Goal: Communication & Community: Answer question/provide support

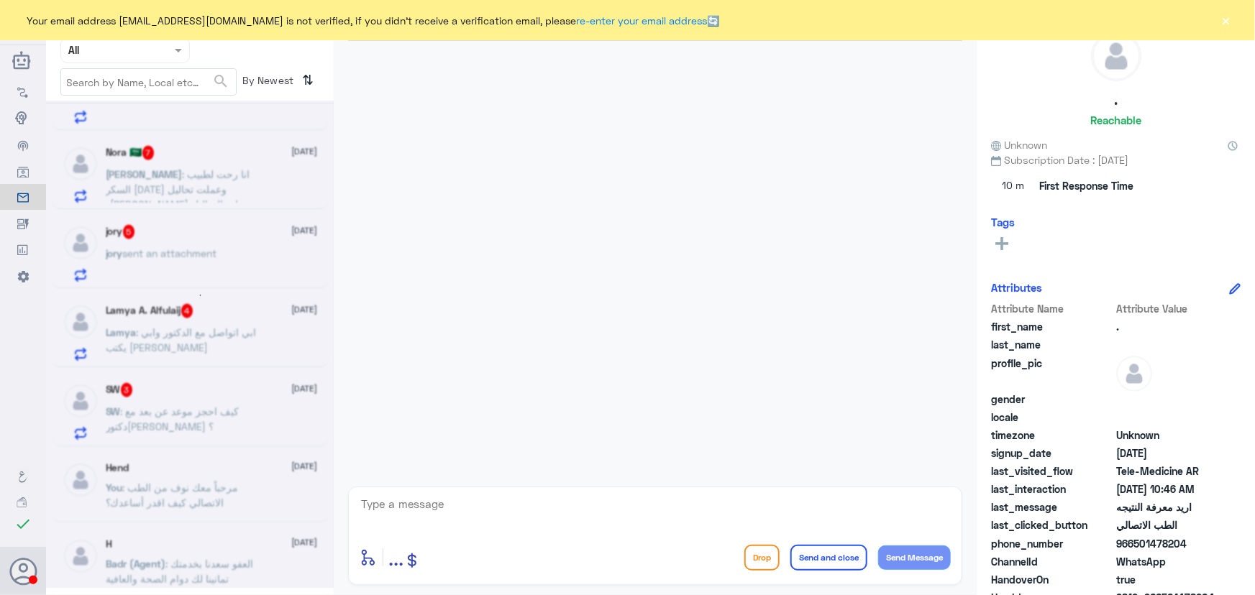
scroll to position [7, 0]
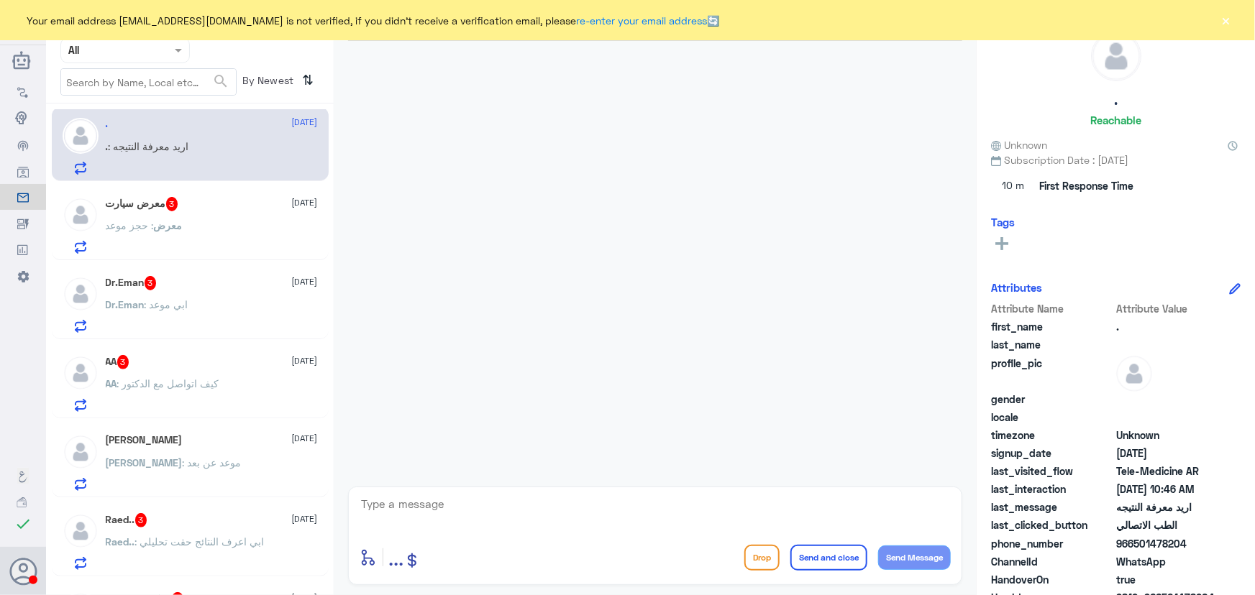
click at [1227, 20] on button "×" at bounding box center [1226, 20] width 14 height 14
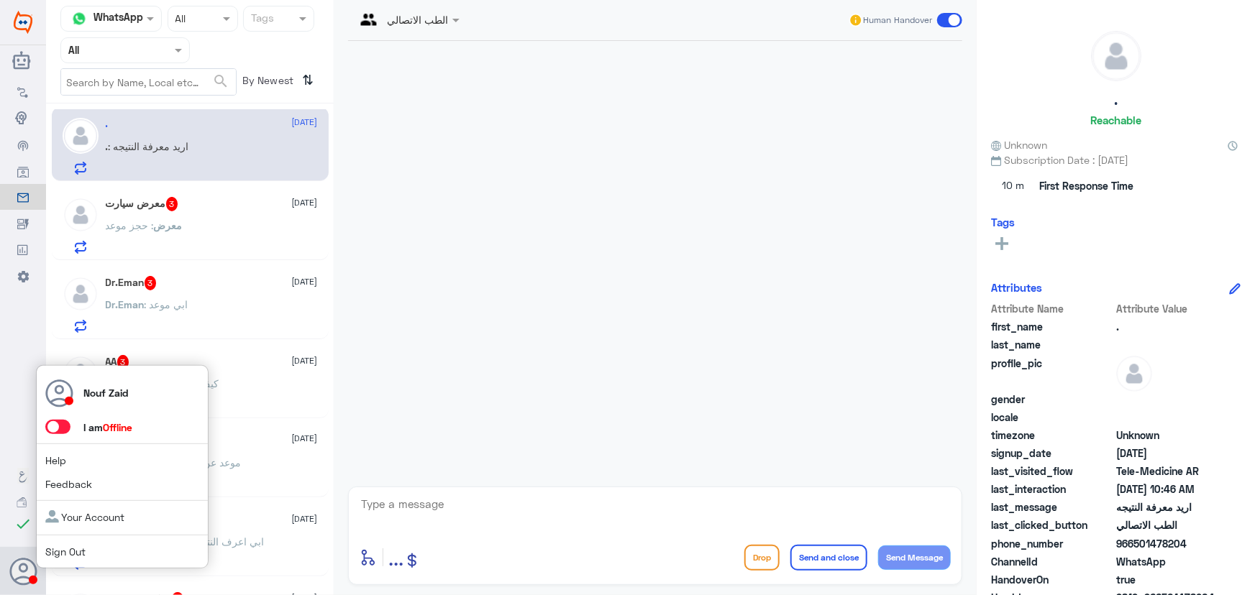
click at [55, 431] on span at bounding box center [57, 427] width 25 height 14
click at [0, 0] on input "checkbox" at bounding box center [0, 0] width 0 height 0
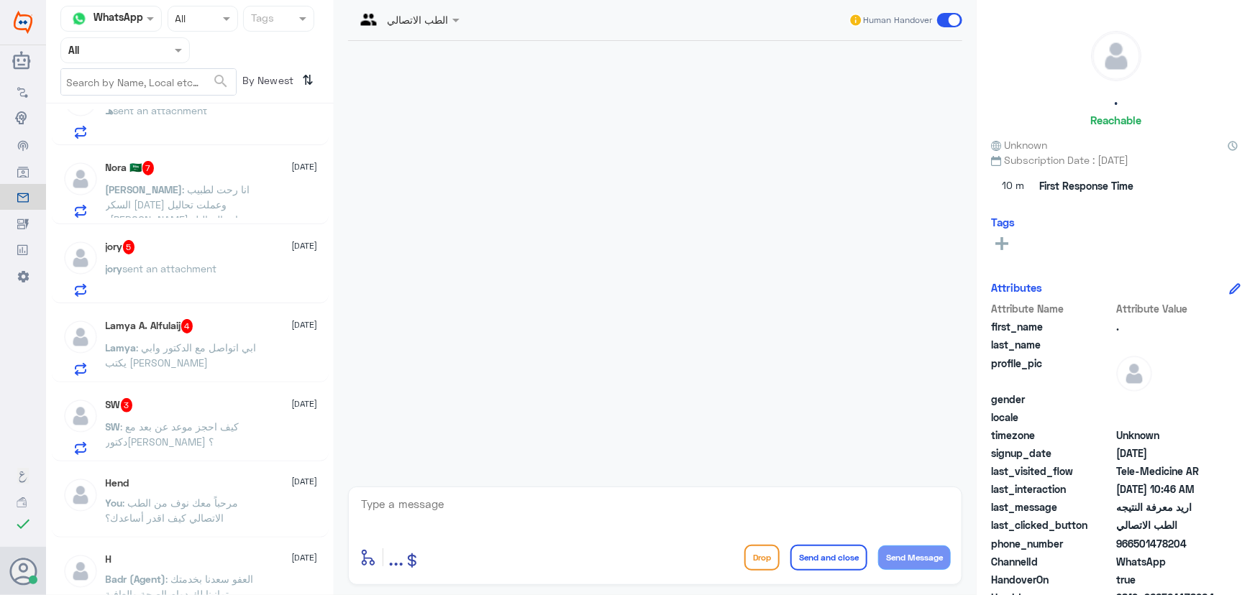
scroll to position [1184, 0]
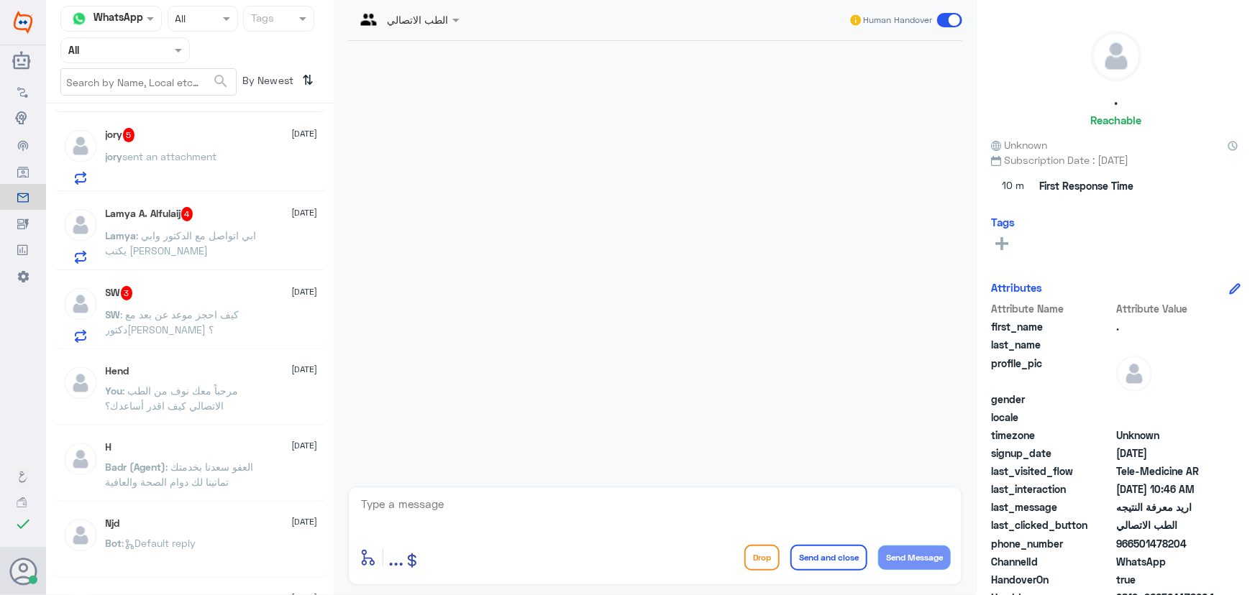
click at [155, 302] on div "SW 3 [DATE] SW : كيف احجز موعد عن بعد مع دكتور[PERSON_NAME] ؟" at bounding box center [212, 314] width 212 height 57
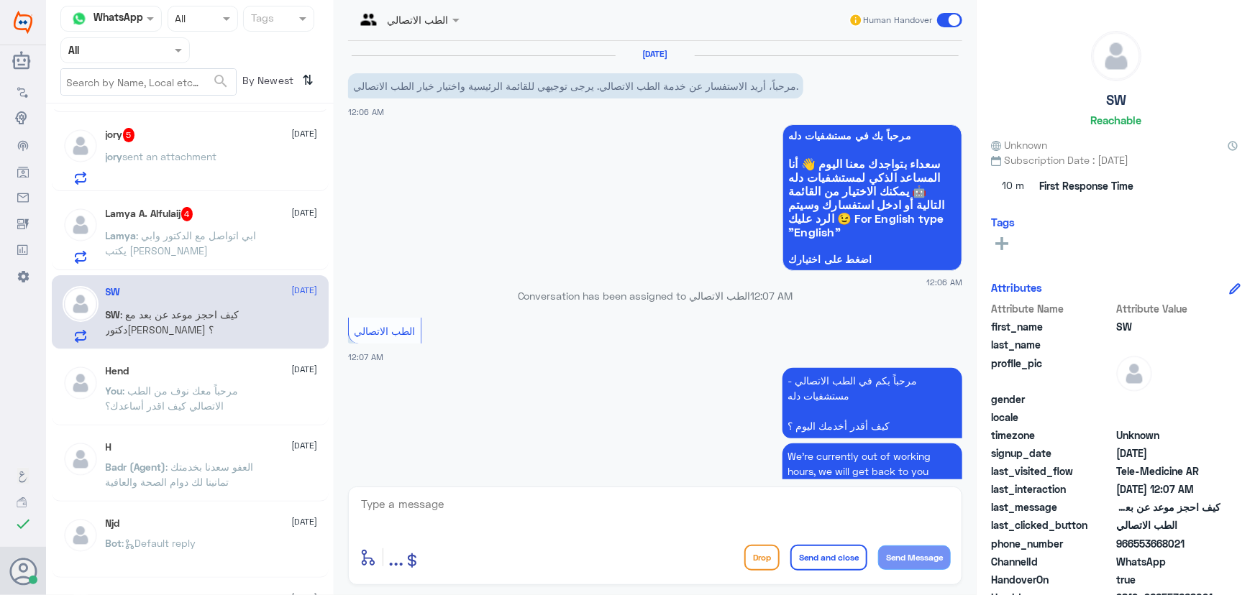
scroll to position [118, 0]
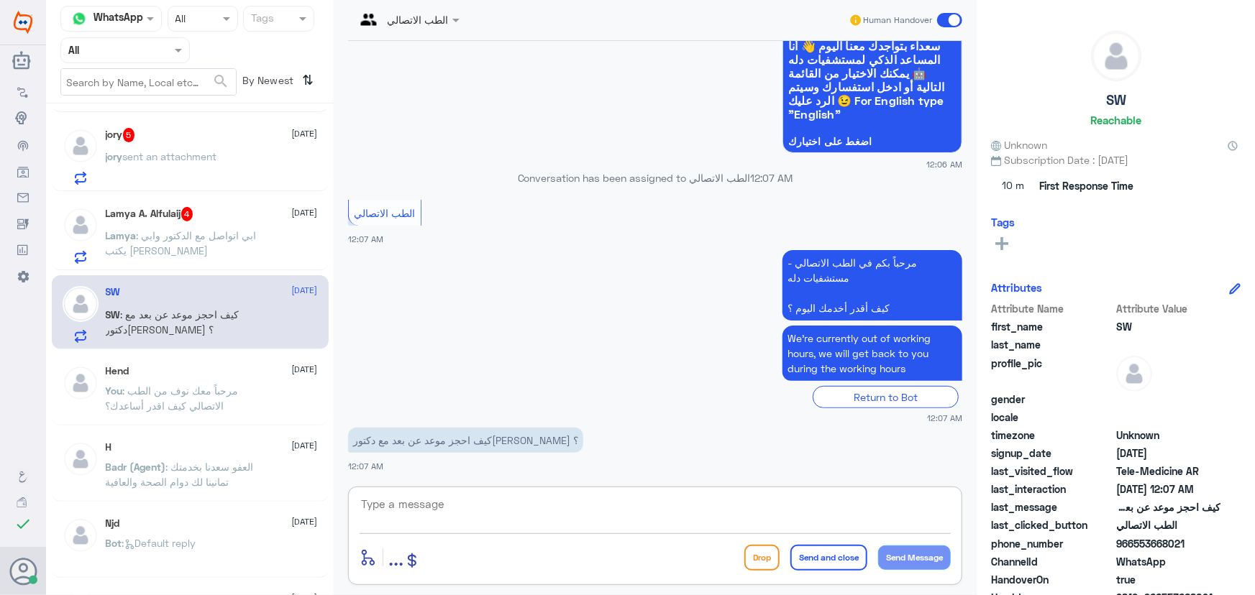
click at [567, 512] on textarea at bounding box center [655, 512] width 591 height 35
click at [520, 501] on textarea at bounding box center [655, 512] width 591 height 35
paste textarea "مرحباً معك نوف من الطب الاتصالي"
type textarea "مرحباً معك نوف من الطب الاتصالي"
click at [922, 552] on button "Send Message" at bounding box center [914, 558] width 73 height 24
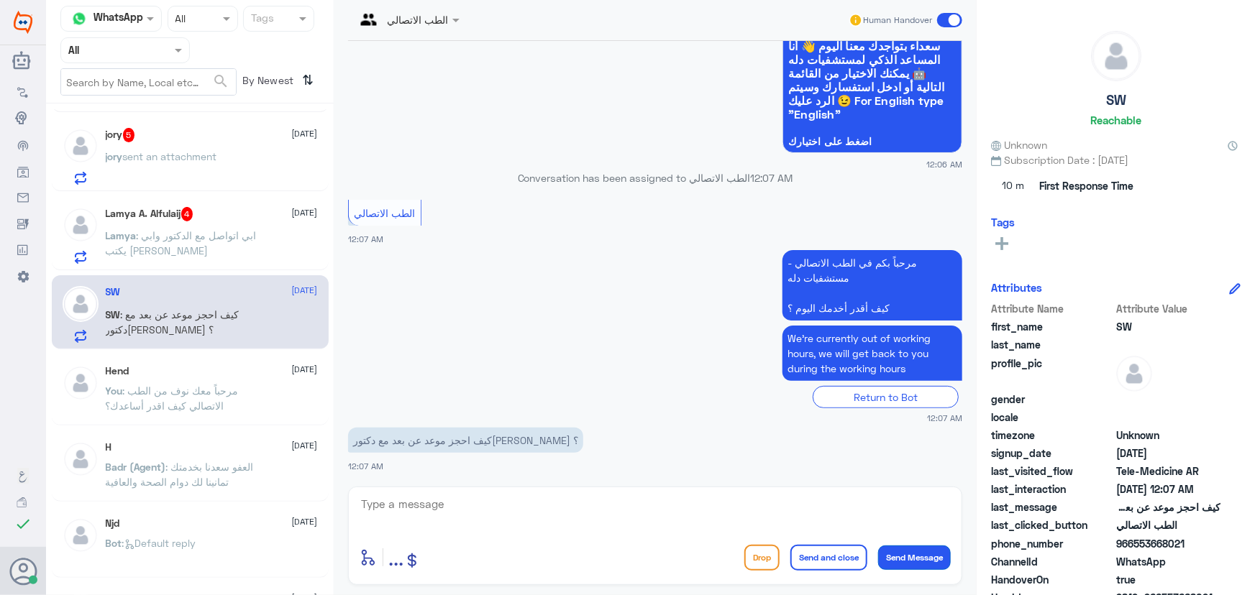
scroll to position [165, 0]
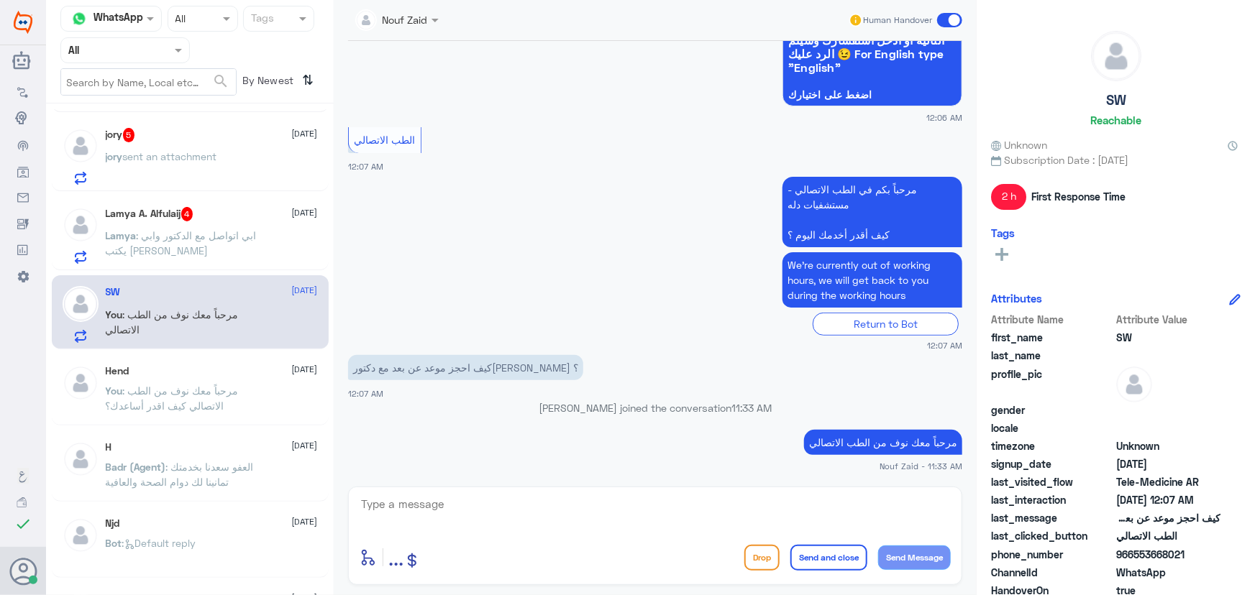
click at [915, 498] on textarea at bounding box center [655, 512] width 591 height 35
type textarea "g"
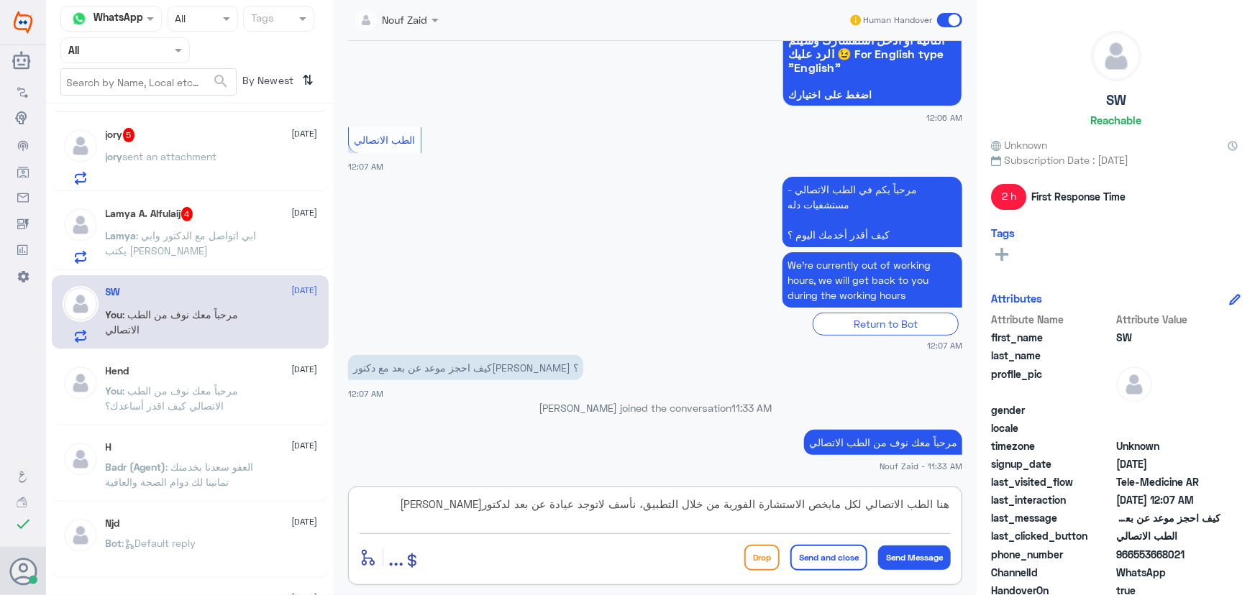
type textarea "هنا الطب الاتصالي لكل مايخص الاستشارة الفورية من خلال التطبيق، نأسف لاتوجد عياد…"
click at [841, 562] on button "Send and close" at bounding box center [828, 558] width 77 height 26
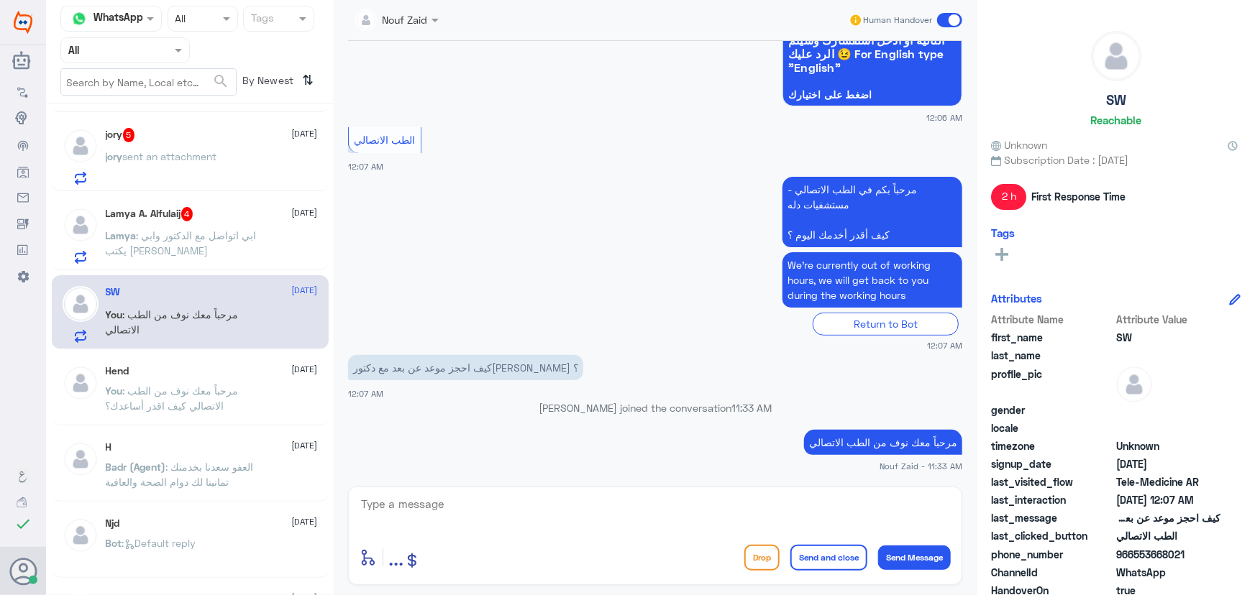
scroll to position [256, 0]
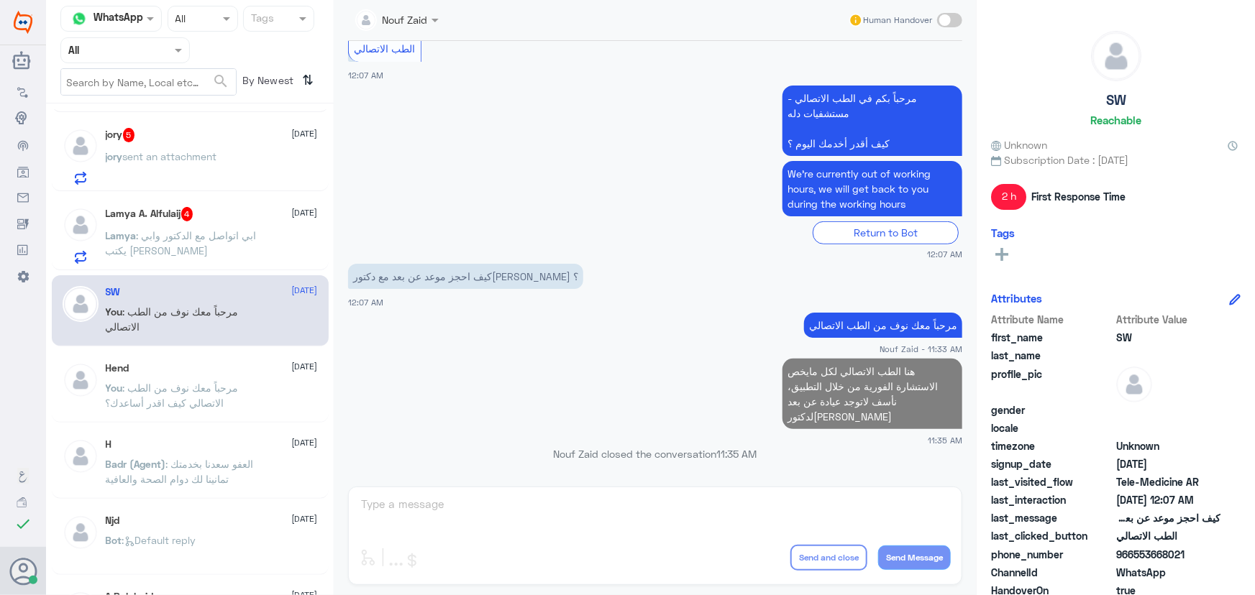
click at [252, 229] on span ": ابي اتواصل مع الدكتور وابي يكتب لي دواء" at bounding box center [181, 242] width 151 height 27
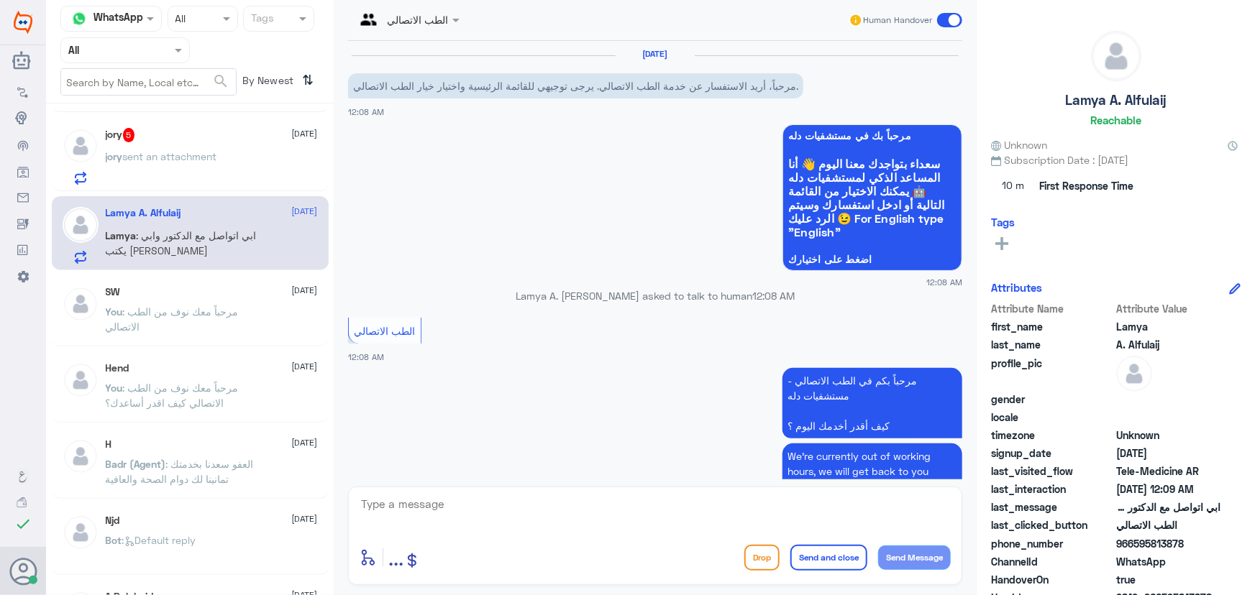
scroll to position [167, 0]
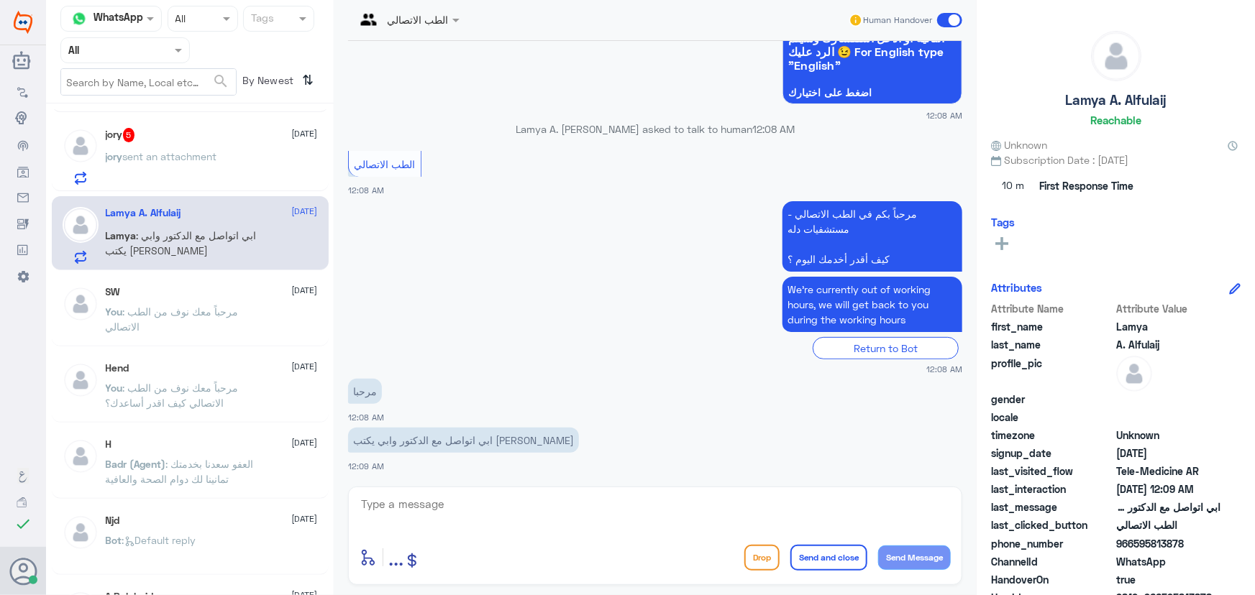
click at [516, 509] on textarea at bounding box center [655, 512] width 591 height 35
paste textarea "مرحباً معك نوف من الطب الاتصالي"
type textarea "مرحباً معك نوف من الطب الاتصالي"
click at [891, 550] on button "Send Message" at bounding box center [914, 558] width 73 height 24
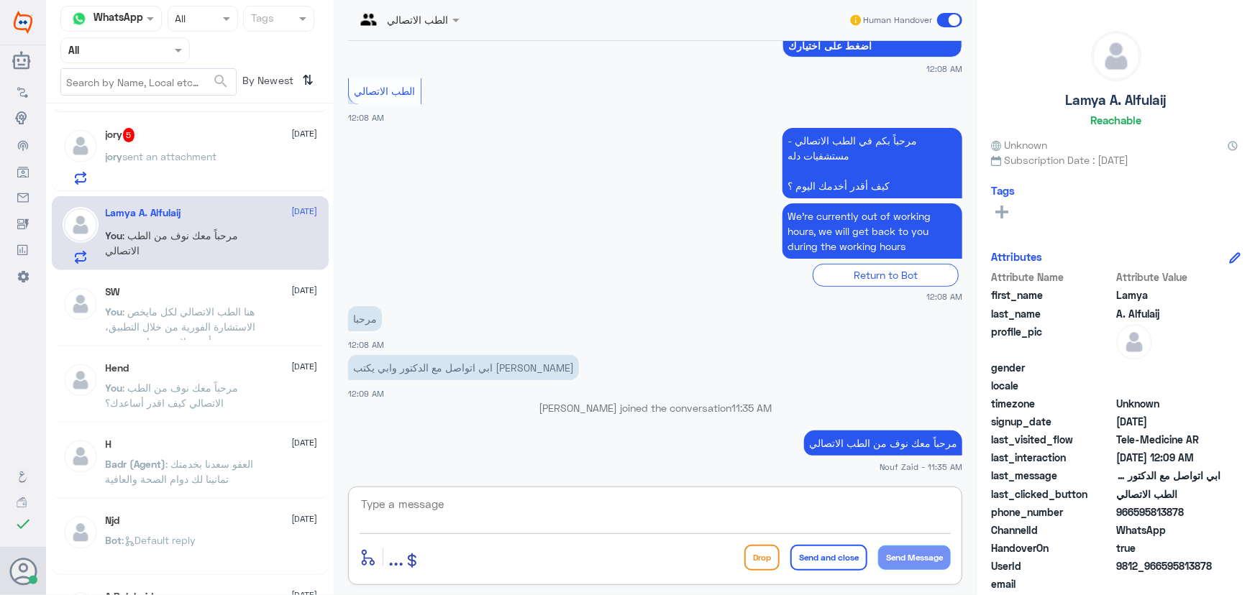
click at [486, 503] on textarea at bounding box center [655, 512] width 591 height 35
paste textarea "هنا الطب الاتصالي لكل مايخص الاستشارة الفورية من خلال التطبيق والتي من خلالها ي…"
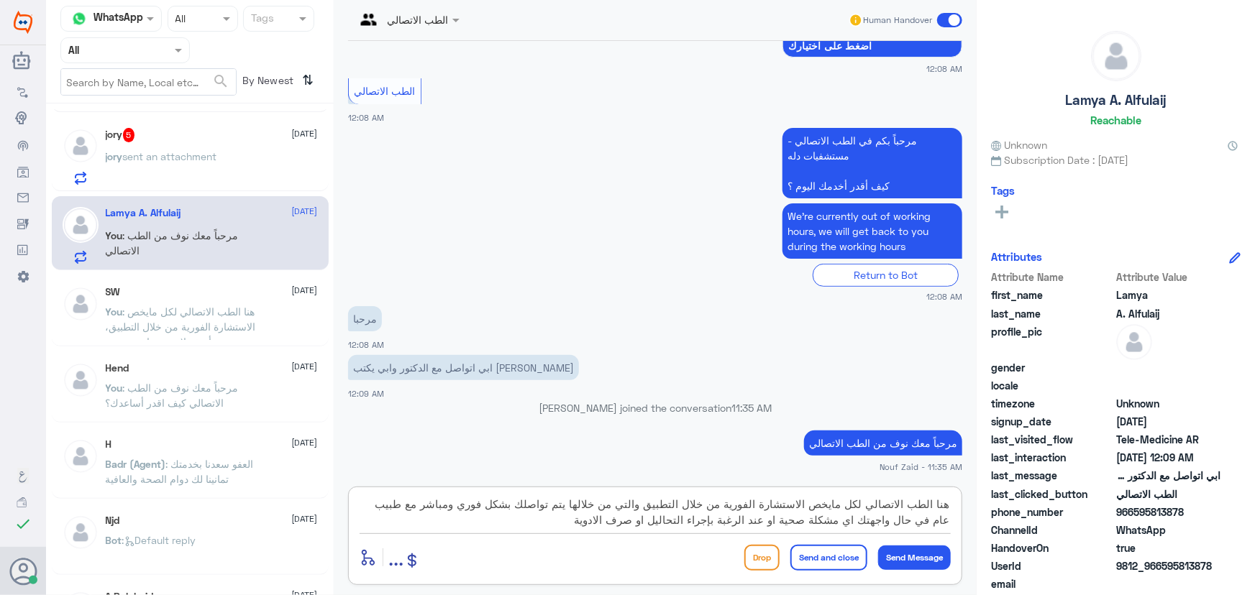
type textarea "هنا الطب الاتصالي لكل مايخص الاستشارة الفورية من خلال التطبيق والتي من خلالها ي…"
click at [836, 558] on button "Send and close" at bounding box center [828, 558] width 77 height 26
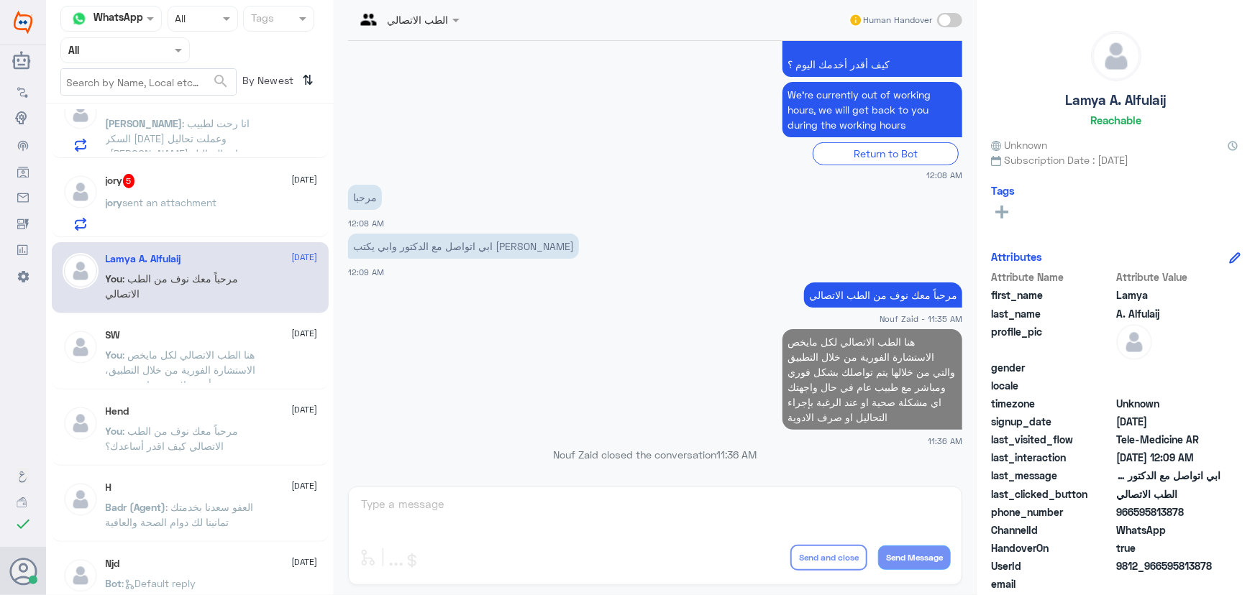
scroll to position [1053, 0]
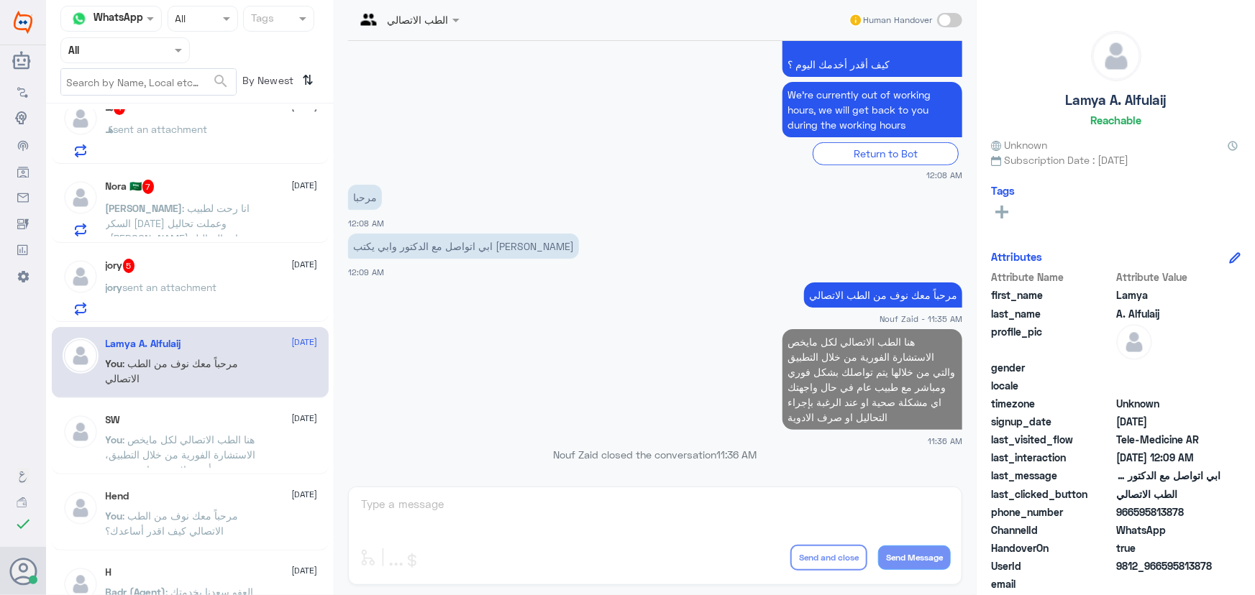
click at [196, 295] on p "jory sent an attachment" at bounding box center [161, 298] width 111 height 36
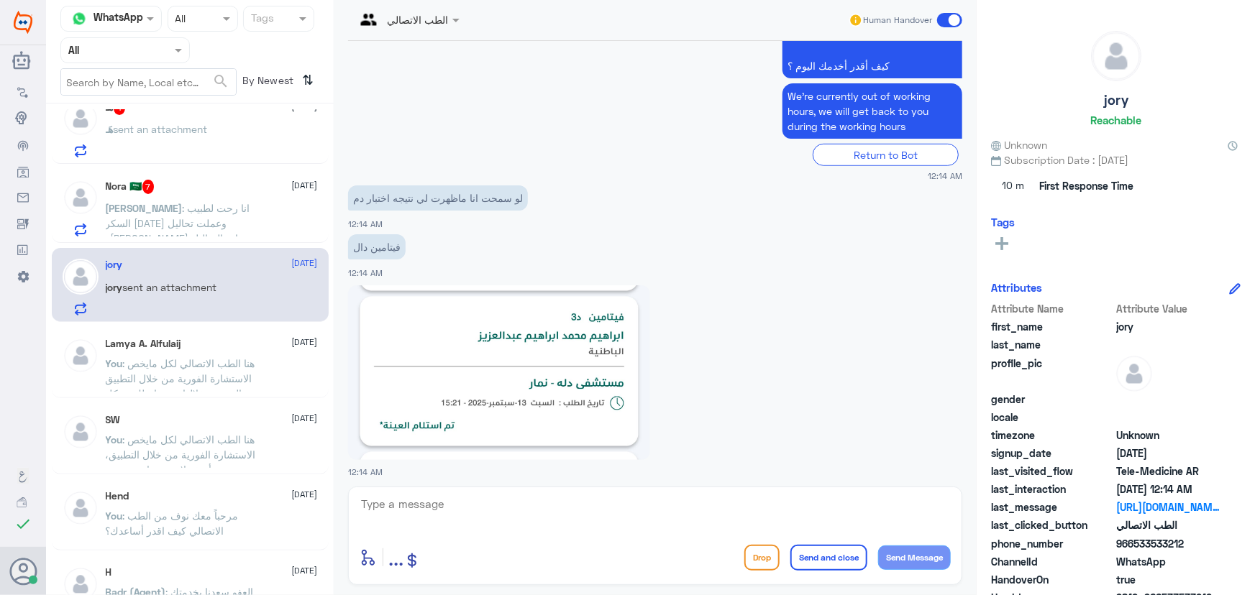
scroll to position [367, 0]
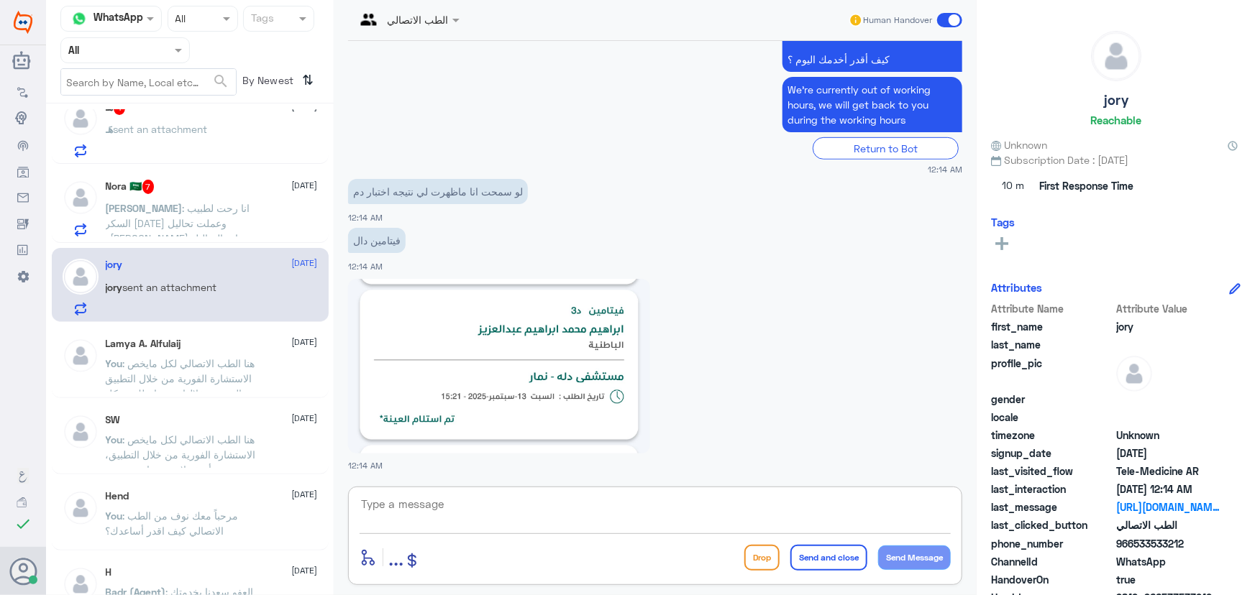
click at [509, 514] on textarea at bounding box center [655, 512] width 591 height 35
paste textarea "مرحباً معك نوف من الطب الاتصالي"
type textarea "مرحباً معك نوف من الطب الاتصالي"
click at [907, 555] on button "Send Message" at bounding box center [914, 558] width 73 height 24
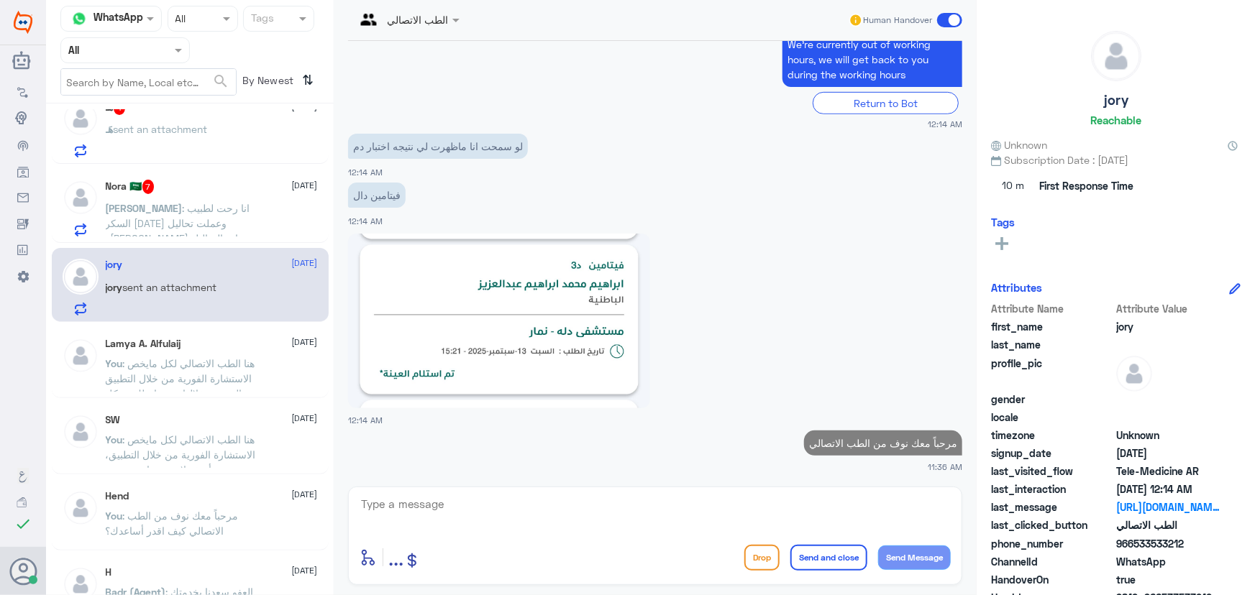
click at [769, 493] on div "enter flow name ... Drop Send and close Send Message" at bounding box center [655, 536] width 614 height 99
click at [769, 495] on textarea at bounding box center [655, 512] width 591 height 35
paste textarea "هنا الطب الاتصالي لكل مايخص الاستشارة الفورية من خلال التطبيق والتي من خلالها ي…"
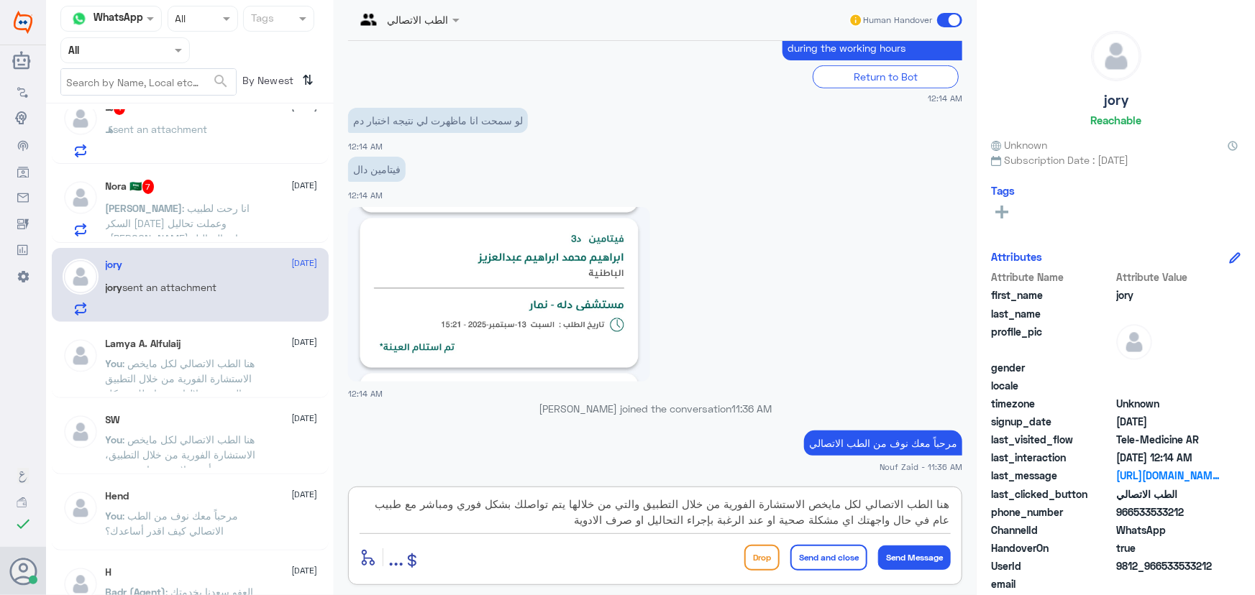
drag, startPoint x: 646, startPoint y: 503, endPoint x: 588, endPoint y: 551, distance: 75.1
click at [598, 541] on div "هنا الطب الاتصالي لكل مايخص الاستشارة الفورية من خلال التطبيق والتي من خلالها ي…" at bounding box center [655, 536] width 614 height 99
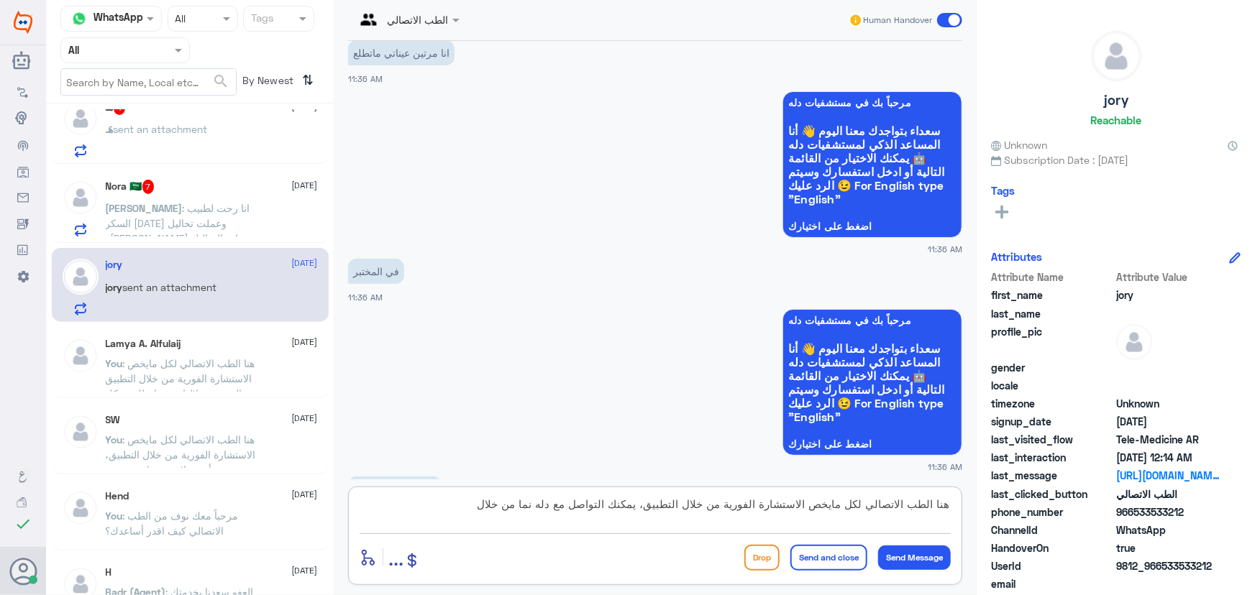
scroll to position [1310, 0]
paste textarea "من خلال رقم دله -نمار 0546022896"
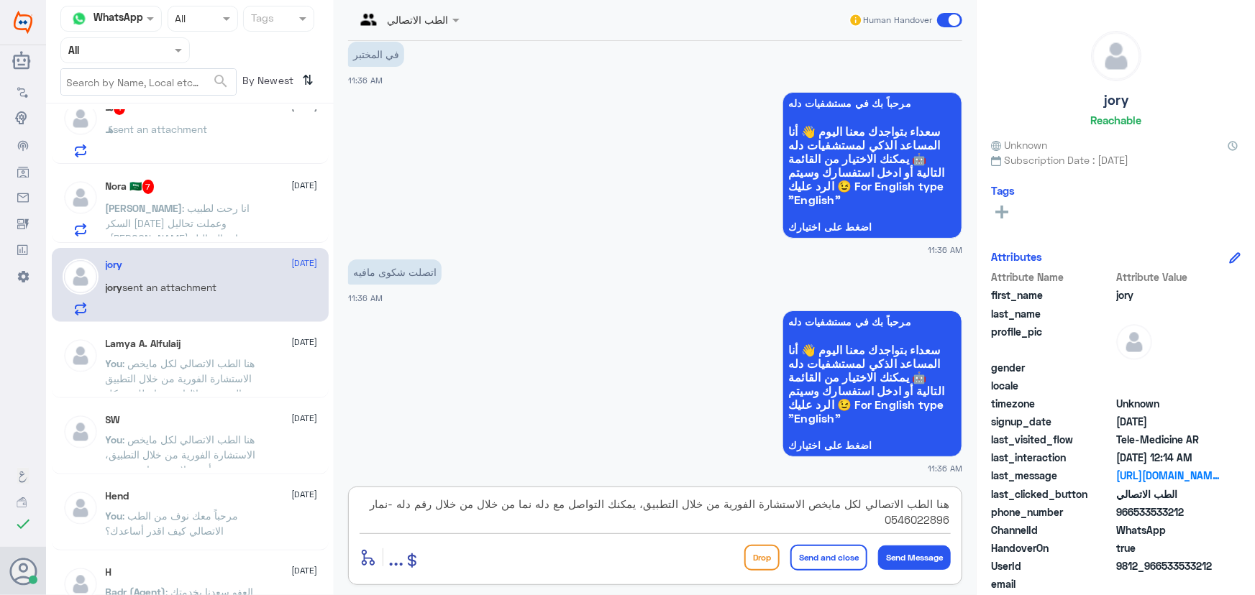
drag, startPoint x: 489, startPoint y: 504, endPoint x: 368, endPoint y: 511, distance: 121.0
click at [368, 511] on textarea "هنا الطب الاتصالي لكل مايخص الاستشارة الفورية من خلال التطبيق، يمكنك التواصل مع…" at bounding box center [655, 512] width 591 height 35
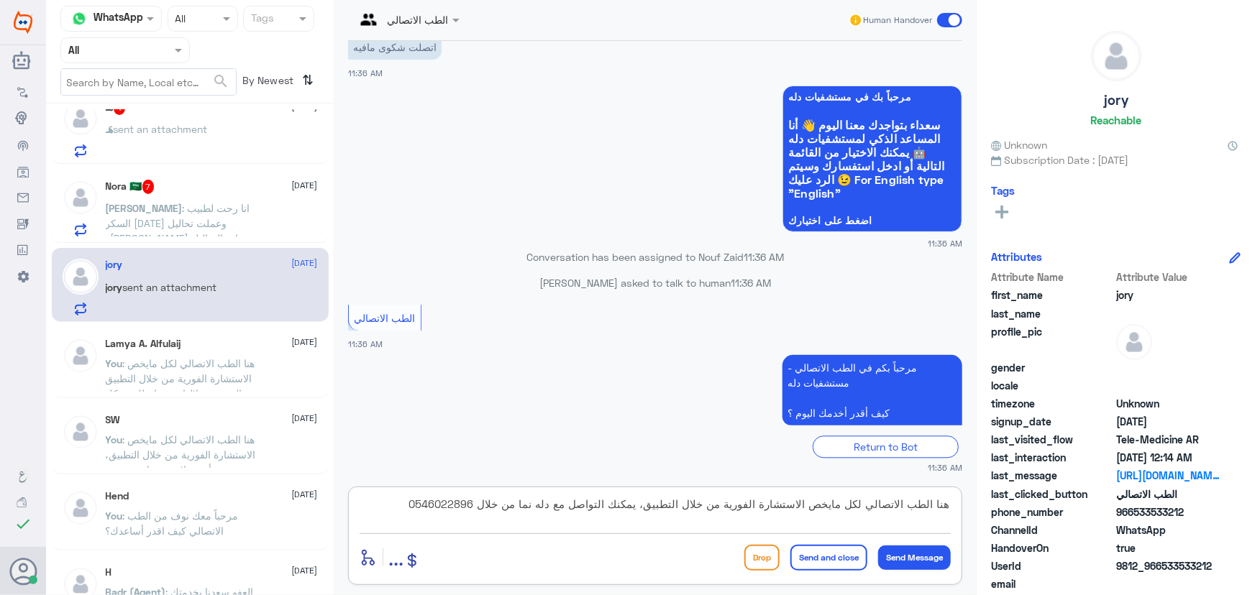
click at [525, 505] on textarea "هنا الطب الاتصالي لكل مايخص الاستشارة الفورية من خلال التطبيق، يمكنك التواصل مع…" at bounding box center [655, 512] width 591 height 35
click at [649, 503] on textarea "هنا الطب الاتصالي لكل مايخص الاستشارة الفورية من خلال التطبيق، يمكنك التواصل مع…" at bounding box center [655, 512] width 591 height 35
type textarea "هنا الطب الاتصالي لكل مايخص الاستشارة الفورية من خلال التطبيق، للاستفسار يمكنك …"
click at [890, 556] on button "Send Message" at bounding box center [914, 558] width 73 height 24
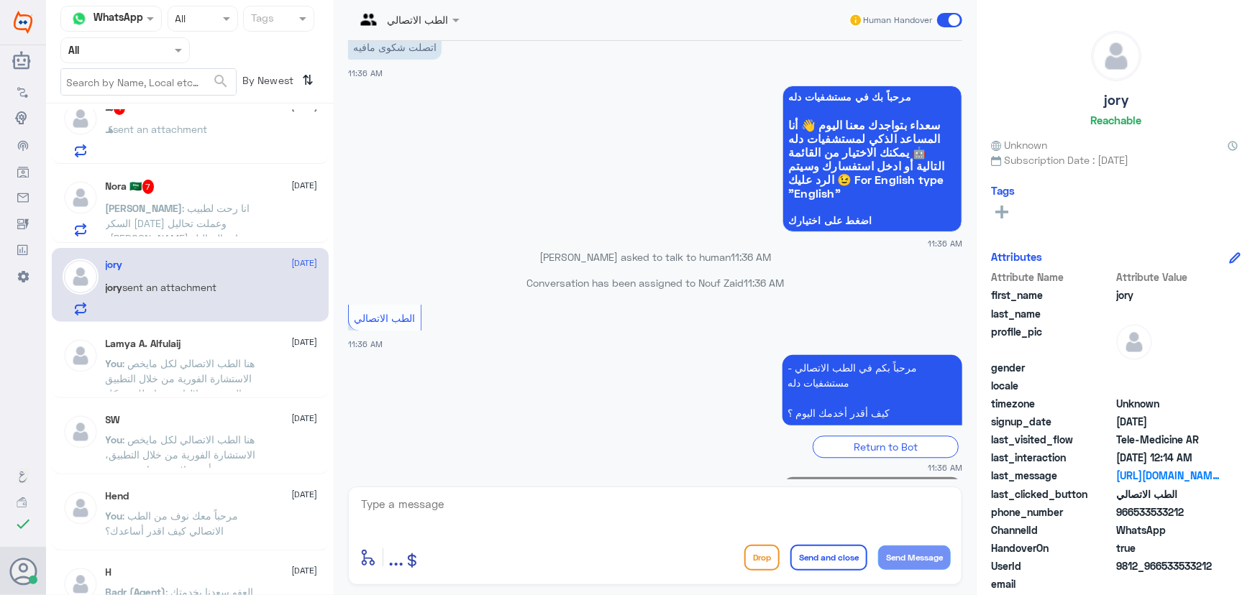
scroll to position [1627, 0]
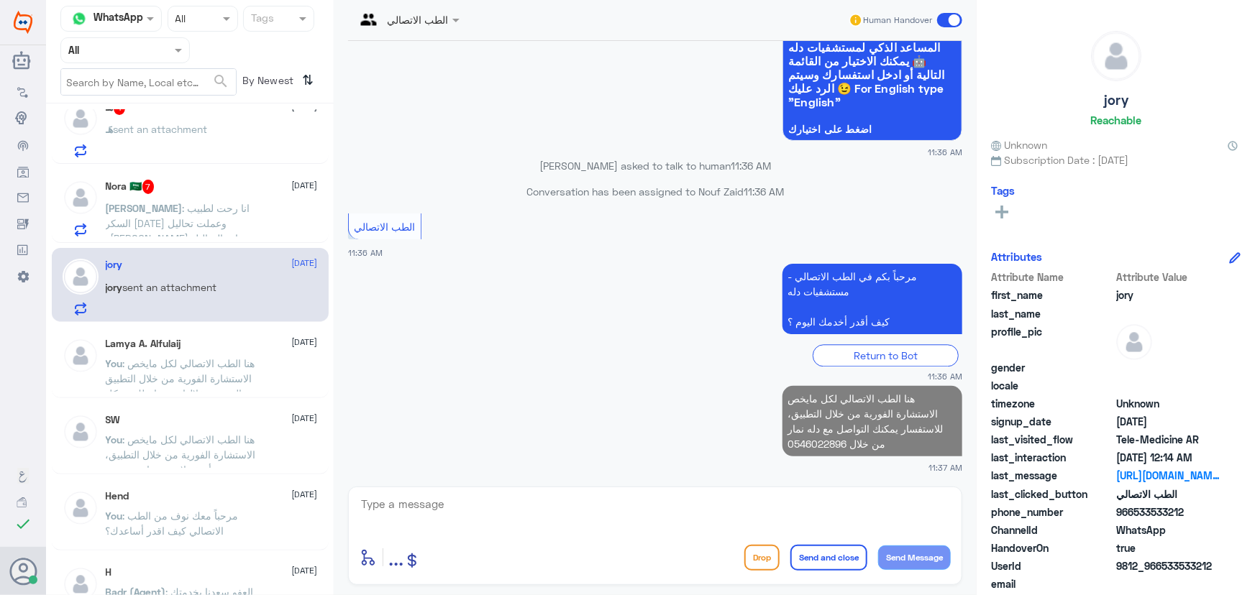
click at [165, 191] on div "Nora 🇸🇦 7 14 September Nora : انا رحت لطبيب السكر اليوم وعملت تحاليل وطلعت نتائ…" at bounding box center [212, 208] width 212 height 57
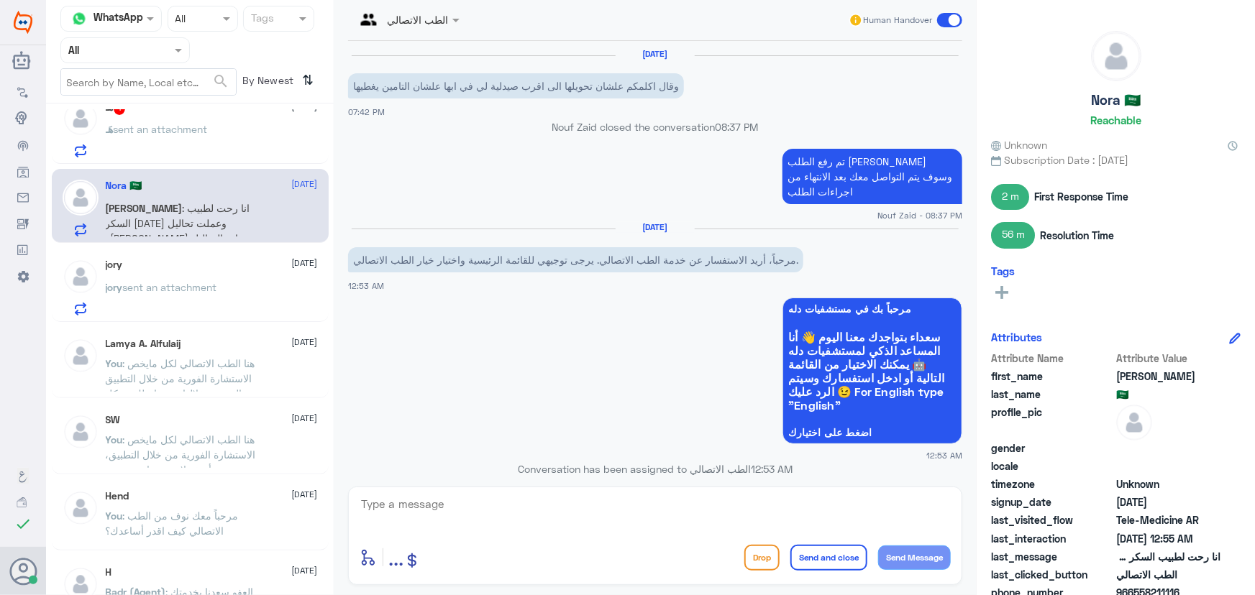
scroll to position [935, 0]
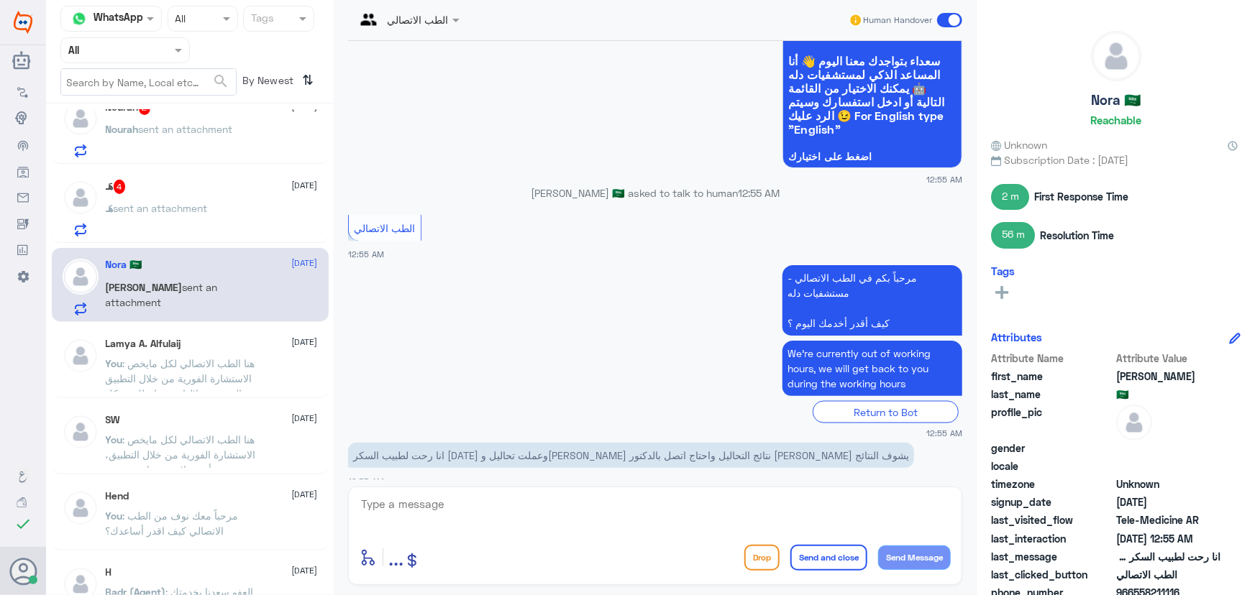
click at [561, 504] on textarea at bounding box center [655, 512] width 591 height 35
paste textarea "مرحباً معك نوف من الطب الاتصالي كيف اقدر أساعدك؟"
drag, startPoint x: 655, startPoint y: 492, endPoint x: 772, endPoint y: 503, distance: 117.1
click at [772, 503] on div "مرحباً معك نوف من الطب الاتصالي كيف اقدر أساعدك؟ enter flow name ... Drop Send …" at bounding box center [655, 536] width 614 height 99
drag, startPoint x: 791, startPoint y: 504, endPoint x: 660, endPoint y: 475, distance: 134.2
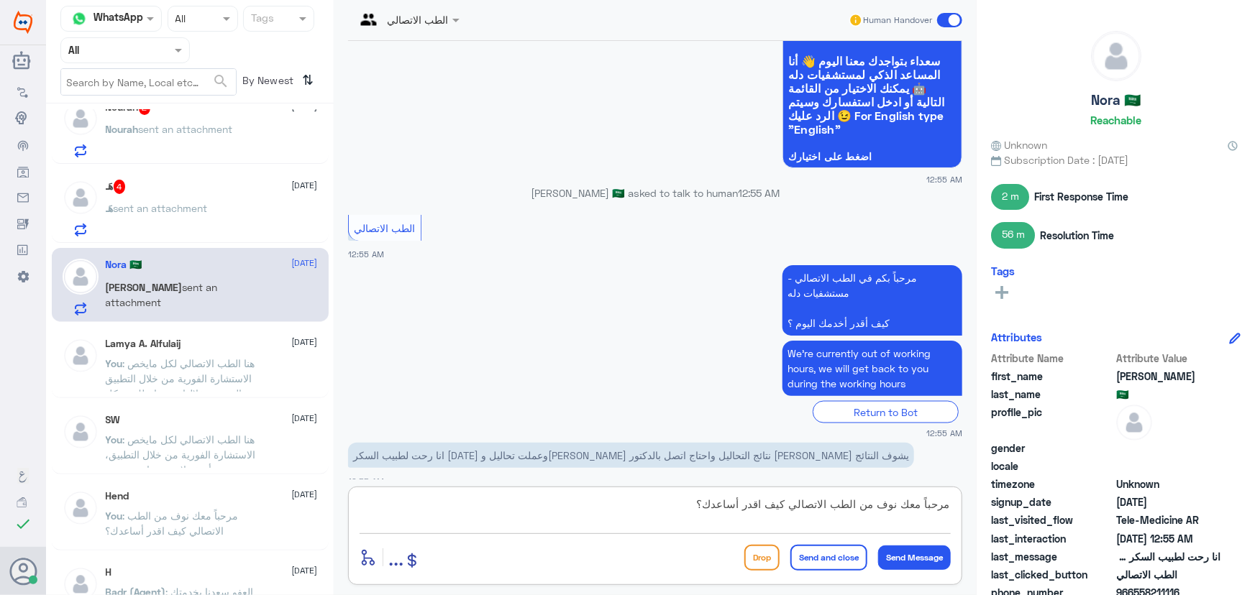
click at [659, 481] on div "الطب الاتصالي Human Handover 23 Jul 2025 وقال اكلمكم علشان تحويلها الى اقرب صيد…" at bounding box center [655, 300] width 643 height 600
type textarea "مرحباً معك نوف من الطب الاتصالي"
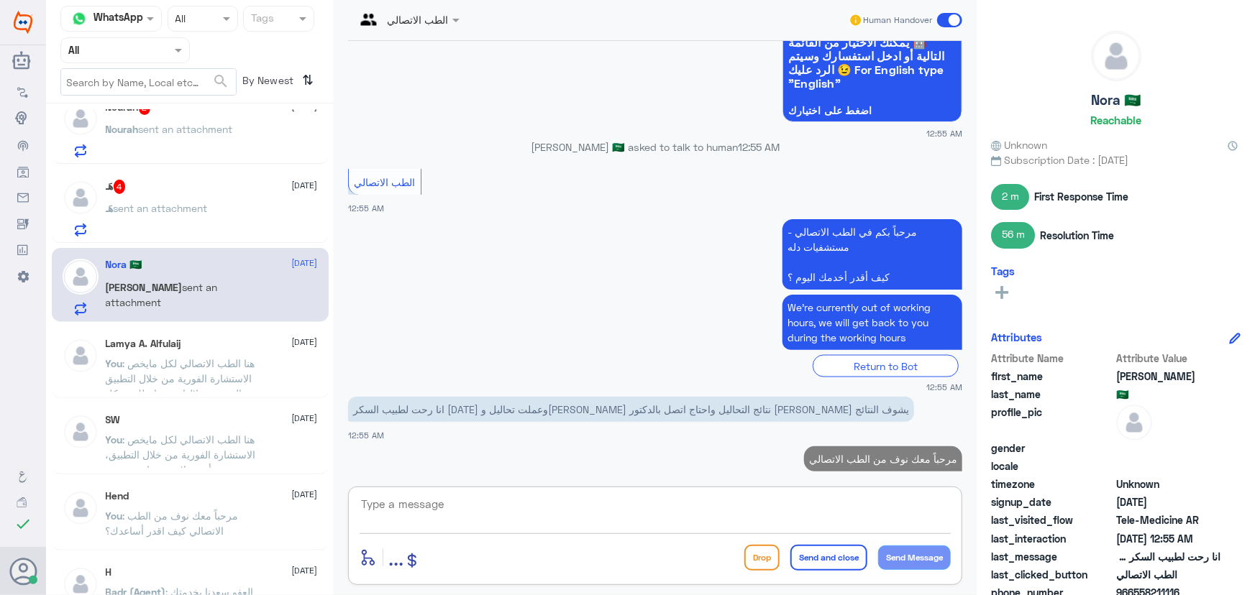
click at [710, 506] on textarea at bounding box center [655, 512] width 591 height 35
click at [704, 518] on textarea at bounding box center [655, 512] width 591 height 35
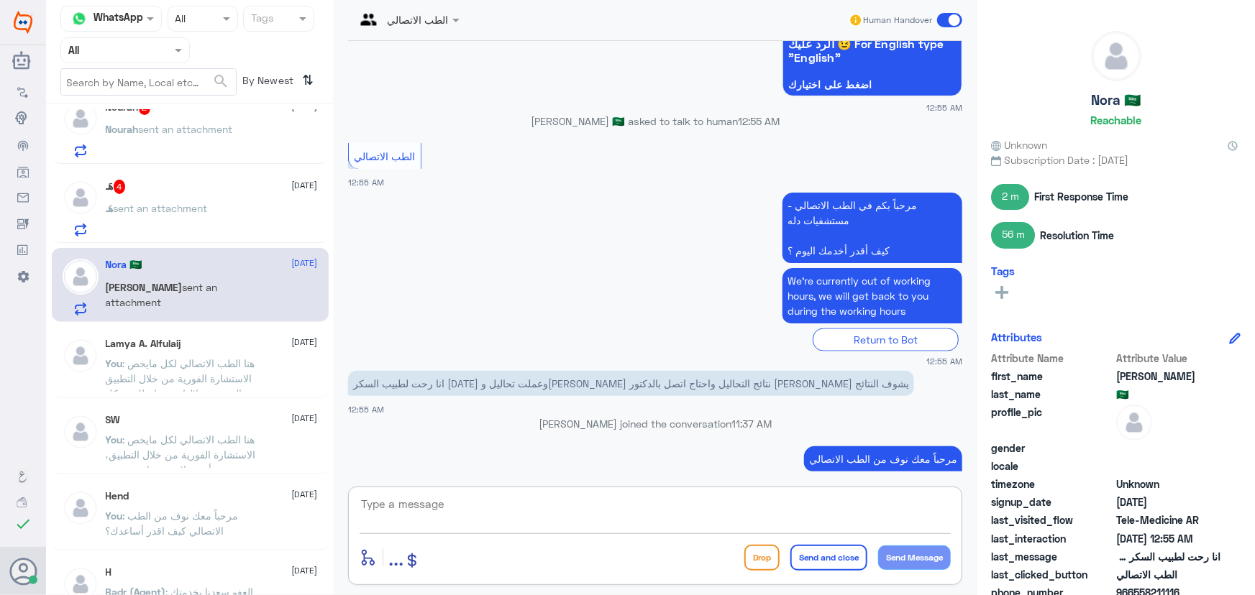
paste textarea "هنا الطب الاتصالي لكل مايخص الاستشارة الفورية من خلال التطبيق والتي من خلالها ي…"
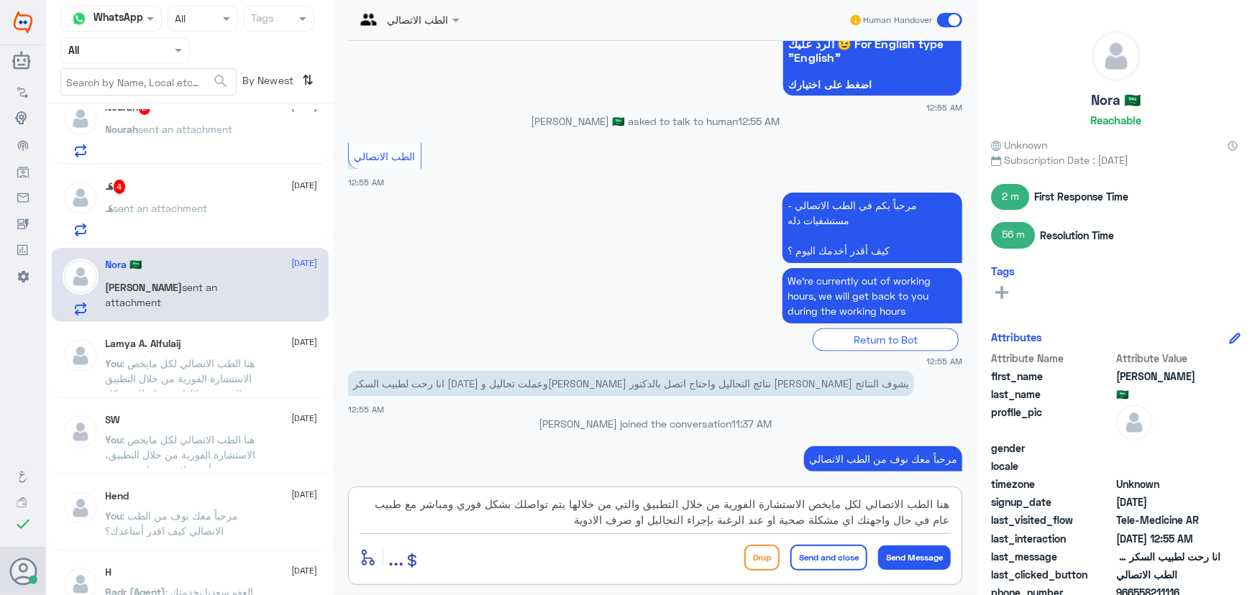
click at [710, 524] on textarea "هنا الطب الاتصالي لكل مايخص الاستشارة الفورية من خلال التطبيق والتي من خلالها ي…" at bounding box center [655, 512] width 591 height 35
type textarea "هنا الطب الاتصالي لكل مايخص الاستشارة الفورية من خلال التطبيق والتي من خلالها ي…"
click at [913, 564] on button "Send Message" at bounding box center [914, 558] width 73 height 24
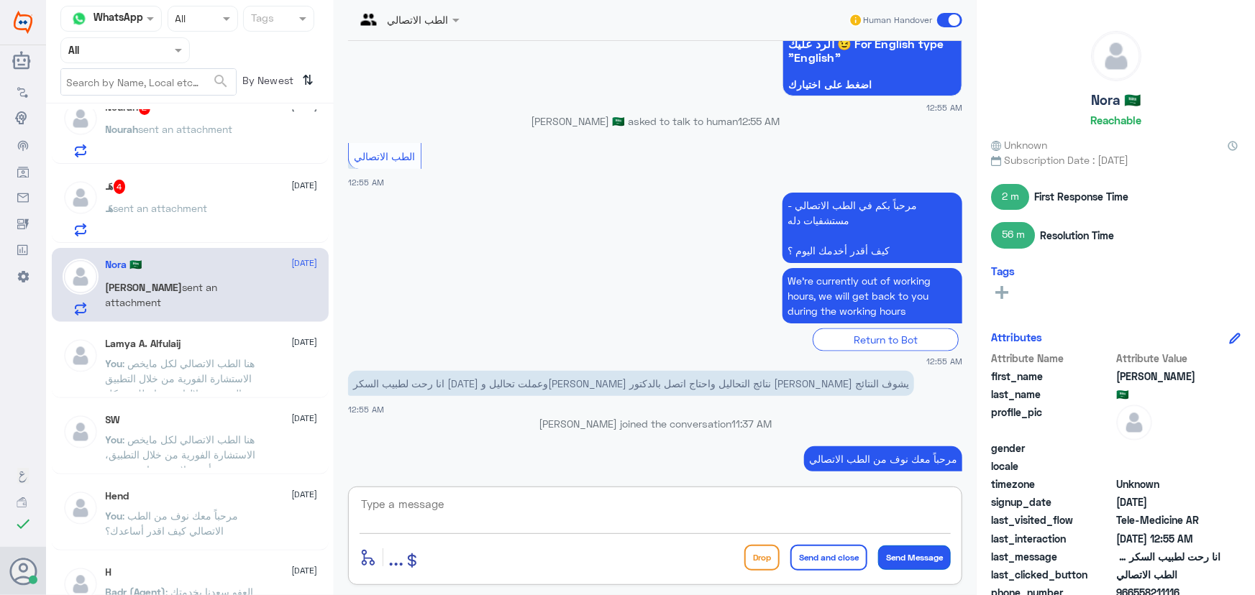
scroll to position [1102, 0]
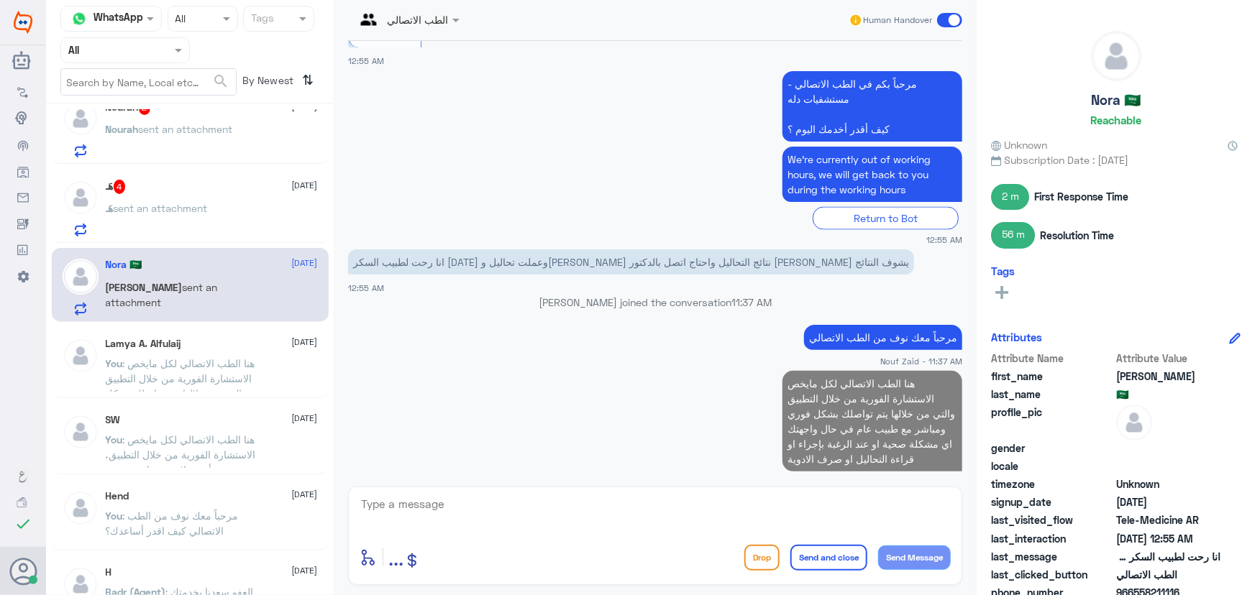
click at [244, 224] on div "هَـ sent an attachment" at bounding box center [212, 220] width 212 height 32
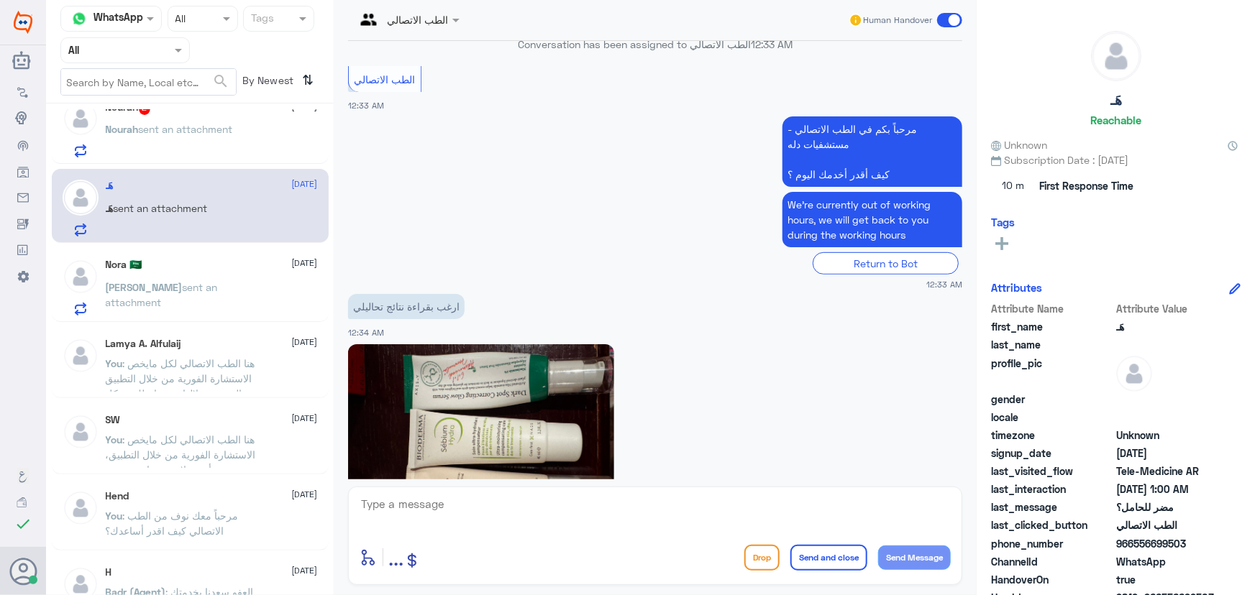
scroll to position [316, 0]
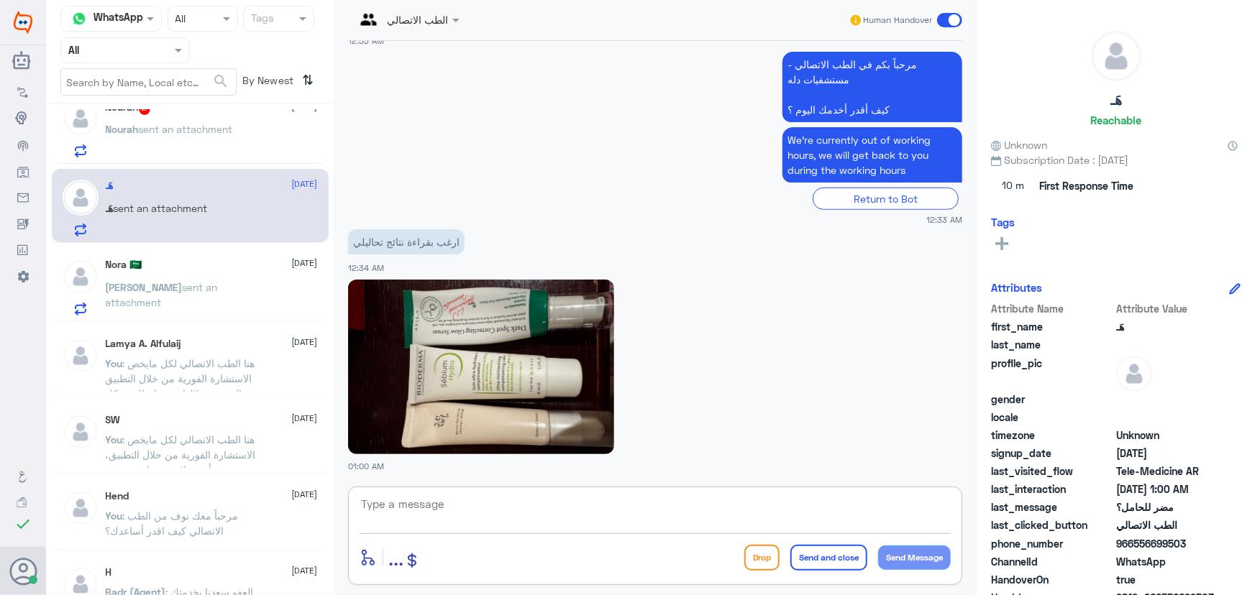
click at [425, 518] on textarea at bounding box center [655, 512] width 591 height 35
paste textarea "مرحباً معك نوف من الطب الاتصالي"
type textarea "مرحباً معك نوف من الطب الاتصالي"
click at [892, 551] on button "Send Message" at bounding box center [914, 558] width 73 height 24
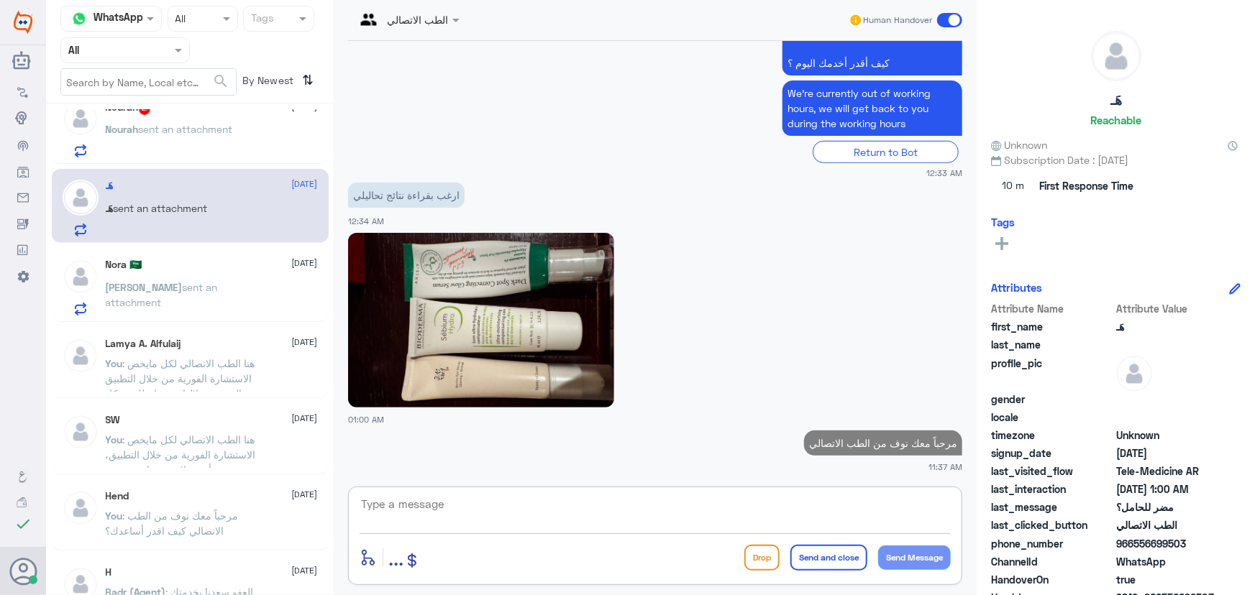
click at [736, 497] on textarea at bounding box center [655, 512] width 591 height 35
paste textarea "هنا الطب الاتصالي لكل مايخص الاستشارة الفورية من خلال التطبيق والتي من خلالها ي…"
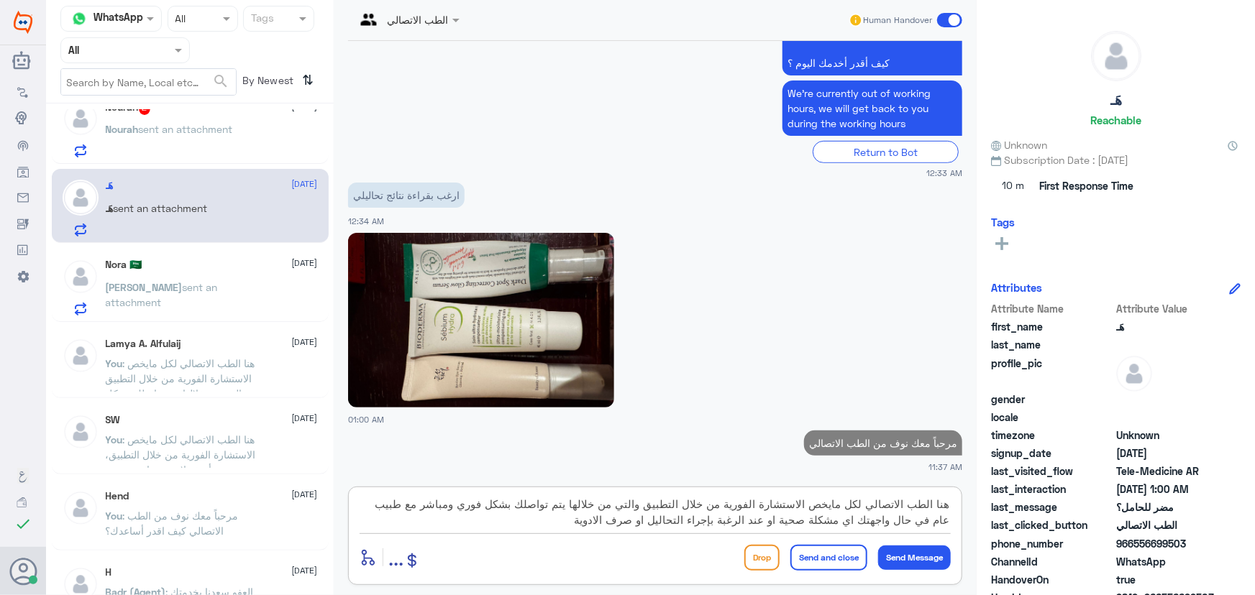
click at [708, 518] on textarea "هنا الطب الاتصالي لكل مايخص الاستشارة الفورية من خلال التطبيق والتي من خلالها ي…" at bounding box center [655, 512] width 591 height 35
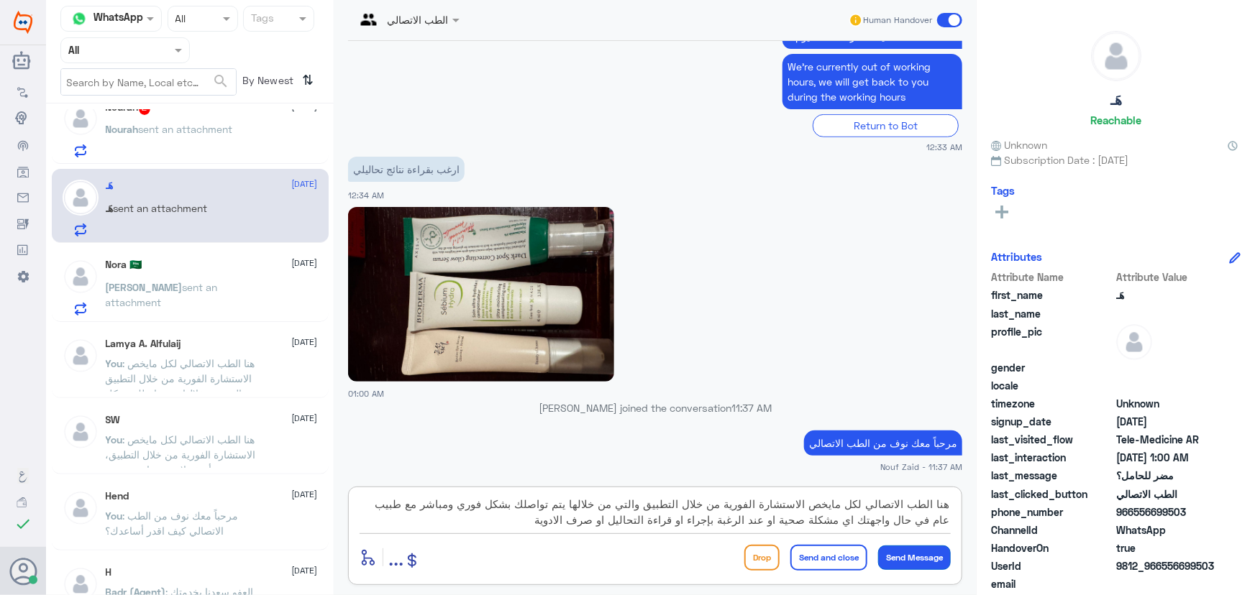
type textarea "هنا الطب الاتصالي لكل مايخص الاستشارة الفورية من خلال التطبيق والتي من خلالها ي…"
click at [910, 554] on button "Send Message" at bounding box center [914, 558] width 73 height 24
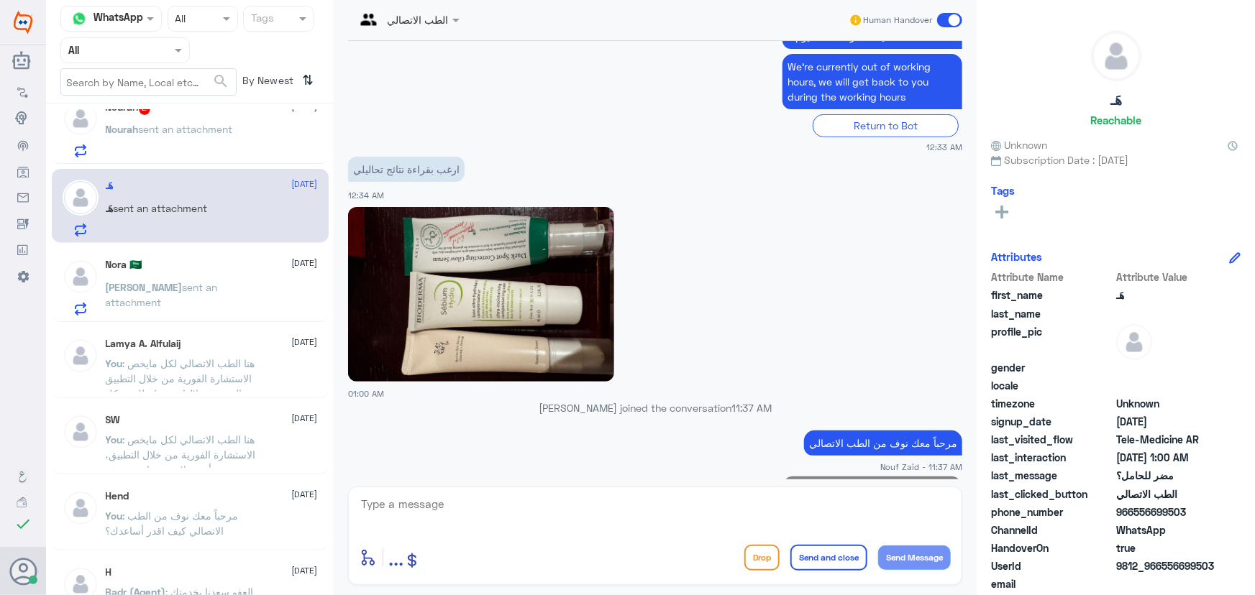
scroll to position [485, 0]
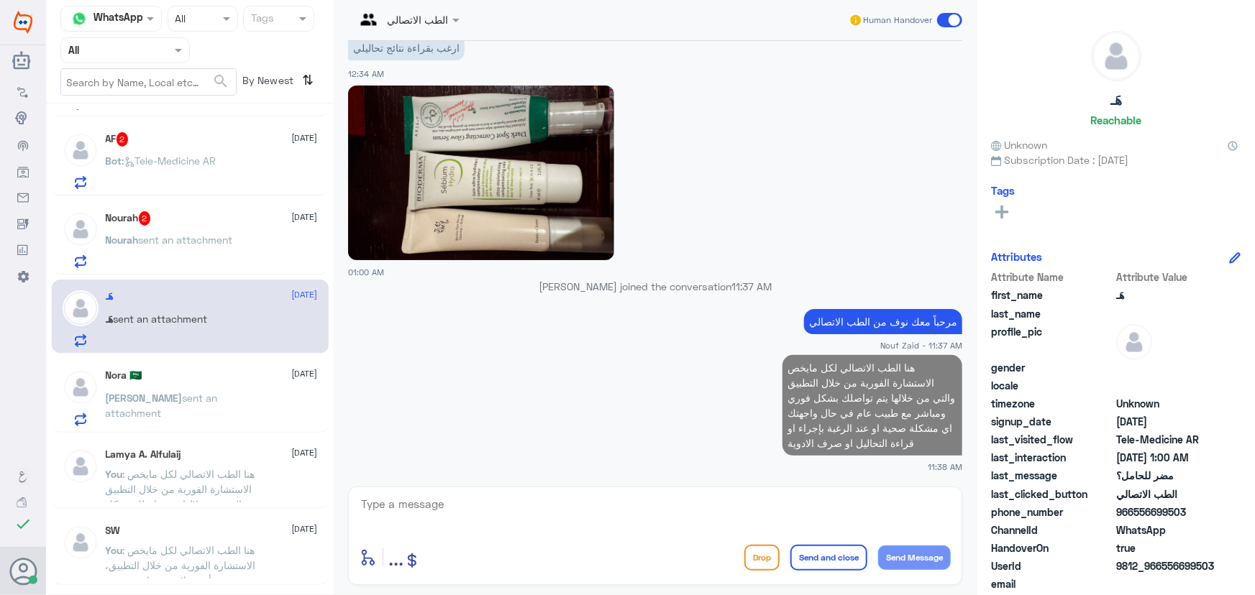
click at [198, 205] on div "jory 2 14 September jory : مايردون . 14 September . : اريد معرفة النتيجه معرض س…" at bounding box center [190, 354] width 288 height 491
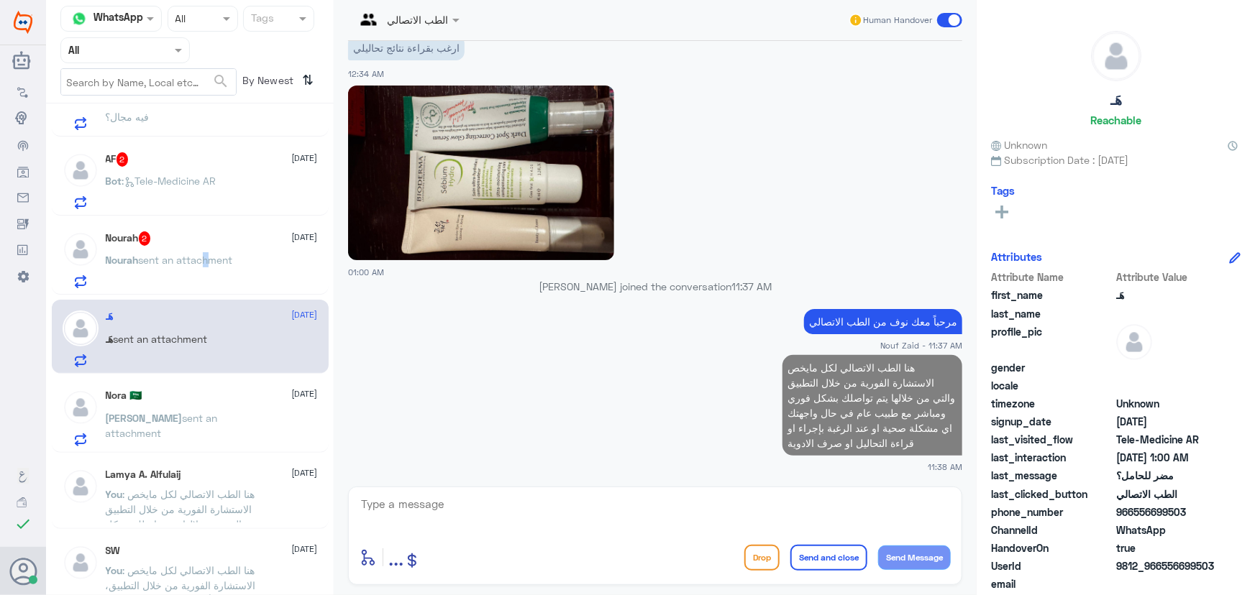
click at [205, 248] on div "Nourah 2 14 September Nourah sent an attachment" at bounding box center [212, 260] width 212 height 57
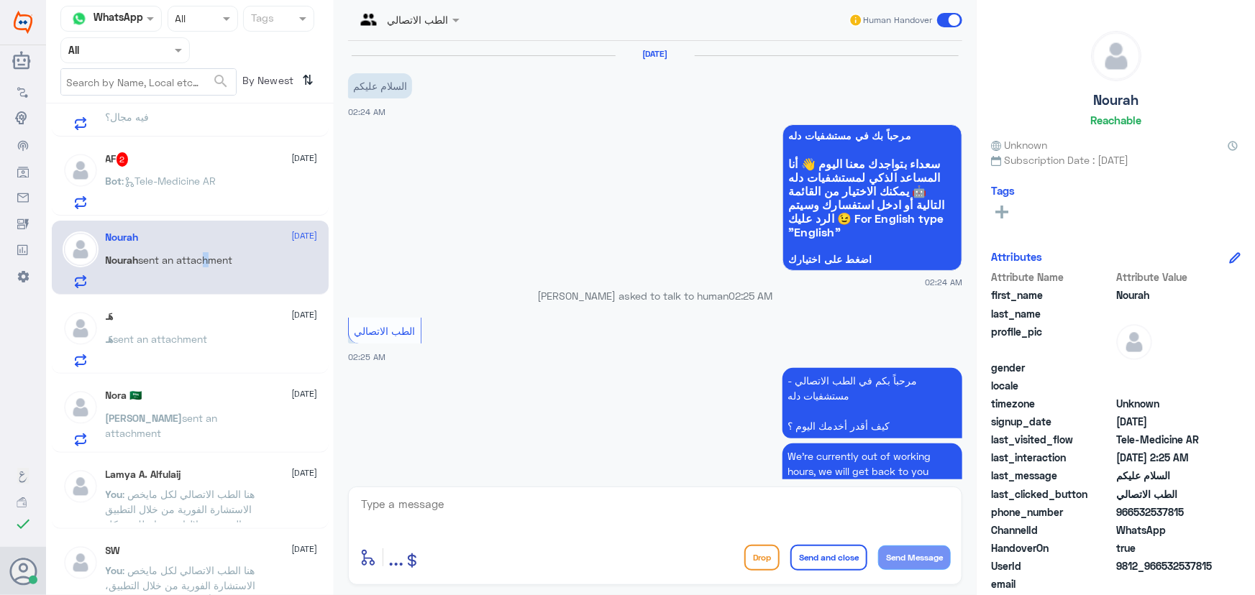
scroll to position [69, 0]
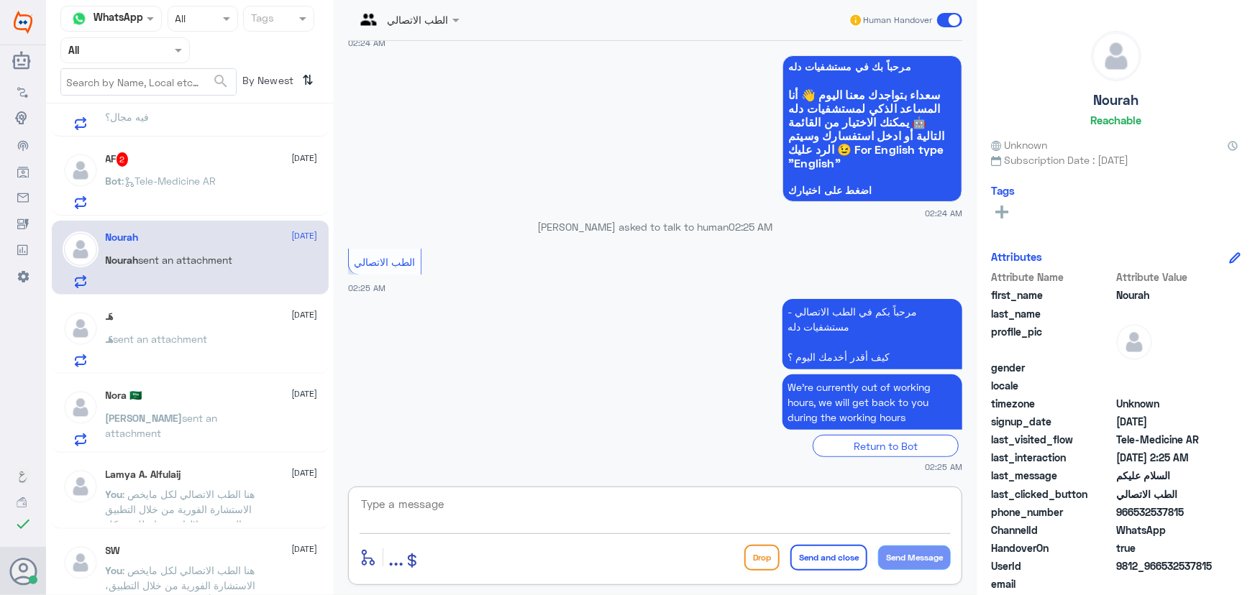
click at [447, 504] on textarea at bounding box center [655, 512] width 591 height 35
paste textarea "مرحباً معك نوف من الطب الاتصالي كيف اقدر أساعدك؟"
type textarea "مرحباً معك نوف من الطب الاتصالي كيف اقدر أساعدك؟"
click at [930, 566] on button "Send Message" at bounding box center [914, 558] width 73 height 24
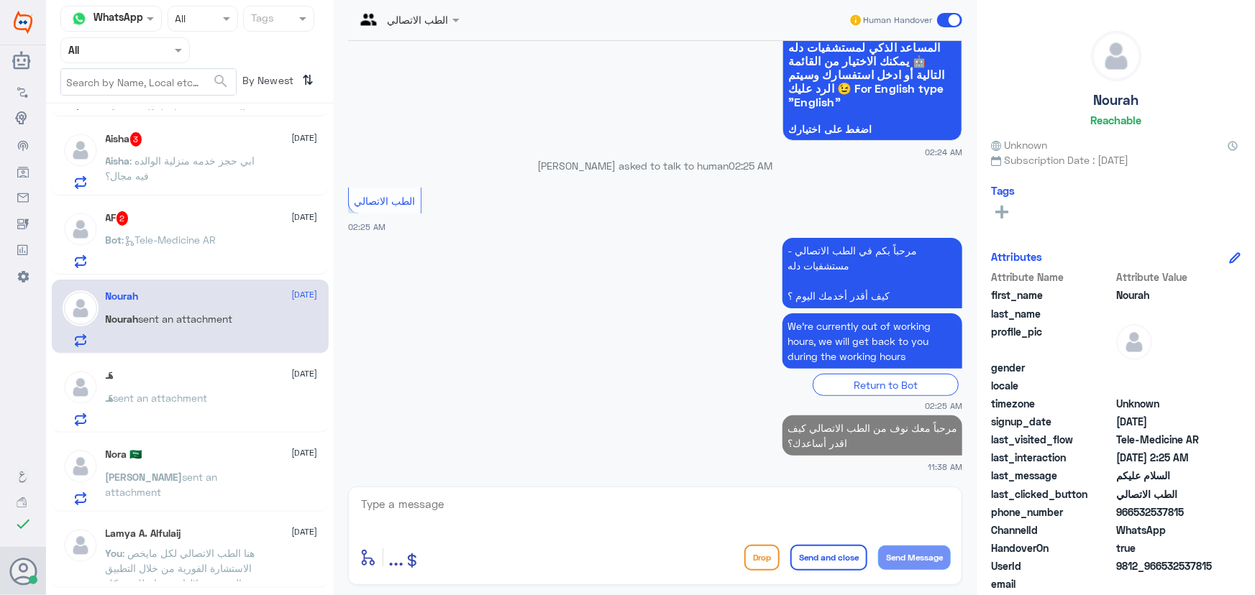
scroll to position [726, 0]
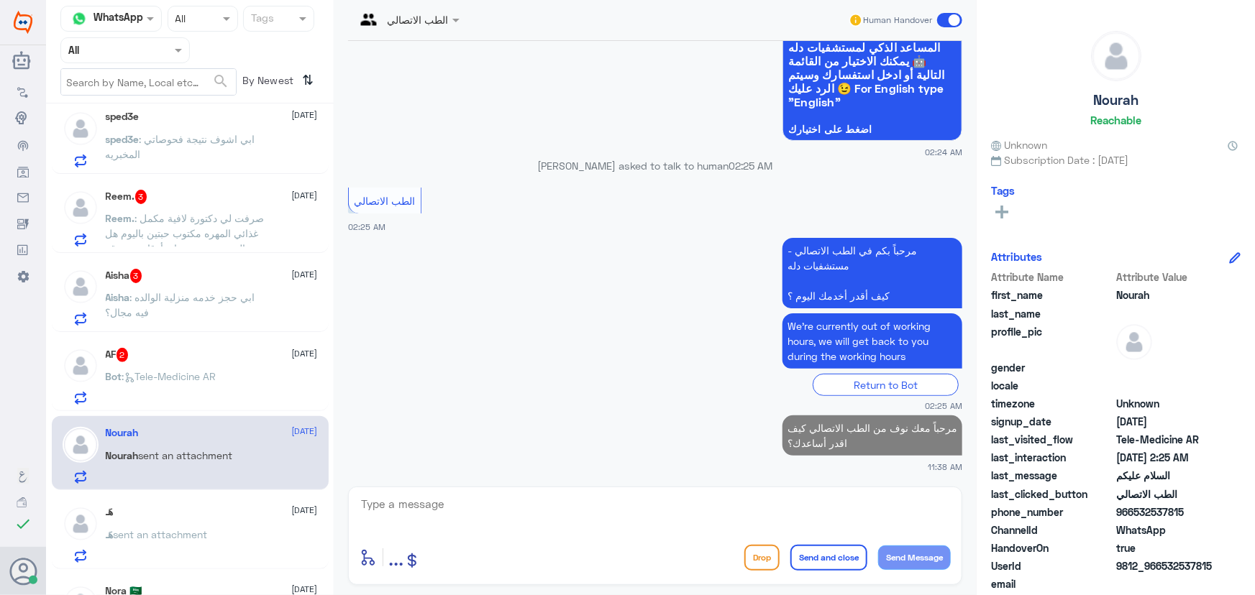
click at [189, 365] on div "AF 2 14 September Bot : Tele-Medicine AR" at bounding box center [212, 376] width 212 height 57
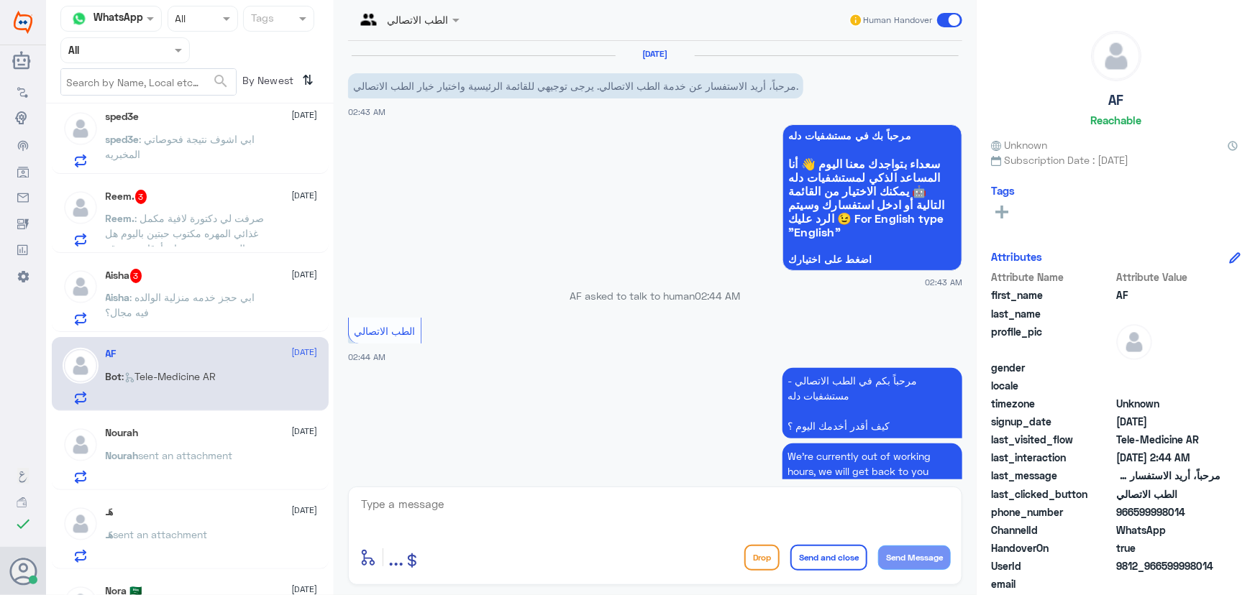
scroll to position [69, 0]
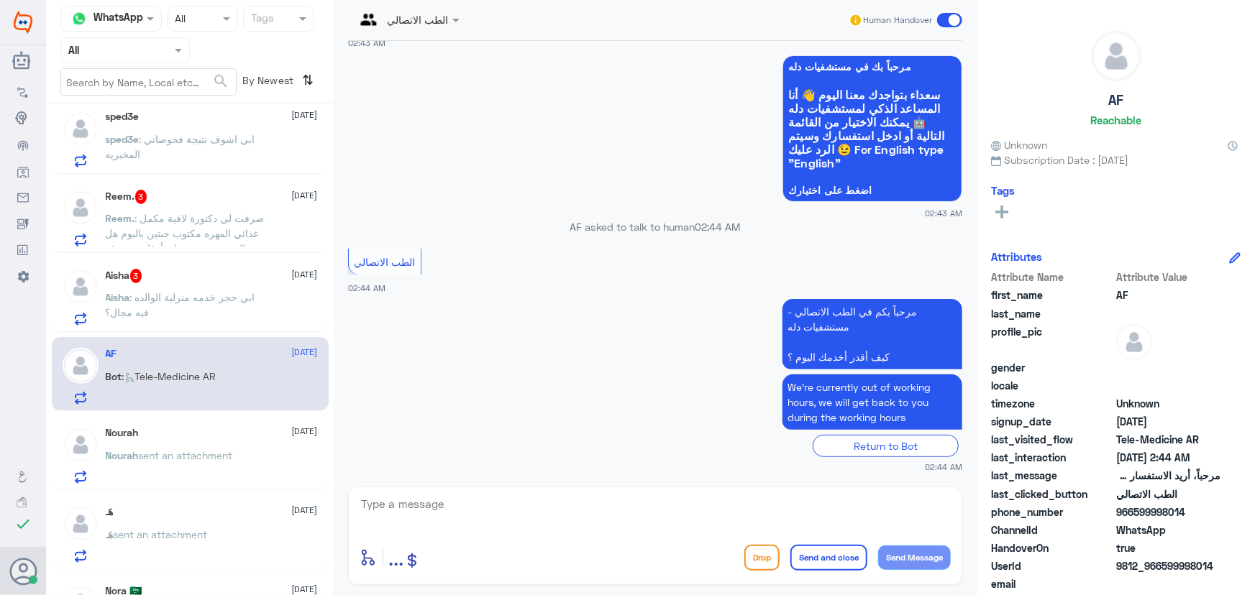
click at [532, 500] on textarea at bounding box center [655, 512] width 591 height 35
paste textarea "مرحباً معك نوف من الطب الاتصالي كيف اقدر أساعدك؟"
type textarea "مرحباً معك نوف من الطب الاتصالي كيف اقدر أساعدك؟"
click at [899, 554] on button "Send Message" at bounding box center [914, 558] width 73 height 24
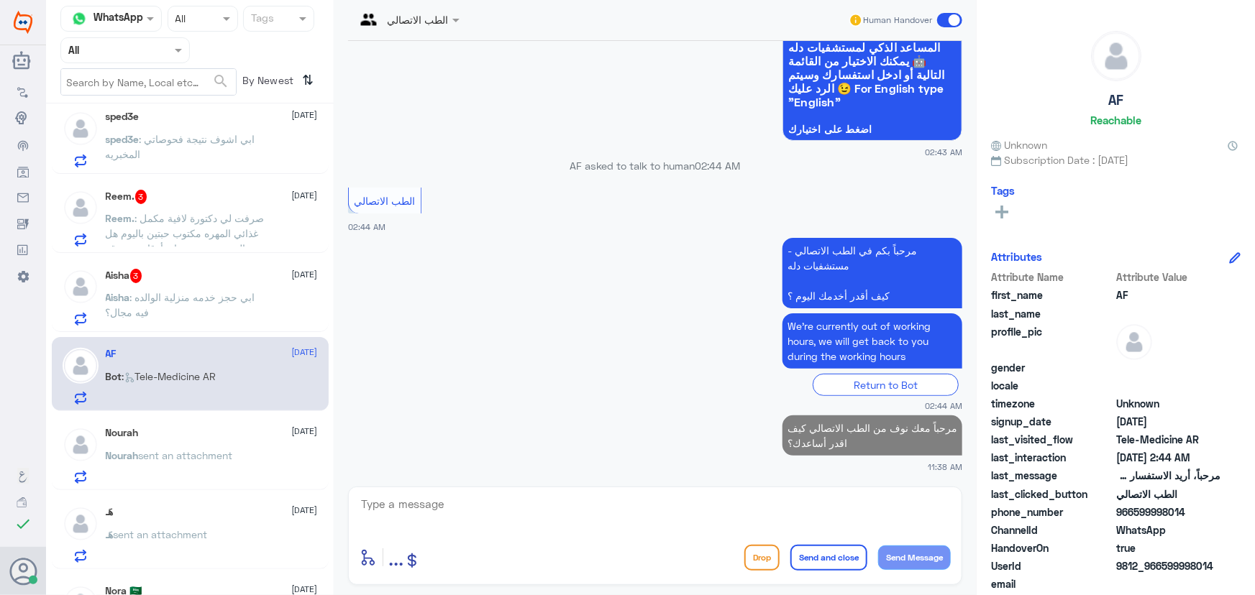
scroll to position [595, 0]
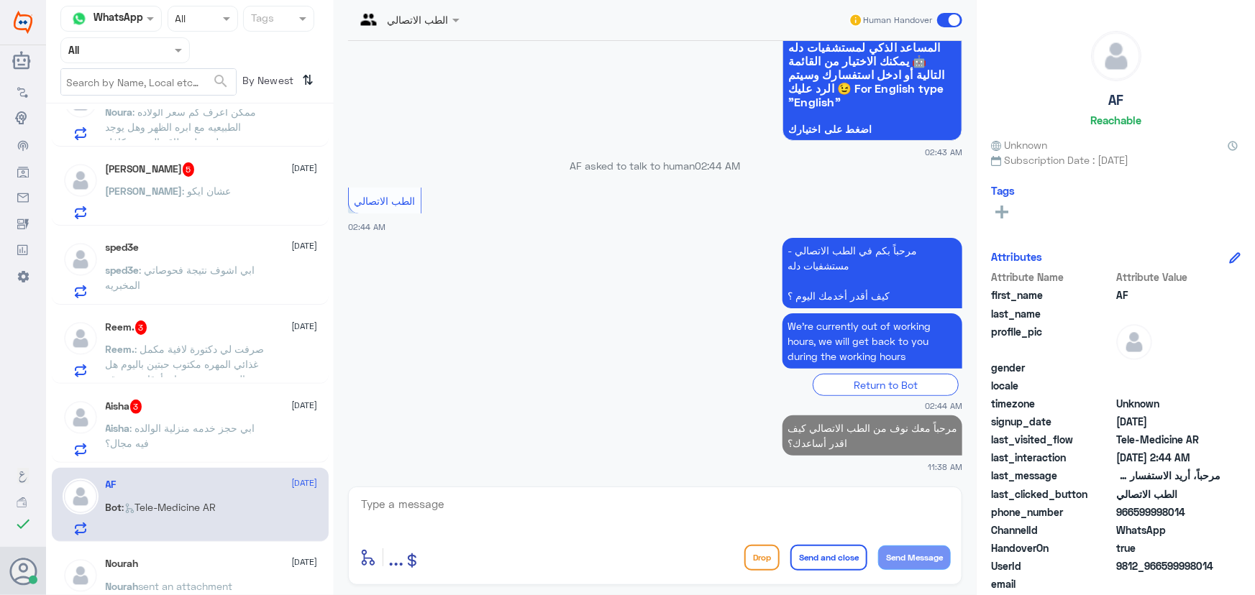
click at [227, 410] on div "Aisha 3 14 September" at bounding box center [212, 407] width 212 height 14
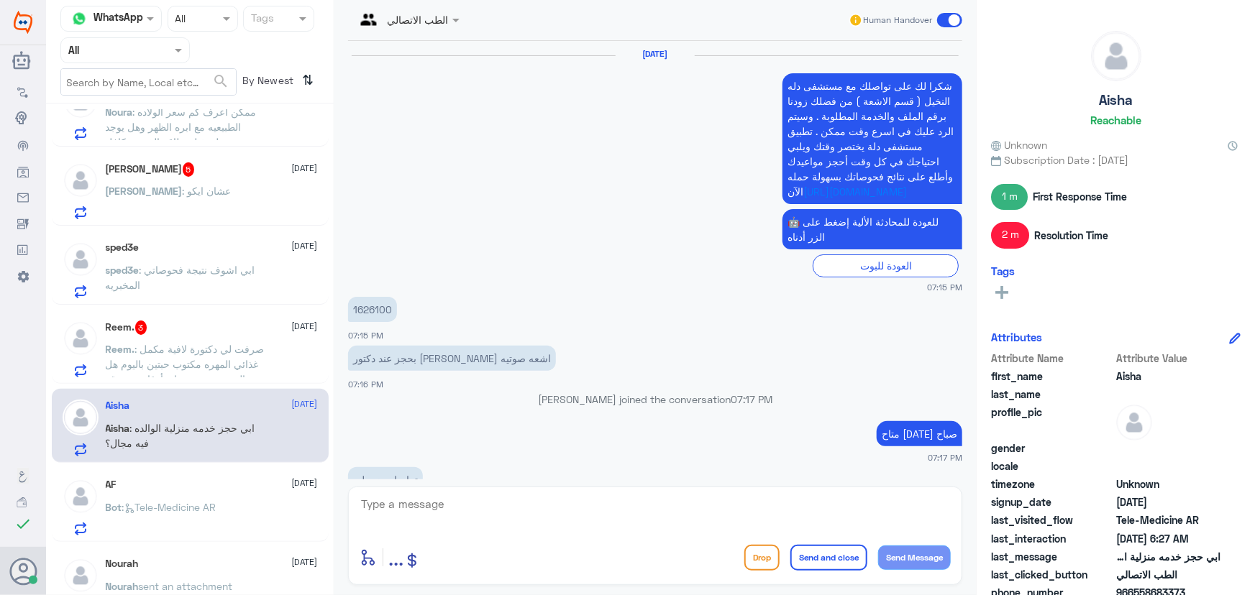
scroll to position [927, 0]
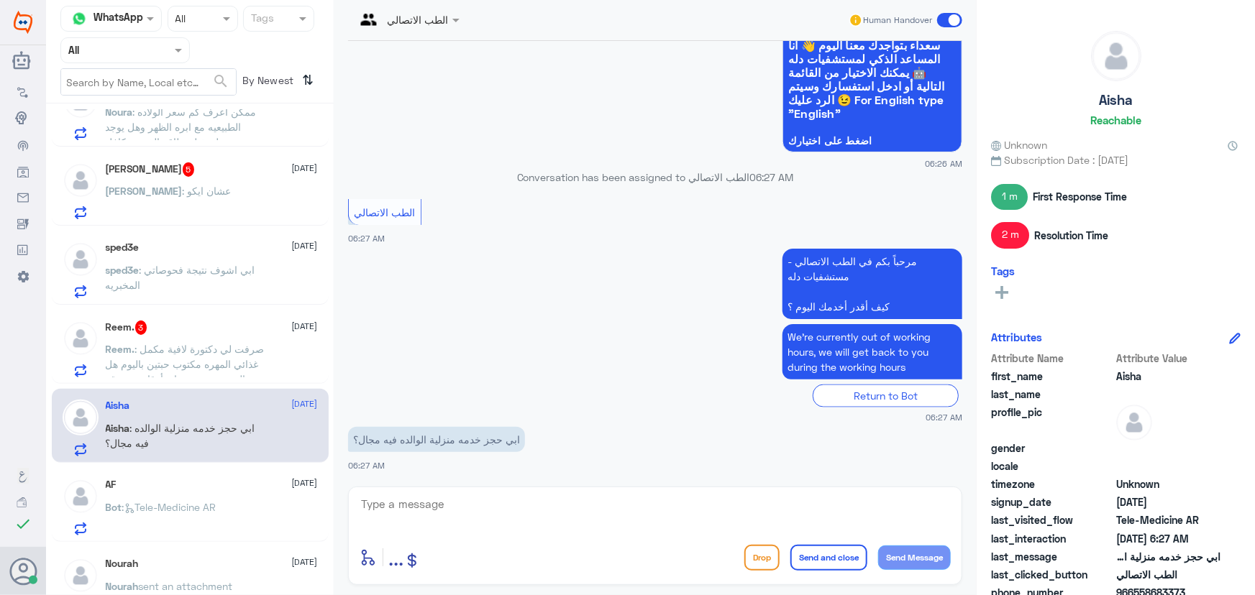
click at [547, 503] on textarea at bounding box center [655, 512] width 591 height 35
paste textarea "مرحباً معك نوف من الطب الاتصالي"
type textarea "مرحباً معك نوف من الطب الاتصالي"
click at [896, 554] on button "Send Message" at bounding box center [914, 558] width 73 height 24
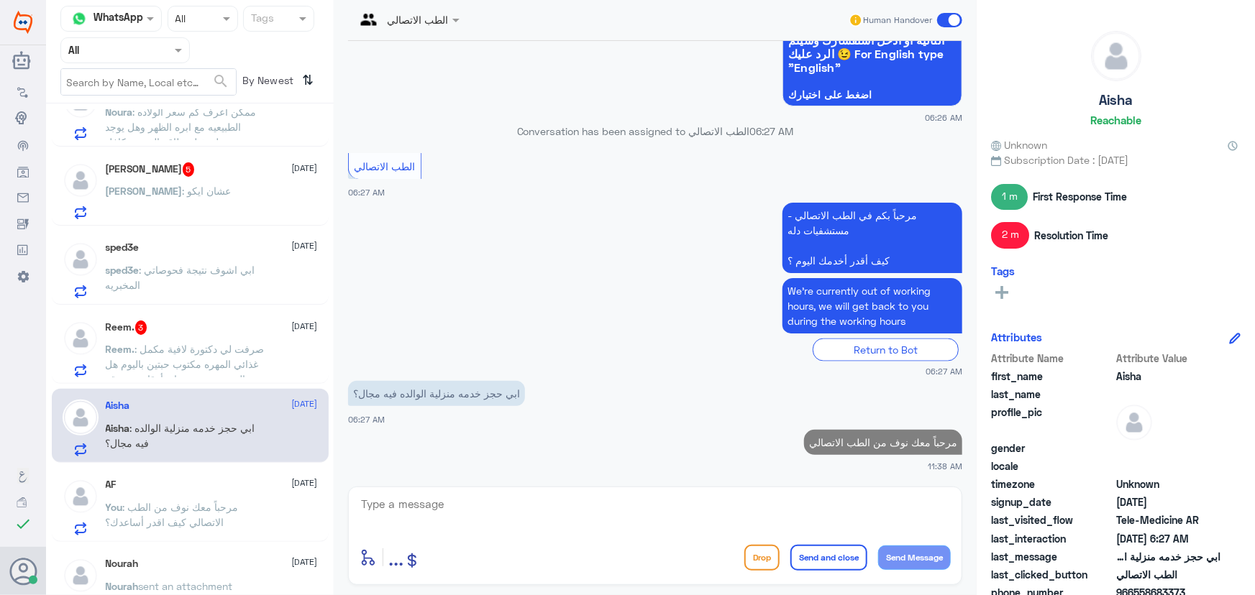
click at [797, 515] on textarea at bounding box center [655, 512] width 591 height 35
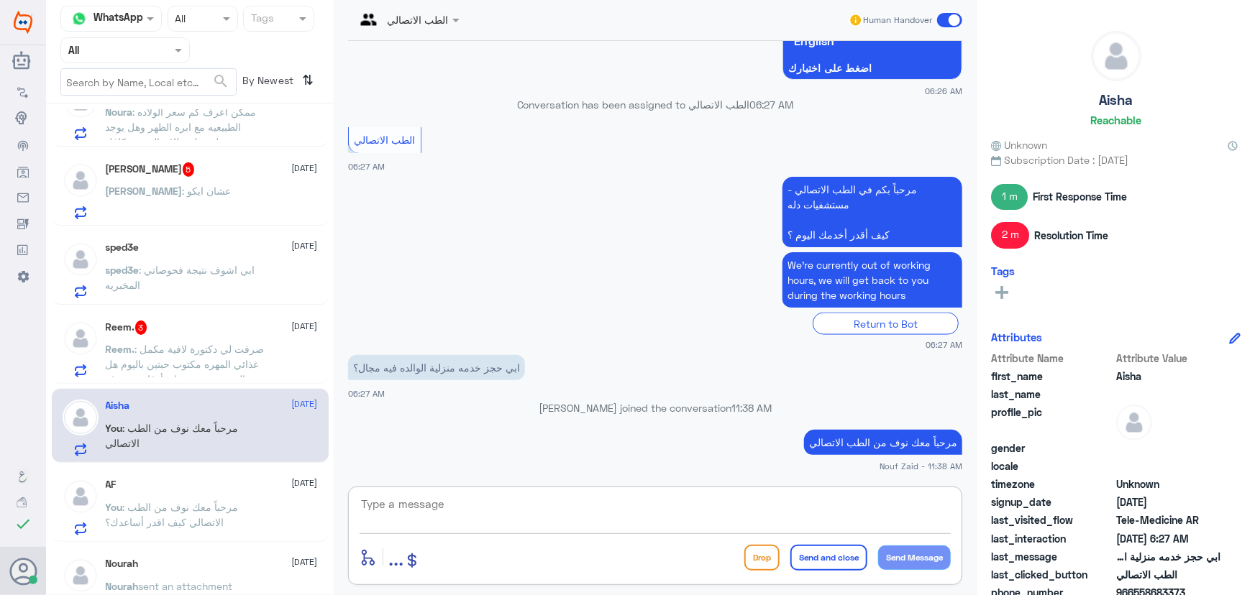
click at [406, 496] on textarea at bounding box center [655, 512] width 591 height 35
paste textarea "هنا الطب الاتصالي لكل مايخص الاستشارة الفورية من خلال التطبيق والتي من خلالها ي…"
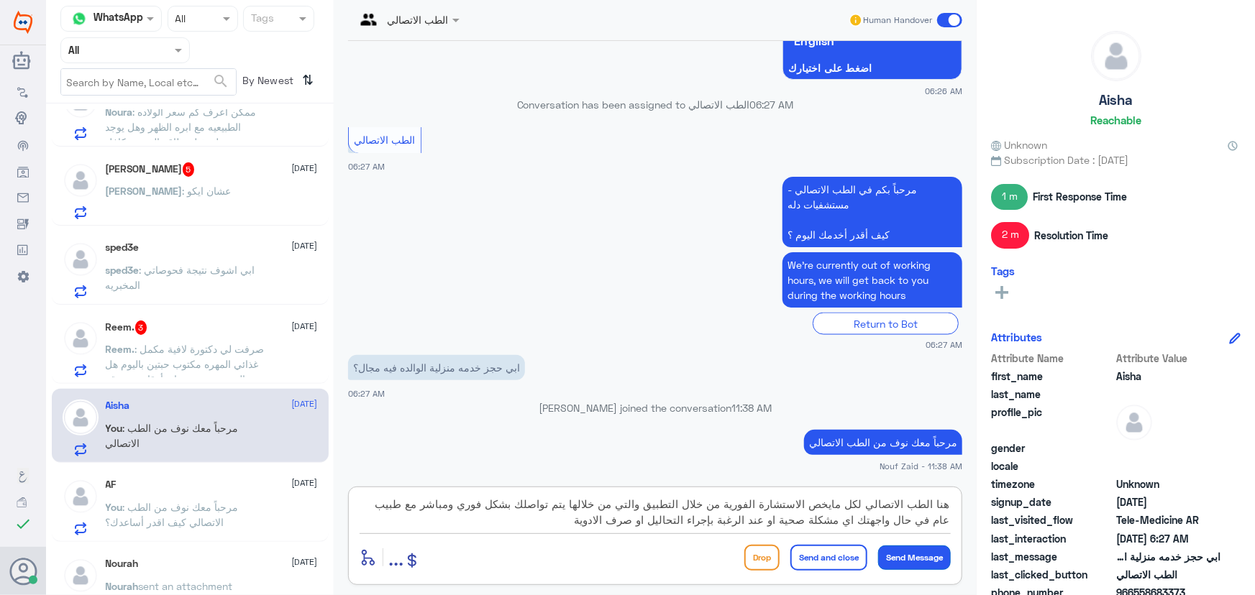
type textarea "هنا الطب الاتصالي لكل مايخص الاستشارة الفورية من خلال التطبيق والتي من خلالها ي…"
drag, startPoint x: 897, startPoint y: 555, endPoint x: 848, endPoint y: 544, distance: 50.8
click at [897, 549] on button "Send Message" at bounding box center [914, 558] width 73 height 24
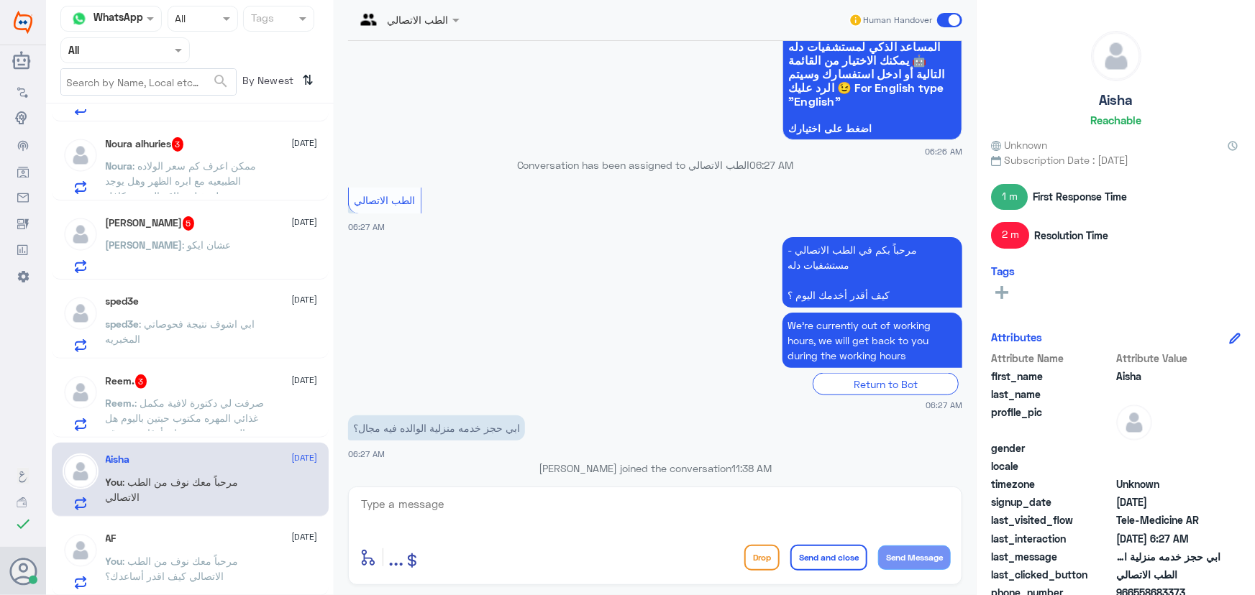
scroll to position [465, 0]
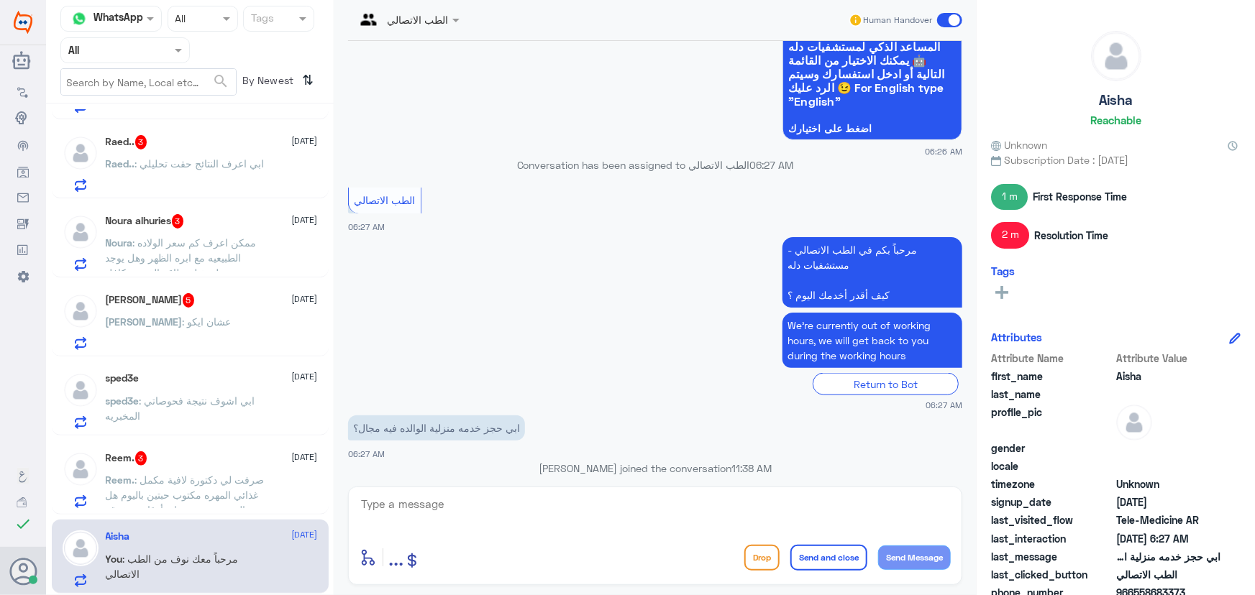
click at [219, 480] on span ": صرفت لي دكتورة لافية مكمل غذائي المهره مكتوب حبتين باليوم هل الحبتين مع بعض ا…" at bounding box center [185, 495] width 159 height 42
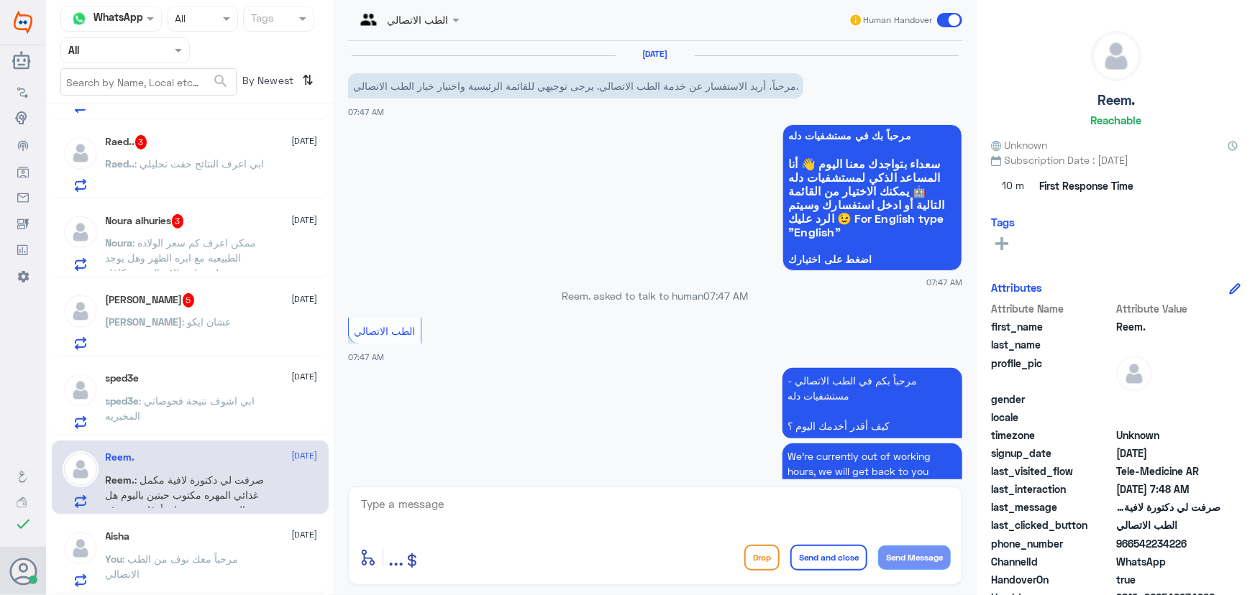
scroll to position [118, 0]
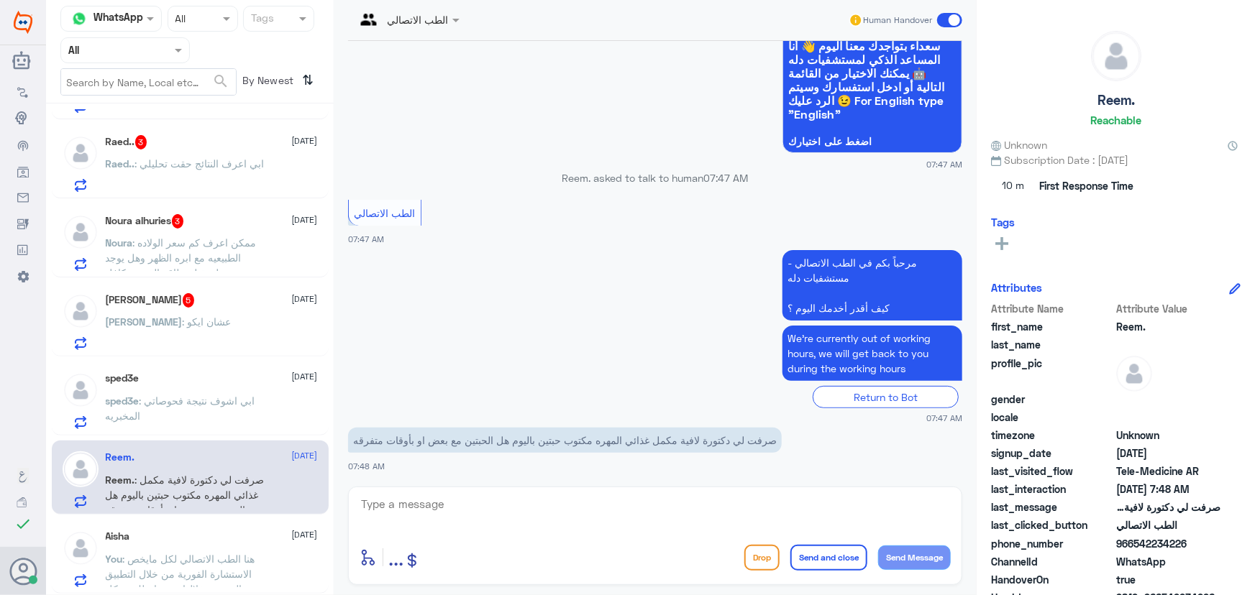
click at [436, 514] on textarea at bounding box center [655, 512] width 591 height 35
paste textarea "مرحباً معك نوف من الطب الاتصالي"
type textarea "مرحباً معك نوف من الطب الاتصالي"
click at [901, 556] on button "Send Message" at bounding box center [914, 558] width 73 height 24
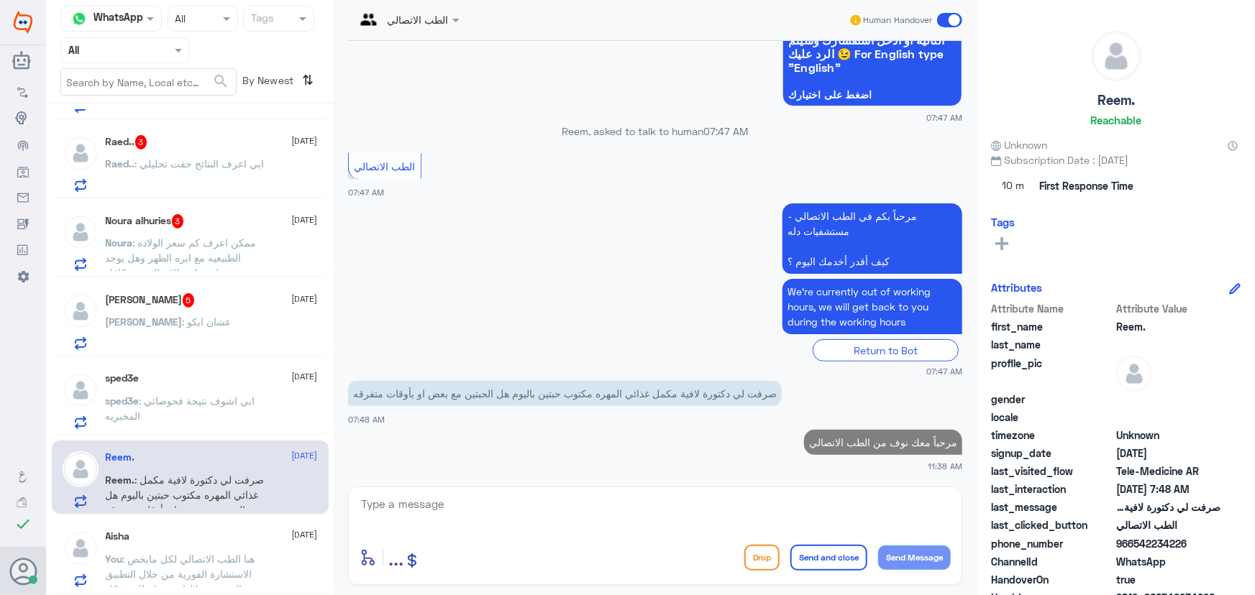
click at [658, 506] on textarea at bounding box center [655, 512] width 591 height 35
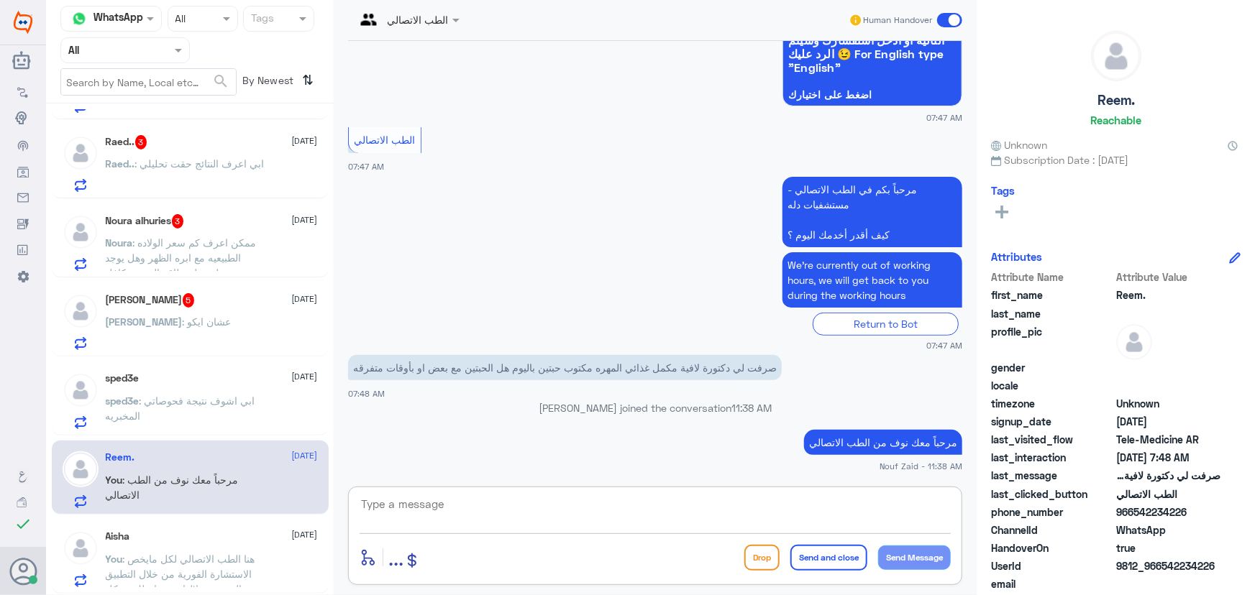
paste textarea "يمكنك تلقي الاستشاره الفورية من خلال التطبيق عن طريق خدمة "الاستشارة الفورية" و…"
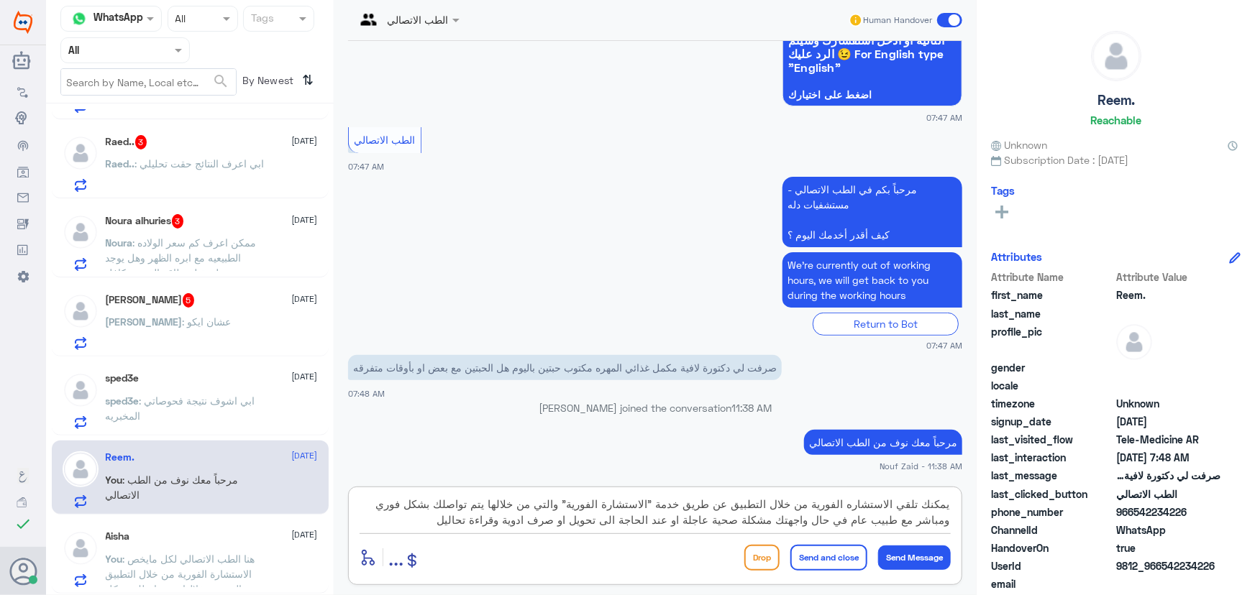
drag, startPoint x: 446, startPoint y: 518, endPoint x: 990, endPoint y: 514, distance: 544.4
click at [990, 514] on div "Channel WhatsApp Status × All Tags Agent Filter All search By Newest ⇅ jory 2 1…" at bounding box center [650, 300] width 1209 height 600
drag, startPoint x: 890, startPoint y: 506, endPoint x: 905, endPoint y: 508, distance: 16.1
click at [905, 508] on textarea "يمكنك تلقي الاستشاره الفورية من خلال التطبيق عن طريق خدمة "الاستشارة الفورية" و…" at bounding box center [655, 512] width 591 height 35
click at [908, 505] on textarea "يمكنك تلقي الاستشاره الفورية من خلال التطبيق عن طريق خدمة "الاستشارة الفورية" و…" at bounding box center [655, 512] width 591 height 35
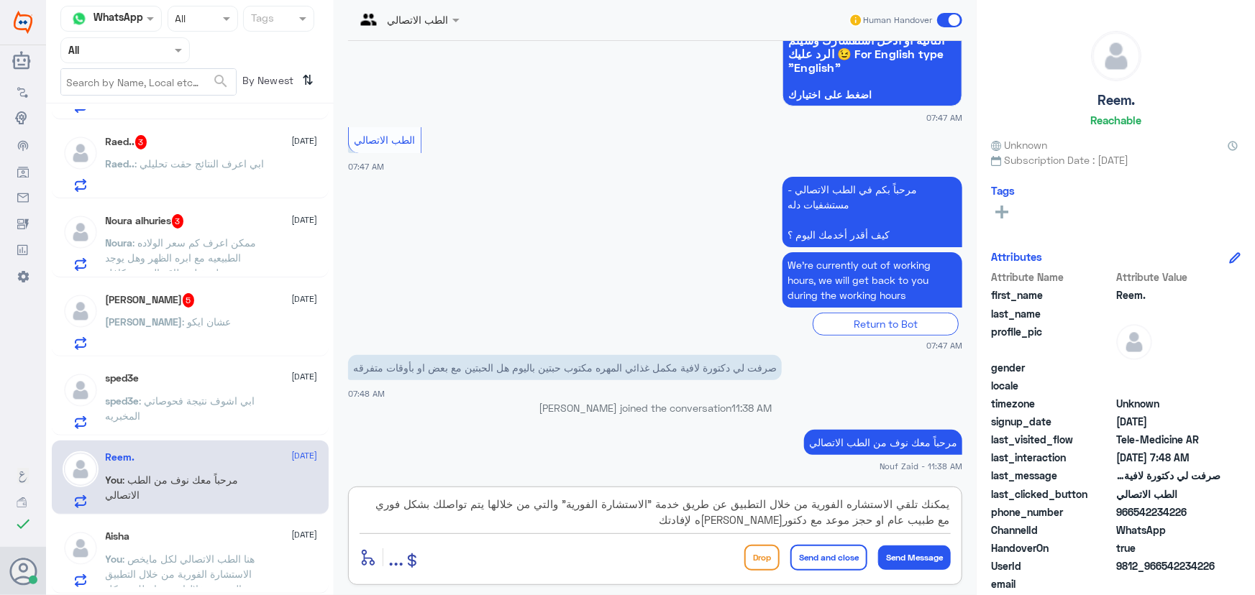
click at [908, 505] on textarea "يمكنك تلقي الاستشاره الفورية من خلال التطبيق عن طريق خدمة "الاستشارة الفورية" و…" at bounding box center [655, 512] width 591 height 35
click at [707, 503] on textarea "يمكنك الاستفسار من خلال الاستشاره الفورية من خلال التطبيق عن طريق خدمة "الاستشا…" at bounding box center [655, 512] width 591 height 35
click at [506, 503] on textarea "يمكنك الاستفسار من خلال الاستشاره الفورية من خلال التطبيق عن طريق خدمة "الاستشا…" at bounding box center [655, 512] width 591 height 35
drag, startPoint x: 506, startPoint y: 503, endPoint x: 772, endPoint y: 506, distance: 265.4
click at [772, 506] on textarea "يمكنك الاستفسار من خلال الاستشاره الفورية من خلال التطبيق عن طريق خدمة "الاستشا…" at bounding box center [655, 512] width 591 height 35
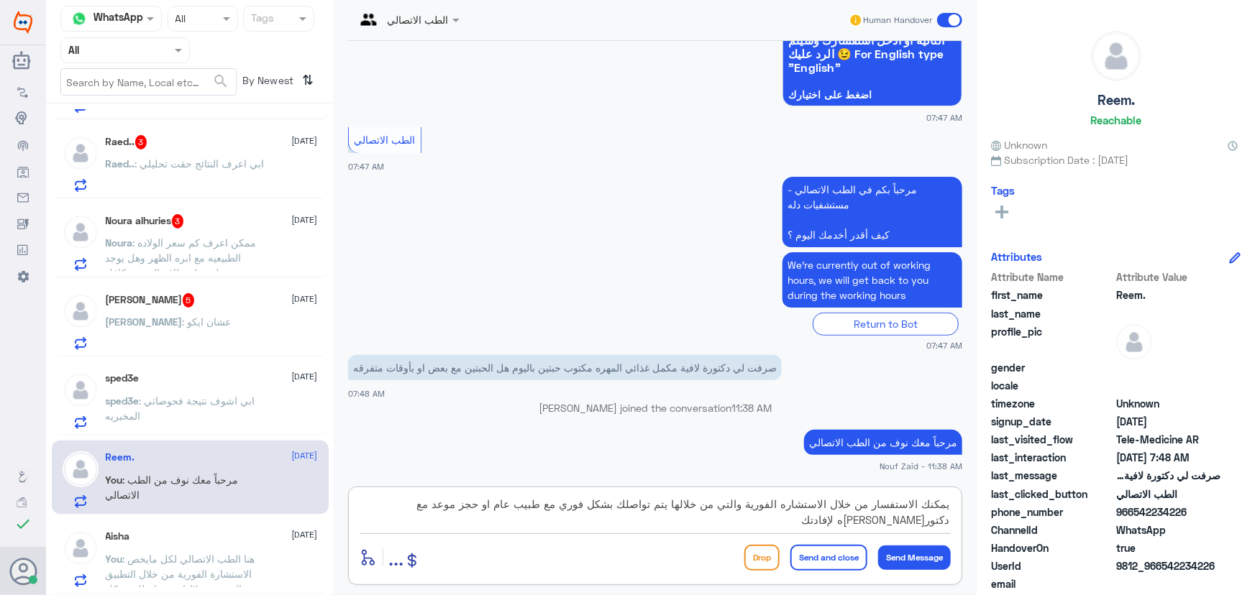
click at [826, 503] on textarea "يمكنك الاستفسار من خلال الاستشاره الفورية والتي من خلالها يتم تواصلك بشكل فوري …" at bounding box center [655, 512] width 591 height 35
click at [828, 503] on textarea "يمكنك الاستفسار من خلال الاستشاره الفورية والتي من خلالها يتم تواصلك بشكل فوري …" at bounding box center [655, 512] width 591 height 35
type textarea "يمكنك الاستفسار من خلال خدمة الاستشاره الفورية والتي من خلالها يتم تواصلك بشكل …"
click at [899, 554] on button "Send Message" at bounding box center [914, 558] width 73 height 24
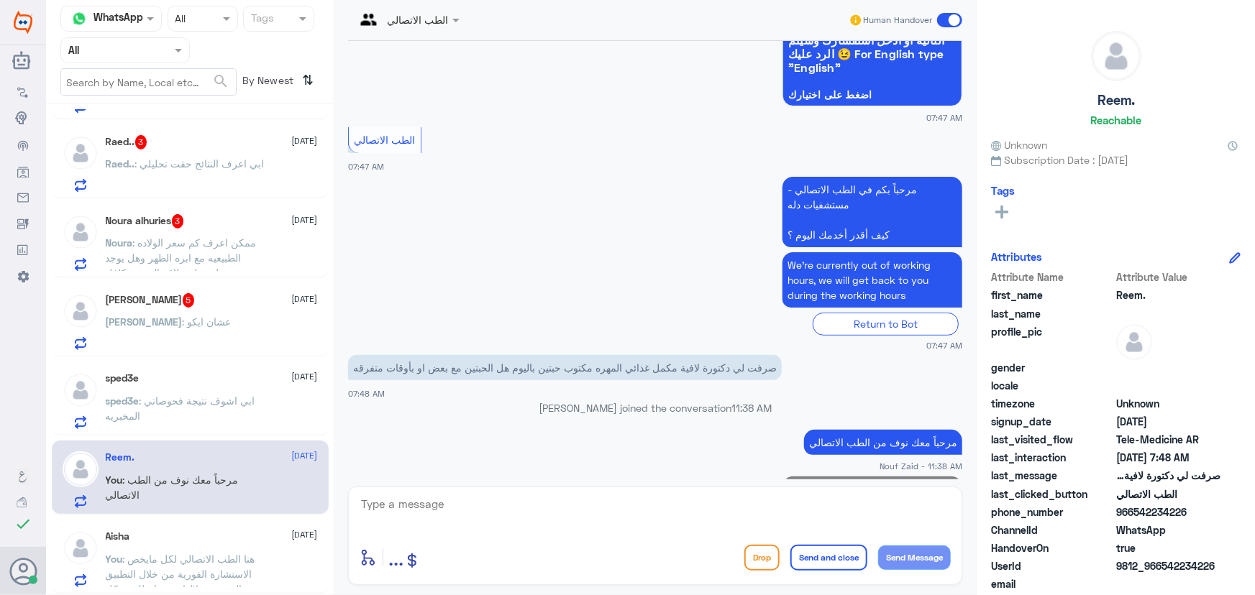
scroll to position [256, 0]
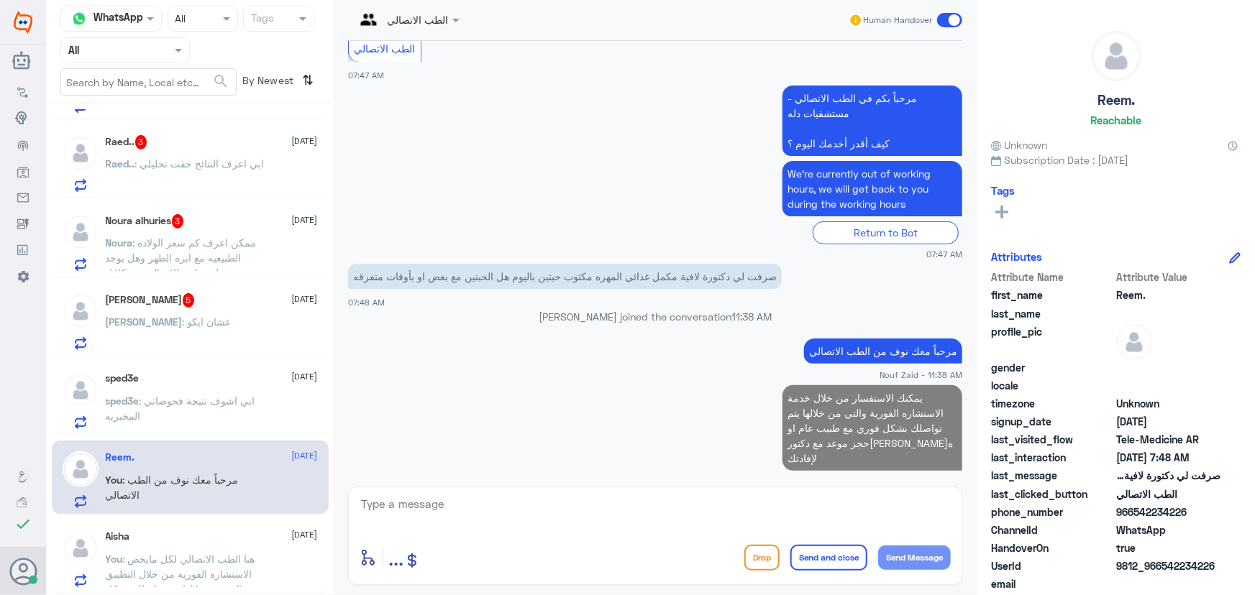
click at [172, 302] on h5 "Ahmad Shalabi 5" at bounding box center [150, 300] width 89 height 14
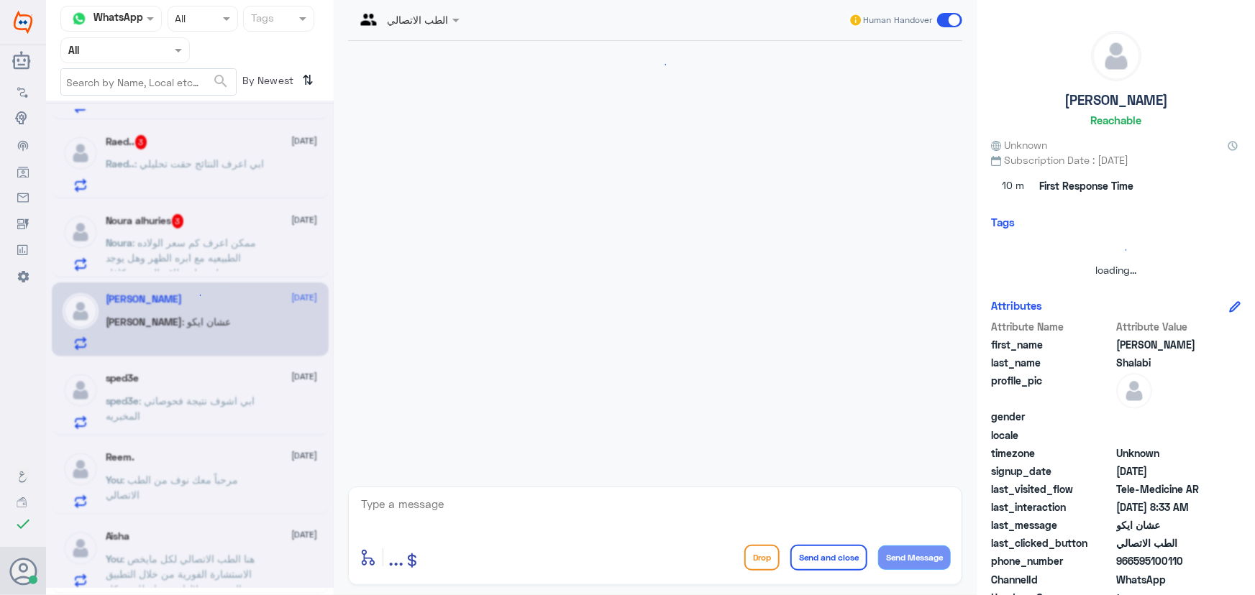
click at [232, 230] on div at bounding box center [190, 345] width 288 height 488
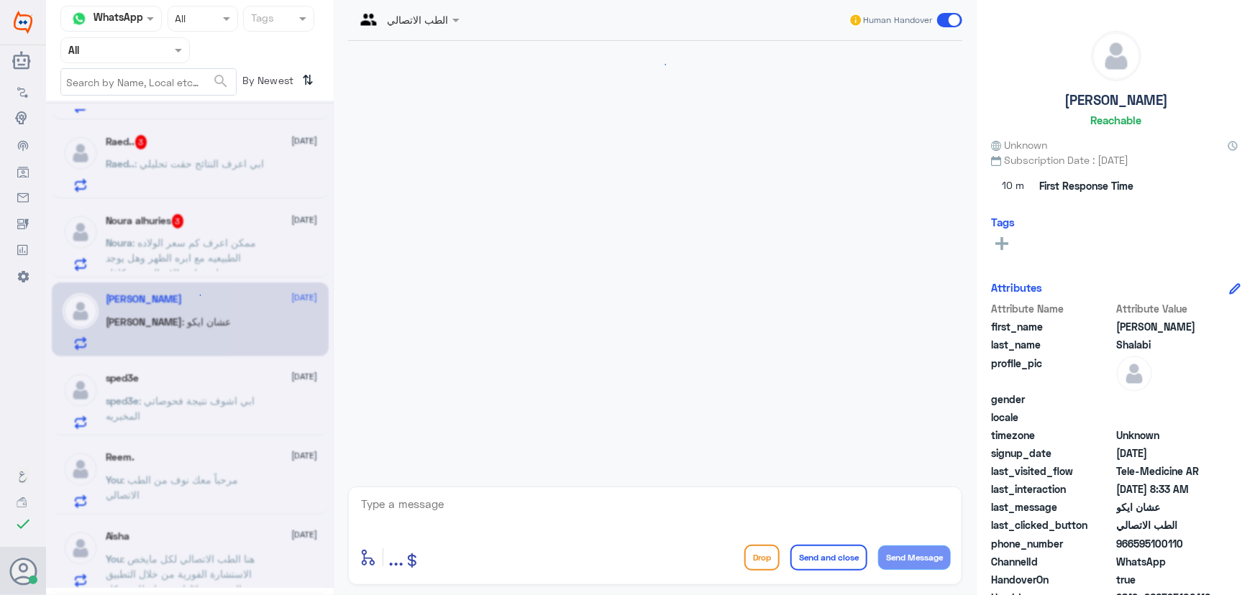
scroll to position [216, 0]
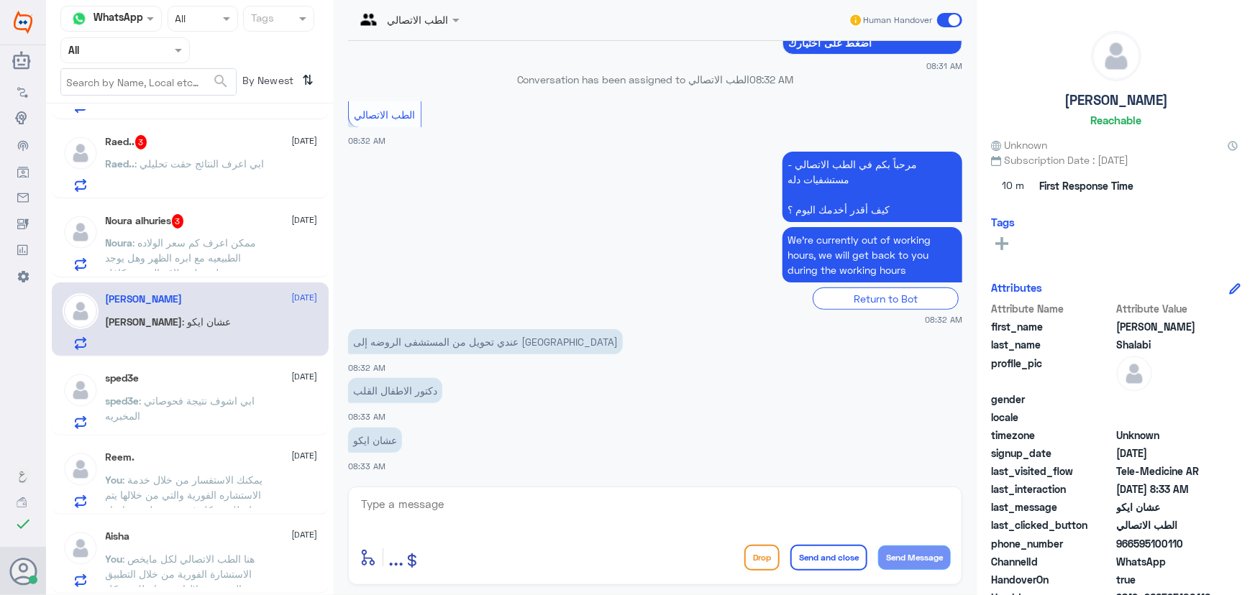
click at [269, 340] on div "Ahmad : عشان ايكو" at bounding box center [212, 334] width 212 height 32
click at [247, 388] on div "sped3e 14 September sped3e : ابي اشوف نتيجة فحوصاتي المخبريه" at bounding box center [212, 400] width 212 height 57
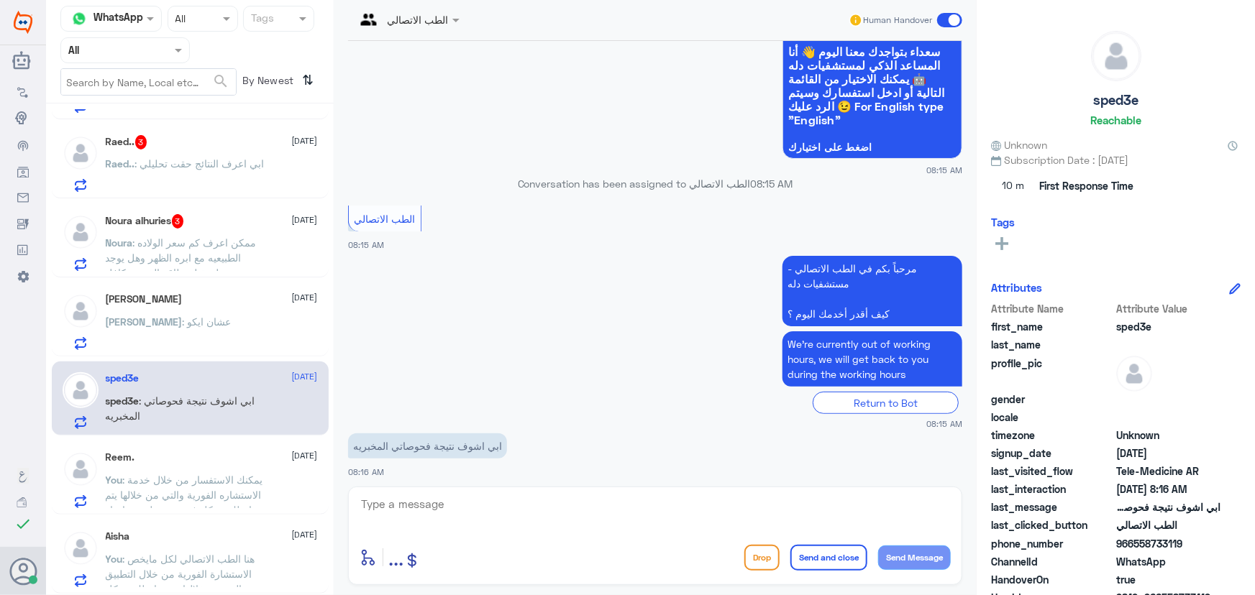
click at [231, 337] on div "Ahmad : عشان ايكو" at bounding box center [212, 334] width 212 height 32
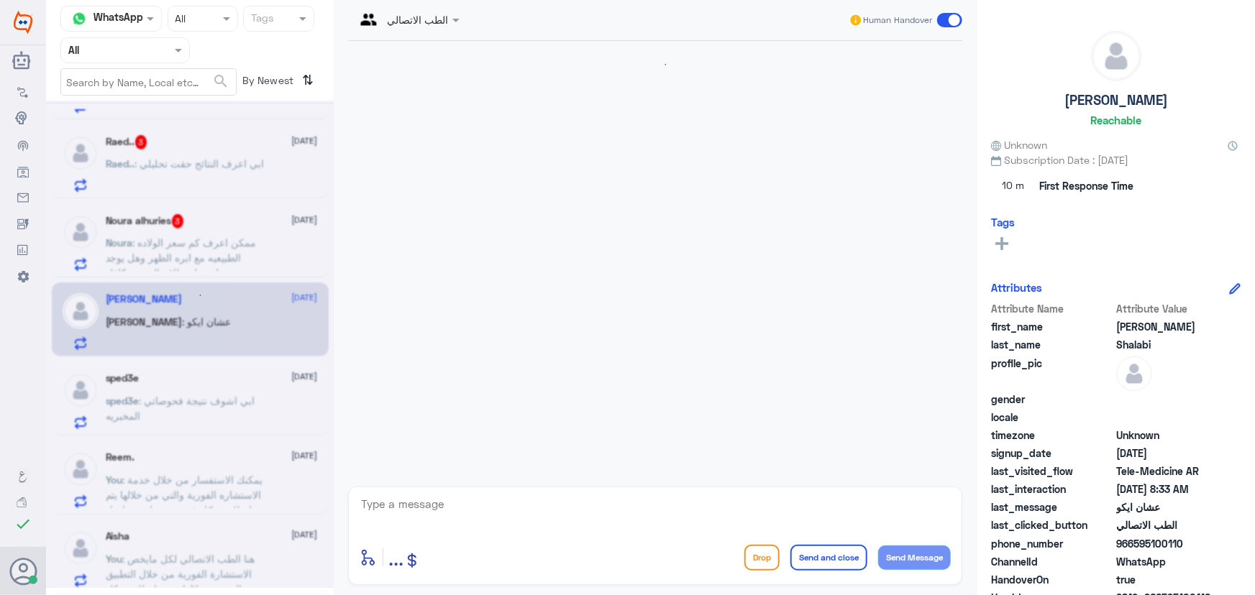
scroll to position [216, 0]
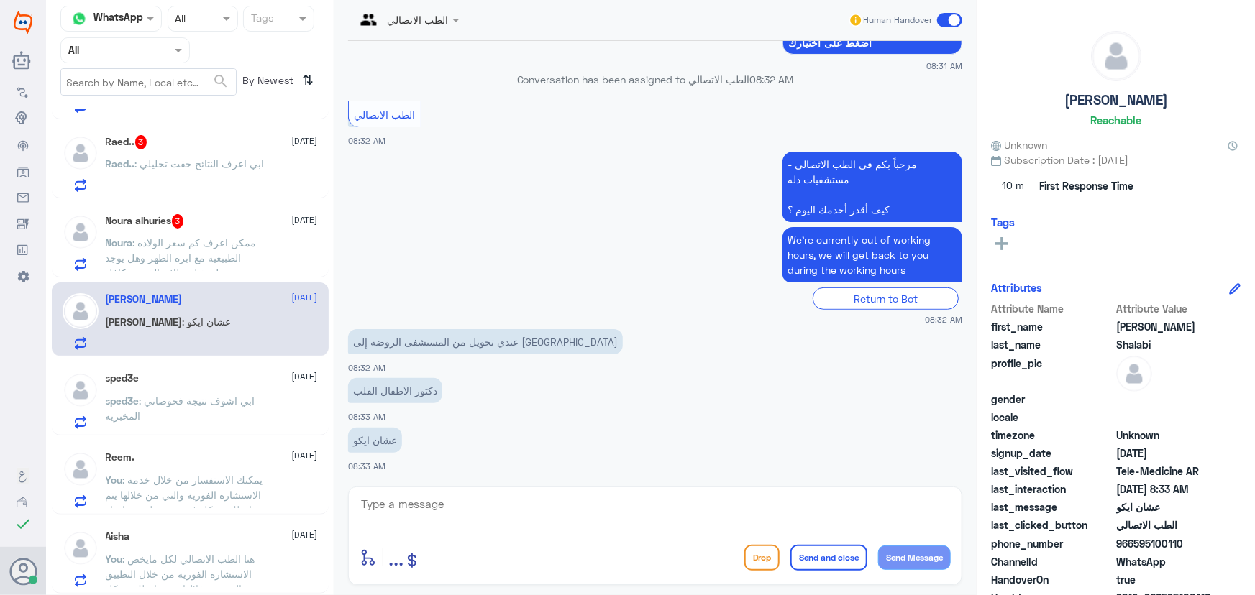
click at [377, 499] on textarea at bounding box center [655, 512] width 591 height 35
paste textarea "مرحباً معك نوف من الطب الاتصالي"
type textarea "مرحباً معك نوف من الطب الاتصالي"
click at [920, 556] on button "Send Message" at bounding box center [914, 558] width 73 height 24
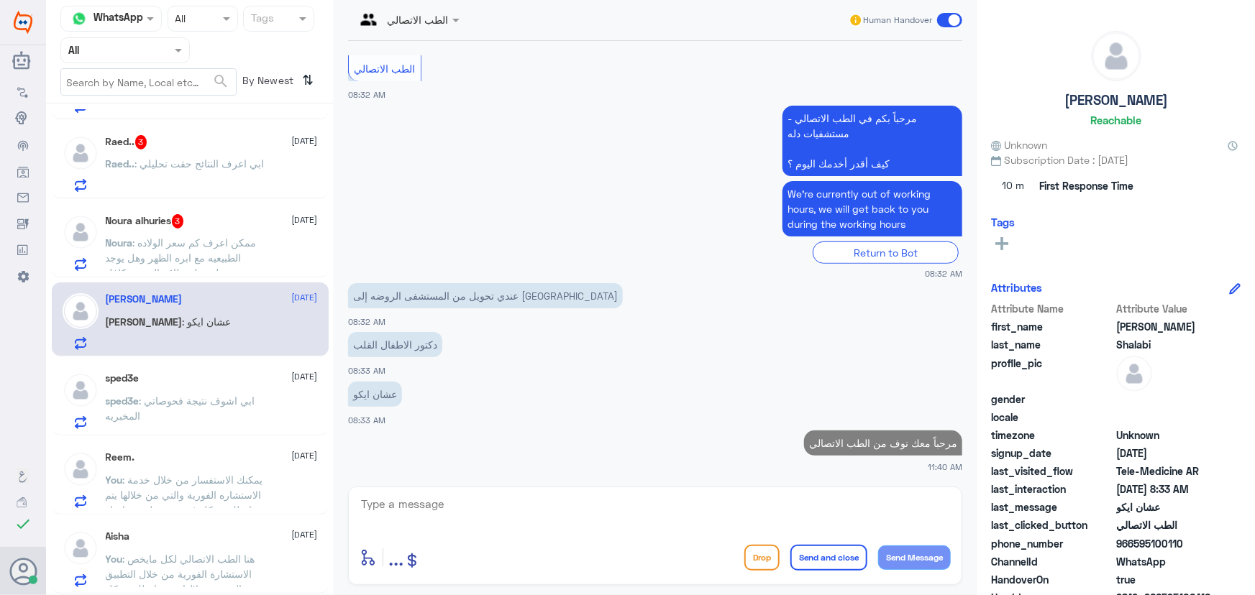
click at [715, 495] on textarea at bounding box center [655, 512] width 591 height 35
paste textarea "هنا الطب الاتصالي لكل مايخص الاستشارة الفورية من خلال التطبيق والتي من خلالها ي…"
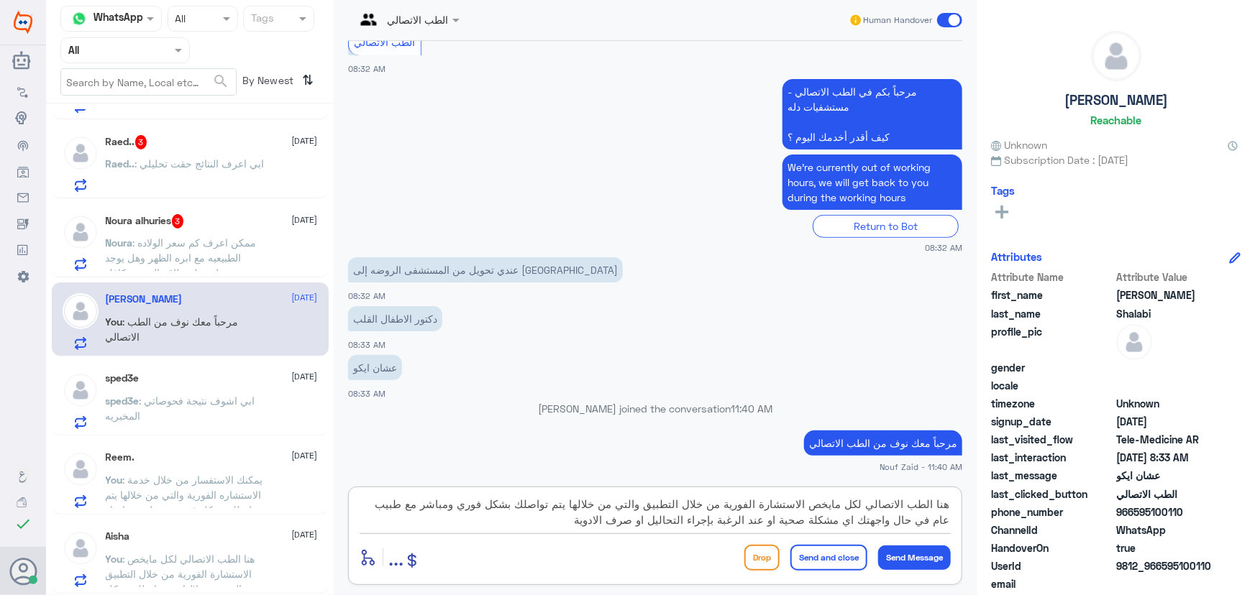
drag, startPoint x: 647, startPoint y: 503, endPoint x: 588, endPoint y: 551, distance: 76.1
click at [588, 551] on div "هنا الطب الاتصالي لكل مايخص الاستشارة الفورية من خلال التطبيق والتي من خلالها ي…" at bounding box center [655, 536] width 614 height 99
type textarea "هنا الطب الاتصالي لكل مايخص الاستشارة الفورية من خلال التطبيق ، يمكنك الاستفسار…"
click at [845, 570] on div "enter flow name ... Drop Send and close Send Message" at bounding box center [655, 557] width 591 height 32
click at [851, 554] on button "Send and close" at bounding box center [828, 558] width 77 height 26
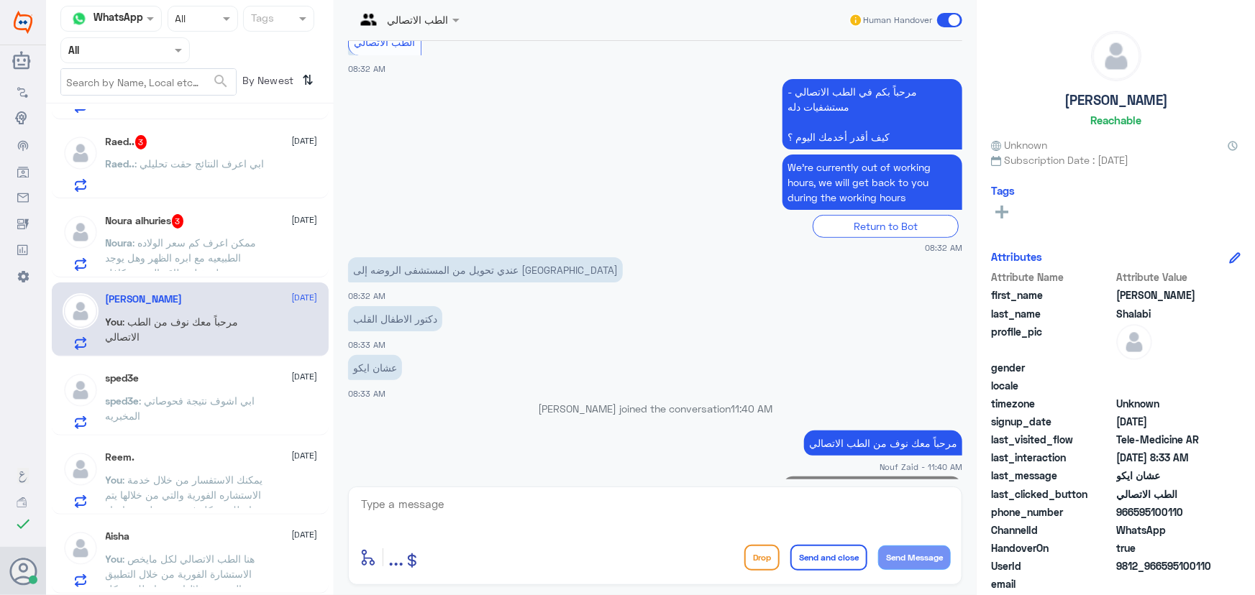
scroll to position [354, 0]
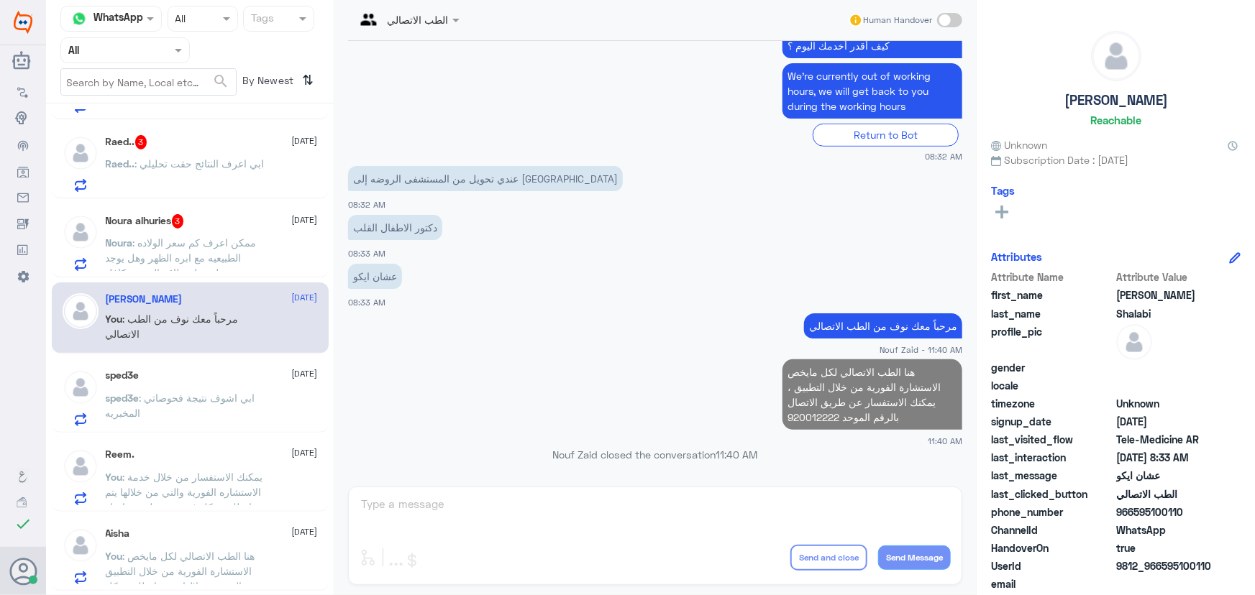
click at [201, 256] on span ": ممكن اعرف كم سعر الولاده الطبيعيه مع ابره الظهر وهل يوجد عروض وهل تقبل بطاقه …" at bounding box center [184, 266] width 156 height 58
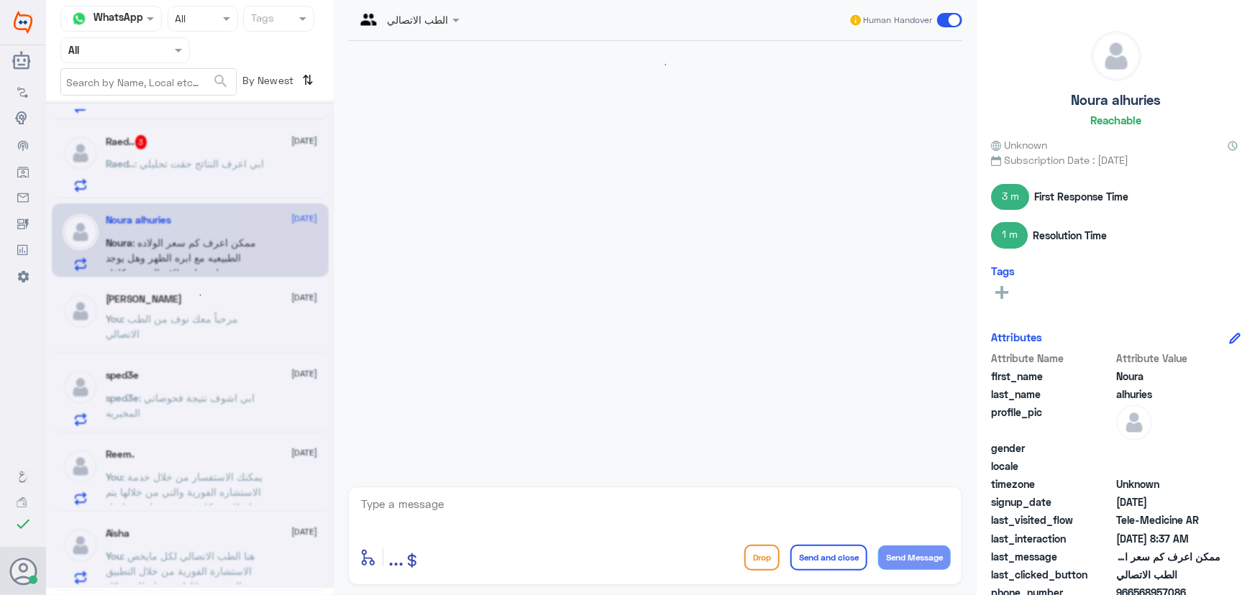
scroll to position [894, 0]
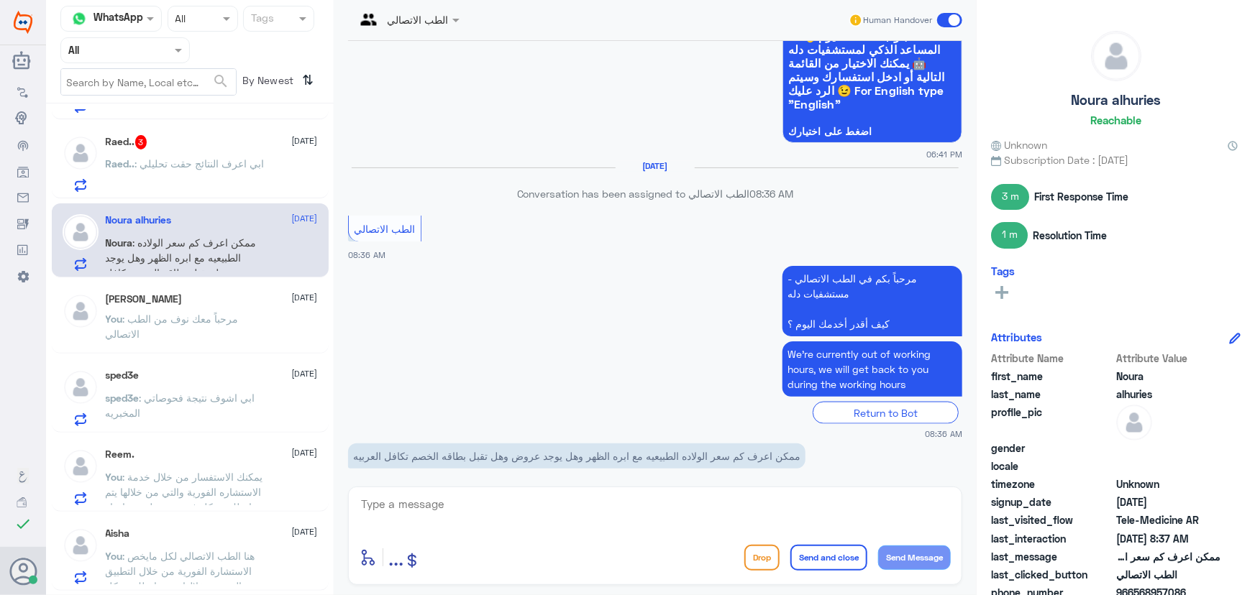
click at [292, 351] on div "Ahmad Shalabi 14 September You : مرحباً معك نوف من الطب الاتصالي" at bounding box center [190, 318] width 277 height 71
click at [274, 330] on div "You : هنا الطب الاتصالي لكل مايخص الاستشارة الفورية من خلال التطبيق ، يمكنك الا…" at bounding box center [212, 331] width 212 height 32
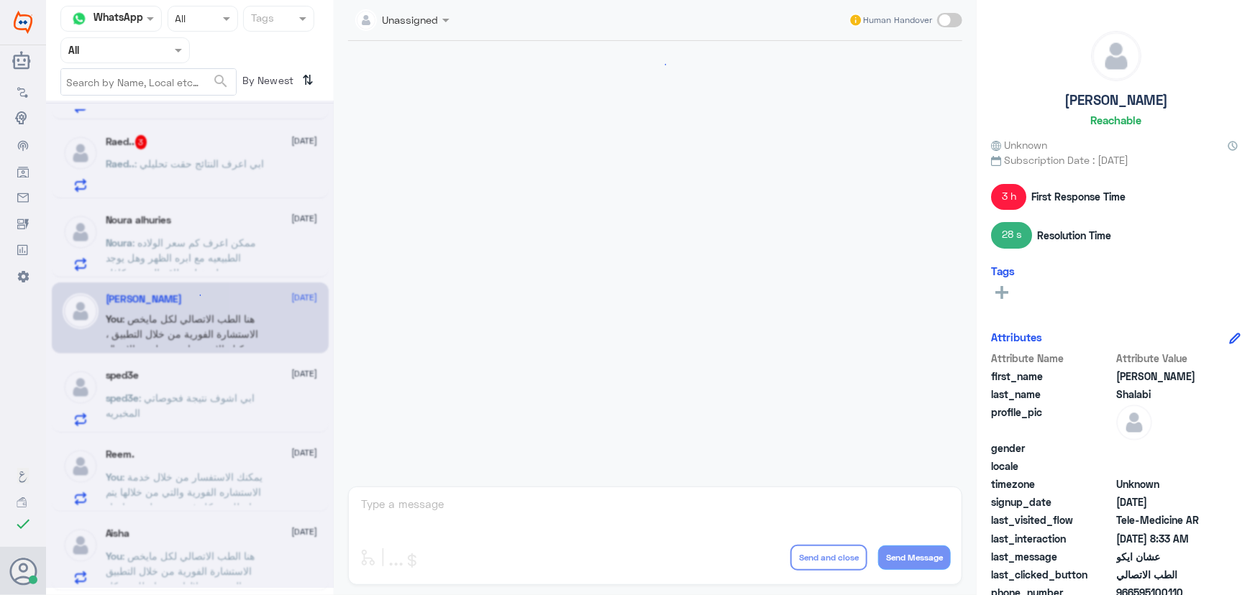
scroll to position [406, 0]
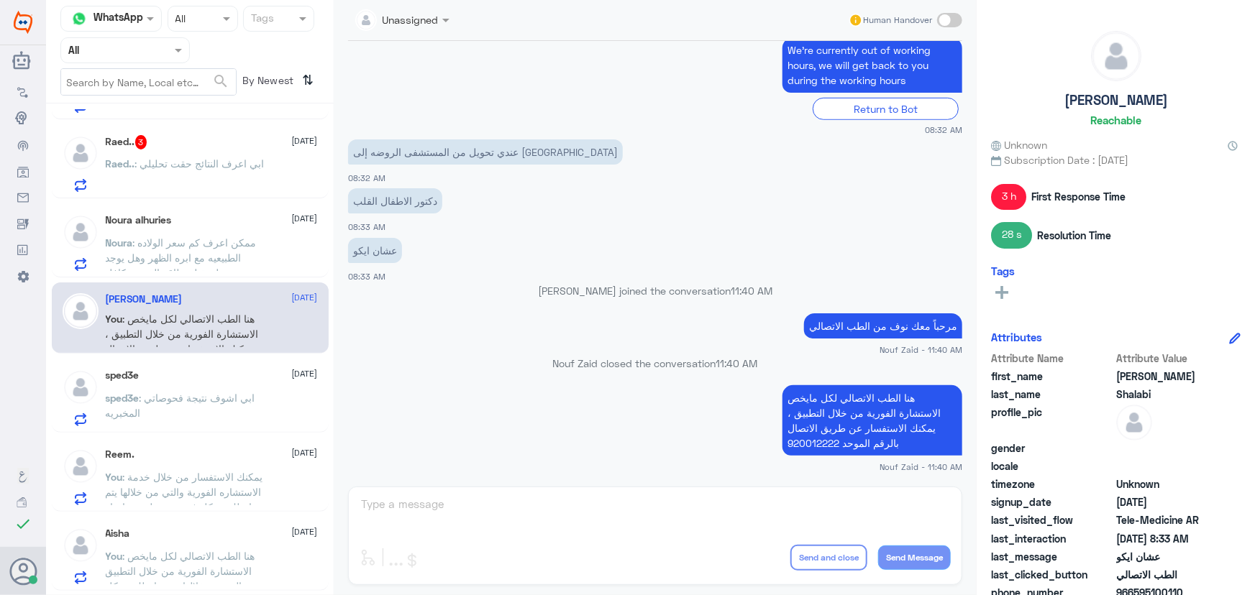
click at [837, 438] on p "هنا الطب الاتصالي لكل مايخص الاستشارة الفورية من خلال التطبيق ، يمكنك الاستفسار…" at bounding box center [872, 420] width 180 height 70
copy div "هنا الطب الاتصالي لكل مايخص الاستشارة الفورية من خلال التطبيق ، يمكنك الاستفسار…"
click at [193, 243] on span ": ممكن اعرف كم سعر الولاده الطبيعيه مع ابره الظهر وهل يوجد عروض وهل تقبل بطاقه …" at bounding box center [184, 266] width 156 height 58
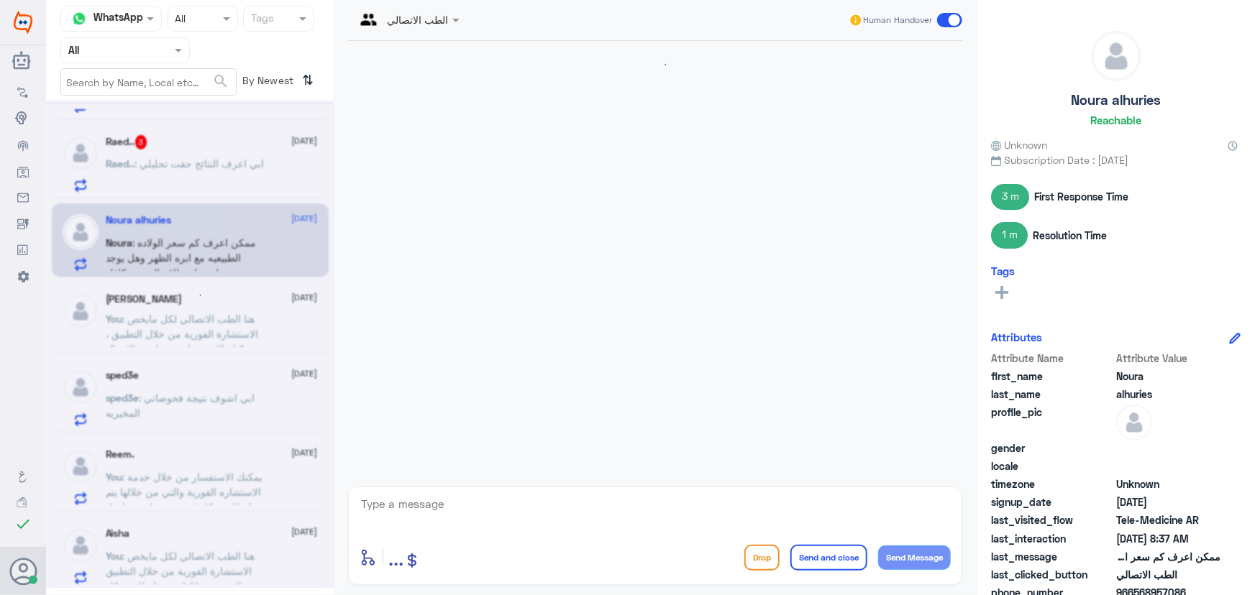
scroll to position [894, 0]
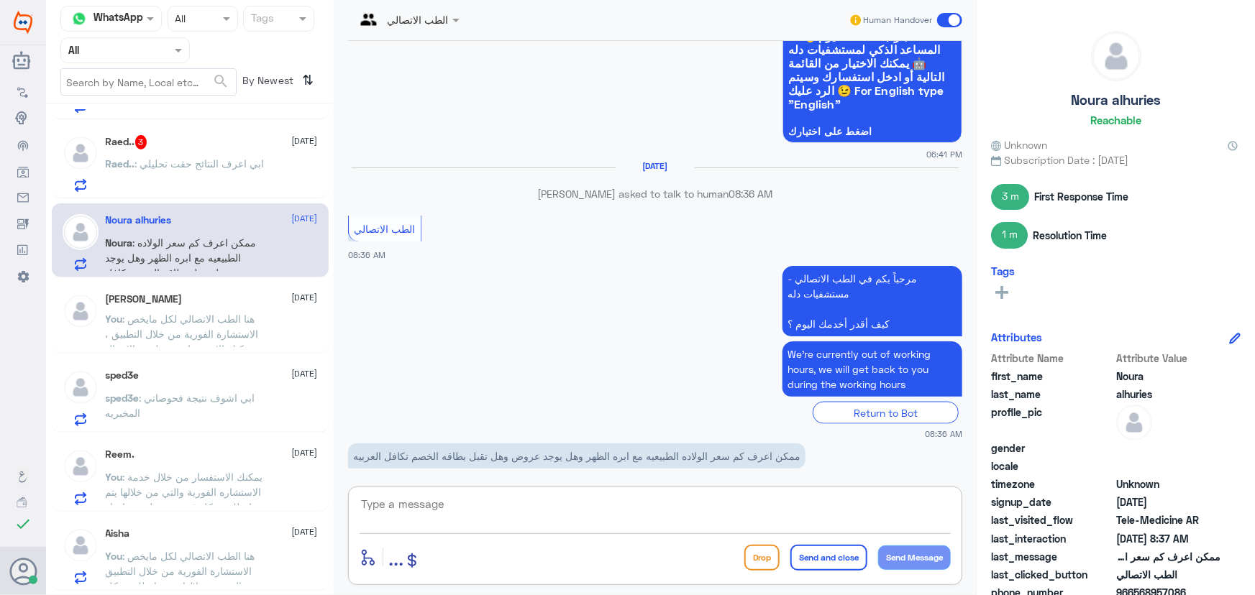
click at [506, 508] on textarea at bounding box center [655, 512] width 591 height 35
paste textarea "هنا الطب الاتصالي لكل مايخص الاستشارة الفورية من خلال التطبيق ، يمكنك الاستفسار…"
type textarea "هنا الطب الاتصالي لكل مايخص الاستشارة الفورية من خلال التطبيق ، يمكنك الاستفسار…"
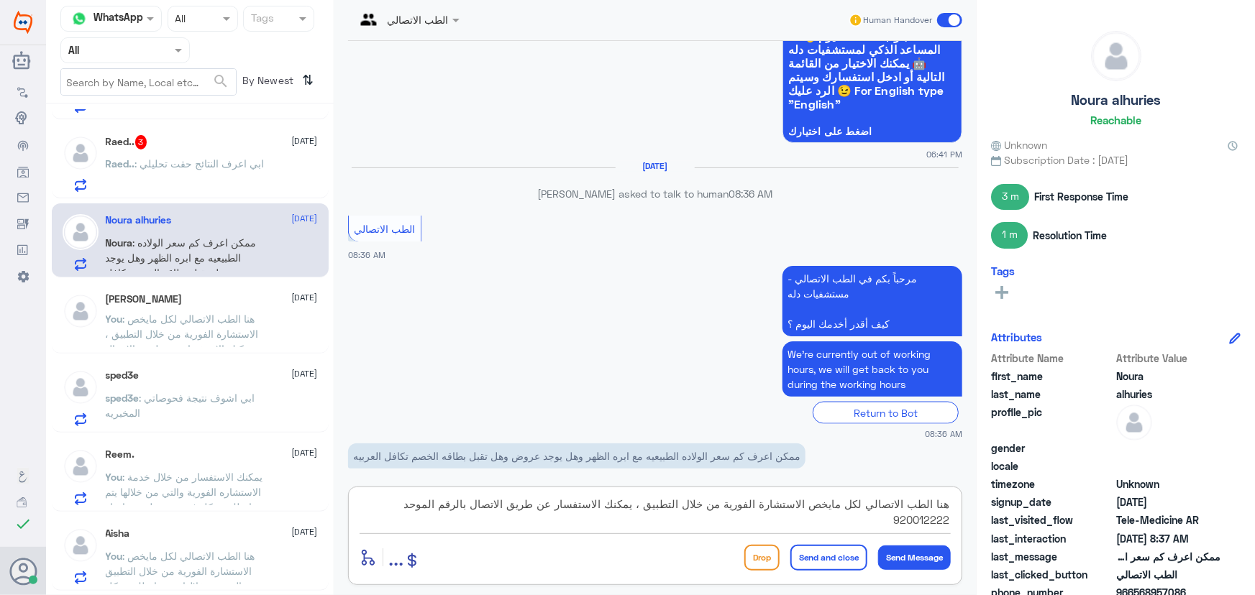
scroll to position [0, 0]
drag, startPoint x: 489, startPoint y: 527, endPoint x: 1132, endPoint y: 488, distance: 644.0
click at [1132, 488] on div "Channel WhatsApp Status × All Tags Agent Filter All search By Newest ⇅ jory 2 1…" at bounding box center [650, 300] width 1209 height 600
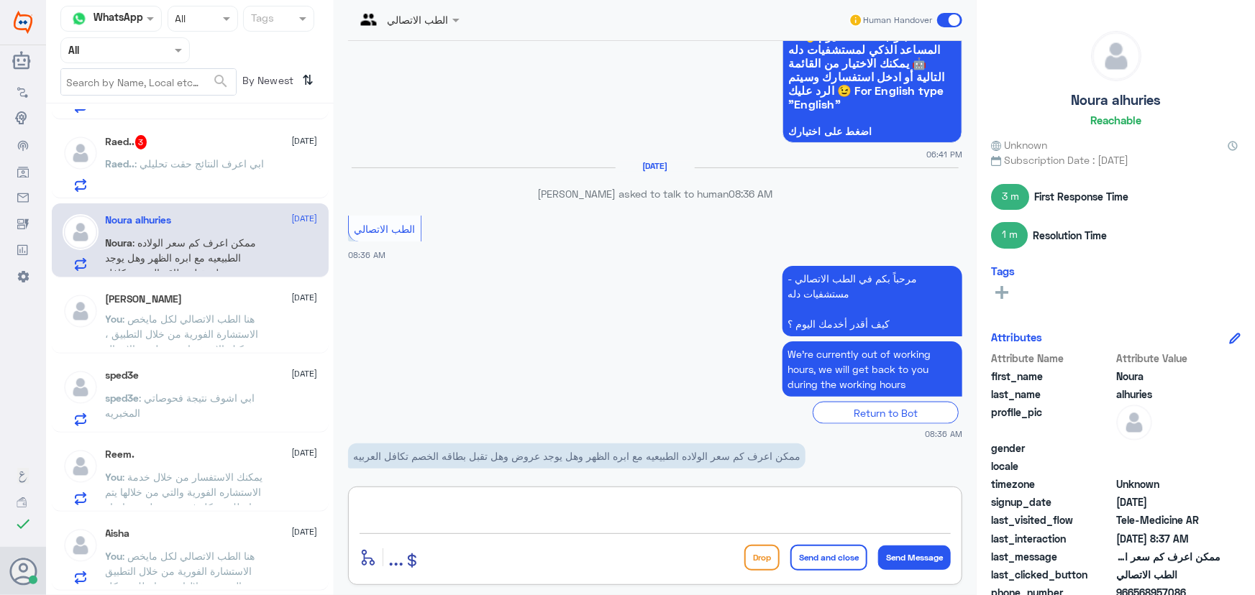
paste textarea "مرحباً معك نوف من الطب الاتصالي"
type textarea "مرحباً معك نوف من الطب الاتصالي"
drag, startPoint x: 930, startPoint y: 567, endPoint x: 903, endPoint y: 542, distance: 36.6
click at [929, 565] on button "Send Message" at bounding box center [914, 558] width 73 height 24
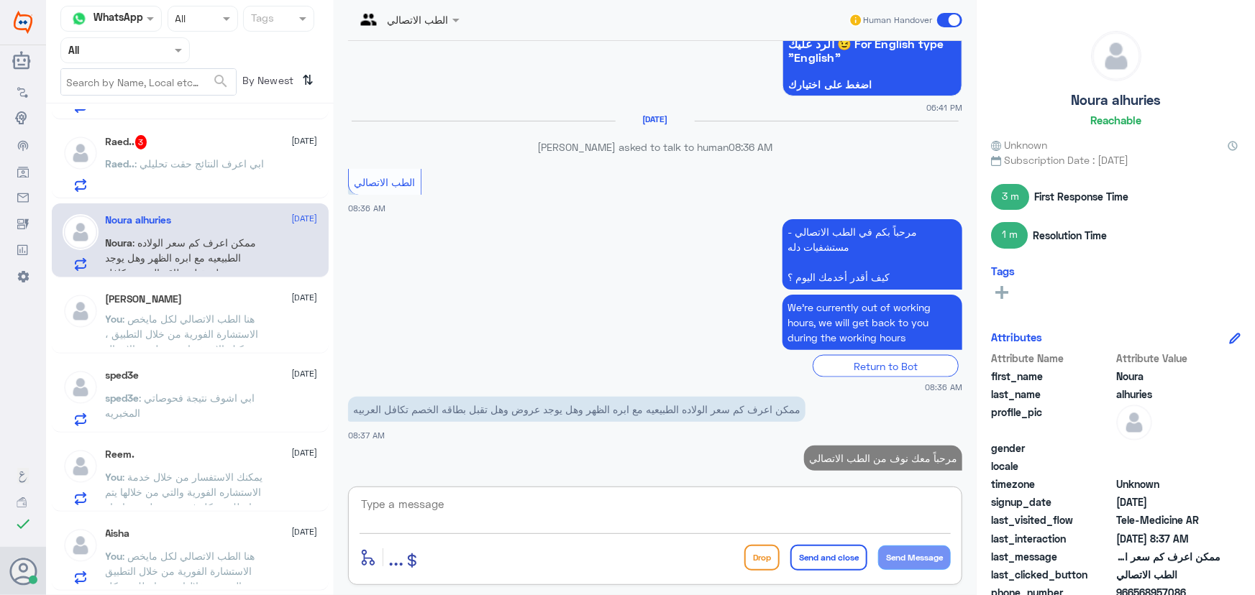
click at [836, 504] on textarea at bounding box center [655, 512] width 591 height 35
paste textarea "هنا الطب الاتصالي لكل مايخص الاستشارة الفورية من خلال التطبيق ، يمكنك الاستفسار…"
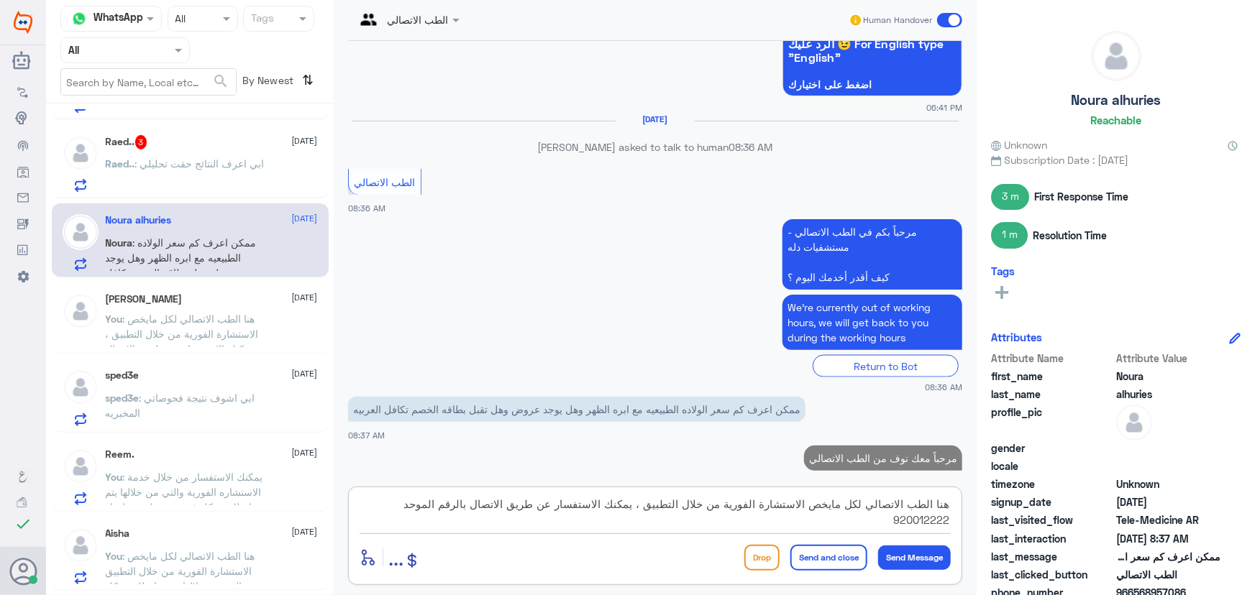
scroll to position [0, 0]
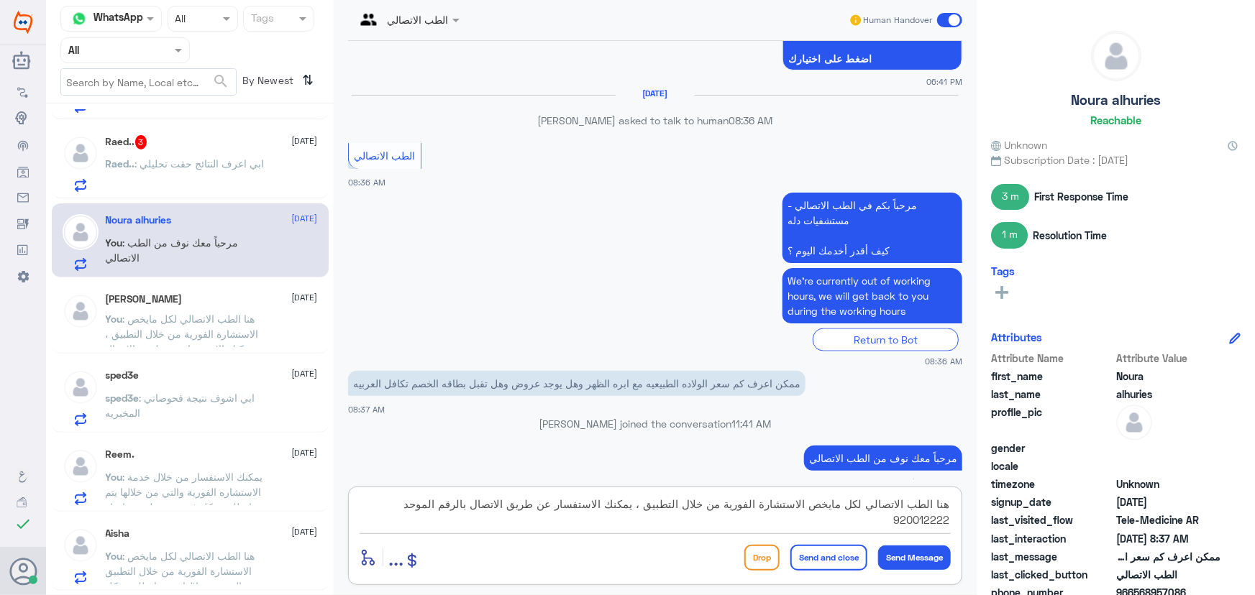
type textarea "هنا الطب الاتصالي لكل مايخص الاستشارة الفورية من خلال التطبيق ، يمكنك الاستفسار…"
click at [819, 562] on button "Send and close" at bounding box center [828, 558] width 77 height 26
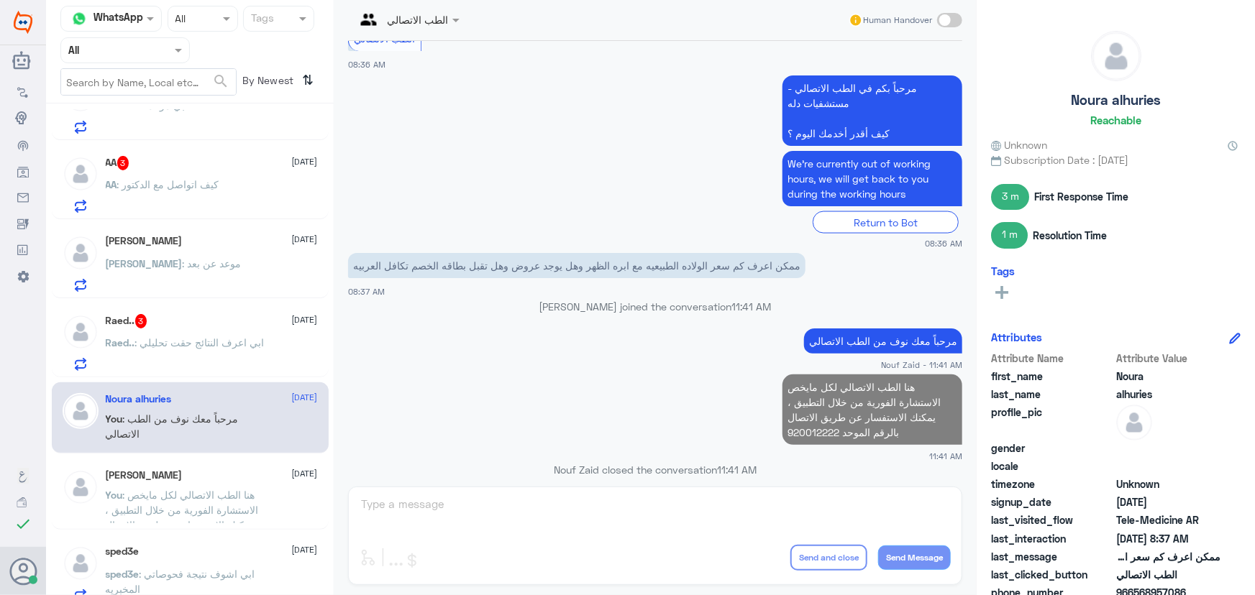
scroll to position [268, 0]
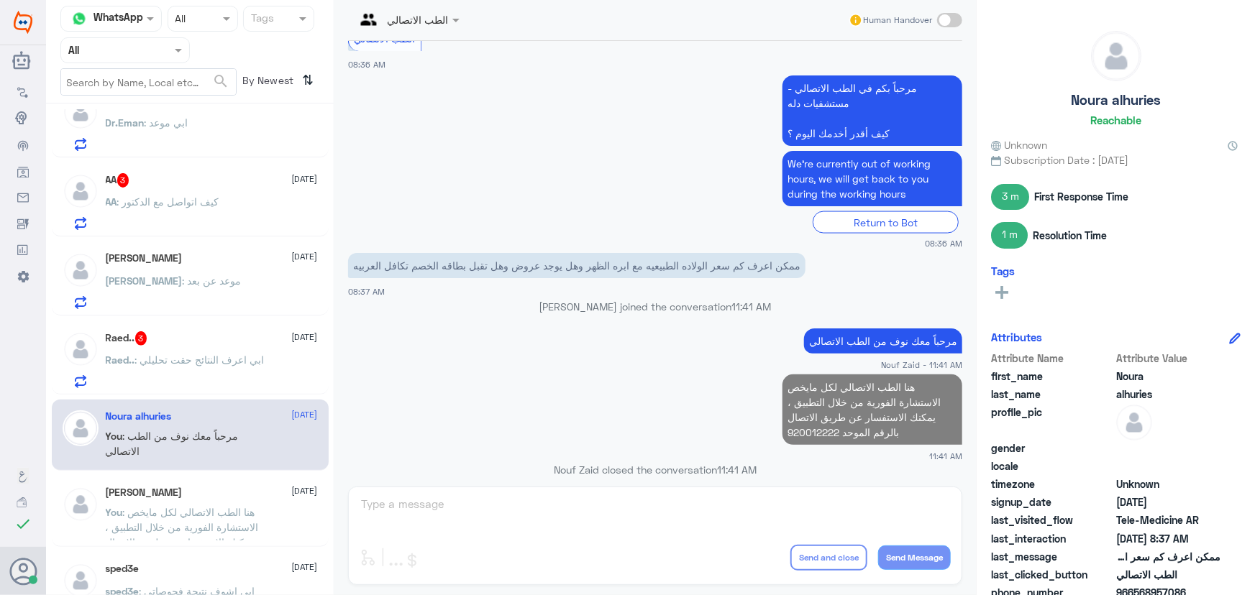
click at [219, 352] on p "Raed.. : ابي اعرف النتائج حقت تحليلي" at bounding box center [185, 370] width 159 height 36
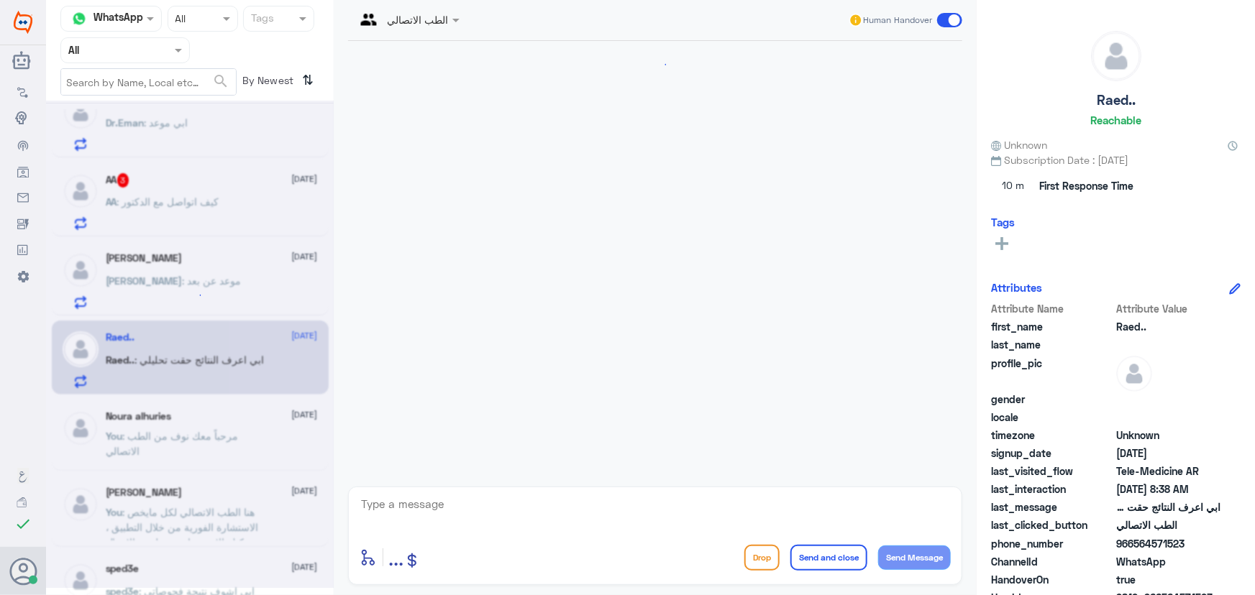
scroll to position [118, 0]
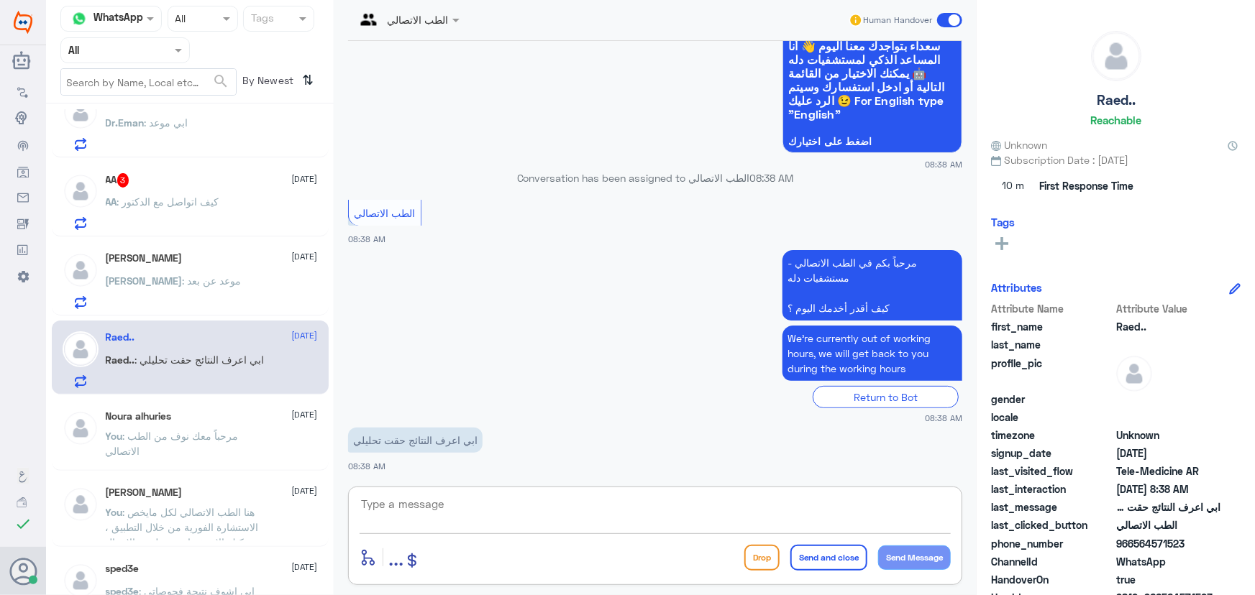
click at [503, 510] on textarea at bounding box center [655, 512] width 591 height 35
paste textarea "مرحباً معك نوف من الطب الاتصالي"
type textarea "مرحباً معك نوف من الطب الاتصالي"
click at [915, 552] on button "Send Message" at bounding box center [914, 558] width 73 height 24
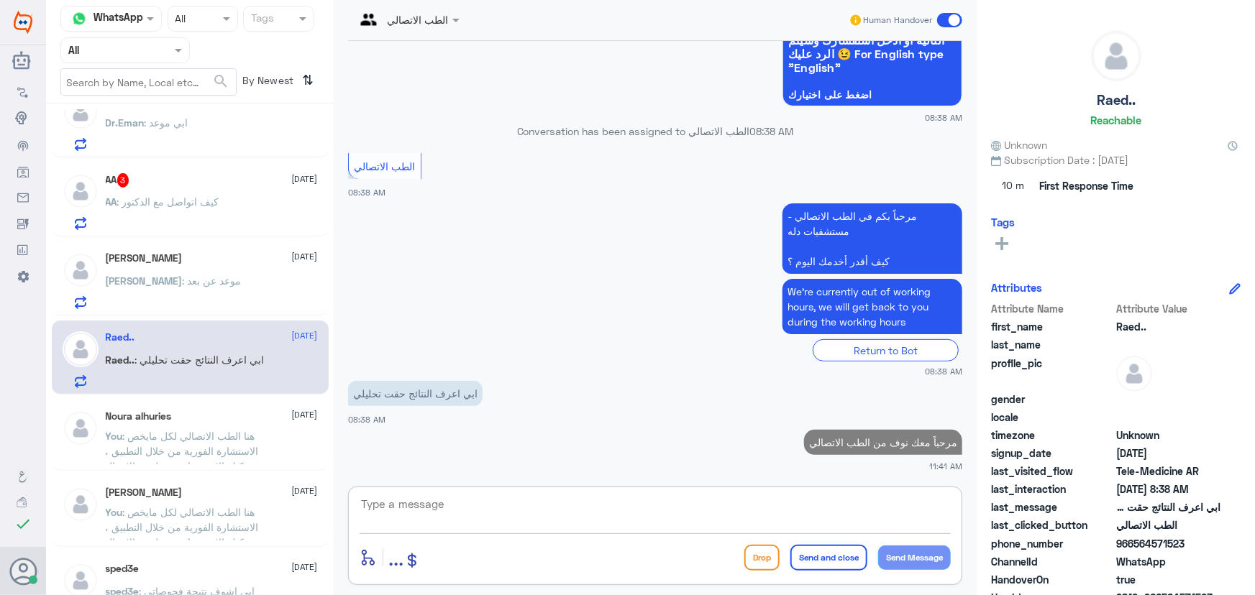
click at [814, 511] on textarea at bounding box center [655, 512] width 591 height 35
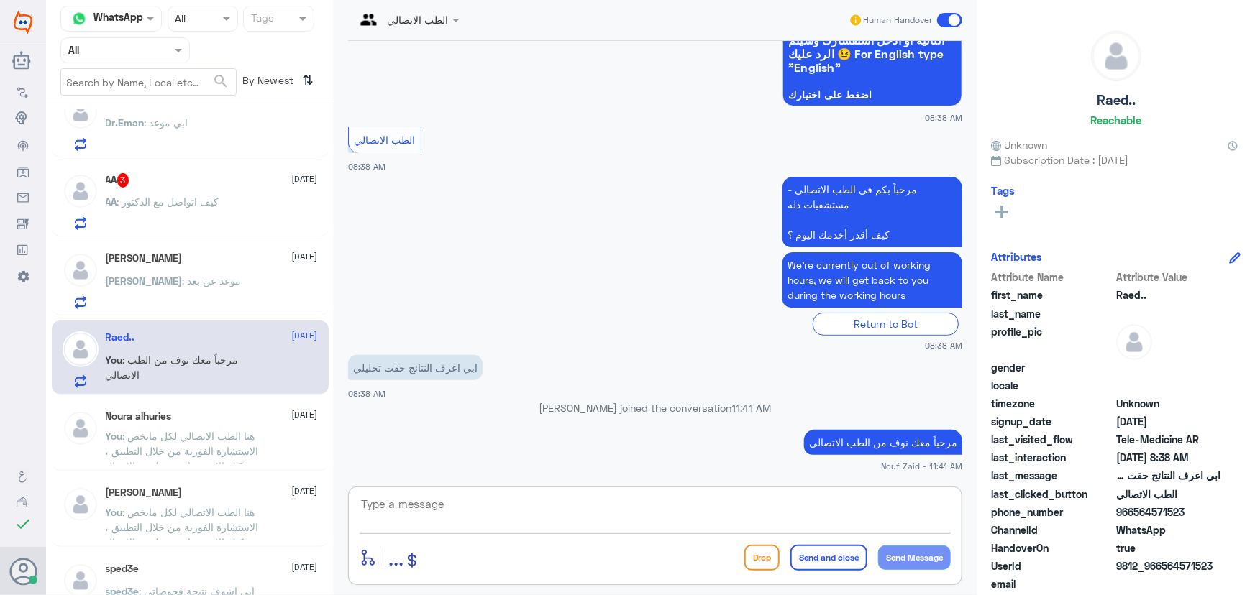
paste textarea "هنا الطب الاتصالي لكل مايخص الاستشارة الفورية من خلال التطبيق والتي من خلالها ي…"
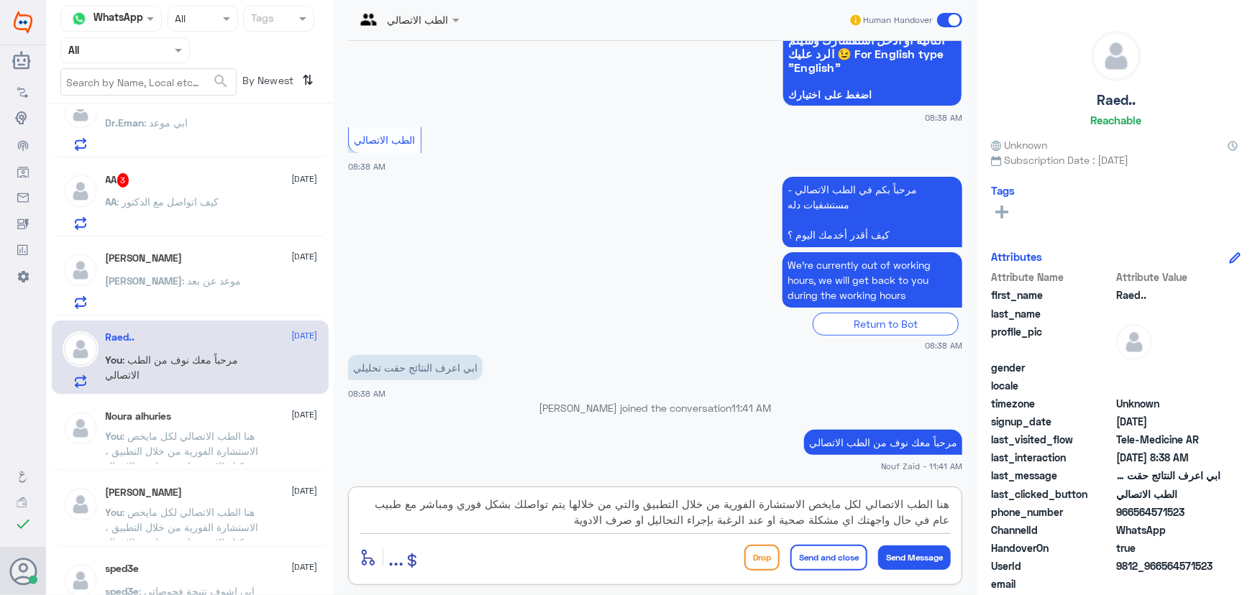
click at [713, 523] on textarea "هنا الطب الاتصالي لكل مايخص الاستشارة الفورية من خلال التطبيق والتي من خلالها ي…" at bounding box center [655, 512] width 591 height 35
type textarea "هنا الطب الاتصالي لكل مايخص الاستشارة الفورية من خلال التطبيق والتي من خلالها ي…"
click at [885, 566] on button "Send Message" at bounding box center [914, 558] width 73 height 24
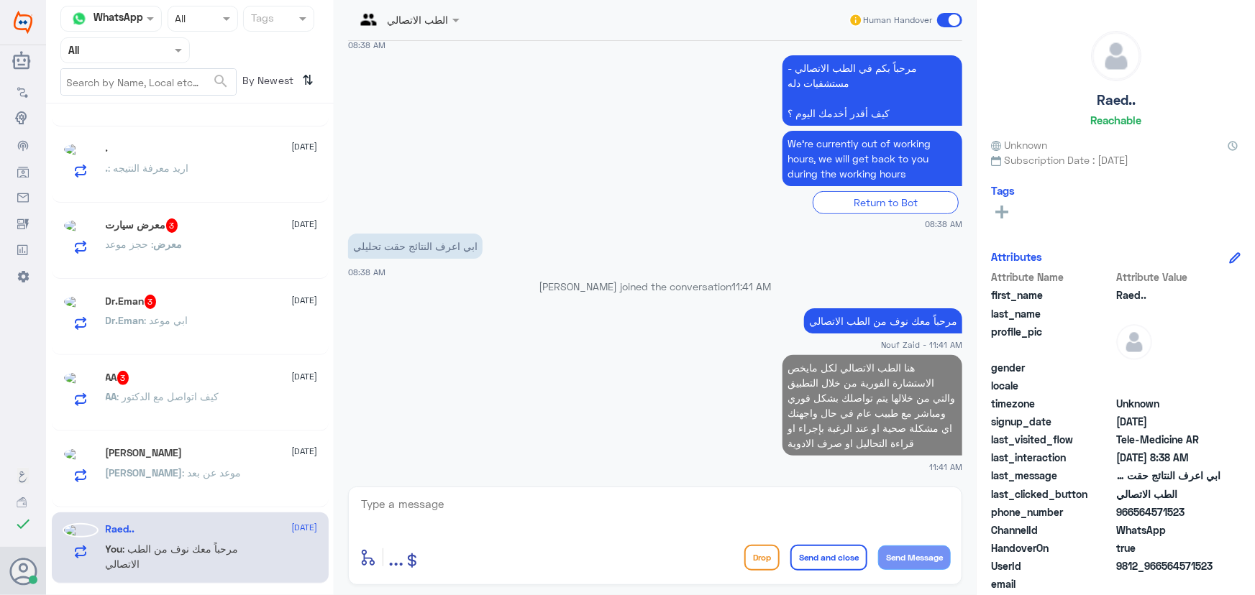
scroll to position [135, 0]
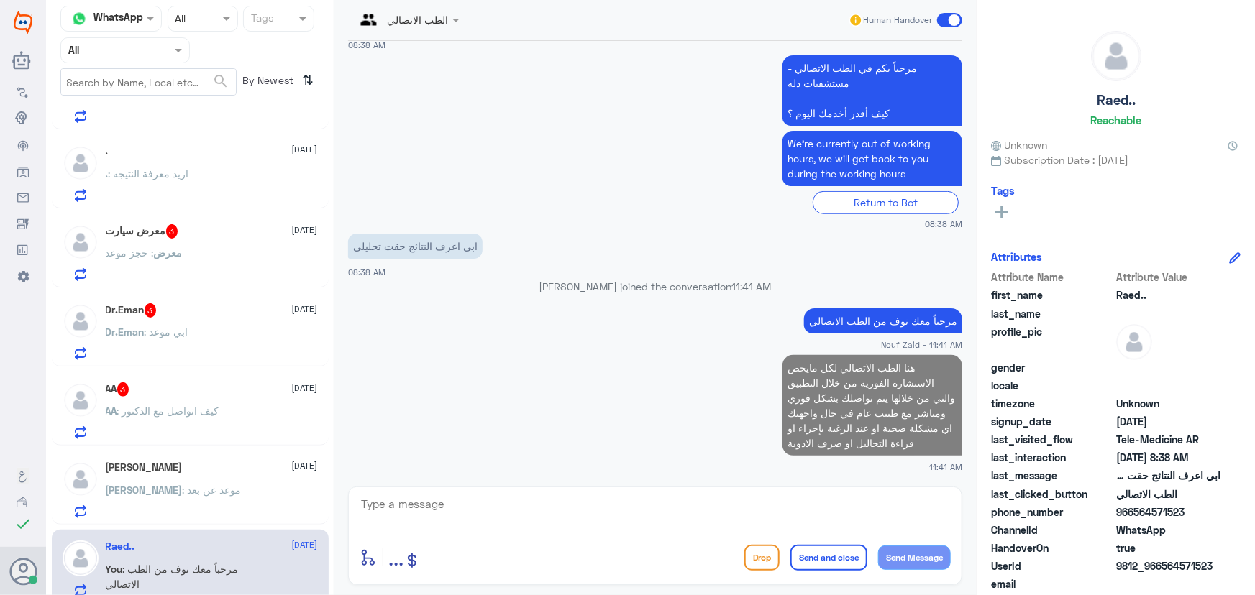
click at [230, 417] on div "AA : كيف اتواصل مع الدكتور" at bounding box center [212, 423] width 212 height 32
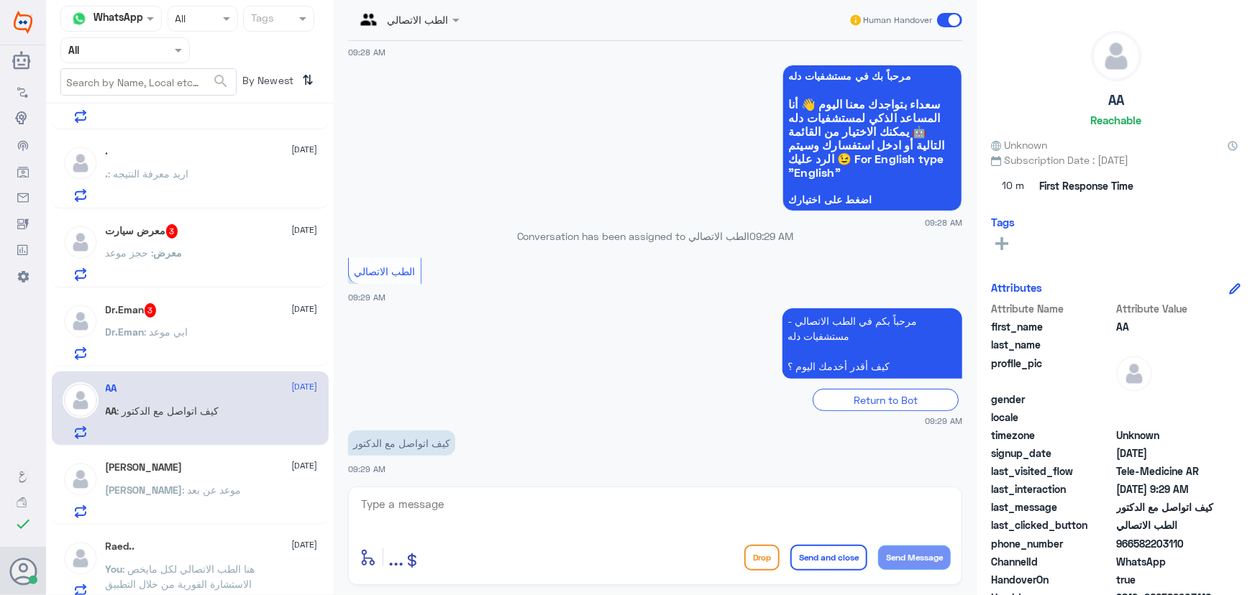
scroll to position [63, 0]
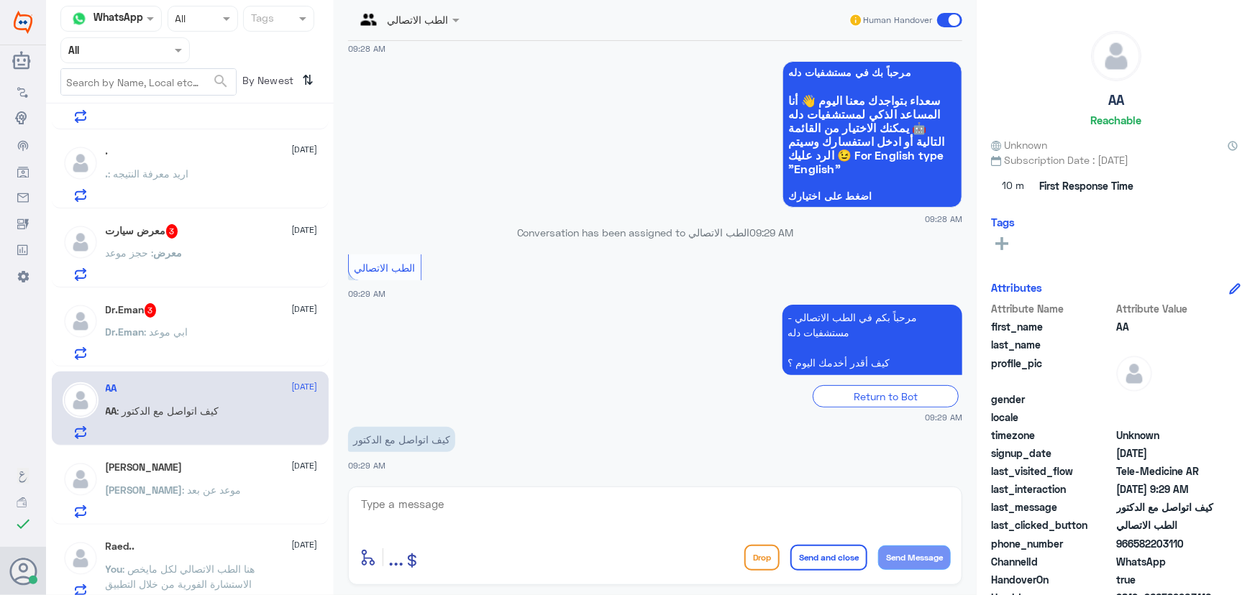
click at [568, 497] on textarea at bounding box center [655, 512] width 591 height 35
paste textarea "مرحباً معك نوف من الطب الاتصالي"
type textarea "مرحباً معك نوف من الطب الاتصالي"
click at [923, 555] on button "Send Message" at bounding box center [914, 558] width 73 height 24
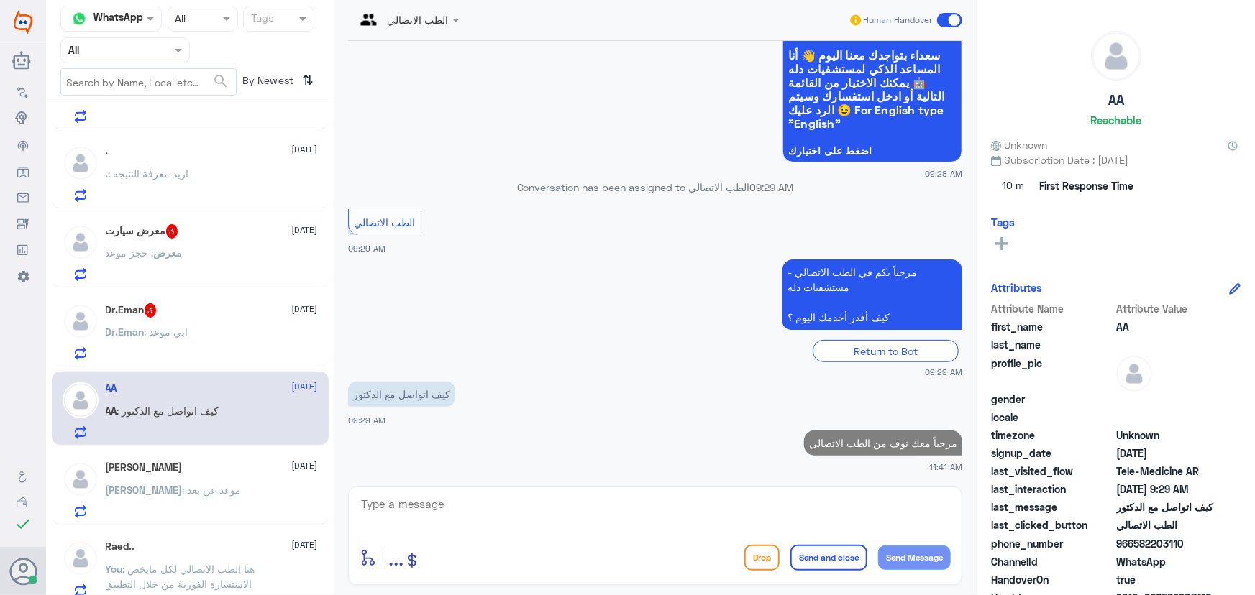
click at [834, 500] on textarea at bounding box center [655, 512] width 591 height 35
paste textarea "هنا الطب الاتصالي لكل مايخص الاستشارة الفورية من خلال التطبيق والتي من خلالها ي…"
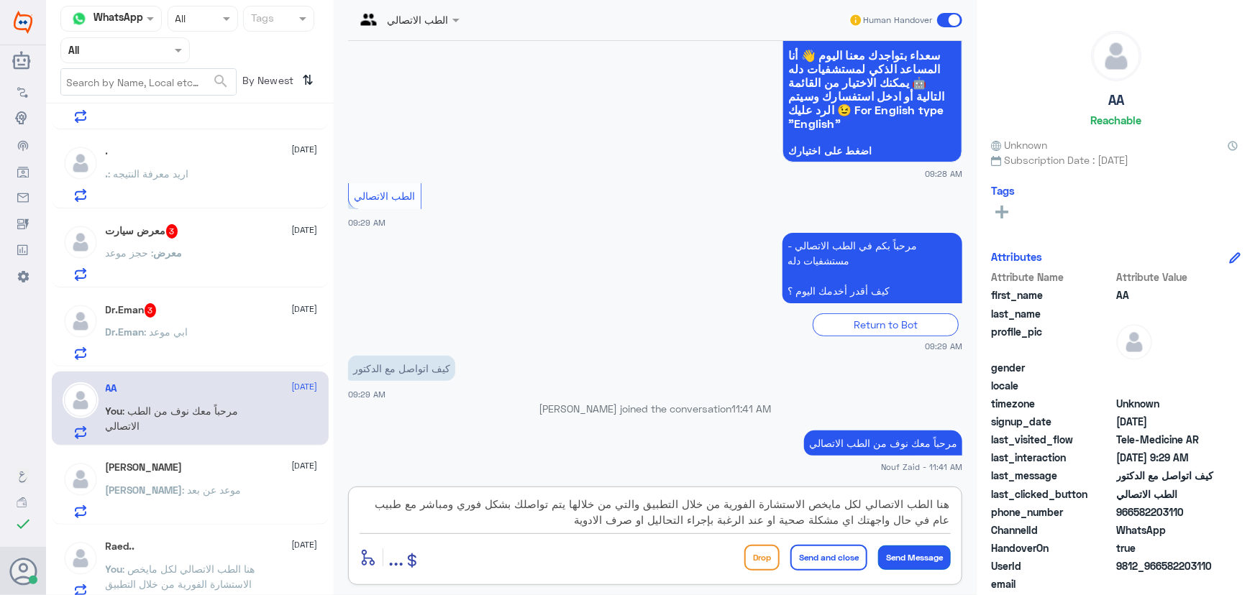
type textarea "هنا الطب الاتصالي لكل مايخص الاستشارة الفورية من خلال التطبيق والتي من خلالها ي…"
click at [902, 559] on button "Send Message" at bounding box center [914, 558] width 73 height 24
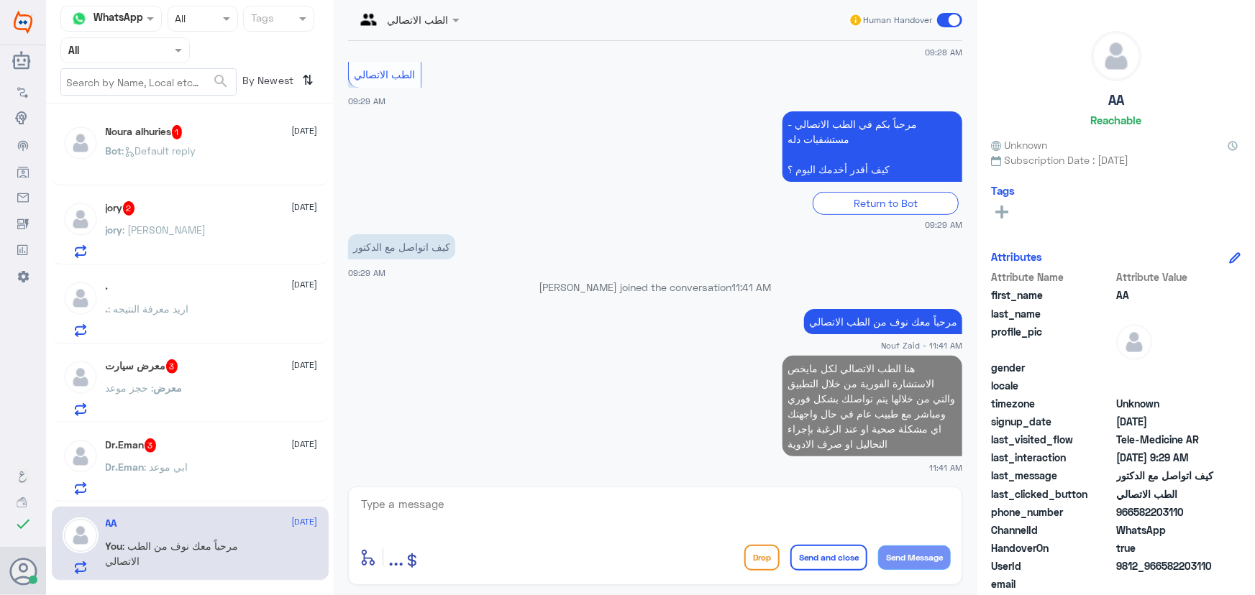
scroll to position [0, 0]
click at [143, 454] on div "Dr.Eman 3 14 September Dr.Eman : ابي موعد" at bounding box center [212, 467] width 212 height 57
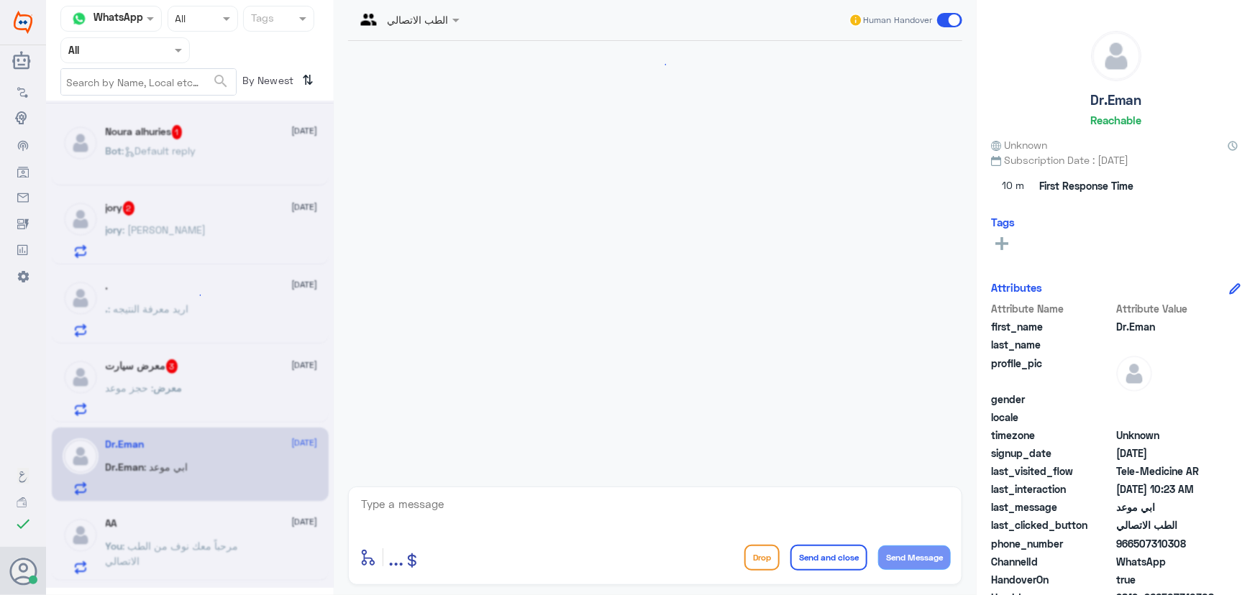
scroll to position [63, 0]
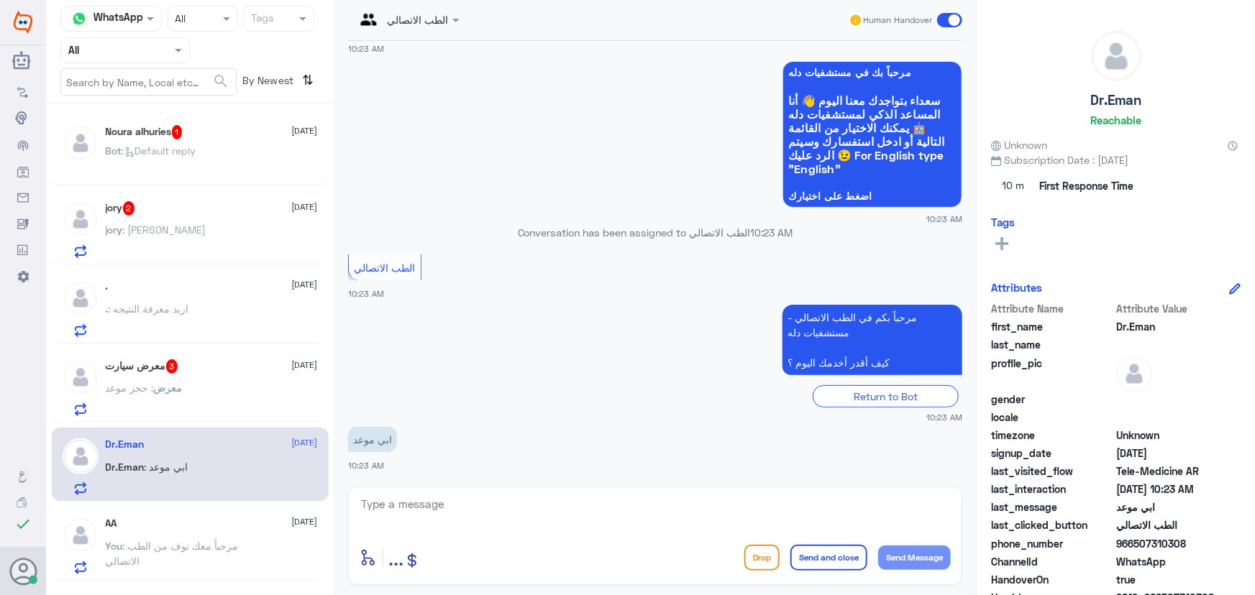
click at [502, 504] on textarea at bounding box center [655, 512] width 591 height 35
paste textarea "مرحباً معك نوف من الطب الاتصالي"
type textarea "مرحباً معك نوف من الطب الاتصالي"
click at [921, 554] on button "Send Message" at bounding box center [914, 558] width 73 height 24
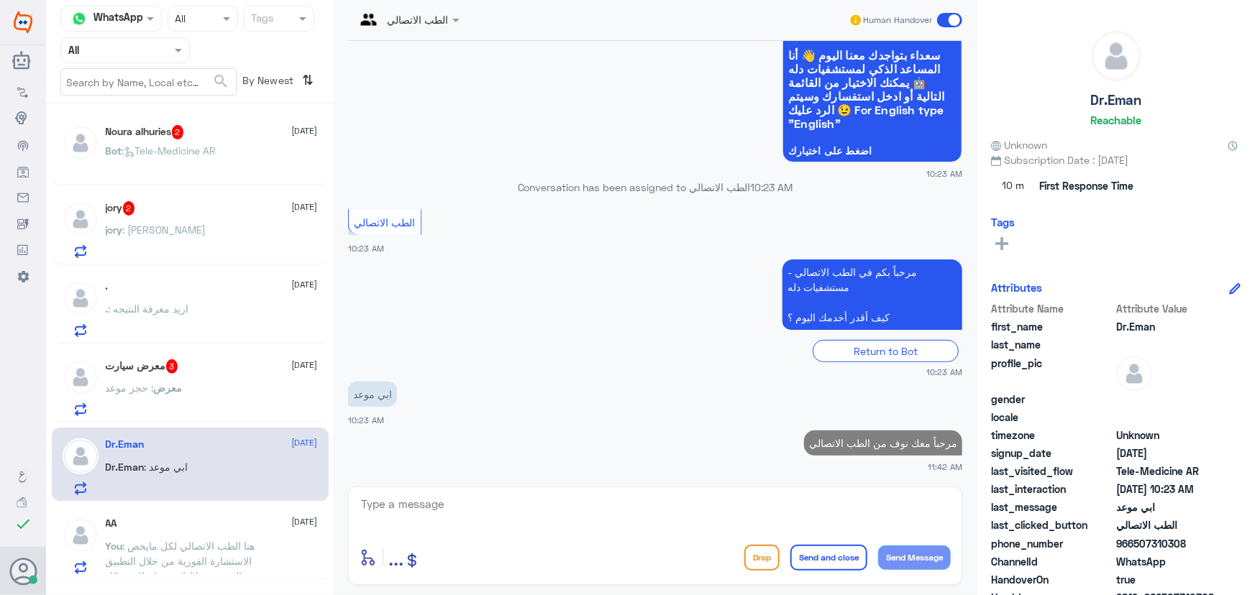
click at [771, 511] on textarea at bounding box center [655, 512] width 591 height 35
paste textarea "هنا الطب الاتصالي لكل مايخص الاستشارة الفورية من خلال التطبيق والتي من خلالها ي…"
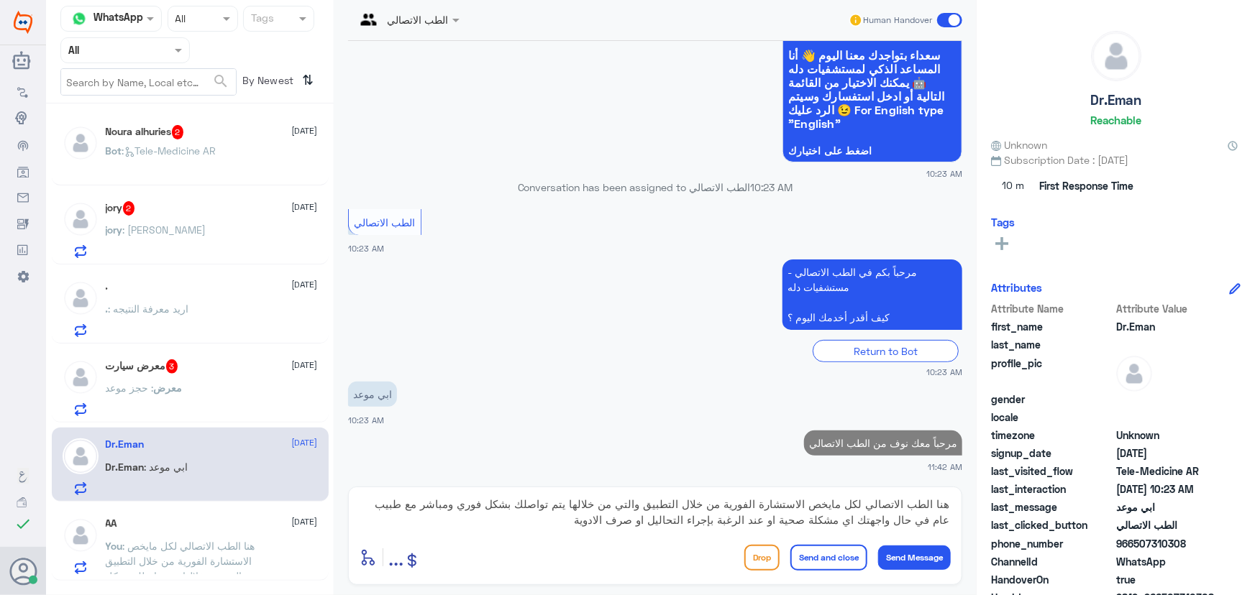
click at [506, 395] on app-msgs-text "ابي موعد" at bounding box center [655, 395] width 614 height 27
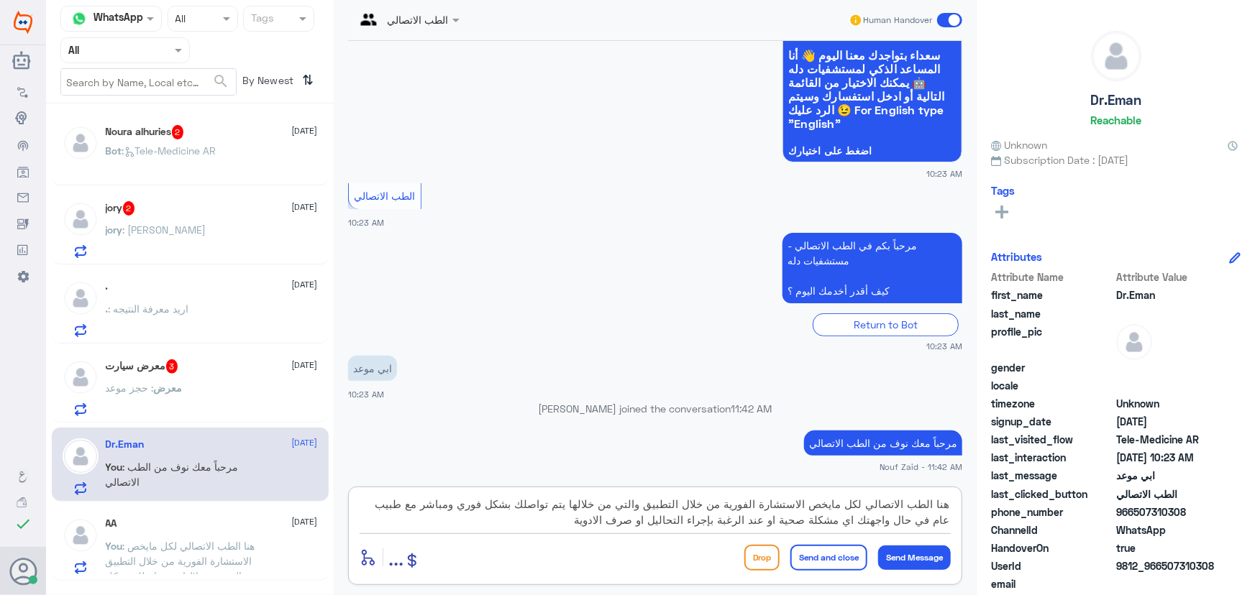
drag, startPoint x: 650, startPoint y: 503, endPoint x: 580, endPoint y: 554, distance: 86.6
click at [580, 553] on div "هنا الطب الاتصالي لكل مايخص الاستشارة الفورية من خلال التطبيق والتي من خلالها ي…" at bounding box center [655, 536] width 614 height 99
type textarea "هنا الطب الاتصالي لكل مايخص الاستشارة الفورية من خلال التطبيق، يمكنك حجز موعد م…"
click at [836, 554] on button "Send and close" at bounding box center [828, 558] width 77 height 26
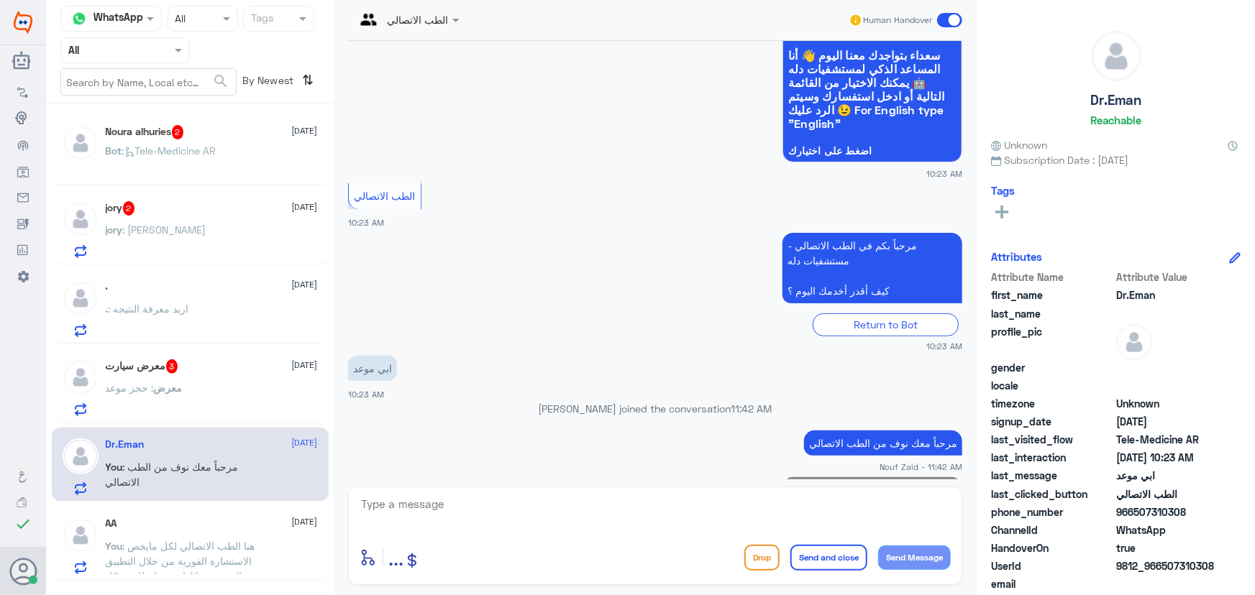
scroll to position [201, 0]
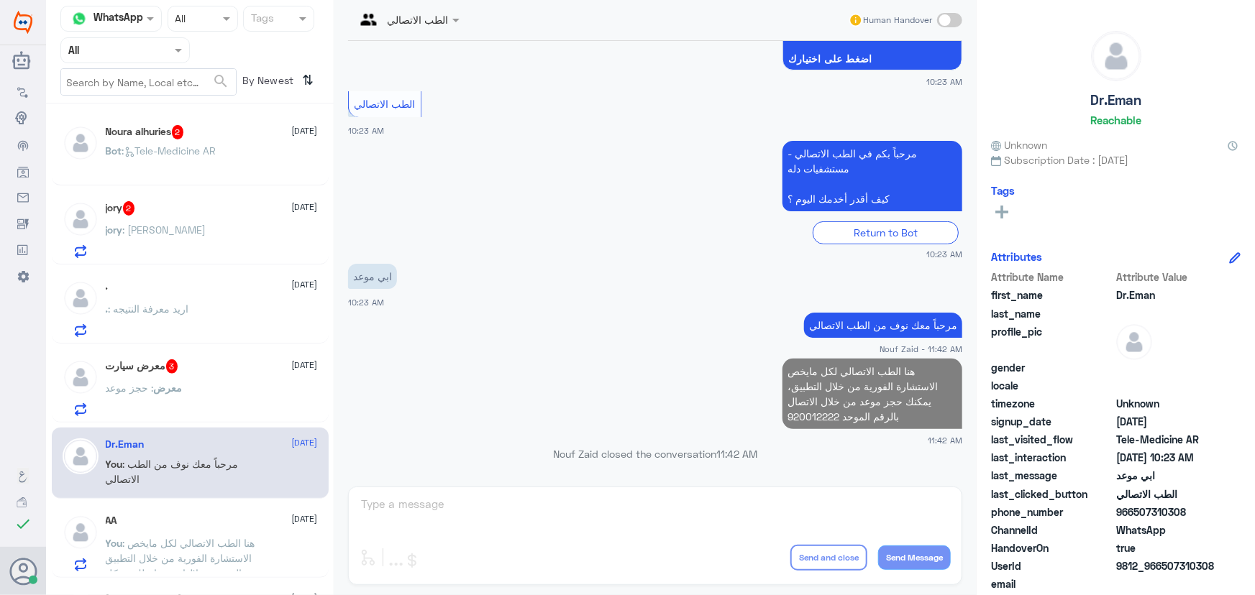
click at [173, 395] on p "معرض : حجز موعد" at bounding box center [144, 398] width 77 height 36
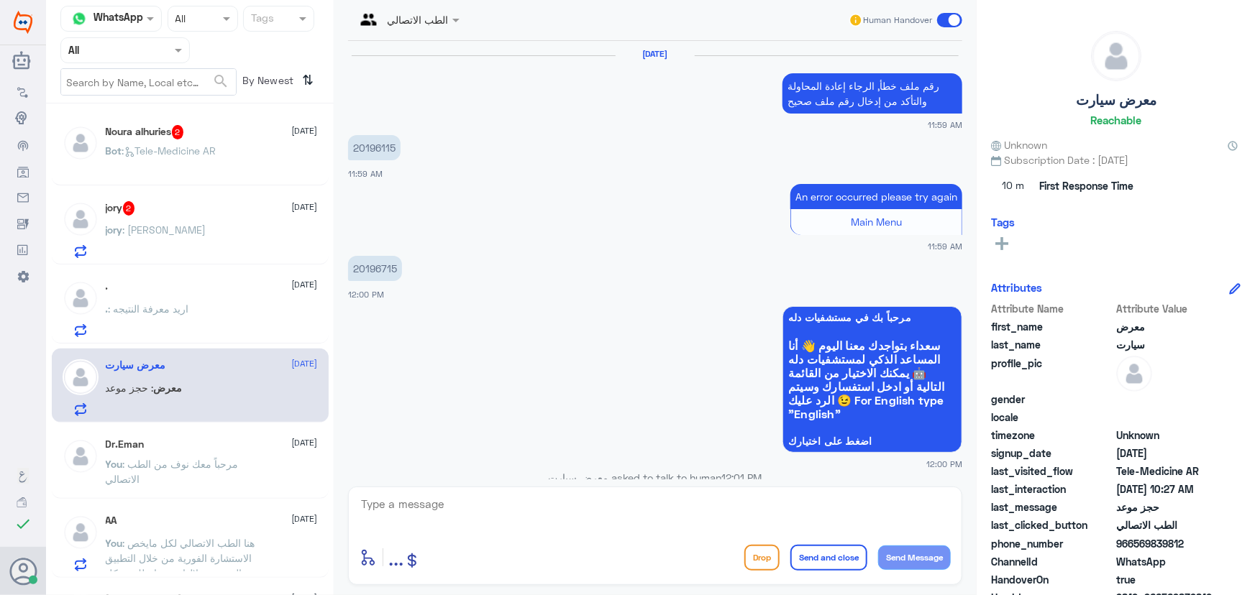
scroll to position [856, 0]
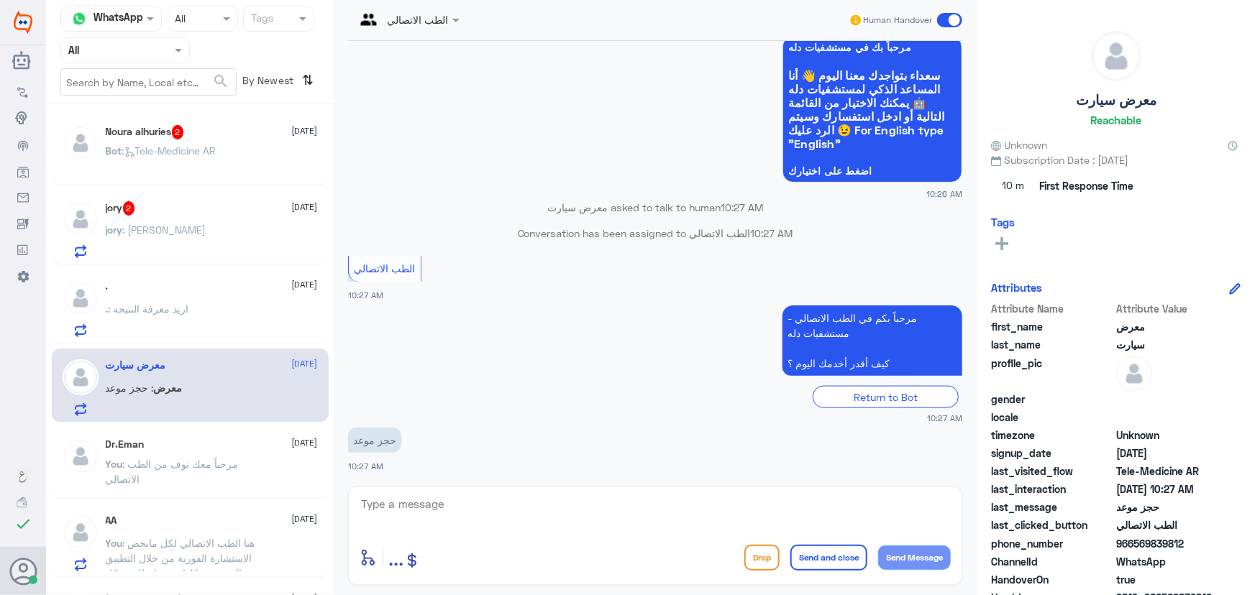
click at [201, 460] on span ": مرحباً معك نوف من الطب الاتصالي" at bounding box center [172, 471] width 133 height 27
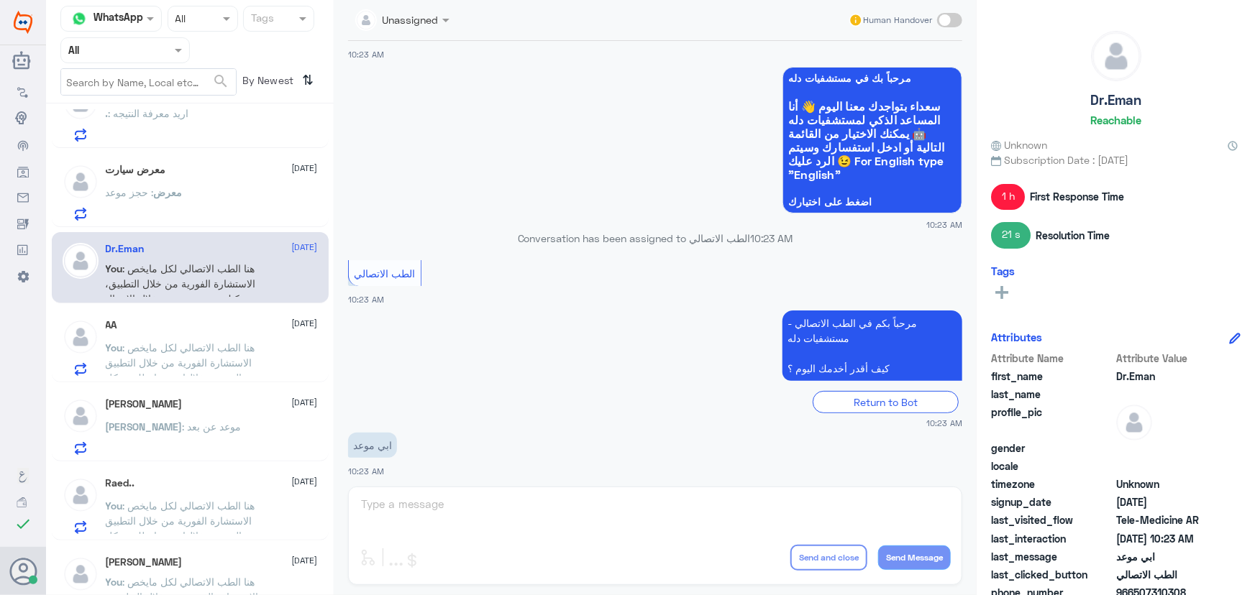
scroll to position [252, 0]
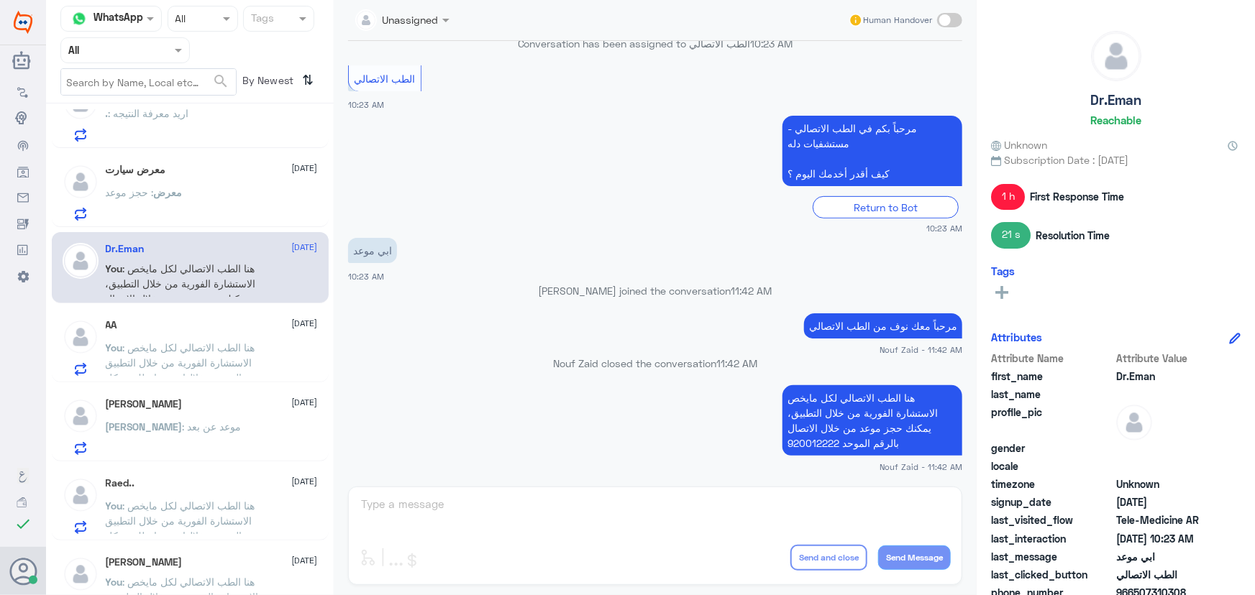
click at [810, 416] on p "هنا الطب الاتصالي لكل مايخص الاستشارة الفورية من خلال التطبيق، يمكنك حجز موعد م…" at bounding box center [872, 420] width 180 height 70
copy div "هنا الطب الاتصالي لكل مايخص الاستشارة الفورية من خلال التطبيق، يمكنك حجز موعد م…"
click at [161, 195] on span "معرض" at bounding box center [168, 192] width 29 height 12
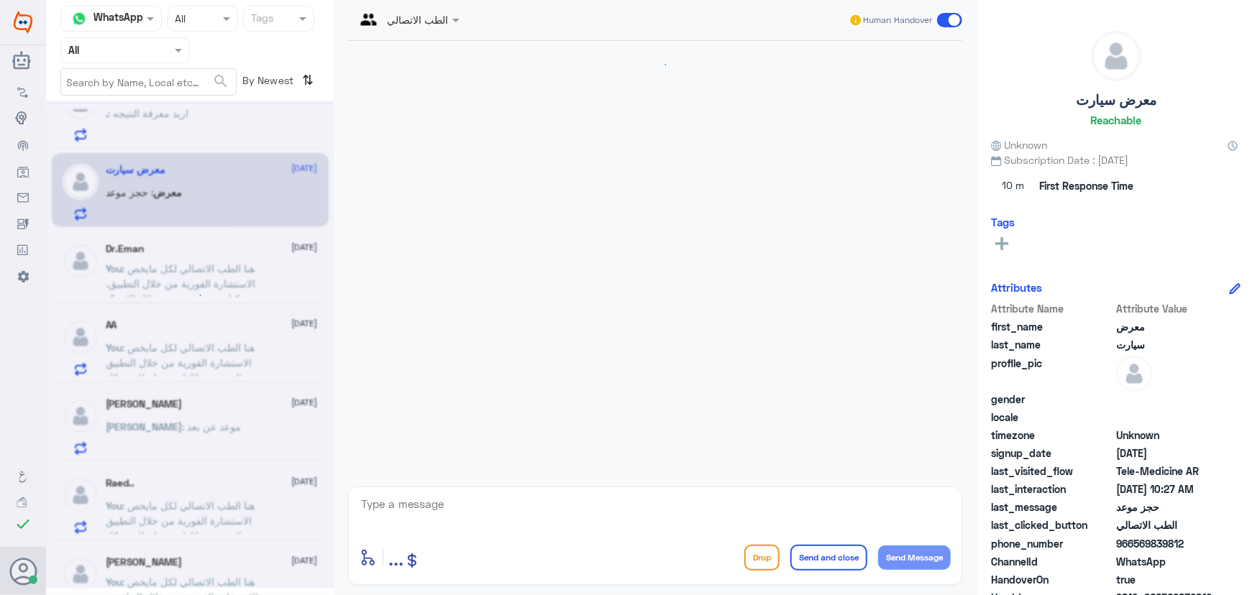
scroll to position [856, 0]
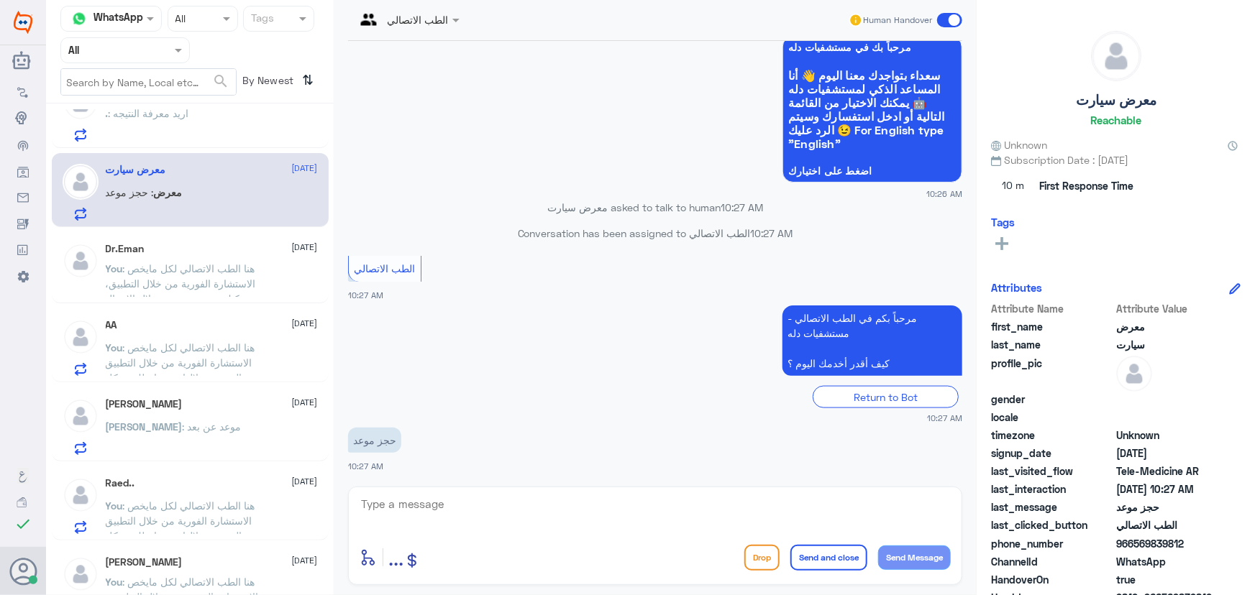
click at [472, 508] on textarea at bounding box center [655, 512] width 591 height 35
type textarea "ؤ"
drag, startPoint x: 690, startPoint y: 529, endPoint x: 813, endPoint y: 520, distance: 123.3
click at [791, 527] on textarea "ؤ" at bounding box center [655, 512] width 591 height 35
paste textarea "مرحباً معك نوف من الطب الاتصالي"
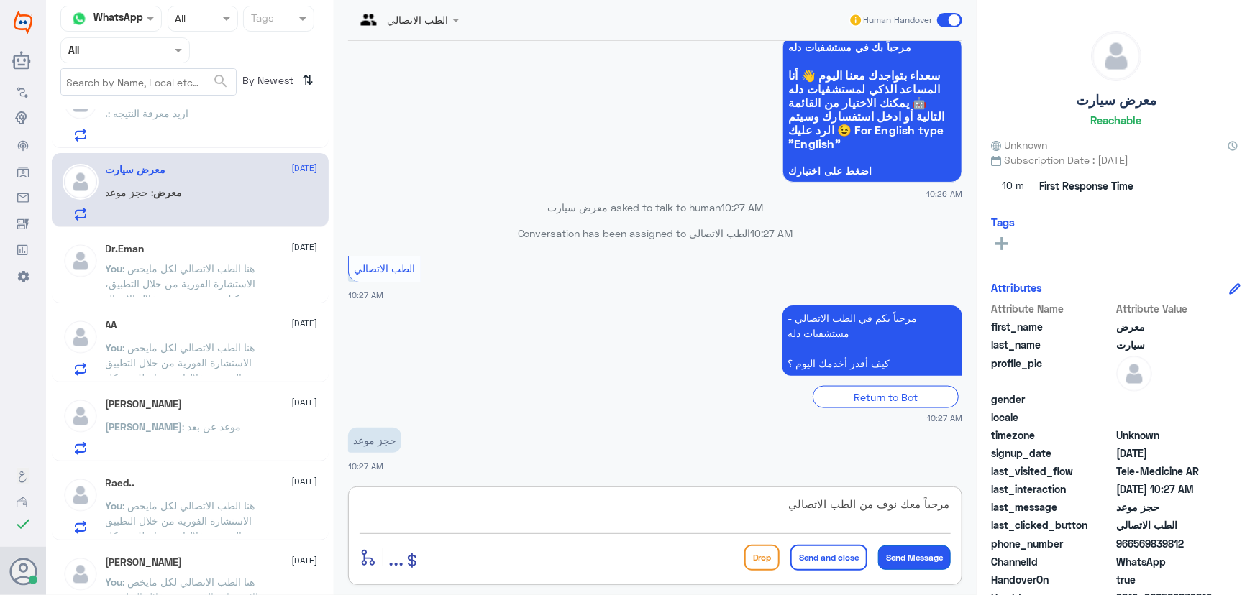
type textarea "مرحباً معك نوف من الطب الاتصالي"
click at [901, 564] on button "Send Message" at bounding box center [914, 558] width 73 height 24
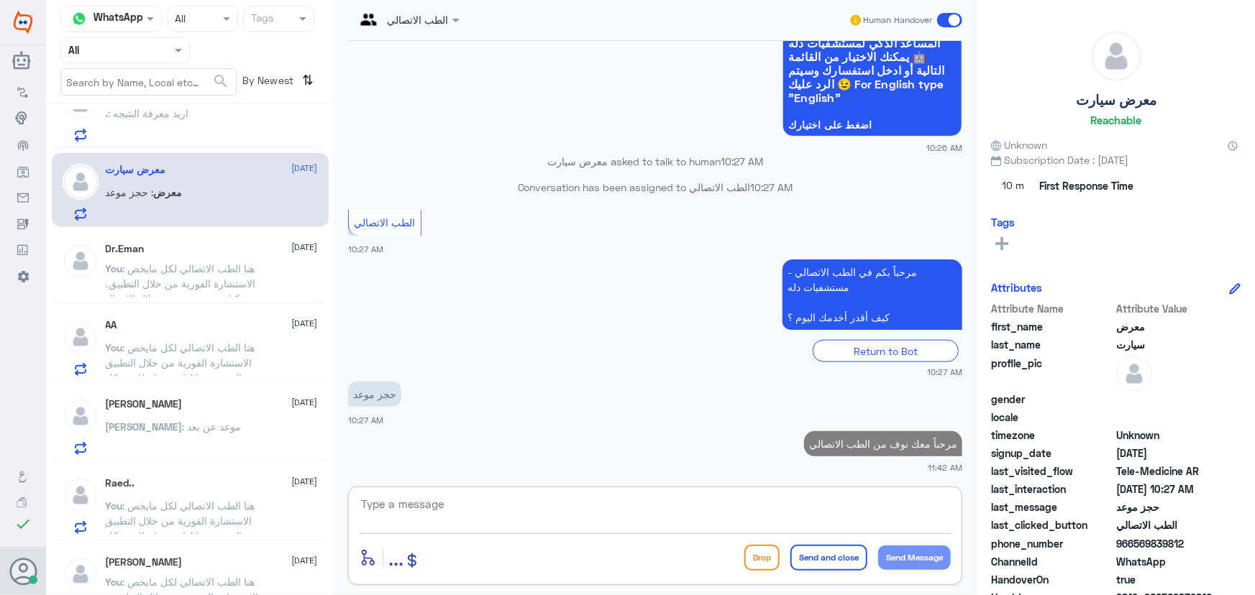
click at [814, 513] on textarea at bounding box center [655, 512] width 591 height 35
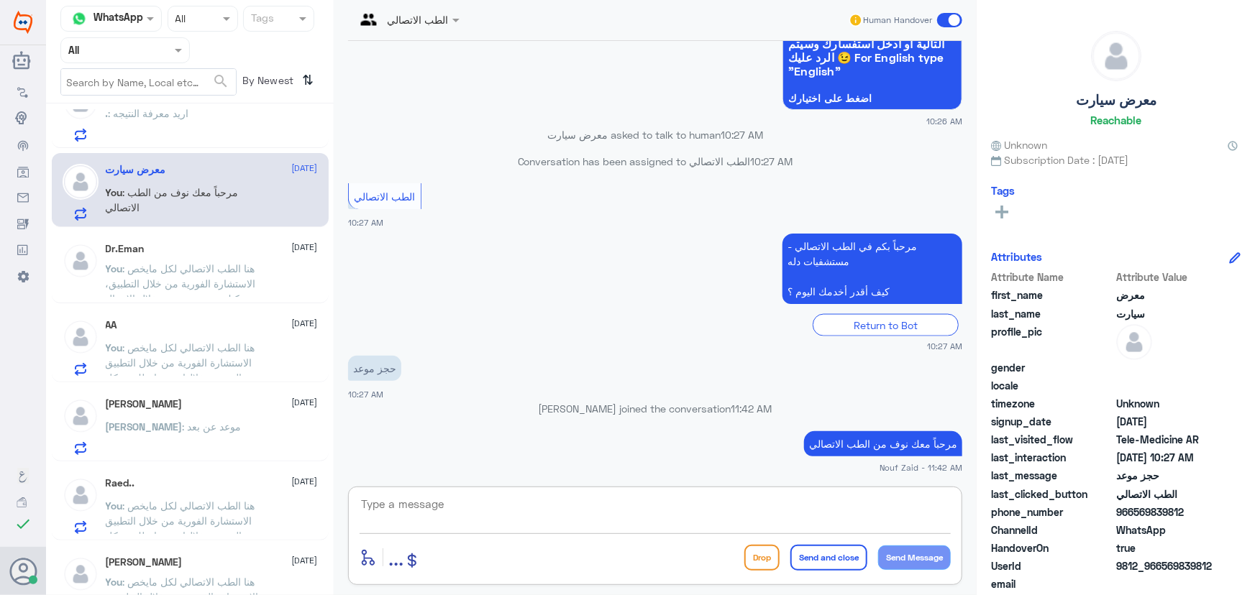
paste textarea "هنا الطب الاتصالي لكل مايخص الاستشارة الفورية من خلال التطبيق، يمكنك حجز موعد م…"
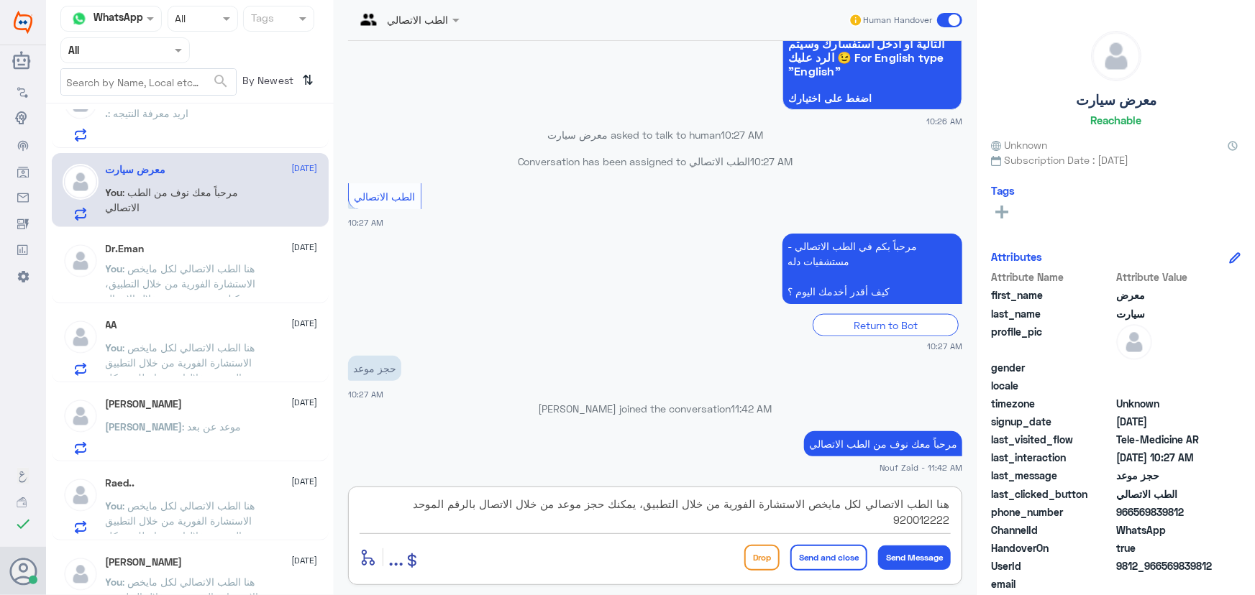
scroll to position [0, 0]
type textarea "هنا الطب الاتصالي لكل مايخص الاستشارة الفورية من خلال التطبيق، يمكنك حجز موعد م…"
drag, startPoint x: 845, startPoint y: 556, endPoint x: 843, endPoint y: 548, distance: 8.0
click at [844, 552] on button "Send and close" at bounding box center [828, 558] width 77 height 26
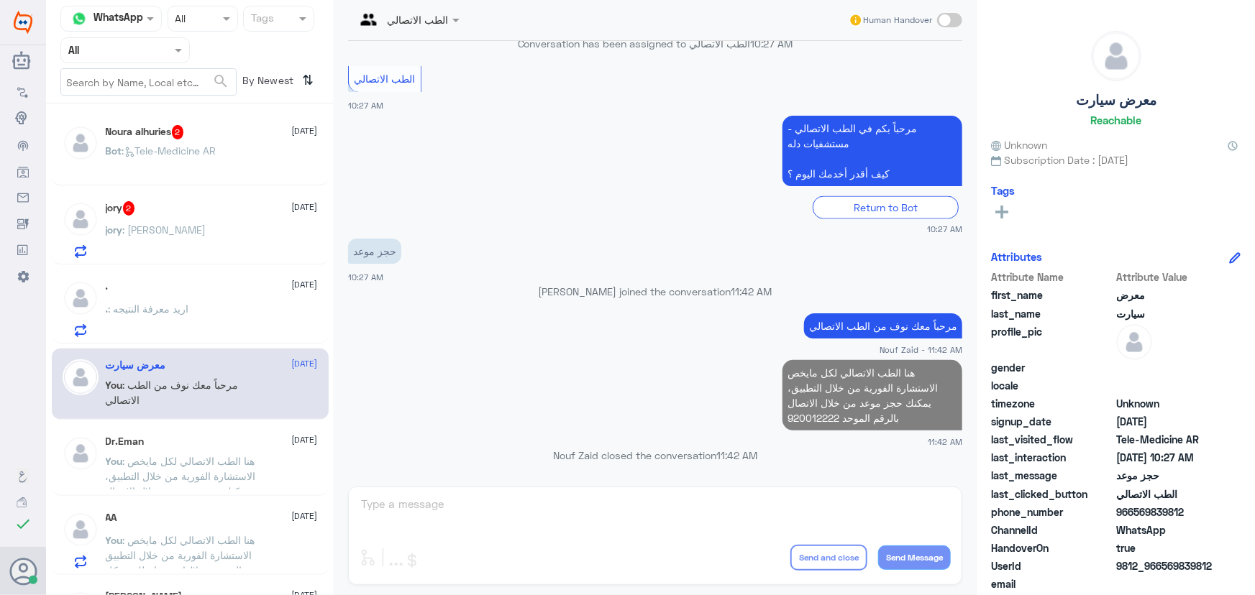
click at [236, 324] on div ". : اريد معرفة النتيجه" at bounding box center [212, 321] width 212 height 32
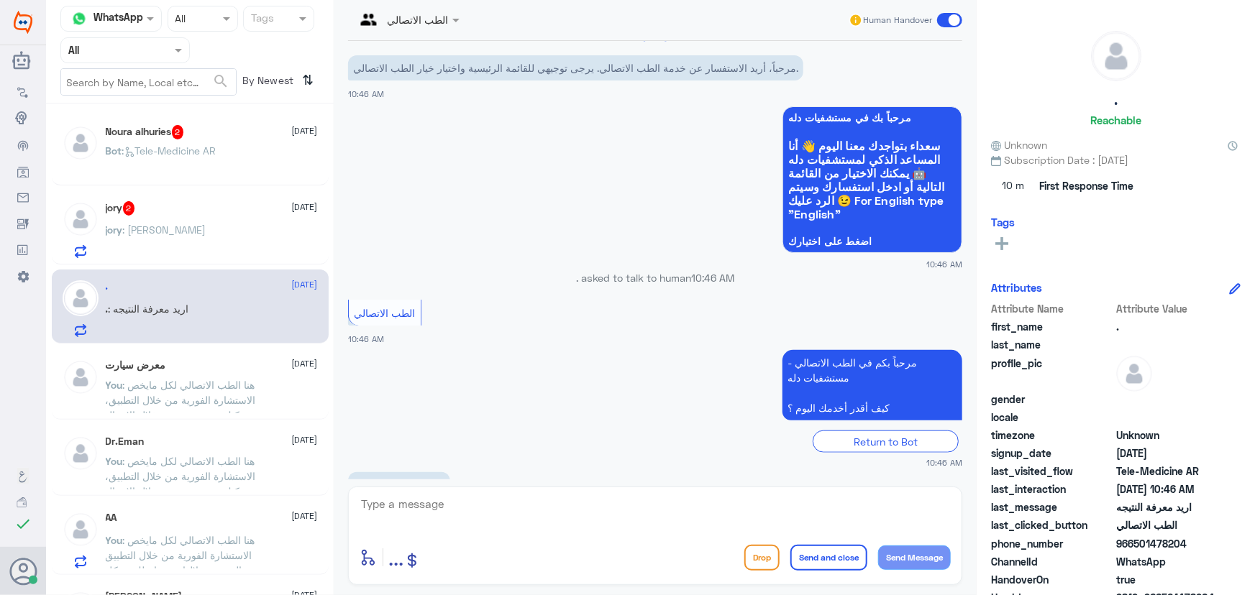
scroll to position [743, 0]
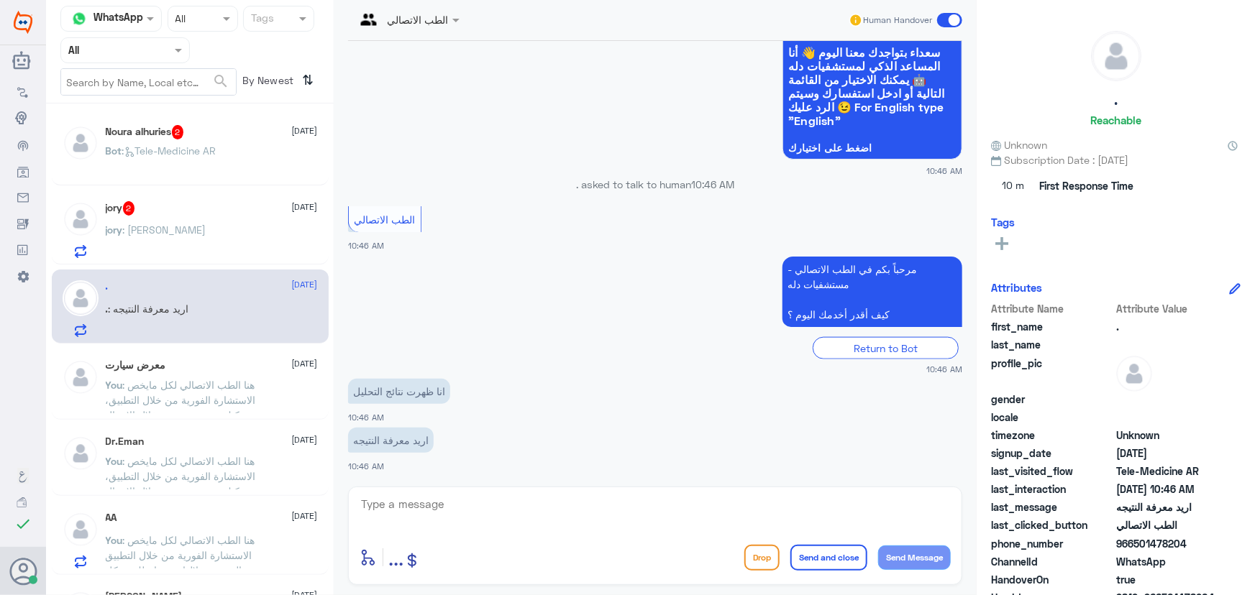
click at [505, 493] on div "enter flow name ... Drop Send and close Send Message" at bounding box center [655, 536] width 614 height 99
click at [518, 507] on textarea at bounding box center [655, 512] width 591 height 35
paste textarea "مرحباً معك نوف من الطب الاتصالي"
type textarea "مرحباً معك نوف من الطب الاتصالي"
click at [939, 559] on button "Send Message" at bounding box center [914, 558] width 73 height 24
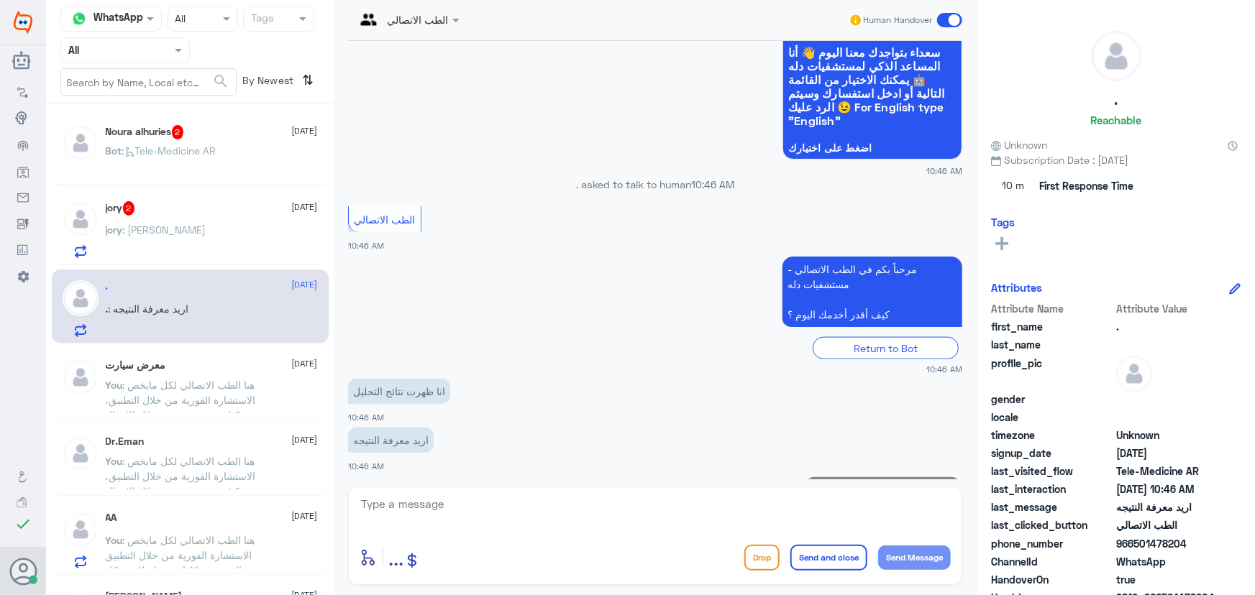
scroll to position [789, 0]
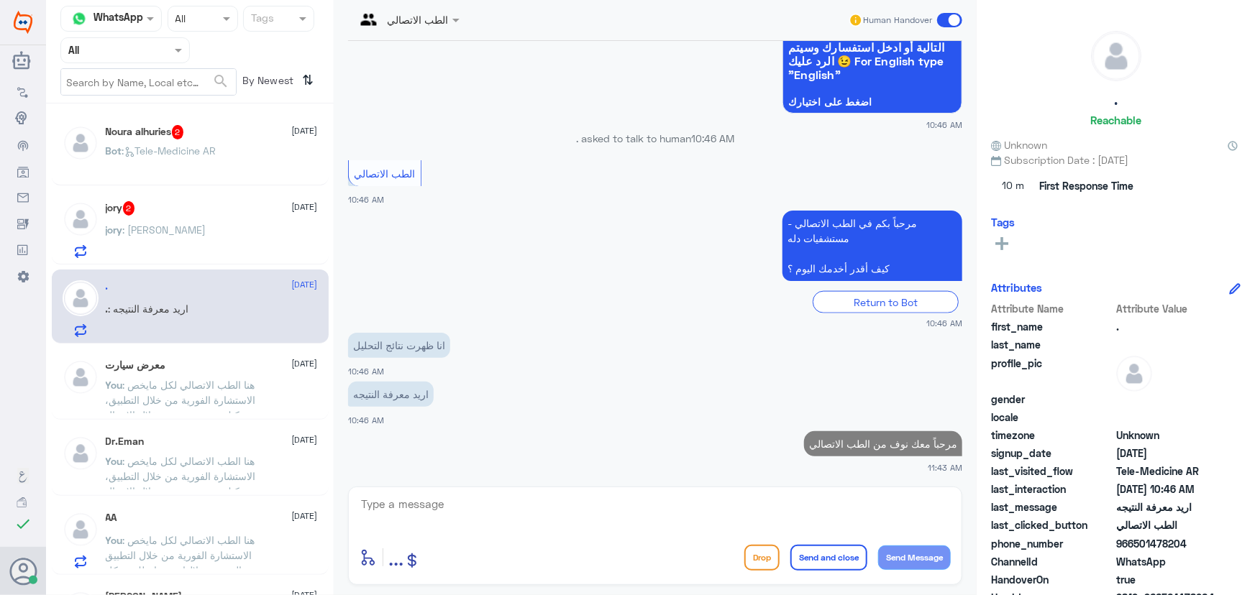
click at [445, 513] on textarea at bounding box center [655, 512] width 591 height 35
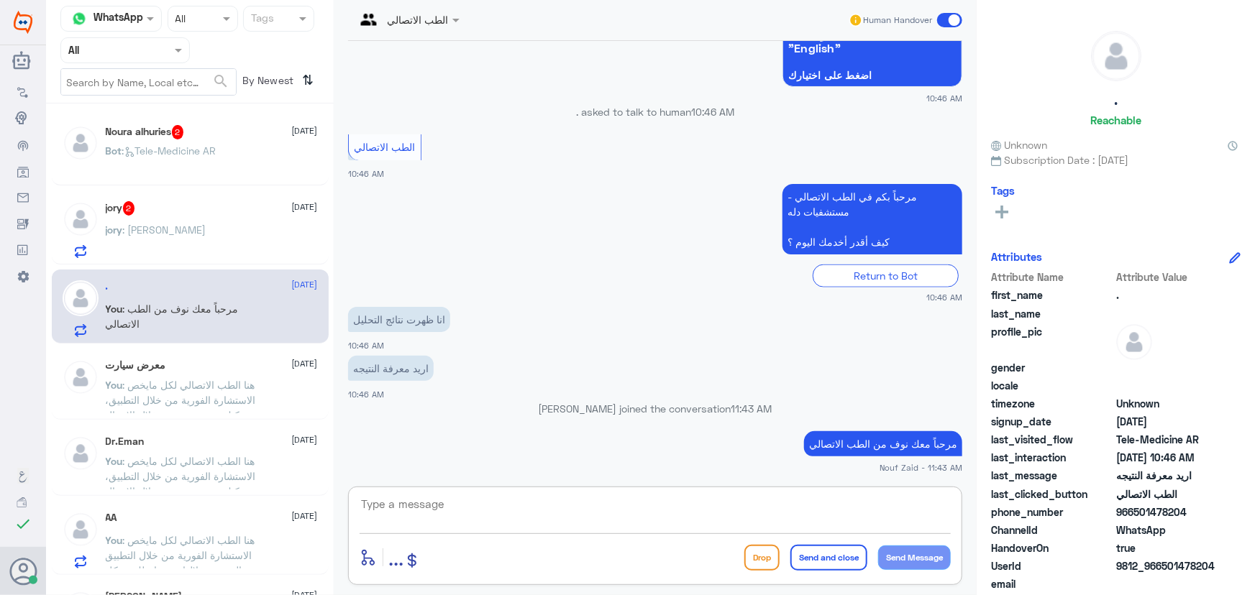
paste textarea "هنا الطب الاتصالي لكل مايخص الاستشارة الفورية من خلال التطبيق والتي من خلالها ي…"
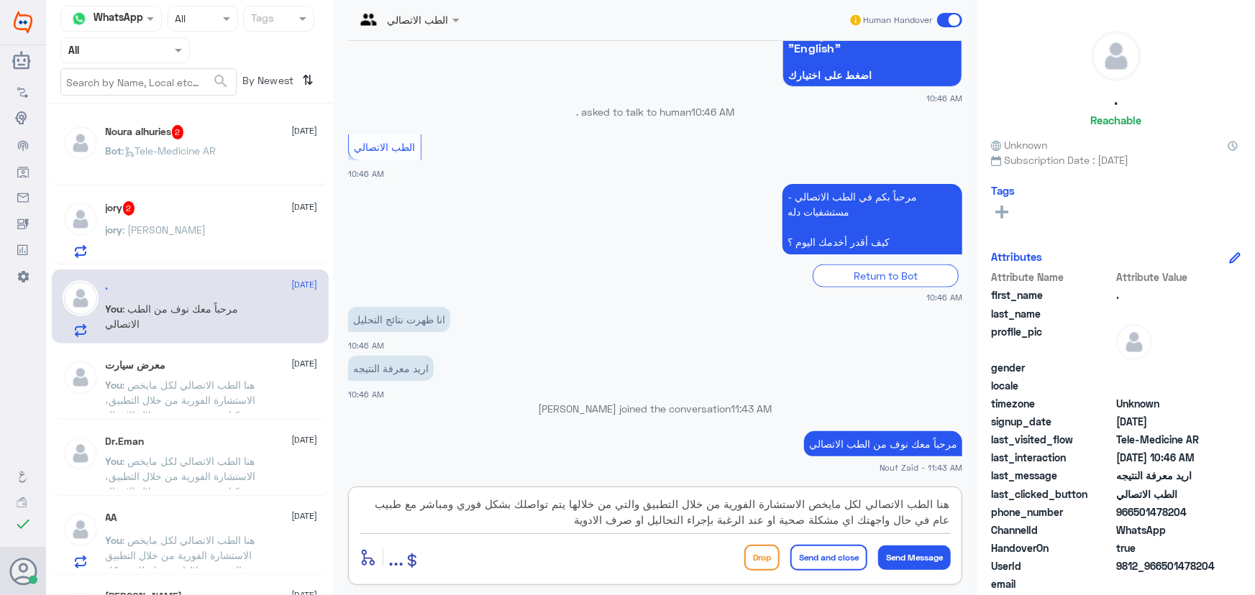
click at [710, 521] on textarea "هنا الطب الاتصالي لكل مايخص الاستشارة الفورية من خلال التطبيق والتي من خلالها ي…" at bounding box center [655, 512] width 591 height 35
type textarea "هنا الطب الاتصالي لكل مايخص الاستشارة الفورية من خلال التطبيق والتي من خلالها ي…"
click at [913, 556] on button "Send Message" at bounding box center [914, 558] width 73 height 24
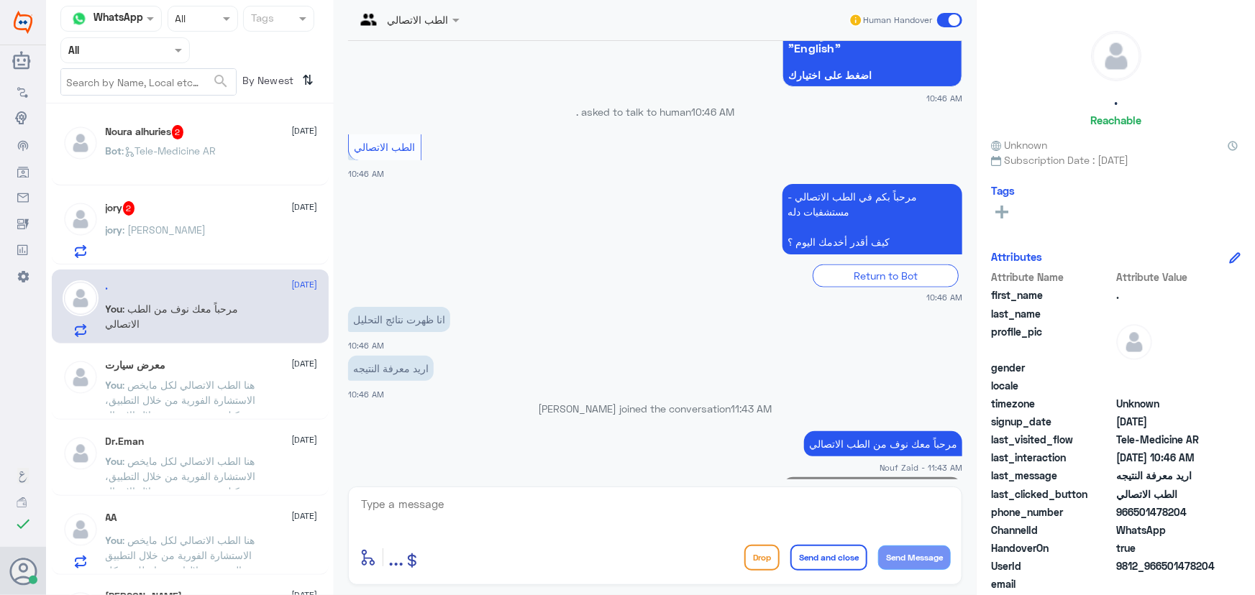
scroll to position [910, 0]
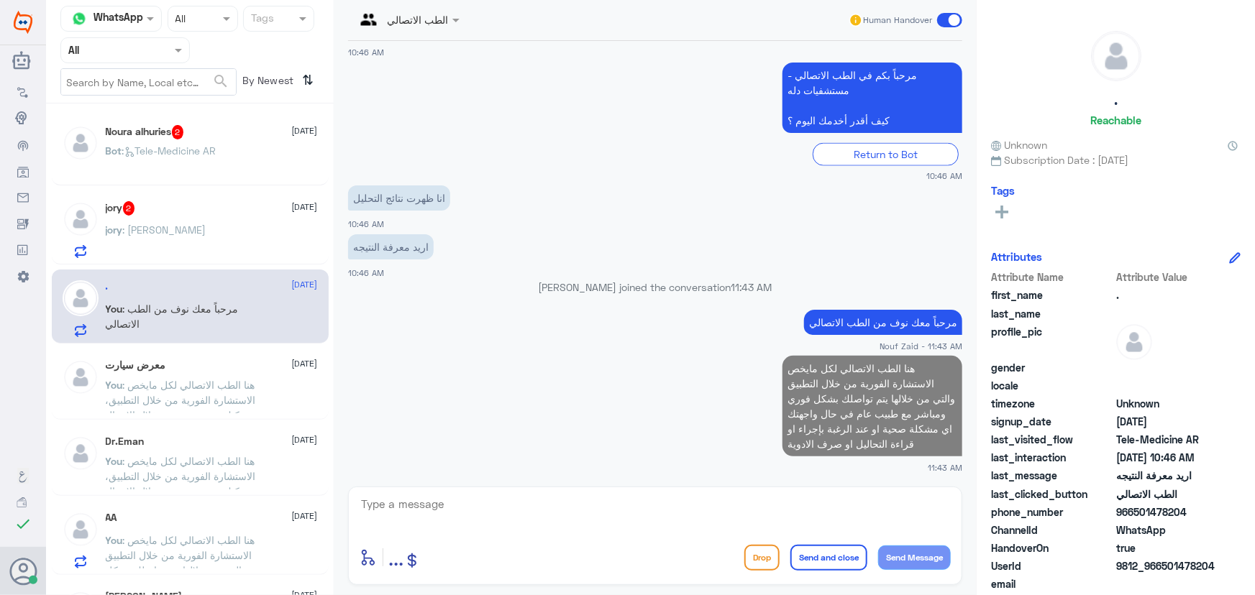
click at [207, 243] on div "jory : مايردون" at bounding box center [212, 242] width 212 height 32
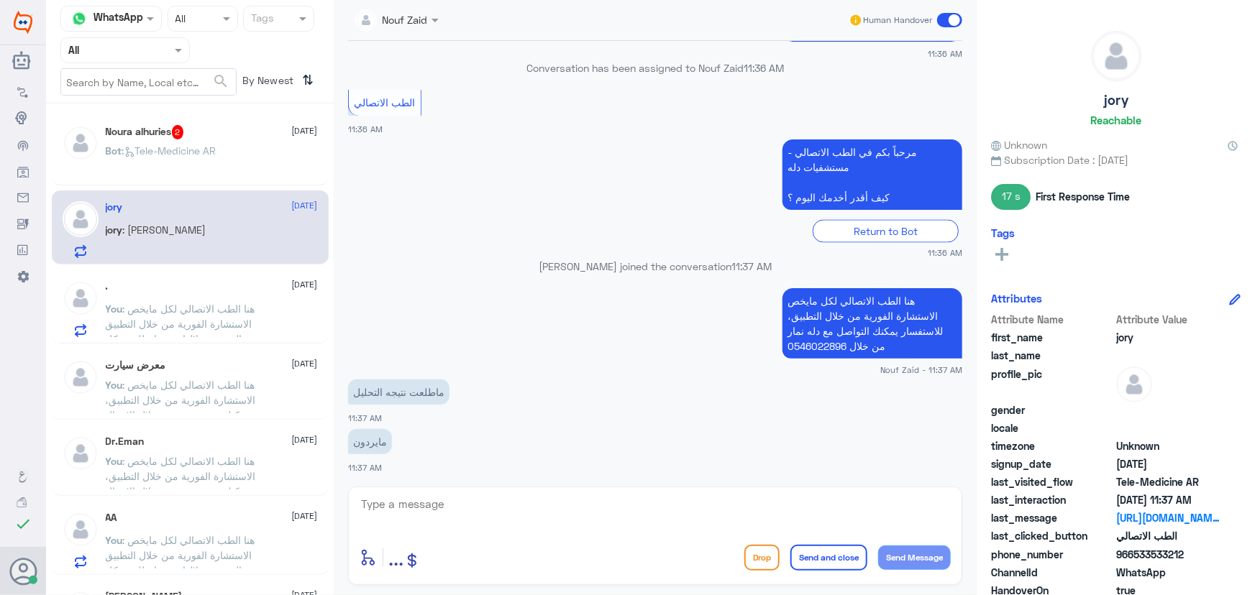
scroll to position [1181, 0]
click at [449, 505] on textarea at bounding box center [655, 512] width 591 height 35
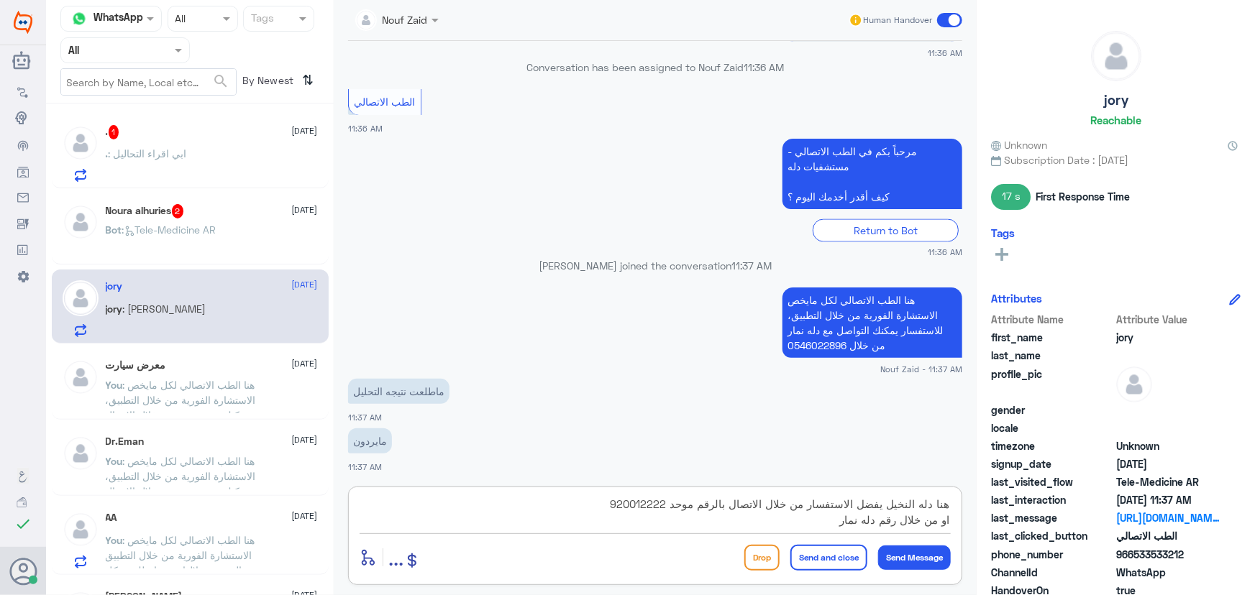
paste textarea "من خلال رقم دله -نمار 0546022896"
drag, startPoint x: 740, startPoint y: 518, endPoint x: 756, endPoint y: 518, distance: 16.5
click at [756, 518] on textarea "هنا دله النخيل يفضل الاستفسار من خلال الاتصال بالرقم موحد 920012222 او من خلال …" at bounding box center [655, 512] width 591 height 35
drag, startPoint x: 737, startPoint y: 523, endPoint x: 839, endPoint y: 532, distance: 102.5
click at [839, 532] on div "هنا دله النخيل يفضل الاستفسار من خلال الاتصال بالرقم موحد 920012222 او من خلال …" at bounding box center [655, 514] width 591 height 39
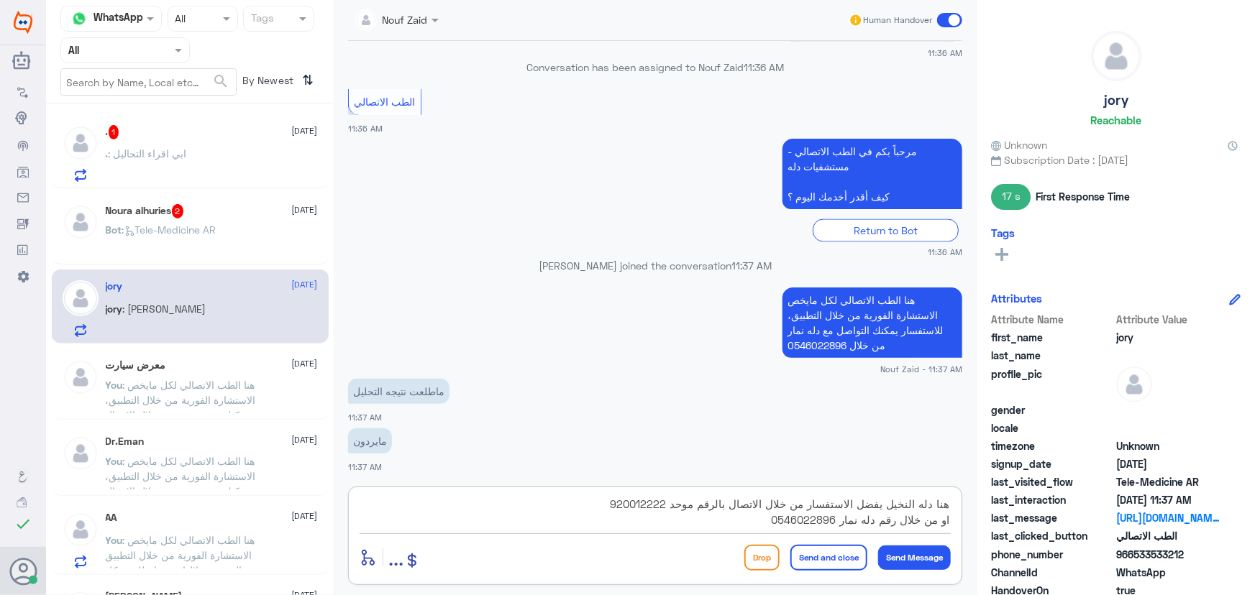
type textarea "هنا دله النخيل يفضل الاستفسار من خلال الاتصال بالرقم موحد 920012222 او من خلال …"
click at [833, 559] on button "Send and close" at bounding box center [828, 558] width 77 height 26
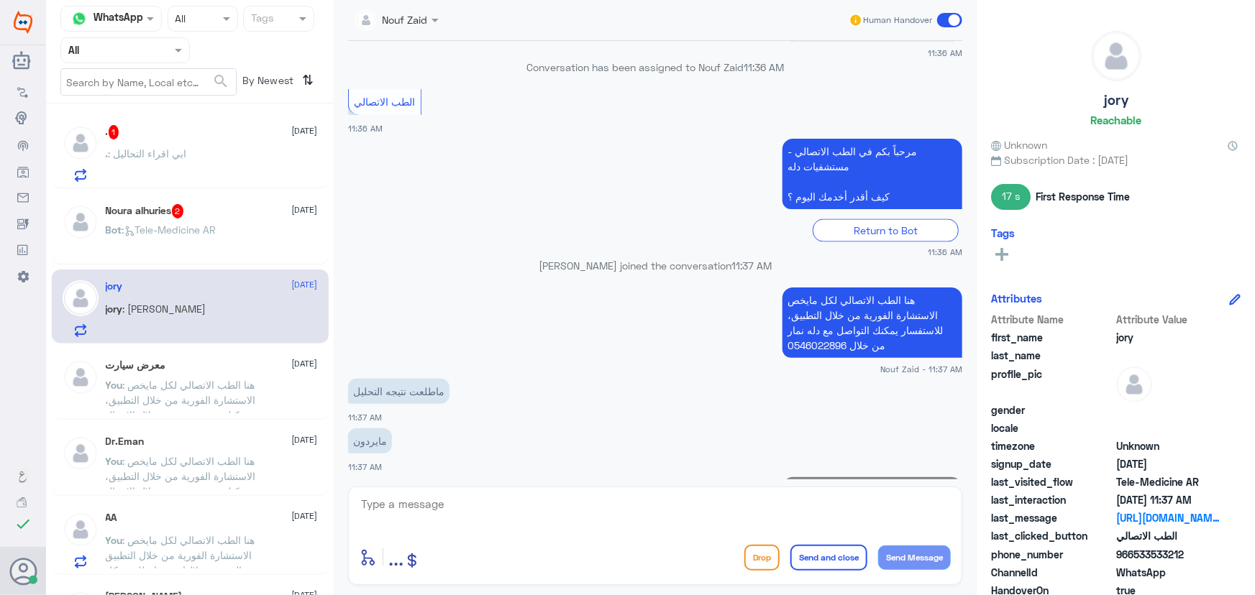
scroll to position [1258, 0]
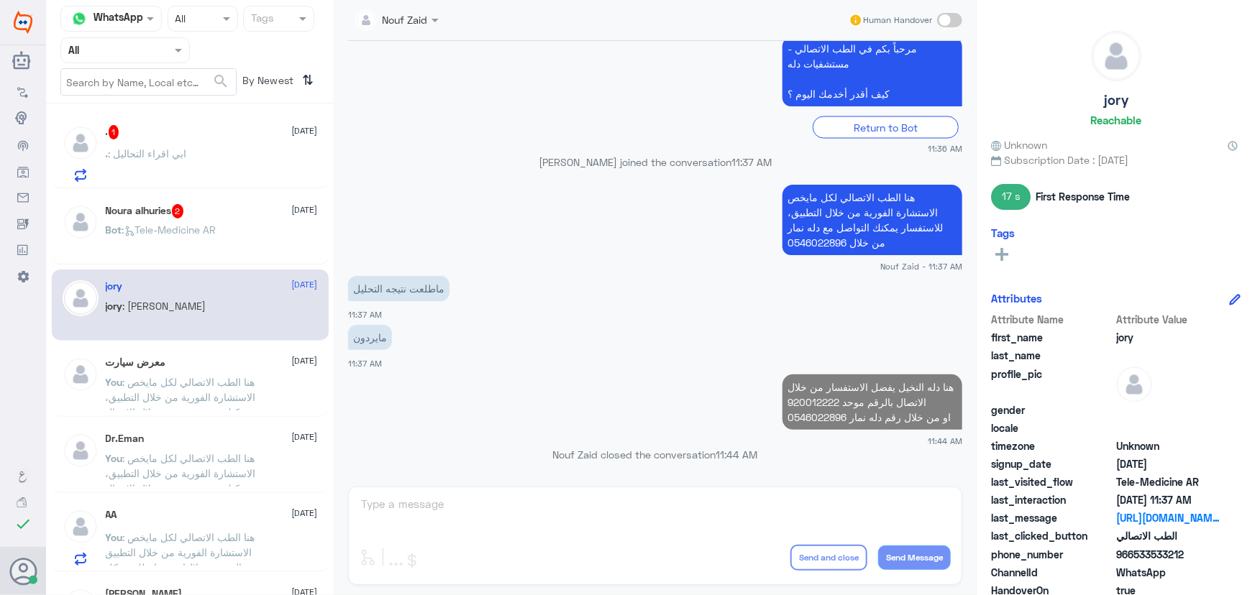
click at [230, 229] on div "Bot : Tele-Medicine AR" at bounding box center [212, 242] width 212 height 32
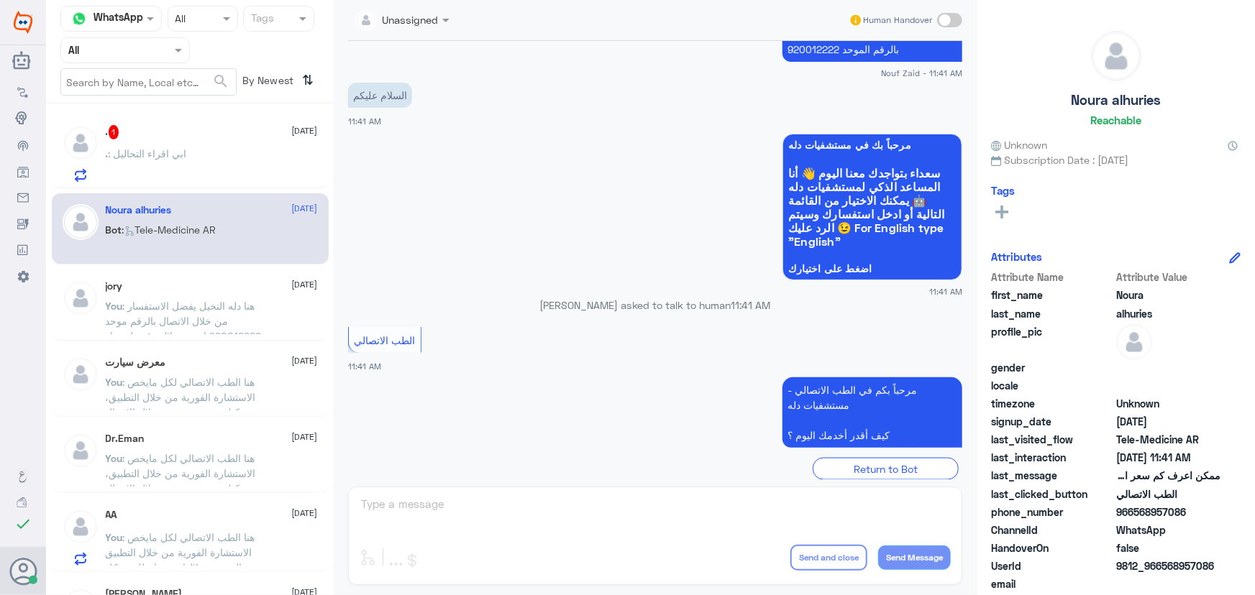
scroll to position [899, 0]
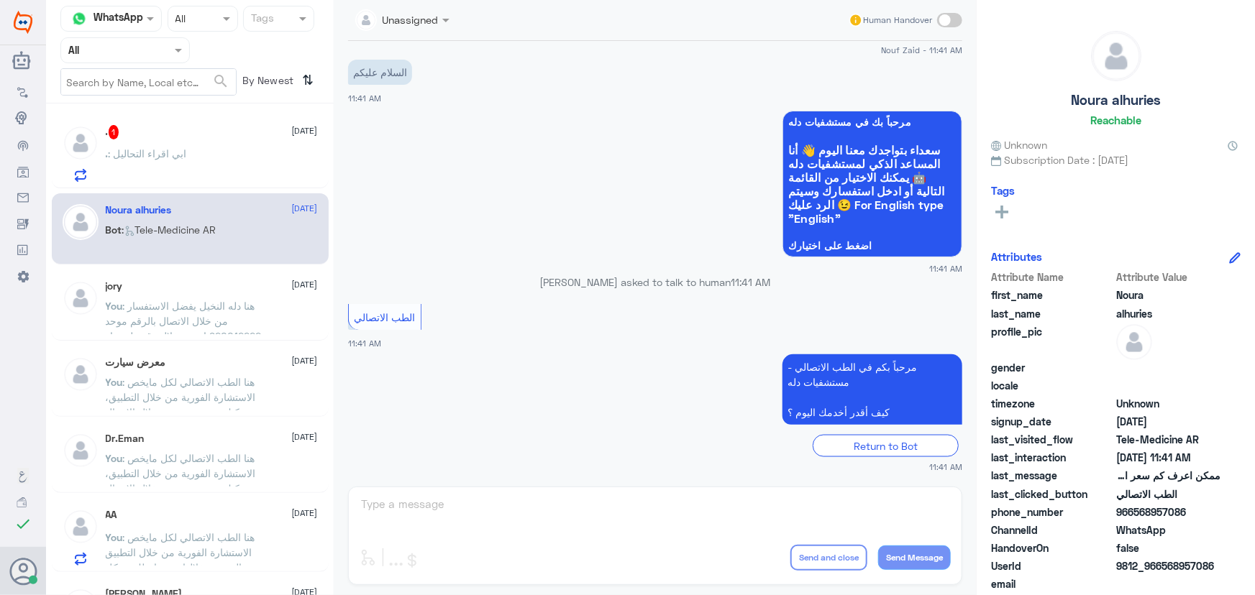
click at [201, 168] on div ". : ابي اقراء التحاليل" at bounding box center [212, 166] width 212 height 32
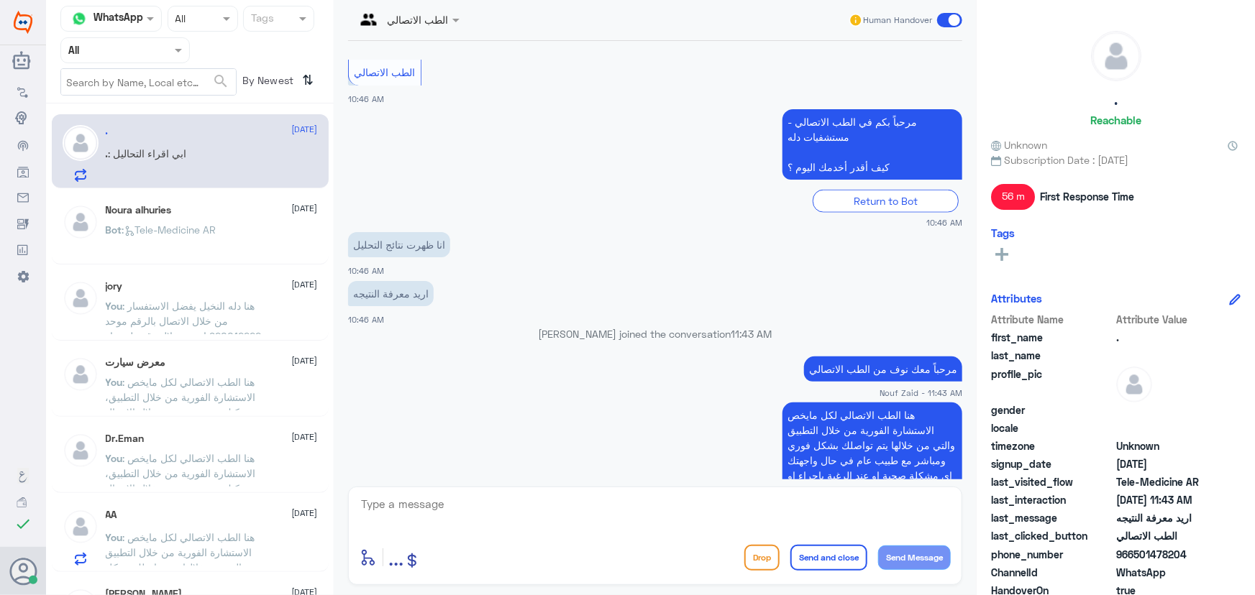
scroll to position [936, 0]
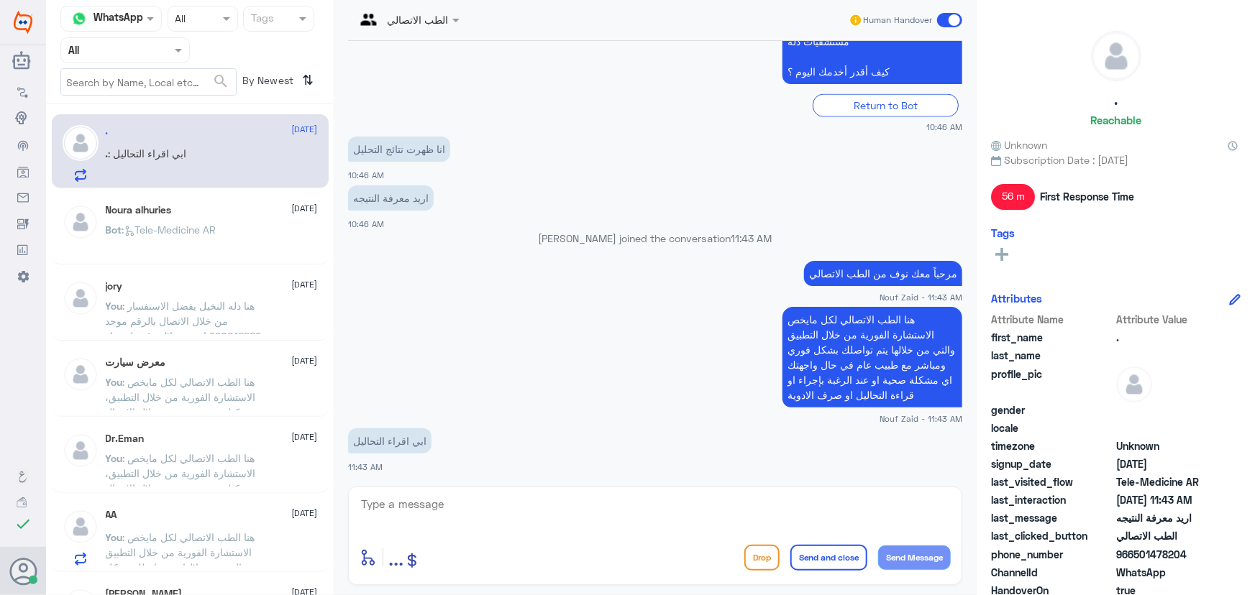
click at [445, 507] on textarea at bounding box center [655, 512] width 591 height 35
drag, startPoint x: 1134, startPoint y: 557, endPoint x: 1215, endPoint y: 563, distance: 80.7
click at [1215, 563] on div "phone_number 966501478204" at bounding box center [1116, 556] width 250 height 18
copy span "501478204"
click at [621, 482] on div "الطب الاتصالي Human Handover 7 Sep 2025 مرحباً بك في مستشفيات دله سعداء بتواجدك…" at bounding box center [655, 300] width 643 height 600
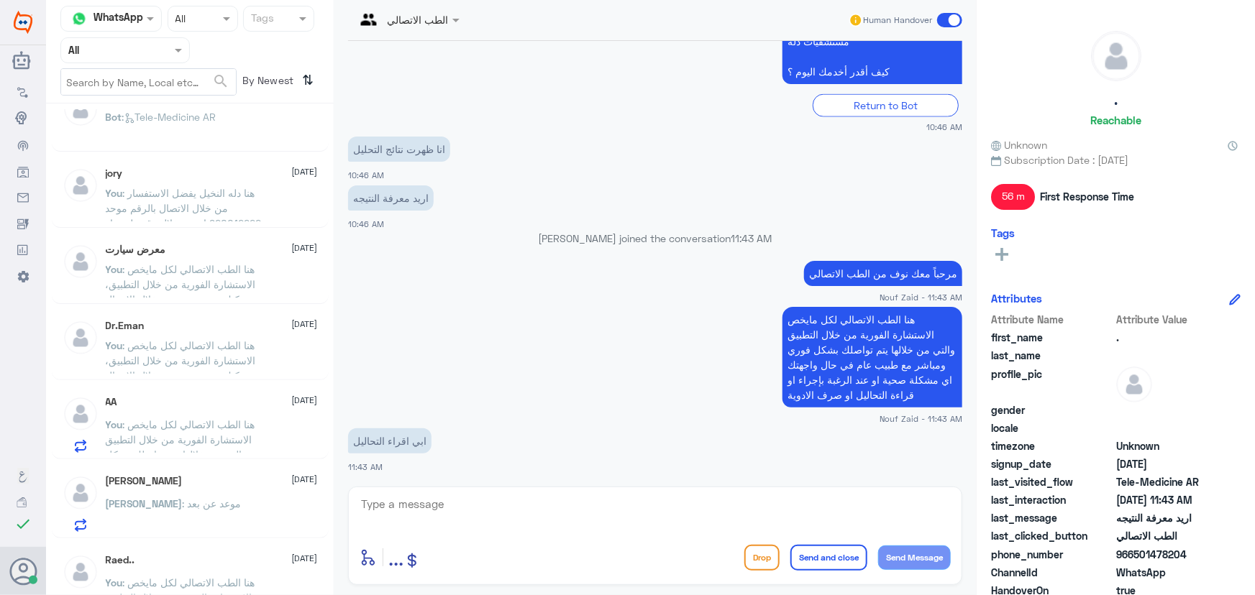
scroll to position [0, 0]
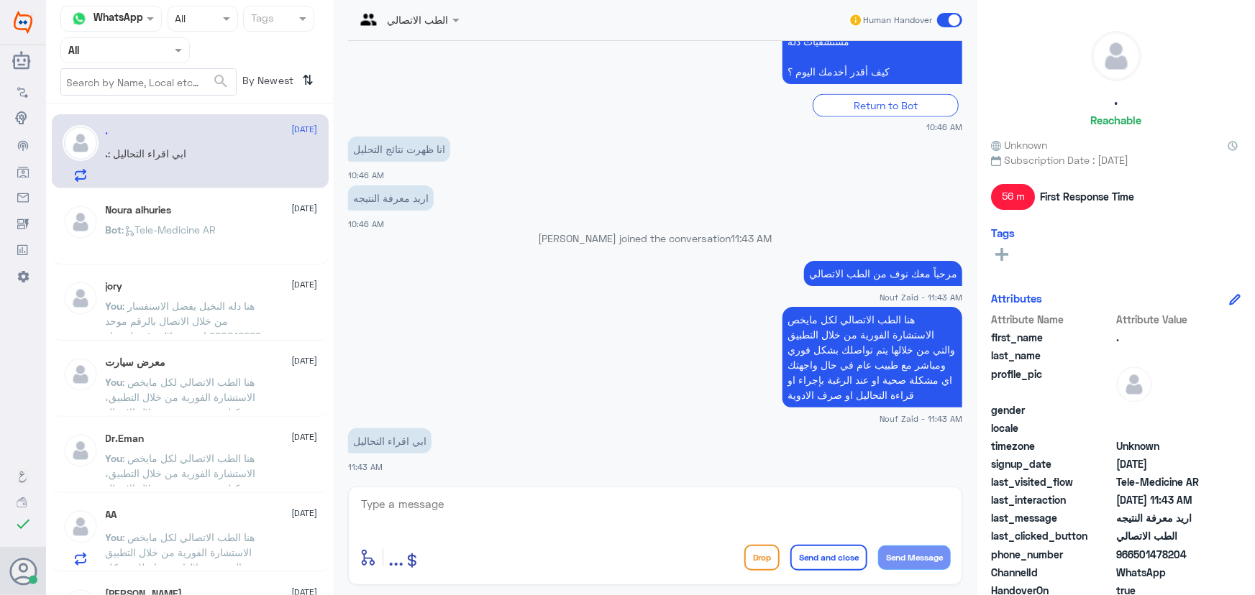
click at [388, 285] on app-msgs-text "مرحباً معك نوف من الطب الاتصالي" at bounding box center [655, 274] width 614 height 27
drag, startPoint x: 242, startPoint y: 164, endPoint x: 249, endPoint y: 163, distance: 7.3
click at [249, 163] on div ". : ابي اقراء التحاليل" at bounding box center [212, 166] width 212 height 32
click at [461, 505] on textarea at bounding box center [655, 512] width 591 height 35
drag, startPoint x: 383, startPoint y: 499, endPoint x: 717, endPoint y: 319, distance: 379.3
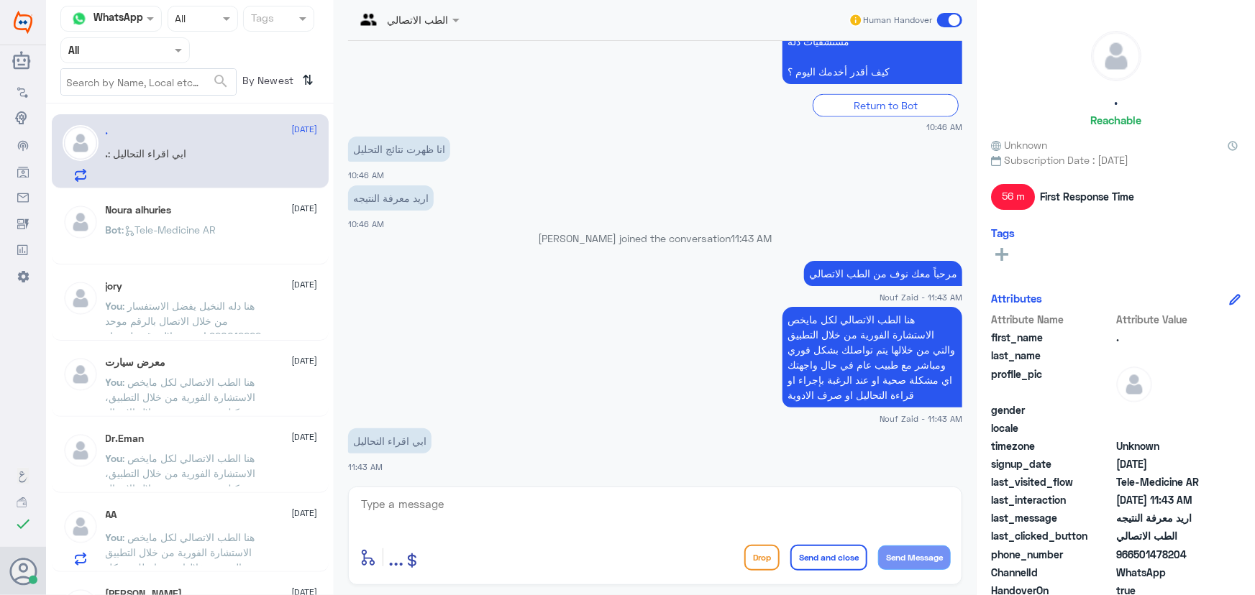
click at [718, 319] on app-msgs-text "هنا الطب الاتصالي لكل مايخص الاستشارة الفورية من خلال التطبيق والتي من خلالها ي…" at bounding box center [655, 358] width 614 height 102
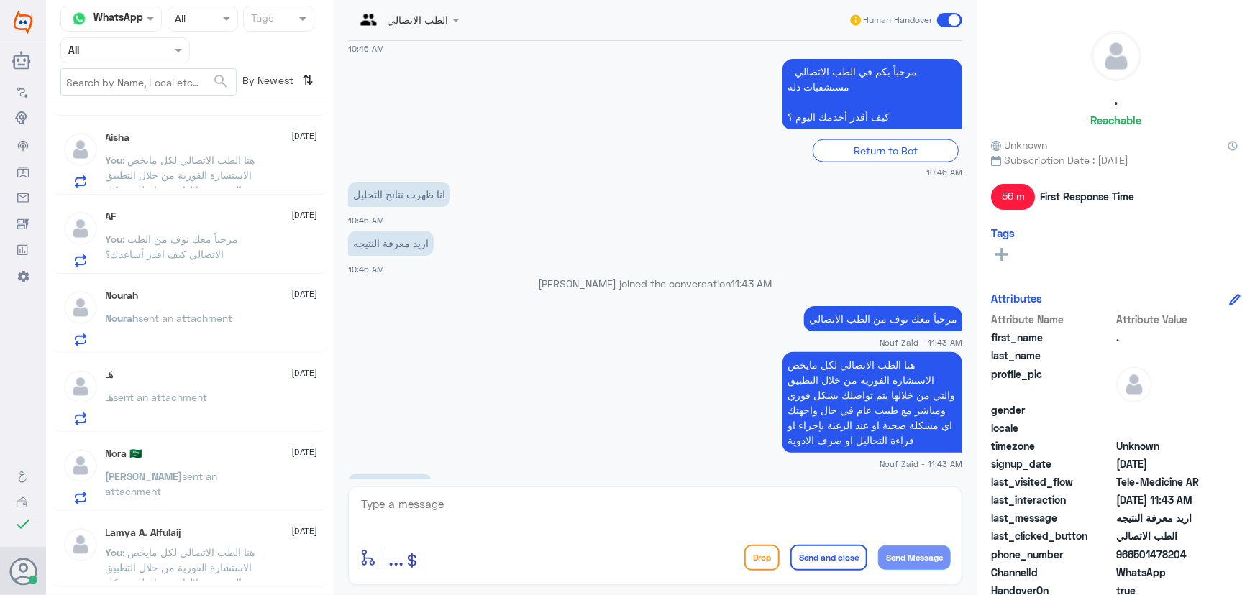
scroll to position [936, 0]
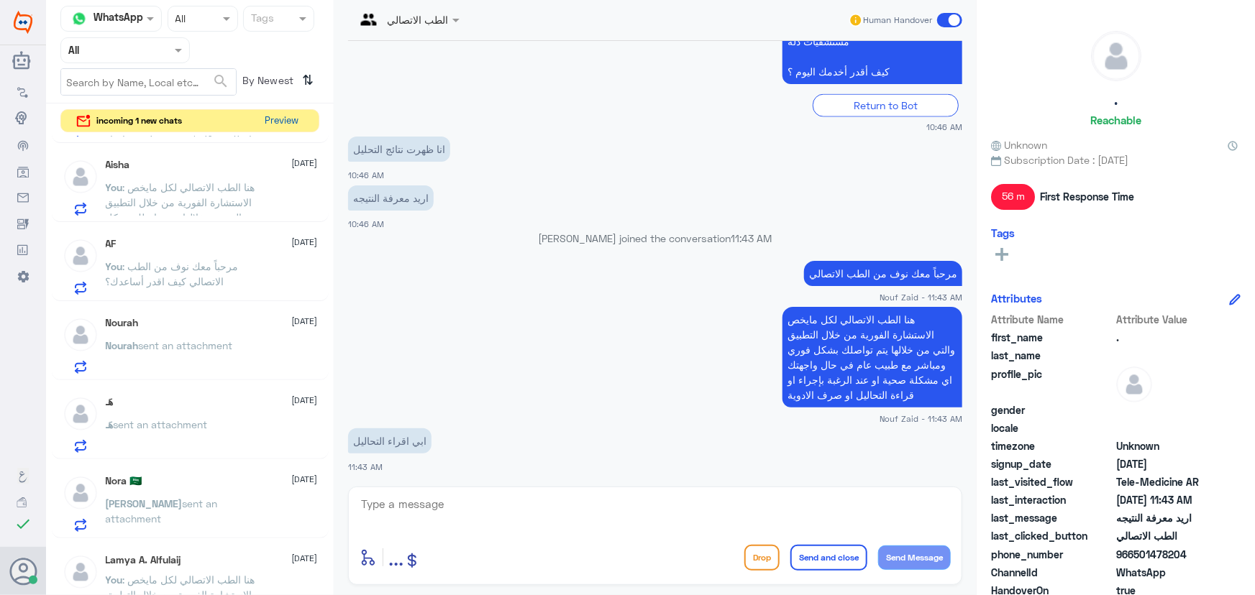
click at [280, 121] on button "Preview" at bounding box center [282, 121] width 45 height 22
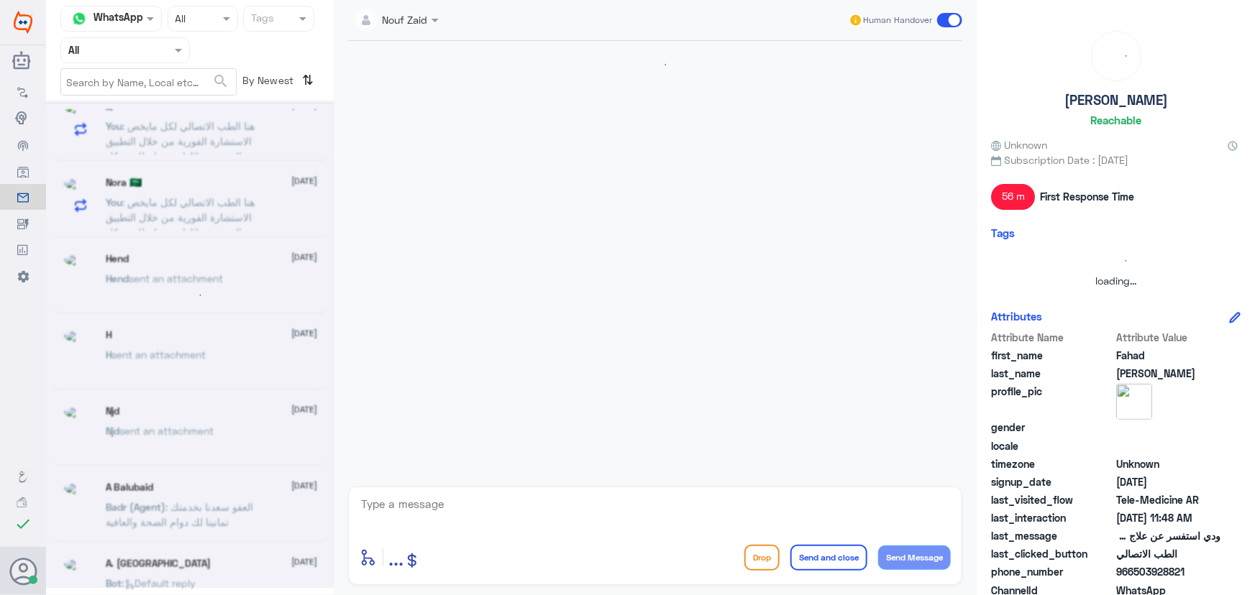
scroll to position [863, 0]
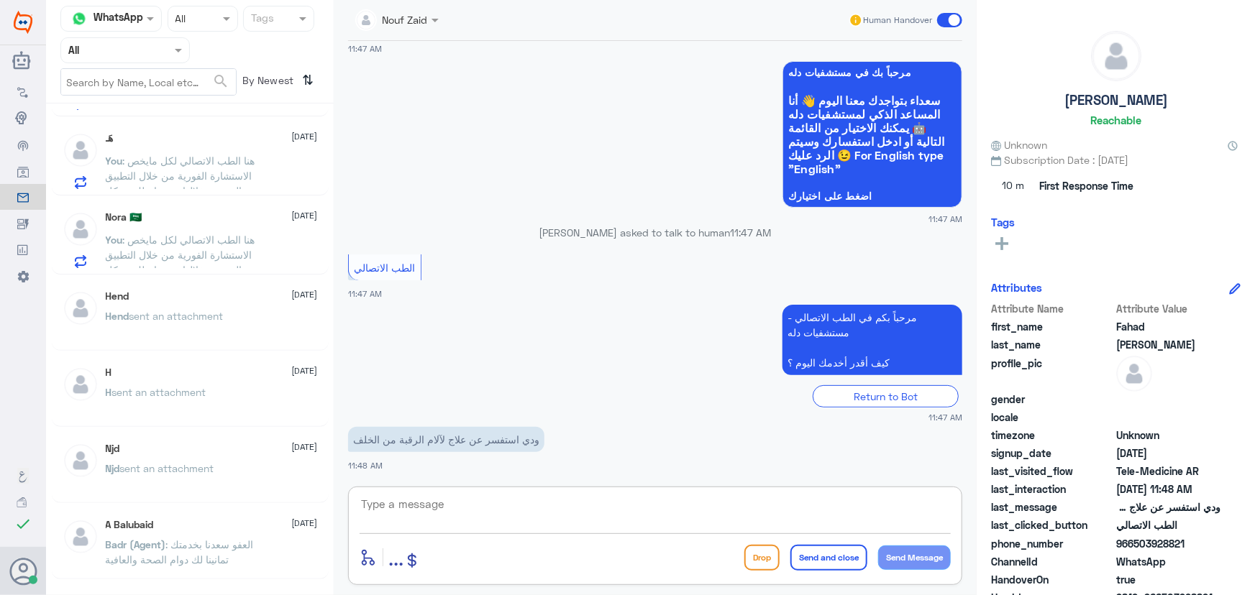
click at [470, 502] on textarea at bounding box center [655, 512] width 591 height 35
paste textarea "مرحباً معك نوف من الطب الاتصالي"
type textarea "مرحباً معك نوف من الطب الاتصالي"
click at [897, 559] on button "Send Message" at bounding box center [914, 558] width 73 height 24
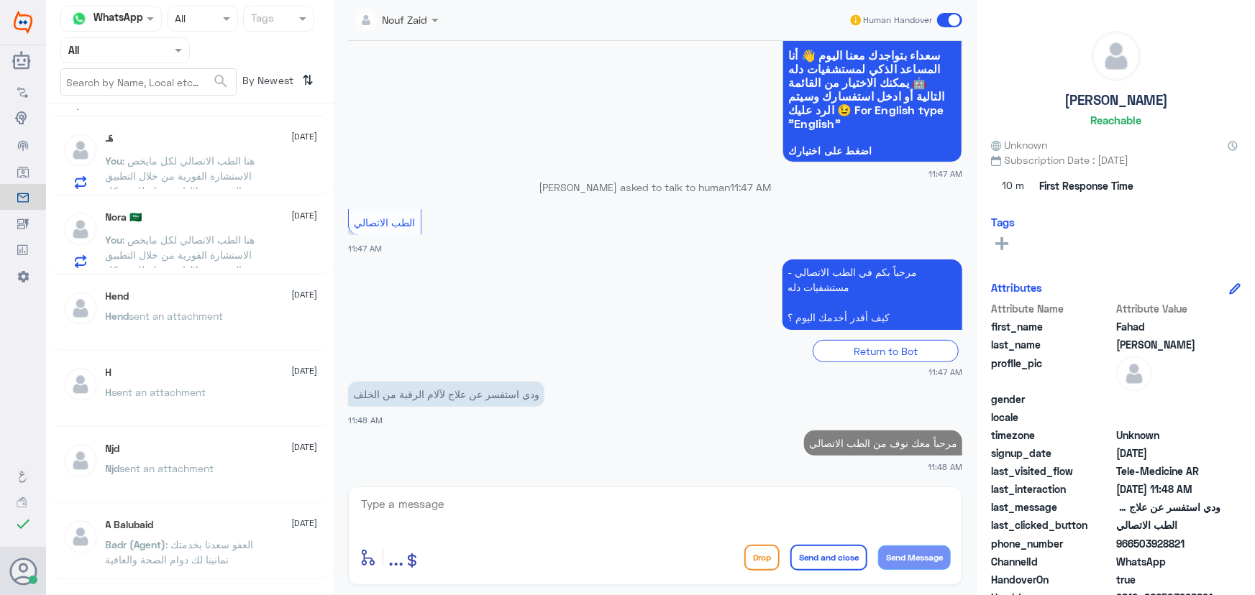
click at [634, 513] on textarea at bounding box center [655, 512] width 591 height 35
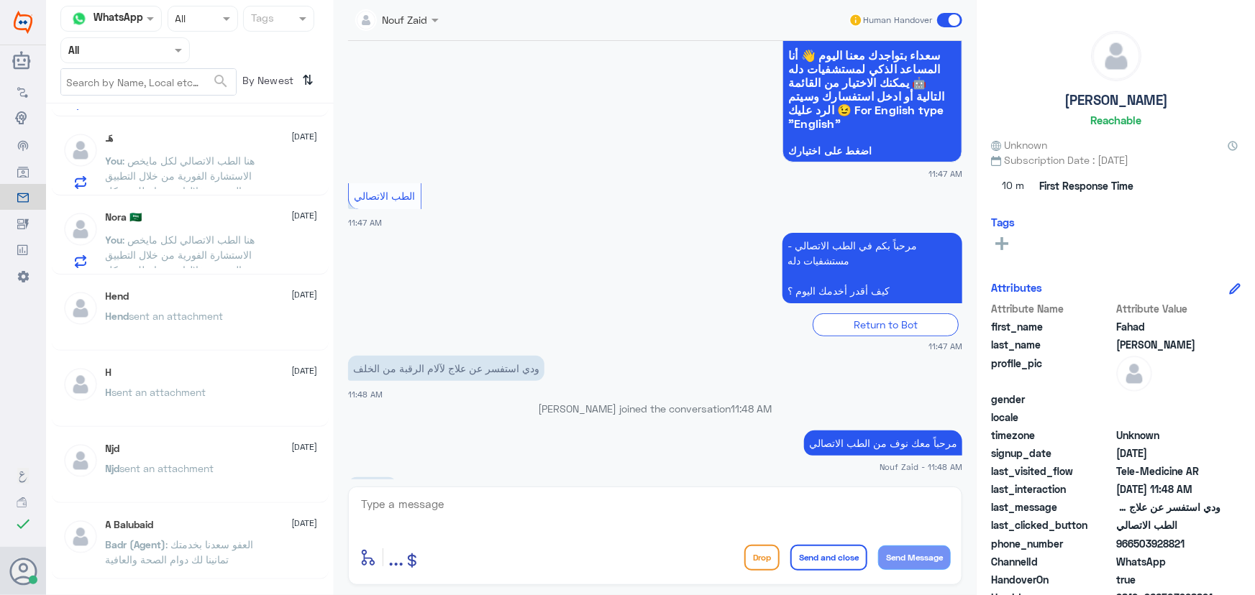
scroll to position [158, 0]
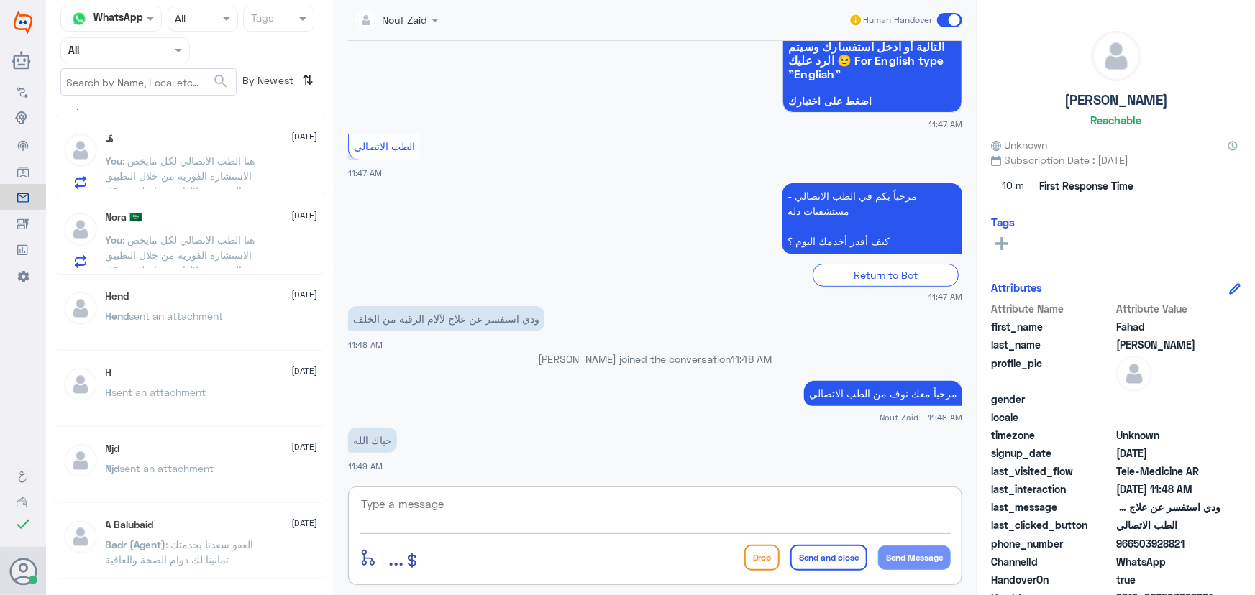
click at [467, 503] on textarea at bounding box center [655, 512] width 591 height 35
paste textarea "هنا الطب الاتصالي لكل مايخص الاستشارة الفورية من خلال التطبيق والتي من خلالها ي…"
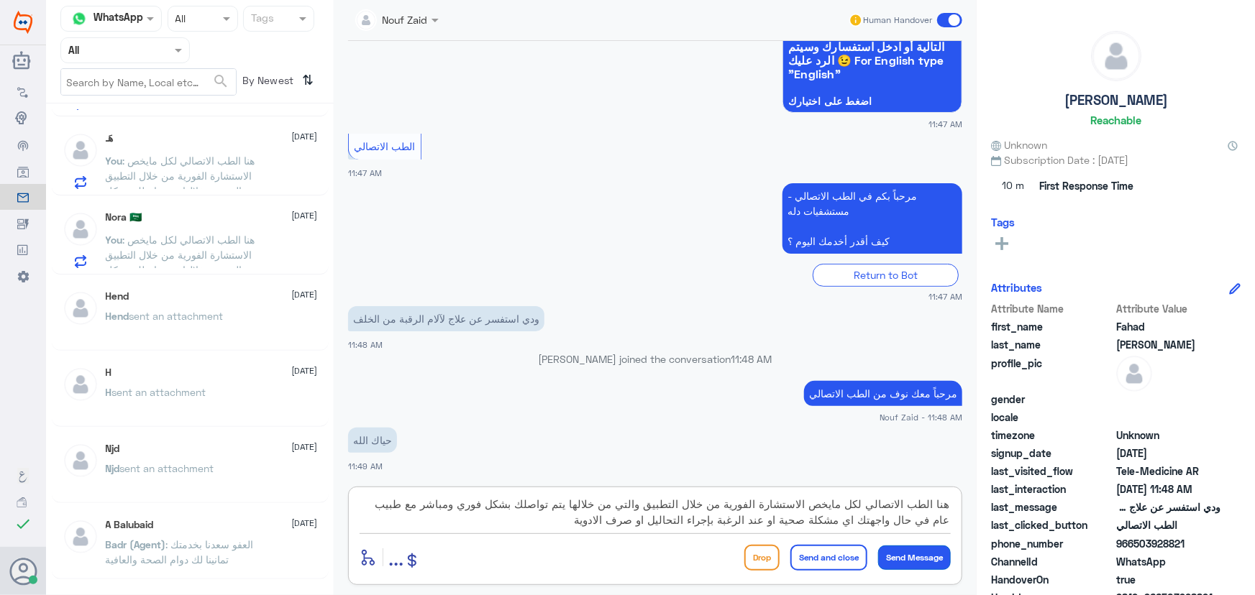
type textarea "هنا الطب الاتصالي لكل مايخص الاستشارة الفورية من خلال التطبيق والتي من خلالها ي…"
click at [905, 551] on button "Send Message" at bounding box center [914, 558] width 73 height 24
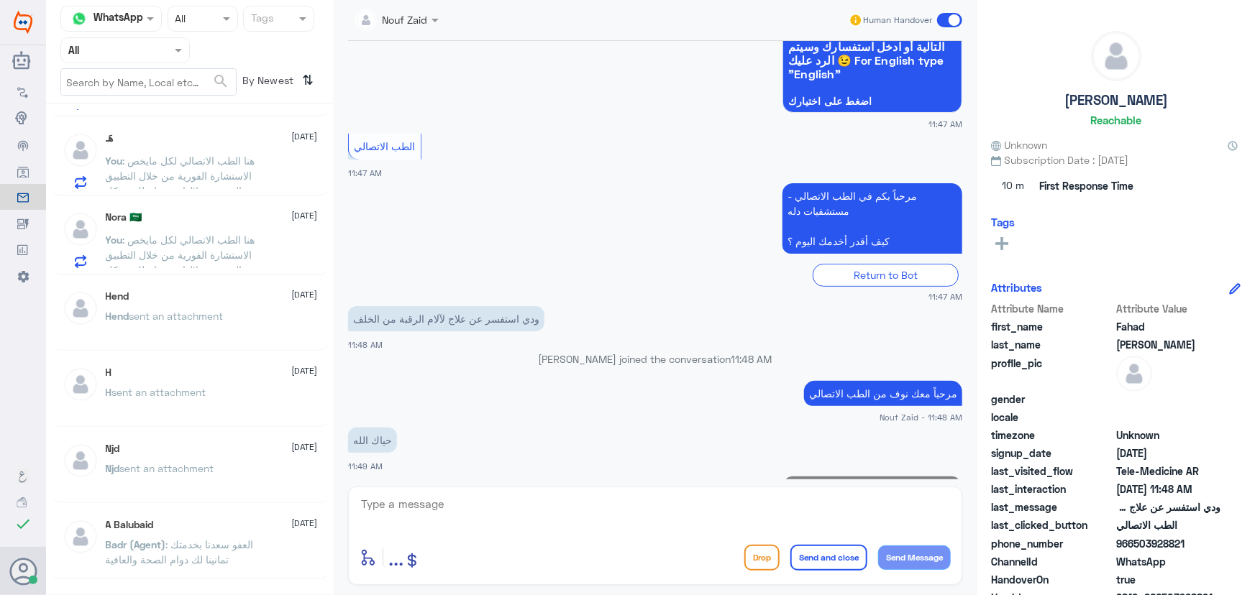
scroll to position [280, 0]
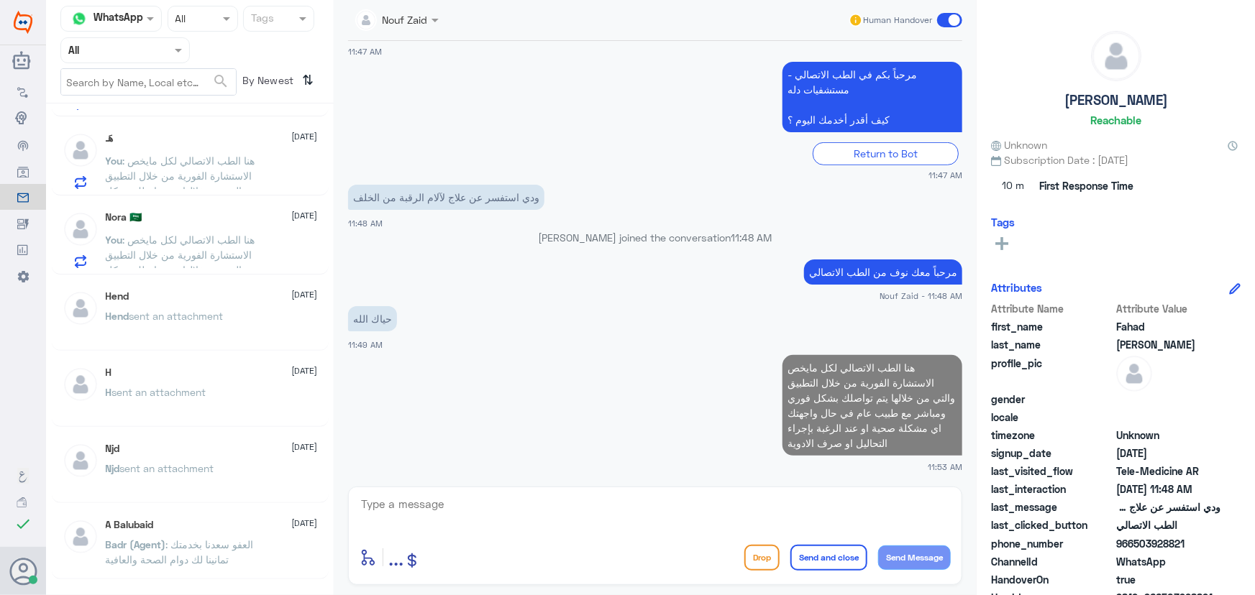
click at [206, 258] on p "You : هنا الطب الاتصالي لكل مايخص الاستشارة الفورية من خلال التطبيق والتي من خل…" at bounding box center [187, 250] width 162 height 36
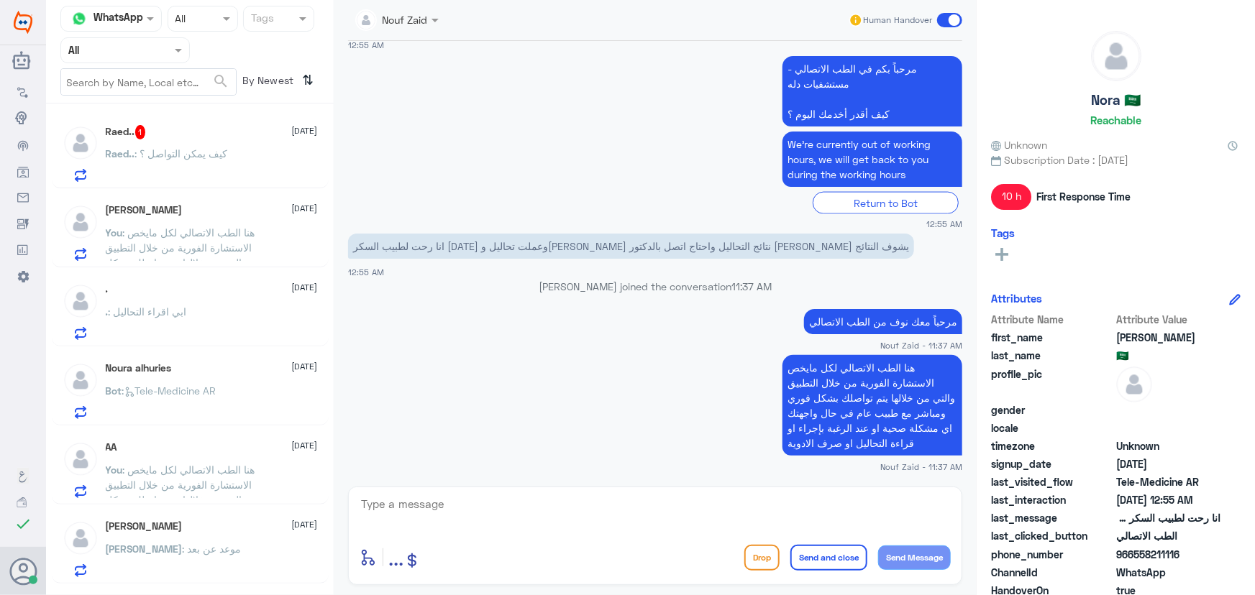
click at [187, 149] on span ": كيف يمكن التواصل ؟" at bounding box center [181, 153] width 93 height 12
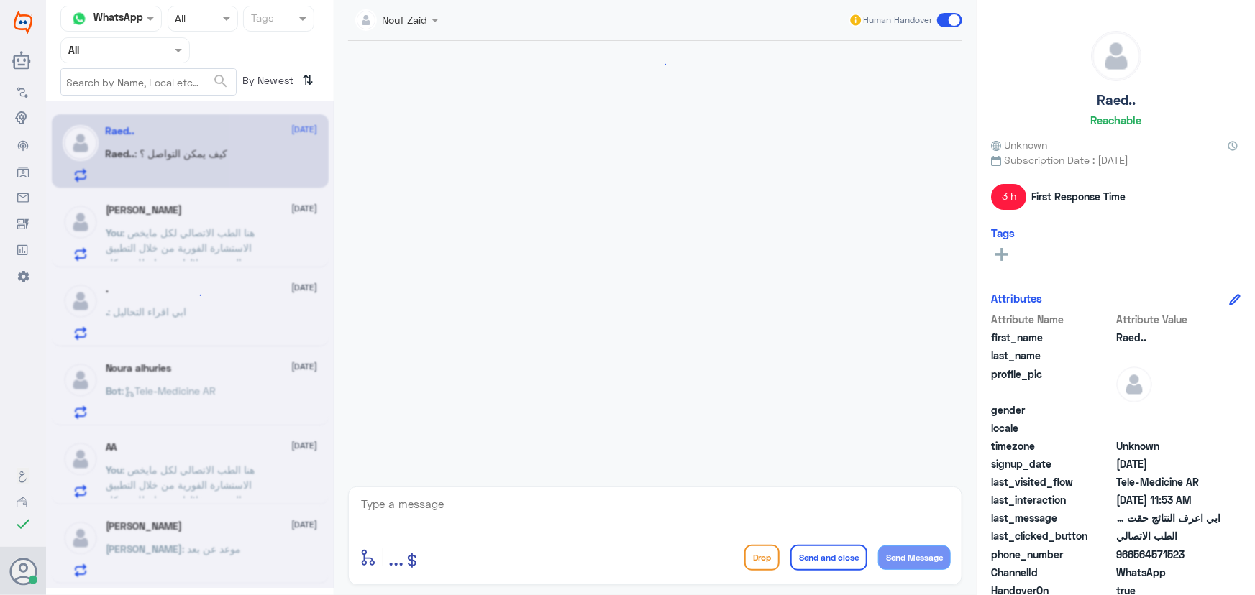
scroll to position [361, 0]
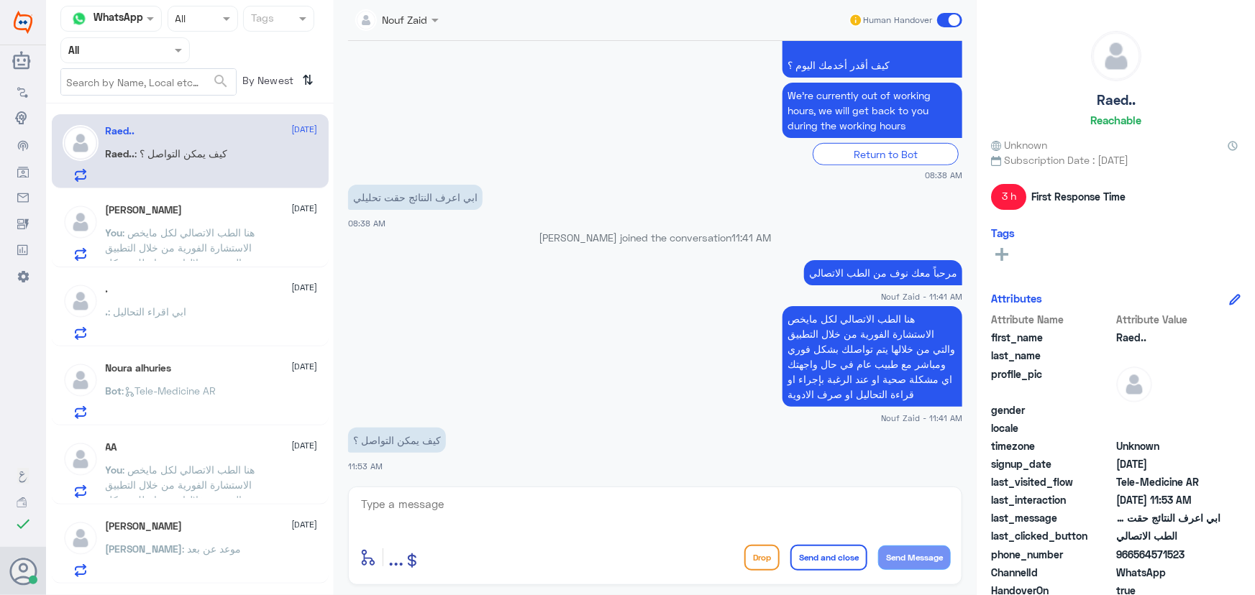
click at [206, 287] on div ". 14 September" at bounding box center [212, 289] width 212 height 12
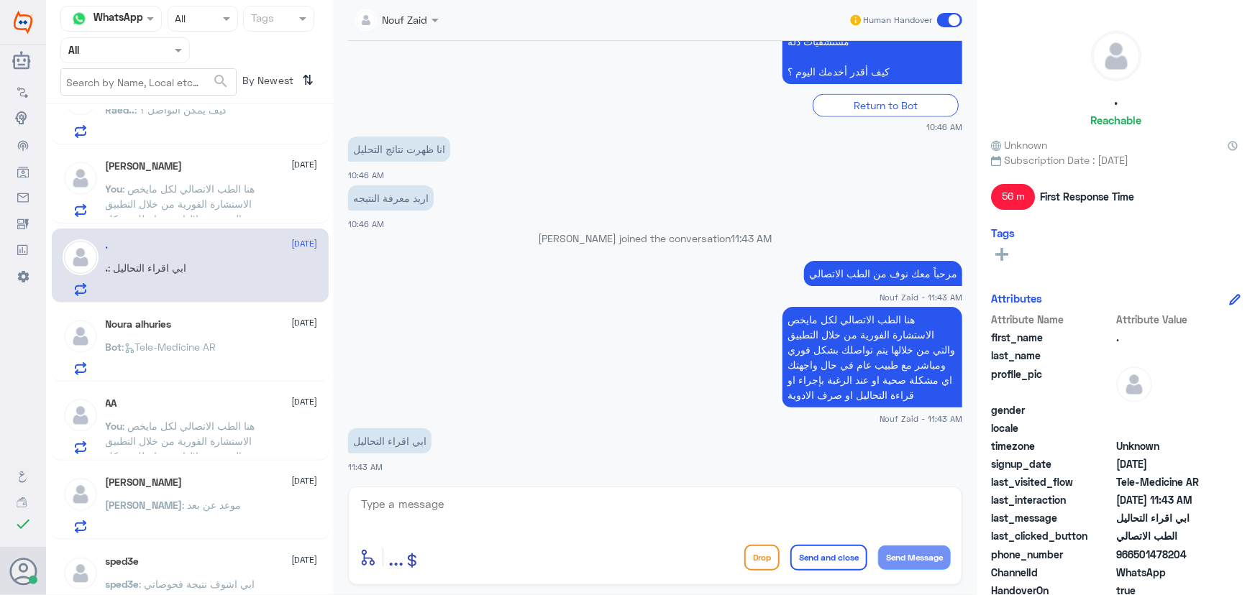
scroll to position [65, 0]
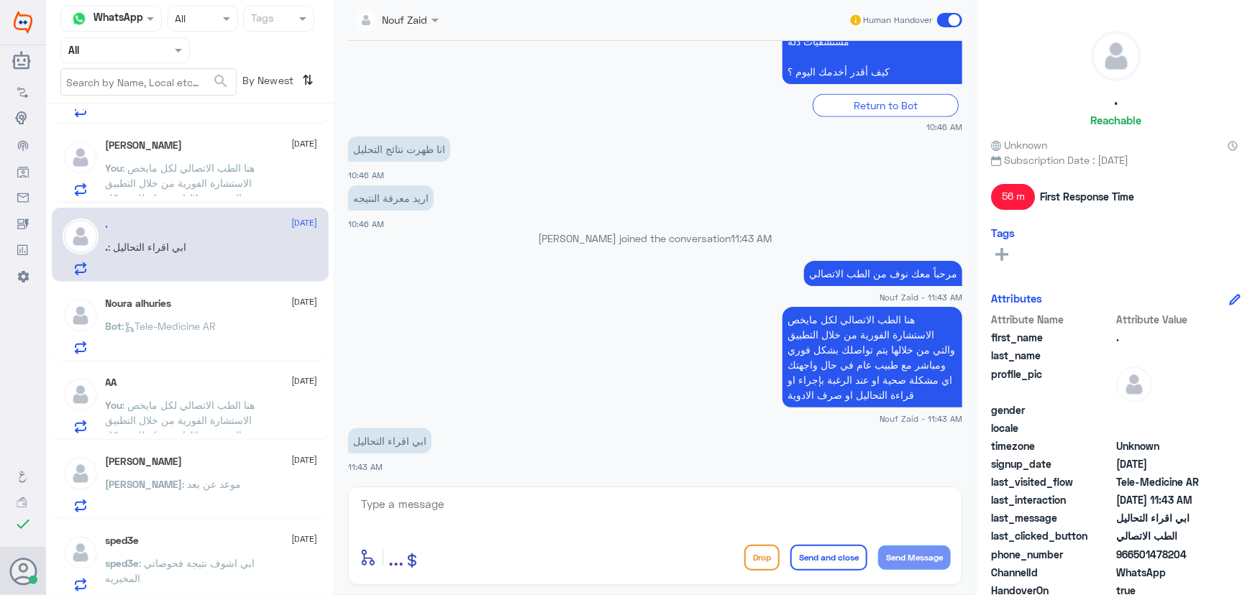
click at [216, 155] on div "Fahad Abdullah 14 September You : هنا الطب الاتصالي لكل مايخص الاستشارة الفورية…" at bounding box center [212, 168] width 212 height 57
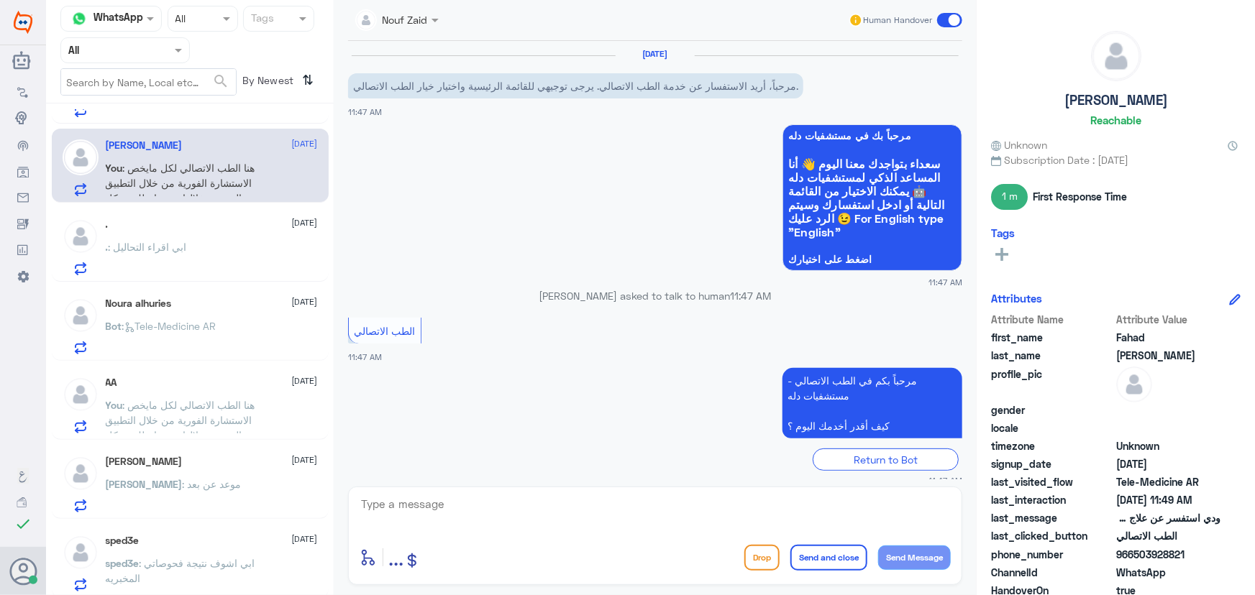
scroll to position [306, 0]
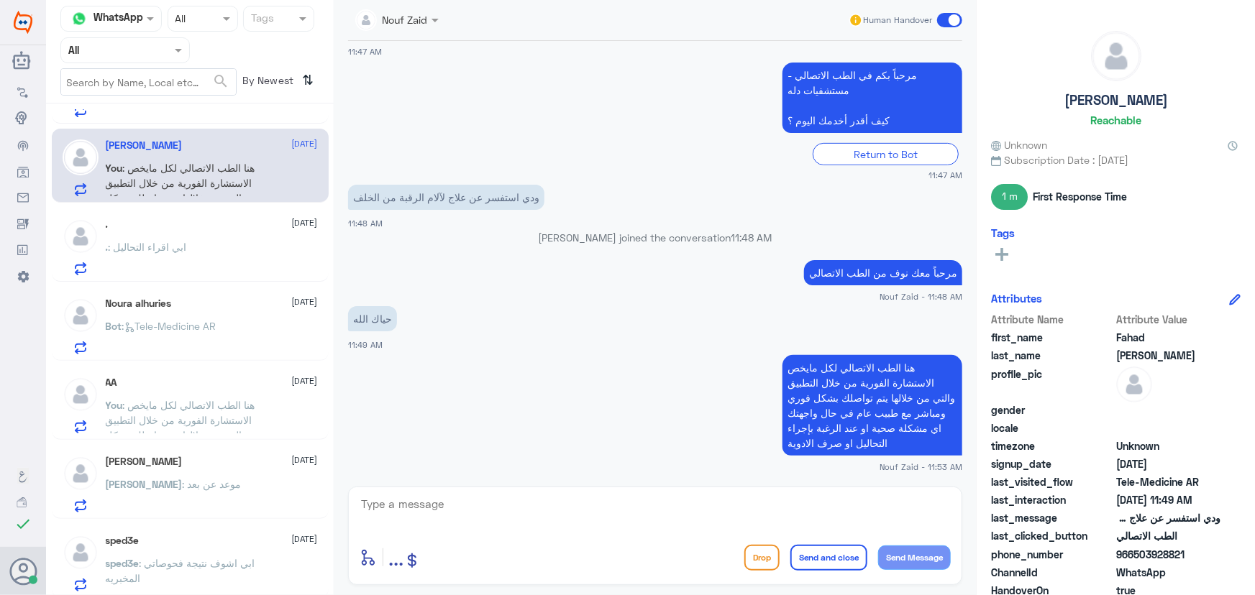
click at [150, 219] on div ". 14 September" at bounding box center [212, 225] width 212 height 12
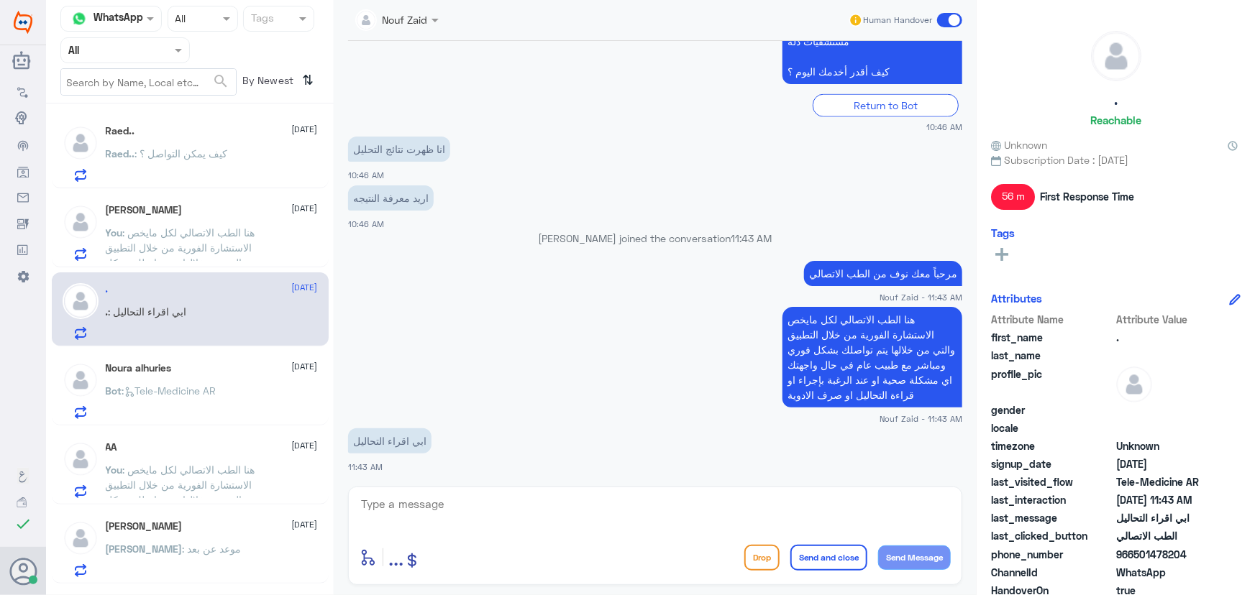
click at [194, 167] on p "Raed.. : كيف يمكن التواصل ؟" at bounding box center [167, 164] width 122 height 36
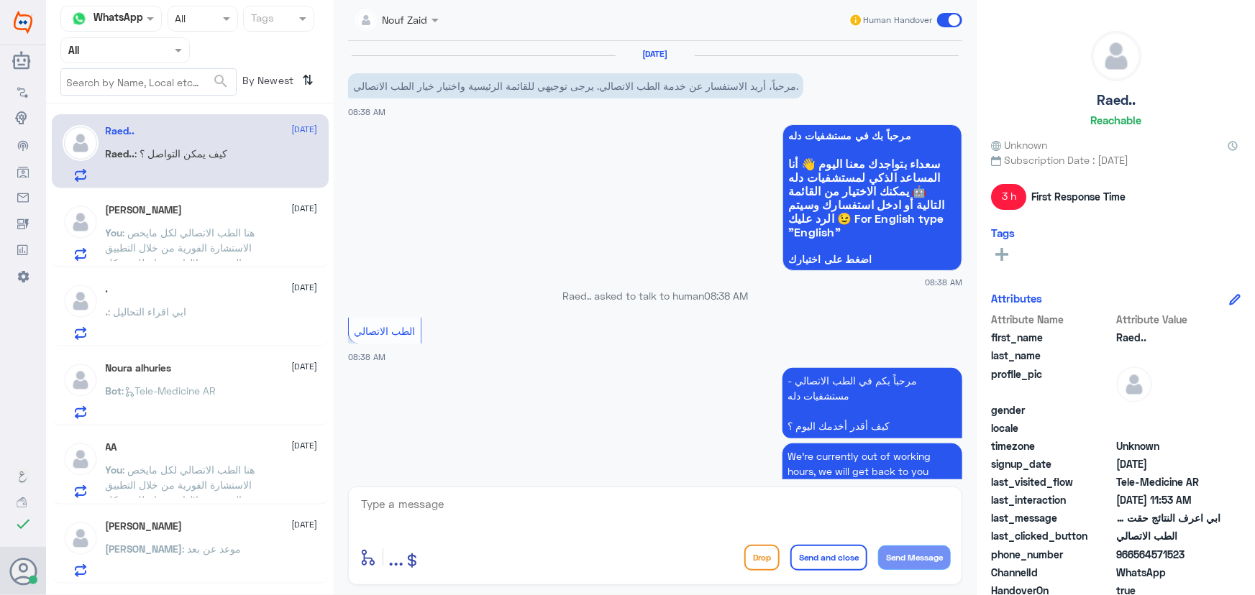
scroll to position [361, 0]
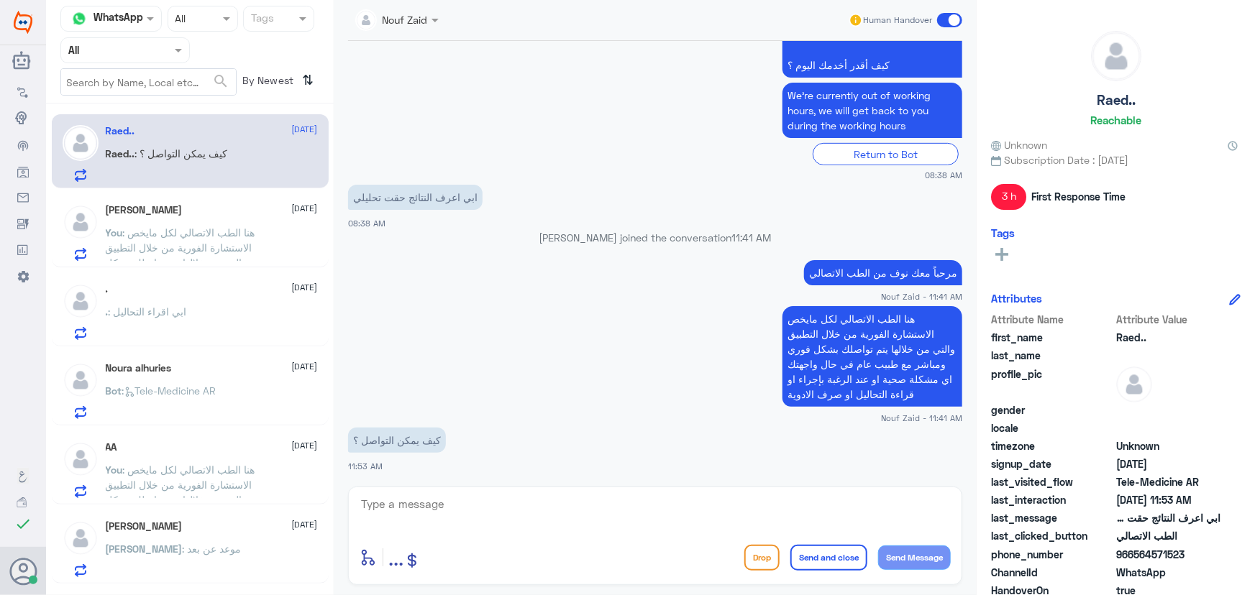
click at [214, 225] on p "You : هنا الطب الاتصالي لكل مايخص الاستشارة الفورية من خلال التطبيق والتي من خل…" at bounding box center [187, 243] width 162 height 36
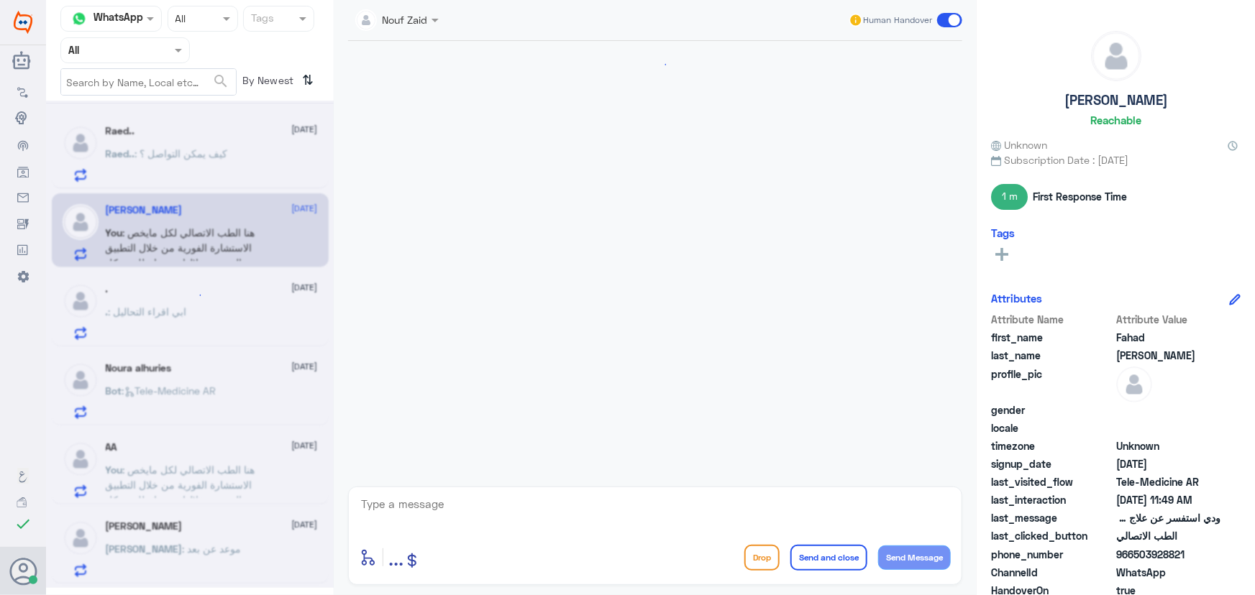
scroll to position [306, 0]
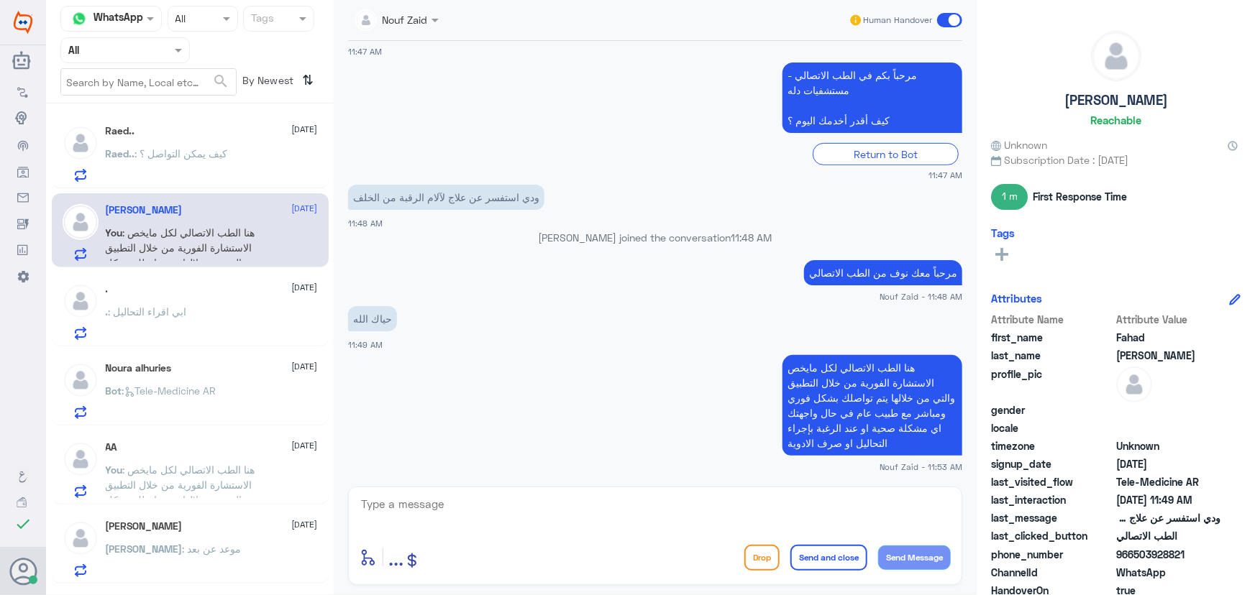
drag, startPoint x: 156, startPoint y: 291, endPoint x: 444, endPoint y: 291, distance: 287.6
click at [444, 291] on div "Channel WhatsApp Status × All Tags Agent Filter All search By Newest ⇅ Raed.. 1…" at bounding box center [650, 300] width 1209 height 600
click at [510, 284] on app-msgs-text "مرحباً معك نوف من الطب الاتصالي" at bounding box center [655, 273] width 614 height 27
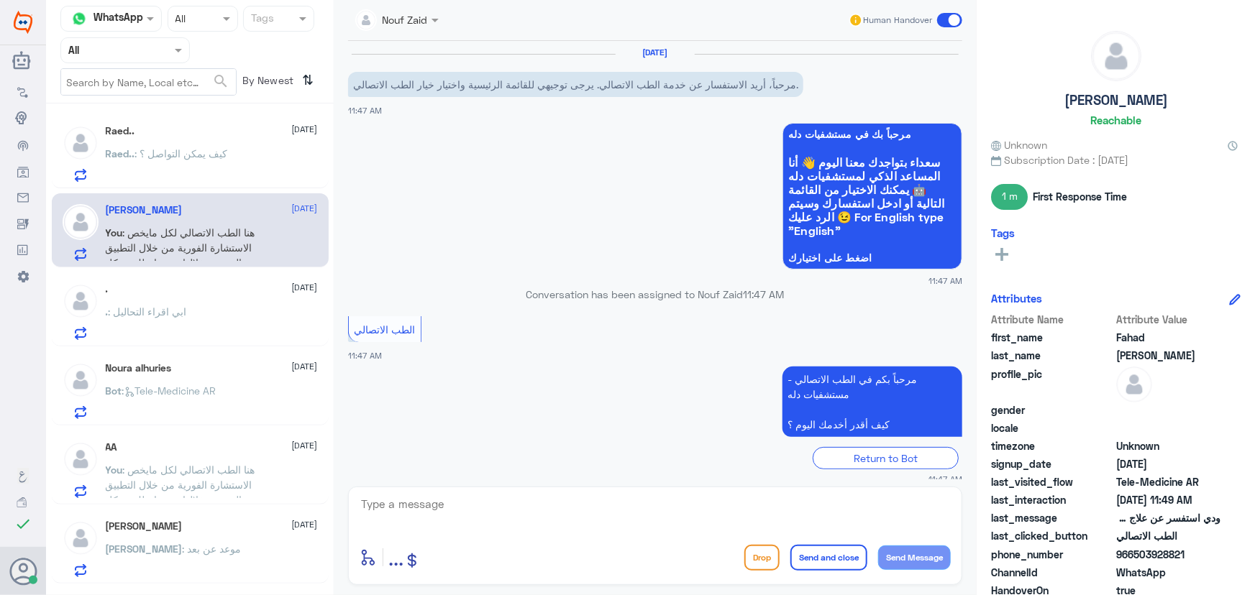
scroll to position [0, 0]
click at [164, 301] on div ". 14 September . : ابي اقراء التحاليل" at bounding box center [212, 311] width 212 height 57
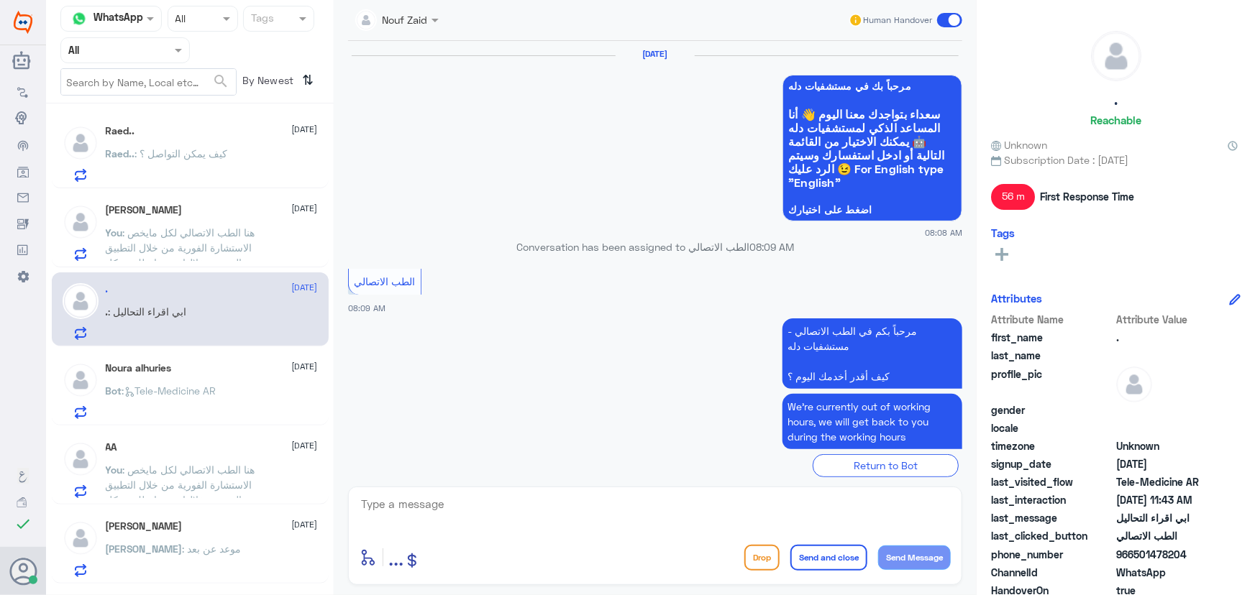
scroll to position [936, 0]
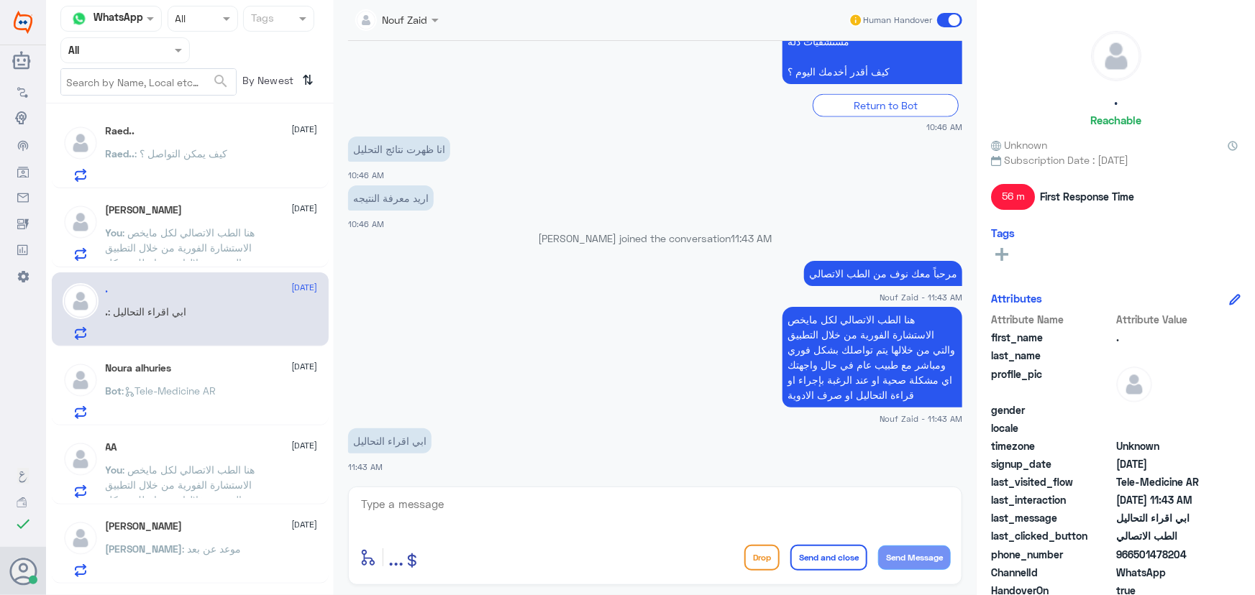
click at [203, 385] on span ": Tele-Medicine AR" at bounding box center [169, 391] width 94 height 12
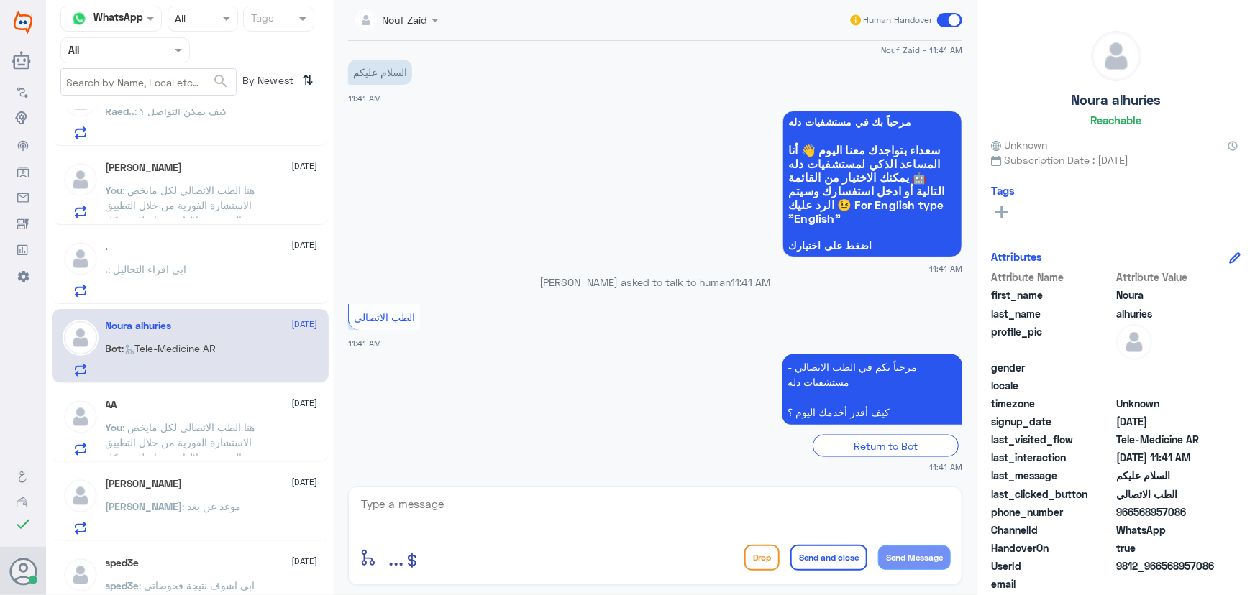
scroll to position [65, 0]
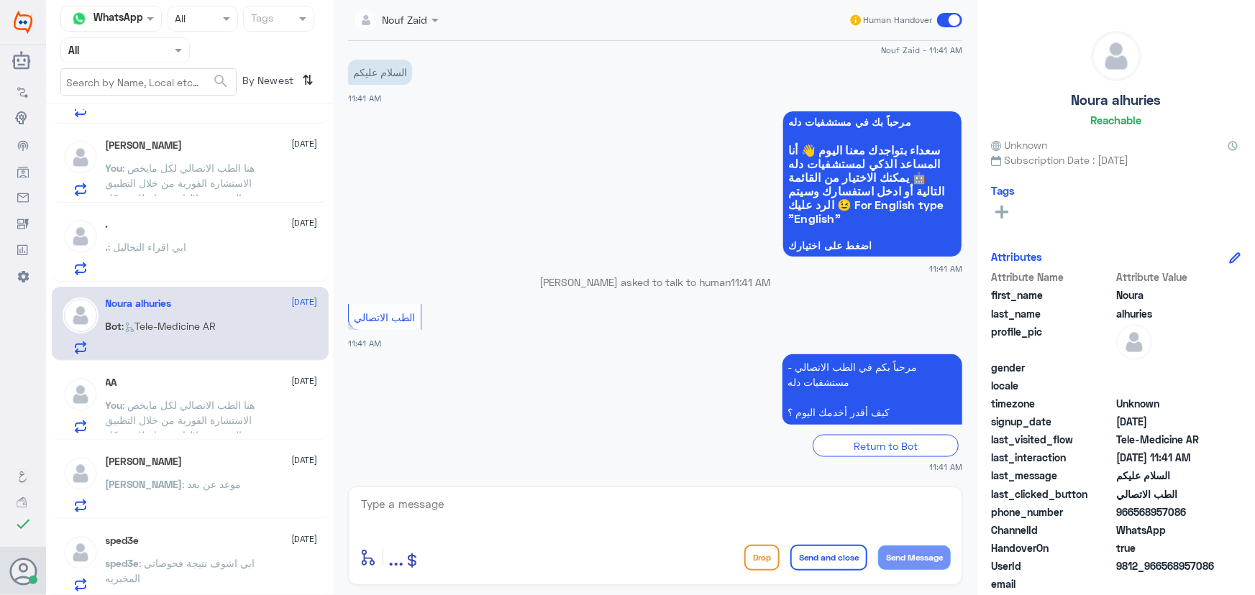
click at [201, 391] on div "AA 14 September You : هنا الطب الاتصالي لكل مايخص الاستشارة الفورية من خلال الت…" at bounding box center [212, 405] width 212 height 57
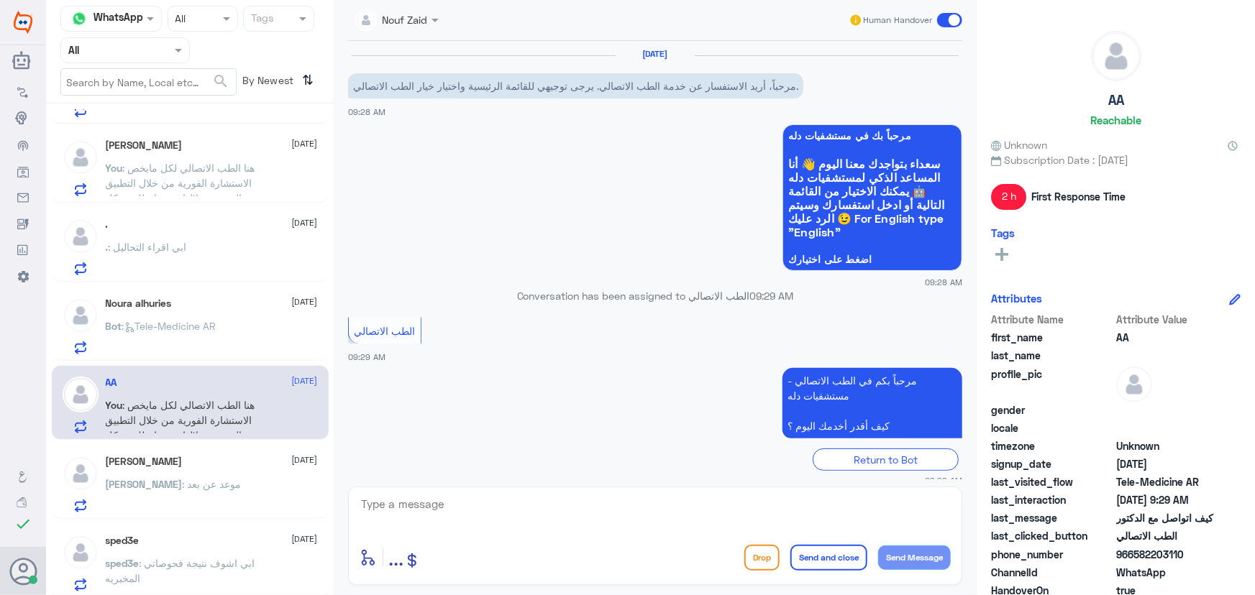
scroll to position [257, 0]
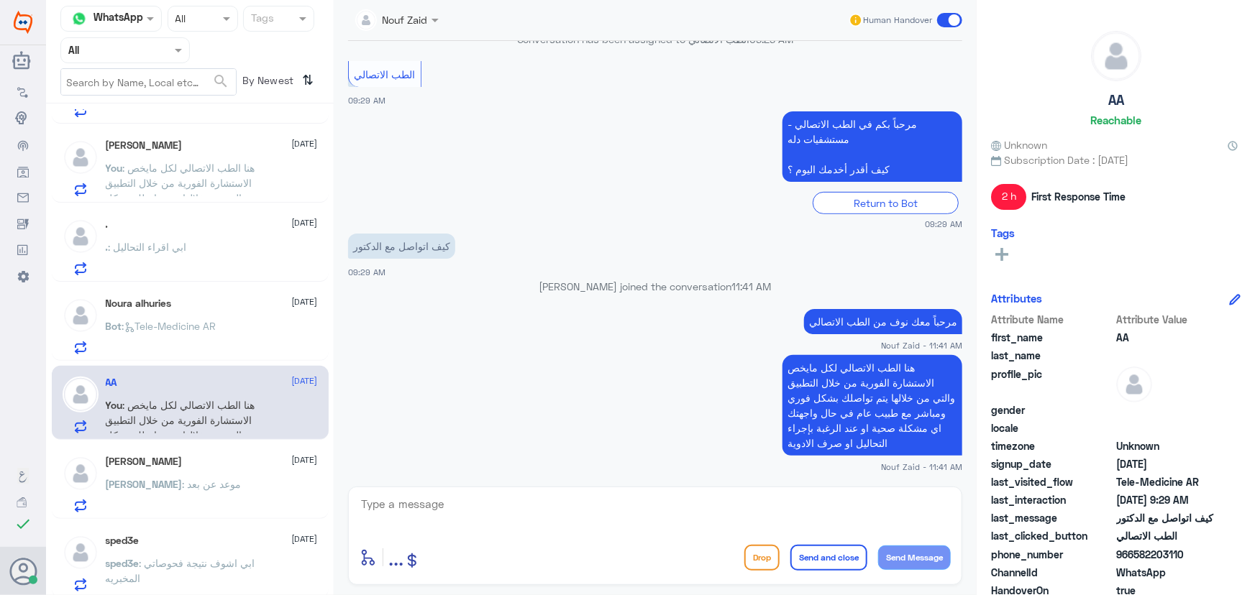
click at [209, 463] on div "Abdullah AlTamimi 14 September" at bounding box center [212, 462] width 212 height 12
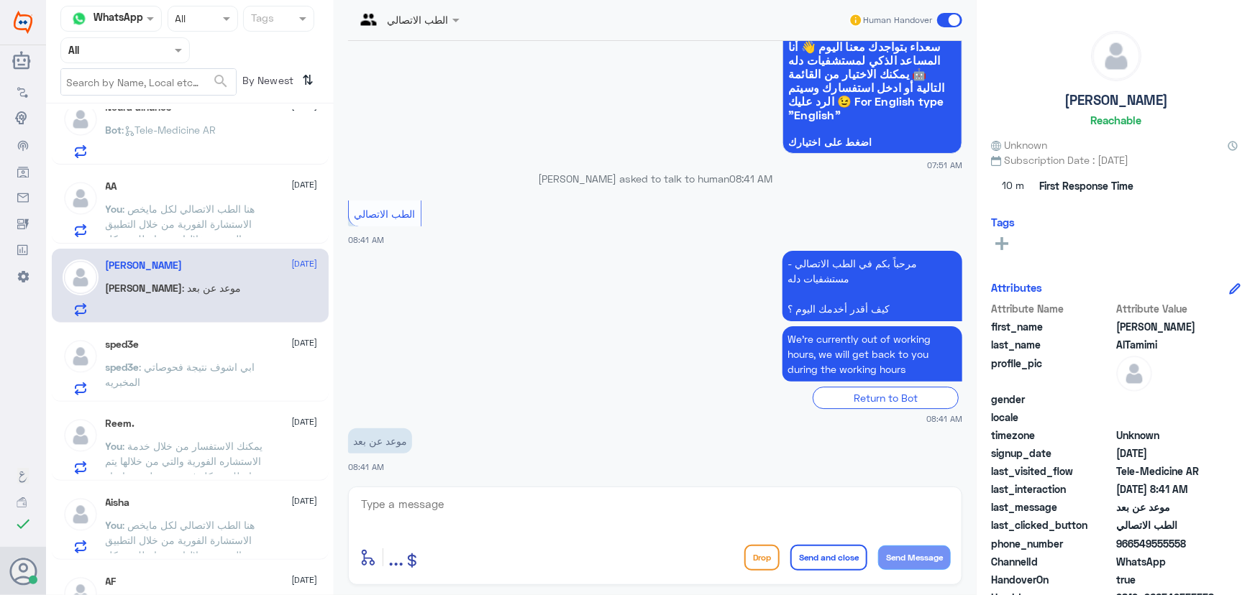
click at [206, 373] on p "sped3e : ابي اشوف نتيجة فحوصاتي المخبريه" at bounding box center [187, 378] width 162 height 36
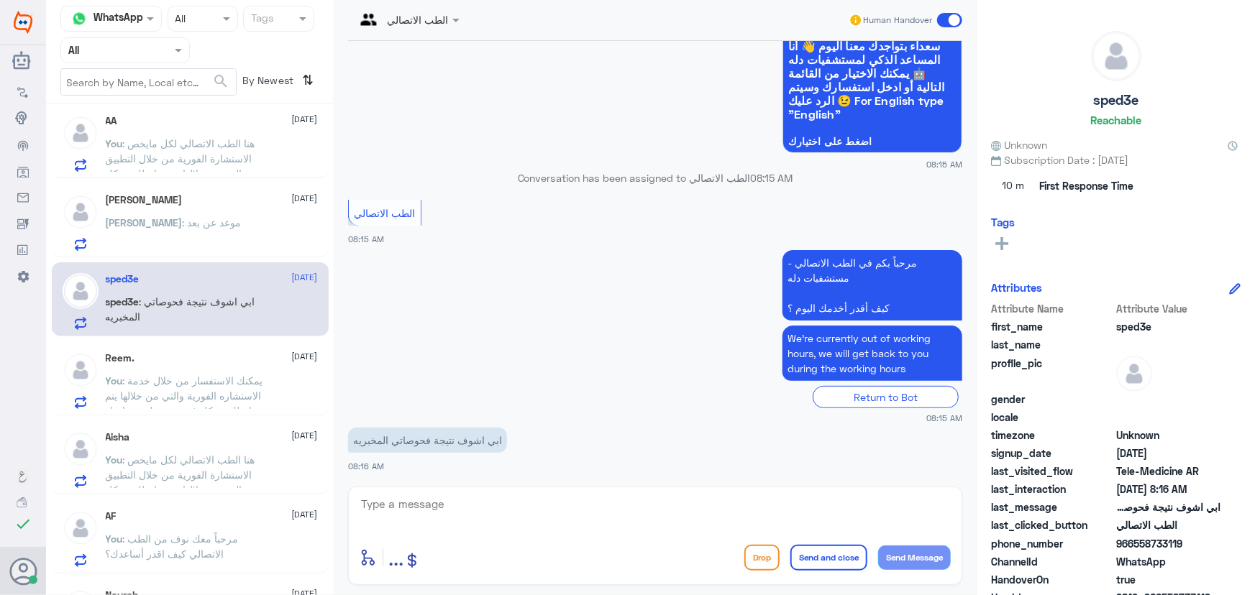
click at [186, 369] on div "Reem. 14 September You : يمكنك الاستفسار من خلال خدمة الاستشاره الفورية والتي م…" at bounding box center [212, 380] width 212 height 57
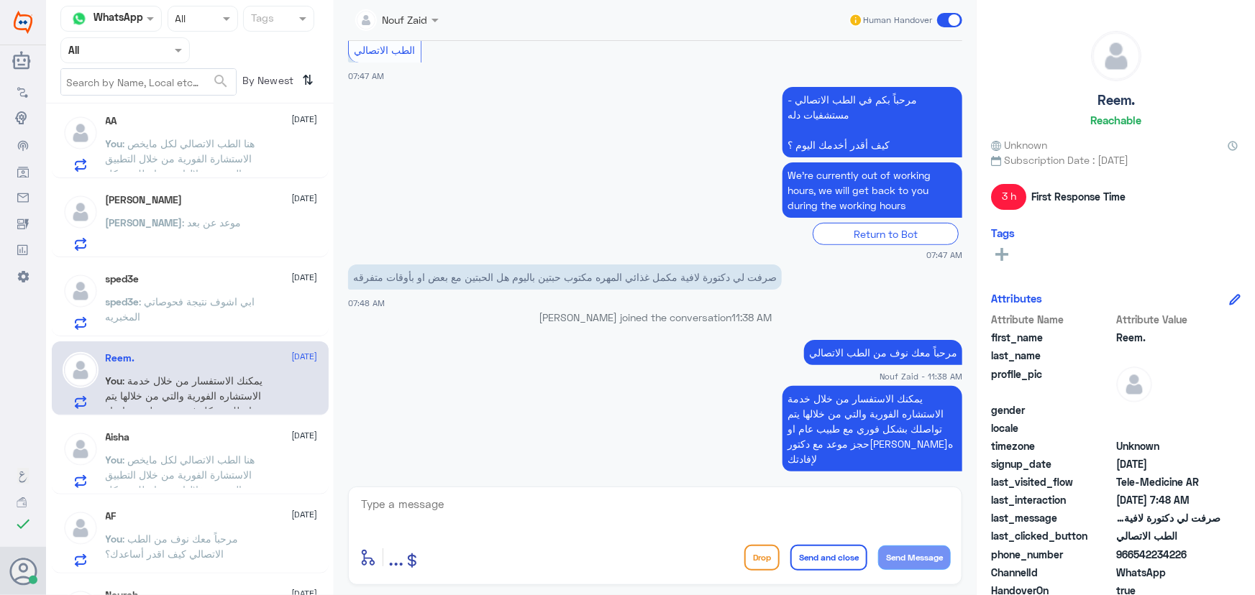
click at [201, 332] on div "sped3e 14 September sped3e : ابي اشوف نتيجة فحوصاتي المخبريه" at bounding box center [190, 299] width 277 height 74
click at [201, 323] on p "sped3e : ابي اشوف نتيجة فحوصاتي المخبريه" at bounding box center [187, 312] width 162 height 36
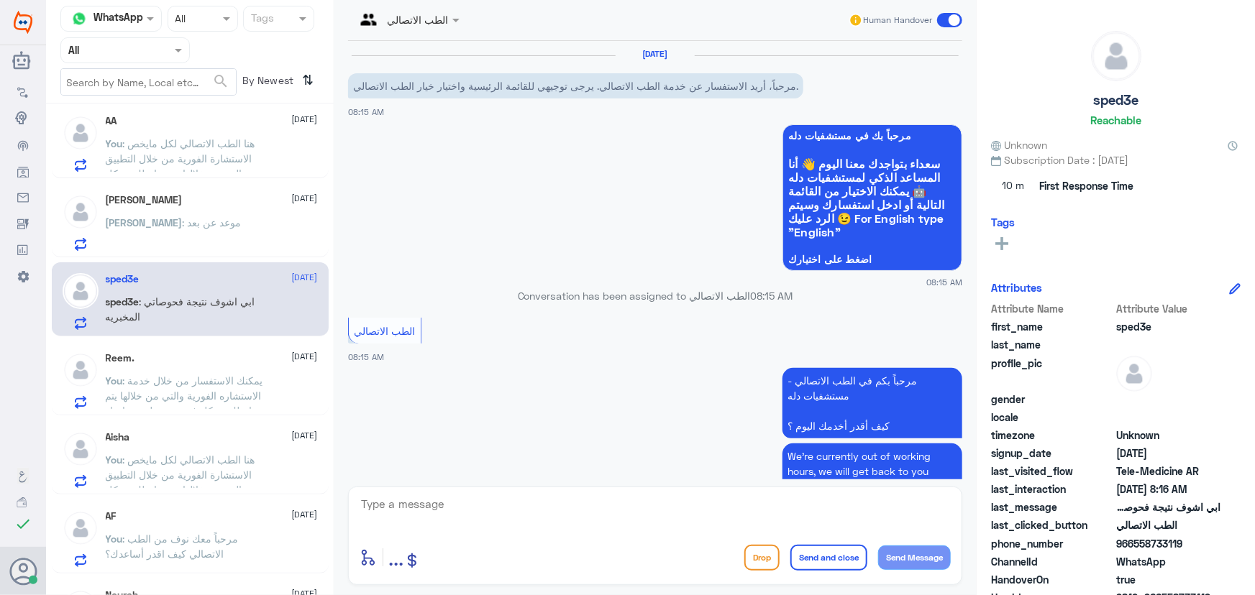
scroll to position [118, 0]
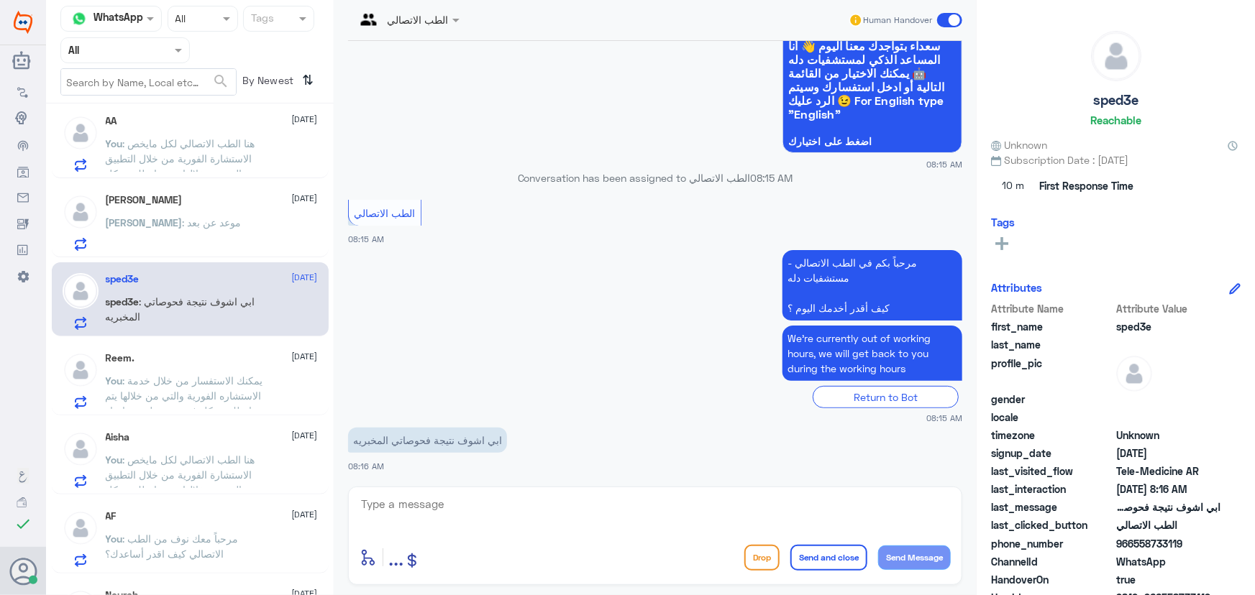
click at [207, 396] on span ": يمكنك الاستفسار من خلال خدمة الاستشاره الفورية والتي من خلالها يتم تواصلك بشك…" at bounding box center [184, 411] width 157 height 73
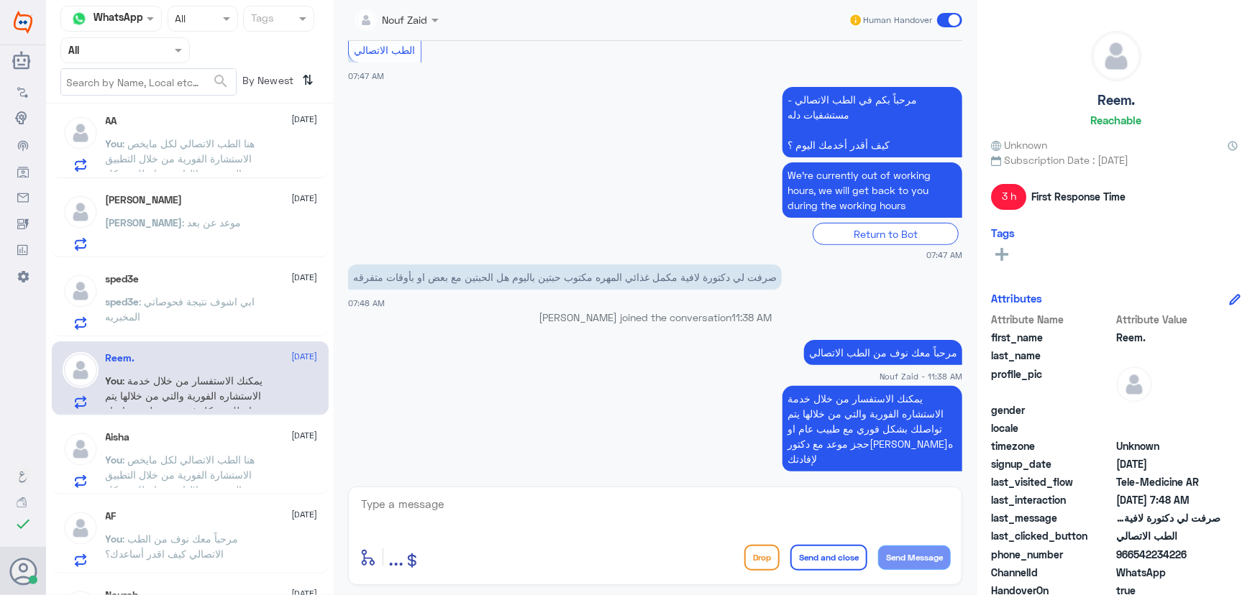
click at [186, 459] on span ": هنا الطب الاتصالي لكل مايخص الاستشارة الفورية من خلال التطبيق والتي من خلالها…" at bounding box center [185, 498] width 158 height 88
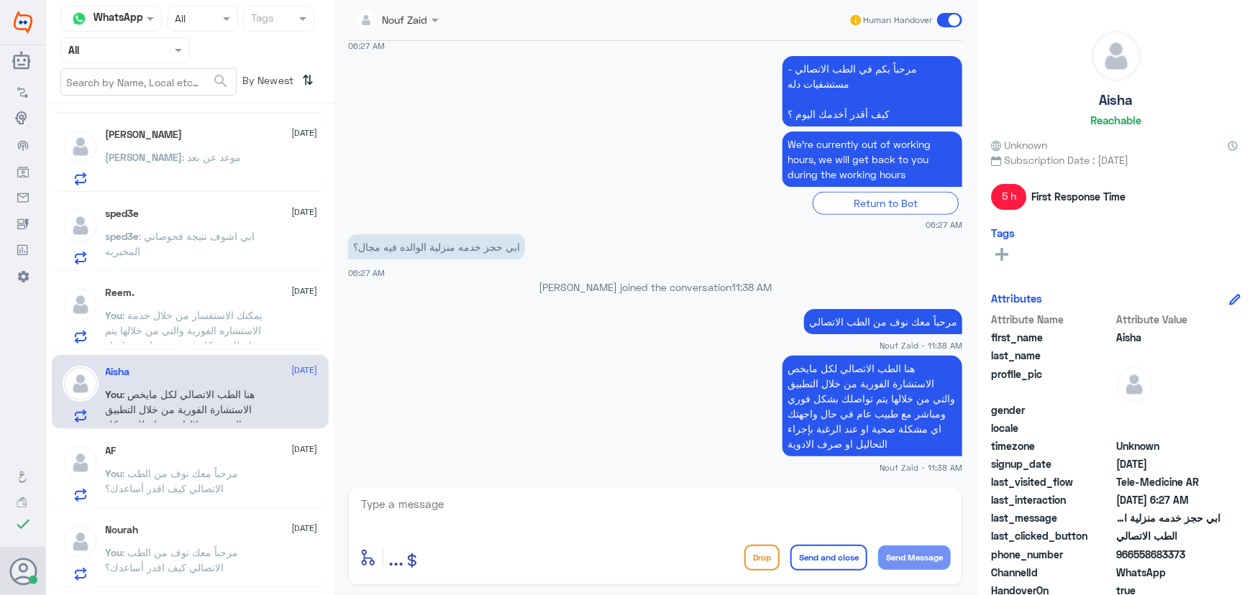
click at [197, 449] on div "AF 14 September" at bounding box center [212, 451] width 212 height 12
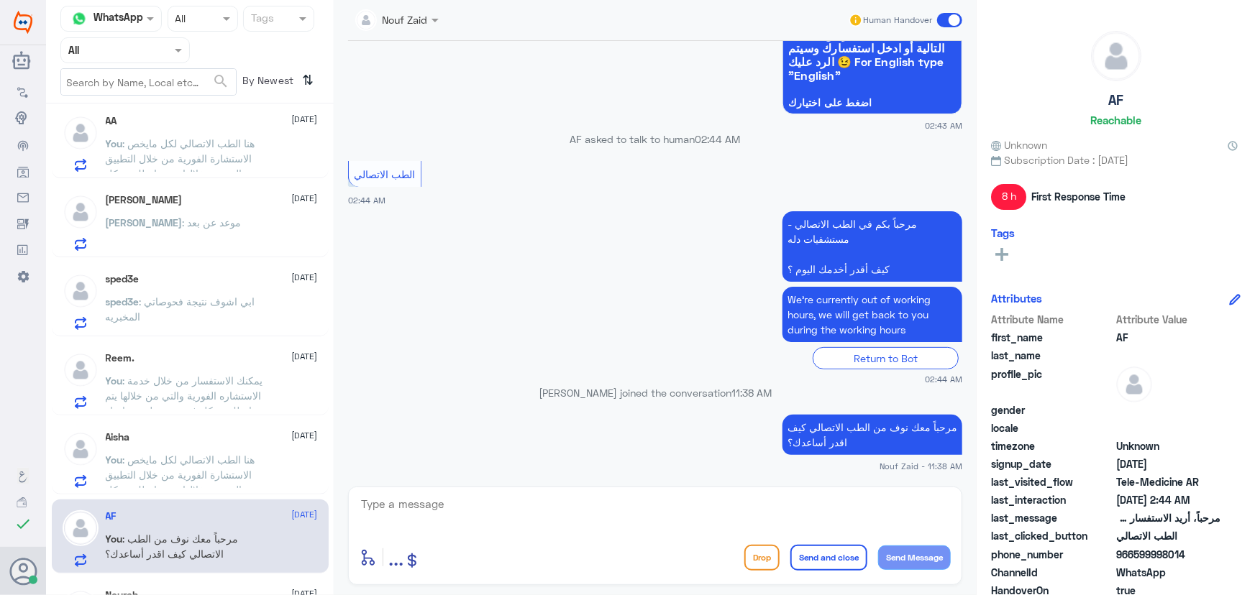
click at [178, 283] on div "sped3e 14 September" at bounding box center [212, 279] width 212 height 12
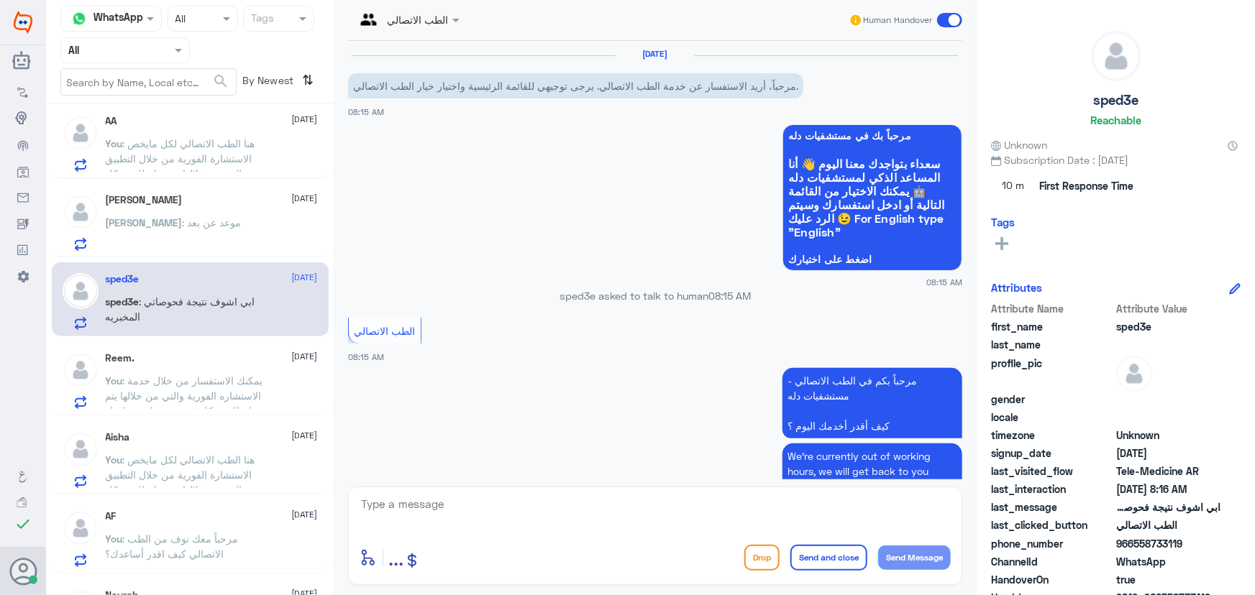
scroll to position [118, 0]
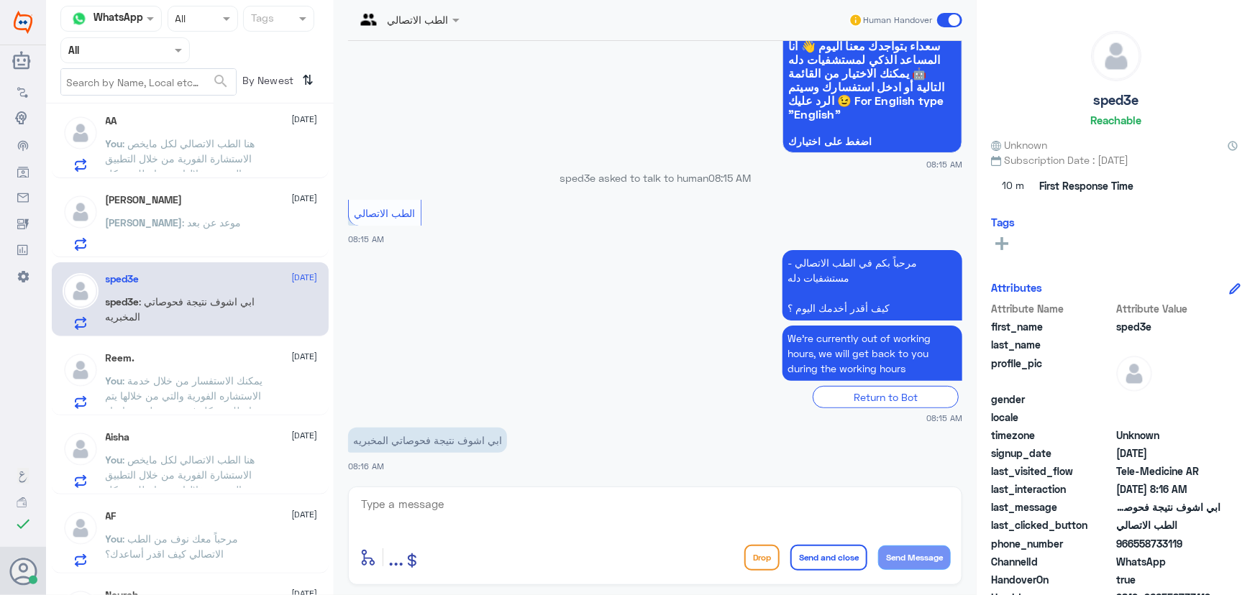
click at [206, 216] on span ": موعد عن بعد" at bounding box center [212, 222] width 59 height 12
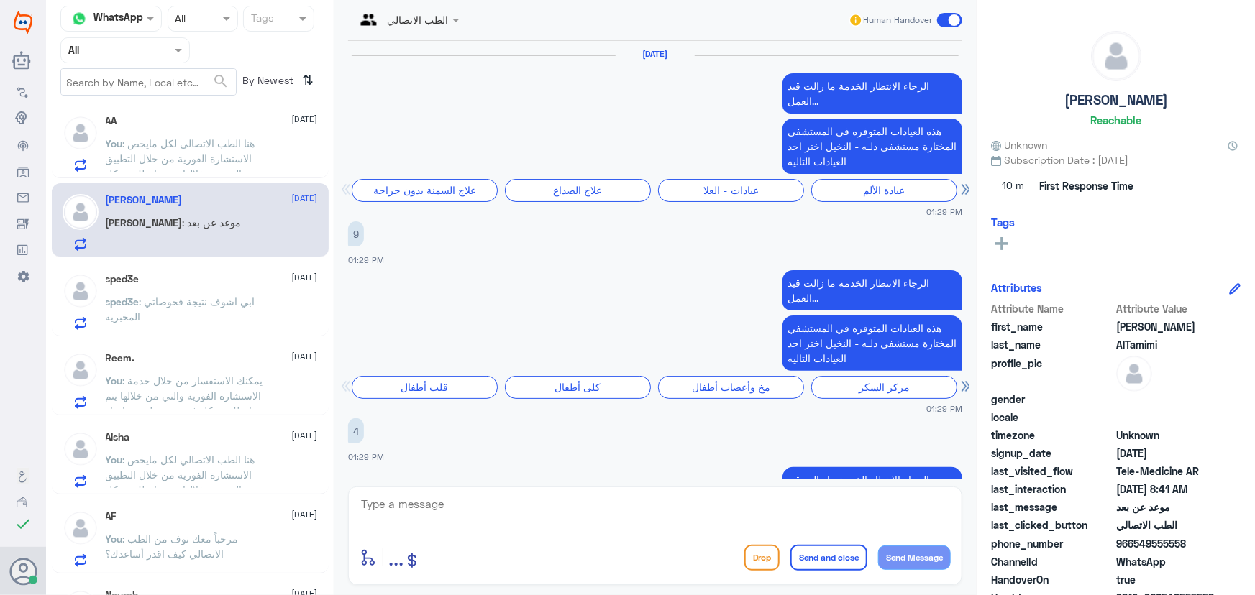
scroll to position [2075, 0]
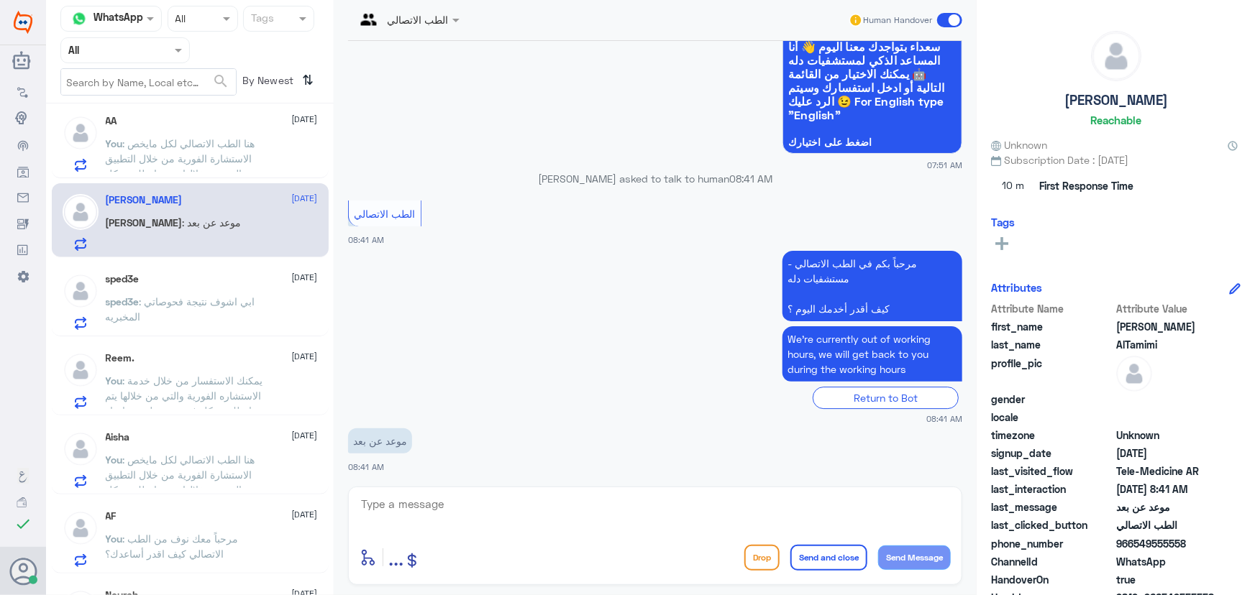
click at [230, 165] on p "You : هنا الطب الاتصالي لكل مايخص الاستشارة الفورية من خلال التطبيق والتي من خل…" at bounding box center [187, 154] width 162 height 36
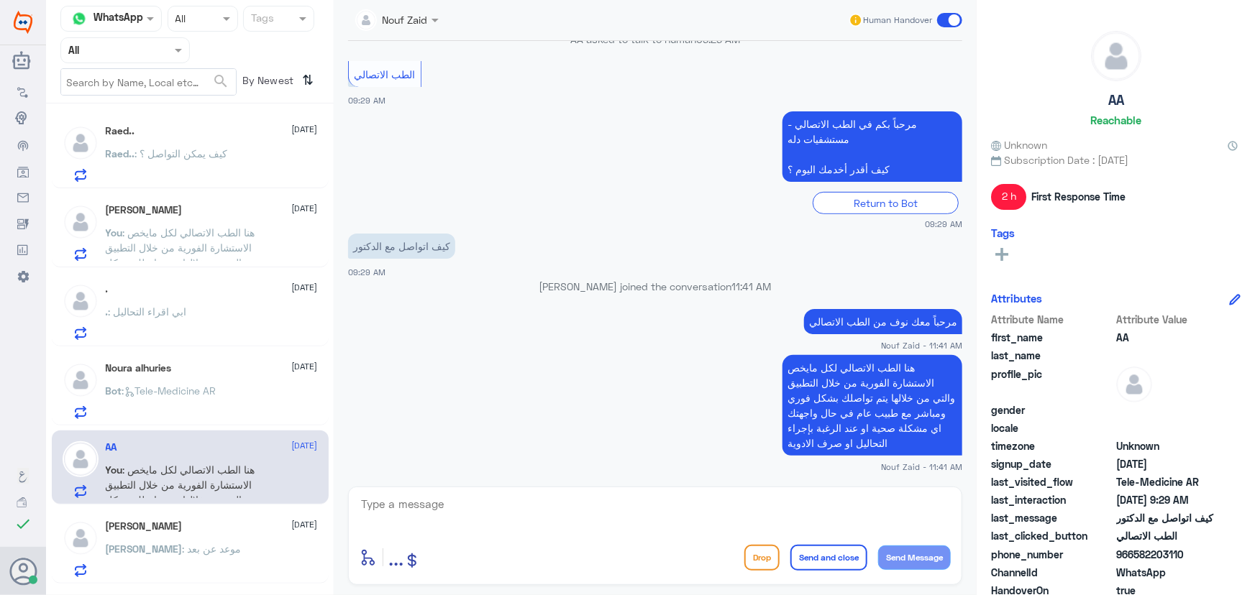
click at [213, 142] on div "Raed.. 14 September Raed.. : كيف يمكن التواصل ؟" at bounding box center [212, 153] width 212 height 57
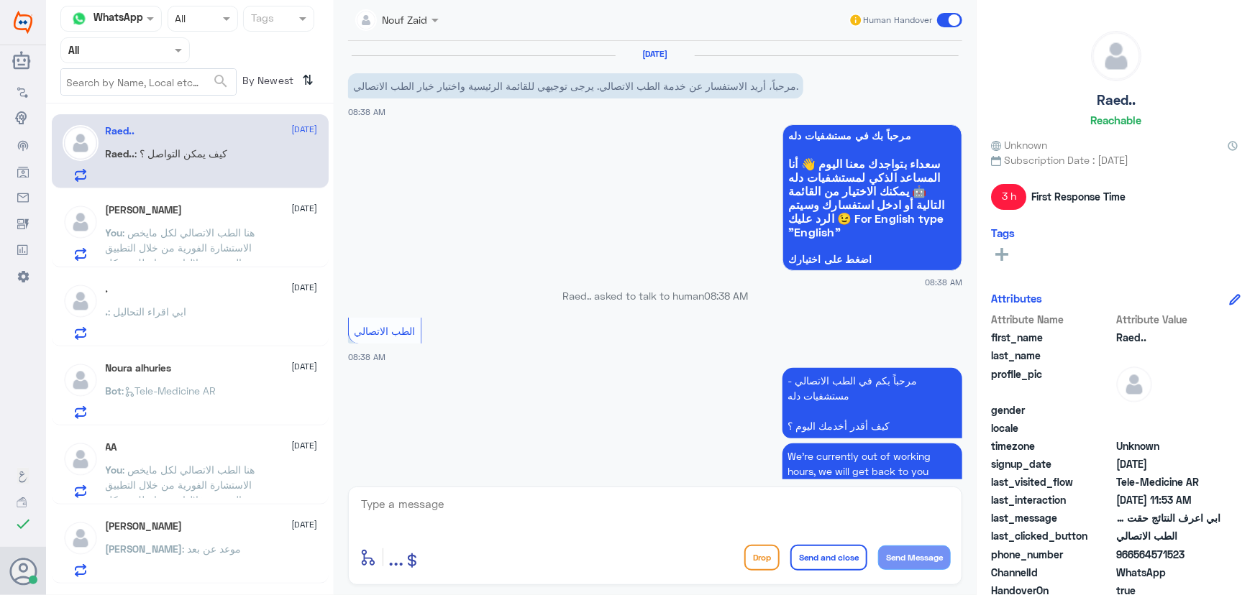
scroll to position [361, 0]
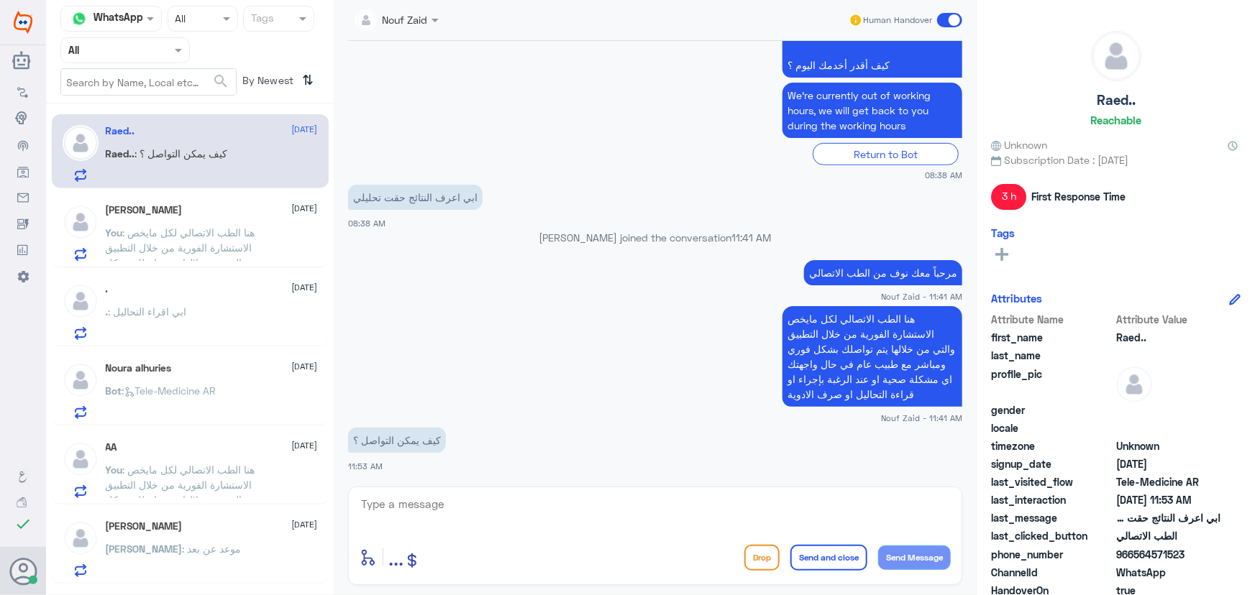
click at [209, 242] on span ": هنا الطب الاتصالي لكل مايخص الاستشارة الفورية من خلال التطبيق والتي من خلالها…" at bounding box center [185, 271] width 158 height 88
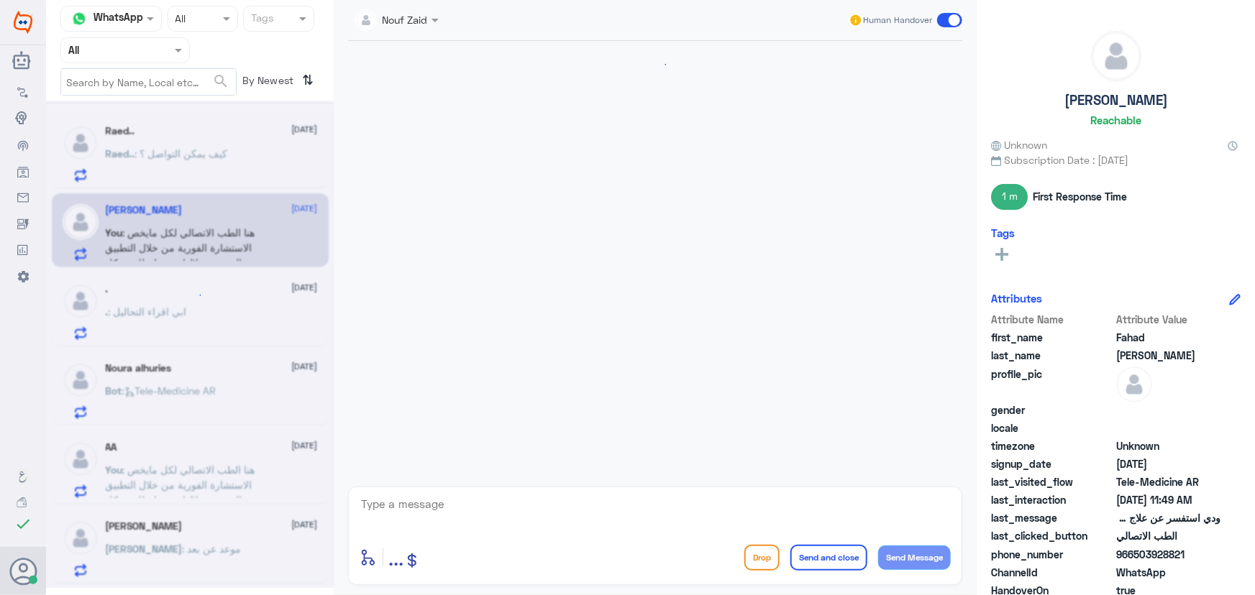
scroll to position [306, 0]
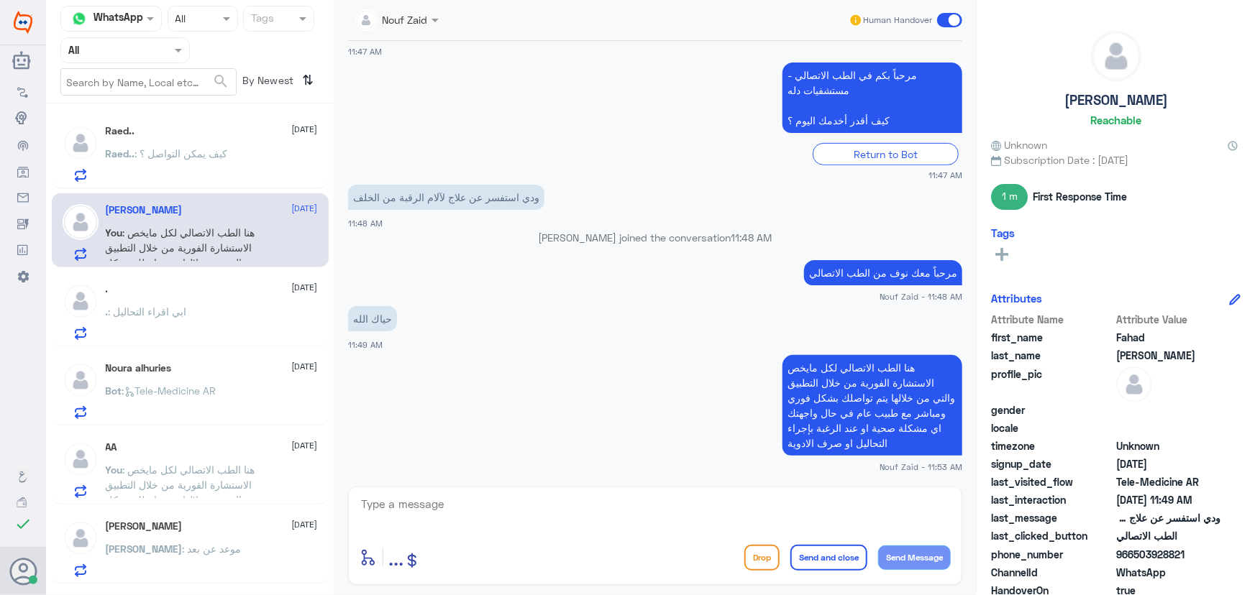
click at [247, 170] on div "Raed.. : كيف يمكن التواصل ؟" at bounding box center [212, 166] width 212 height 32
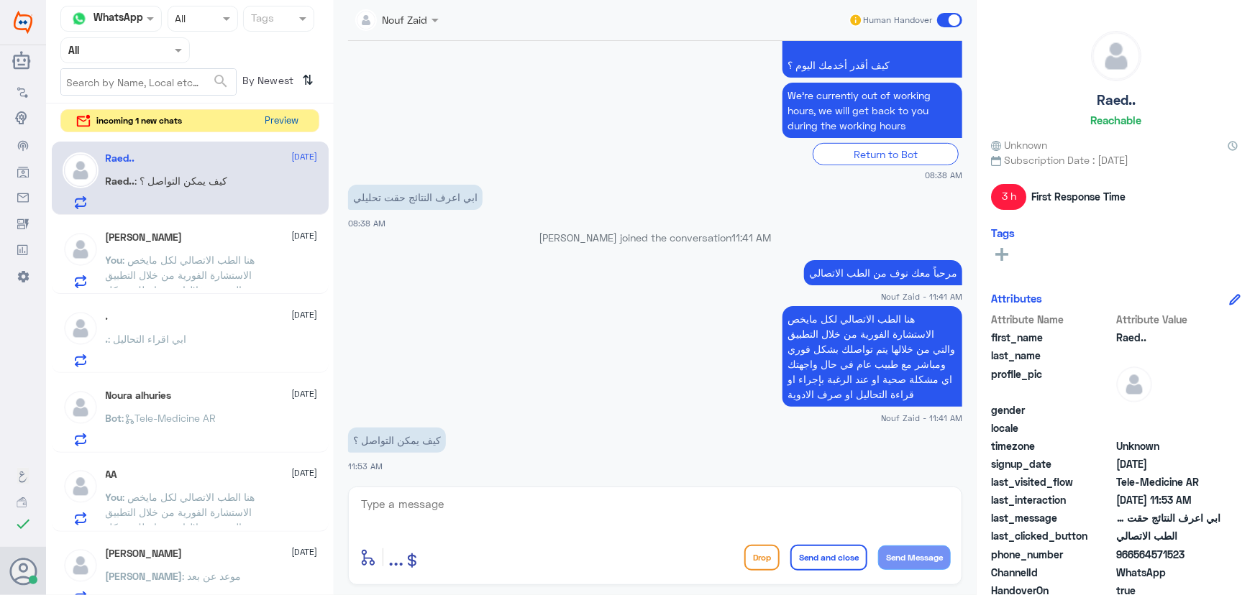
click at [266, 120] on button "Preview" at bounding box center [282, 121] width 45 height 22
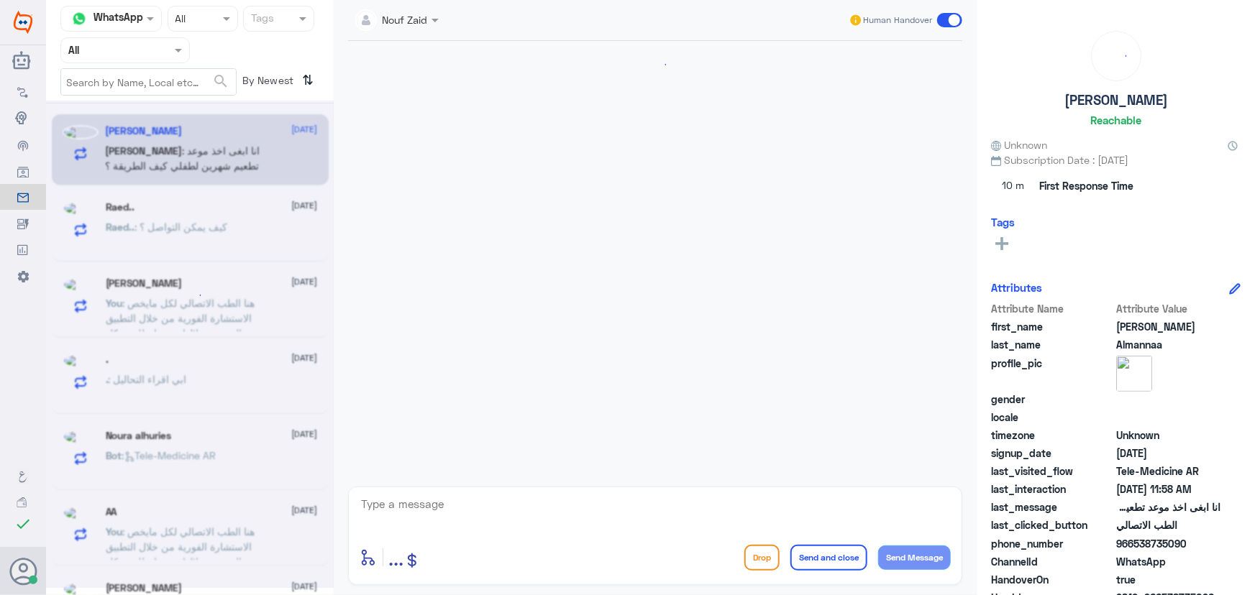
scroll to position [514, 0]
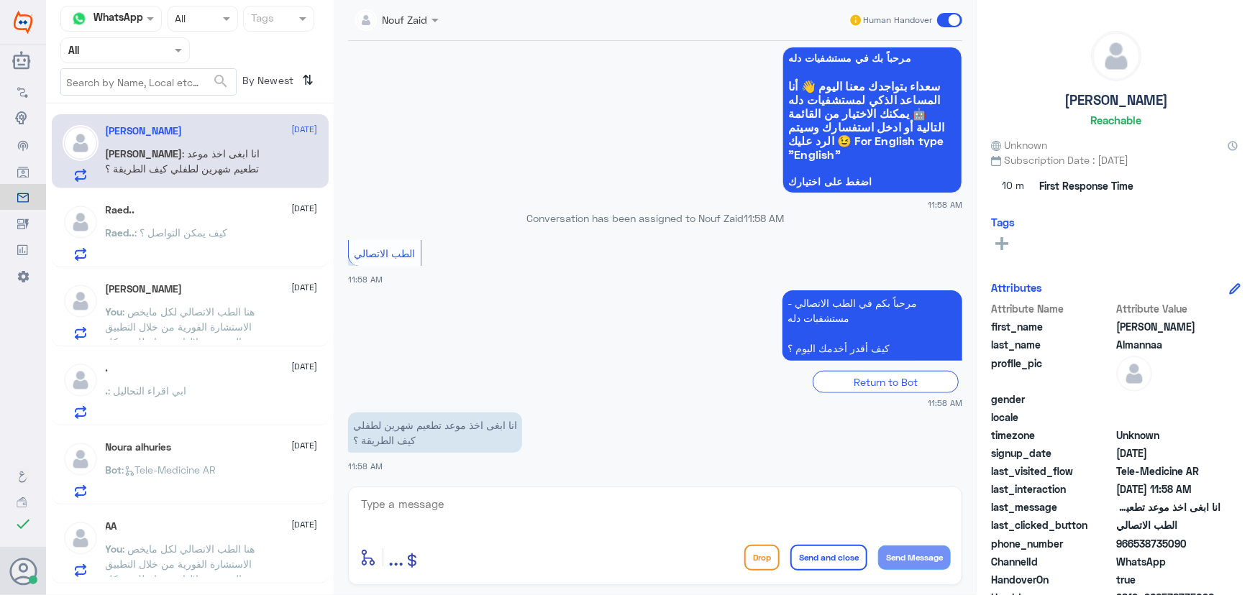
click at [424, 482] on div "Nouf Zaid Human Handover 14 Sep 2025 السلام عليكم 11:57 AM مرحباً بك في مستشفيا…" at bounding box center [655, 300] width 643 height 600
click at [416, 496] on textarea at bounding box center [655, 512] width 591 height 35
paste textarea "مرحباً معك نوف من الطب الاتصالي"
type textarea "مرحباً معك نوف من الطب الاتصالي"
click at [913, 564] on button "Send Message" at bounding box center [914, 558] width 73 height 24
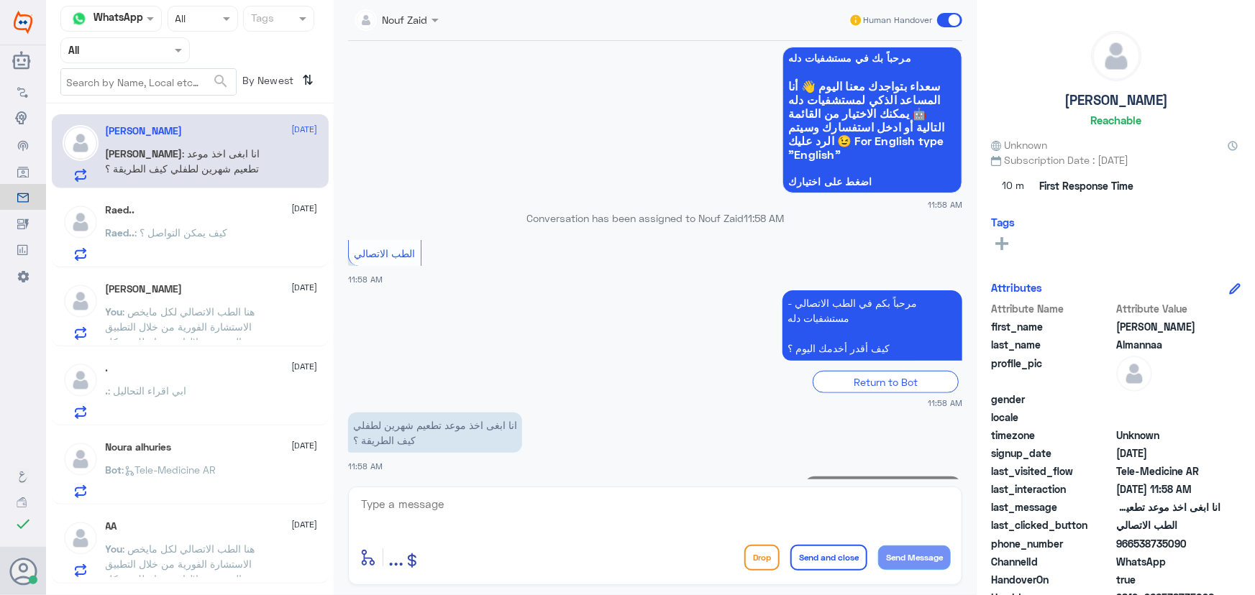
scroll to position [560, 0]
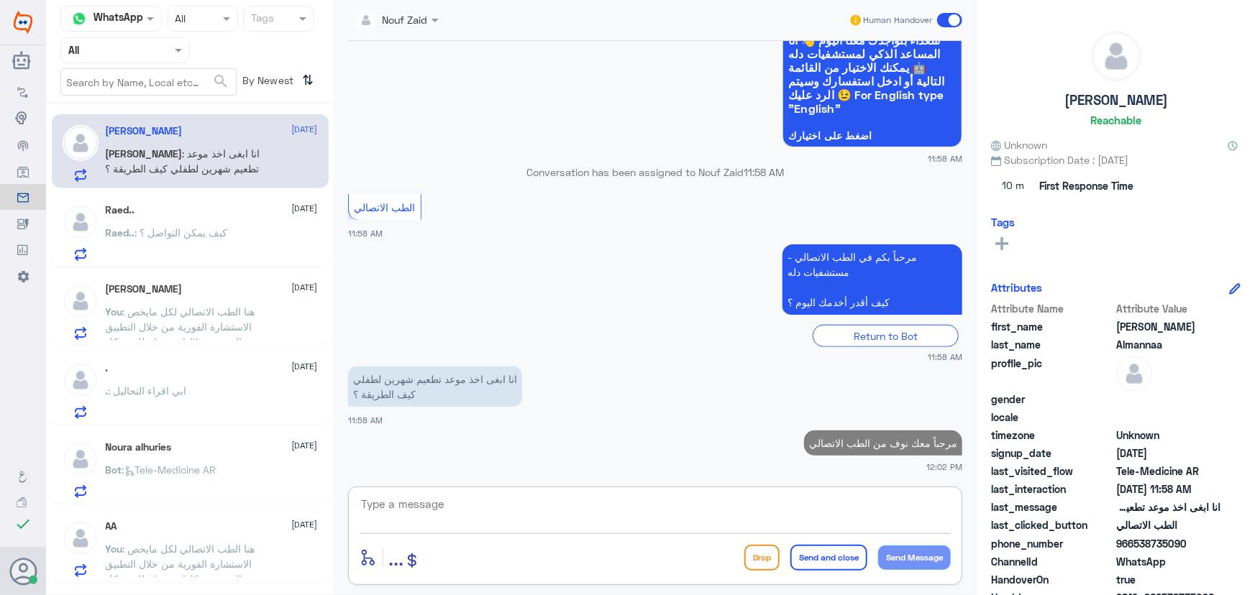
click at [795, 521] on textarea at bounding box center [655, 512] width 591 height 35
paste textarea "هنا الطب الاتصالي لكل مايخص الاستشارة الفورية من خلال التطبيق، يمكنك حجز موعد م…"
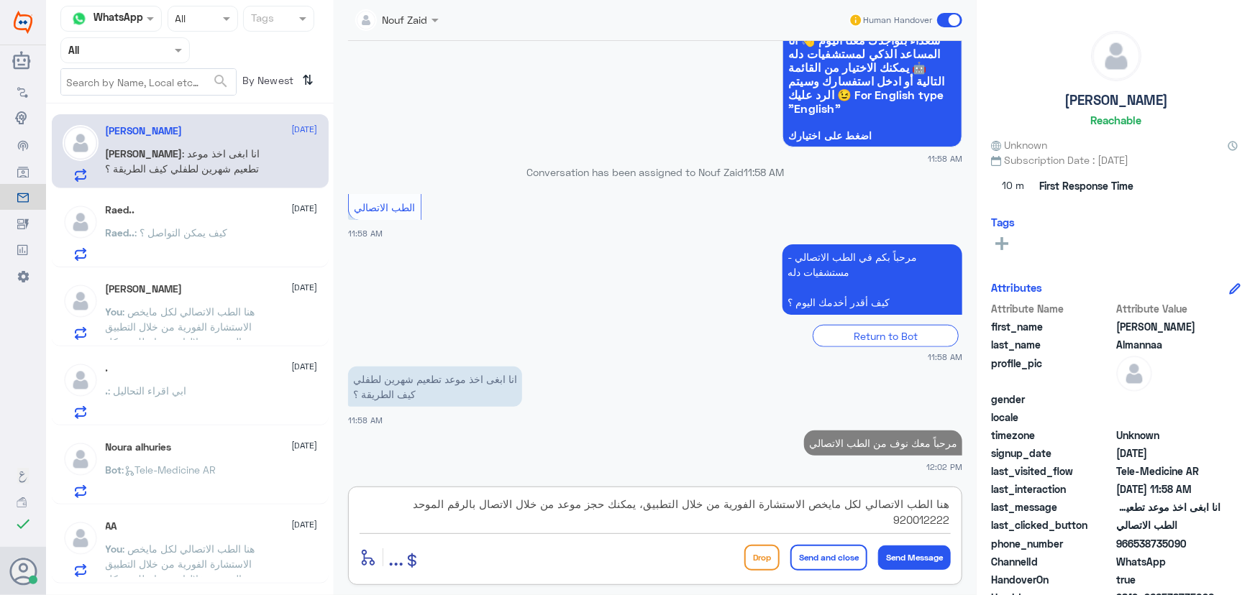
scroll to position [0, 0]
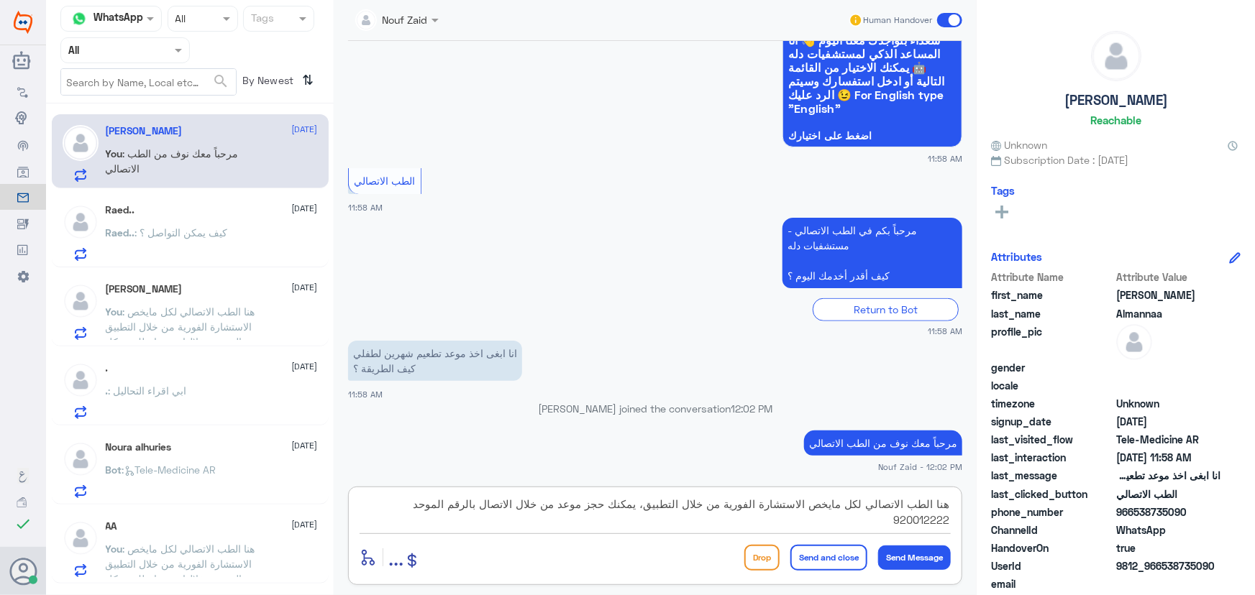
type textarea "هنا الطب الاتصالي لكل مايخص الاستشارة الفورية من خلال التطبيق، يمكنك حجز موعد م…"
click at [833, 554] on button "Send and close" at bounding box center [828, 558] width 77 height 26
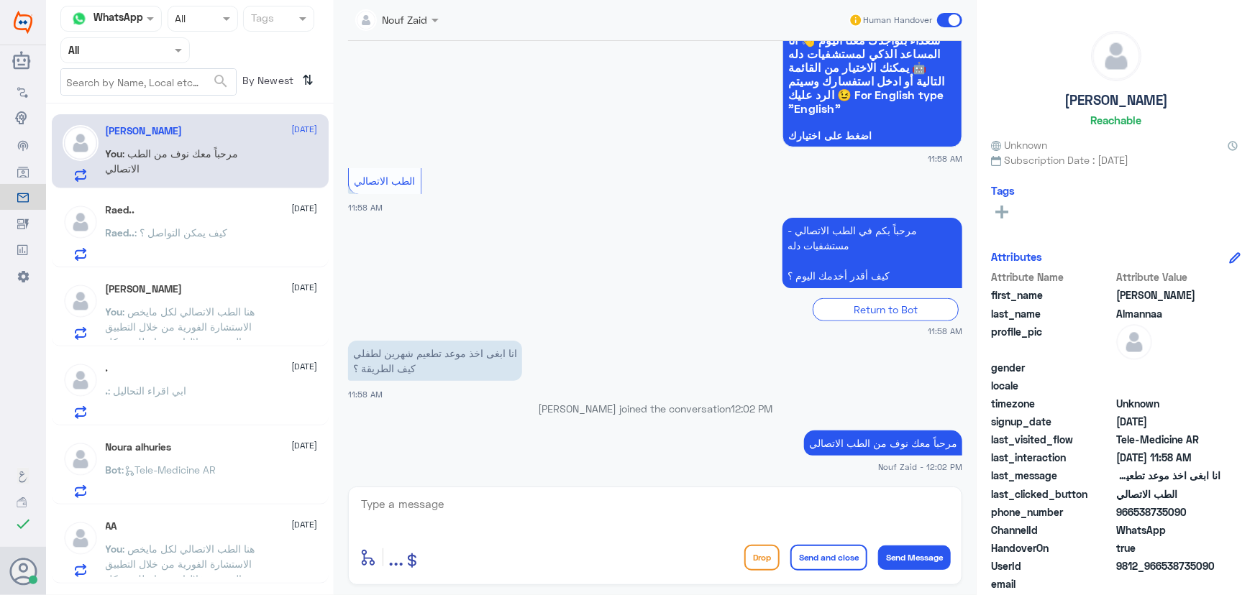
scroll to position [651, 0]
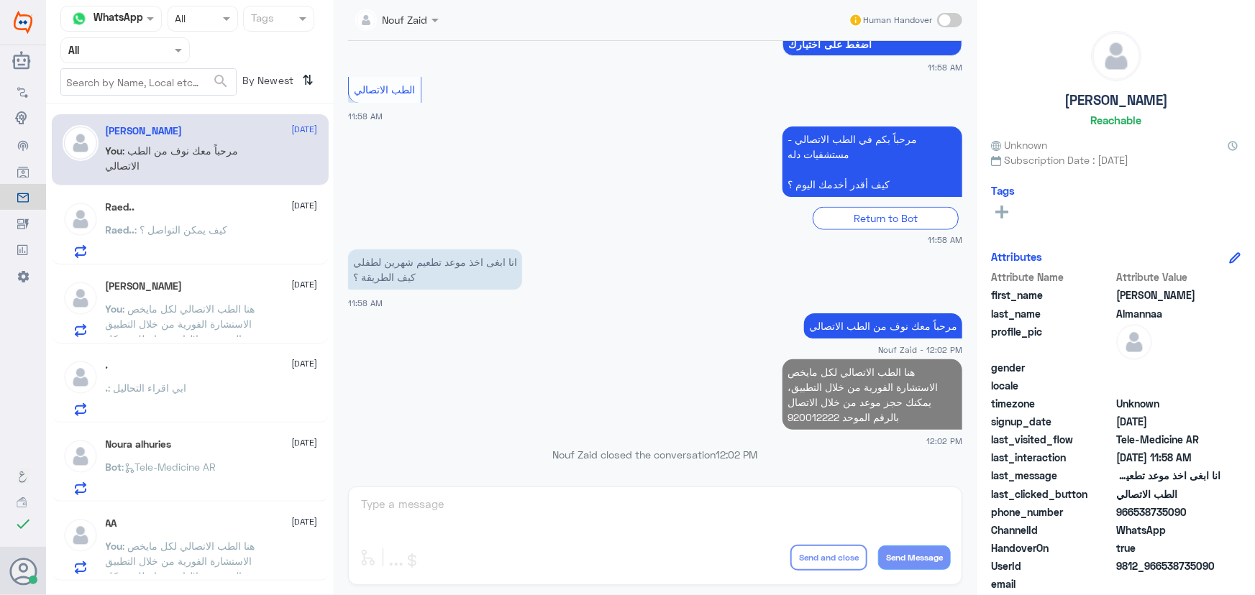
click at [222, 242] on p "Raed.. : كيف يمكن التواصل ؟" at bounding box center [167, 240] width 122 height 36
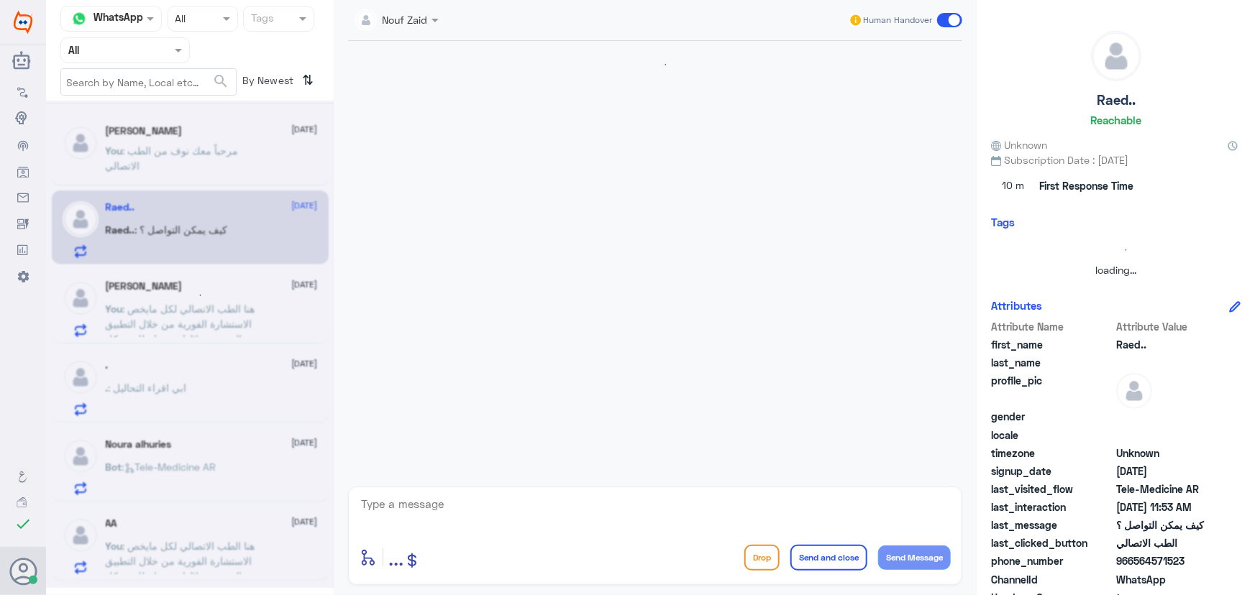
scroll to position [361, 0]
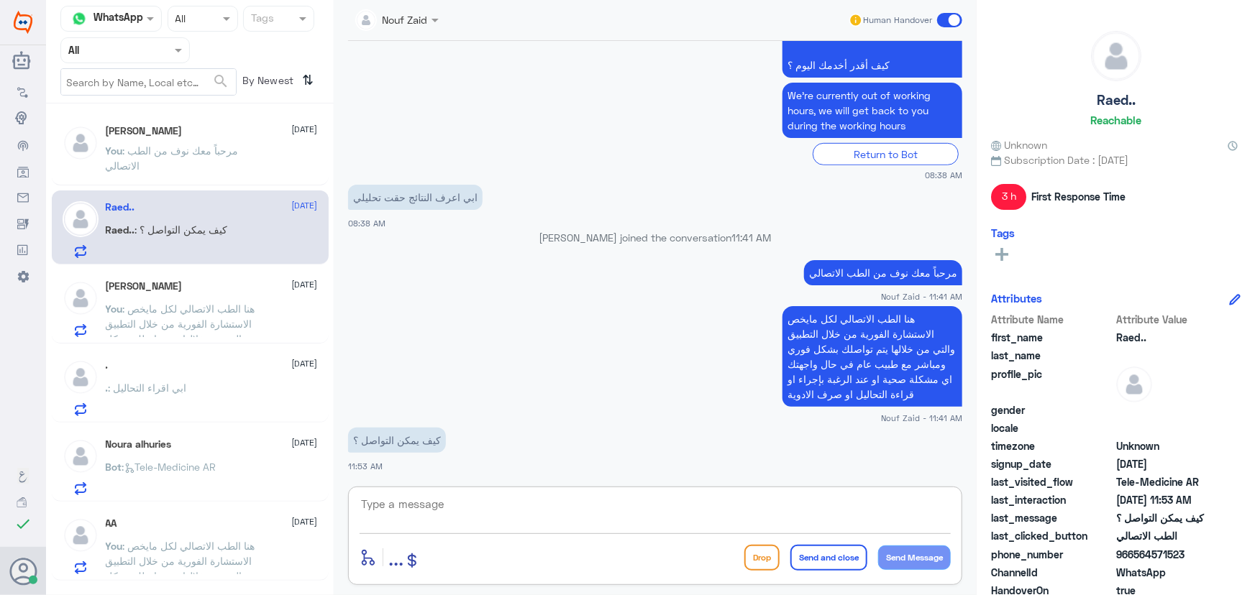
click at [579, 497] on textarea at bounding box center [655, 512] width 591 height 35
drag, startPoint x: 1136, startPoint y: 554, endPoint x: 1230, endPoint y: 556, distance: 94.2
click at [1230, 556] on div "phone_number 966564571523" at bounding box center [1116, 556] width 250 height 18
copy span "564571523"
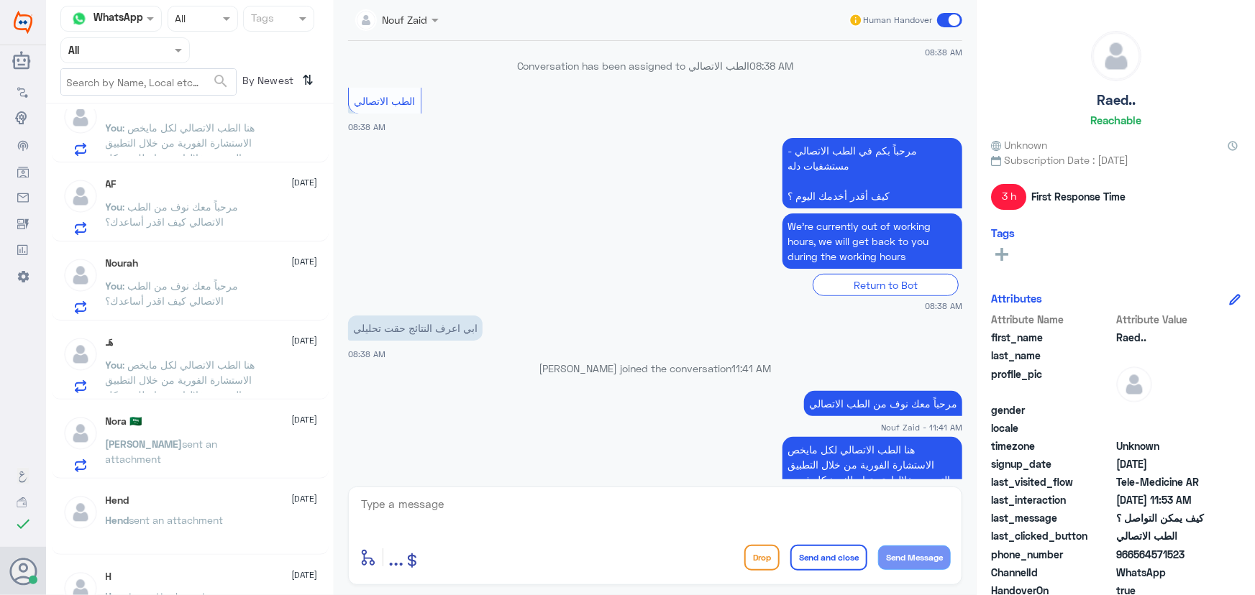
scroll to position [849, 0]
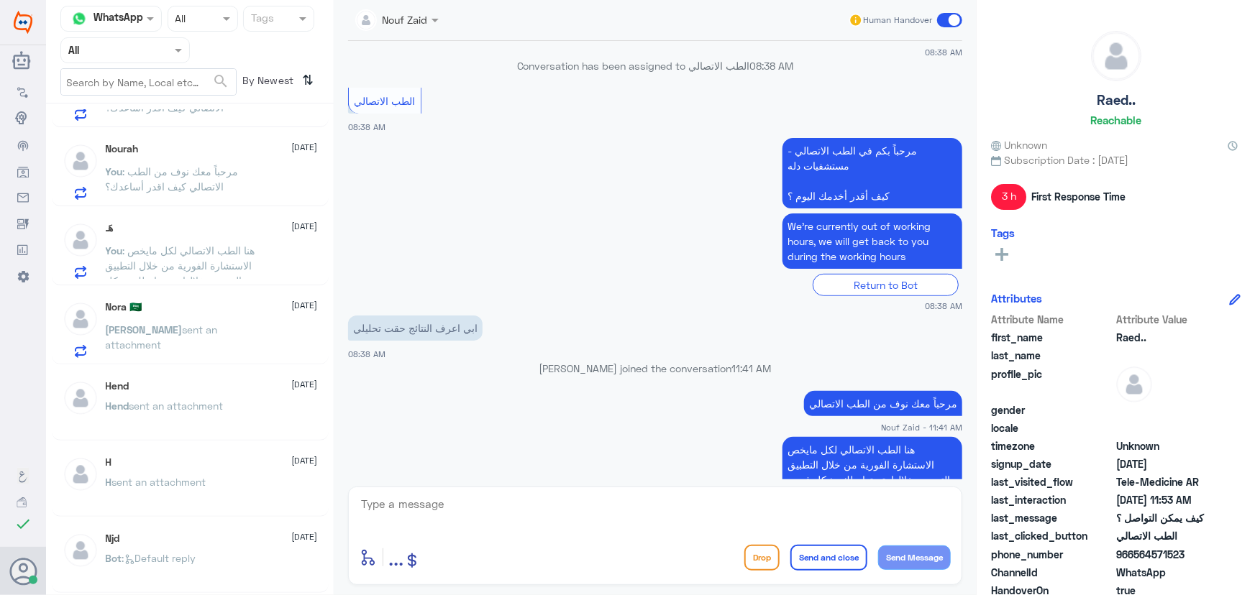
click at [209, 337] on p "Nora sent an attachment" at bounding box center [187, 340] width 162 height 36
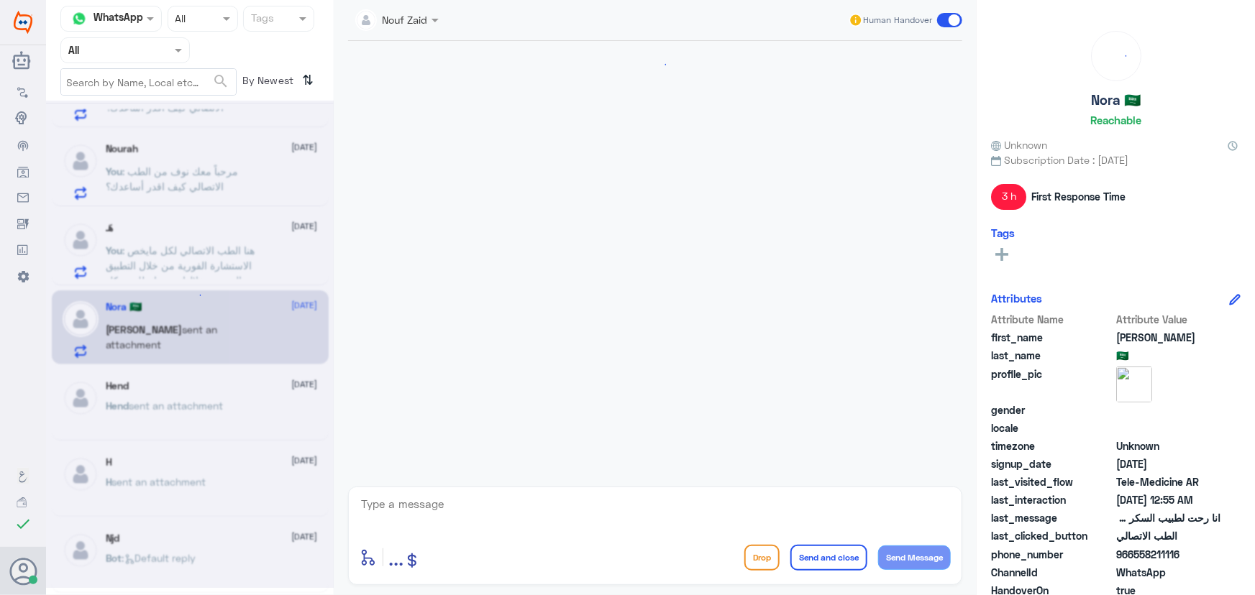
scroll to position [971, 0]
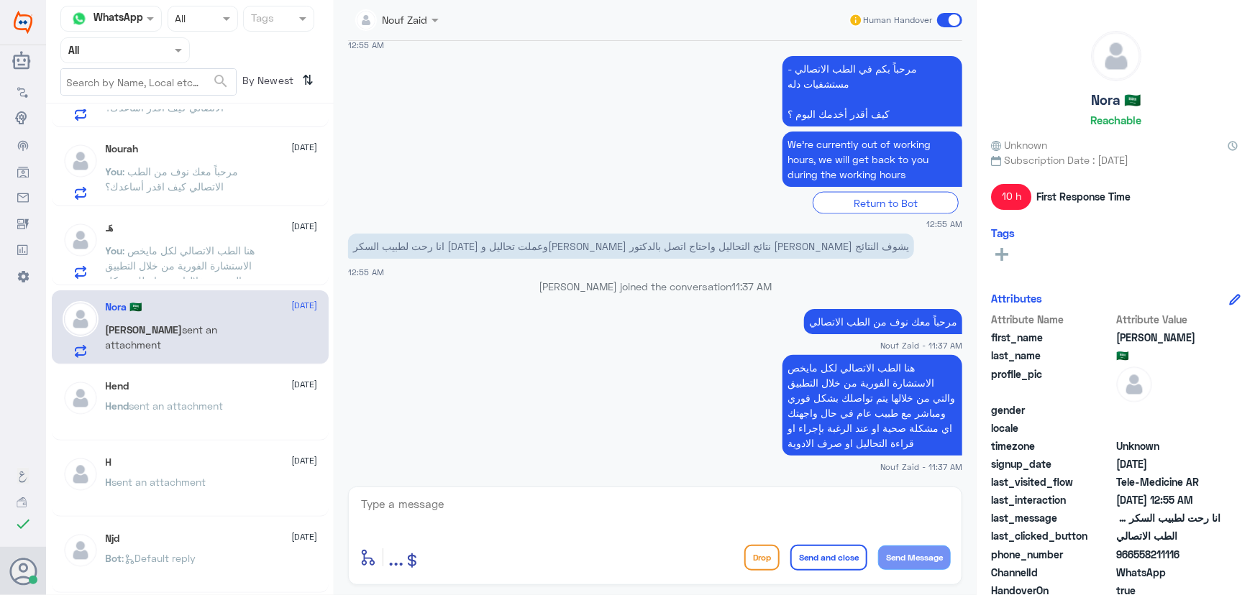
click at [140, 308] on div "Nora 🇸🇦 14 September" at bounding box center [212, 307] width 212 height 12
click at [226, 244] on span ": هنا الطب الاتصالي لكل مايخص الاستشارة الفورية من خلال التطبيق والتي من خلالها…" at bounding box center [185, 295] width 158 height 103
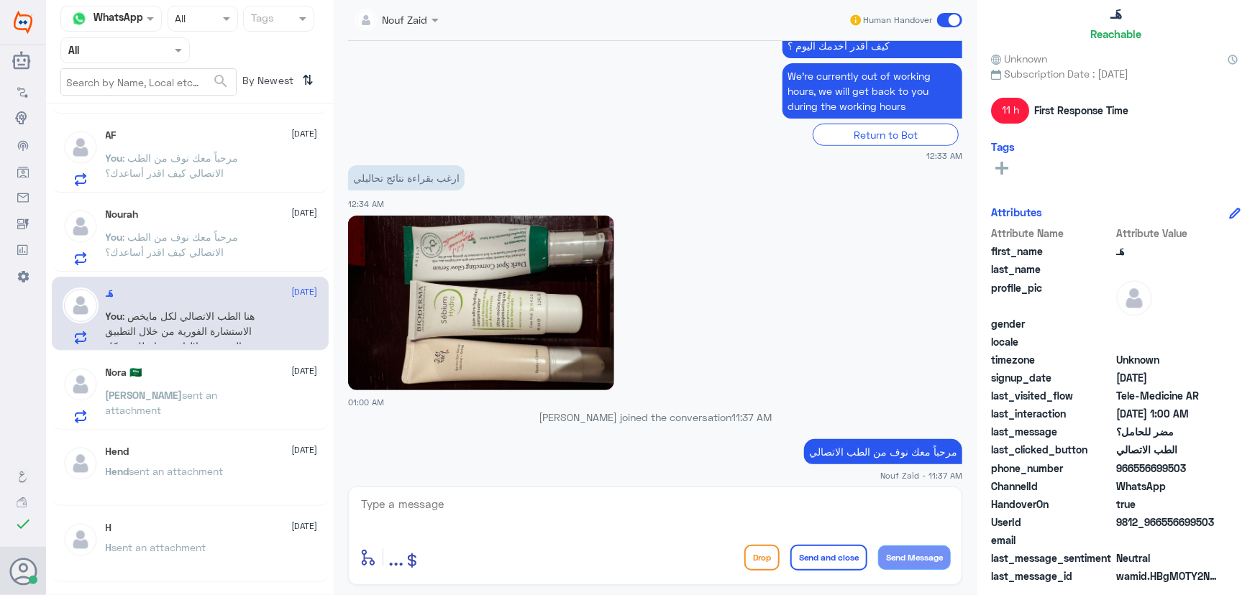
scroll to position [87, 0]
drag, startPoint x: 1161, startPoint y: 521, endPoint x: 1230, endPoint y: 526, distance: 68.5
click at [1230, 526] on div "UserId 9812_966556699503" at bounding box center [1116, 523] width 250 height 18
copy span "556699503"
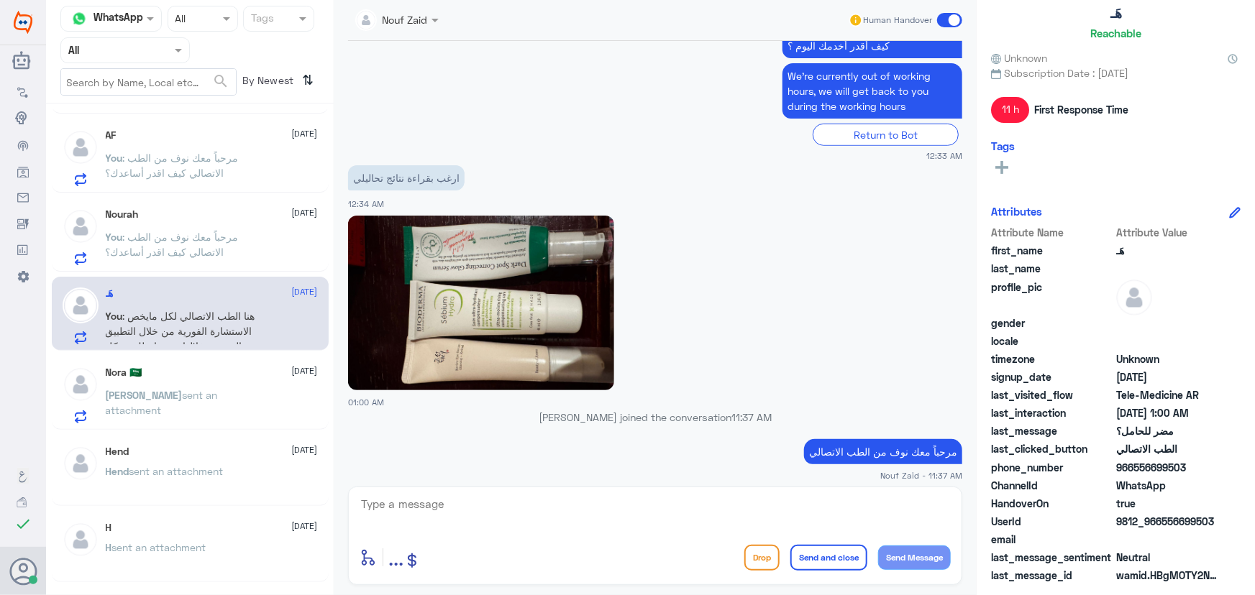
scroll to position [511, 0]
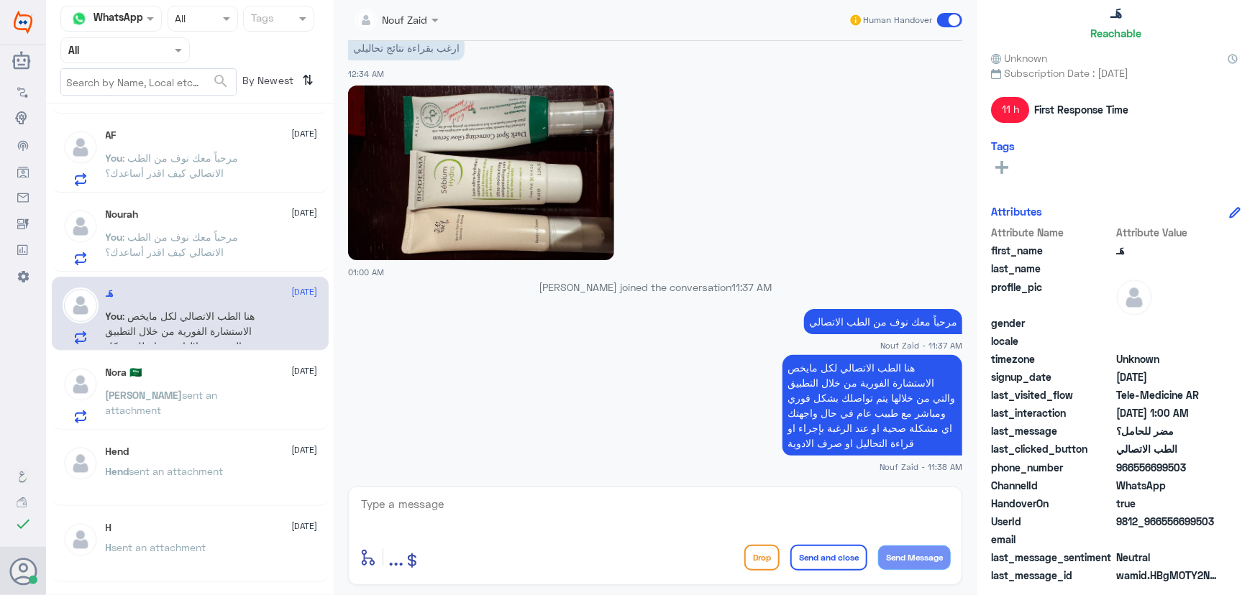
click at [244, 310] on span ": هنا الطب الاتصالي لكل مايخص الاستشارة الفورية من خلال التطبيق والتي من خلالها…" at bounding box center [185, 361] width 158 height 103
click at [948, 17] on span at bounding box center [949, 20] width 25 height 14
click at [0, 0] on input "checkbox" at bounding box center [0, 0] width 0 height 0
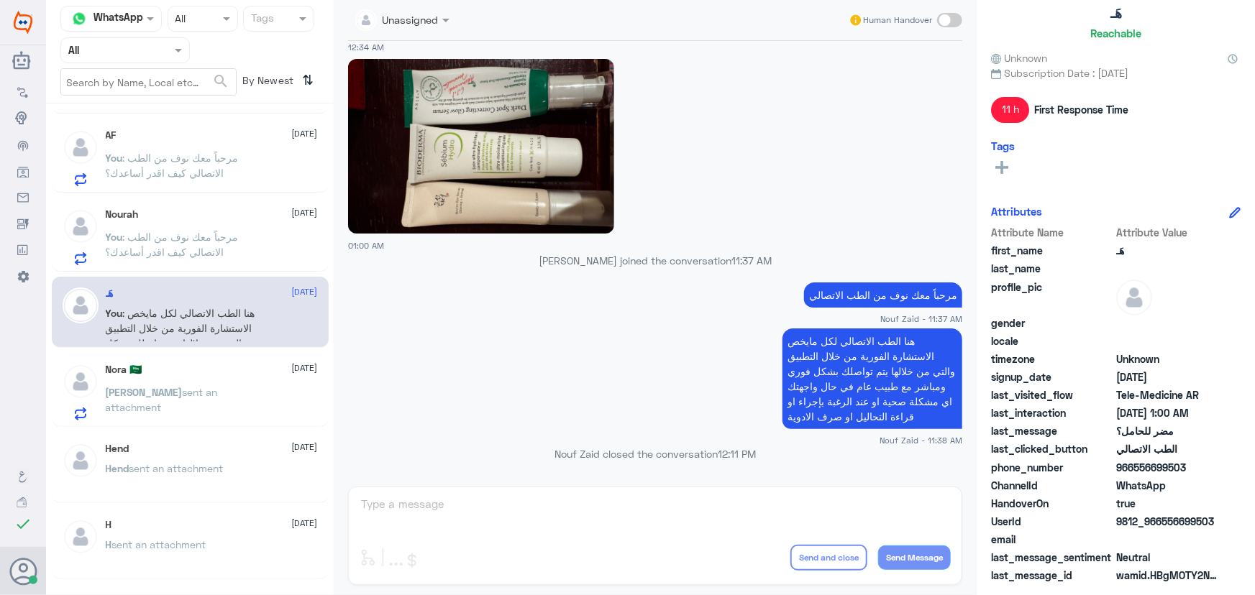
click at [259, 244] on p "You : مرحباً معك نوف من الطب الاتصالي كيف اقدر أساعدك؟" at bounding box center [187, 247] width 162 height 36
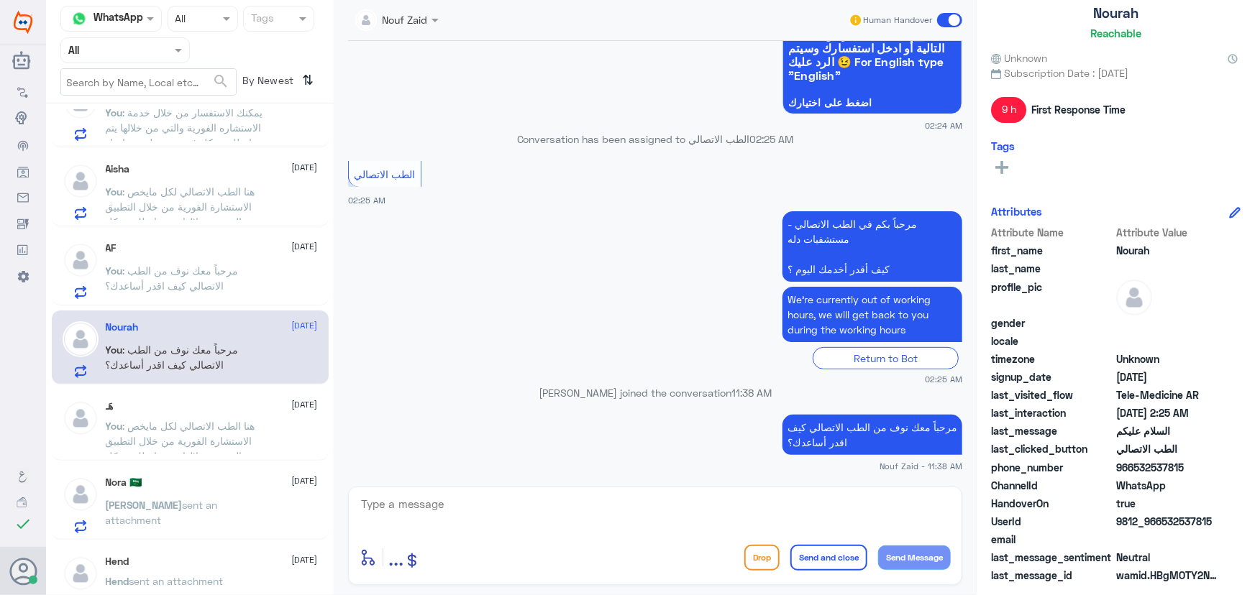
scroll to position [654, 0]
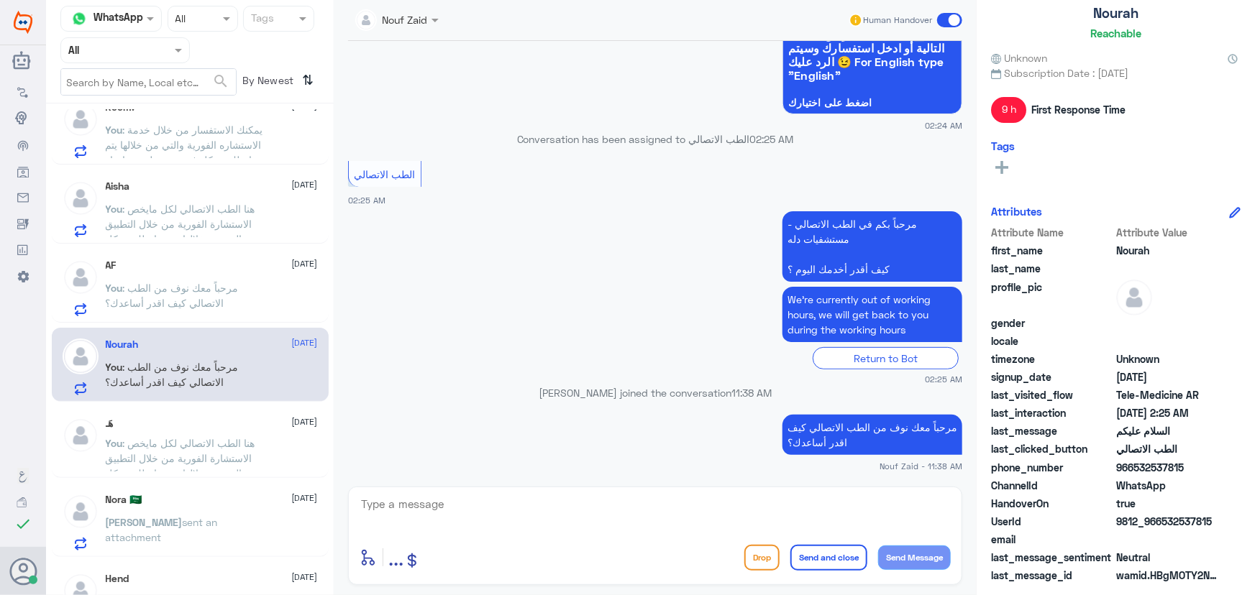
click at [224, 296] on p "You : مرحباً معك نوف من الطب الاتصالي كيف اقدر أساعدك؟" at bounding box center [187, 298] width 162 height 36
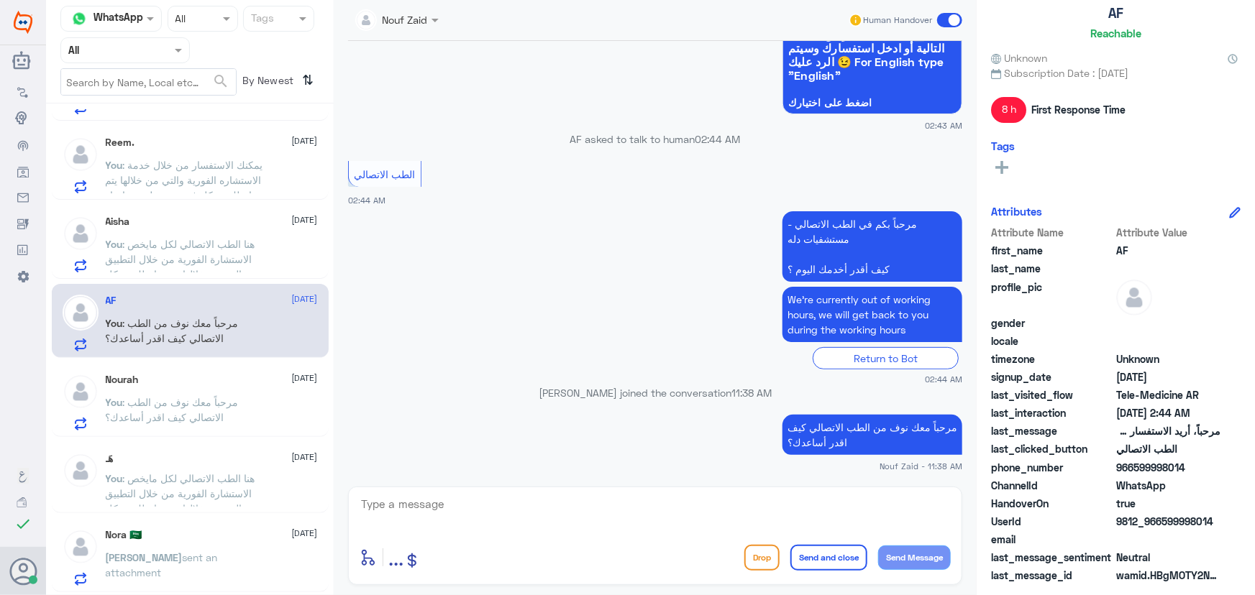
scroll to position [588, 0]
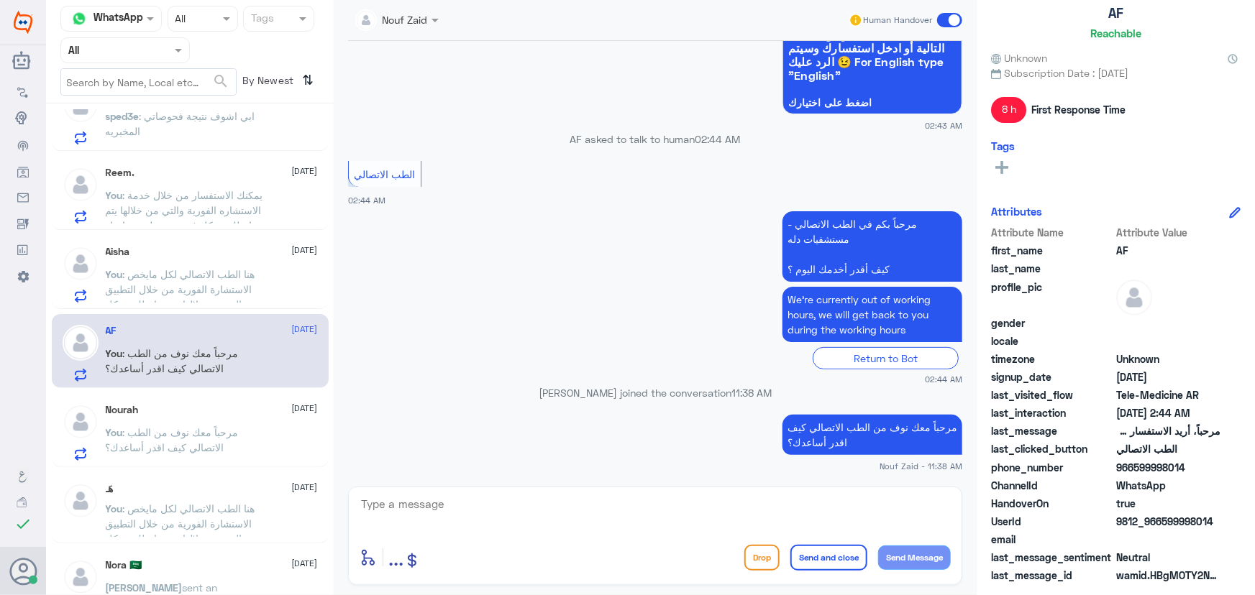
click at [237, 409] on div "Nourah 14 September" at bounding box center [212, 410] width 212 height 12
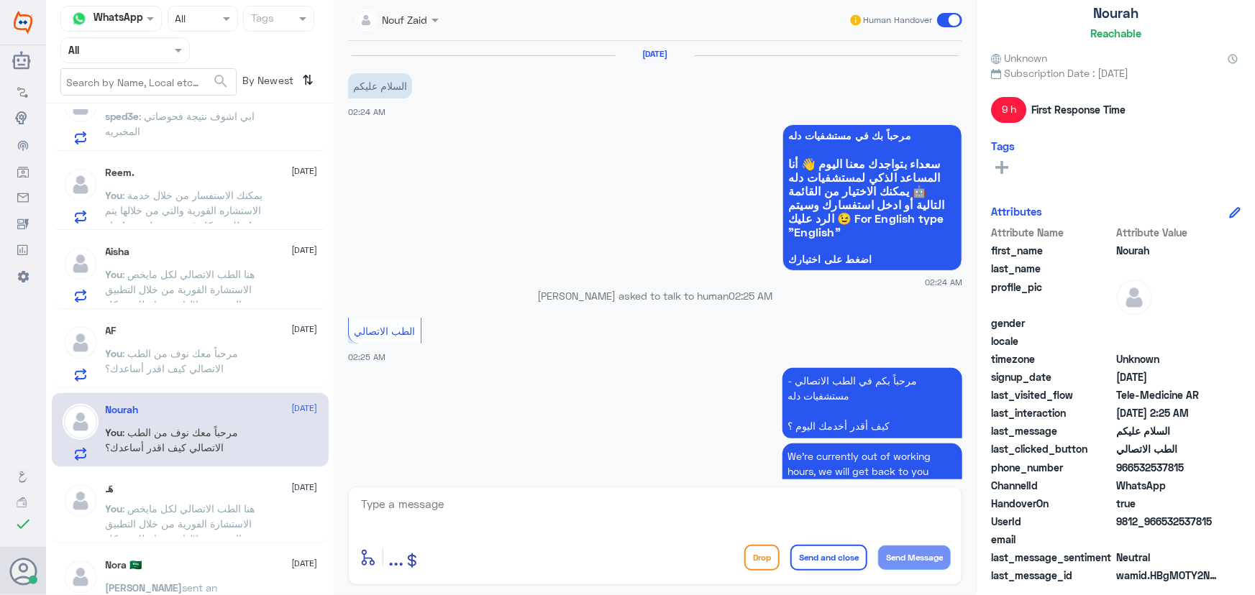
scroll to position [157, 0]
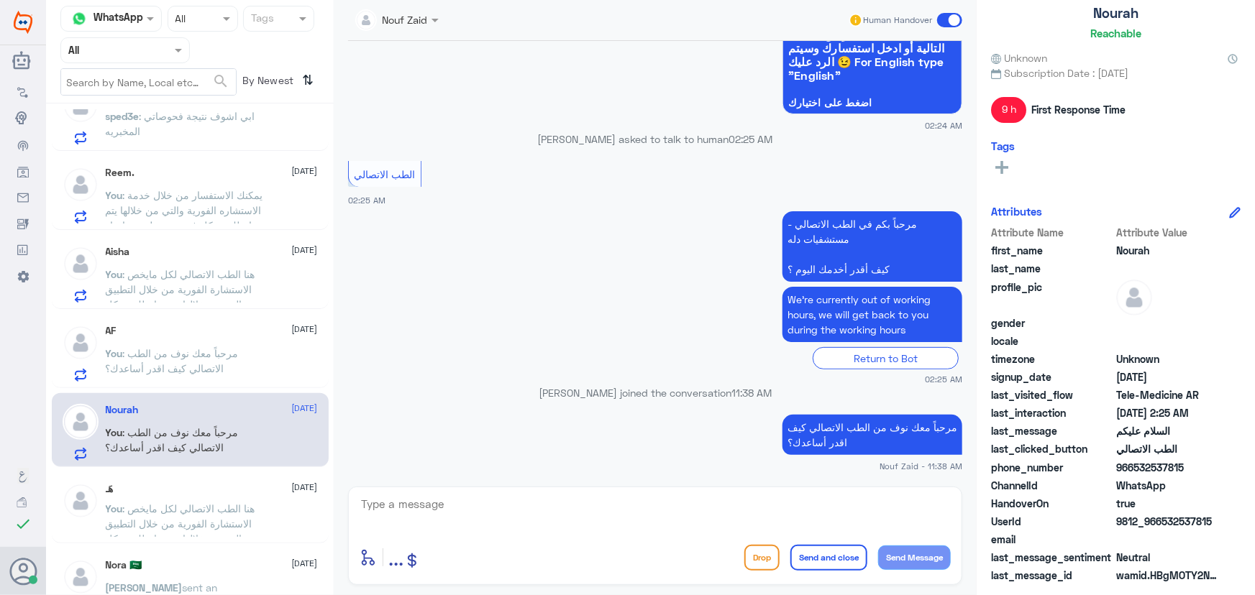
click at [947, 19] on span at bounding box center [949, 20] width 25 height 14
click at [0, 0] on input "checkbox" at bounding box center [0, 0] width 0 height 0
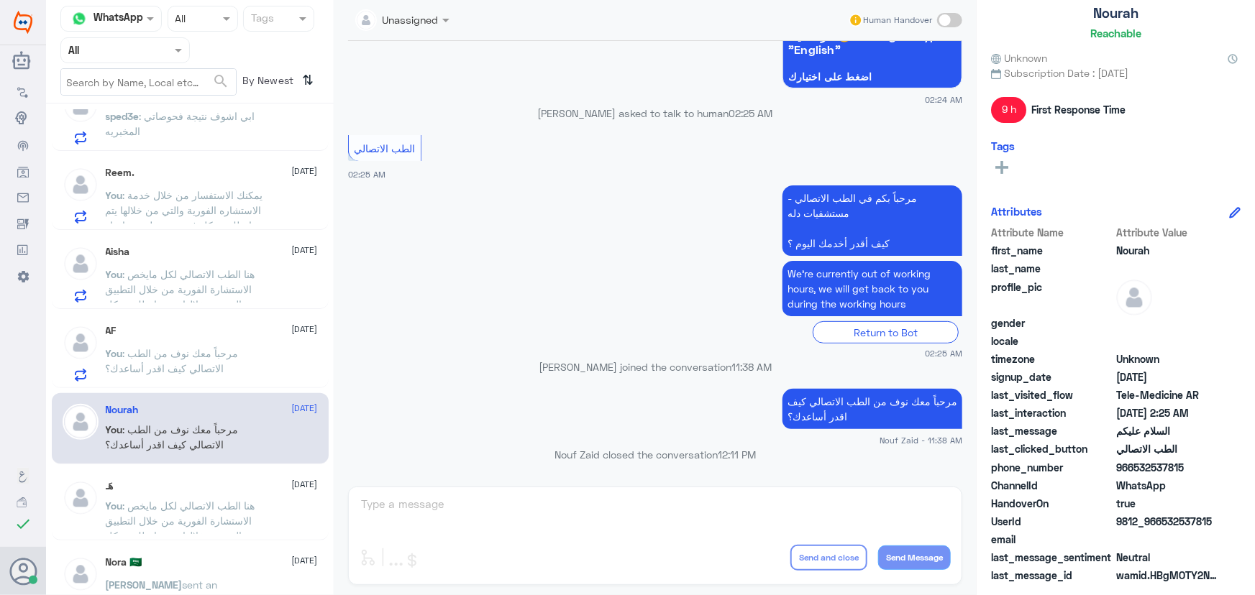
click at [129, 388] on div "Ahmed Almannaa 14 September You : هنا الطب الاتصالي لكل مايخص الاستشارة الفورية…" at bounding box center [190, 354] width 288 height 491
click at [143, 363] on span ": مرحباً معك نوف من الطب الاتصالي كيف اقدر أساعدك؟" at bounding box center [172, 360] width 133 height 27
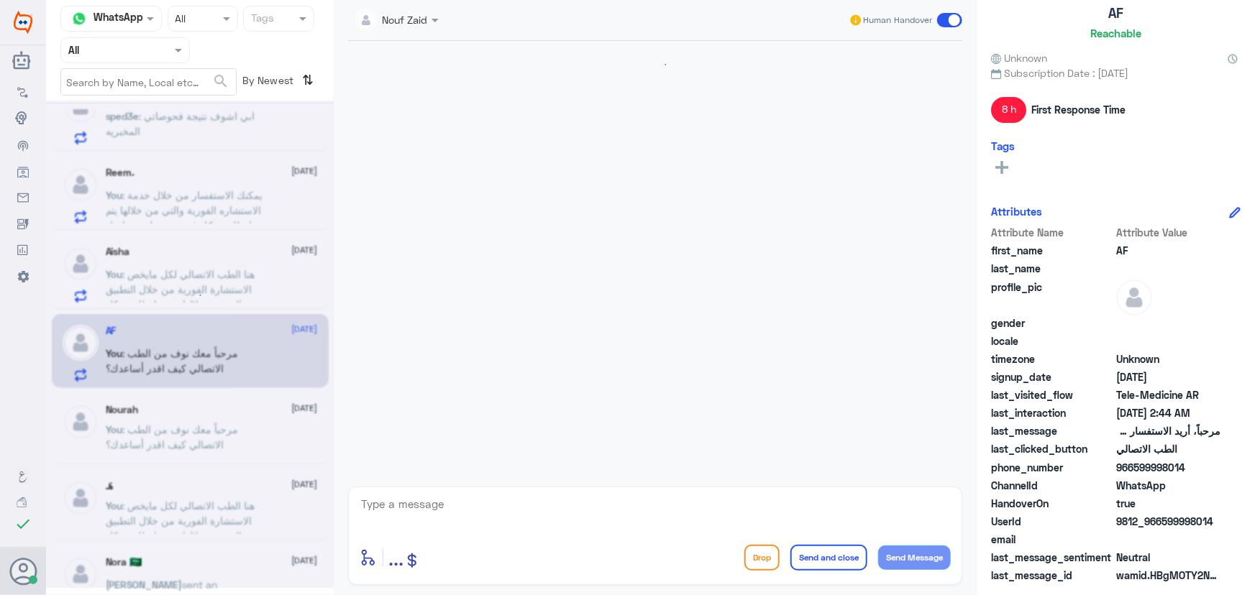
scroll to position [157, 0]
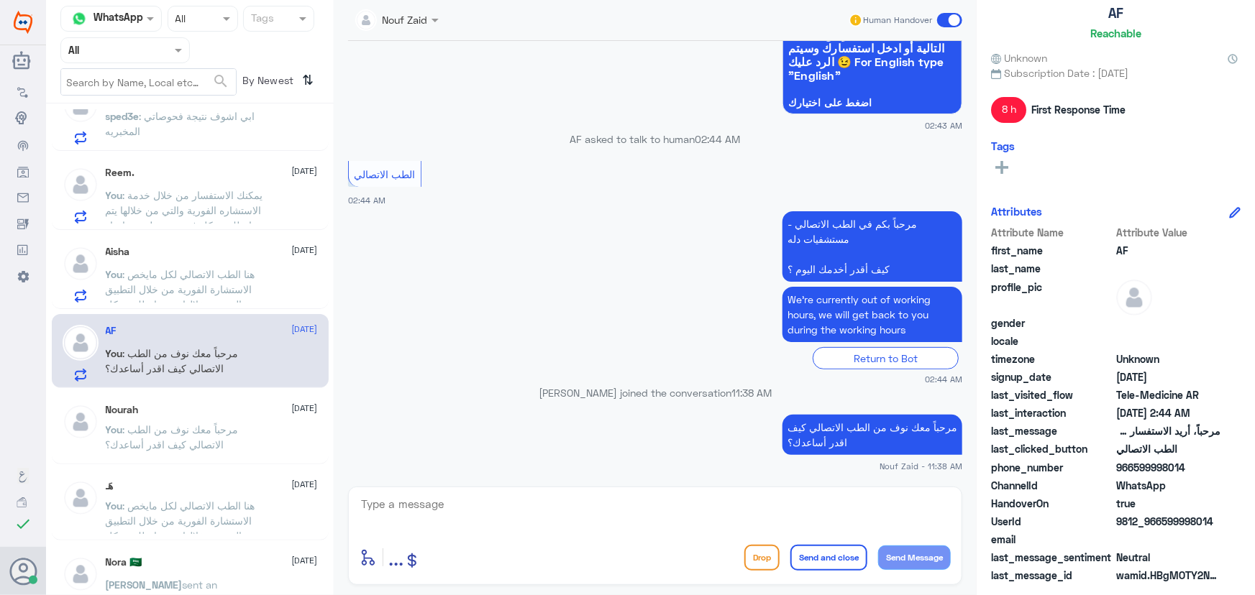
click at [942, 19] on span at bounding box center [949, 20] width 25 height 14
click at [0, 0] on input "checkbox" at bounding box center [0, 0] width 0 height 0
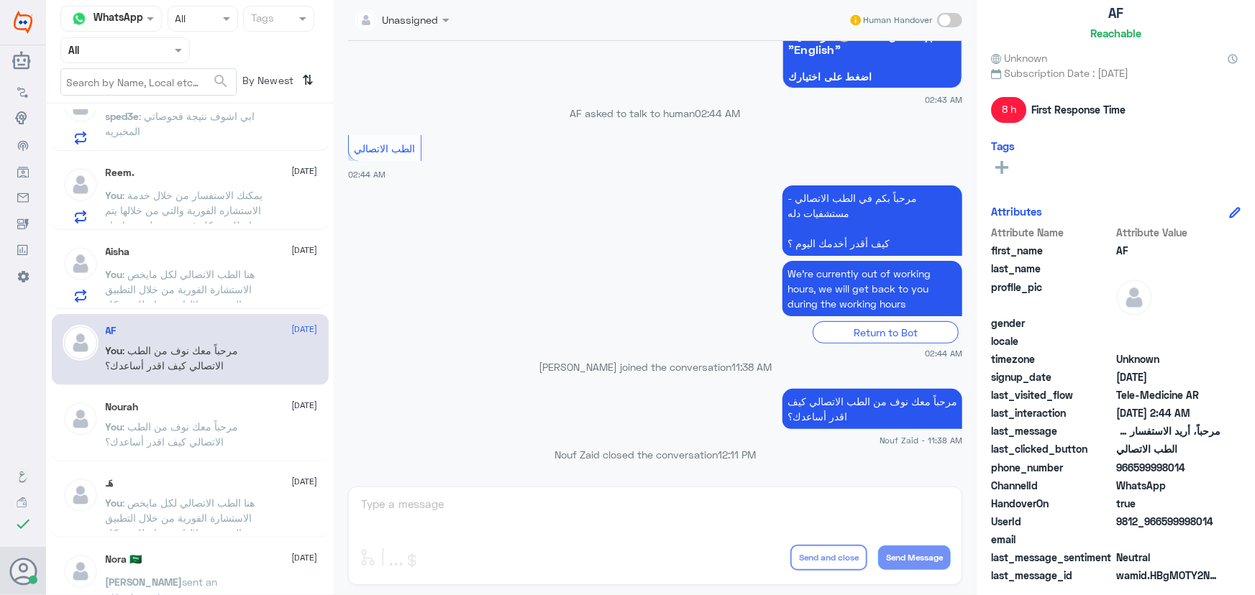
click at [111, 279] on p "You : هنا الطب الاتصالي لكل مايخص الاستشارة الفورية من خلال التطبيق والتي من خل…" at bounding box center [187, 285] width 162 height 36
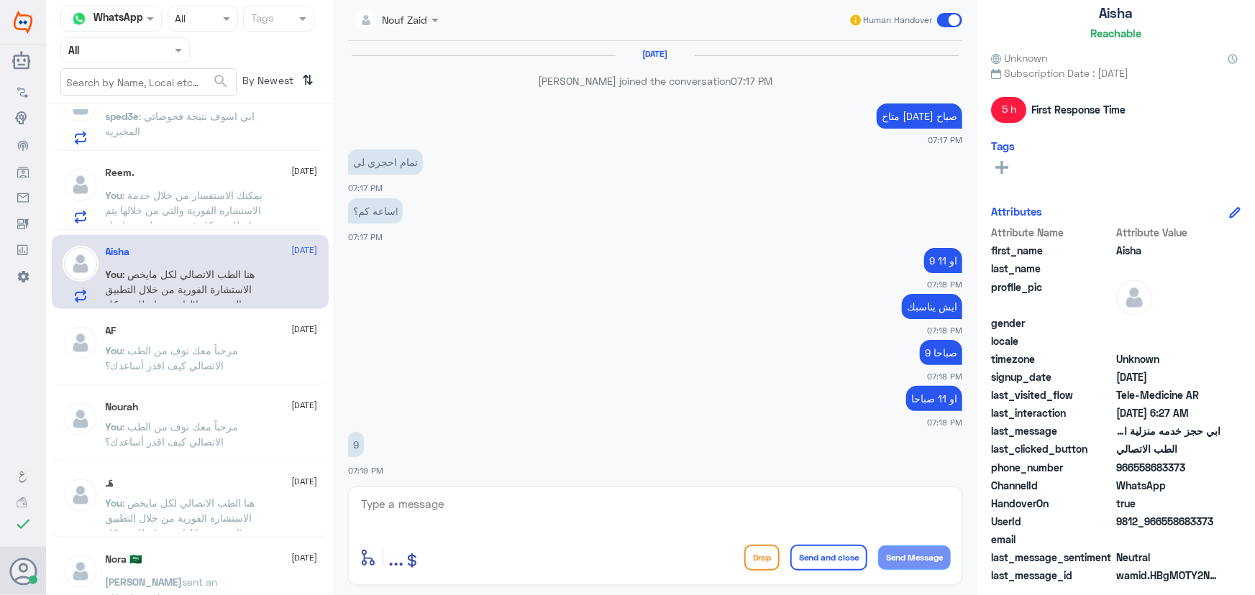
scroll to position [787, 0]
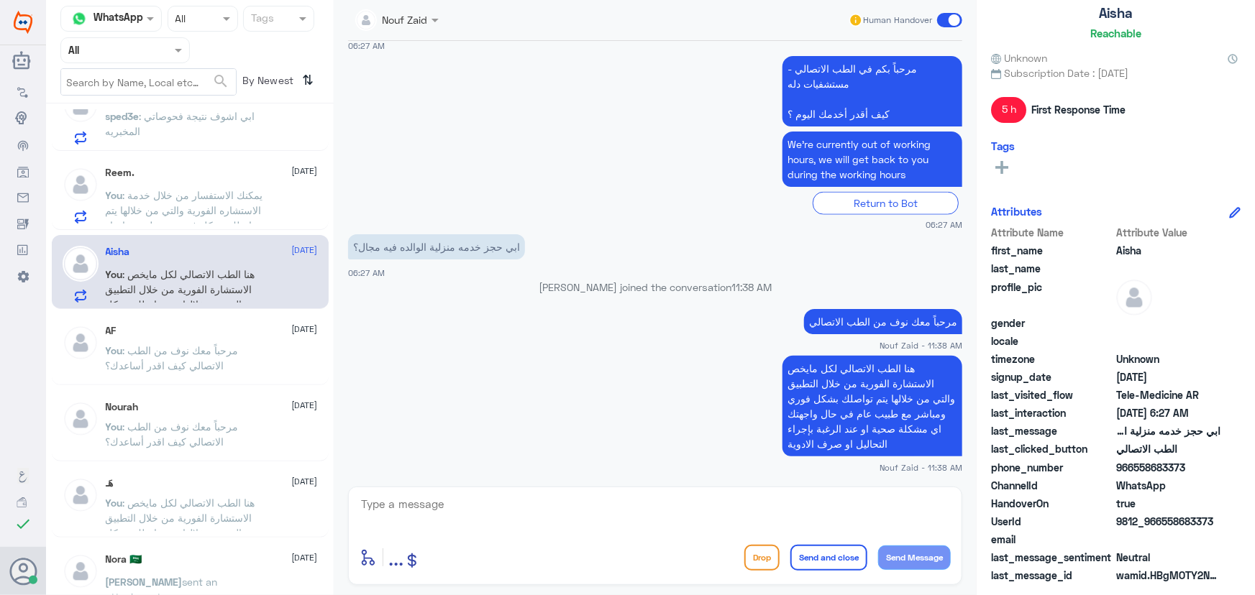
click at [942, 27] on span at bounding box center [949, 20] width 25 height 14
click at [0, 0] on input "checkbox" at bounding box center [0, 0] width 0 height 0
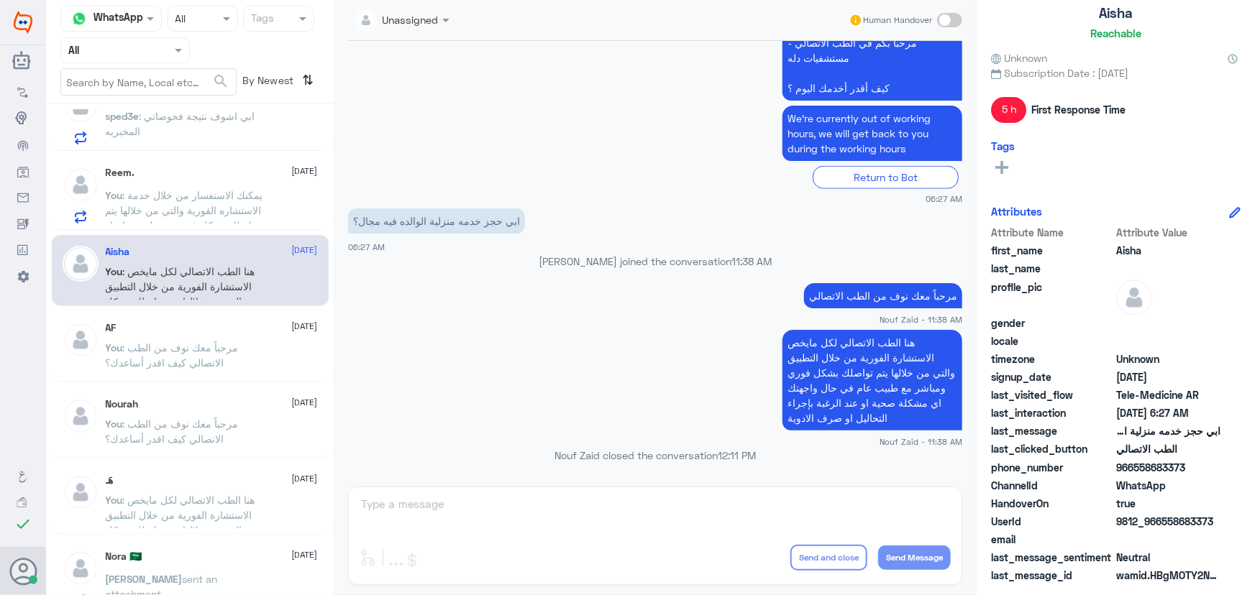
click at [239, 198] on span ": يمكنك الاستفسار من خلال خدمة الاستشاره الفورية والتي من خلالها يتم تواصلك بشك…" at bounding box center [184, 225] width 157 height 73
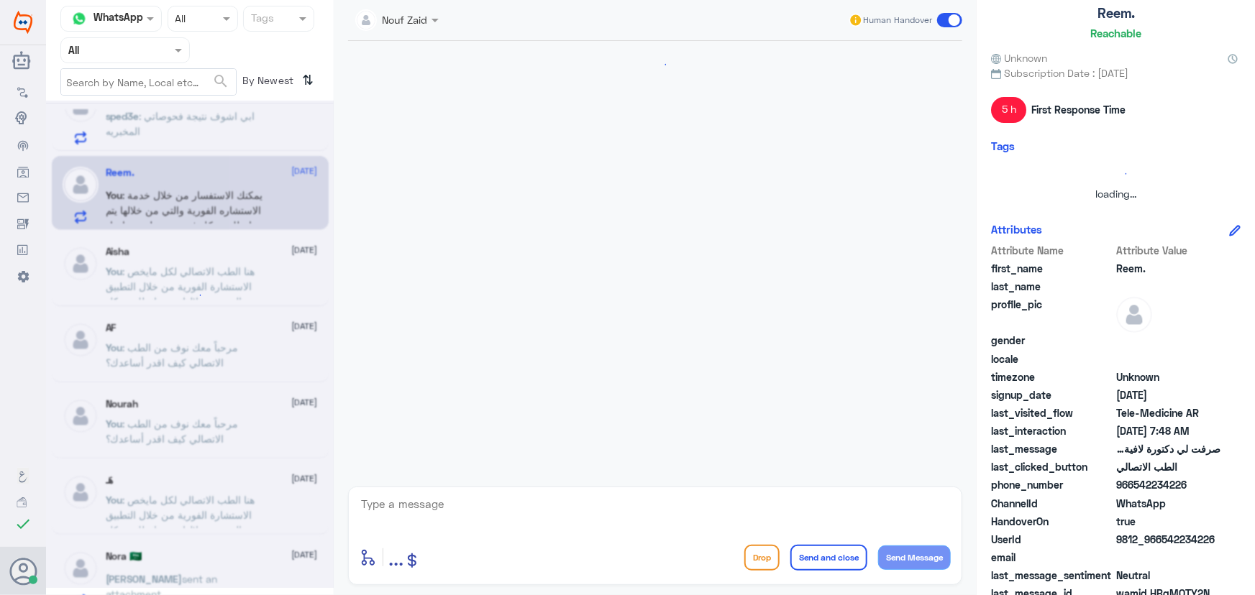
scroll to position [281, 0]
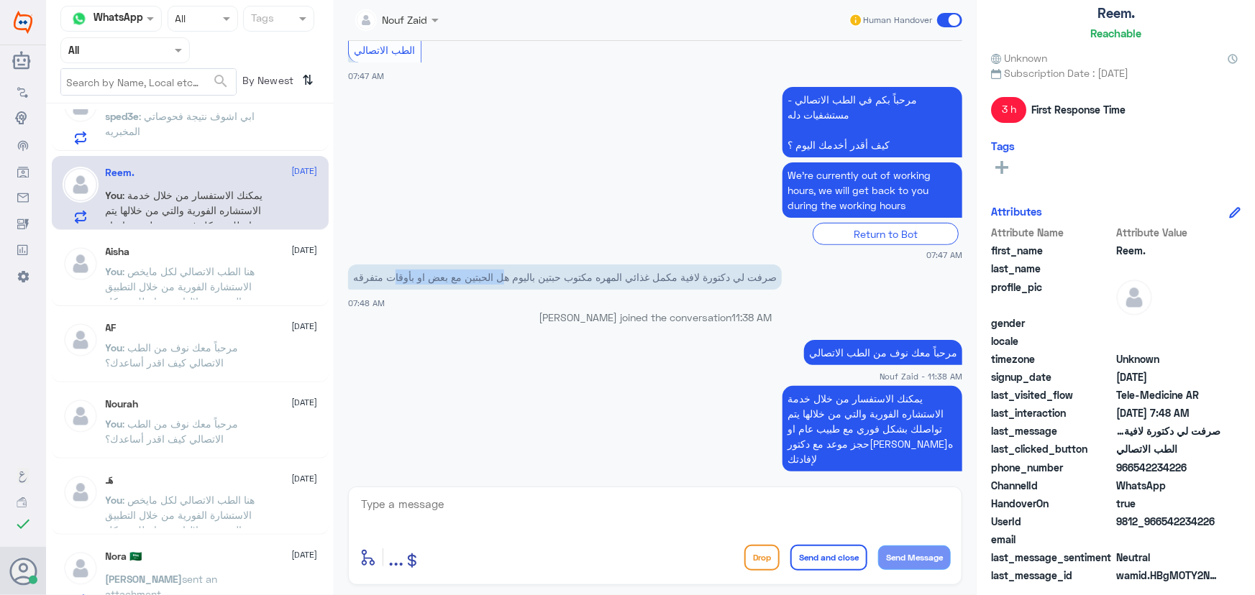
drag, startPoint x: 506, startPoint y: 273, endPoint x: 390, endPoint y: 297, distance: 118.2
click at [390, 288] on app-msgs-text "صرفت لي دكتورة لافية مكمل غذائي المهره مكتوب حبتين باليوم هل الحبتين مع بعض او …" at bounding box center [655, 278] width 614 height 27
click at [411, 329] on div "Nouf Zaid joined the conversation 11:38 AM" at bounding box center [655, 323] width 614 height 26
drag, startPoint x: 960, startPoint y: 12, endPoint x: 952, endPoint y: 18, distance: 10.2
click at [959, 11] on div "Human Handover" at bounding box center [906, 20] width 114 height 26
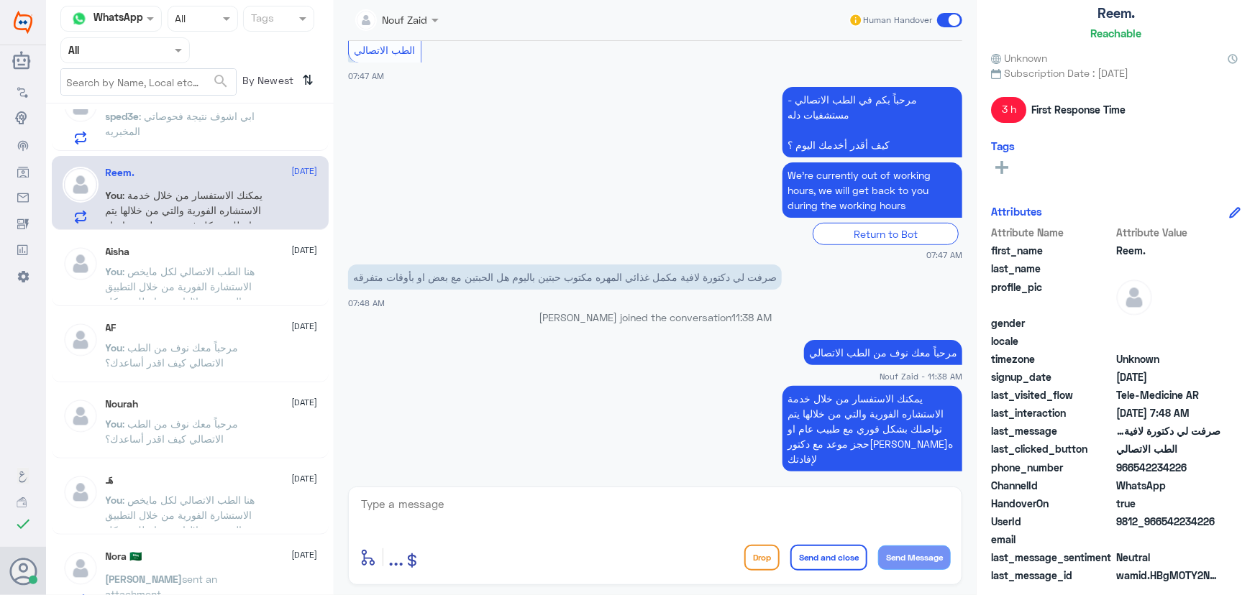
click at [952, 18] on span at bounding box center [949, 20] width 25 height 14
click at [0, 0] on input "checkbox" at bounding box center [0, 0] width 0 height 0
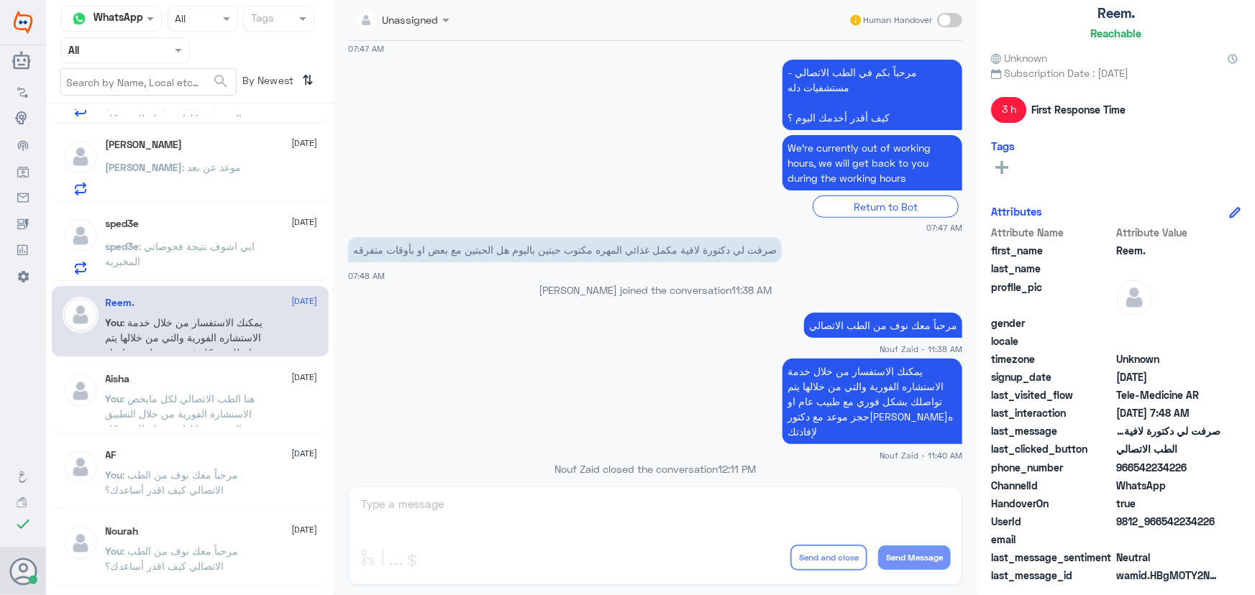
scroll to position [457, 0]
click at [221, 257] on p "sped3e : ابي اشوف نتيجة فحوصاتي المخبريه" at bounding box center [187, 257] width 162 height 36
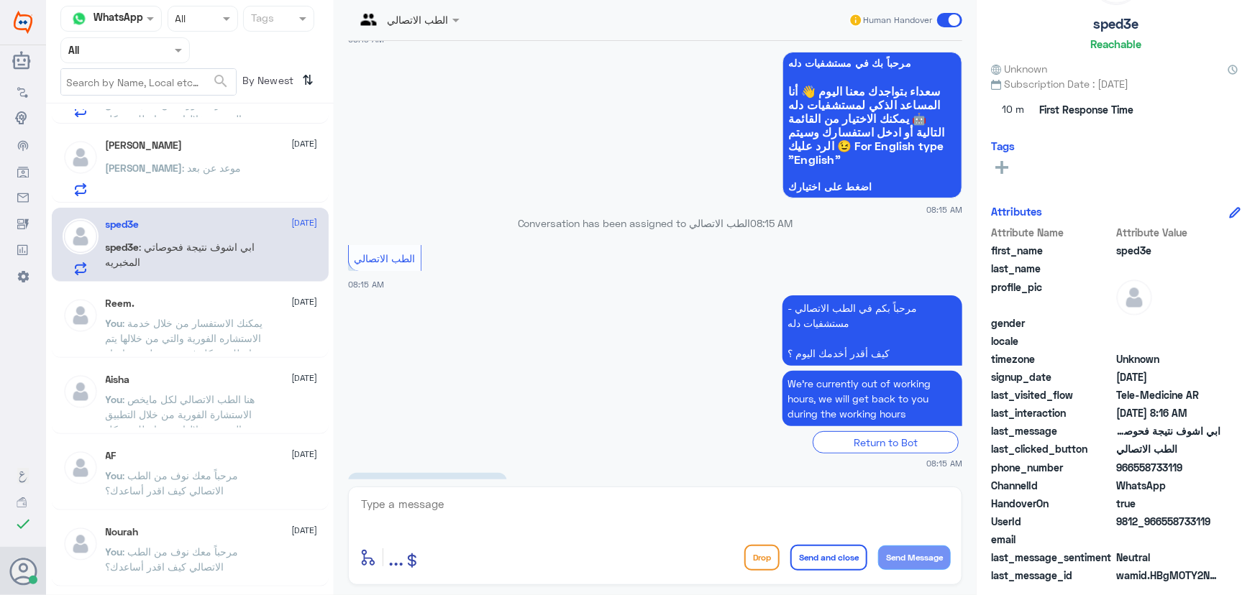
scroll to position [118, 0]
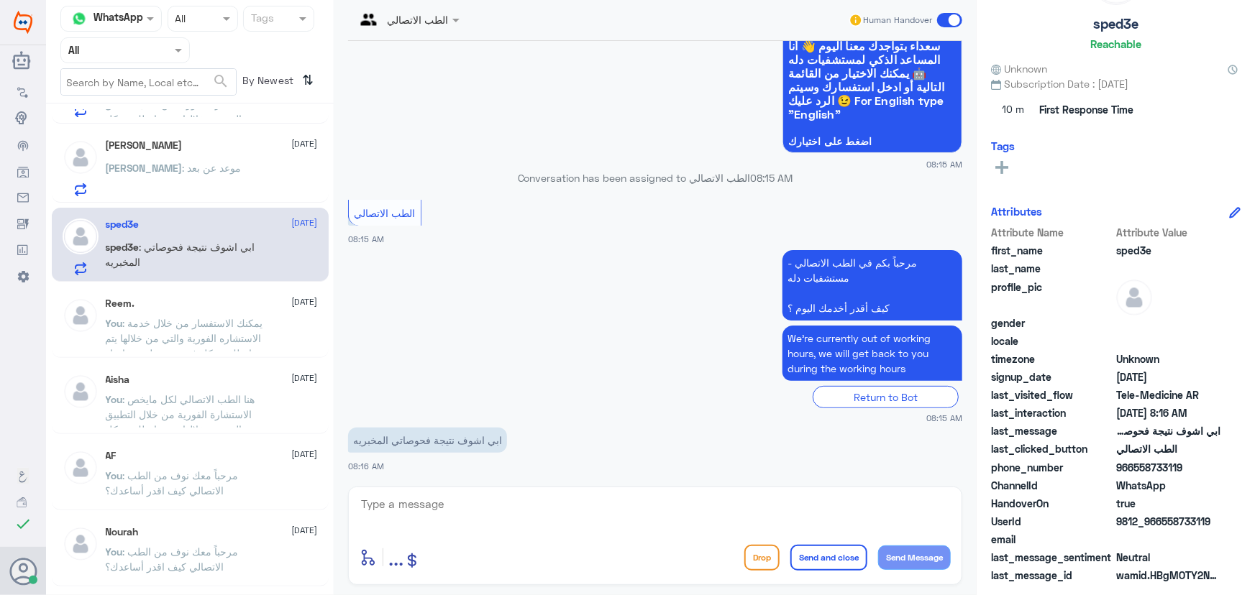
drag, startPoint x: 1163, startPoint y: 521, endPoint x: 1242, endPoint y: 521, distance: 78.4
click at [1242, 521] on div "sped3e Reachable Unknown Subscription Date : 09/14/2025 10 m First Response Tim…" at bounding box center [1116, 300] width 278 height 600
copy span "558733119"
click at [563, 512] on textarea at bounding box center [655, 512] width 591 height 35
paste textarea "مرحباً معك نوف من الطب الاتصالي"
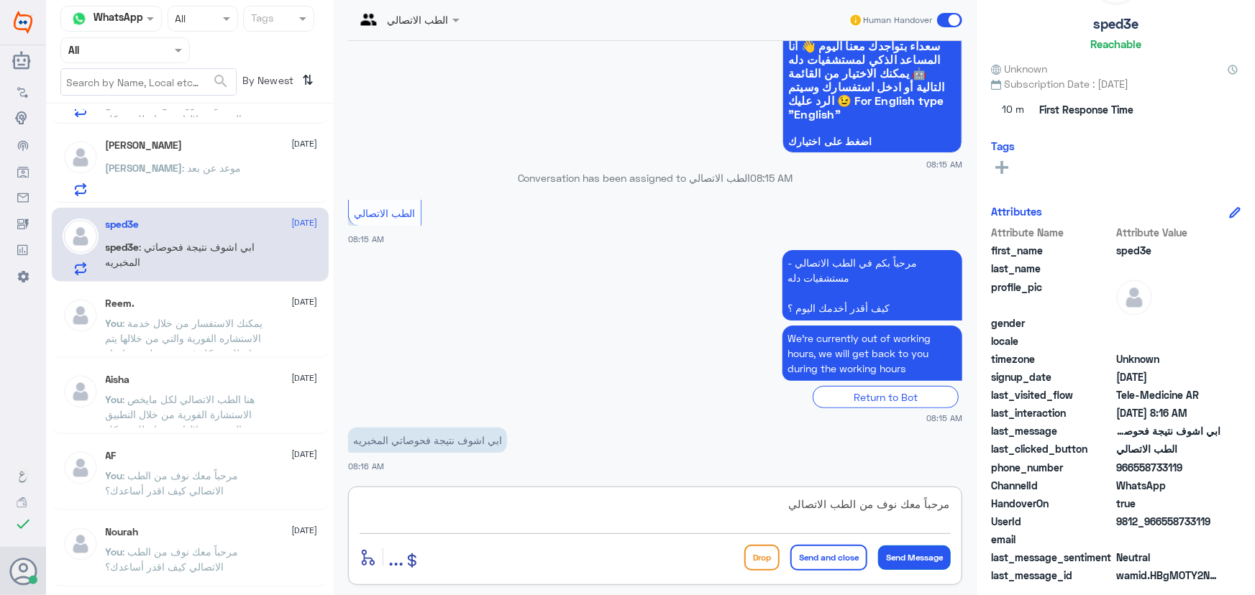
type textarea "مرحباً معك نوف من الطب الاتصالي"
click at [929, 558] on button "Send Message" at bounding box center [914, 558] width 73 height 24
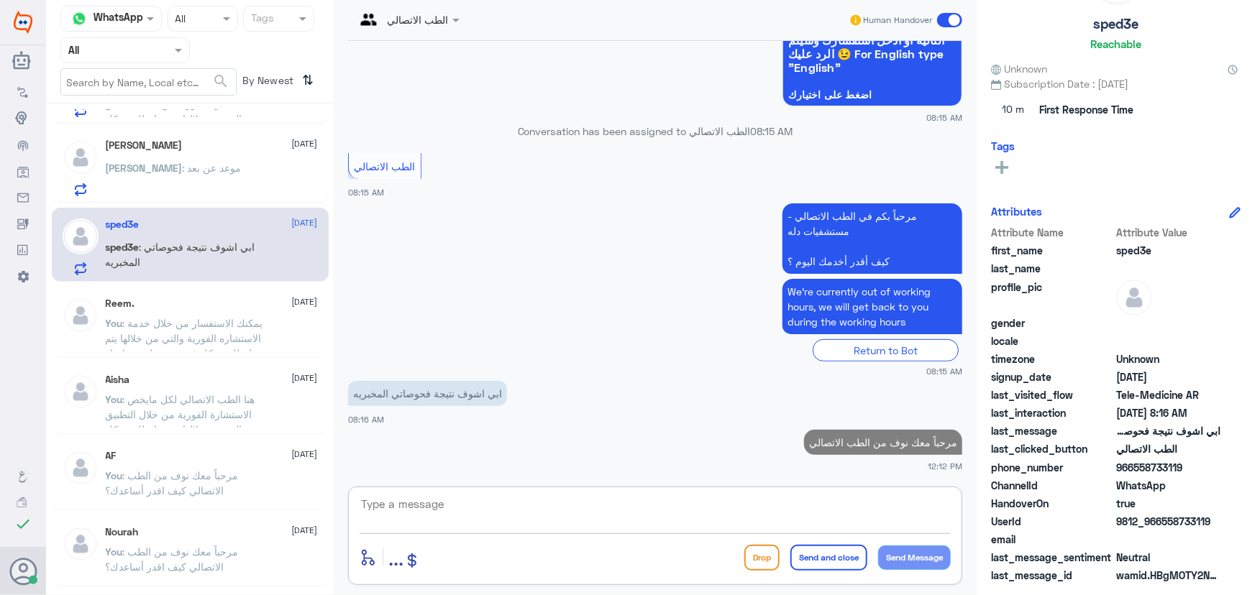
click at [817, 498] on textarea at bounding box center [655, 512] width 591 height 35
click at [508, 518] on textarea at bounding box center [655, 512] width 591 height 35
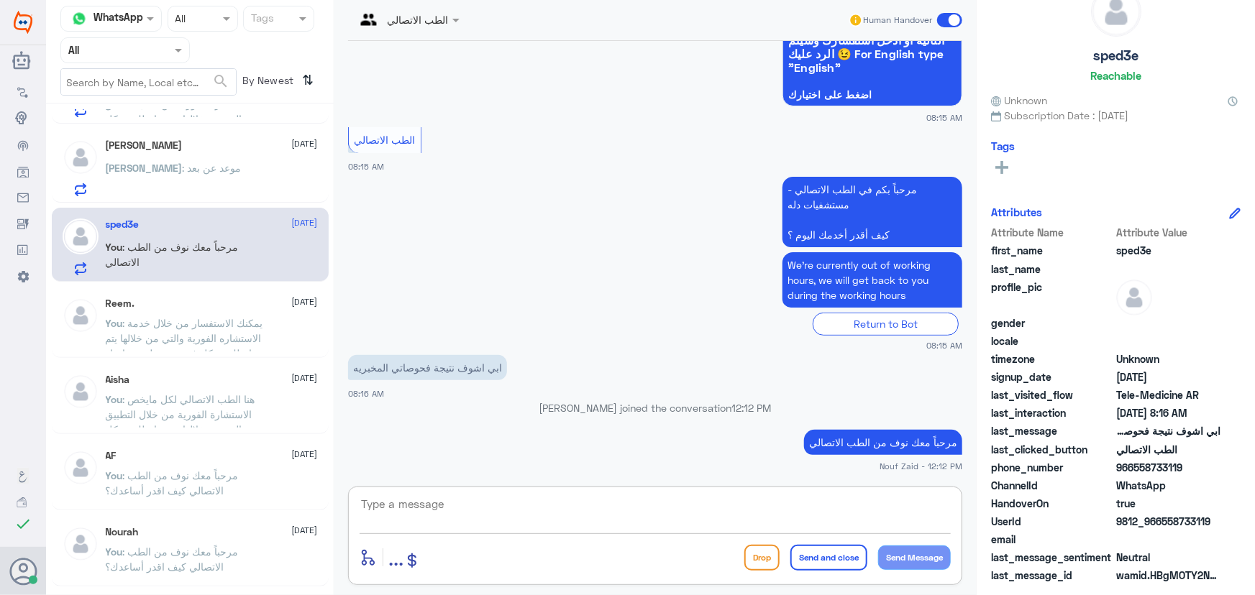
paste textarea "هنا الطب الاتصالي لكل مايخص الاستشارة الفورية من خلال التطبيق والتي من خلالها ي…"
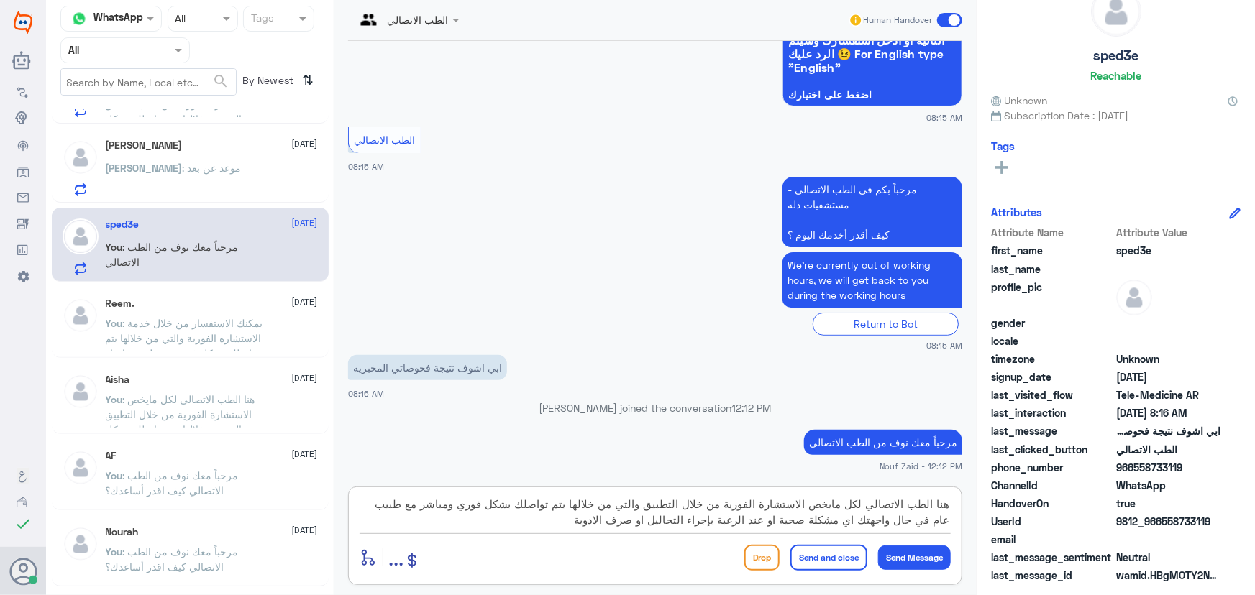
click at [708, 518] on textarea "هنا الطب الاتصالي لكل مايخص الاستشارة الفورية من خلال التطبيق والتي من خلالها ي…" at bounding box center [655, 512] width 591 height 35
type textarea "هنا الطب الاتصالي لكل مايخص الاستشارة الفورية من خلال التطبيق والتي من خلالها ي…"
click at [906, 543] on div "enter flow name ... Drop Send and close Send Message" at bounding box center [655, 557] width 591 height 32
click at [920, 558] on button "Send Message" at bounding box center [914, 558] width 73 height 24
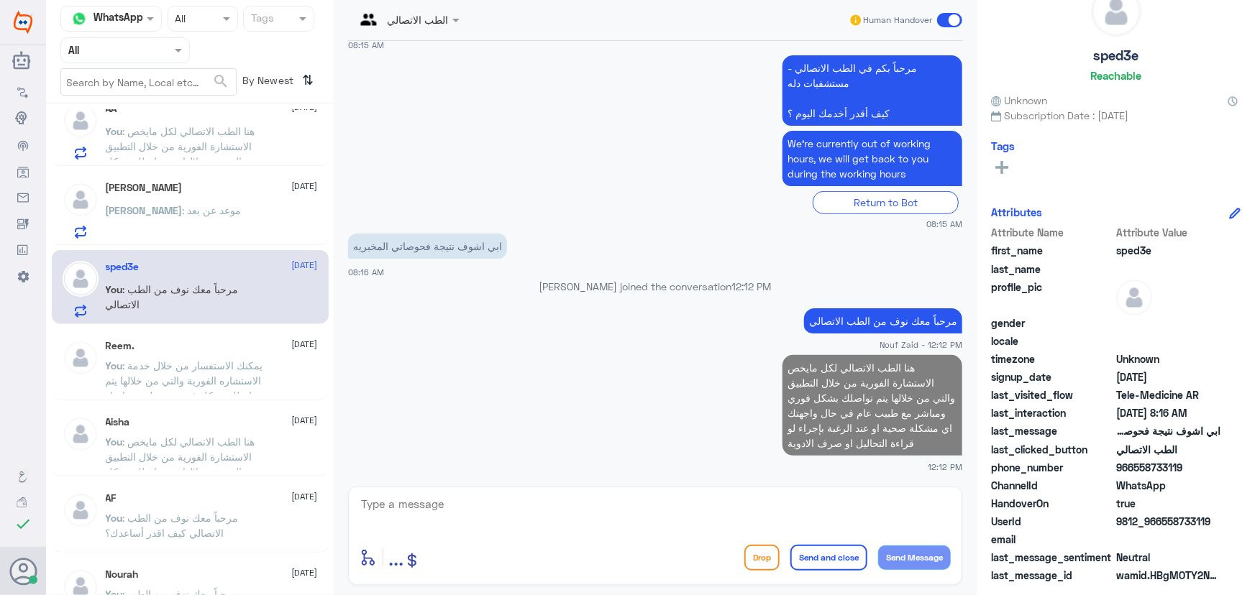
scroll to position [392, 0]
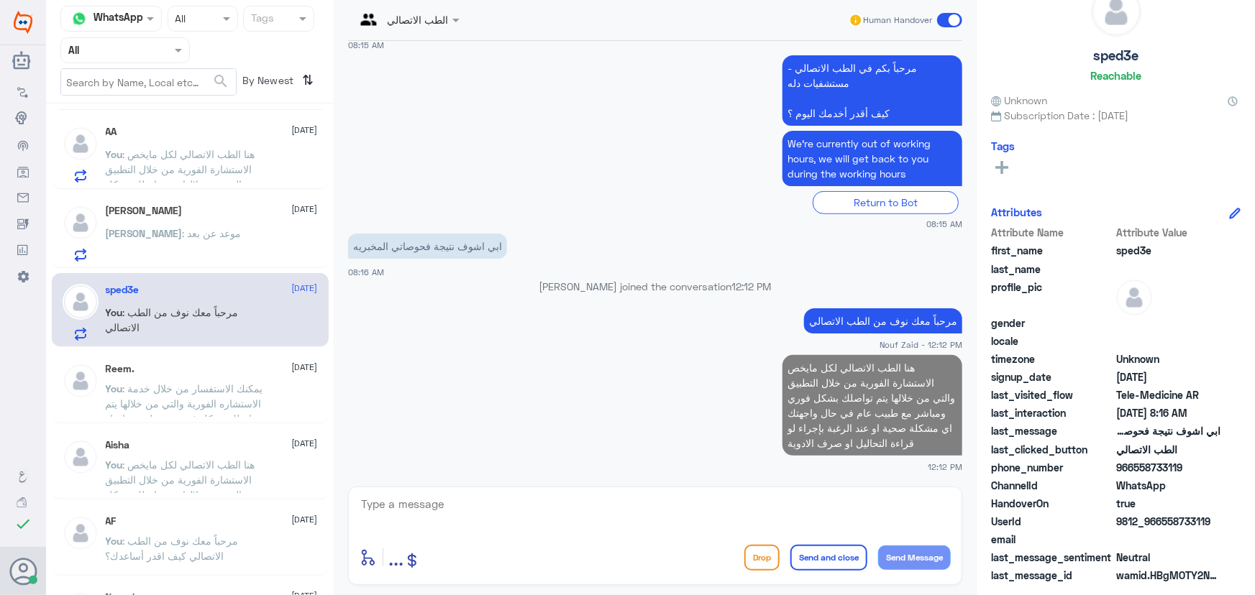
click at [214, 229] on div "Abdullah : موعد عن بعد" at bounding box center [212, 245] width 212 height 32
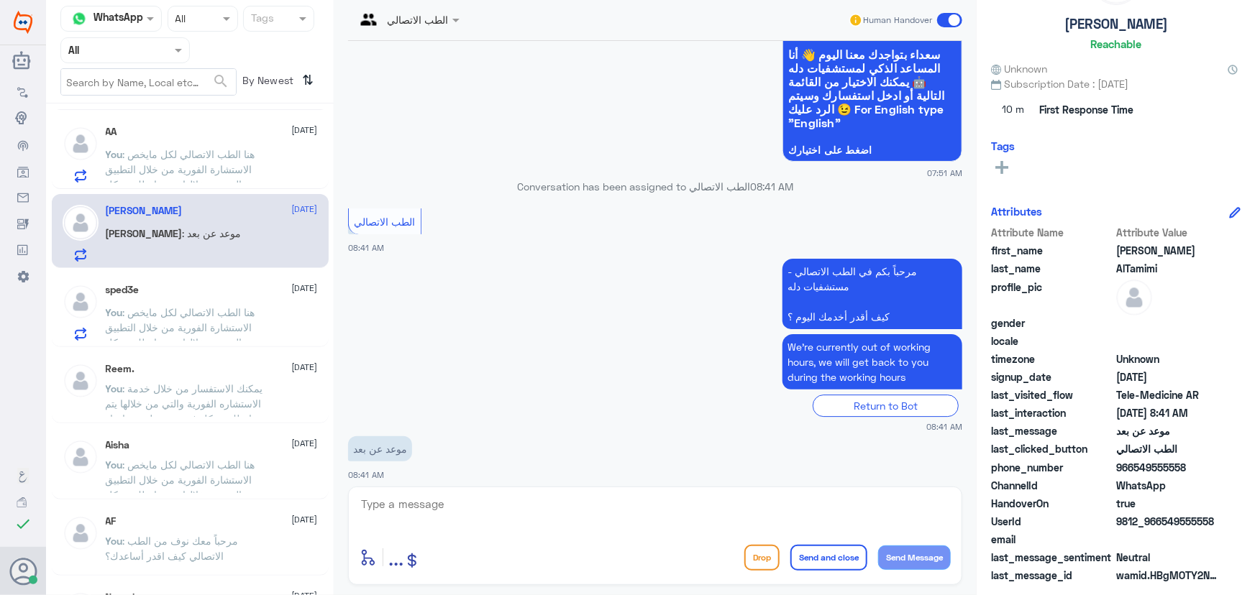
scroll to position [2075, 0]
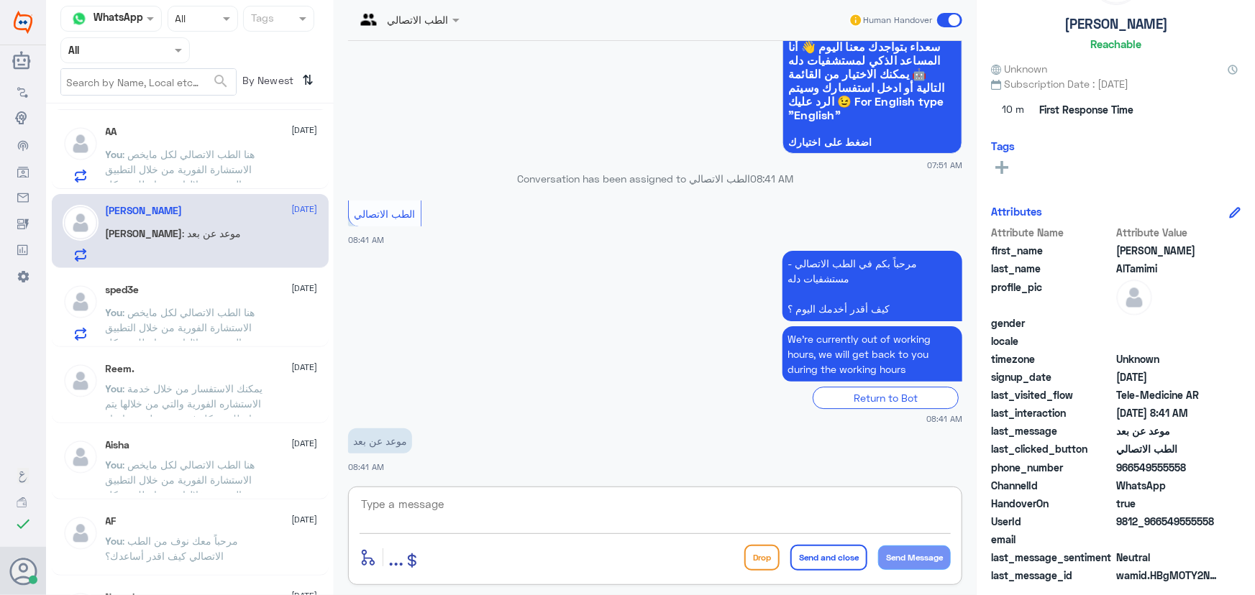
click at [564, 503] on textarea at bounding box center [655, 512] width 591 height 35
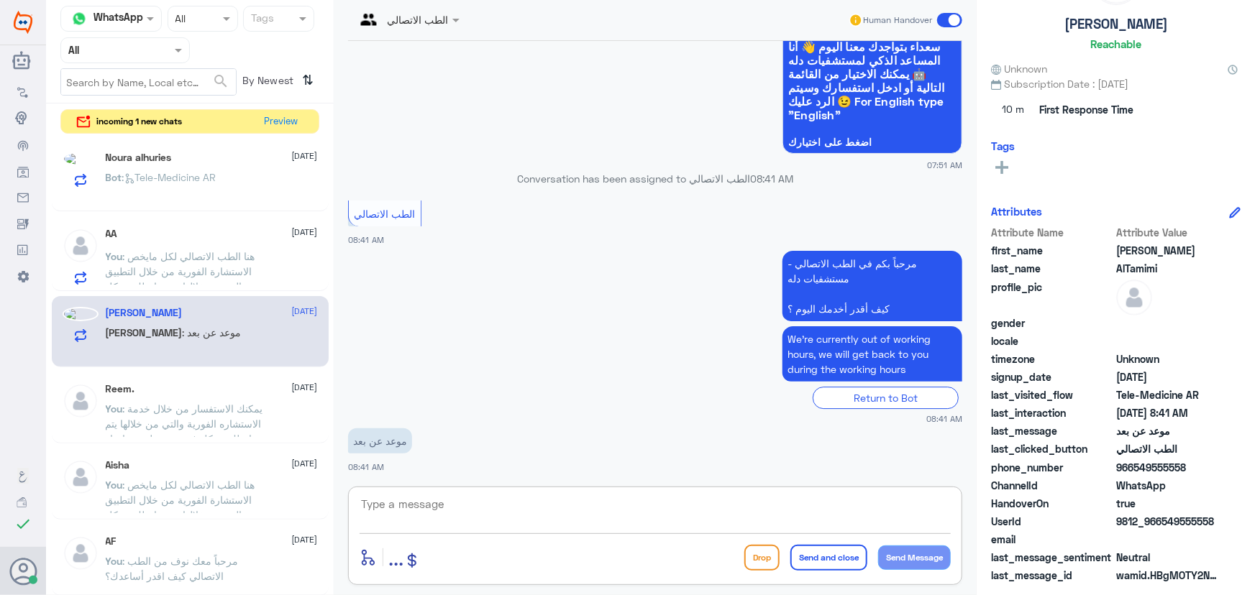
scroll to position [392, 0]
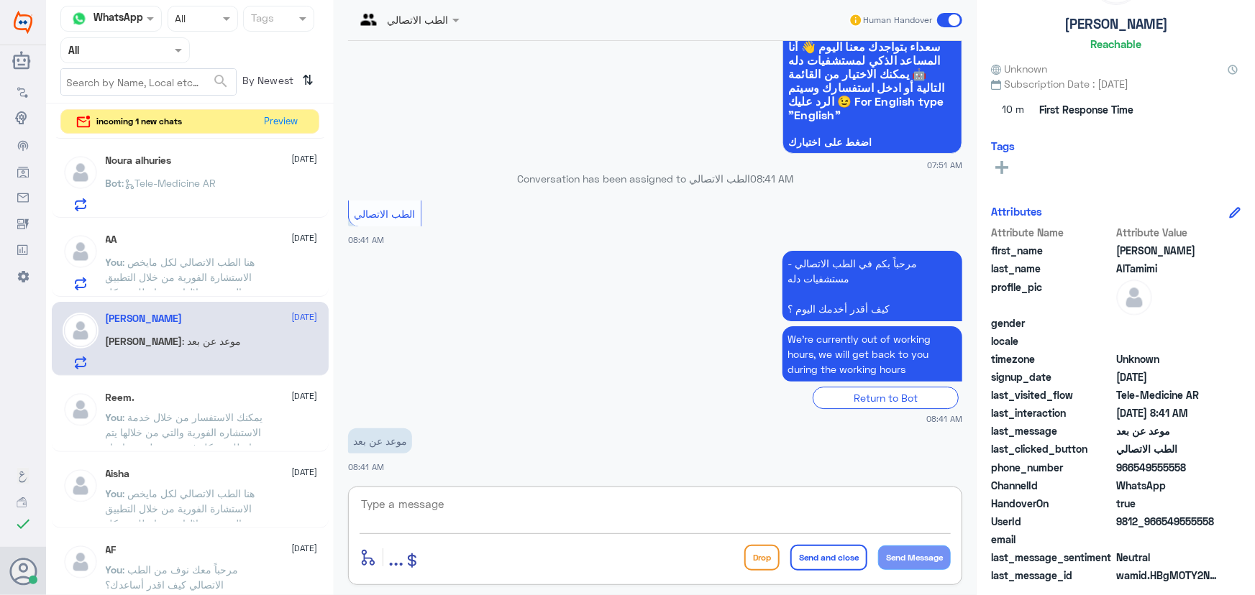
paste textarea "مرحباً معك نوف من الطب الاتصالي كيف اقدر أساعدك؟"
type textarea "مرحباً معك نوف من الطب الاتصالي كيف اقدر أساعدك؟"
click at [918, 561] on button "Send Message" at bounding box center [914, 558] width 73 height 24
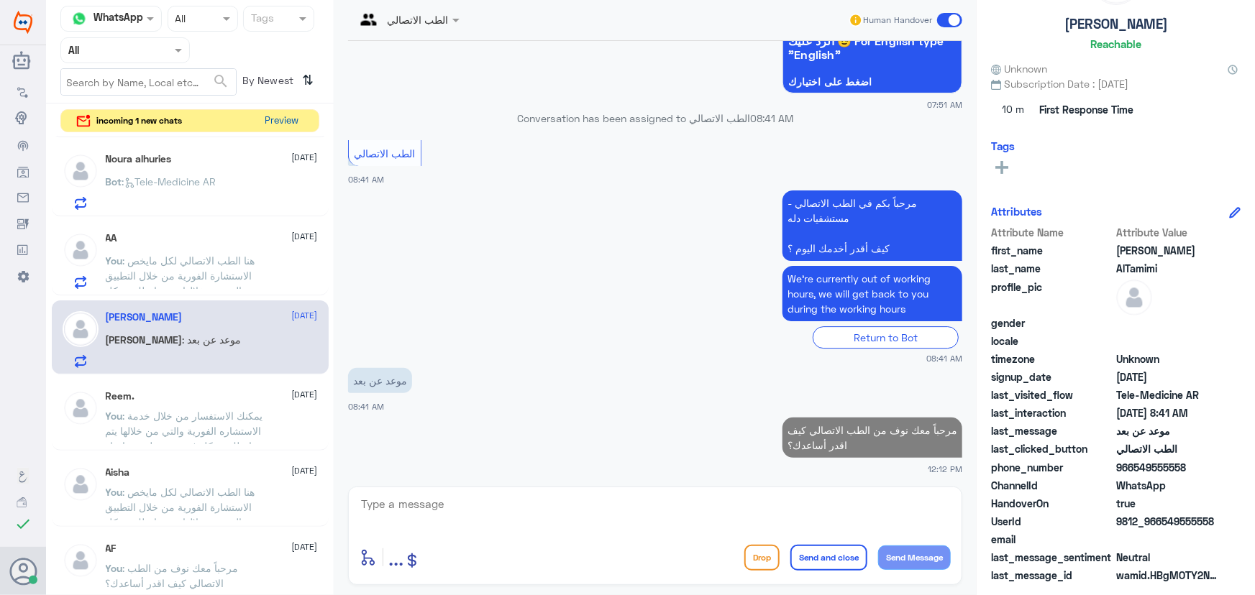
click at [280, 120] on button "Preview" at bounding box center [282, 121] width 45 height 22
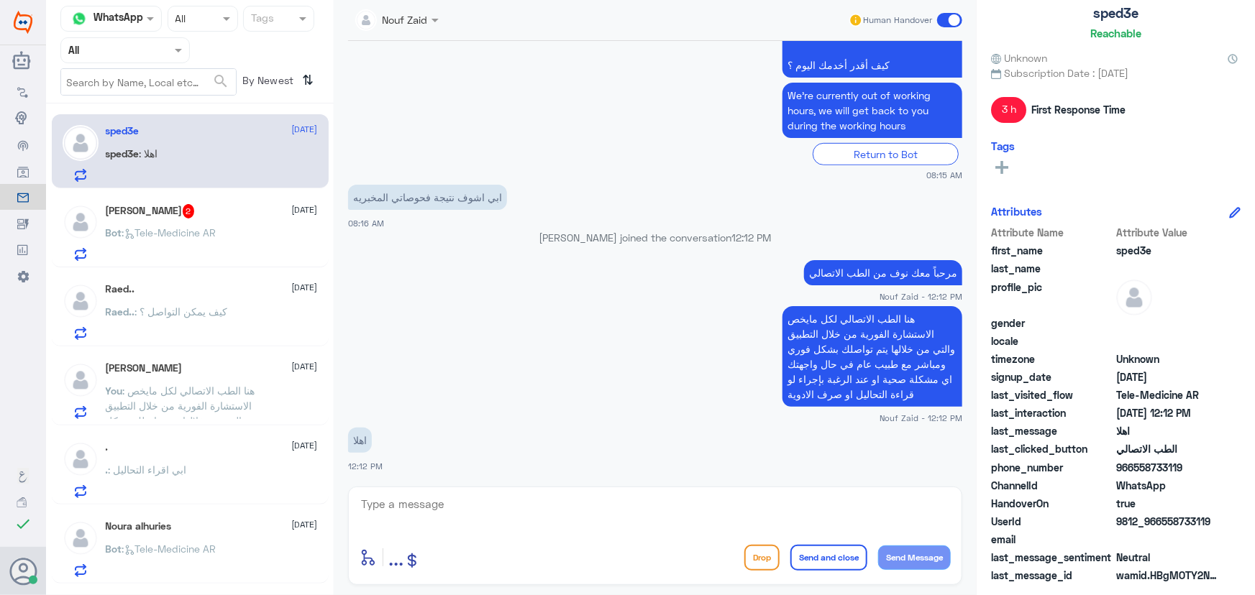
click at [186, 259] on p "Bot : Tele-Medicine AR" at bounding box center [161, 243] width 111 height 36
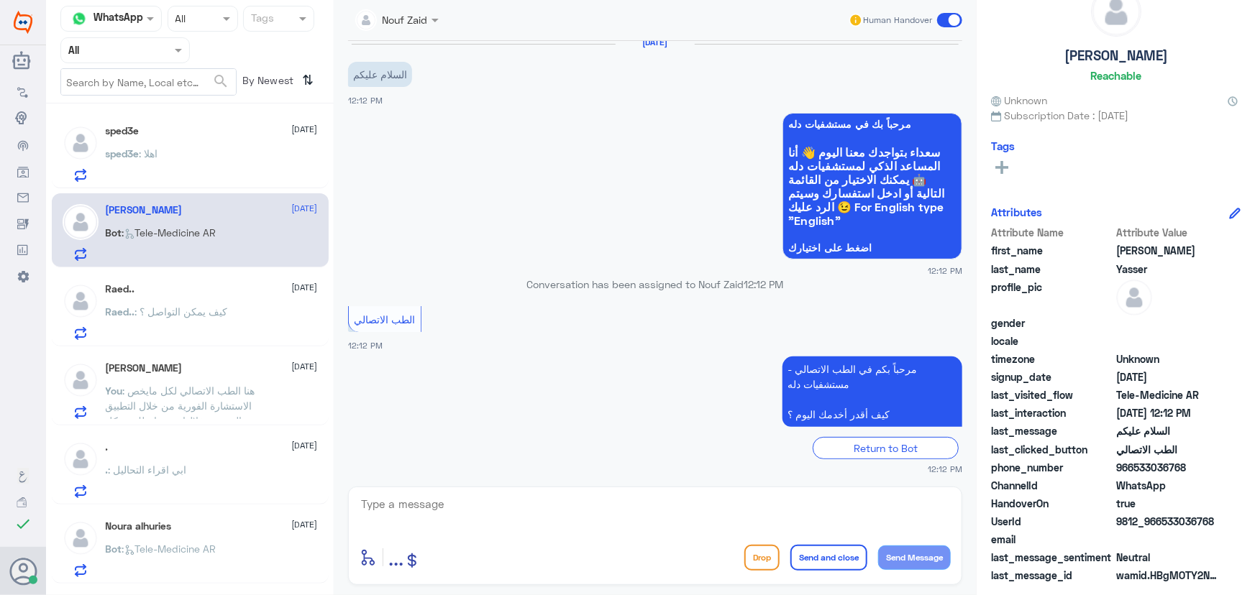
scroll to position [14, 0]
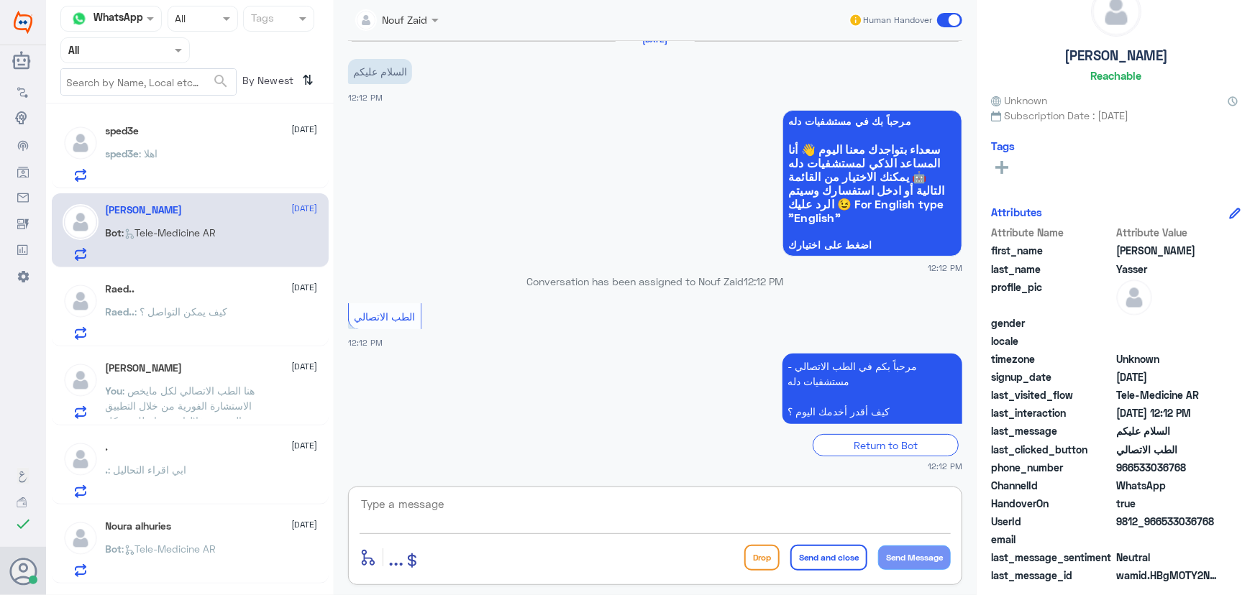
click at [512, 505] on textarea at bounding box center [655, 512] width 591 height 35
paste textarea "مرحباً معك نوف من الطب الاتصالي"
type textarea "مرحباً معك نوف من الطب الاتصالي"
drag, startPoint x: 763, startPoint y: 508, endPoint x: 1254, endPoint y: 522, distance: 491.3
click at [1204, 529] on div "Channel WhatsApp Status × All Tags Agent Filter All search By Newest ⇅ sped3e 1…" at bounding box center [650, 300] width 1209 height 600
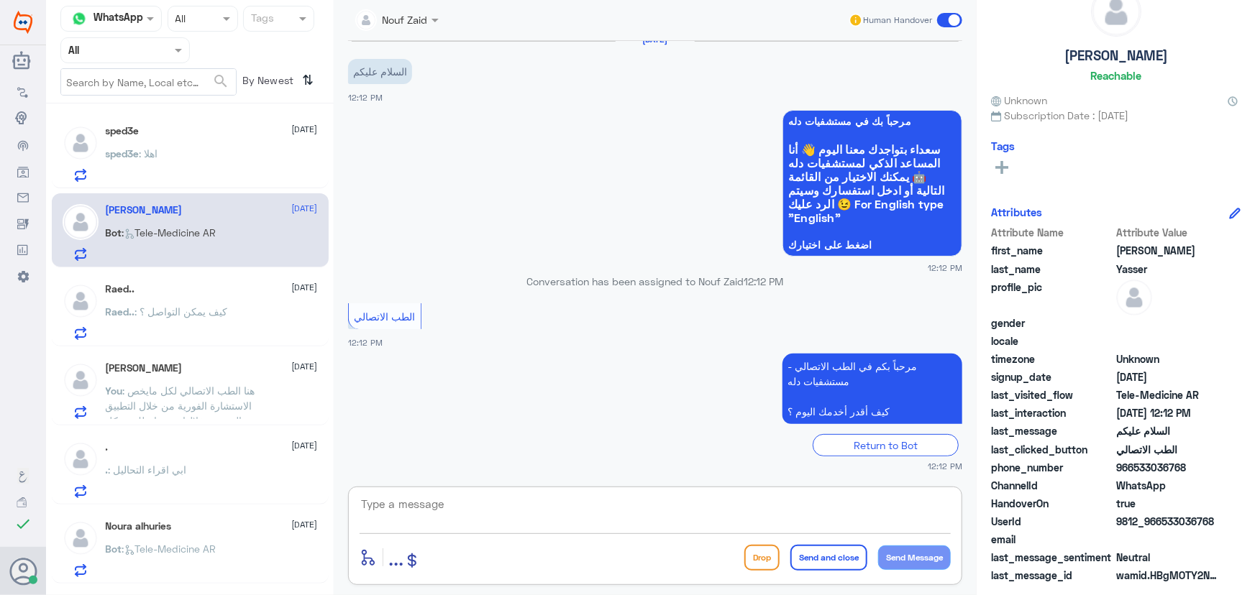
paste textarea "مرحباً معك نوف من الطب الاتصالي كيف اقدر أساعدك؟"
type textarea "مرحباً معك نوف من الطب الاتصالي كيف اقدر أساعدك؟"
click at [925, 560] on button "Send Message" at bounding box center [914, 558] width 73 height 24
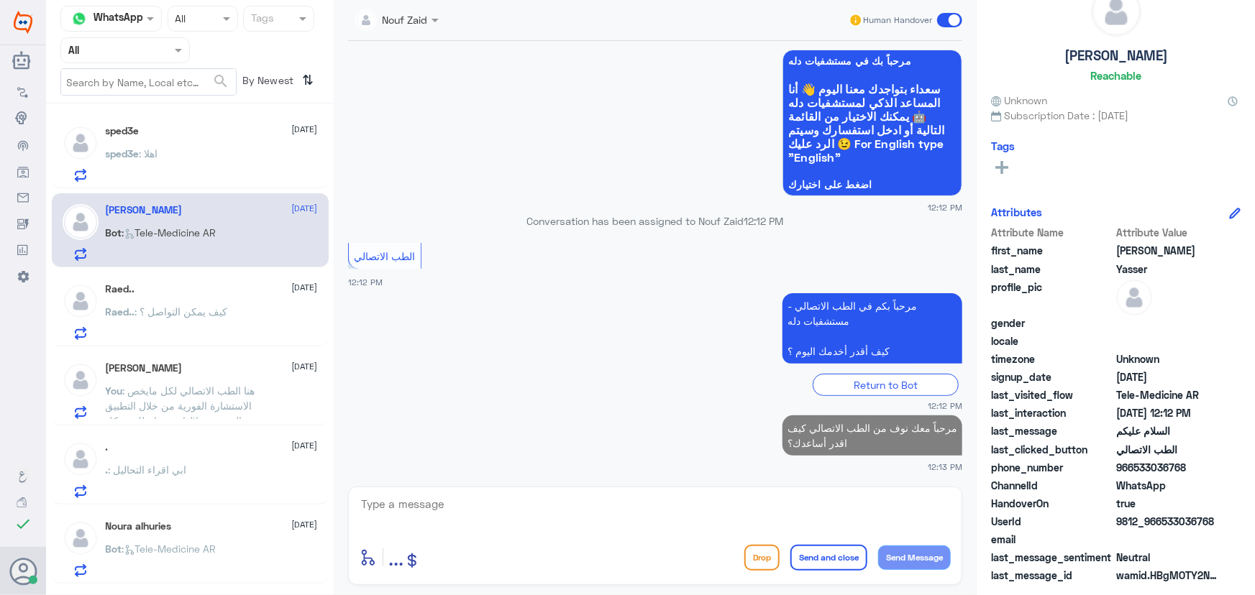
click at [202, 155] on div "sped3e : اهلا" at bounding box center [212, 166] width 212 height 32
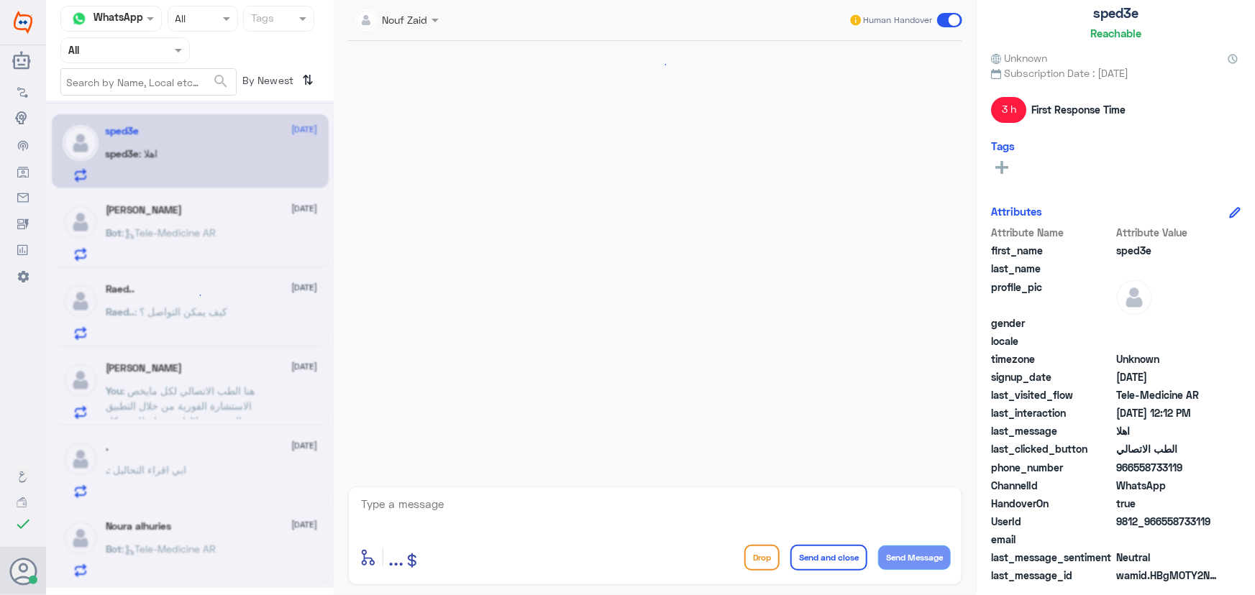
scroll to position [361, 0]
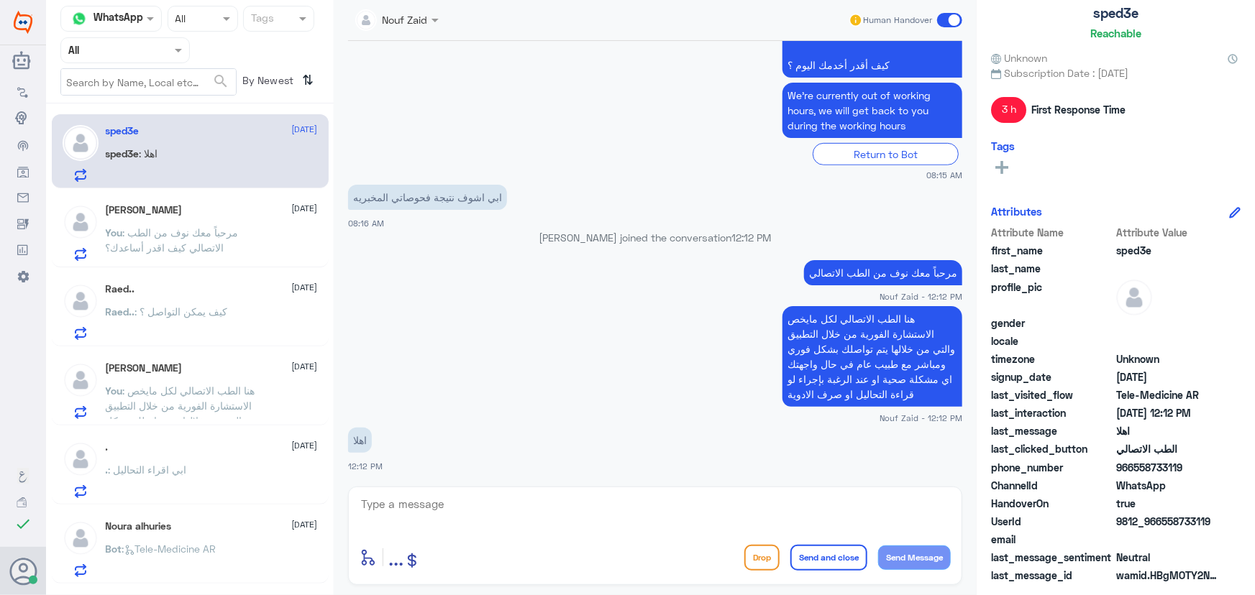
click at [138, 232] on span ": مرحباً معك نوف من الطب الاتصالي كيف اقدر أساعدك؟" at bounding box center [172, 240] width 133 height 27
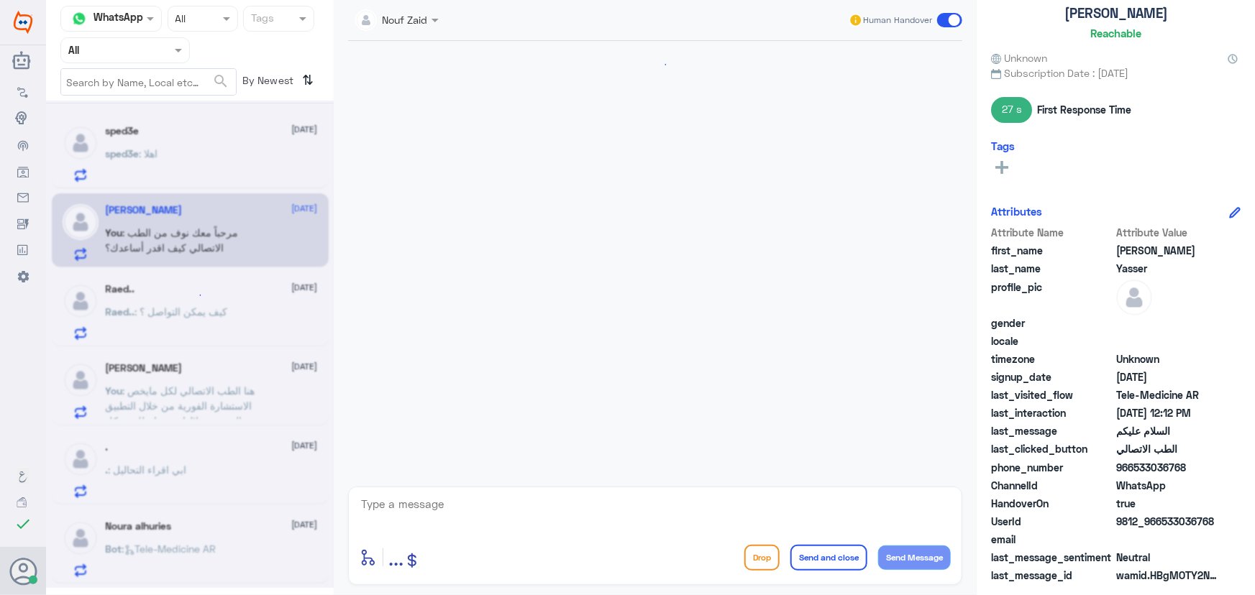
scroll to position [101, 0]
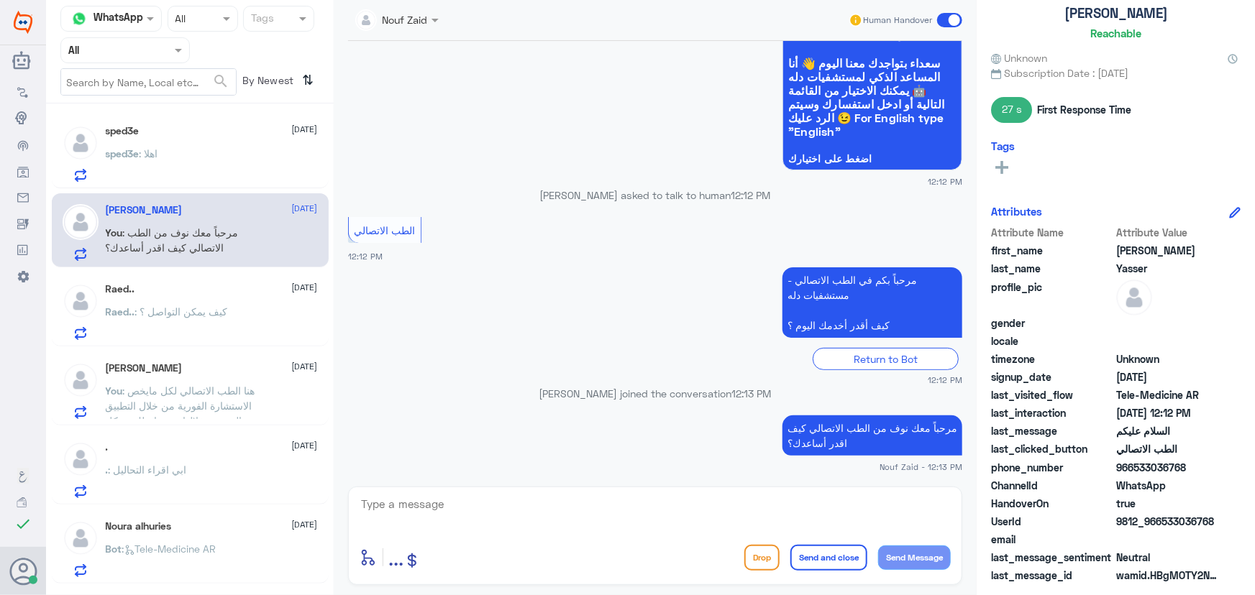
click at [151, 163] on p "sped3e : اهلا" at bounding box center [132, 164] width 52 height 36
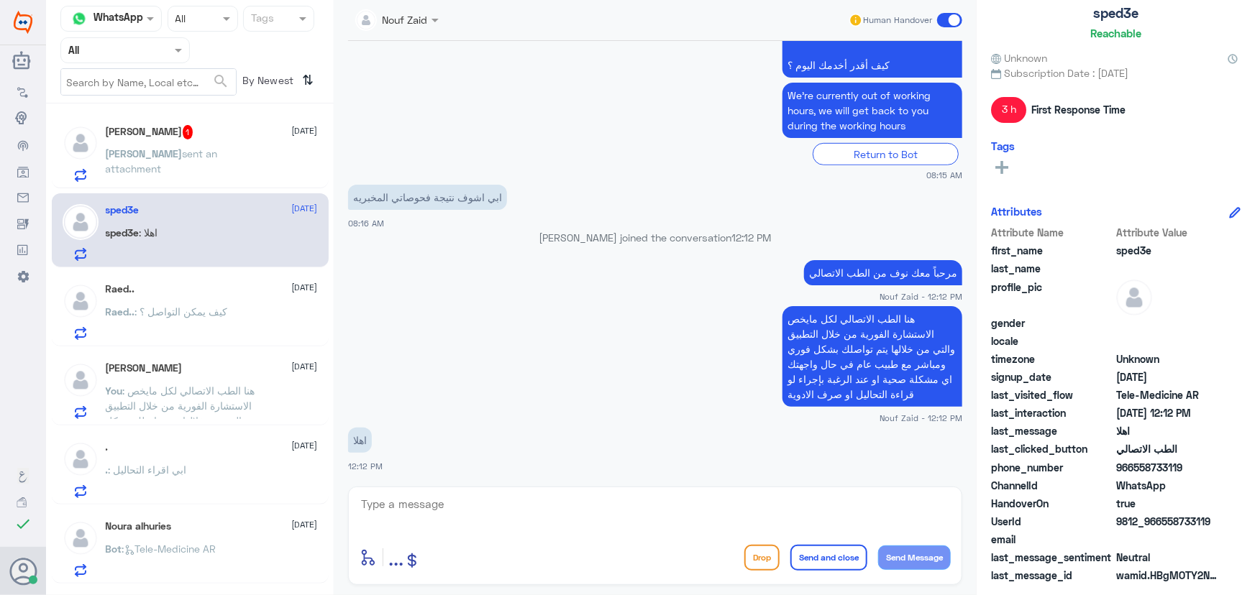
click at [218, 157] on span "sent an attachment" at bounding box center [162, 160] width 112 height 27
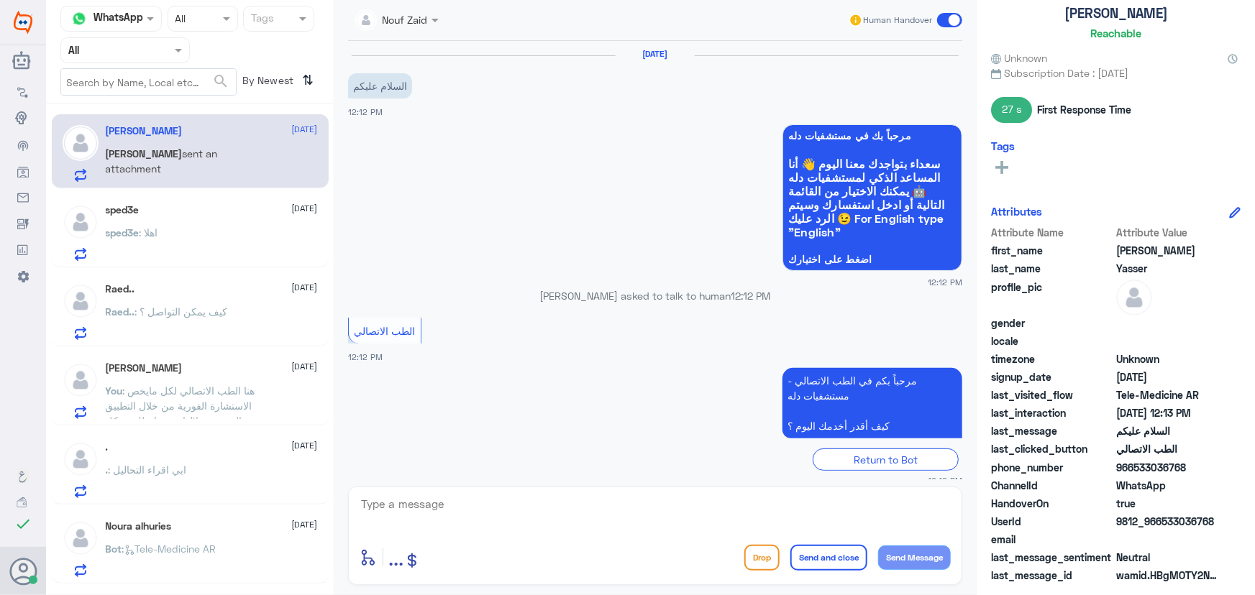
scroll to position [300, 0]
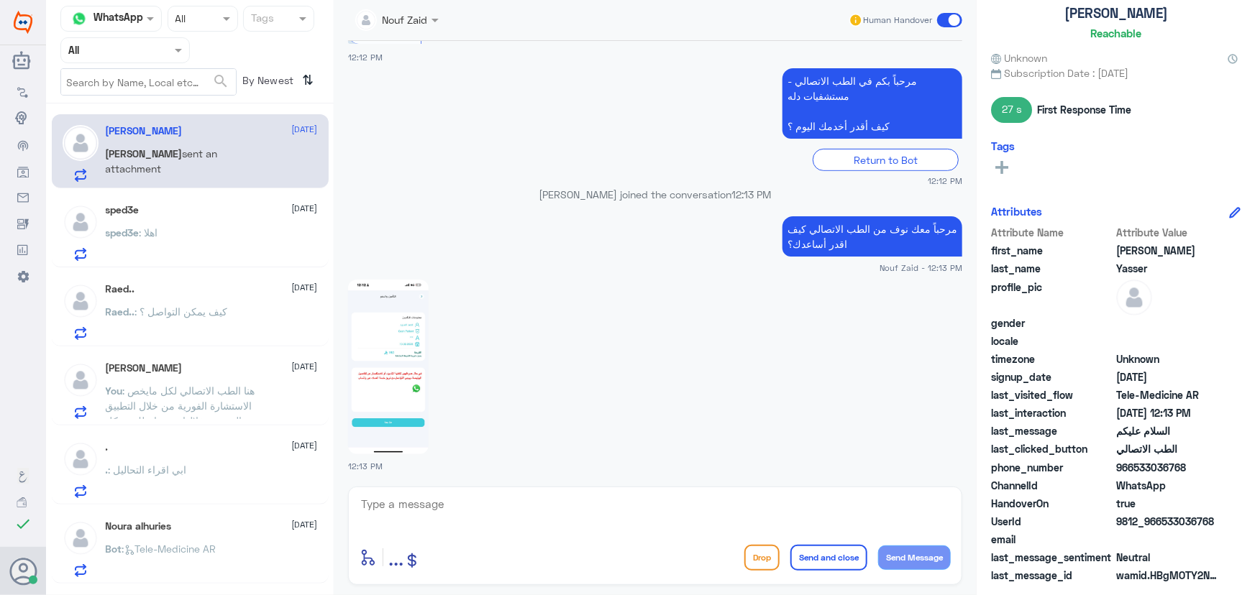
click at [377, 357] on img at bounding box center [388, 367] width 81 height 175
drag, startPoint x: 1162, startPoint y: 520, endPoint x: 1254, endPoint y: 536, distance: 93.4
click at [1254, 538] on div "Ahmed Yasser Reachable Unknown Subscription Date : 09/14/2025 27 s First Respon…" at bounding box center [1116, 300] width 278 height 600
copy div "533036768 email"
click at [206, 252] on div "sped3e : اهلا" at bounding box center [212, 245] width 212 height 32
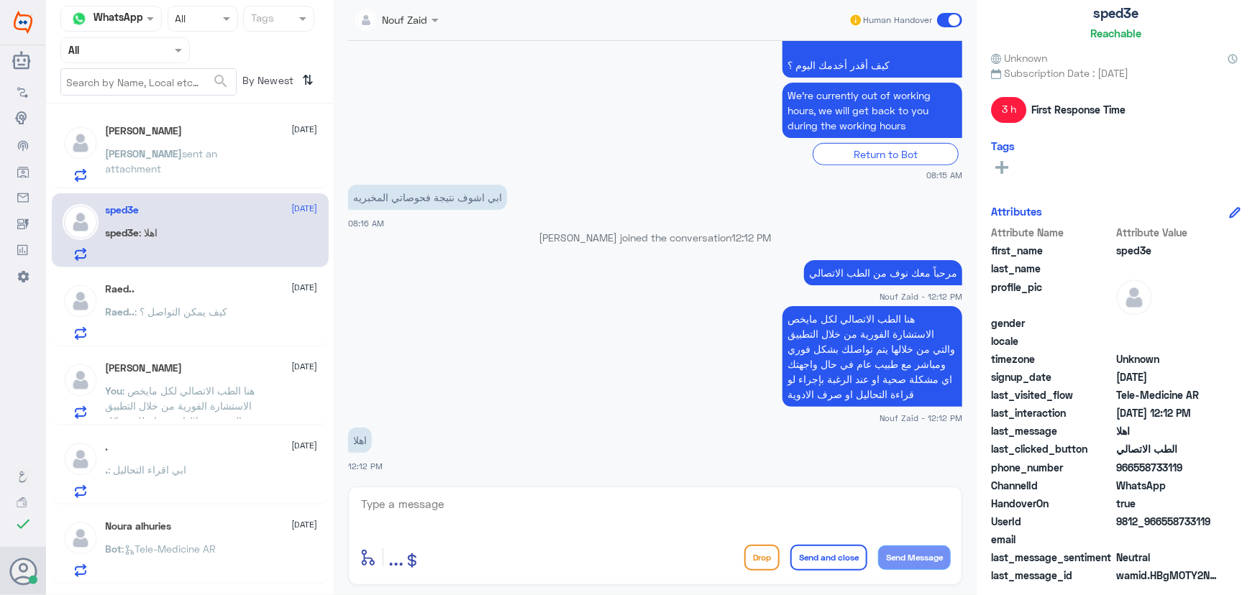
click at [211, 129] on div "Ahmed Yasser 14 September" at bounding box center [212, 131] width 212 height 12
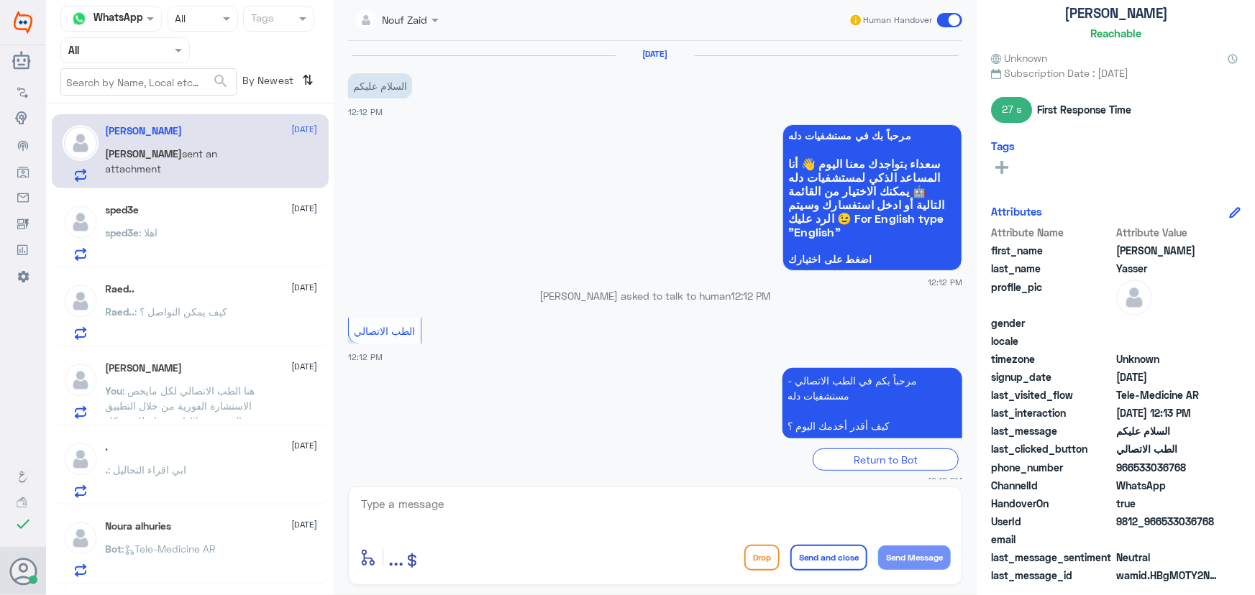
scroll to position [300, 0]
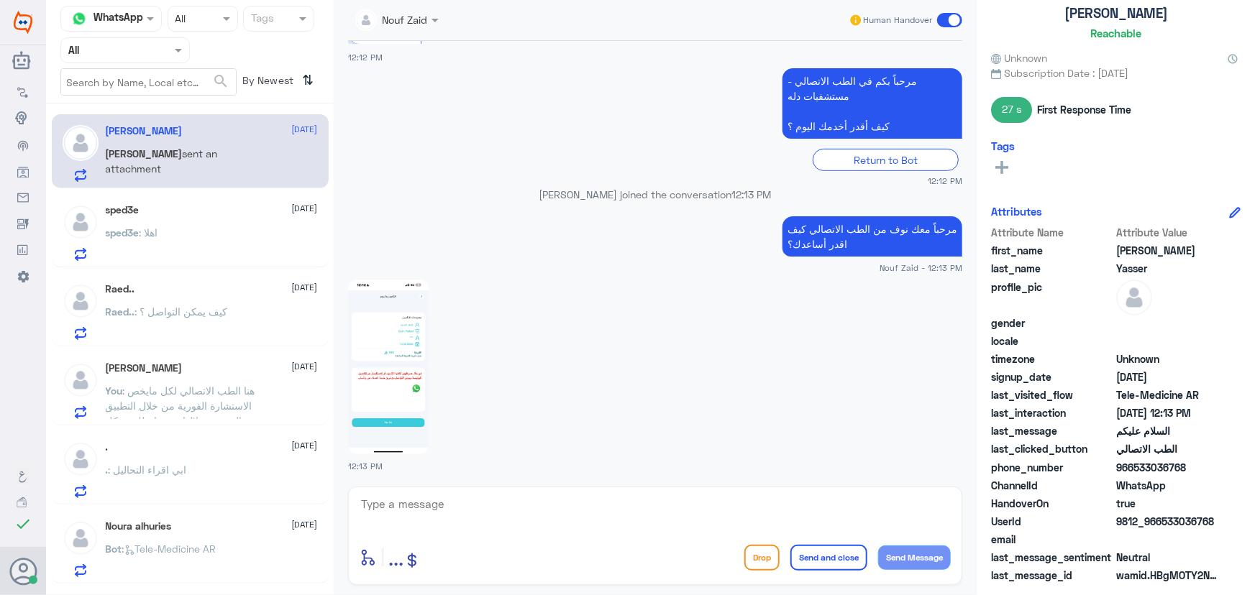
click at [391, 344] on img at bounding box center [388, 367] width 81 height 175
click at [398, 384] on img at bounding box center [388, 367] width 81 height 175
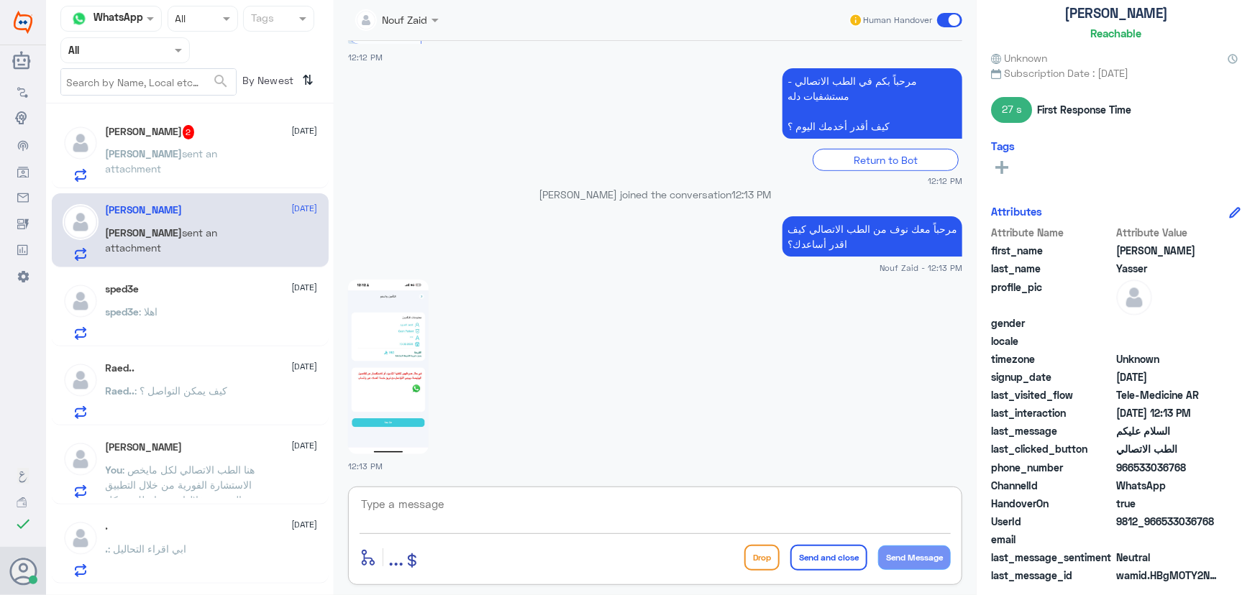
click at [563, 498] on textarea at bounding box center [655, 512] width 591 height 35
type textarea "تم التواصل من خلال الاتصال الهاتفي، سعدنا بخدمتك"
click at [903, 552] on button "Send Message" at bounding box center [914, 558] width 73 height 24
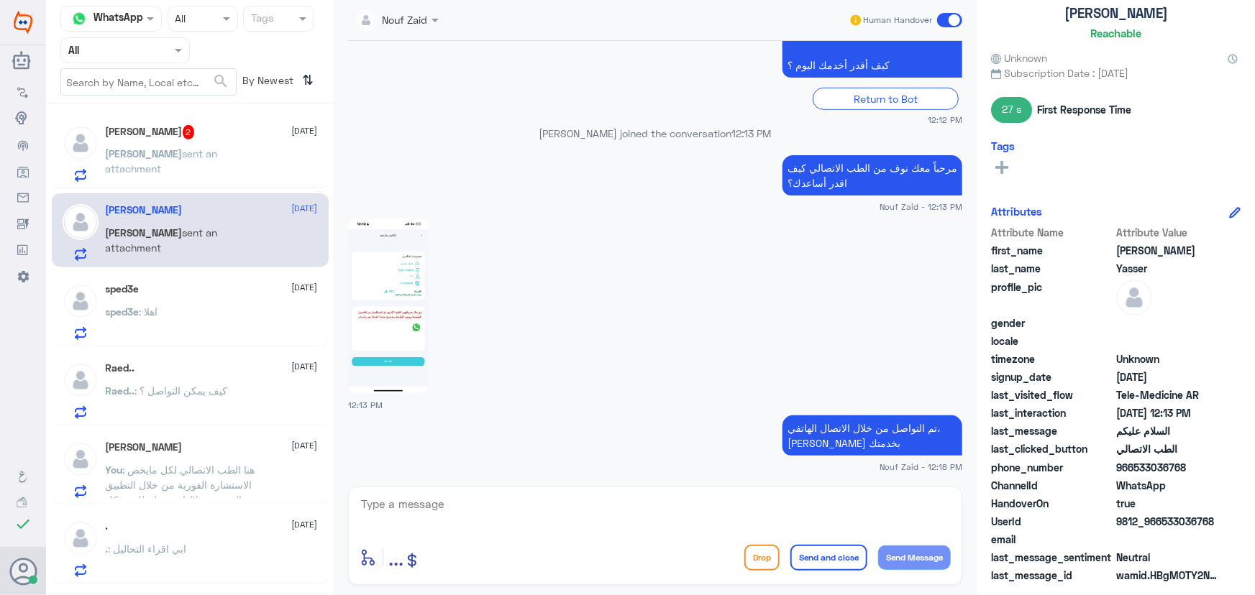
click at [947, 18] on span at bounding box center [949, 20] width 25 height 14
click at [0, 0] on input "checkbox" at bounding box center [0, 0] width 0 height 0
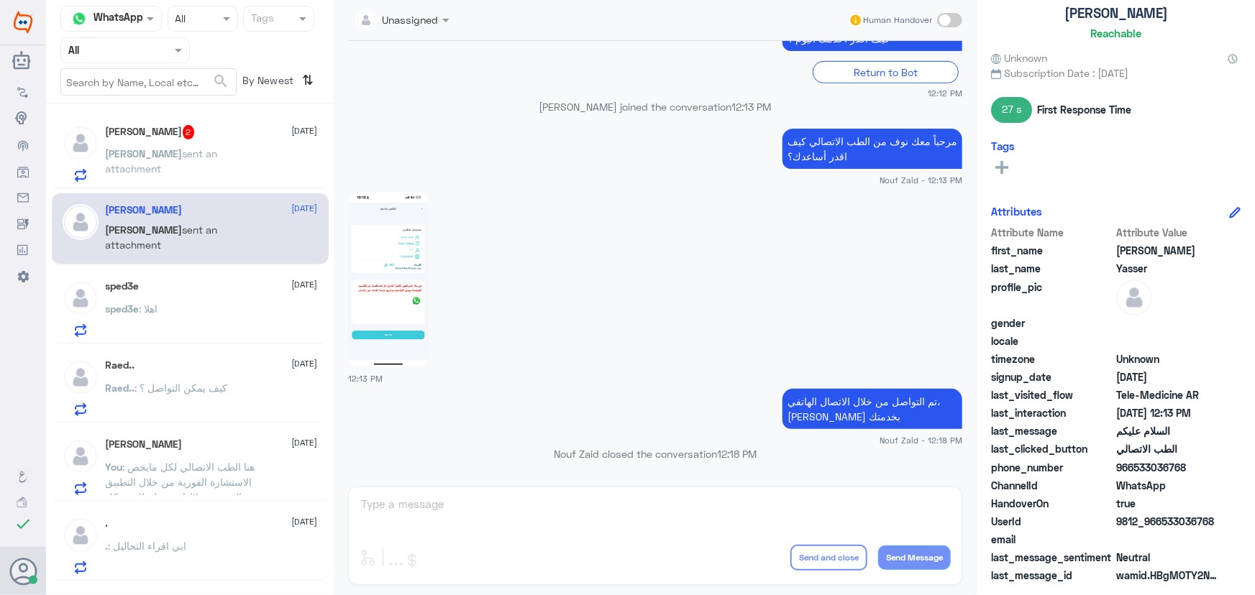
click at [191, 183] on div "Abdullah AlTamimi 2 14 September Abdullah sent an attachment" at bounding box center [190, 151] width 277 height 74
click at [186, 153] on span "sent an attachment" at bounding box center [162, 160] width 112 height 27
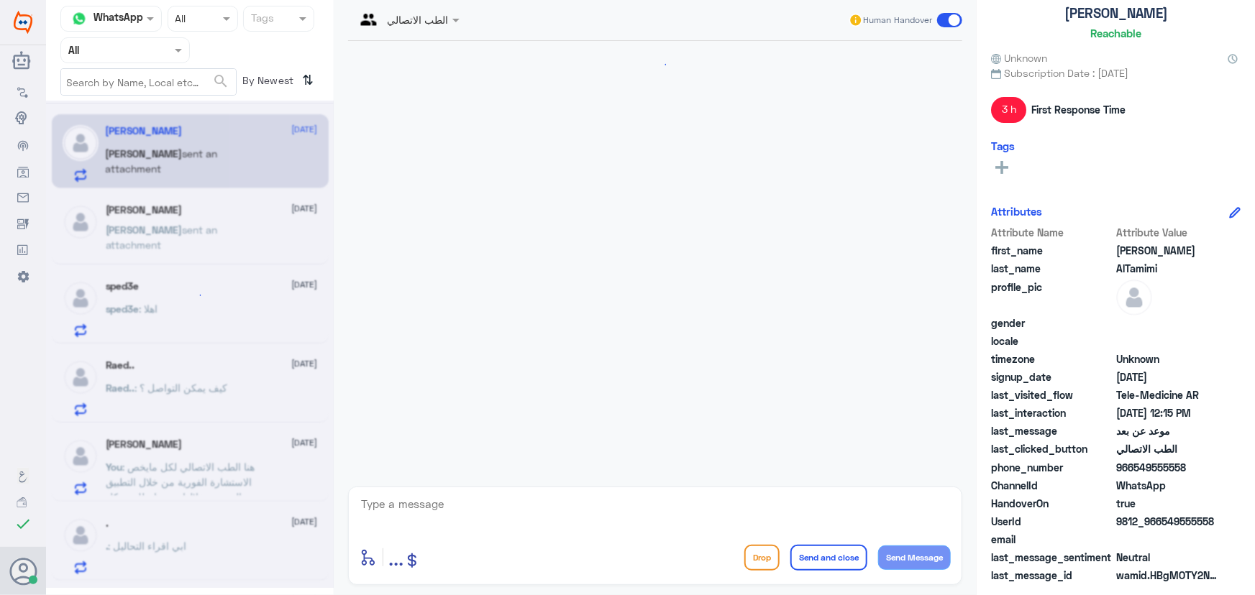
scroll to position [1867, 0]
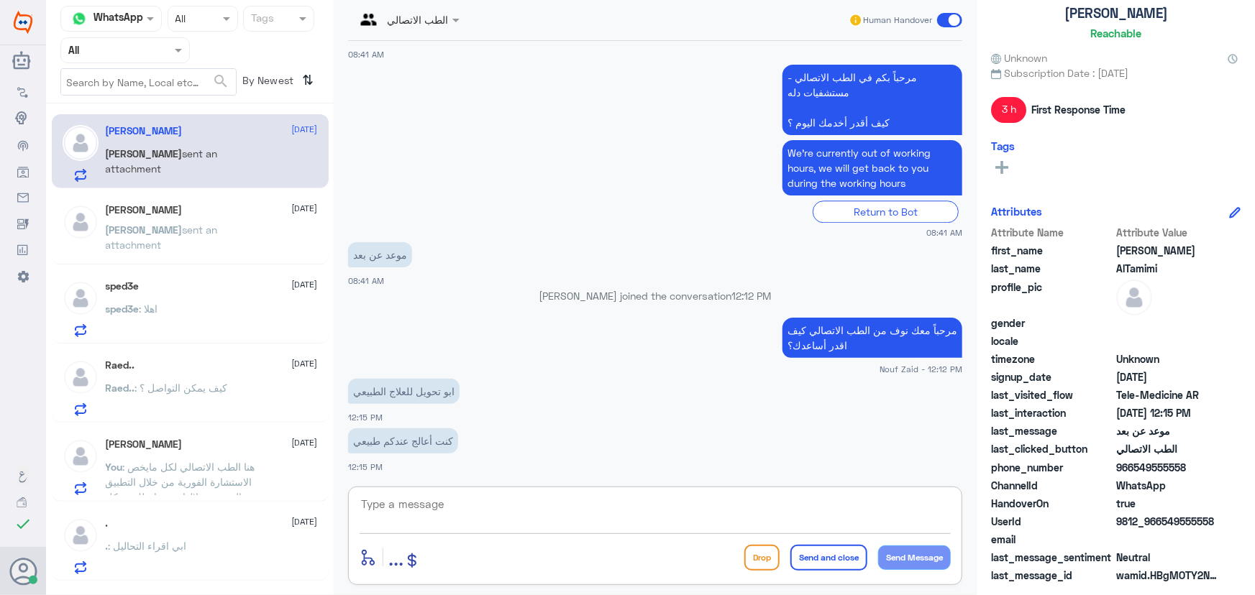
click at [488, 495] on textarea at bounding box center [655, 512] width 591 height 35
paste textarea "هنا الطب الاتصالي لكل مايخص الاستشارة الفورية من خلال التطبيق ، يمكنك الاستفسار…"
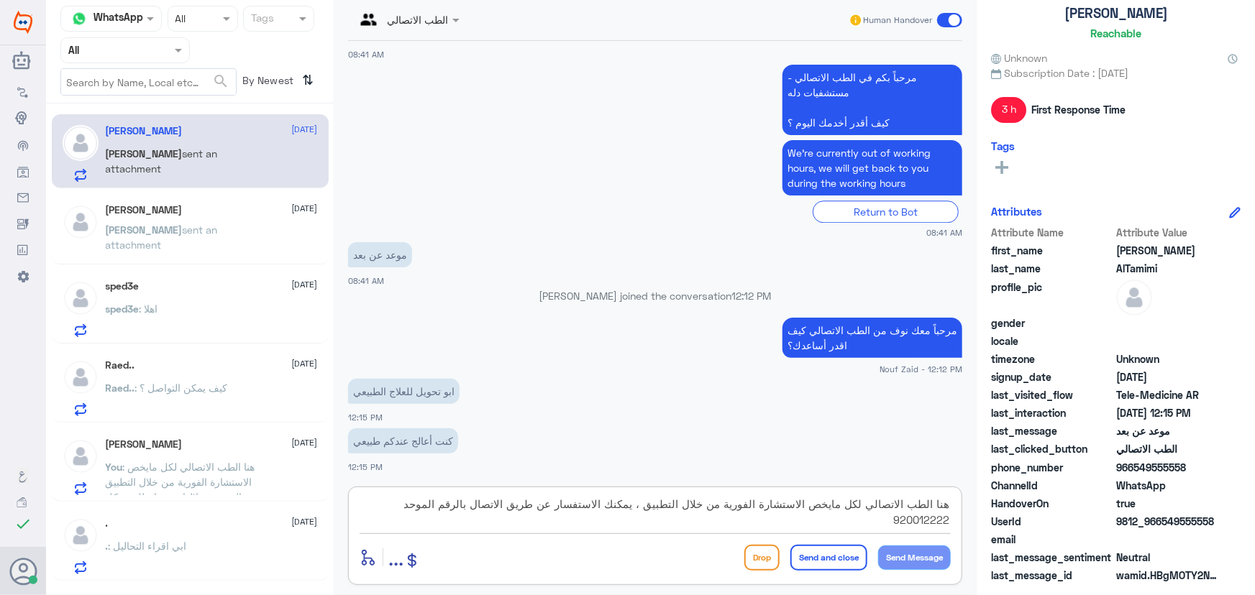
scroll to position [29, 0]
click at [630, 517] on textarea "هنا الطب الاتصالي لكل مايخص الاستشارة الفورية من خلال التطبيق ، يمكنك الاستفسار…" at bounding box center [655, 512] width 591 height 35
drag, startPoint x: 476, startPoint y: 503, endPoint x: 467, endPoint y: 506, distance: 9.1
click at [467, 506] on textarea "هنا الطب الاتصالي لكل مايخص الاستشارة الفورية من خلال التطبيق ، يمكنك الاستفسار…" at bounding box center [655, 512] width 591 height 35
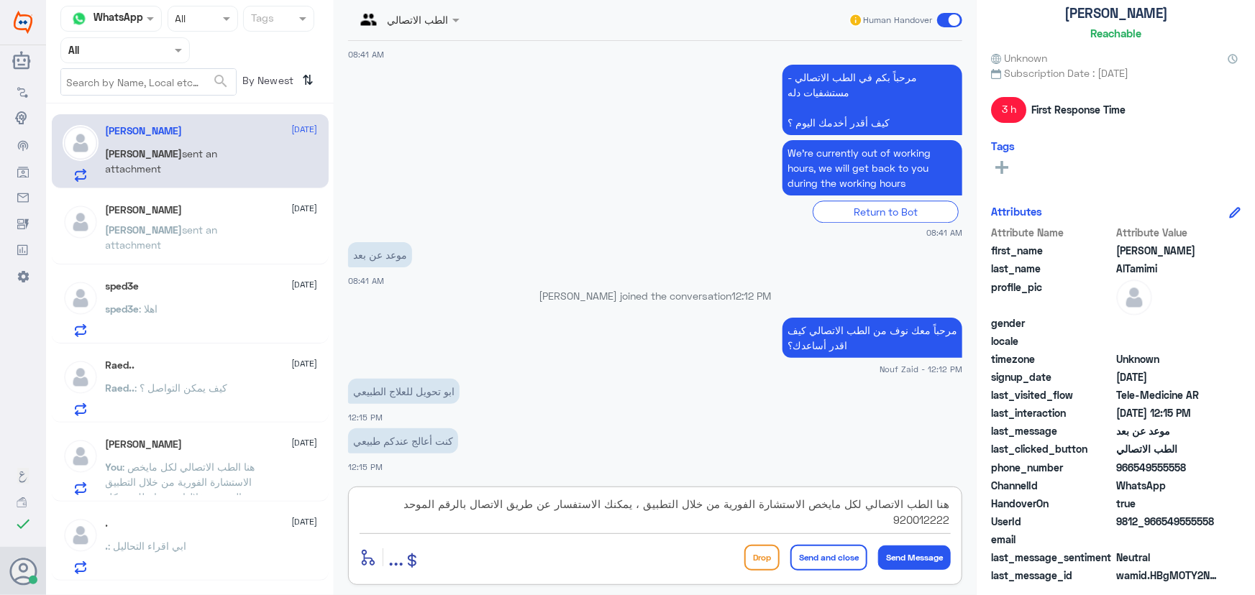
click at [646, 519] on textarea "هنا الطب الاتصالي لكل مايخص الاستشارة الفورية من خلال التطبيق ، يمكنك الاستفسار…" at bounding box center [655, 512] width 591 height 35
type textarea "هنا الطب الاتصالي لكل مايخص الاستشارة الفورية من خلال التطبيق ، يمكنك الاستفسار…"
click at [844, 556] on button "Send and close" at bounding box center [828, 558] width 77 height 26
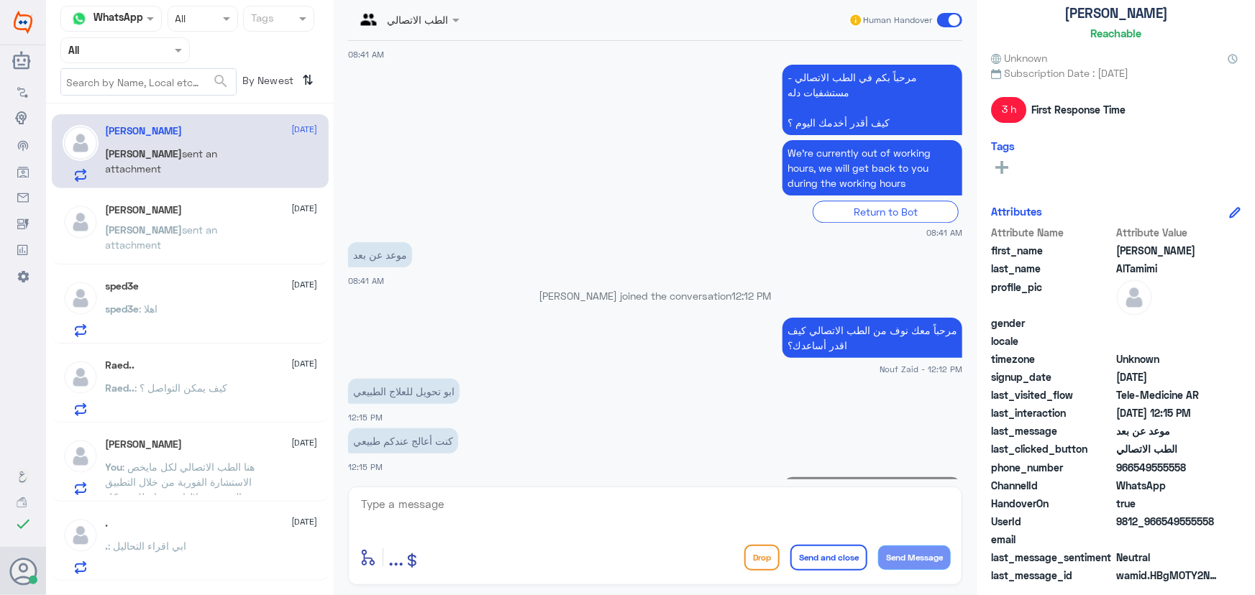
scroll to position [1959, 0]
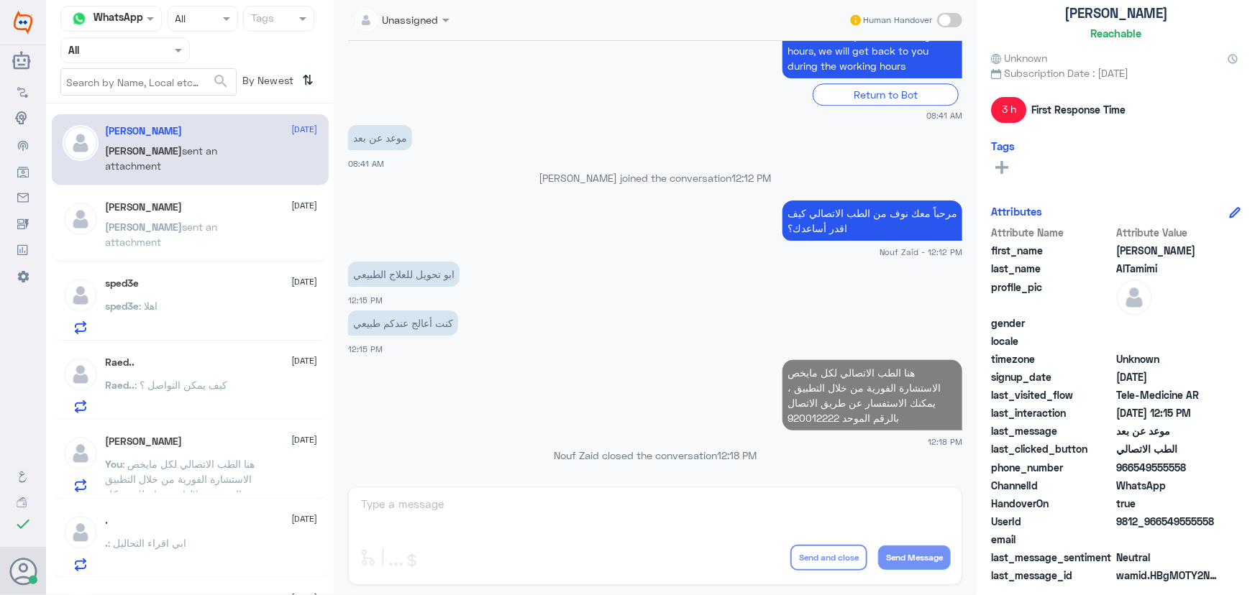
click at [194, 244] on p "Ahmed sent an attachment" at bounding box center [187, 237] width 162 height 36
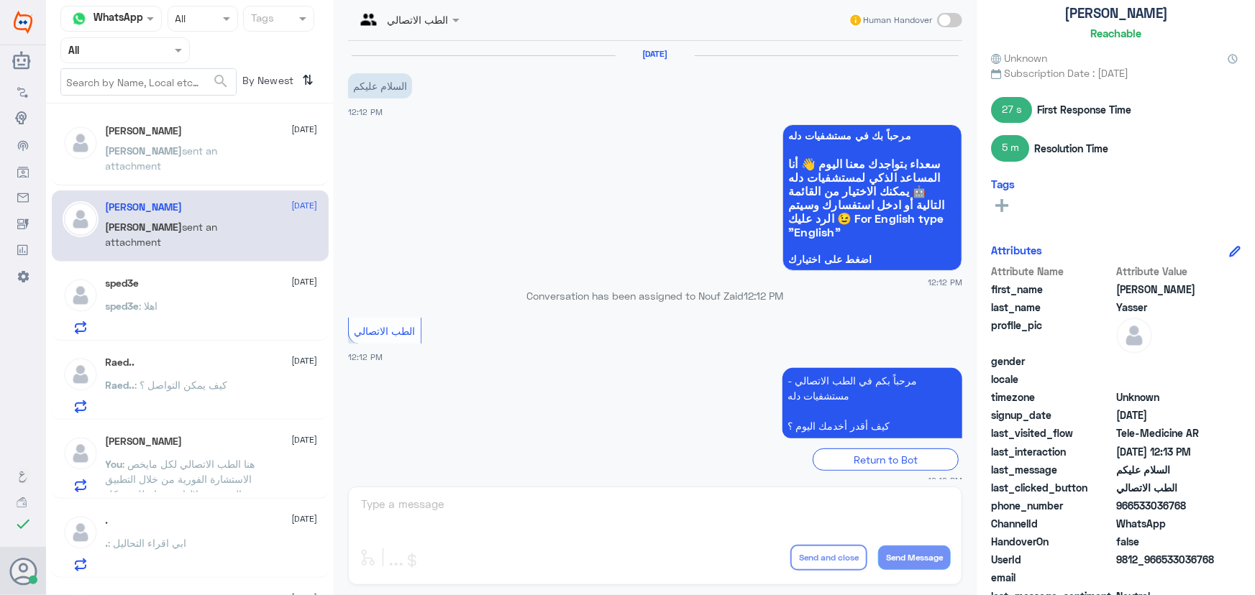
scroll to position [388, 0]
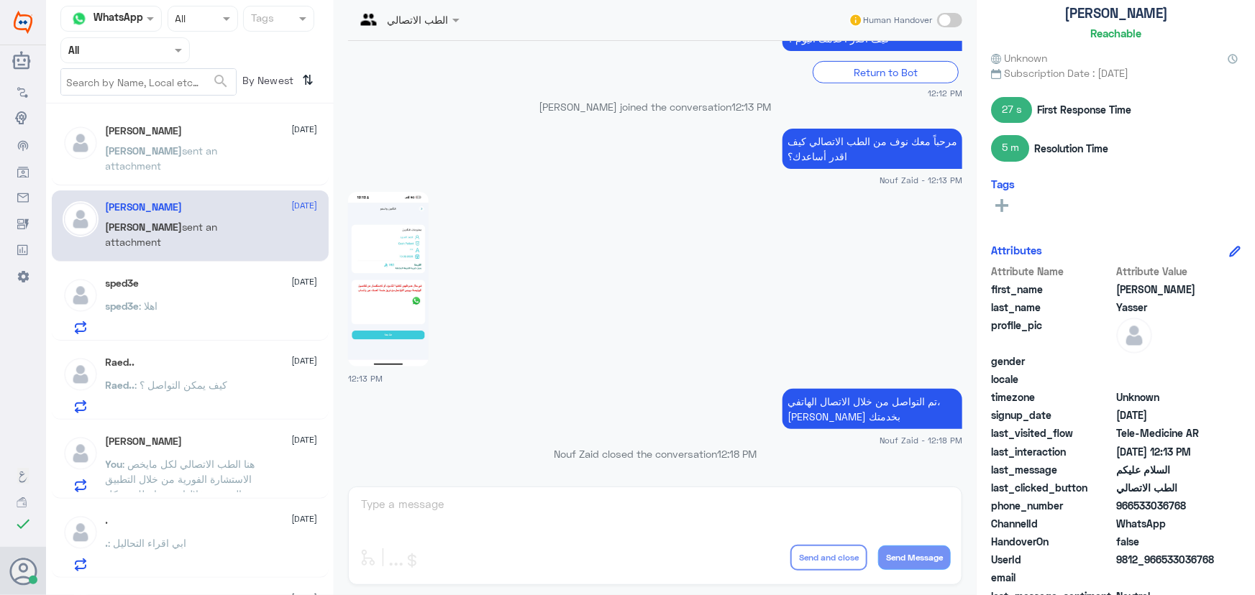
click at [231, 298] on div "sped3e 14 September sped3e : اهلا" at bounding box center [212, 306] width 212 height 57
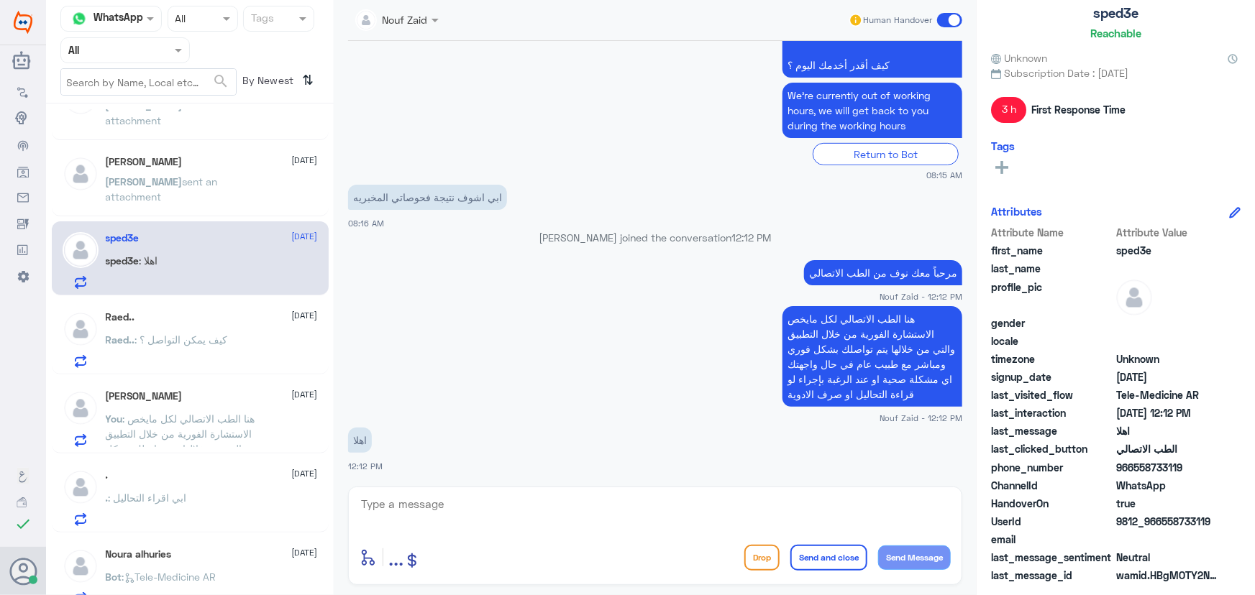
scroll to position [65, 0]
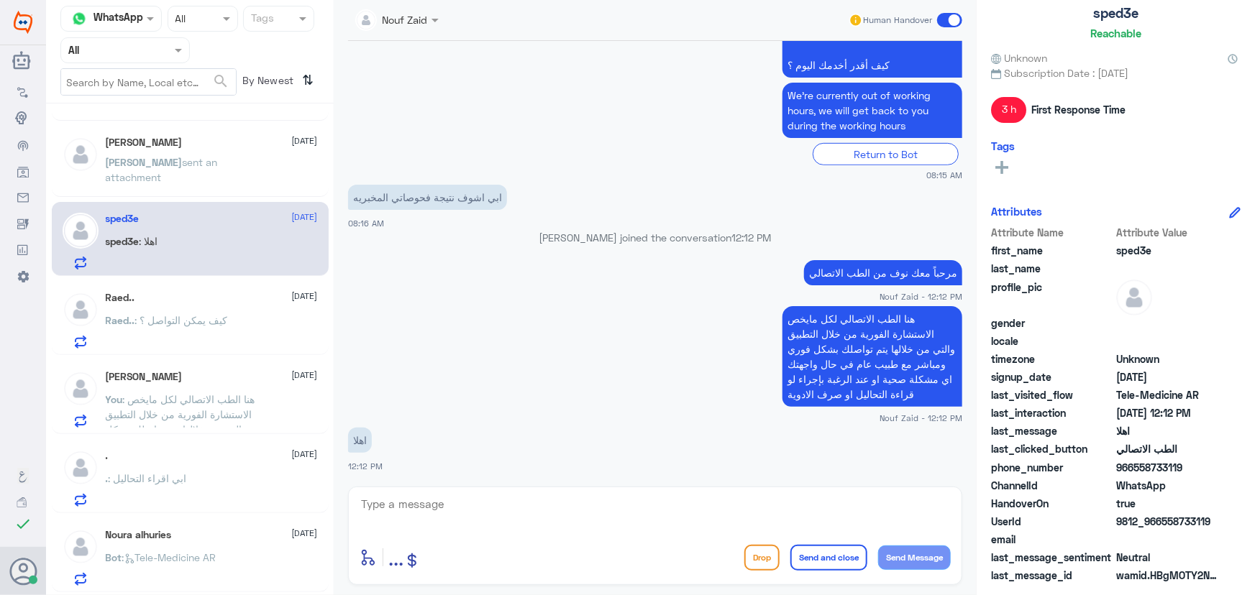
drag, startPoint x: 206, startPoint y: 252, endPoint x: 210, endPoint y: 288, distance: 36.2
click at [205, 252] on div "sped3e : اهلا" at bounding box center [212, 253] width 212 height 32
click at [214, 319] on span ": كيف يمكن التواصل ؟" at bounding box center [181, 320] width 93 height 12
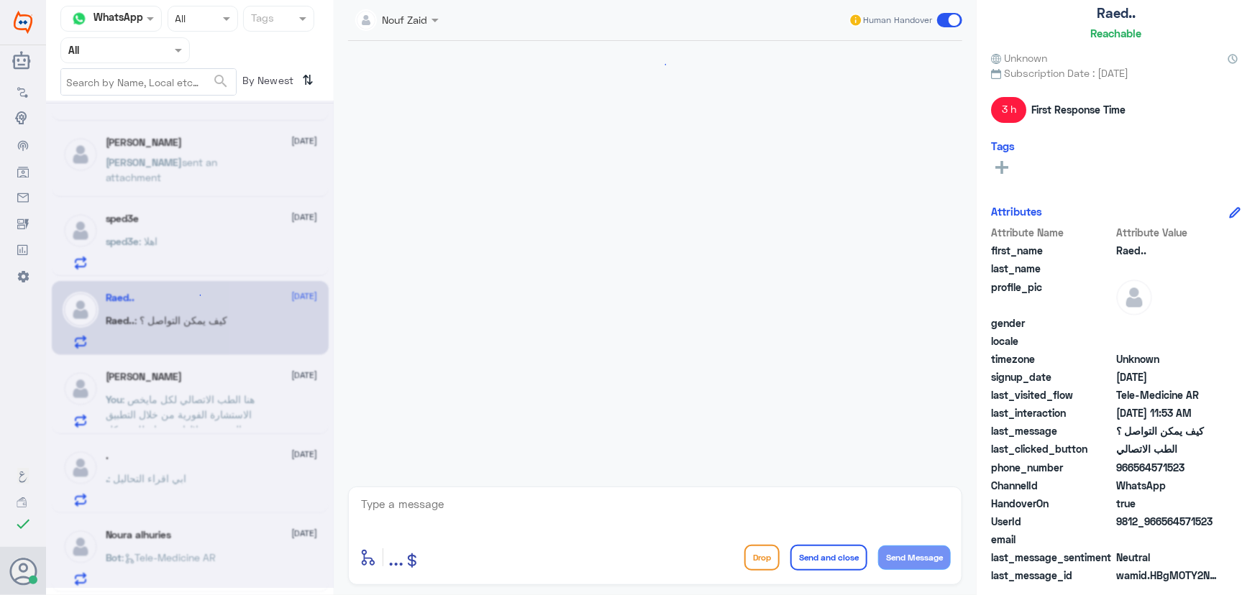
scroll to position [361, 0]
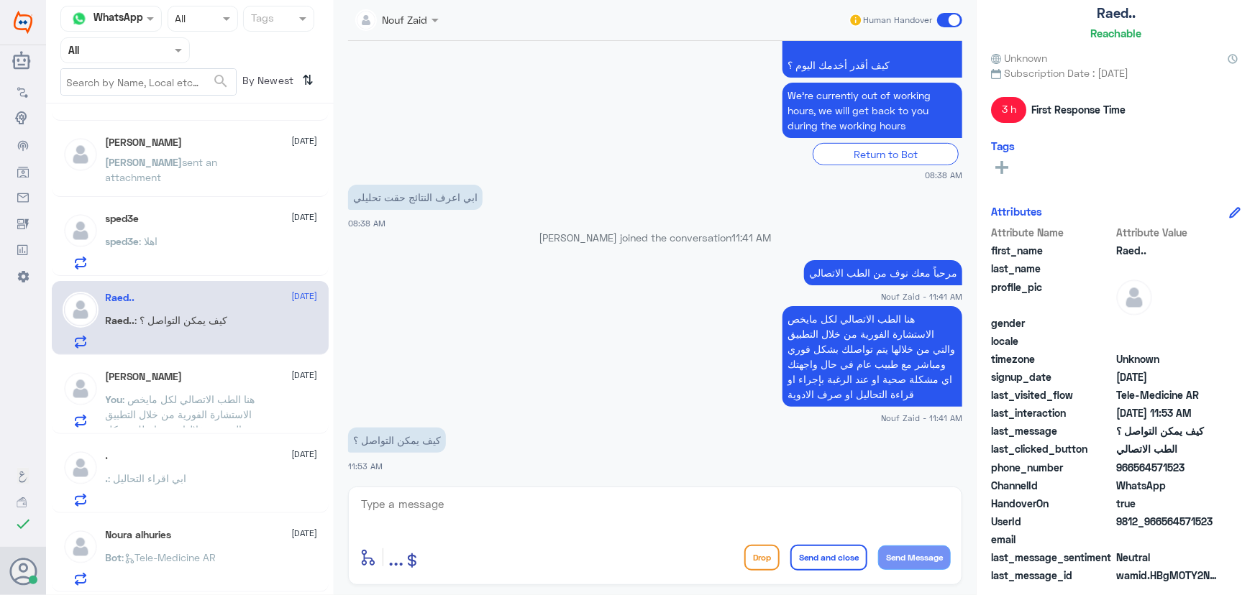
click at [201, 246] on div "sped3e : اهلا" at bounding box center [212, 253] width 212 height 32
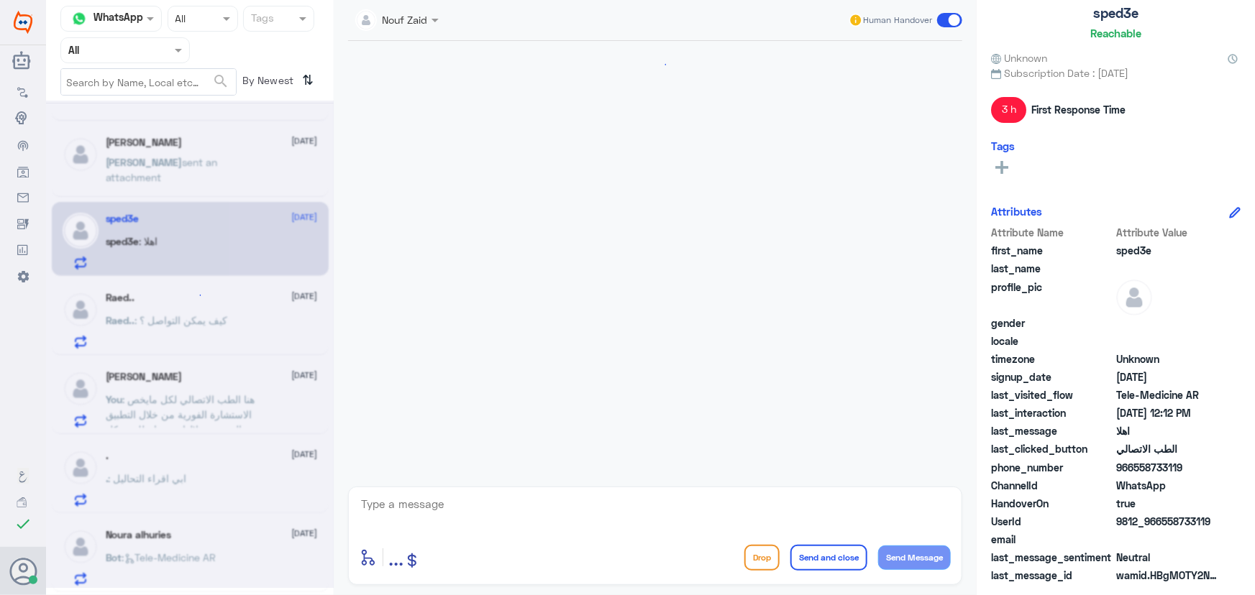
click at [514, 498] on textarea at bounding box center [655, 512] width 591 height 35
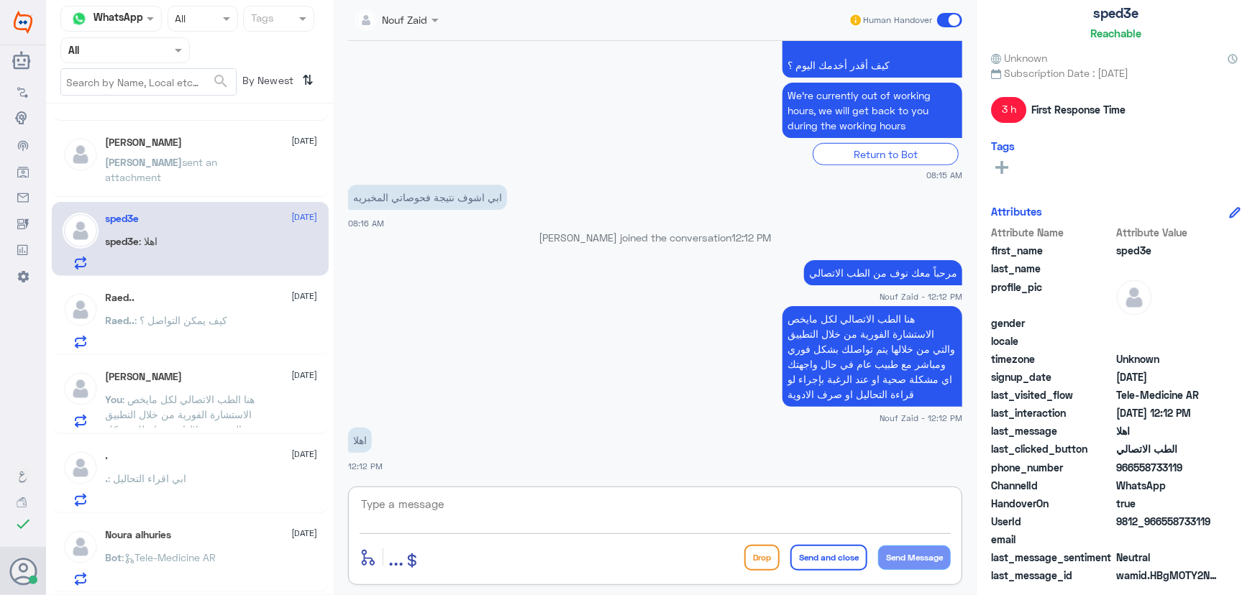
click at [173, 213] on div "sped3e 14 September" at bounding box center [212, 219] width 212 height 12
click at [188, 255] on div "sped3e : اهلا" at bounding box center [212, 253] width 212 height 32
click at [453, 515] on textarea at bounding box center [655, 512] width 591 height 35
type textarea "تم التواصل من خلال الاتصال الهاتفي، سعدنا بخدمتك"
drag, startPoint x: 1163, startPoint y: 520, endPoint x: 1235, endPoint y: 524, distance: 72.8
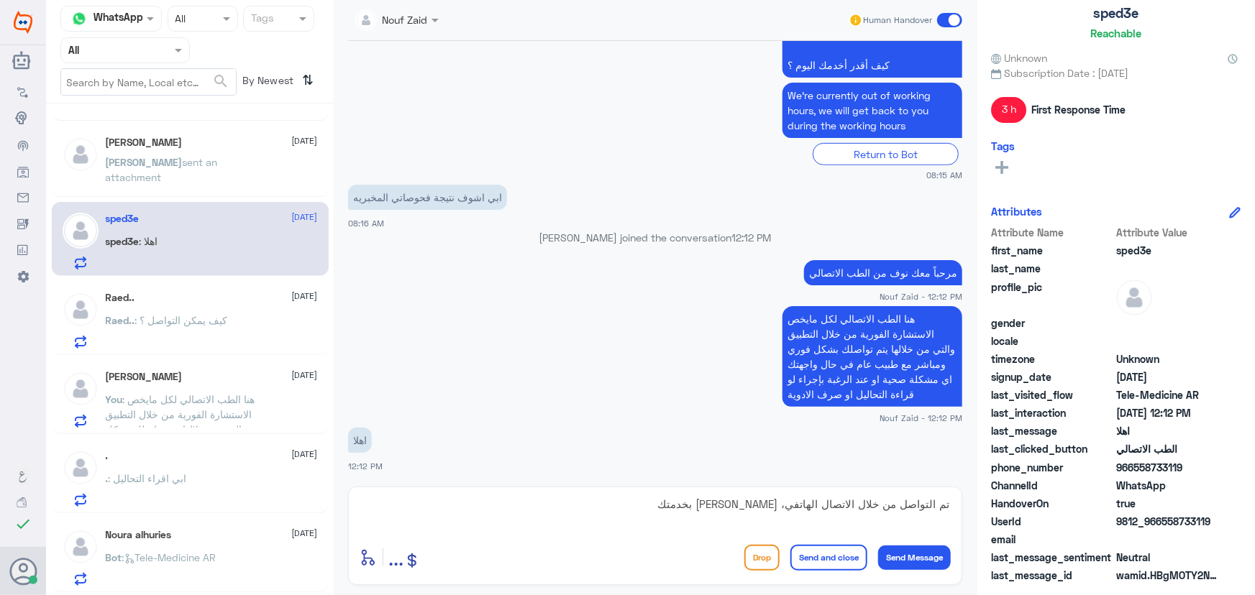
click at [1235, 524] on div "UserId 9812_966558733119" at bounding box center [1116, 523] width 250 height 18
copy span "558733119"
click at [841, 554] on button "Send and close" at bounding box center [828, 558] width 77 height 26
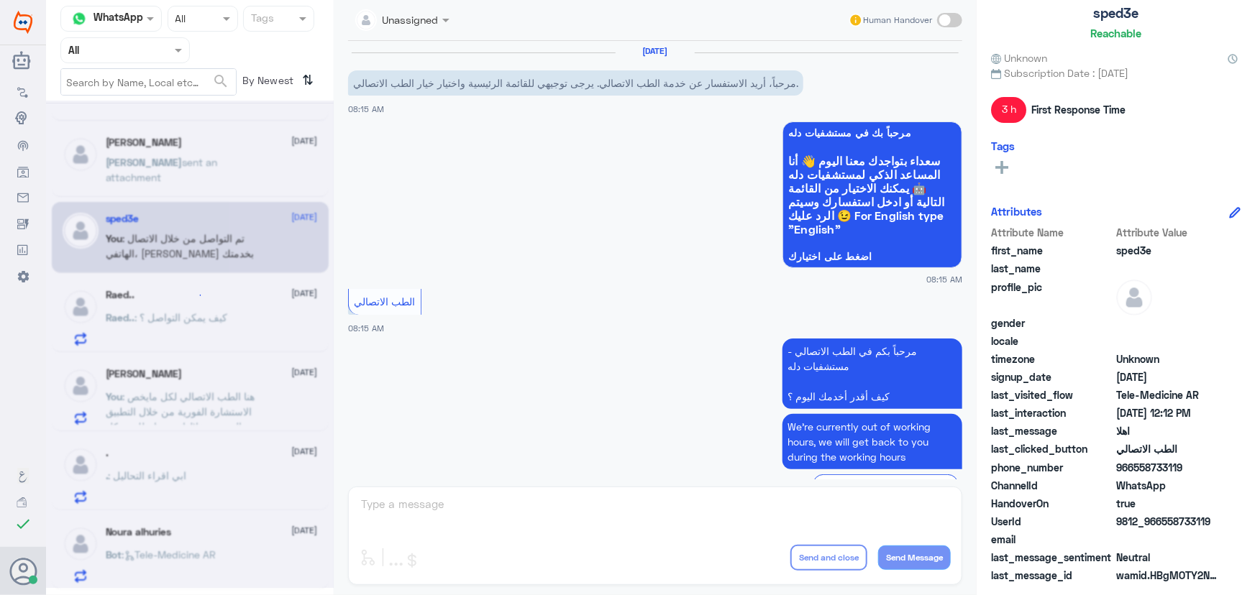
scroll to position [0, 0]
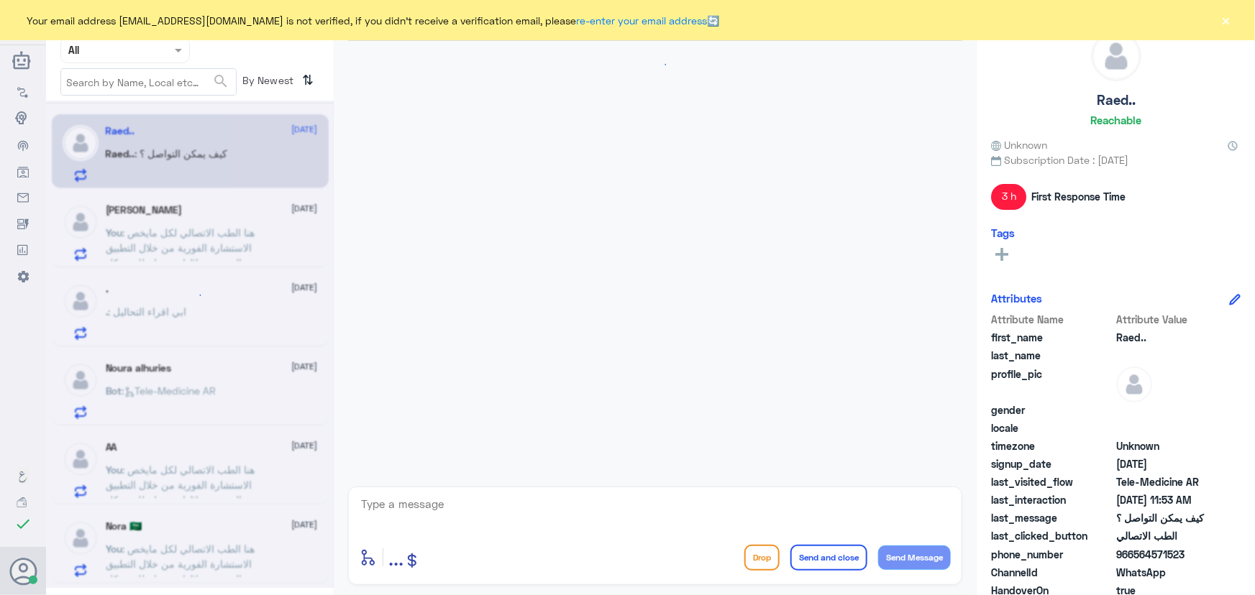
scroll to position [361, 0]
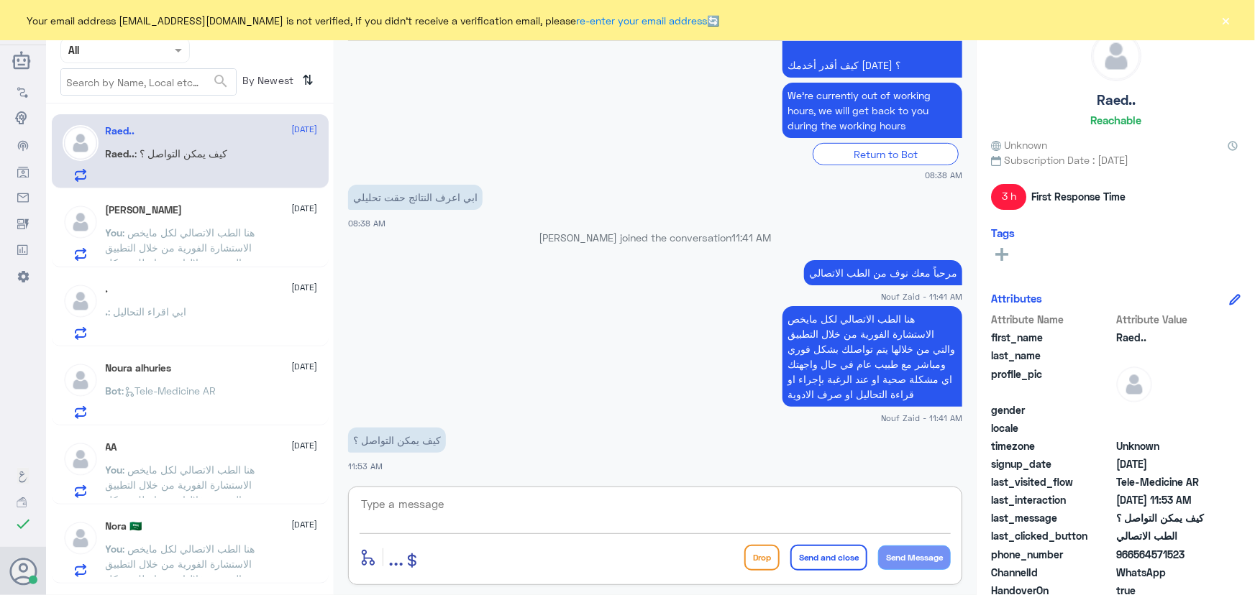
click at [532, 506] on textarea at bounding box center [655, 512] width 591 height 35
click at [204, 217] on div "[PERSON_NAME] [DATE] You : هنا الطب الاتصالي لكل مايخص الاستشارة الفورية من خلا…" at bounding box center [212, 232] width 212 height 57
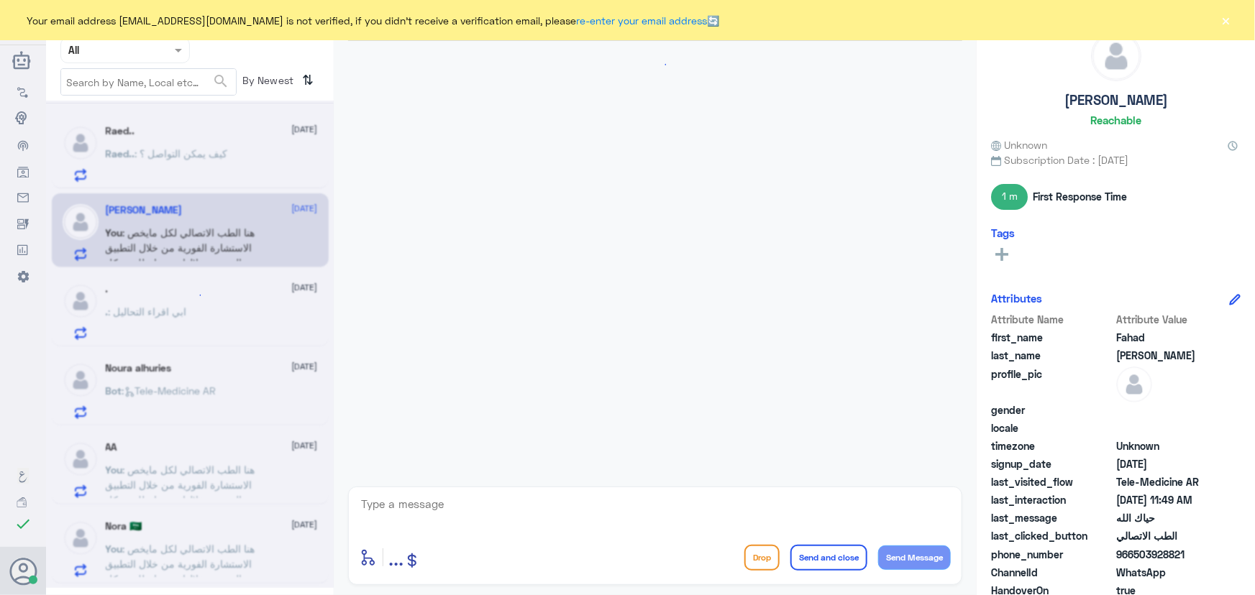
scroll to position [306, 0]
click at [190, 173] on p "Raed.. : كيف يمكن التواصل ؟" at bounding box center [167, 164] width 122 height 36
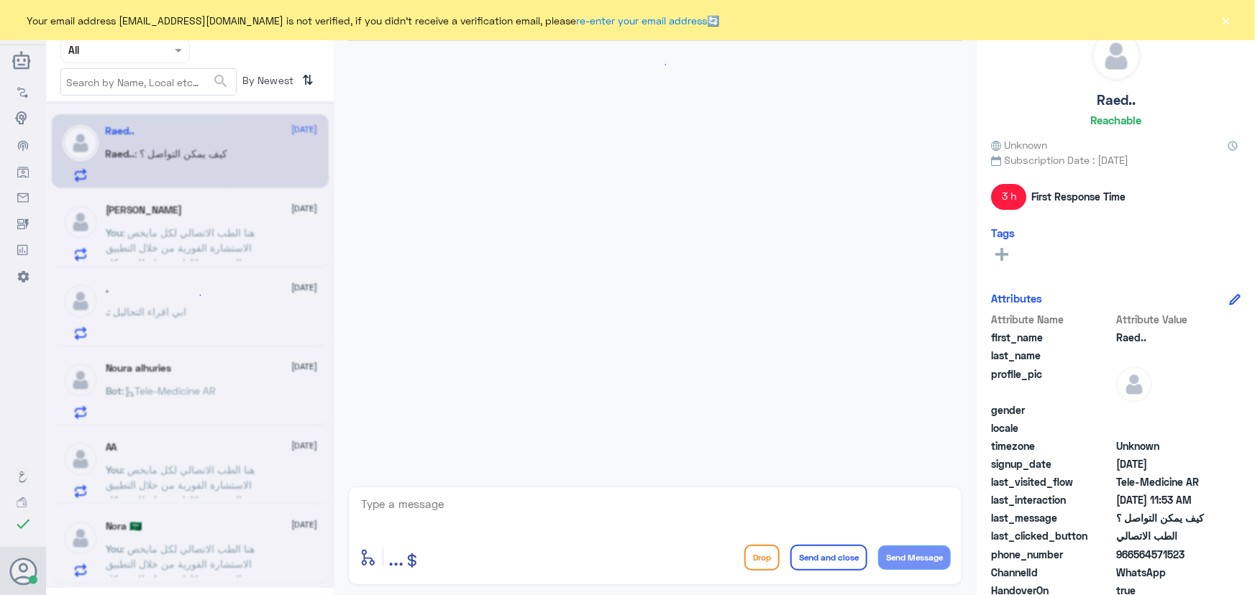
scroll to position [361, 0]
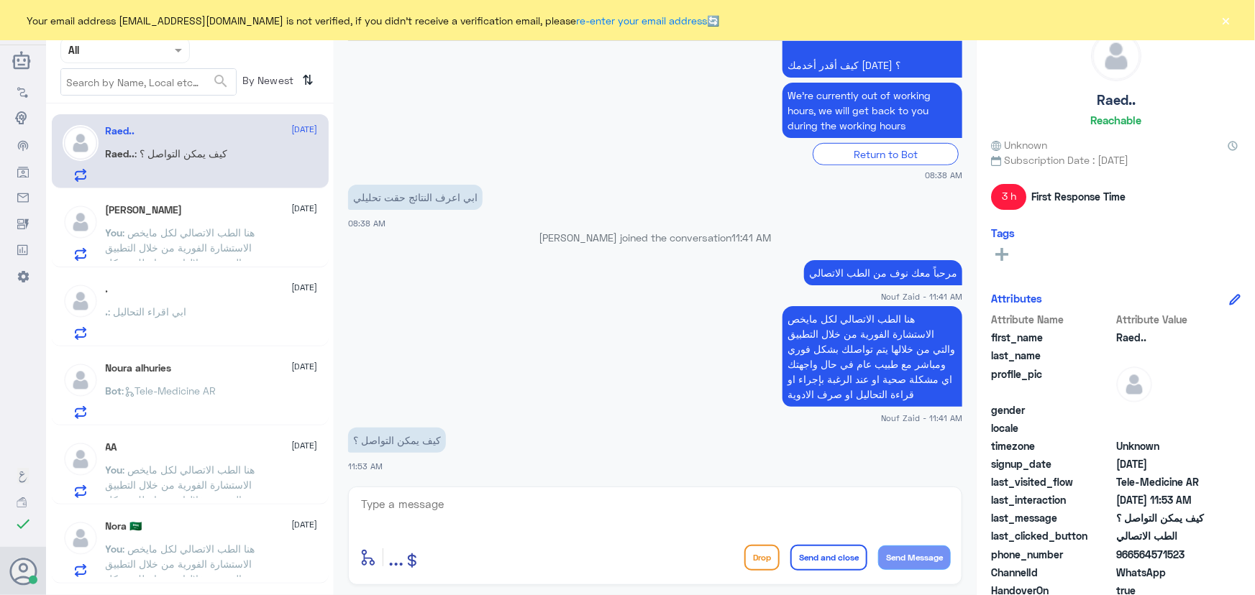
click at [1225, 27] on button "×" at bounding box center [1226, 20] width 14 height 14
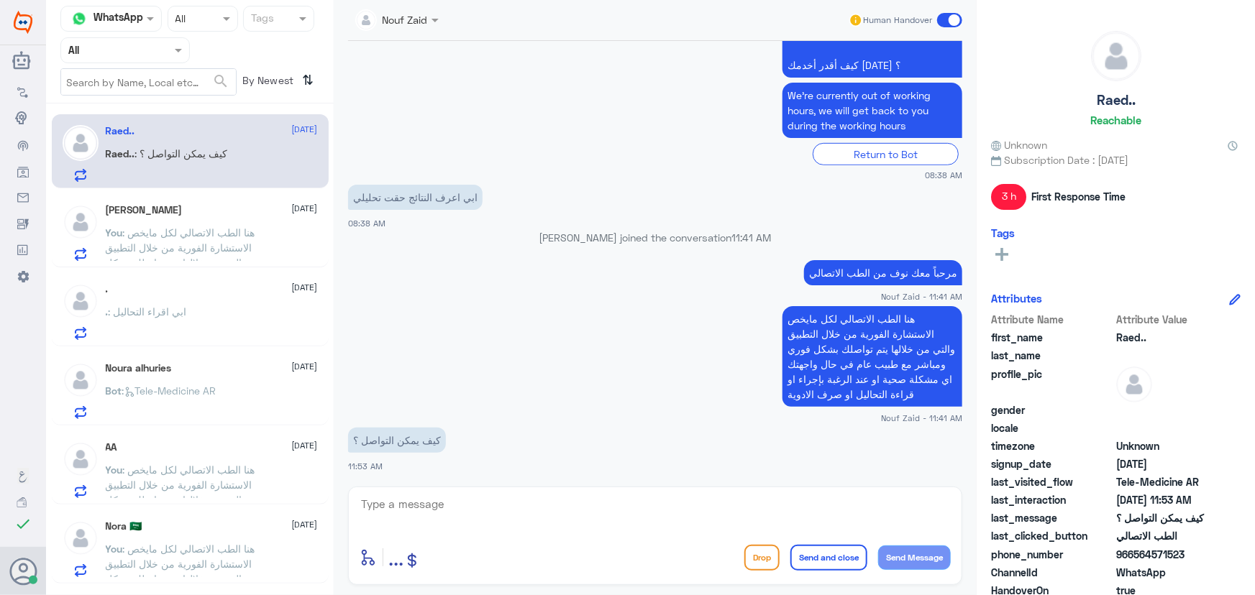
click at [547, 501] on textarea at bounding box center [655, 512] width 591 height 35
click at [611, 527] on textarea at bounding box center [655, 512] width 591 height 35
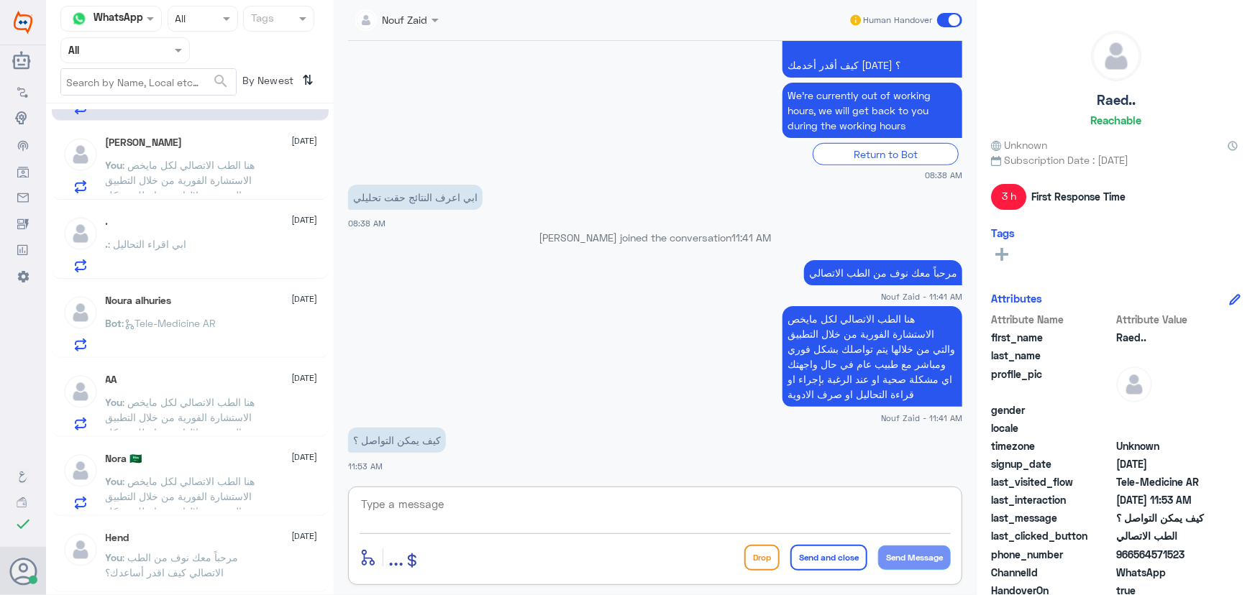
scroll to position [130, 0]
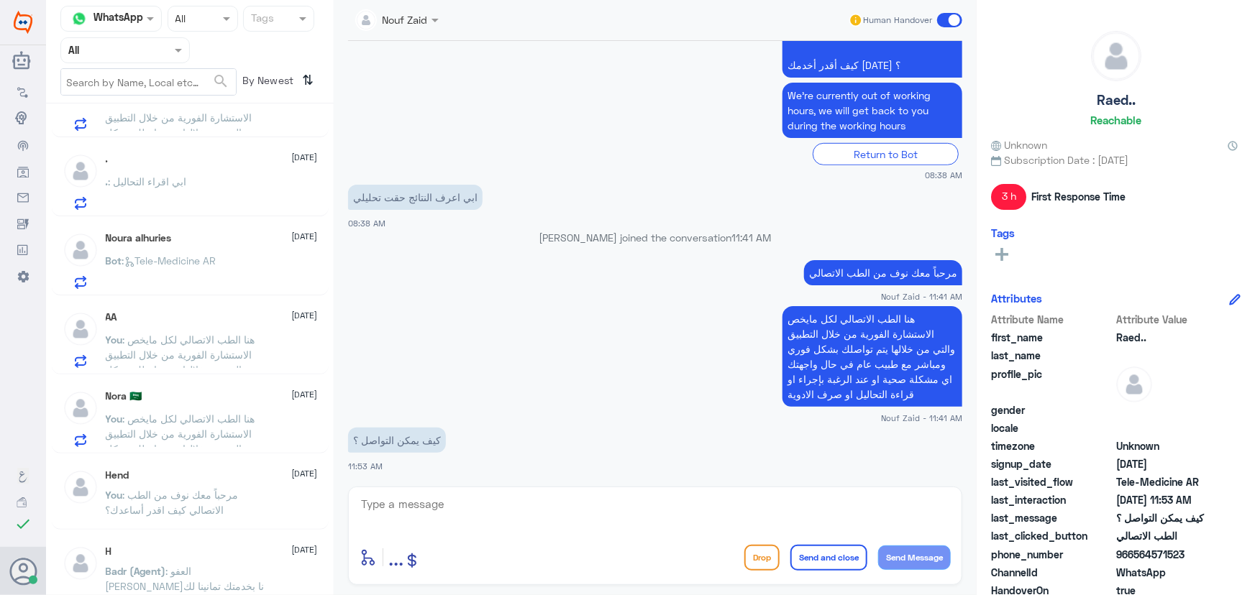
click at [203, 431] on span ": هنا الطب الاتصالي لكل مايخص الاستشارة الفورية من خلال التطبيق والتي من خلالها…" at bounding box center [185, 464] width 158 height 103
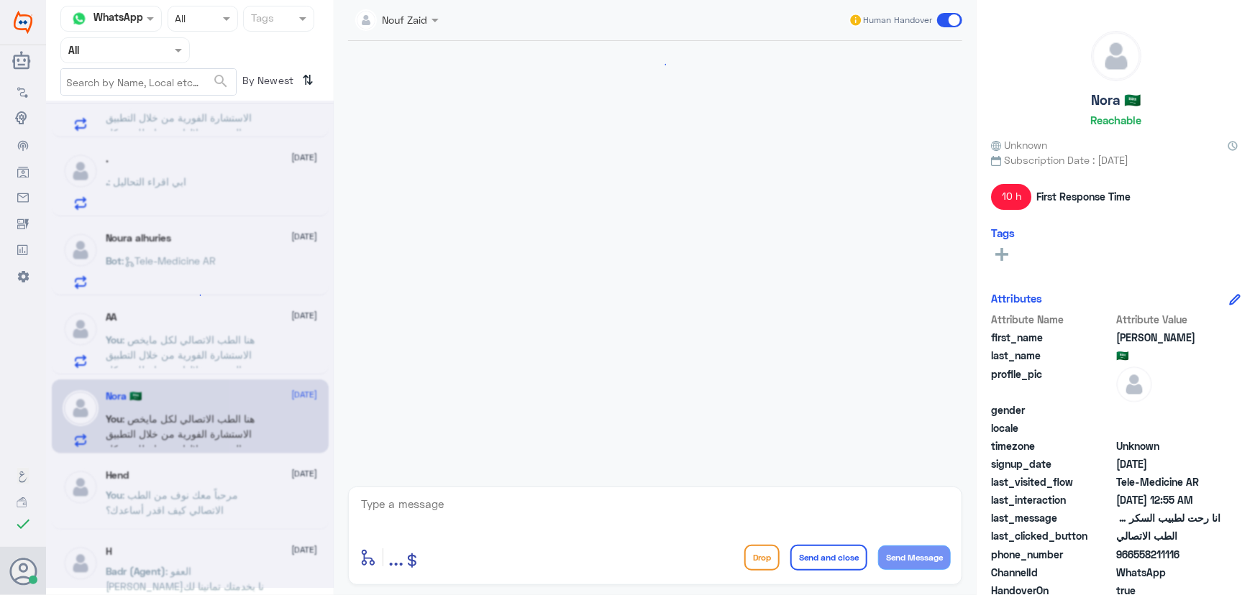
scroll to position [971, 0]
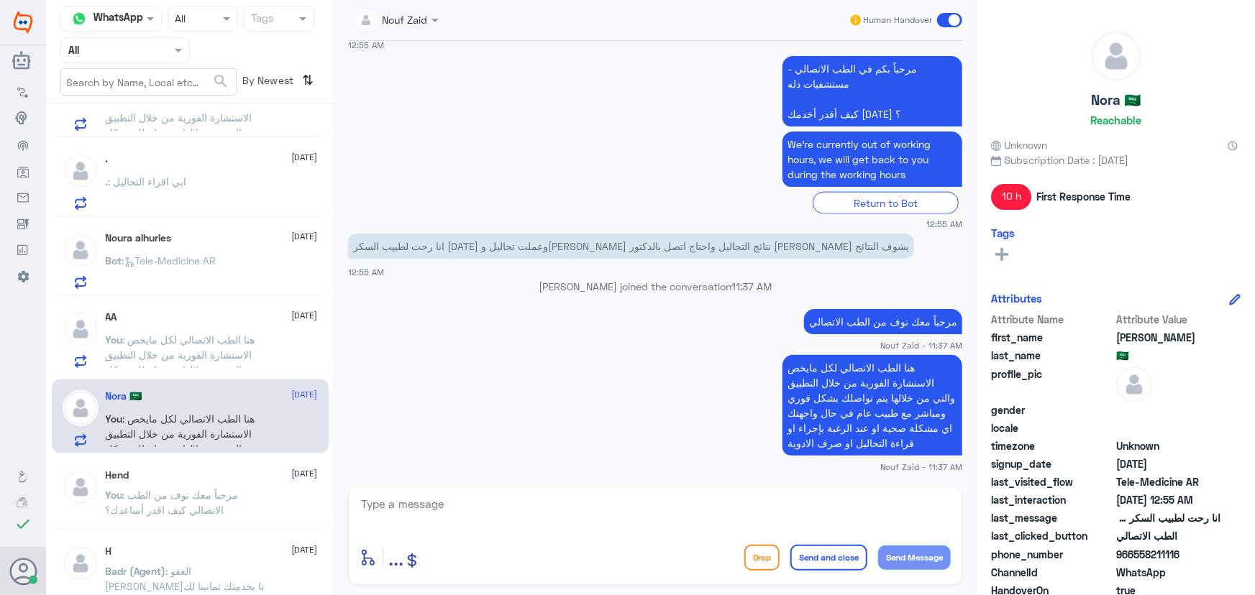
click at [948, 24] on span at bounding box center [949, 20] width 25 height 14
click at [0, 0] on input "checkbox" at bounding box center [0, 0] width 0 height 0
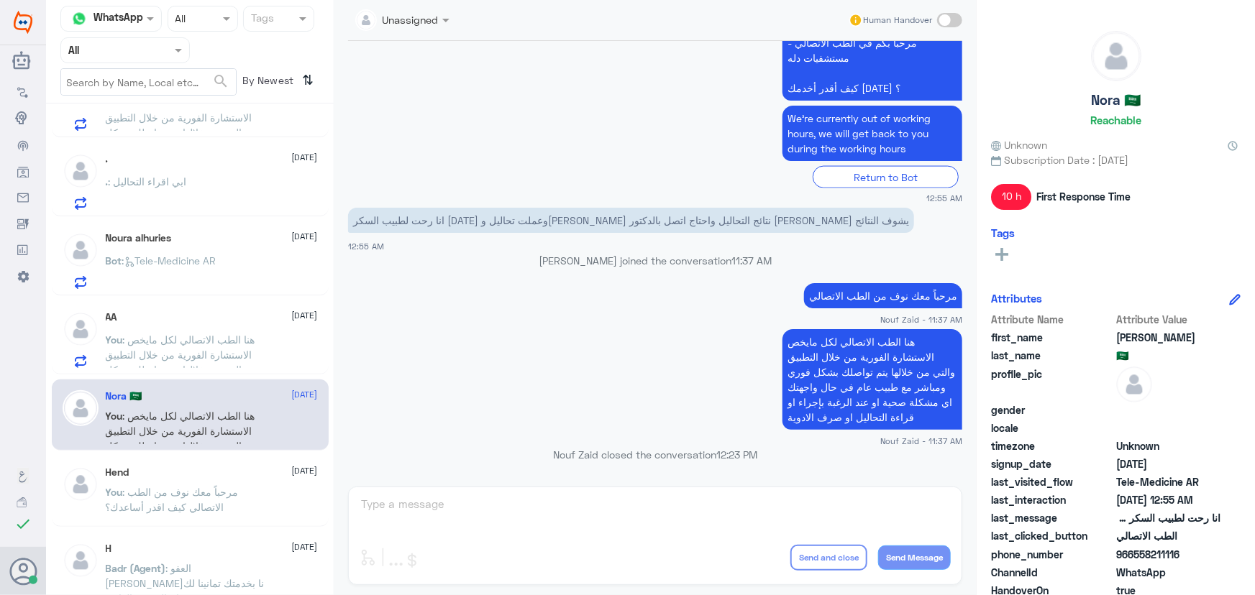
drag, startPoint x: 615, startPoint y: 191, endPoint x: 576, endPoint y: 193, distance: 38.9
click at [603, 194] on small "12:55 AM" at bounding box center [655, 198] width 614 height 12
click at [562, 184] on div "مرحباً بكم في الطب الاتصالي - مستشفيات دله كيف أقدر أخدمك اليوم ؟ We’re current…" at bounding box center [655, 116] width 614 height 178
drag, startPoint x: 570, startPoint y: 186, endPoint x: 942, endPoint y: 4, distance: 414.9
click at [580, 183] on div "مرحباً بكم في الطب الاتصالي - مستشفيات دله كيف أقدر أخدمك اليوم ؟ We’re current…" at bounding box center [655, 116] width 614 height 178
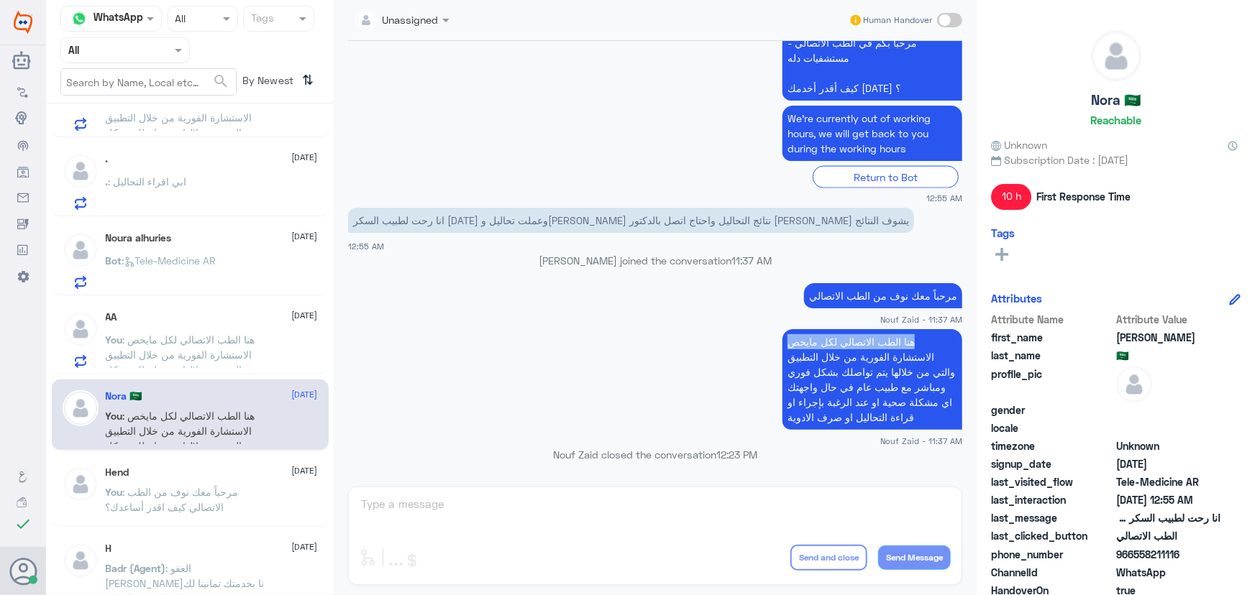
click at [560, 349] on app-msgs-text "هنا الطب الاتصالي لكل مايخص الاستشارة الفورية من خلال التطبيق والتي من خلالها ي…" at bounding box center [655, 380] width 614 height 102
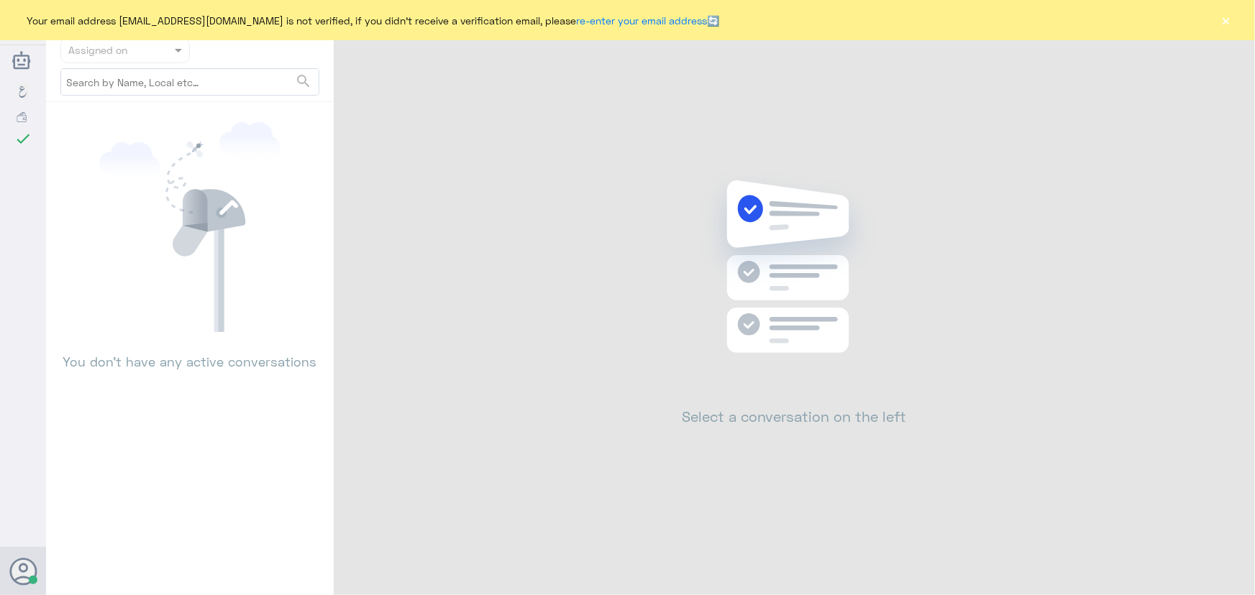
click at [649, 369] on div "Status Tags Assigned on search You don’t have any active conversations Select a…" at bounding box center [650, 300] width 1209 height 600
click at [645, 366] on div "Status Tags Assigned on search You don’t have any active conversations Select a…" at bounding box center [650, 300] width 1209 height 600
click at [546, 326] on div "Status Tags Assigned on search You don’t have any active conversations Select a…" at bounding box center [650, 300] width 1209 height 600
drag, startPoint x: 157, startPoint y: 218, endPoint x: 141, endPoint y: 626, distance: 408.1
click at [141, 595] on html "Dallah Hospitals Flow Builder Conversational Skills Broadcast Audience Inbox Gr…" at bounding box center [627, 297] width 1255 height 595
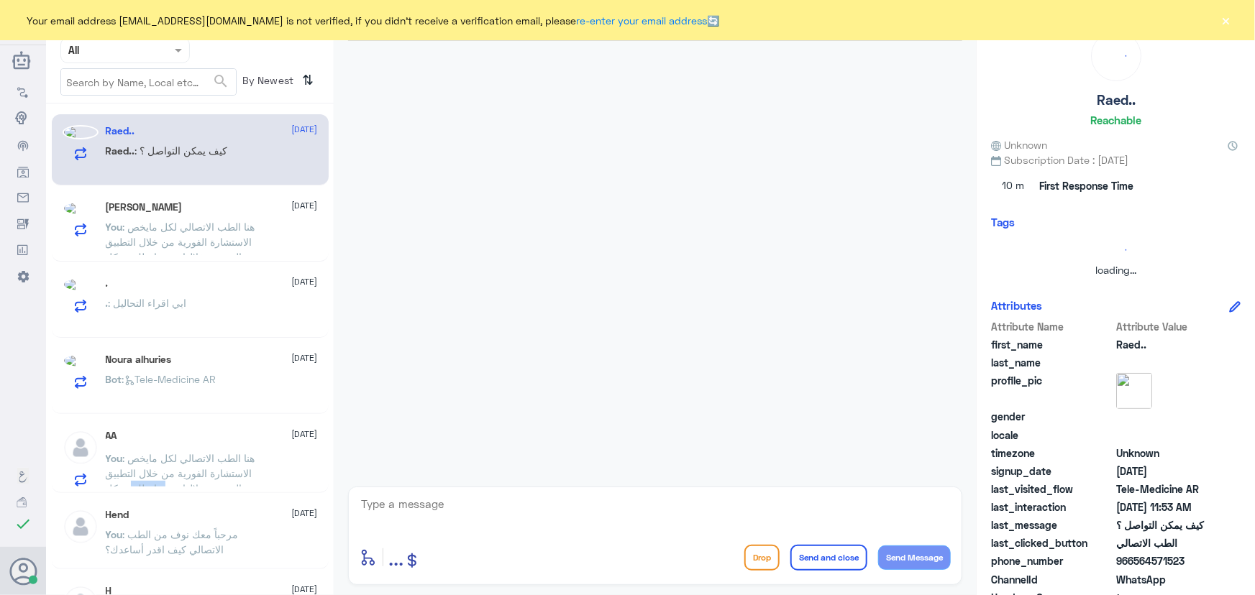
click at [144, 481] on p "You : هنا الطب الاتصالي لكل مايخص الاستشارة الفورية من خلال التطبيق والتي من خل…" at bounding box center [187, 469] width 162 height 36
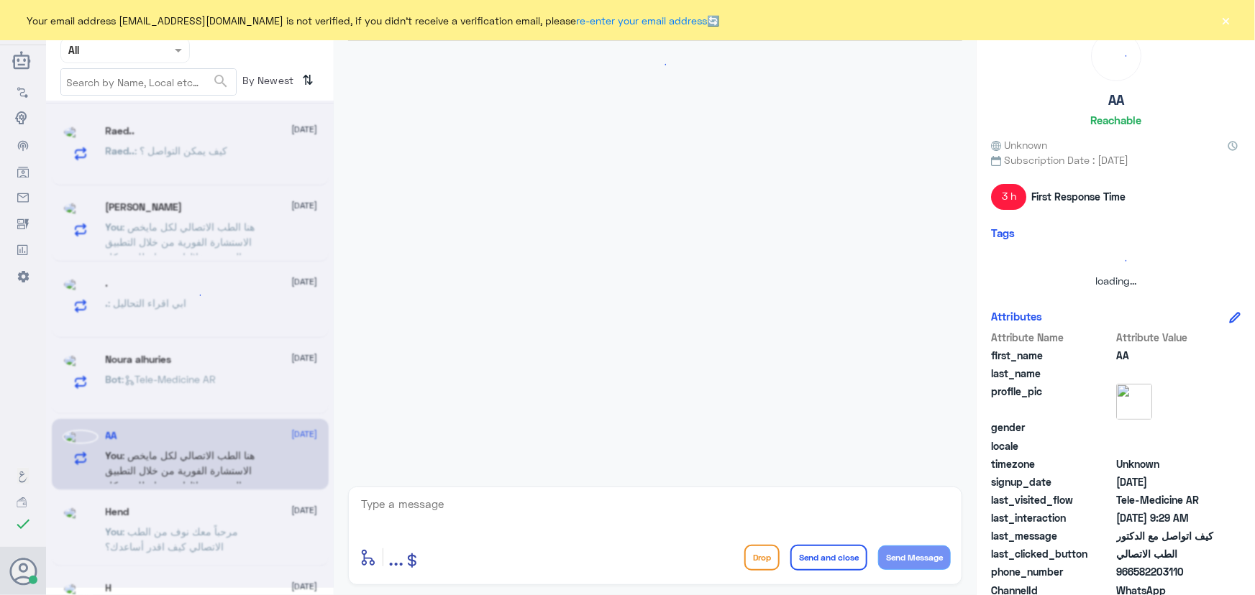
scroll to position [257, 0]
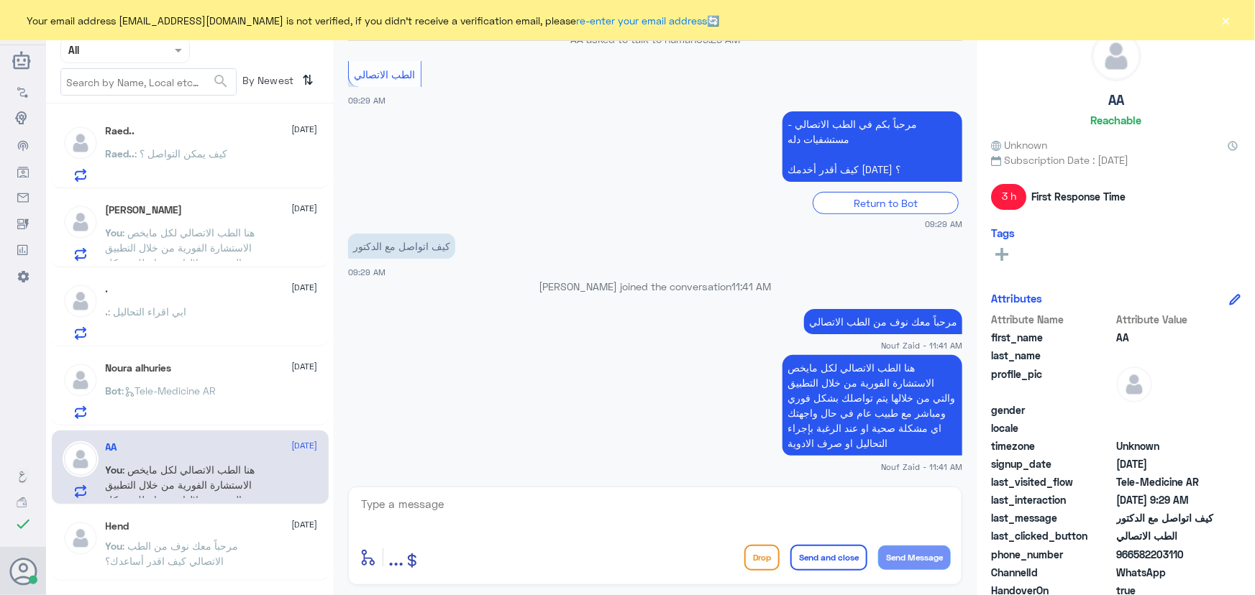
click at [504, 423] on app-msgs-text "هنا الطب الاتصالي لكل مايخص الاستشارة الفورية من خلال التطبيق والتي من خلالها ي…" at bounding box center [655, 406] width 614 height 102
click at [475, 410] on app-msgs-text "هنا الطب الاتصالي لكل مايخص الاستشارة الفورية من خلال التطبيق والتي من خلالها ي…" at bounding box center [655, 406] width 614 height 102
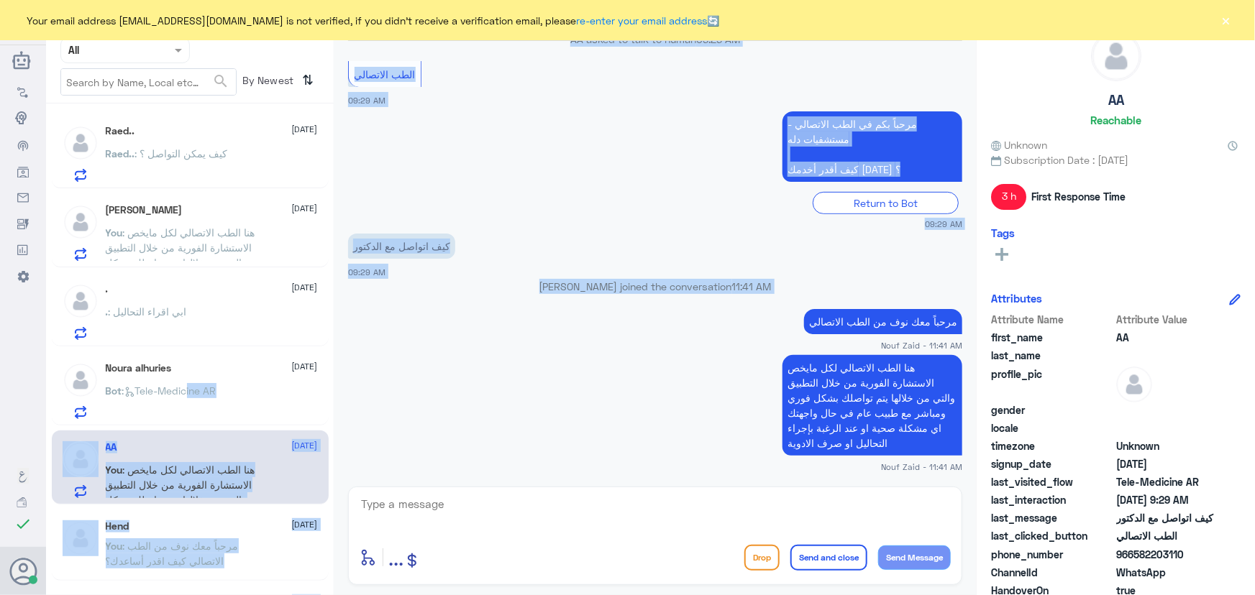
drag, startPoint x: 631, startPoint y: 337, endPoint x: 265, endPoint y: 397, distance: 371.0
click at [223, 405] on div "Channel WhatsApp Status × All Tags Agent Filter All search By Newest ⇅ Raed.. 1…" at bounding box center [650, 300] width 1209 height 600
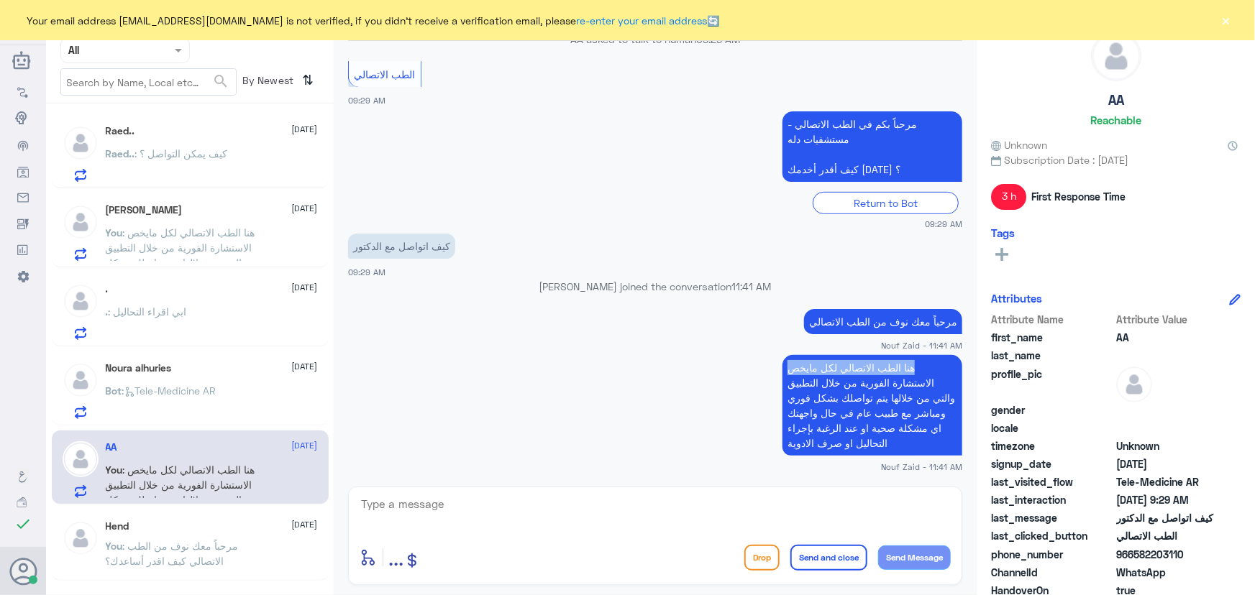
click at [477, 387] on div "هنا الطب الاتصالي لكل مايخص الاستشارة الفورية من خلال التطبيق والتي من خلالها ي…" at bounding box center [655, 413] width 614 height 122
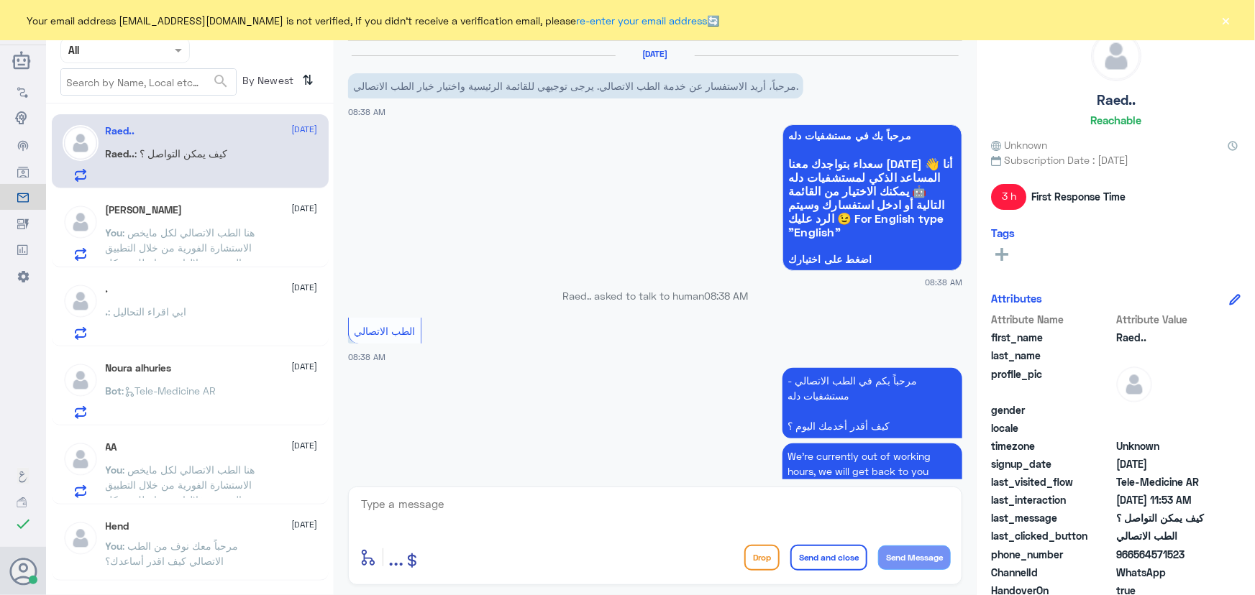
scroll to position [361, 0]
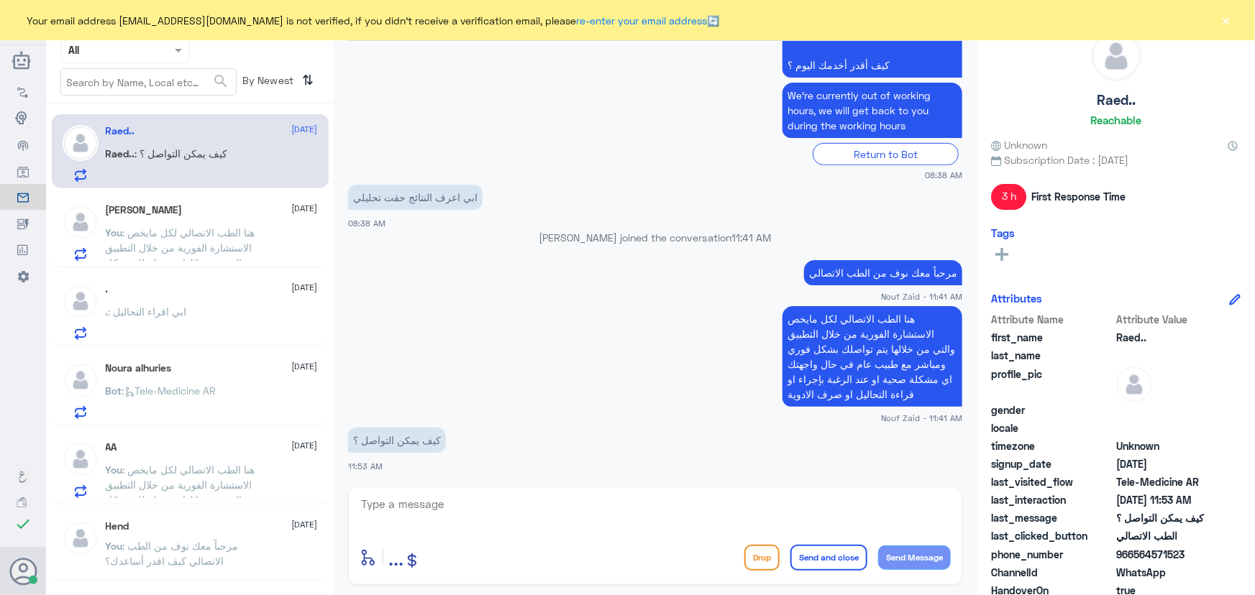
drag, startPoint x: 1237, startPoint y: 18, endPoint x: 1229, endPoint y: 19, distance: 8.0
click at [1229, 19] on div "Your email address n_zaid@DallahHealth.com is not verified, if you didn't recei…" at bounding box center [627, 20] width 1255 height 40
click at [1227, 20] on button "×" at bounding box center [1226, 20] width 14 height 14
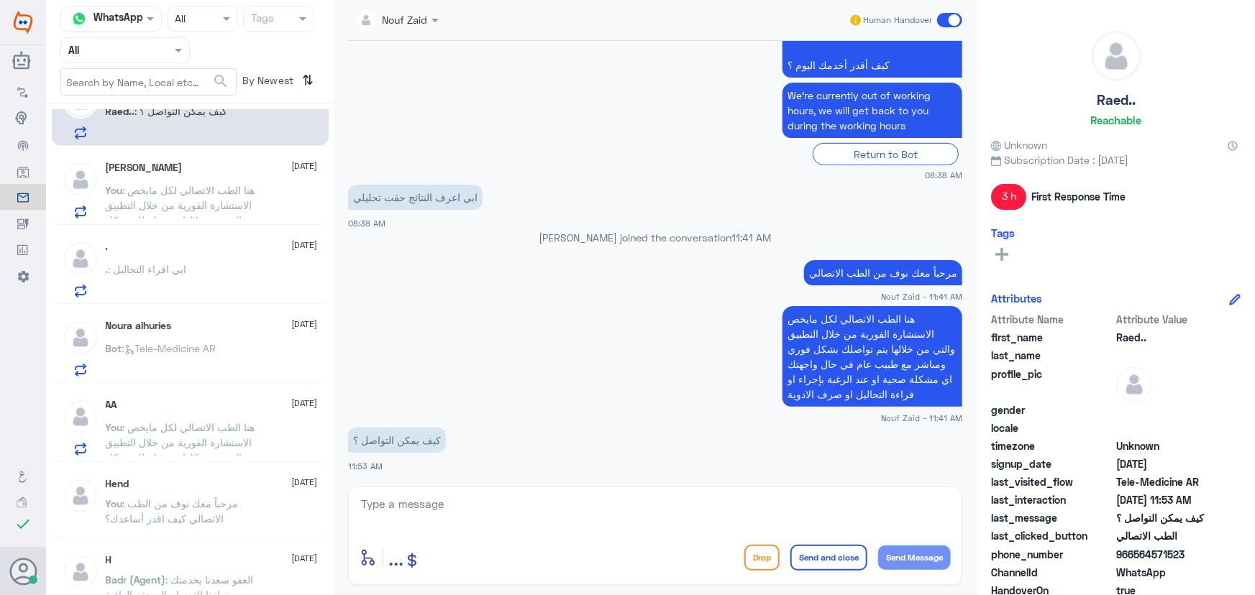
scroll to position [65, 0]
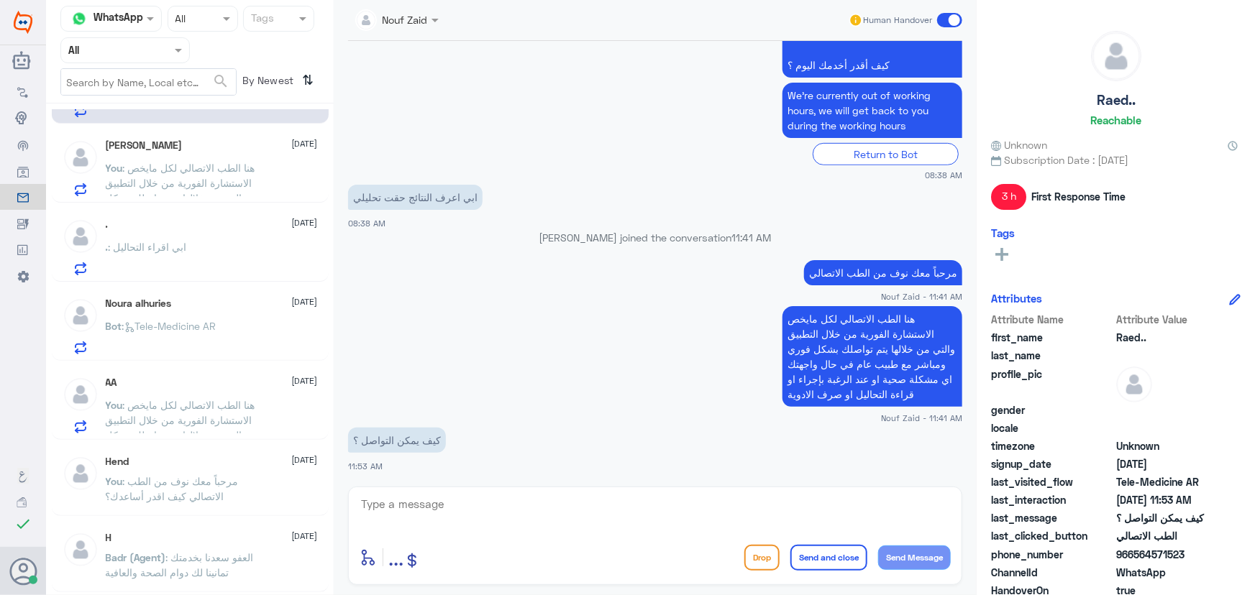
click at [202, 410] on p "You : هنا الطب الاتصالي لكل مايخص الاستشارة الفورية من خلال التطبيق والتي من خل…" at bounding box center [187, 416] width 162 height 36
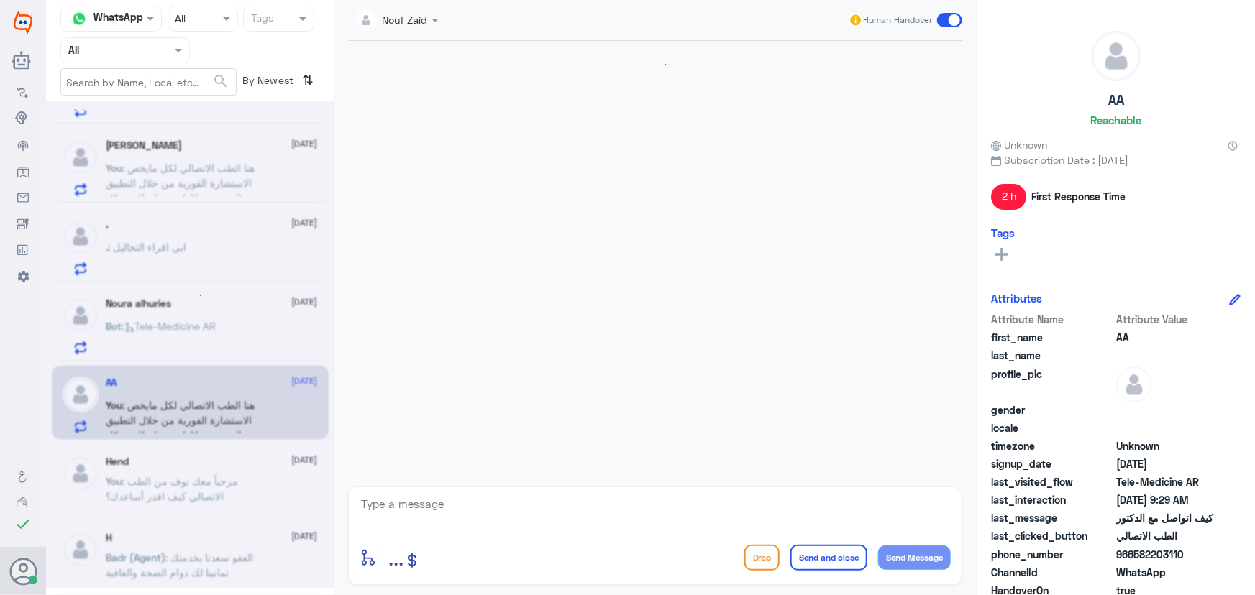
scroll to position [257, 0]
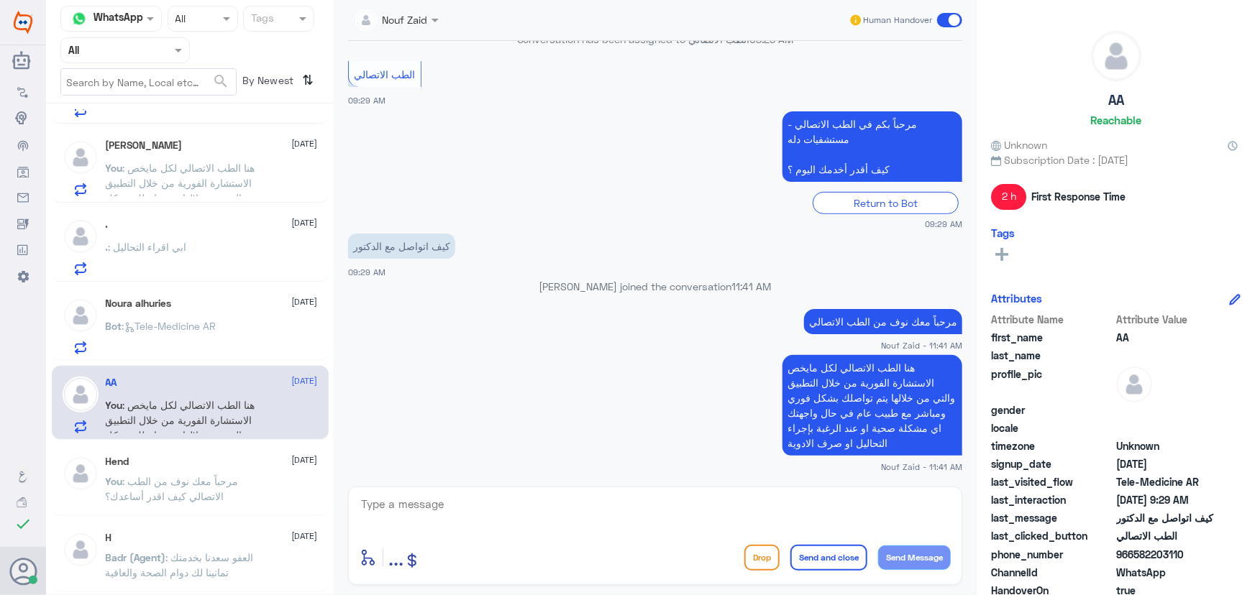
click at [225, 335] on div "Bot : Tele-Medicine AR" at bounding box center [212, 338] width 212 height 32
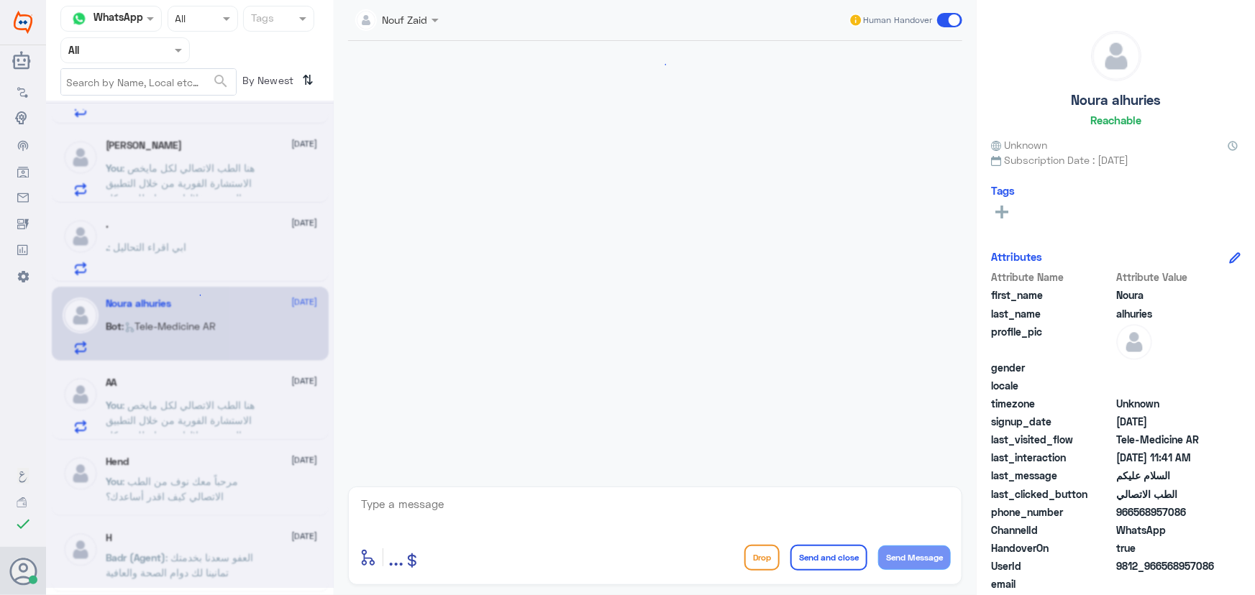
scroll to position [899, 0]
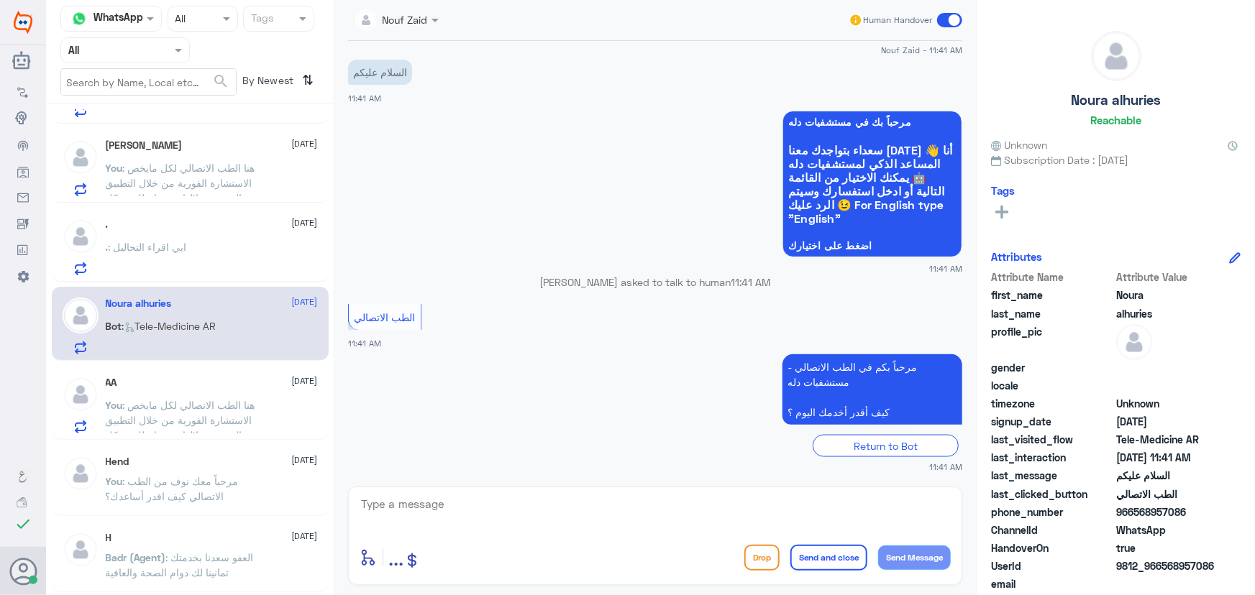
click at [205, 252] on div ". : ابي اقراء التحاليل" at bounding box center [212, 259] width 212 height 32
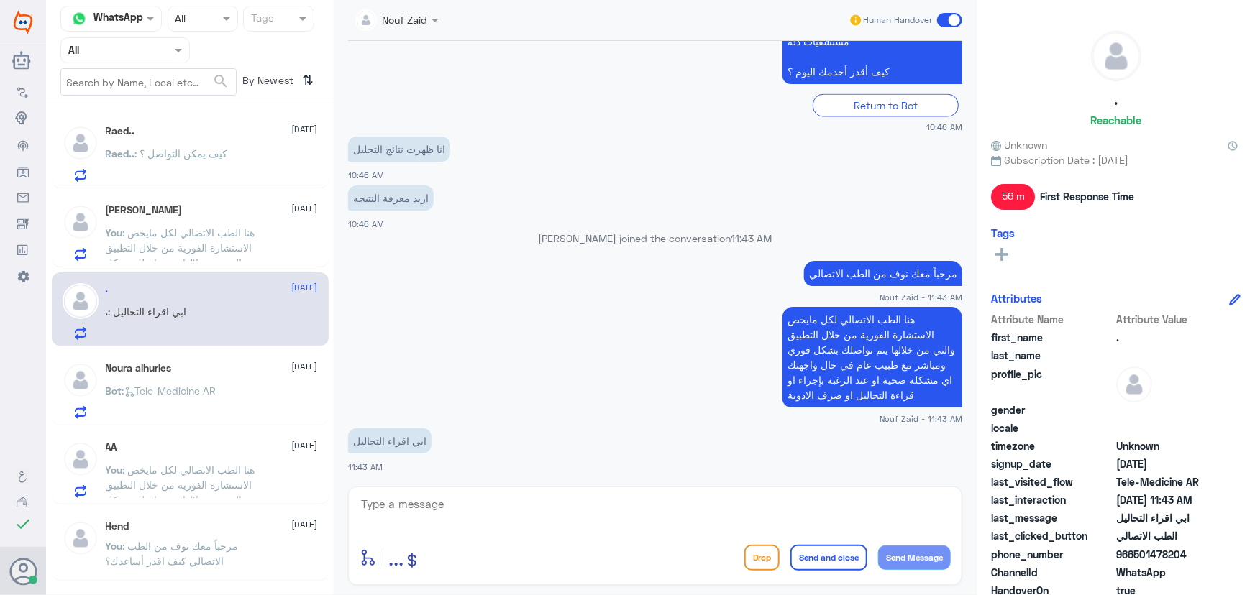
click at [221, 230] on span ": هنا الطب الاتصالي لكل مايخص الاستشارة الفورية من خلال التطبيق والتي من خلالها…" at bounding box center [185, 271] width 158 height 88
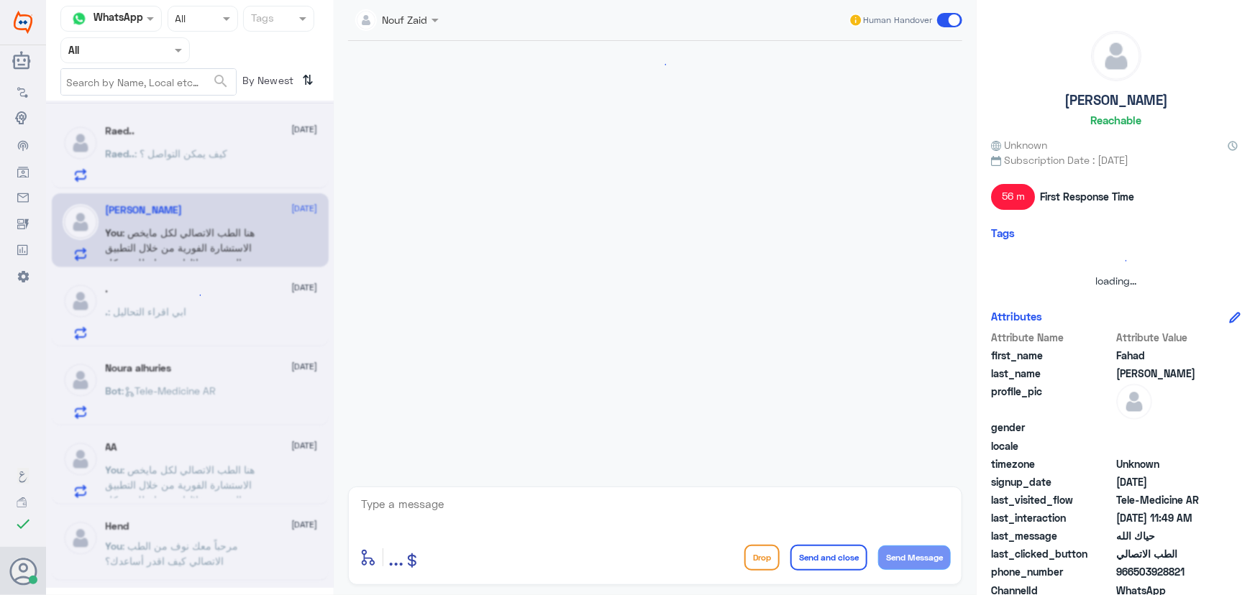
scroll to position [306, 0]
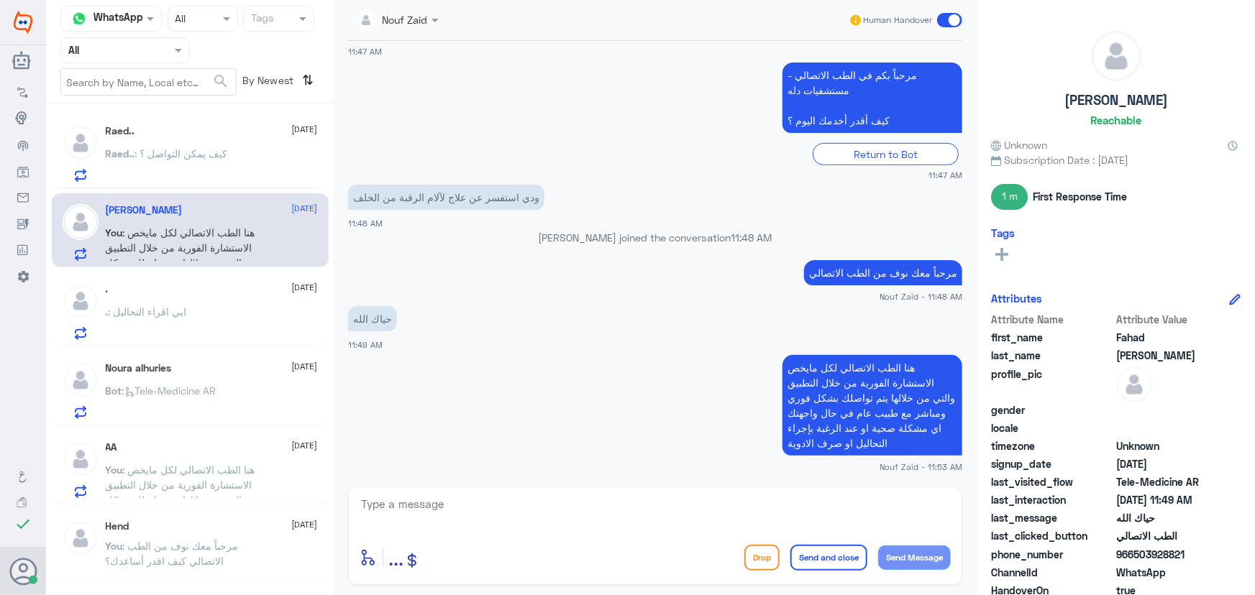
click at [189, 156] on span ": كيف يمكن التواصل ؟" at bounding box center [181, 153] width 93 height 12
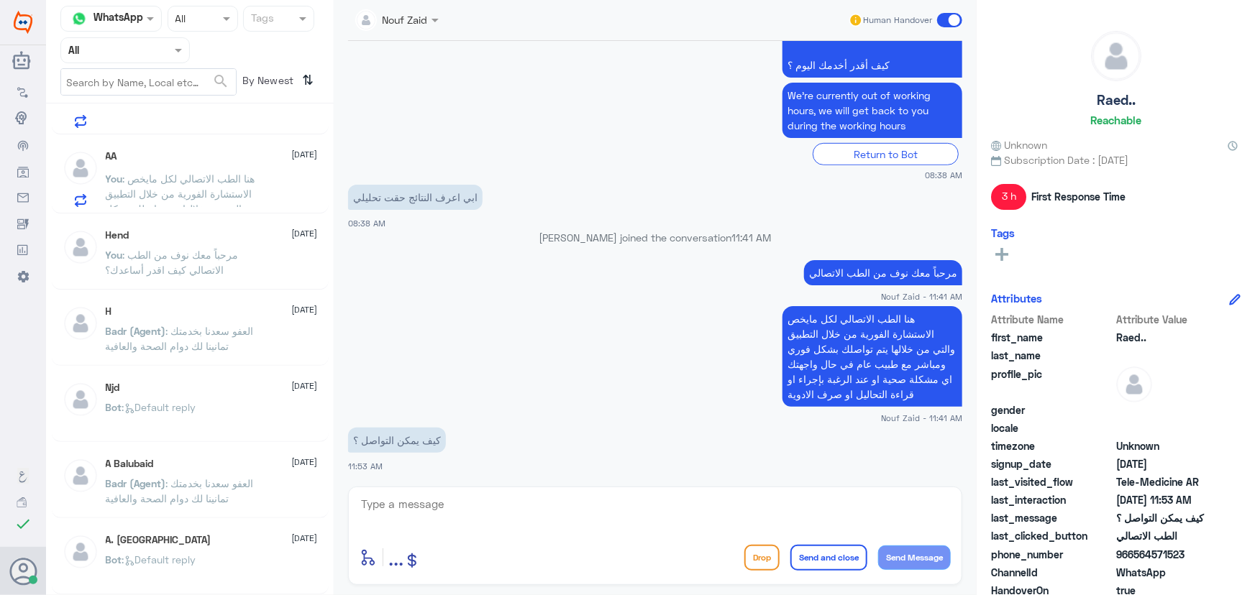
scroll to position [196, 0]
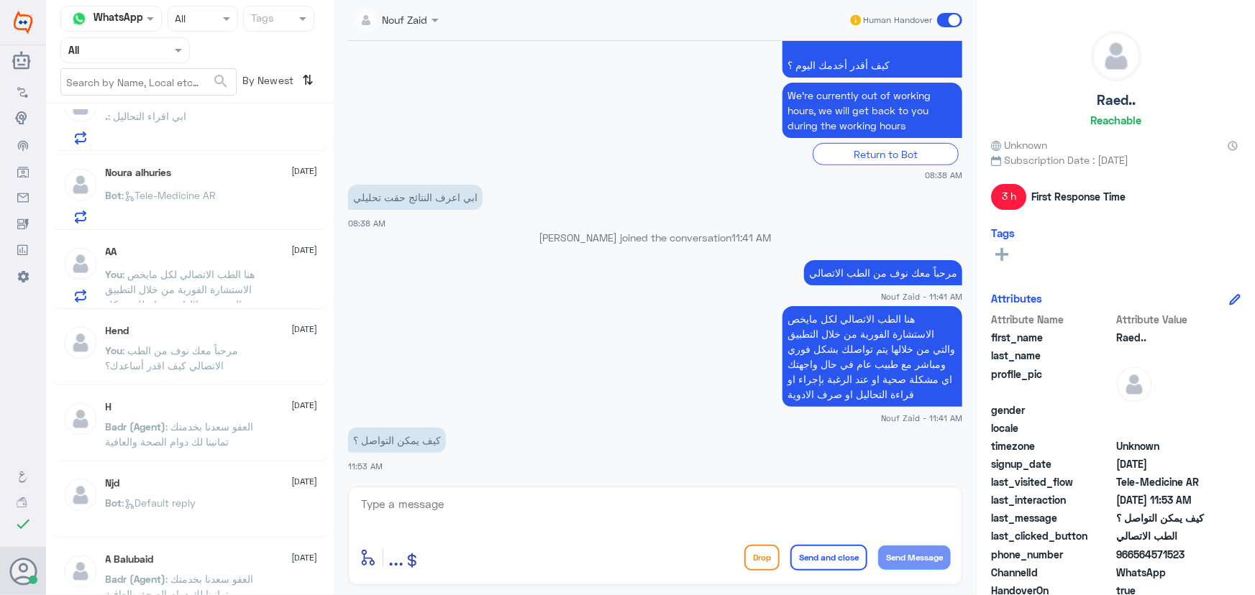
click at [234, 252] on div "AA 14 September" at bounding box center [212, 252] width 212 height 12
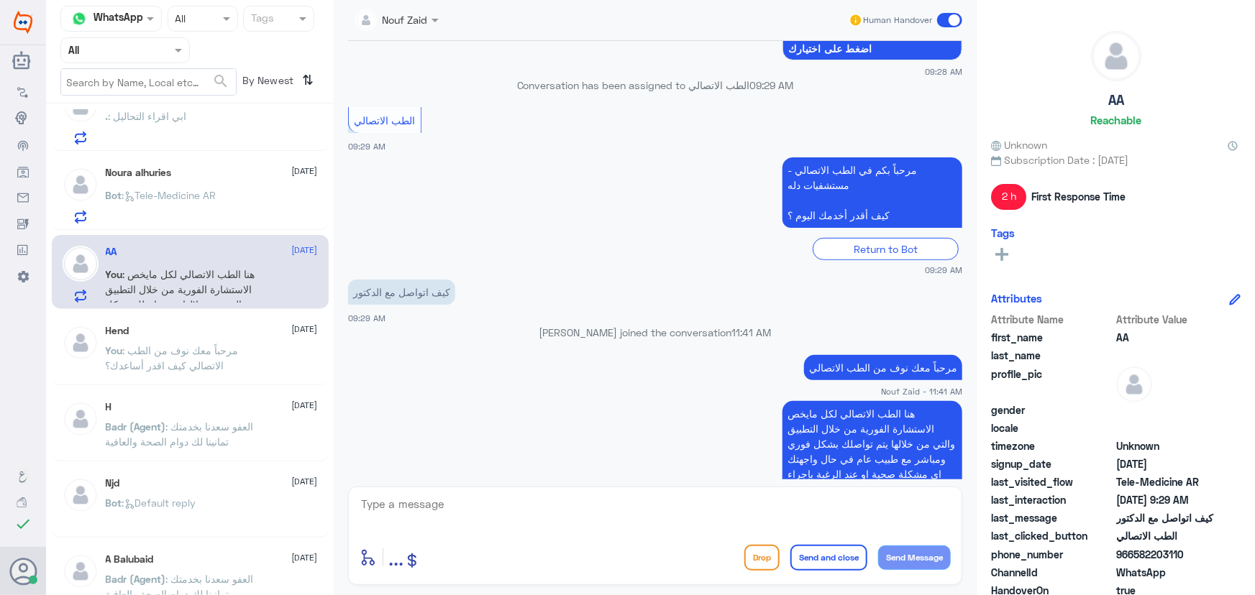
scroll to position [191, 0]
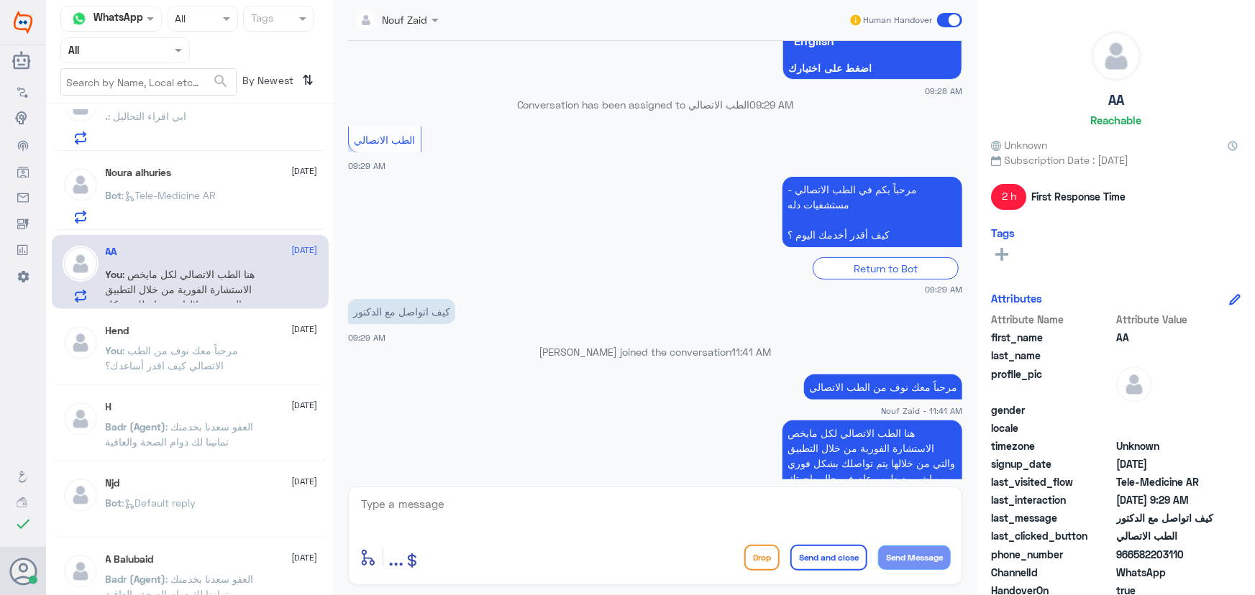
click at [111, 202] on p "Bot : Tele-Medicine AR" at bounding box center [161, 206] width 111 height 36
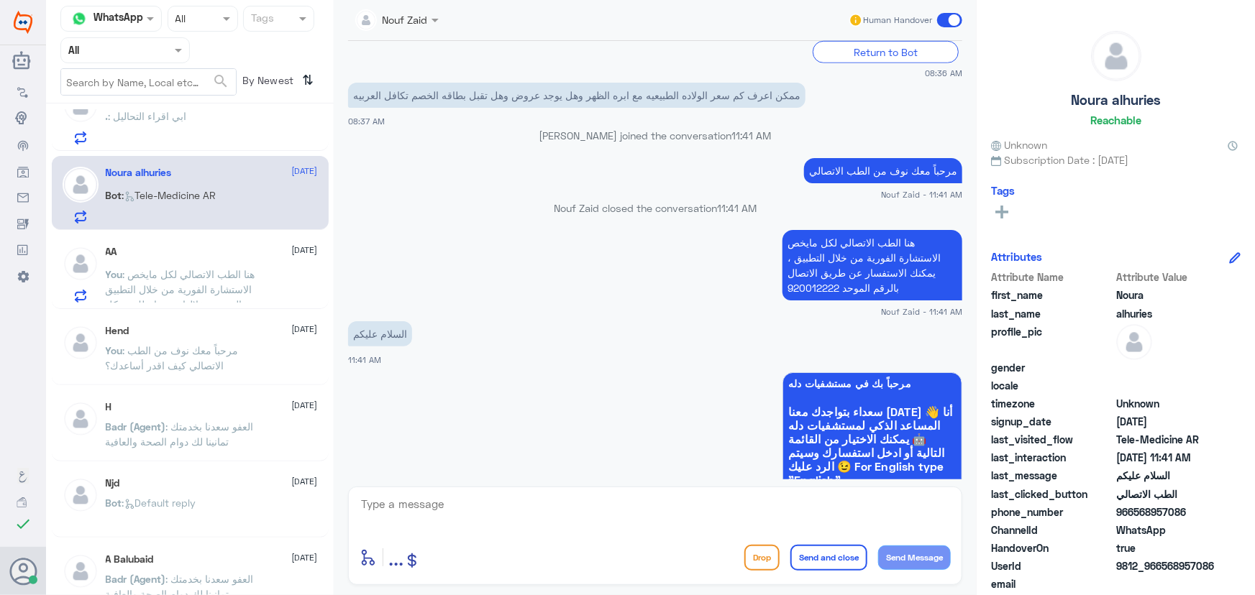
scroll to position [506, 0]
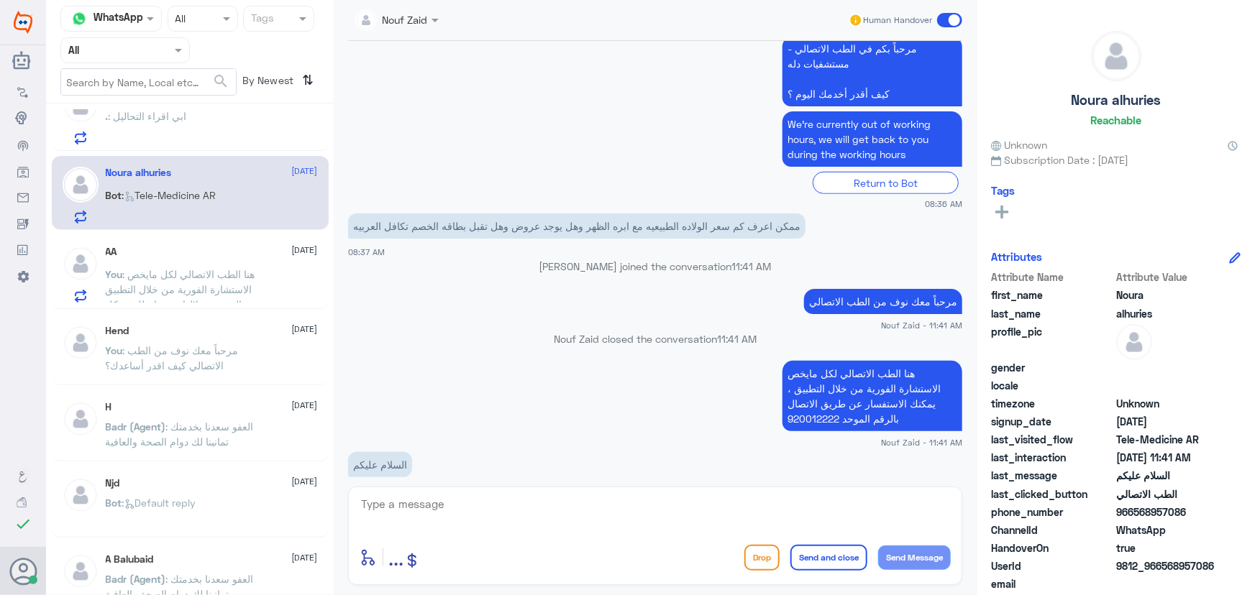
click at [951, 22] on span at bounding box center [949, 20] width 25 height 14
click at [0, 0] on input "checkbox" at bounding box center [0, 0] width 0 height 0
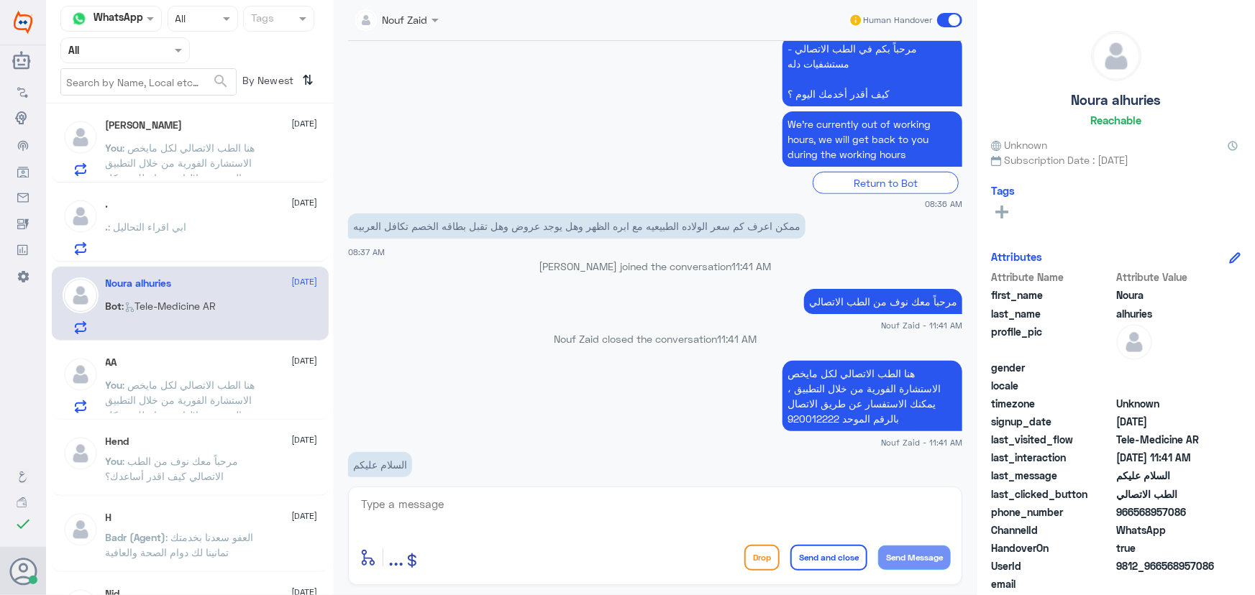
scroll to position [65, 0]
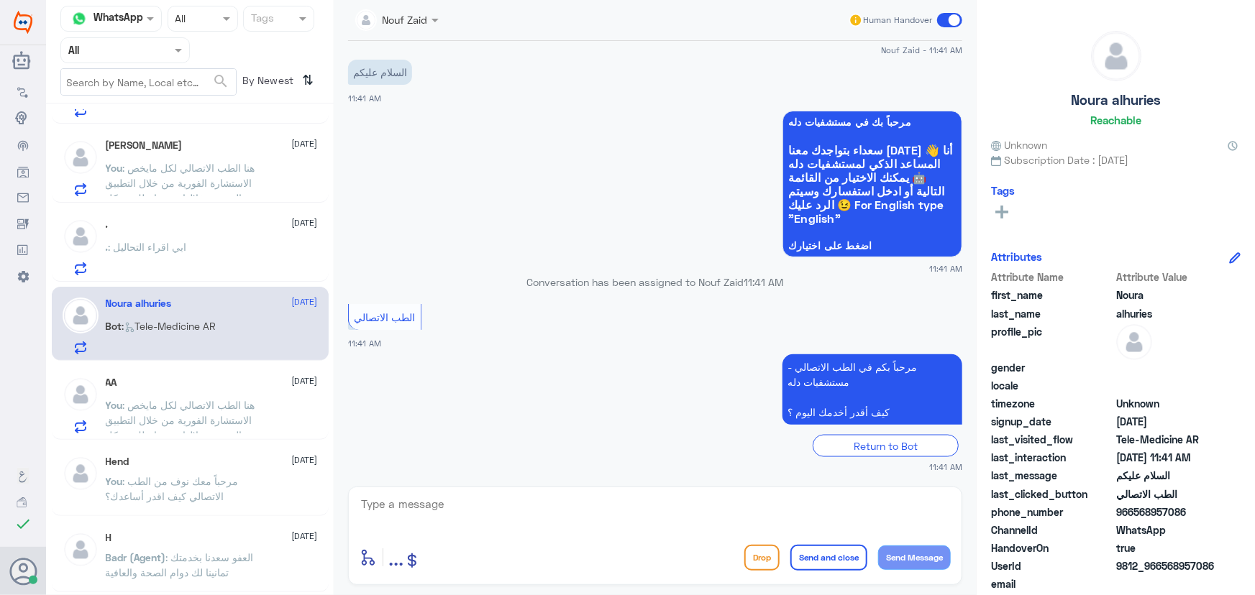
drag, startPoint x: 943, startPoint y: 15, endPoint x: 947, endPoint y: 22, distance: 8.4
click at [947, 22] on span at bounding box center [949, 20] width 25 height 14
click at [0, 0] on input "checkbox" at bounding box center [0, 0] width 0 height 0
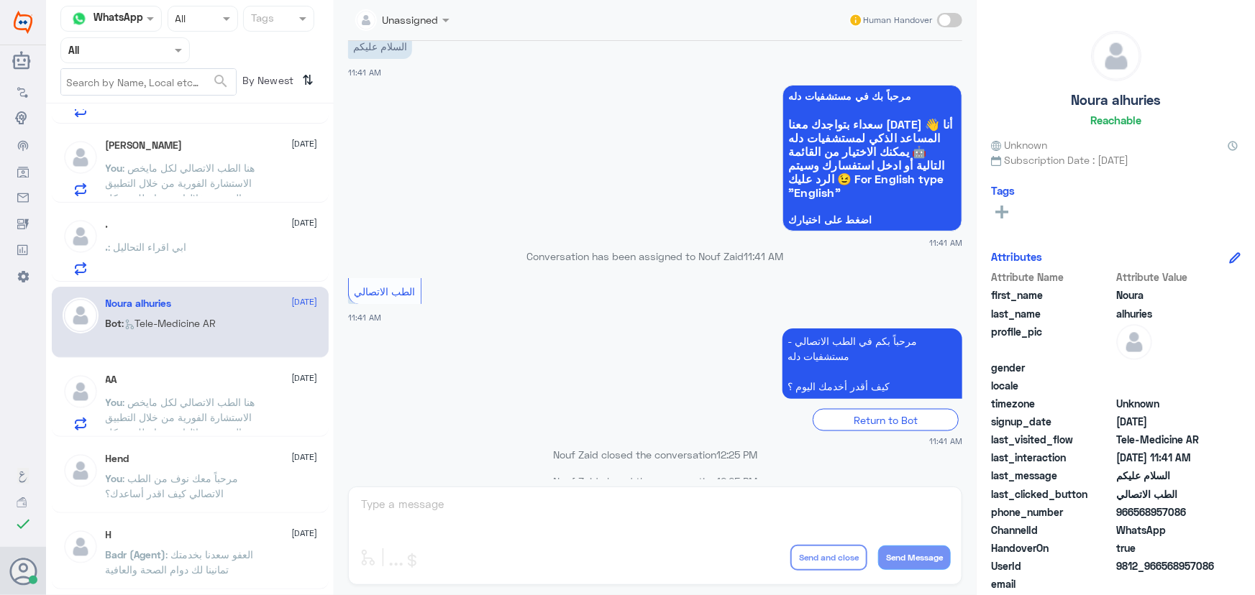
scroll to position [951, 0]
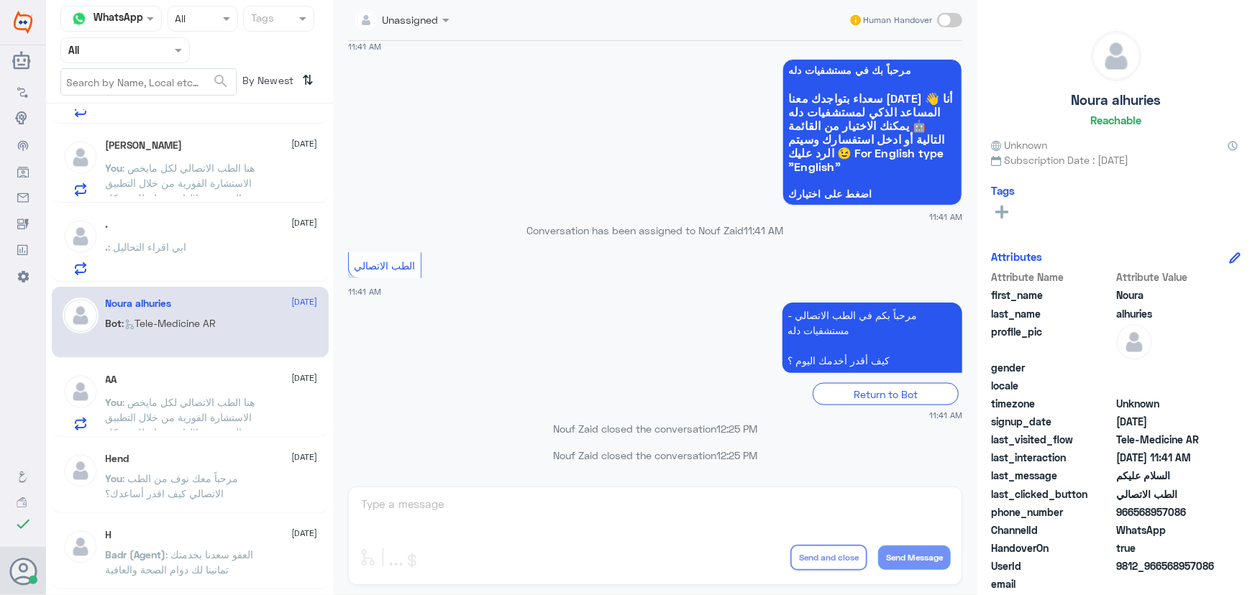
click at [242, 278] on div ". 14 September . : ابي اقراء التحاليل" at bounding box center [190, 245] width 277 height 74
click at [237, 243] on div ". : ابي اقراء التحاليل" at bounding box center [212, 259] width 212 height 32
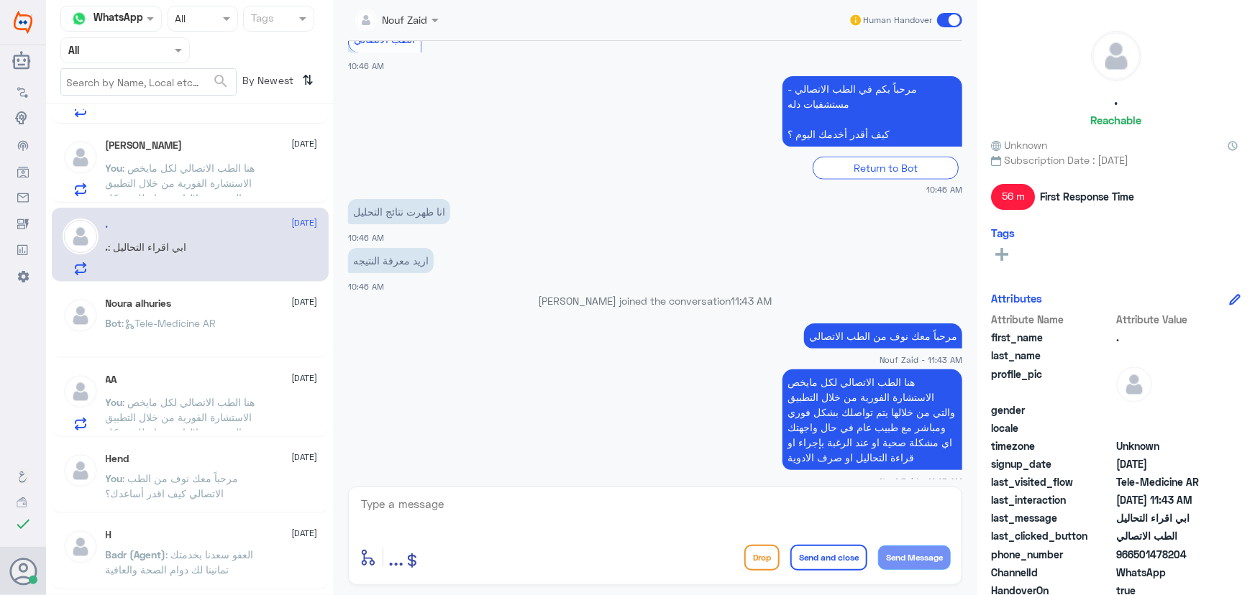
scroll to position [936, 0]
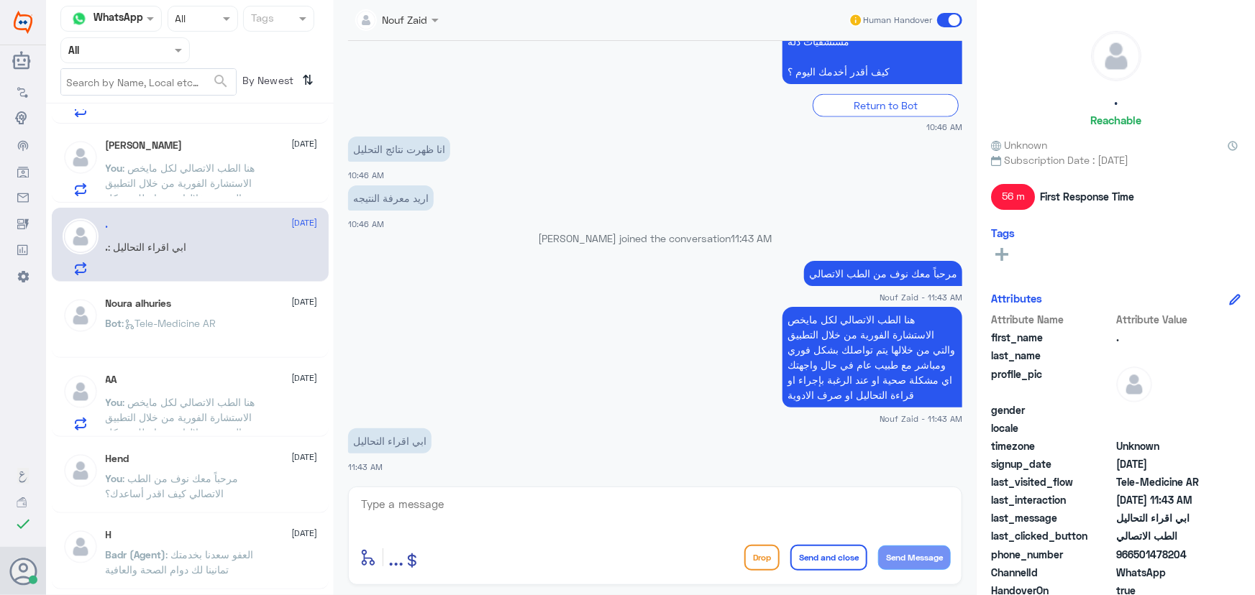
drag, startPoint x: 1136, startPoint y: 554, endPoint x: 1198, endPoint y: 559, distance: 62.1
click at [1198, 559] on span "966501478204" at bounding box center [1168, 554] width 104 height 15
copy span "501478204"
click at [175, 255] on p ". : ابي اقراء التحاليل" at bounding box center [146, 257] width 81 height 36
click at [655, 502] on textarea at bounding box center [655, 512] width 591 height 35
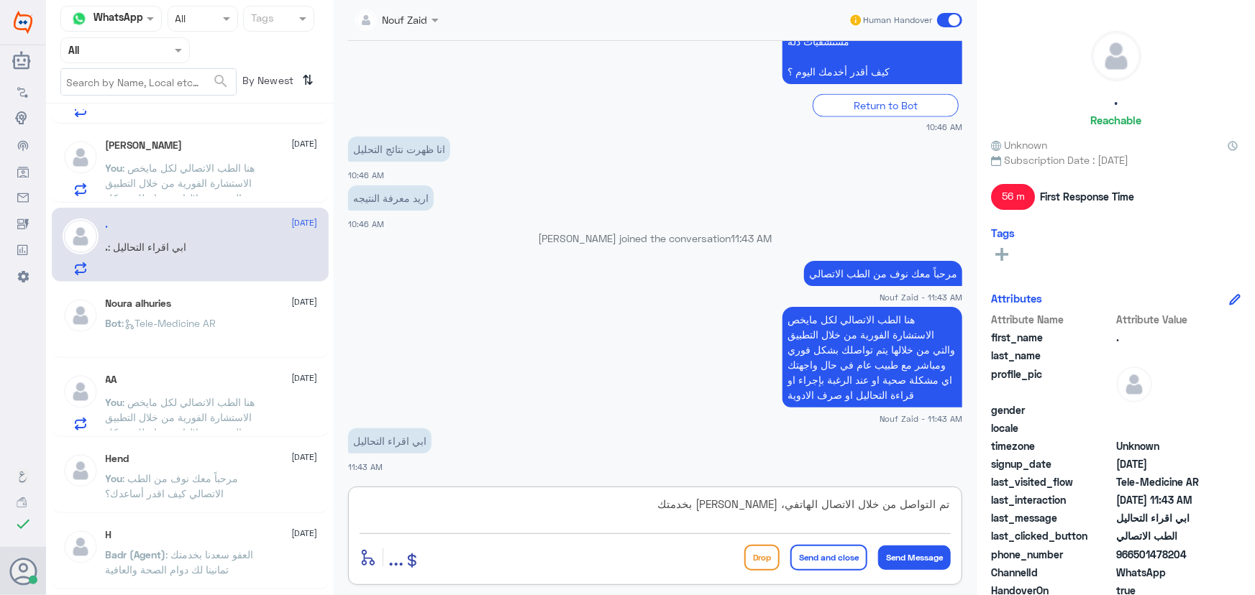
type textarea "تم التواصل من خلال الاتصال الهاتفي، سعدنا بخدمتك"
click at [810, 552] on button "Send and close" at bounding box center [828, 558] width 77 height 26
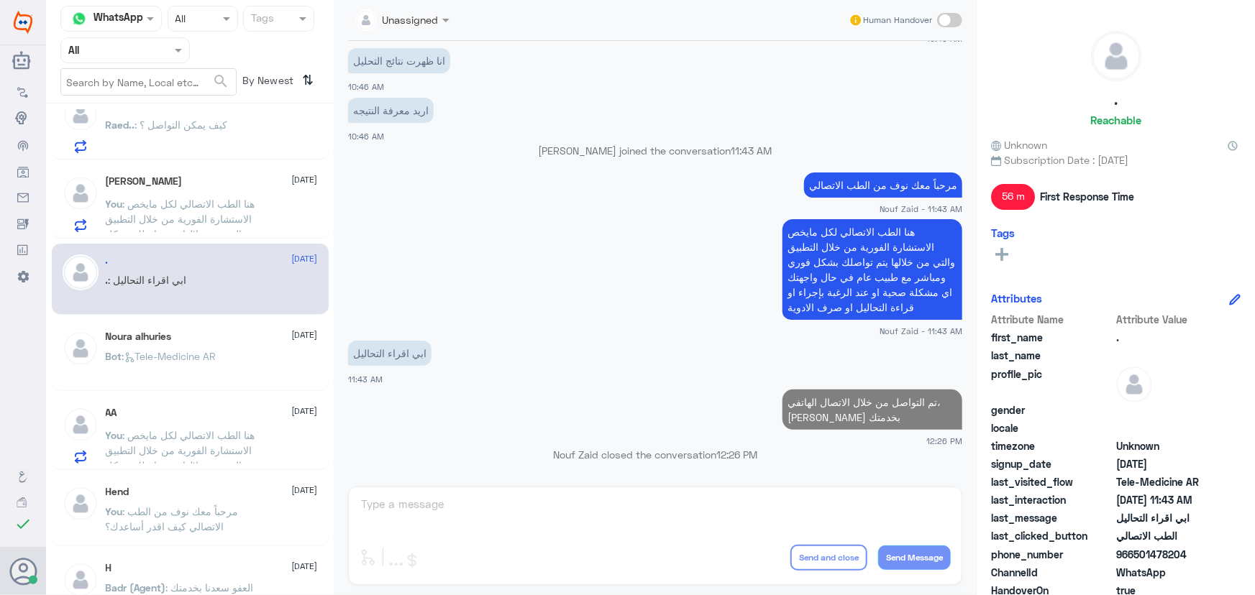
scroll to position [0, 0]
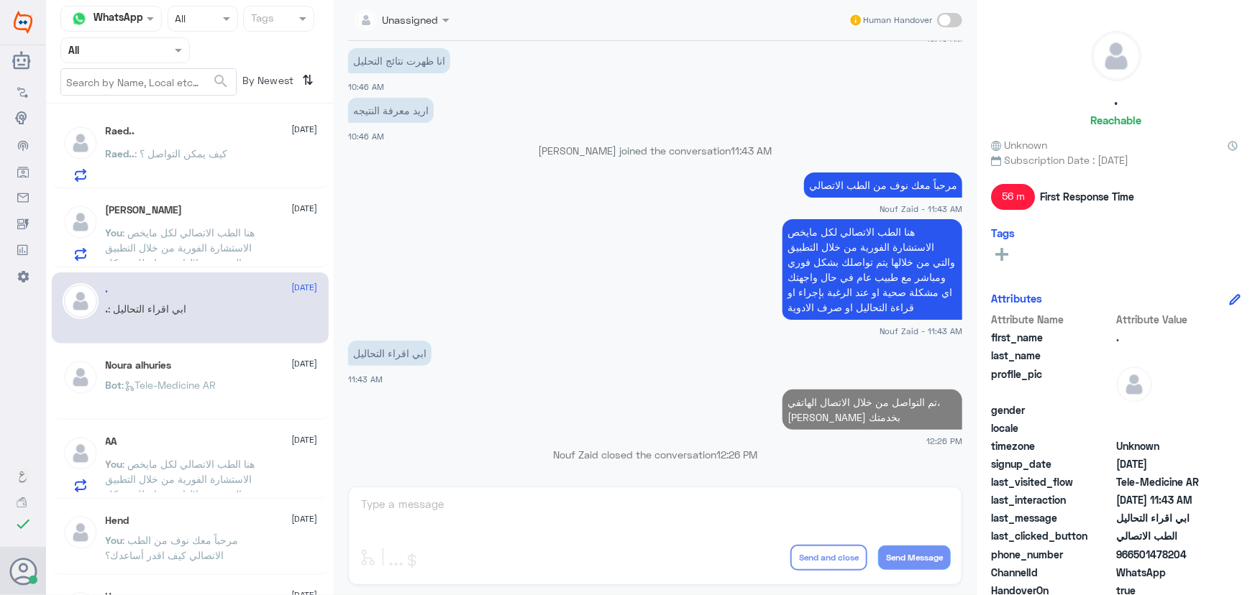
click at [219, 255] on span ": هنا الطب الاتصالي لكل مايخص الاستشارة الفورية من خلال التطبيق والتي من خلالها…" at bounding box center [185, 271] width 158 height 88
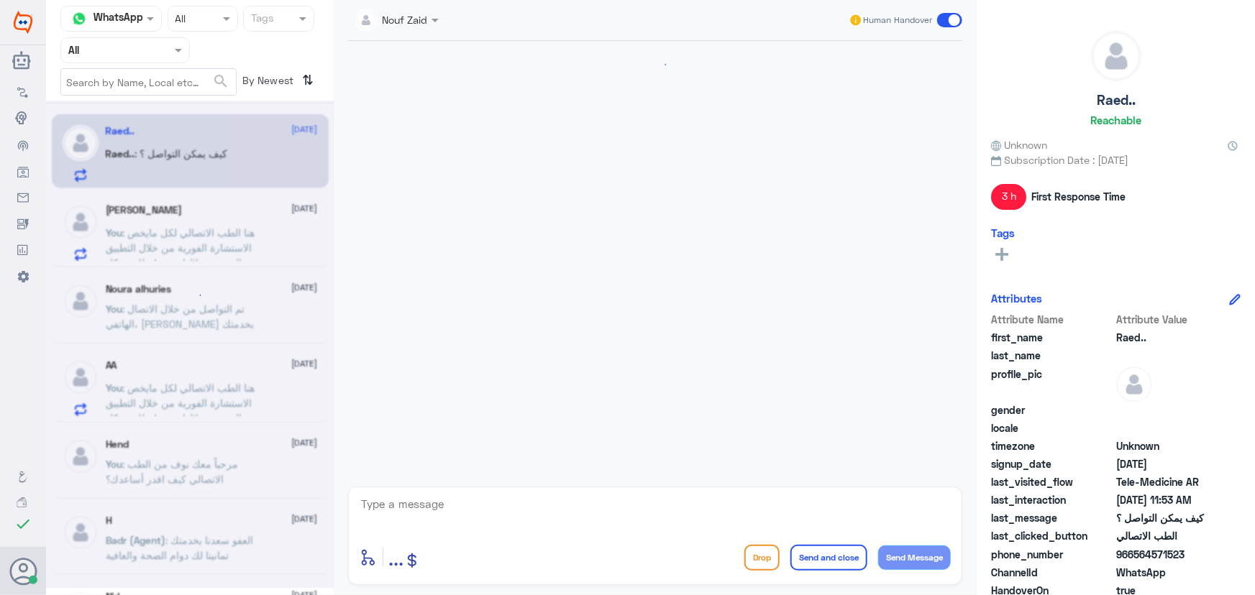
scroll to position [361, 0]
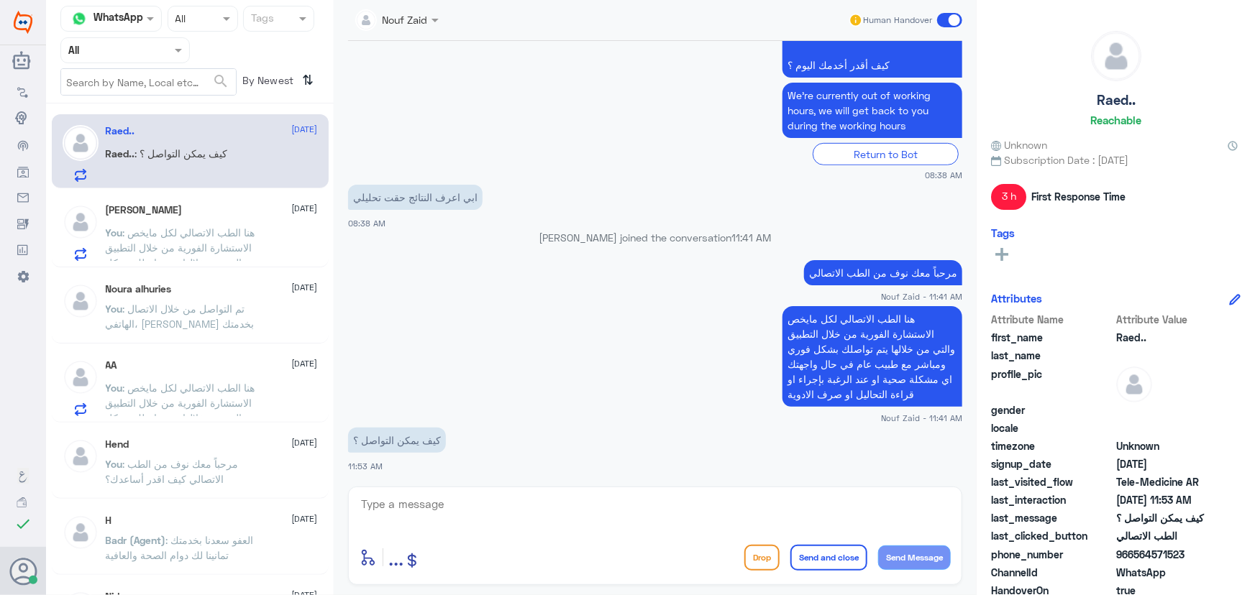
click at [211, 174] on p "Raed.. : كيف يمكن التواصل ؟" at bounding box center [167, 164] width 122 height 36
click at [500, 495] on textarea at bounding box center [655, 512] width 591 height 35
drag, startPoint x: 1133, startPoint y: 554, endPoint x: 1197, endPoint y: 556, distance: 63.3
click at [1197, 556] on span "966564571523" at bounding box center [1168, 554] width 104 height 15
click at [718, 436] on app-msgs-text "كيف يمكن التواصل ؟" at bounding box center [655, 441] width 614 height 27
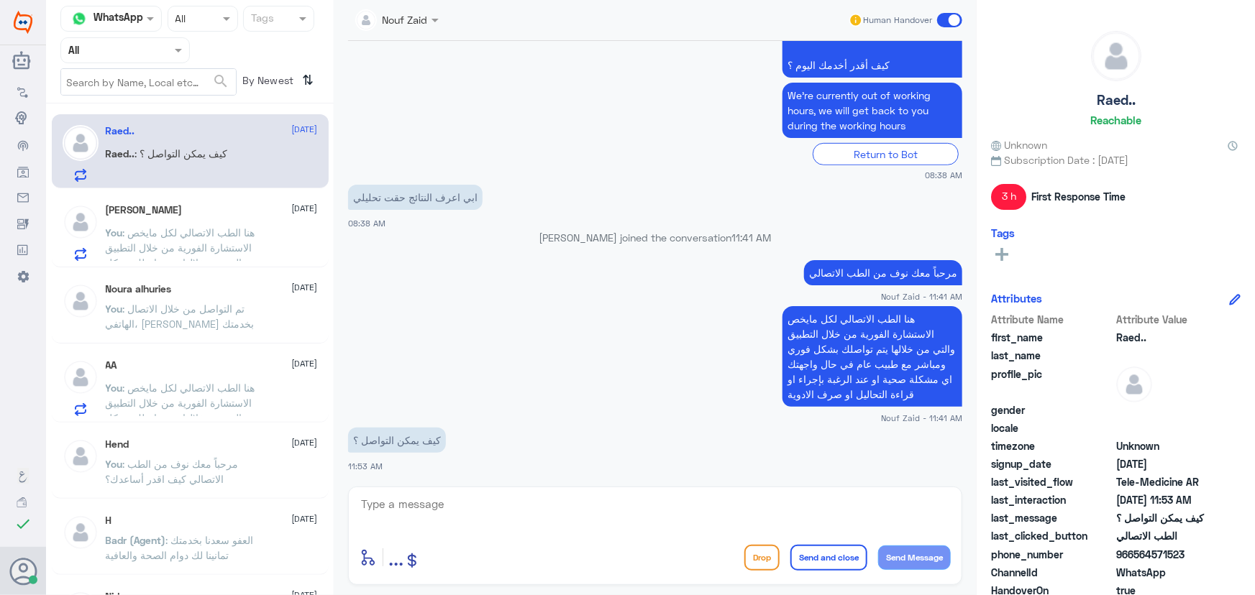
click at [662, 429] on app-msgs-text "كيف يمكن التواصل ؟" at bounding box center [655, 441] width 614 height 27
click at [582, 499] on textarea at bounding box center [655, 512] width 591 height 35
click at [568, 518] on textarea at bounding box center [655, 512] width 591 height 35
click at [785, 512] on textarea "تم التواصل من خلال الاتصال الهاتفي سعدنا بخدمتك" at bounding box center [655, 512] width 591 height 35
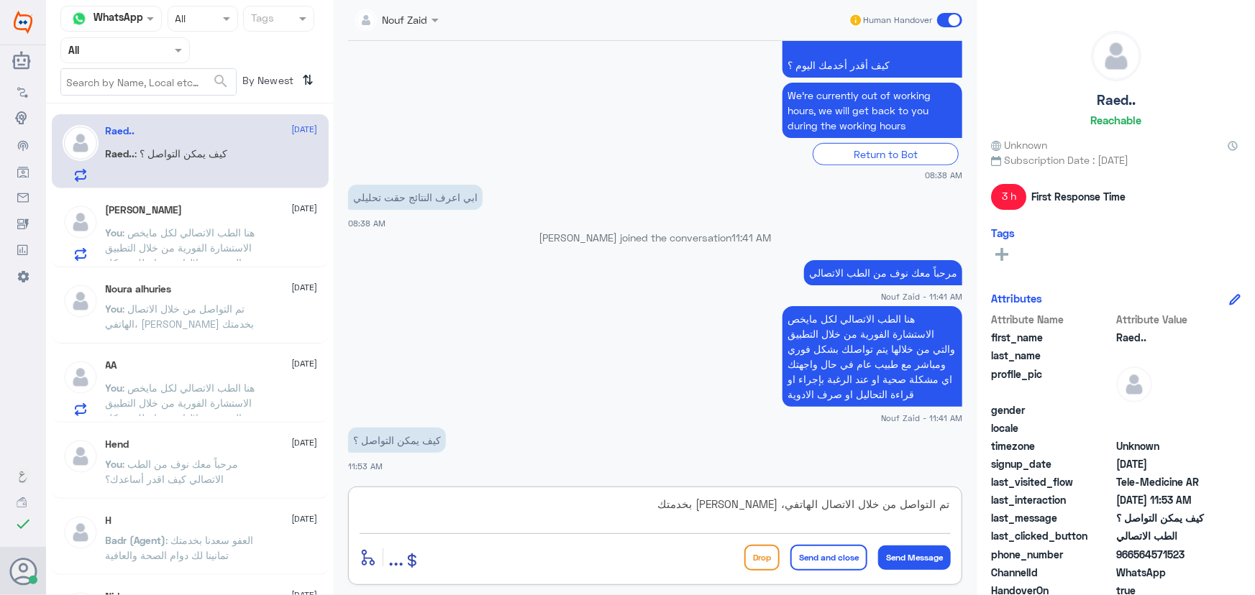
type textarea "تم التواصل من خلال الاتصال الهاتفي، سعدنا بخدمتك"
click at [821, 562] on button "Send and close" at bounding box center [828, 558] width 77 height 26
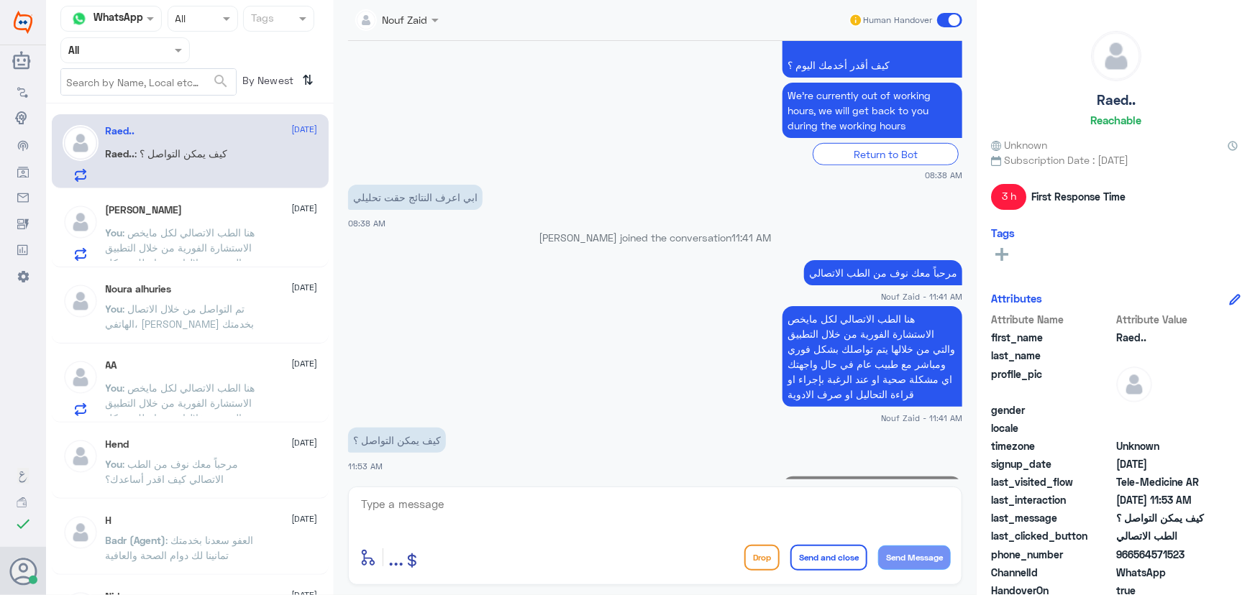
scroll to position [423, 0]
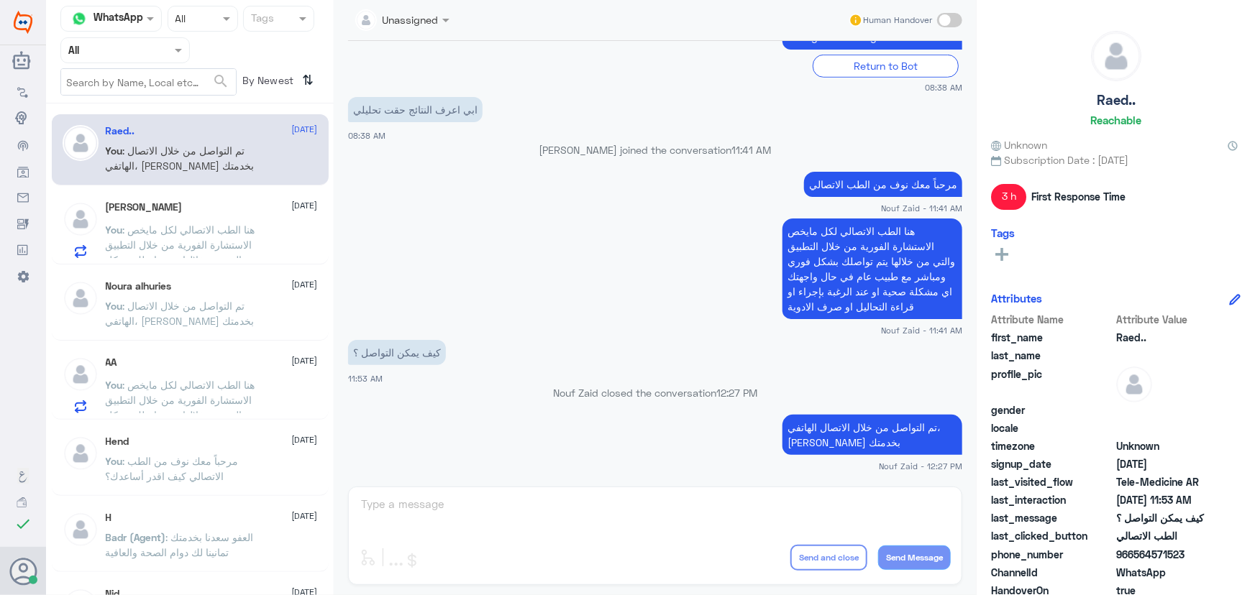
drag, startPoint x: 1135, startPoint y: 554, endPoint x: 1210, endPoint y: 554, distance: 75.5
click at [1210, 554] on span "966564571523" at bounding box center [1168, 554] width 104 height 15
copy span "564571523"
click at [192, 243] on span ": هنا الطب الاتصالي لكل مايخص الاستشارة الفورية من خلال التطبيق والتي من خلالها…" at bounding box center [185, 268] width 158 height 88
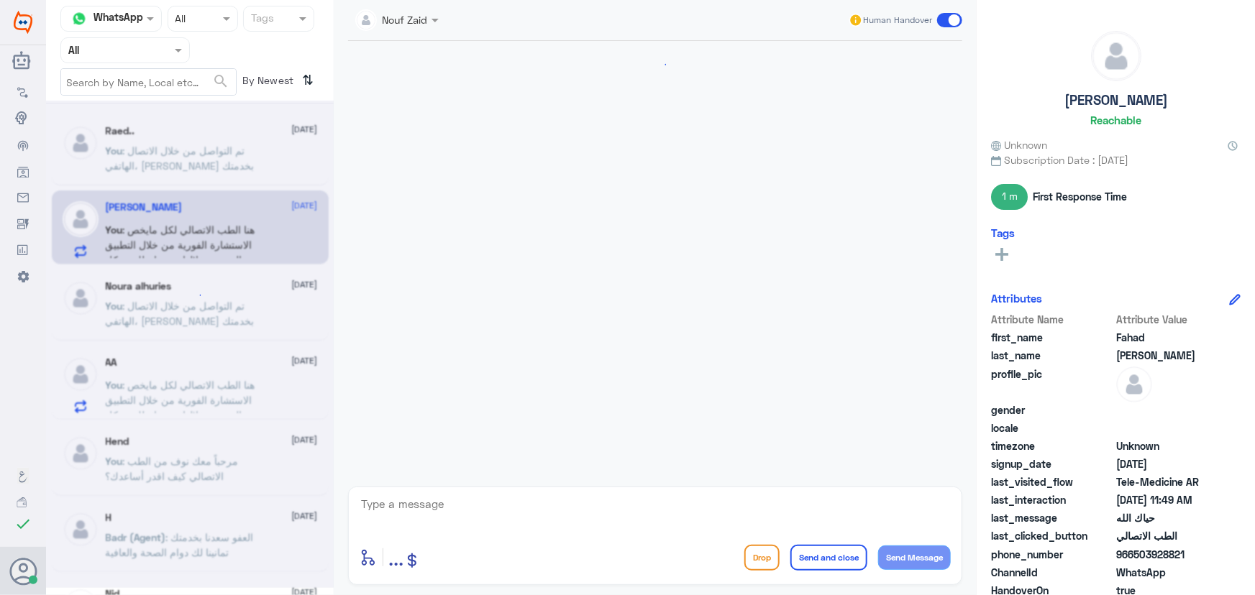
scroll to position [306, 0]
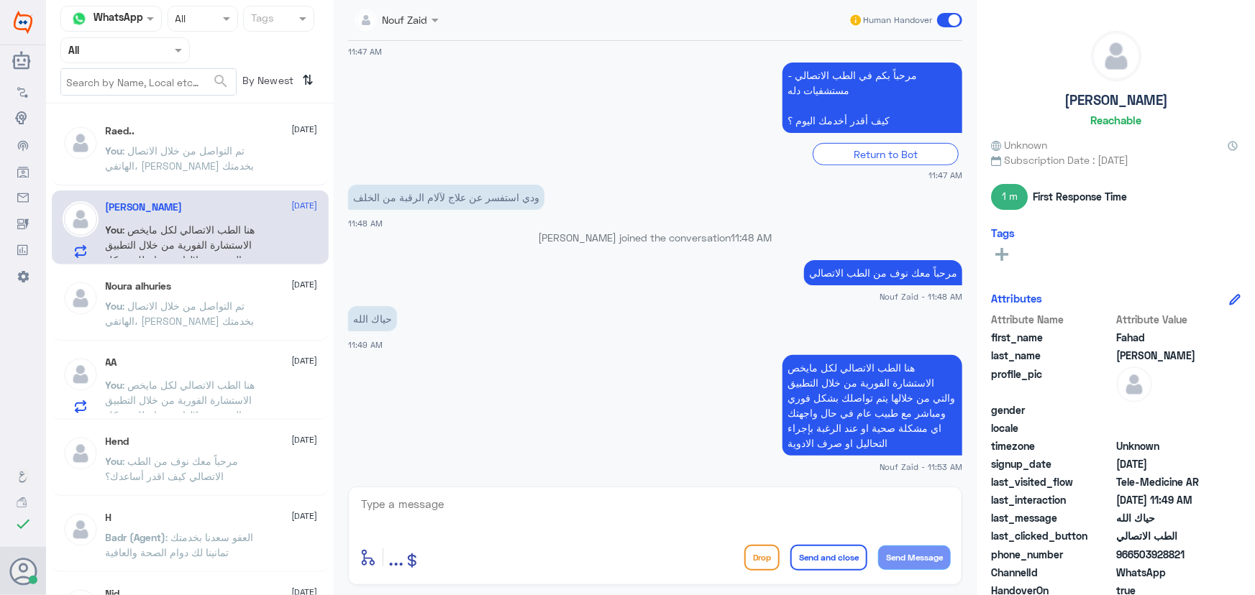
click at [191, 165] on span ": تم التواصل من خلال الاتصال الهاتفي، سعدنا بخدمتك" at bounding box center [180, 158] width 149 height 27
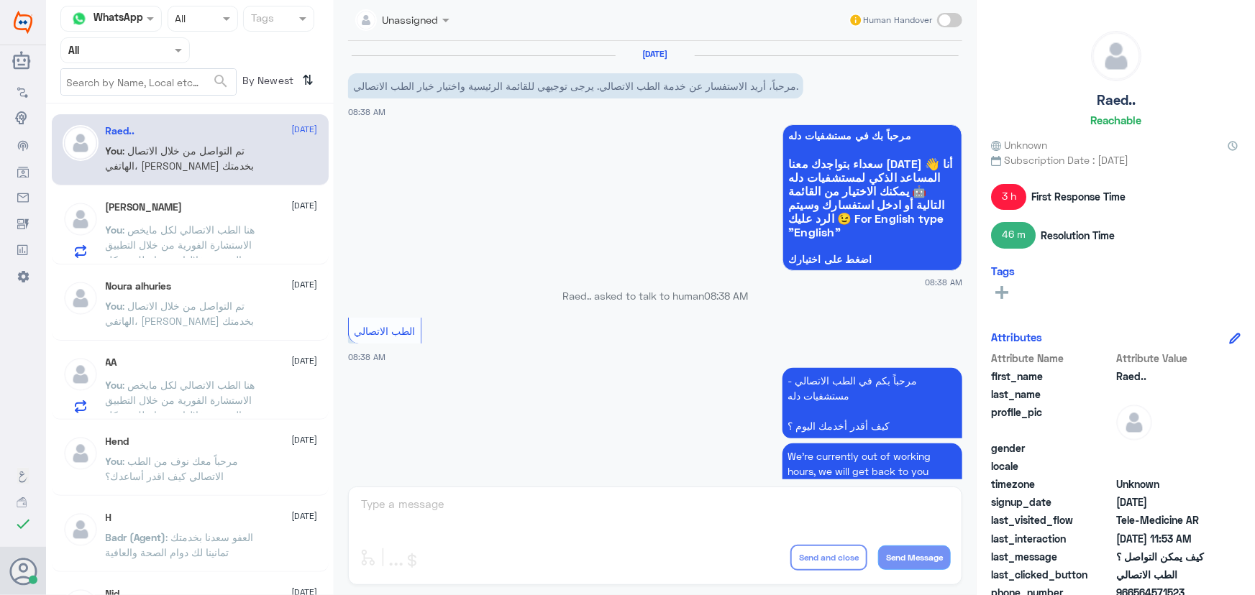
scroll to position [448, 0]
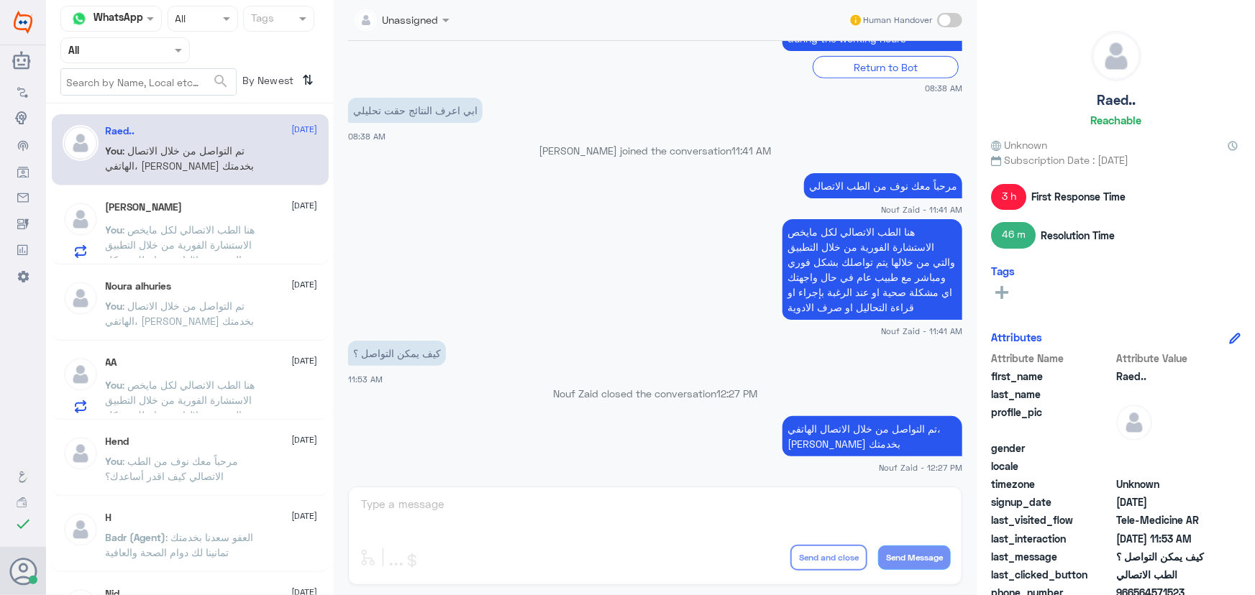
click at [204, 214] on div "Fahad Abdullah 14 September You : هنا الطب الاتصالي لكل مايخص الاستشارة الفورية…" at bounding box center [212, 229] width 212 height 57
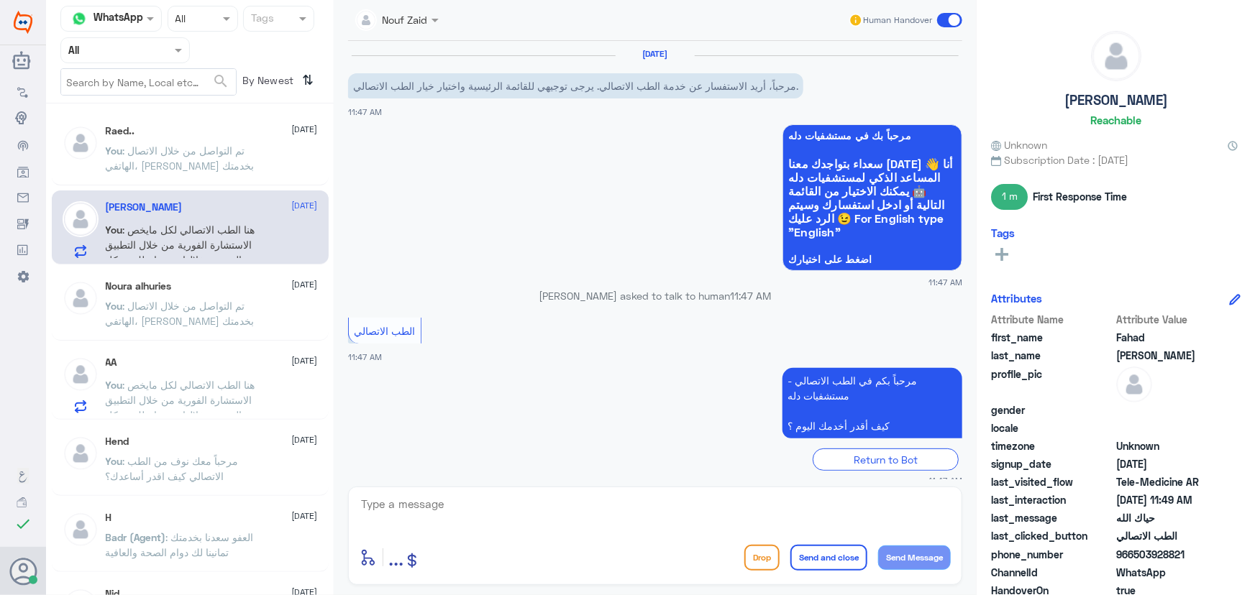
scroll to position [306, 0]
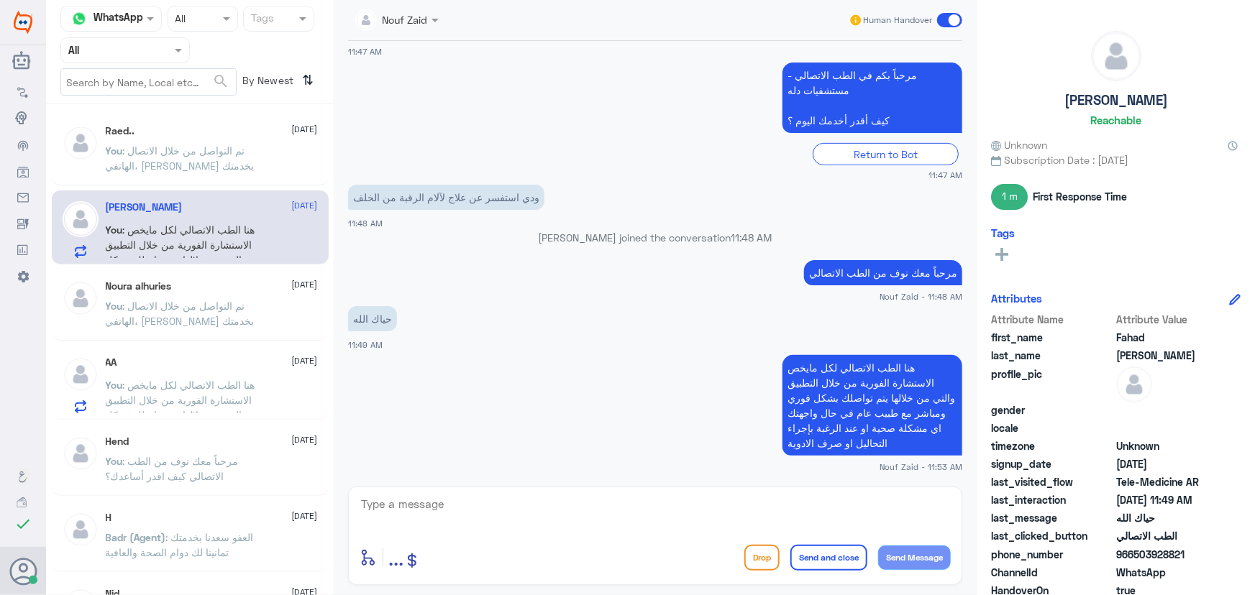
click at [175, 388] on span ": هنا الطب الاتصالي لكل مايخص الاستشارة الفورية من خلال التطبيق والتي من خلالها…" at bounding box center [185, 423] width 158 height 88
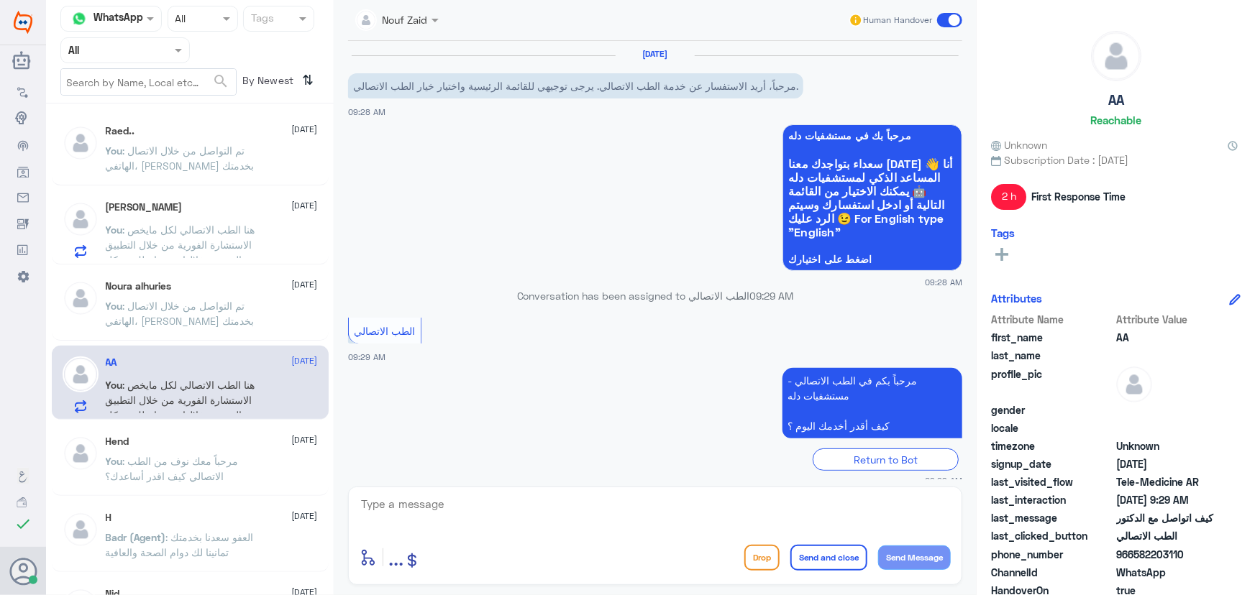
scroll to position [257, 0]
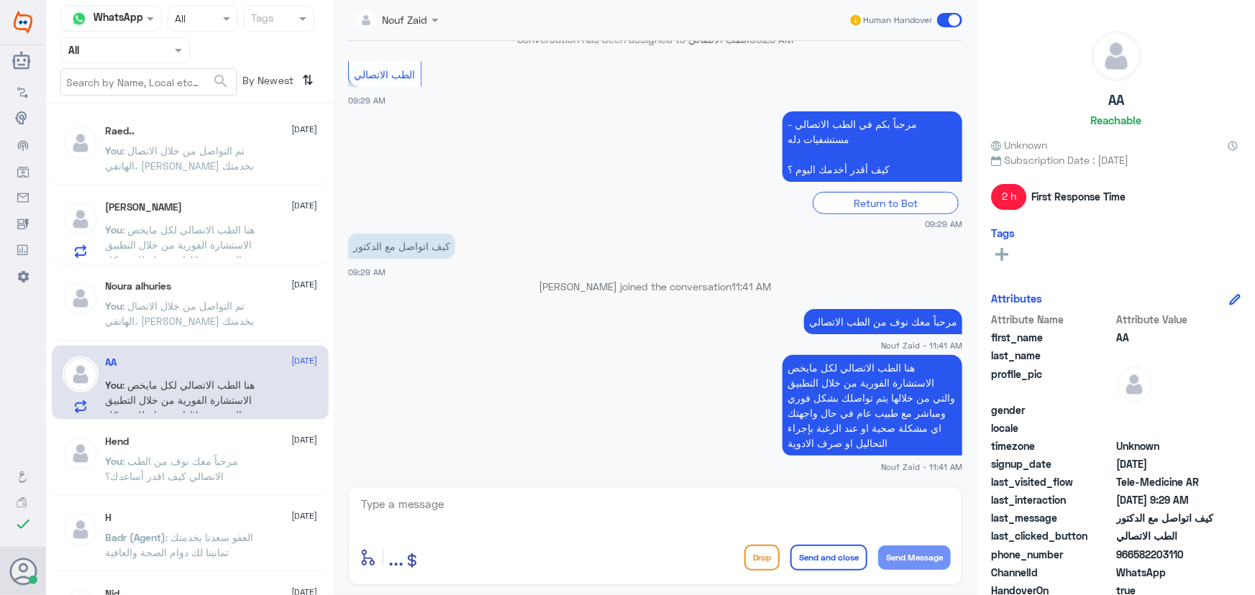
click at [206, 224] on span ": هنا الطب الاتصالي لكل مايخص الاستشارة الفورية من خلال التطبيق والتي من خلالها…" at bounding box center [185, 268] width 158 height 88
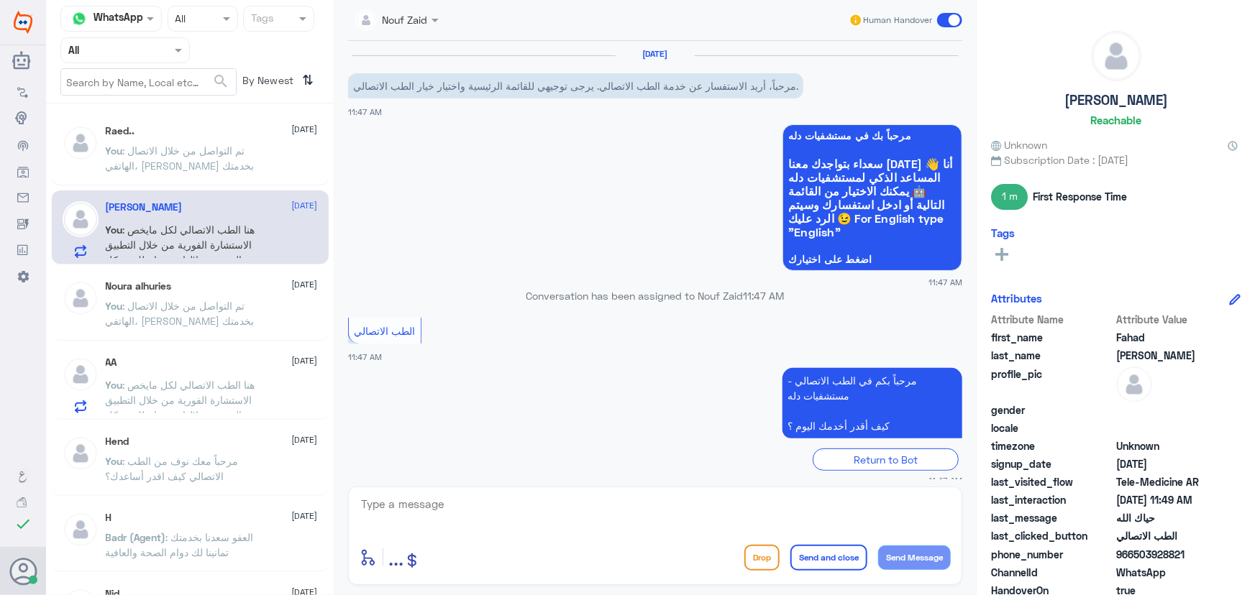
scroll to position [306, 0]
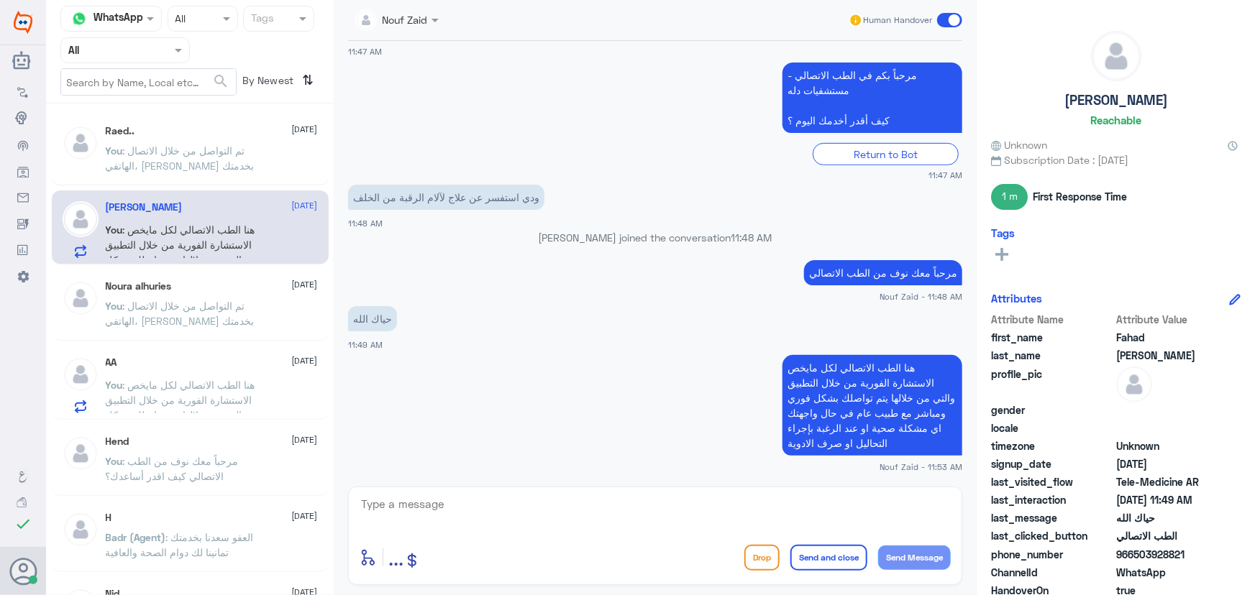
click at [940, 21] on span at bounding box center [949, 20] width 25 height 14
click at [0, 0] on input "checkbox" at bounding box center [0, 0] width 0 height 0
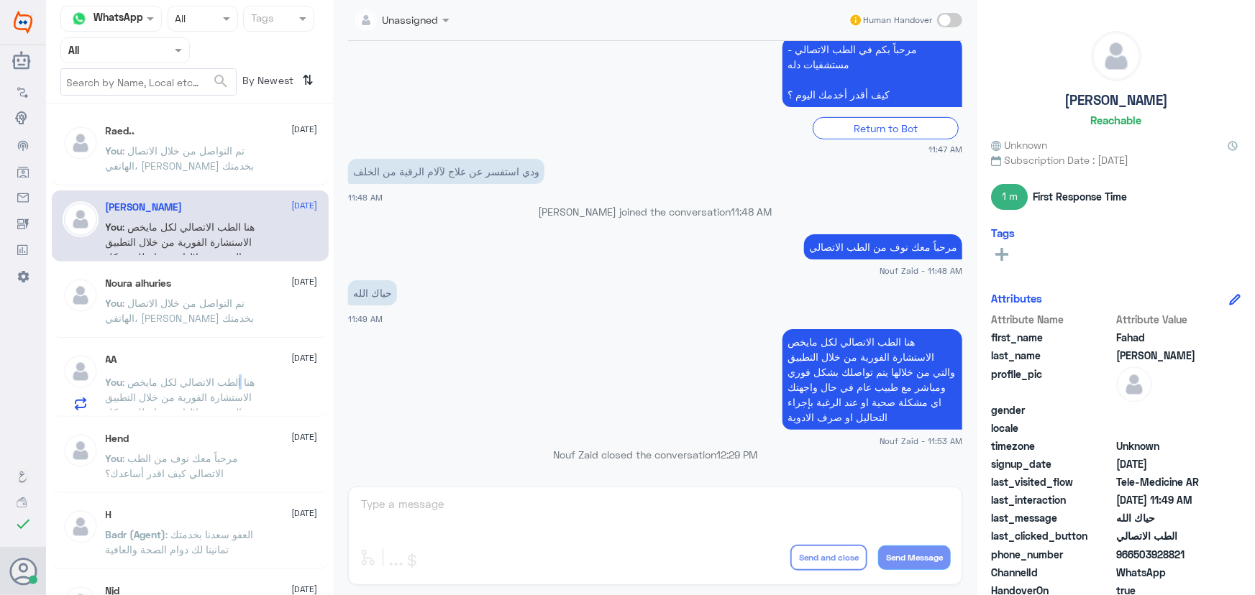
click at [237, 380] on span ": هنا الطب الاتصالي لكل مايخص الاستشارة الفورية من خلال التطبيق والتي من خلالها…" at bounding box center [185, 420] width 158 height 88
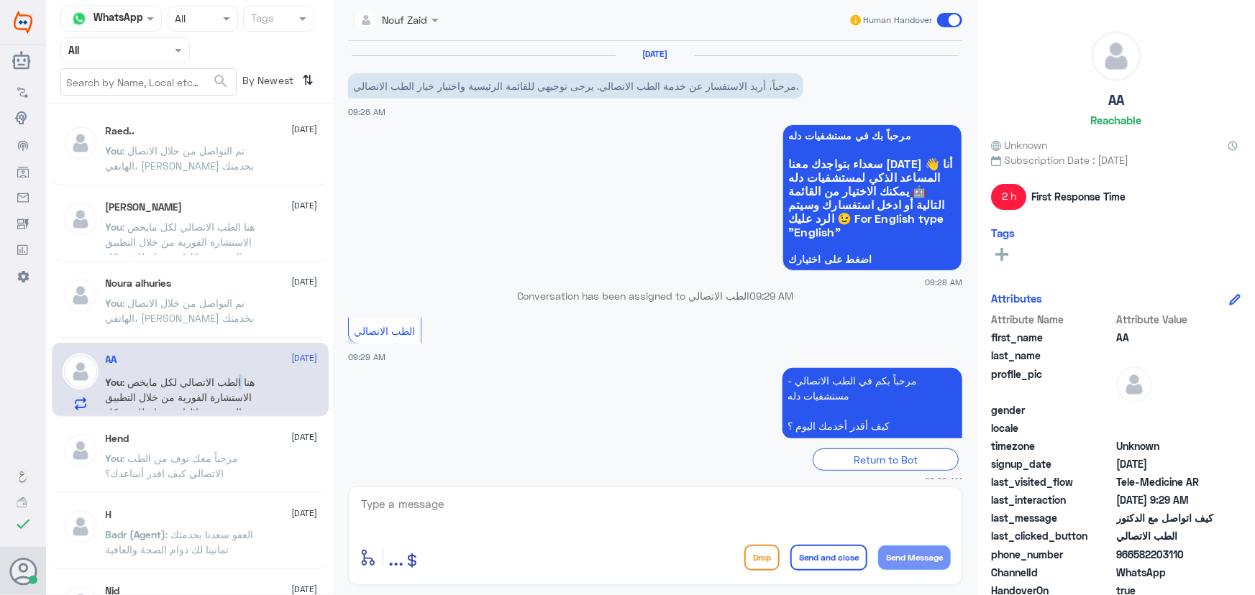
scroll to position [257, 0]
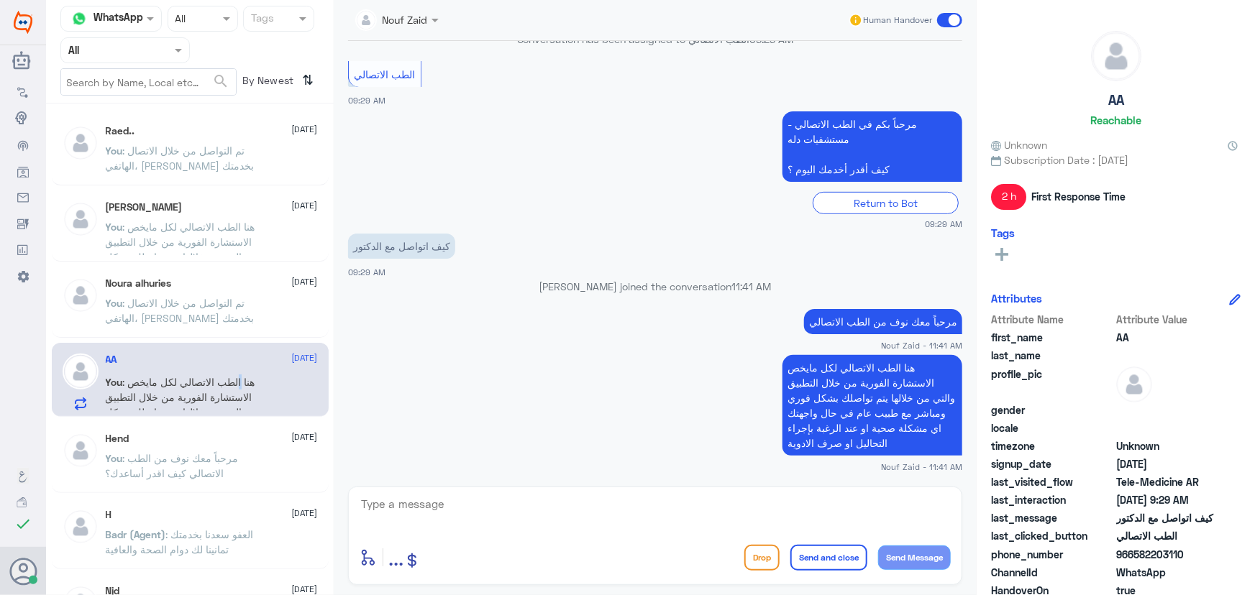
drag, startPoint x: 1131, startPoint y: 554, endPoint x: 1209, endPoint y: 547, distance: 78.1
click at [1209, 547] on span "966582203110" at bounding box center [1168, 554] width 104 height 15
copy span "582203110"
click at [940, 22] on span at bounding box center [949, 20] width 25 height 14
click at [0, 0] on input "checkbox" at bounding box center [0, 0] width 0 height 0
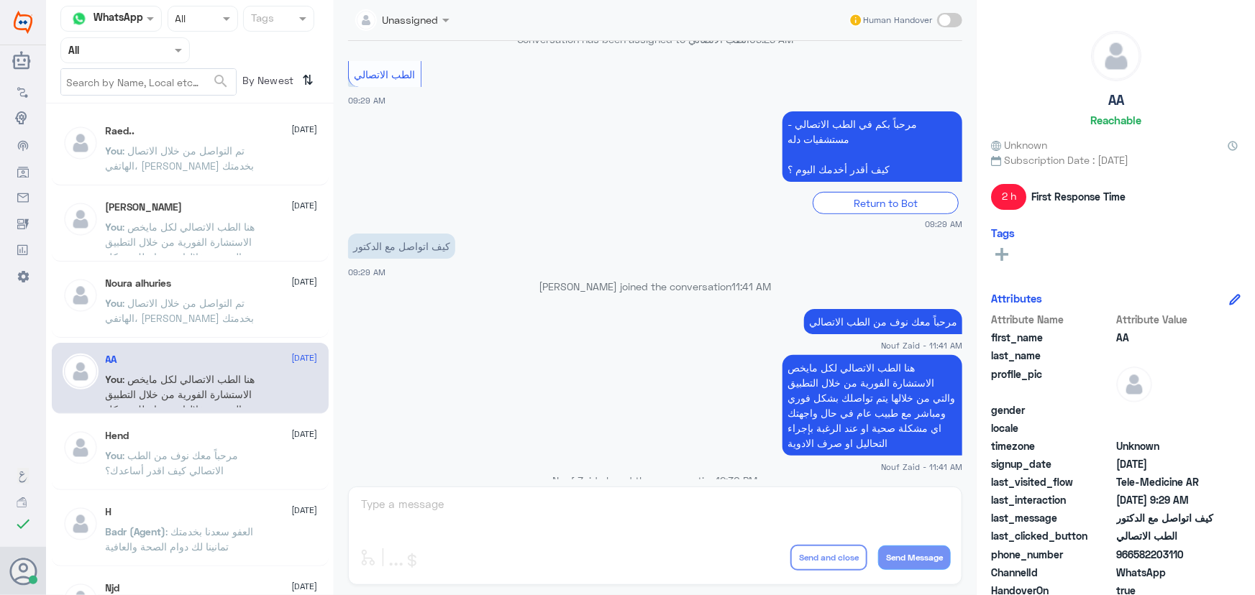
scroll to position [283, 0]
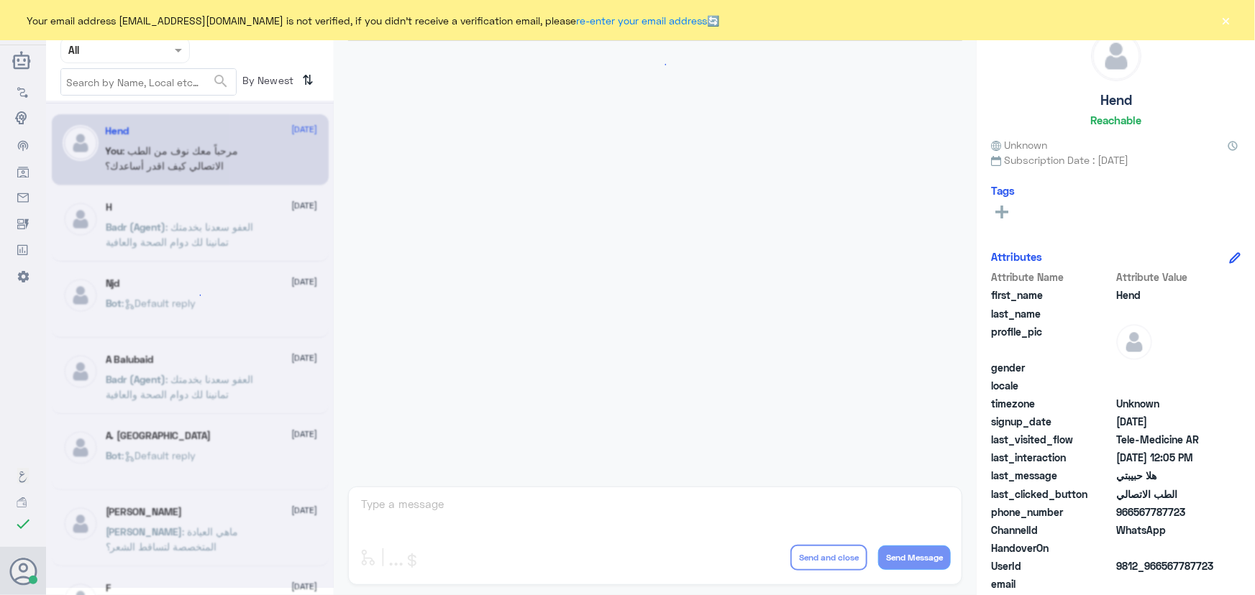
scroll to position [654, 0]
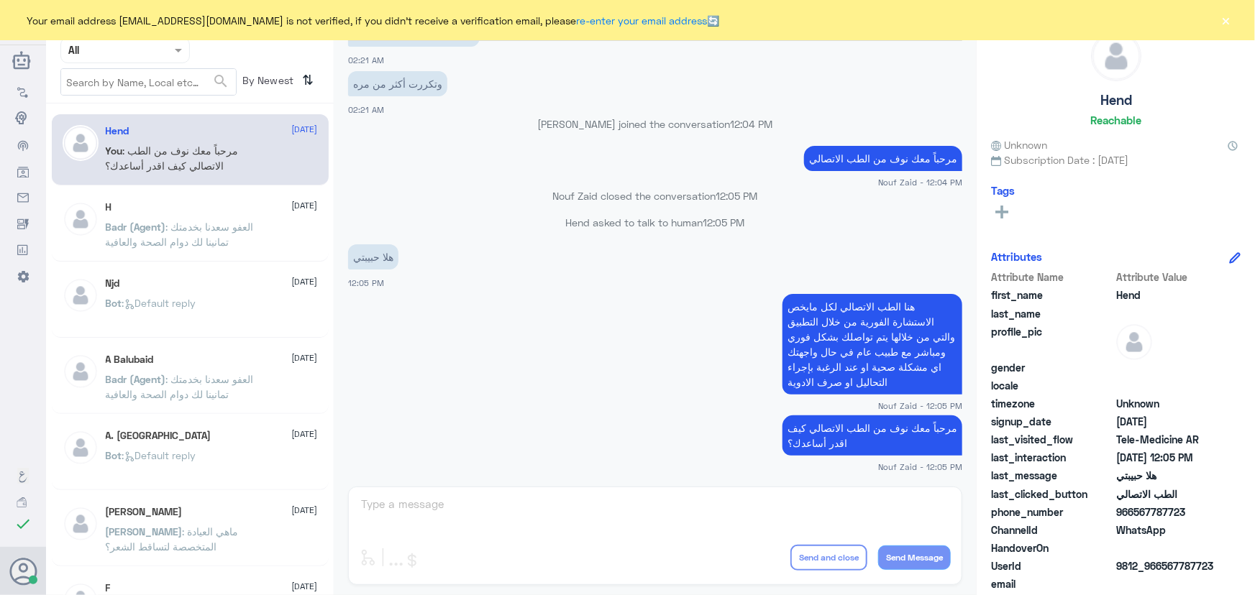
click at [1230, 32] on div "Your email address [EMAIL_ADDRESS][DOMAIN_NAME] is not verified, if you didn't …" at bounding box center [627, 20] width 1255 height 40
drag, startPoint x: 1231, startPoint y: 35, endPoint x: 1226, endPoint y: 21, distance: 15.2
click at [1233, 32] on div "Your email address [EMAIL_ADDRESS][DOMAIN_NAME] is not verified, if you didn't …" at bounding box center [627, 20] width 1255 height 40
click at [1226, 21] on button "×" at bounding box center [1226, 20] width 14 height 14
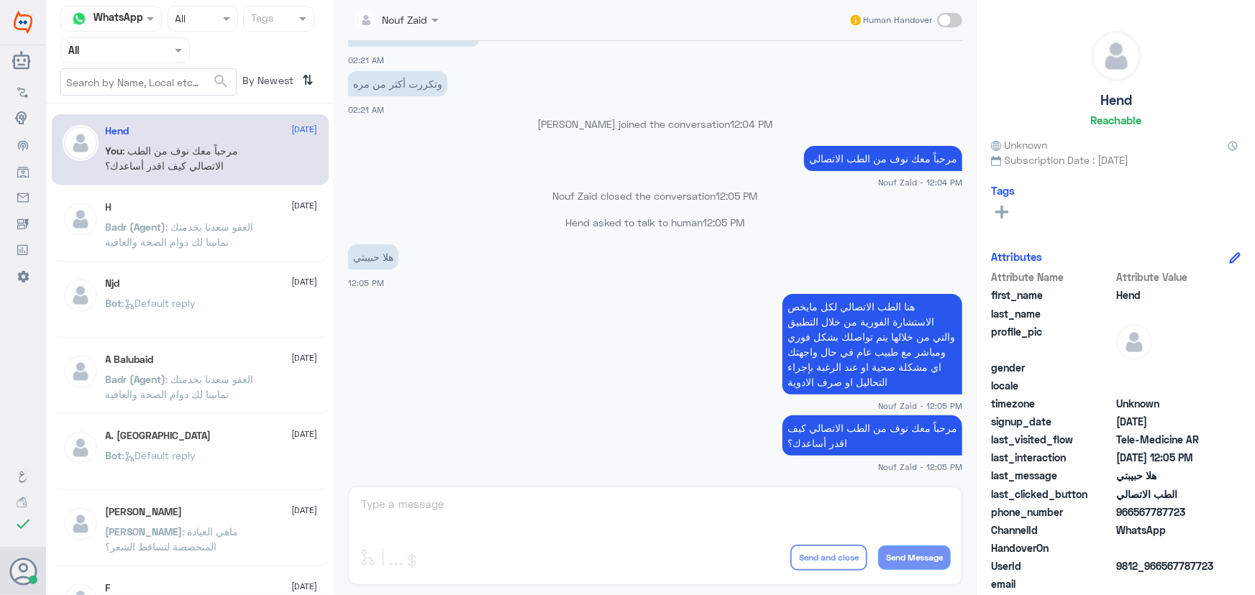
scroll to position [0, 0]
click at [201, 211] on div "H [DATE]" at bounding box center [212, 207] width 212 height 12
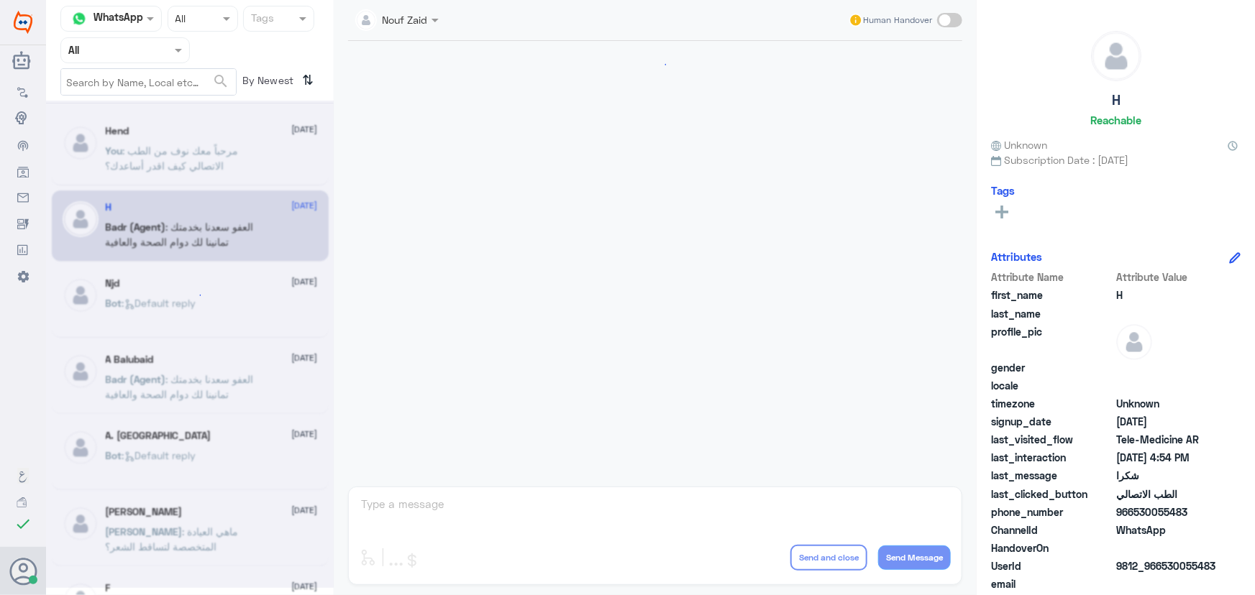
click at [177, 152] on div at bounding box center [190, 345] width 288 height 488
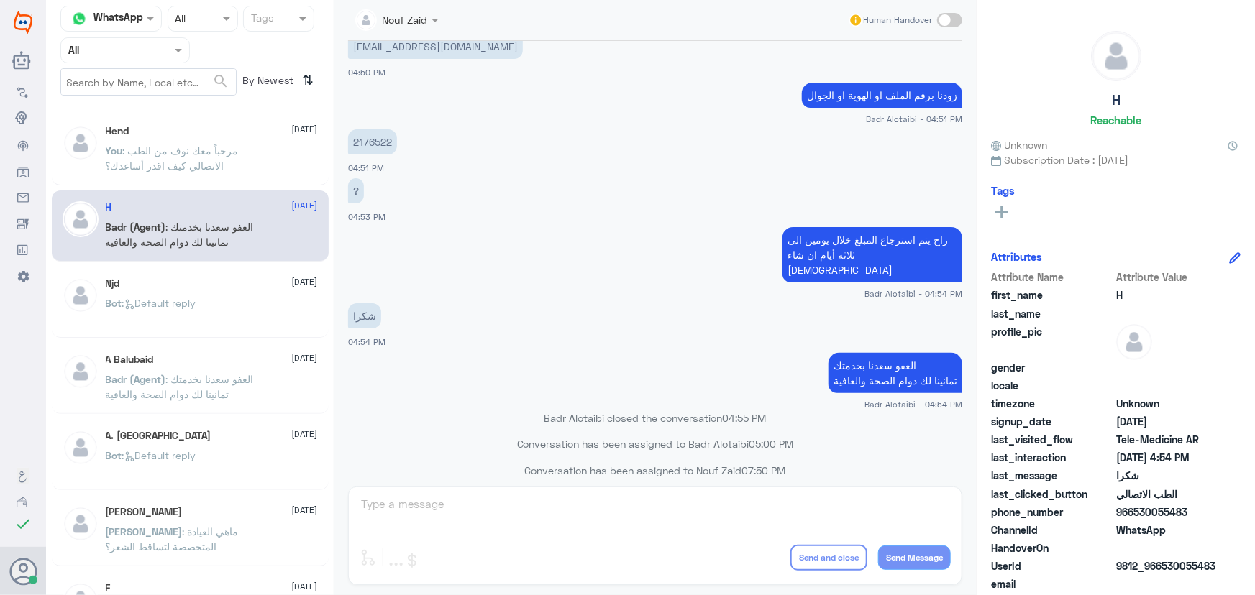
drag, startPoint x: 206, startPoint y: 255, endPoint x: 206, endPoint y: 281, distance: 26.6
click at [206, 257] on div "H [DATE][PERSON_NAME] (Agent) : العفو [PERSON_NAME] بخدمتك تمانينا لك دوام الصح…" at bounding box center [190, 226] width 277 height 71
click at [207, 284] on div "Njd [DATE]" at bounding box center [212, 284] width 212 height 12
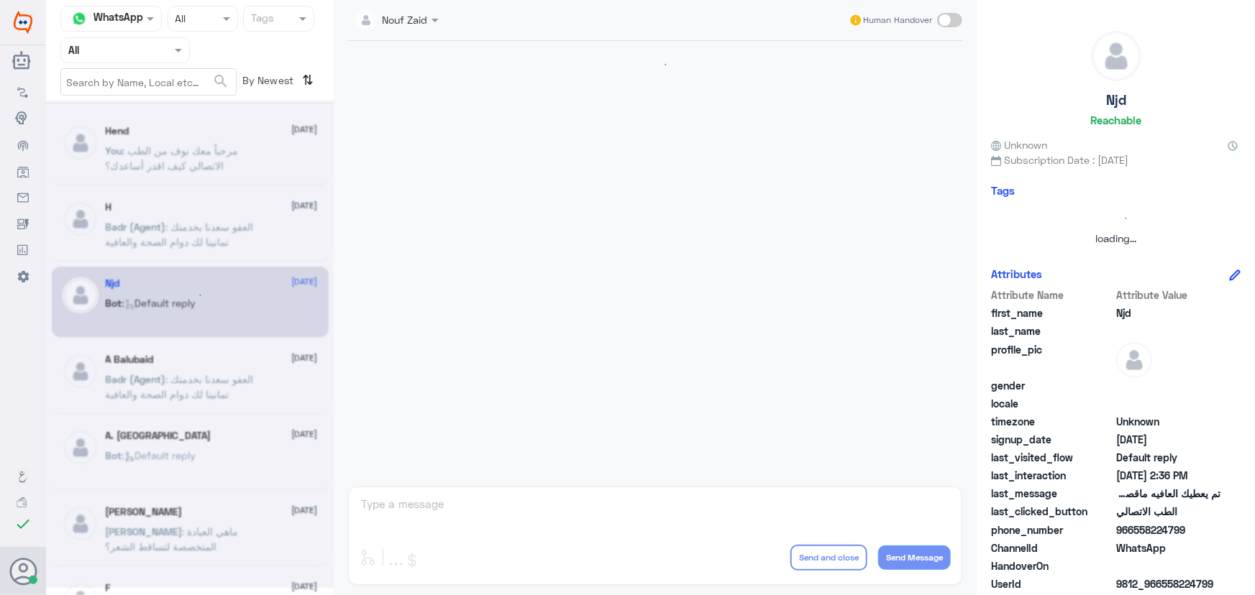
scroll to position [953, 0]
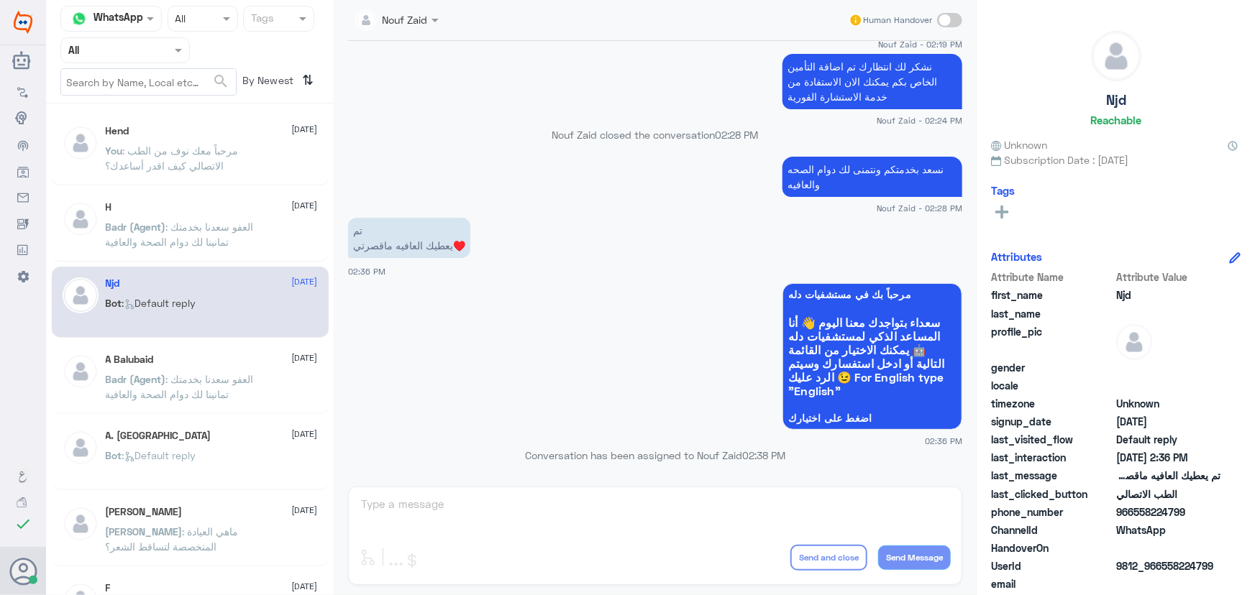
click at [161, 143] on p "You : مرحباً معك نوف من الطب الاتصالي كيف اقدر أساعدك؟" at bounding box center [187, 161] width 162 height 36
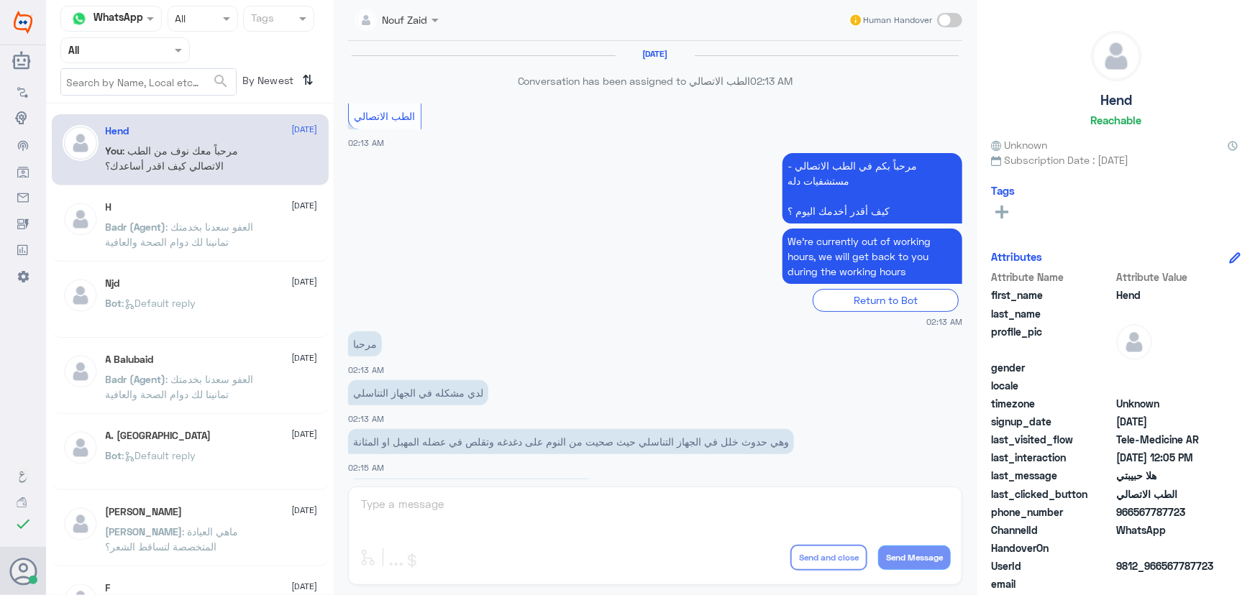
scroll to position [654, 0]
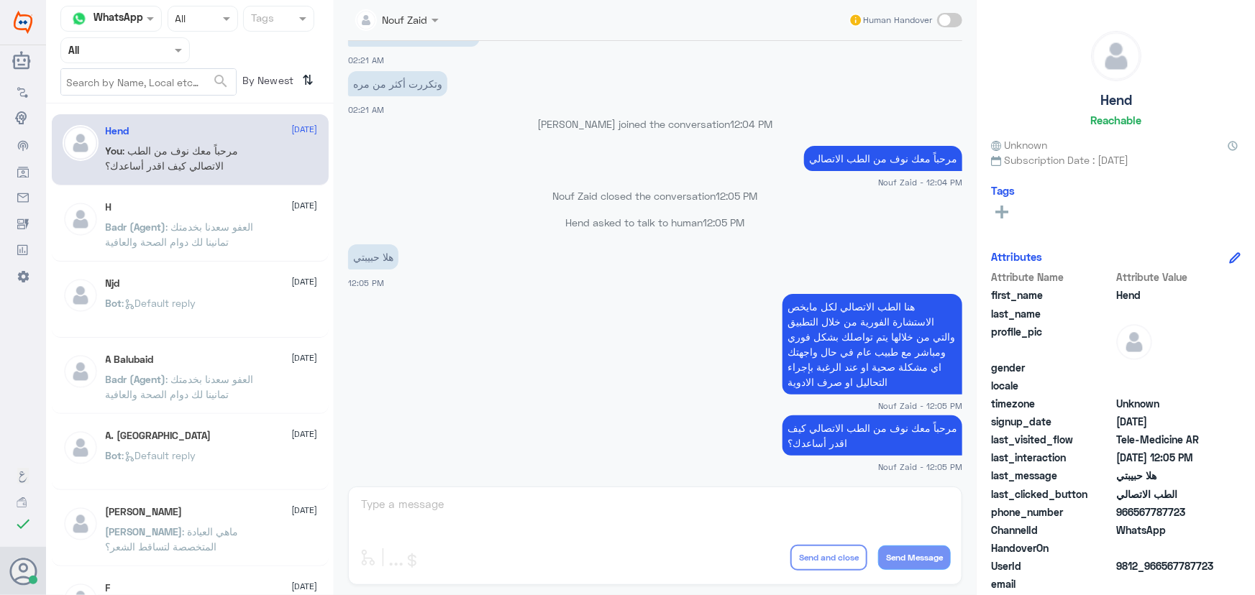
click at [196, 229] on span ": العفو سعدنا بخدمتك تمانينا لك دوام الصحة والعافية" at bounding box center [180, 234] width 148 height 27
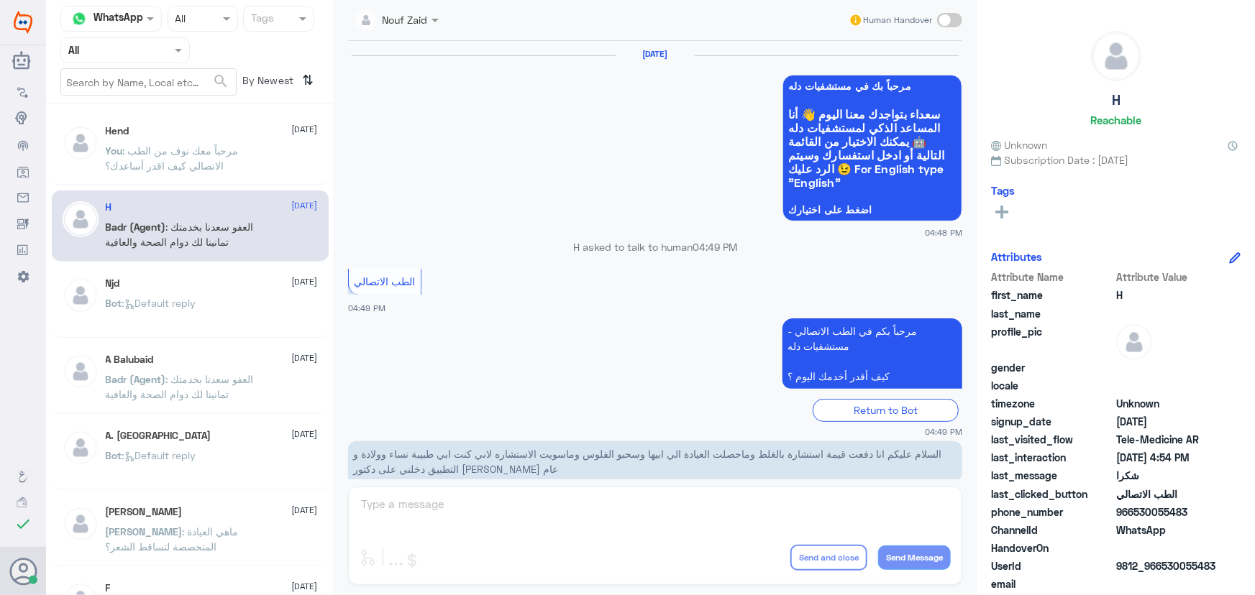
scroll to position [685, 0]
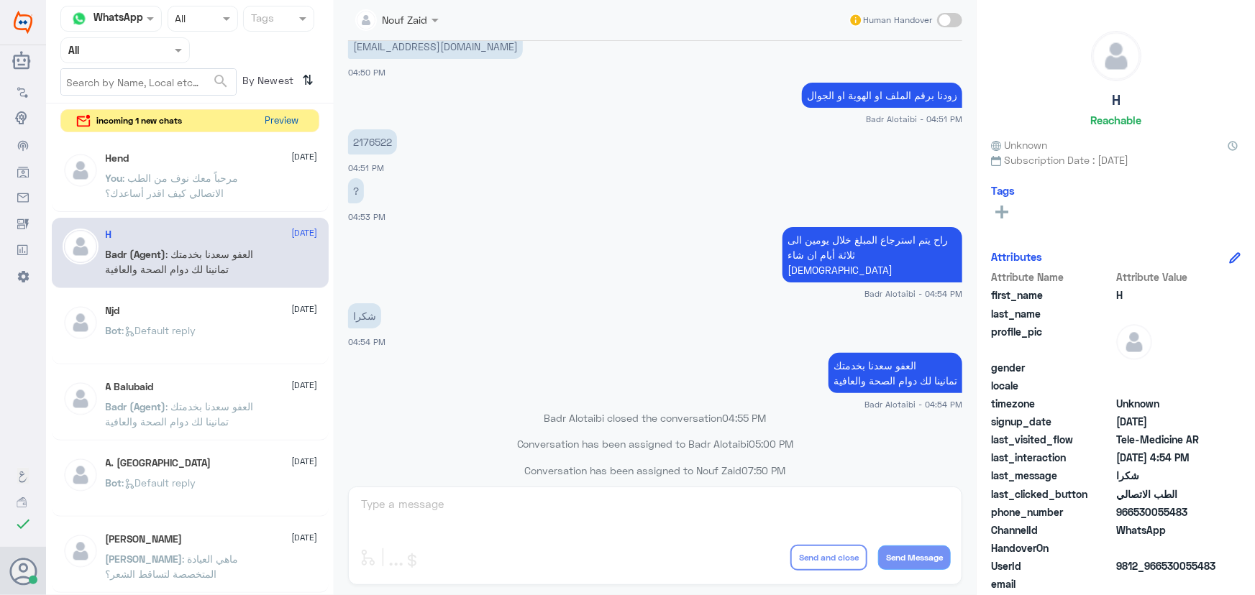
click at [273, 114] on button "Preview" at bounding box center [282, 121] width 45 height 22
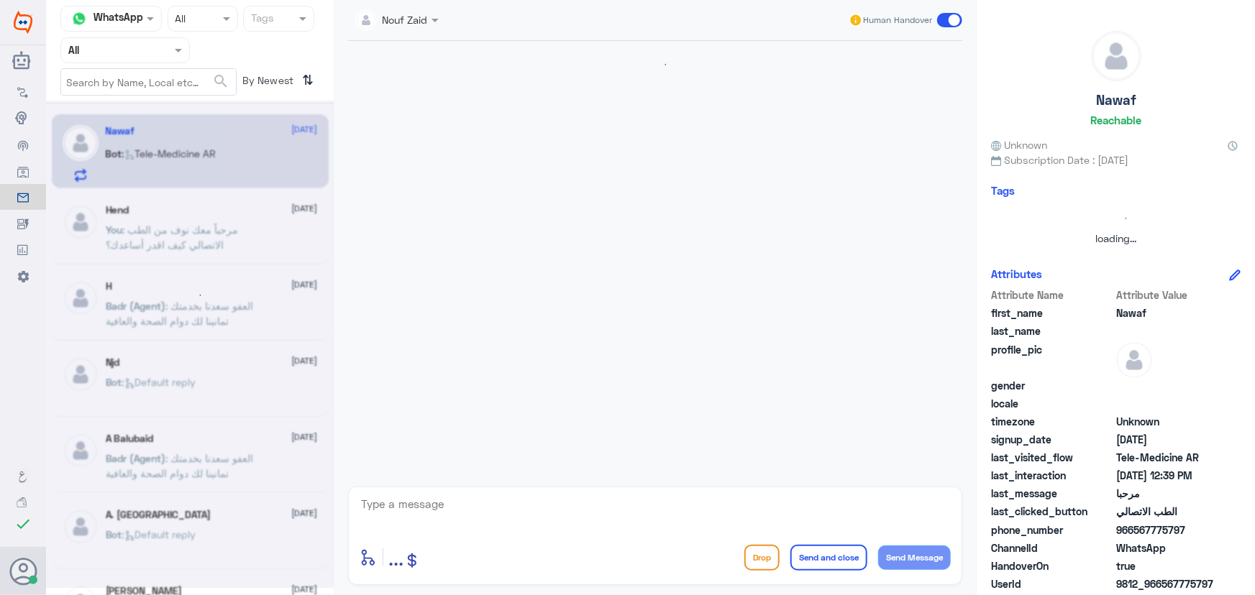
scroll to position [1079, 0]
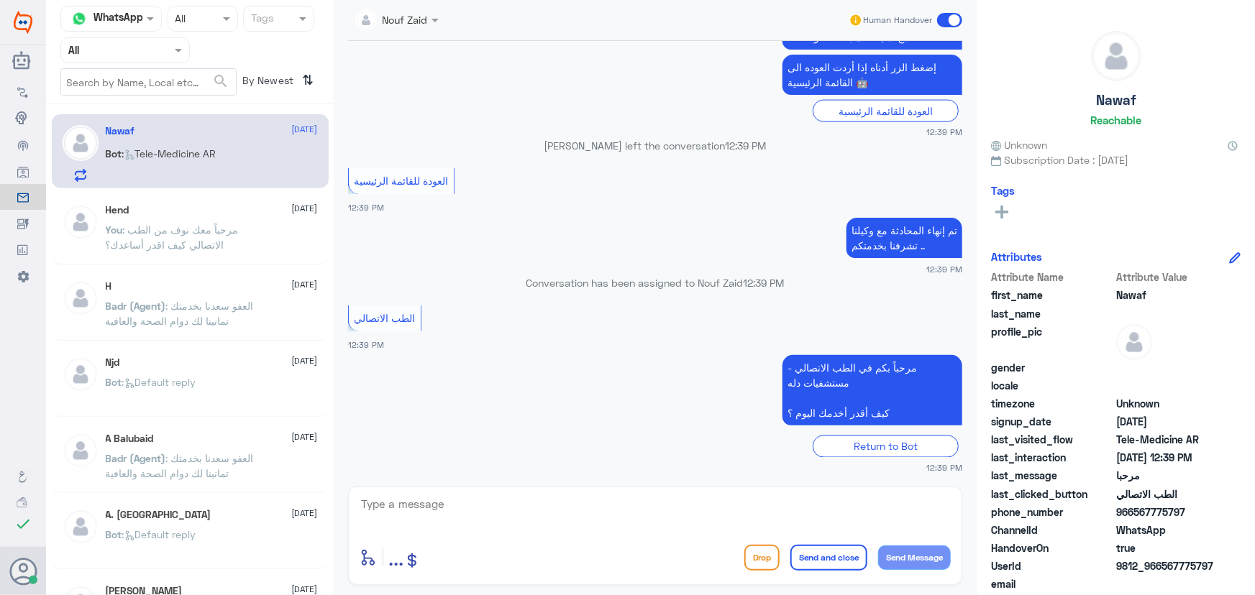
click at [209, 157] on span ": Tele-Medicine [GEOGRAPHIC_DATA]" at bounding box center [169, 153] width 94 height 12
drag, startPoint x: 511, startPoint y: 479, endPoint x: 496, endPoint y: 500, distance: 25.9
click at [507, 485] on div "Nouf Zaid Human Handover [DATE] مرحبا 01:08 PM Nouf [PERSON_NAME] joined the co…" at bounding box center [655, 300] width 643 height 600
click at [496, 500] on textarea at bounding box center [655, 512] width 591 height 35
paste textarea "مرحباً معك نوف من الطب الاتصالي كيف اقدر أساعدك؟"
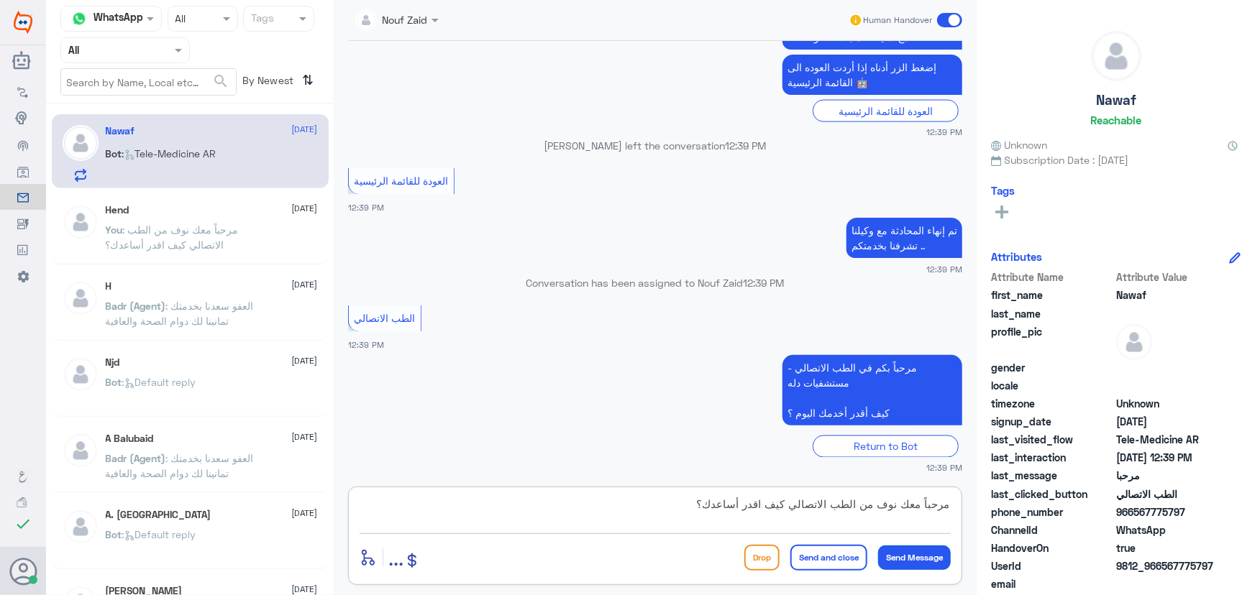
type textarea "مرحباً معك نوف من الطب الاتصالي كيف اقدر أساعدك؟"
click at [919, 562] on button "Send Message" at bounding box center [914, 558] width 73 height 24
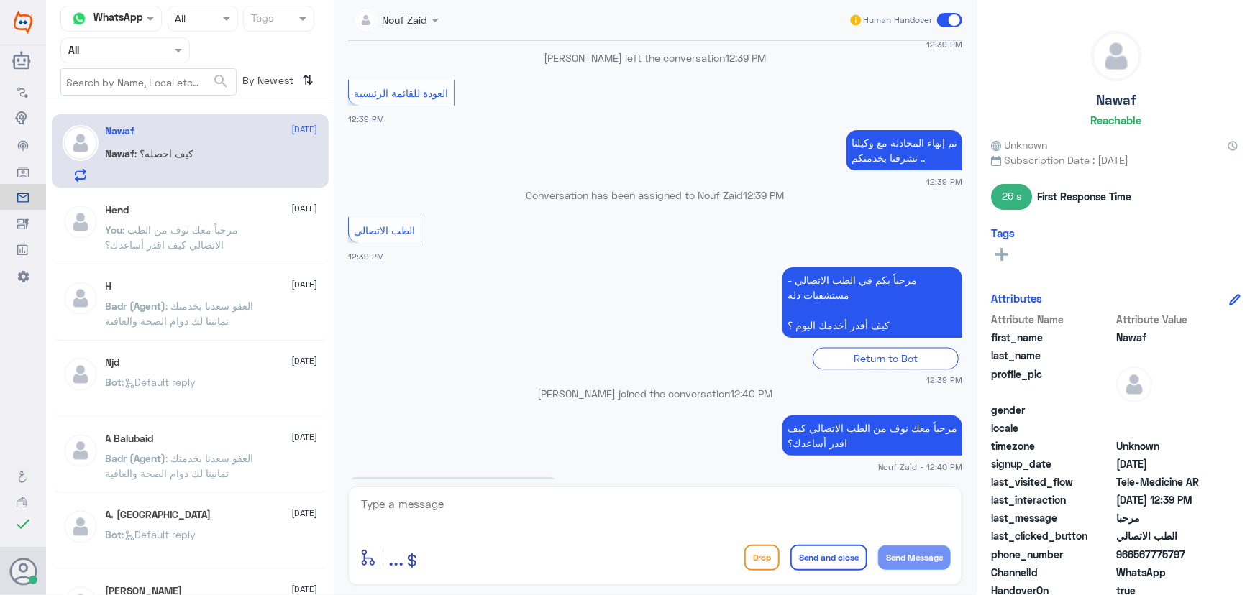
scroll to position [1239, 0]
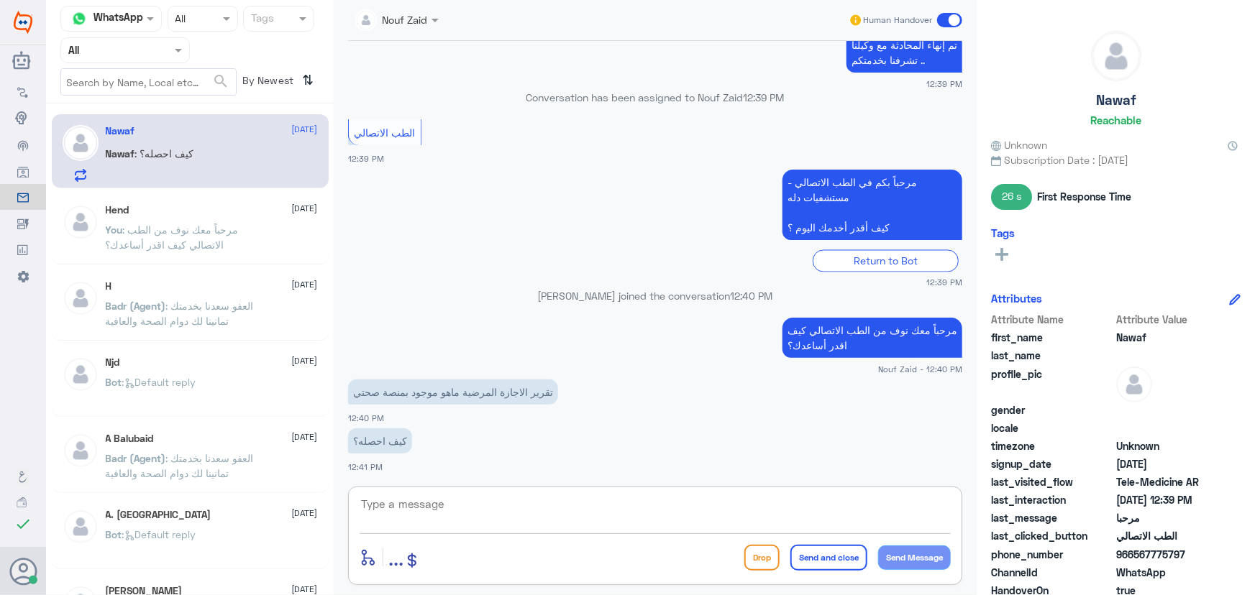
click at [474, 515] on textarea at bounding box center [655, 512] width 591 height 35
click at [544, 495] on textarea at bounding box center [655, 512] width 591 height 35
paste textarea "لرفع الإجازة المرضية على صحتي، يمكنك التواصل مع التقارير الطبية من خلال 0550181…"
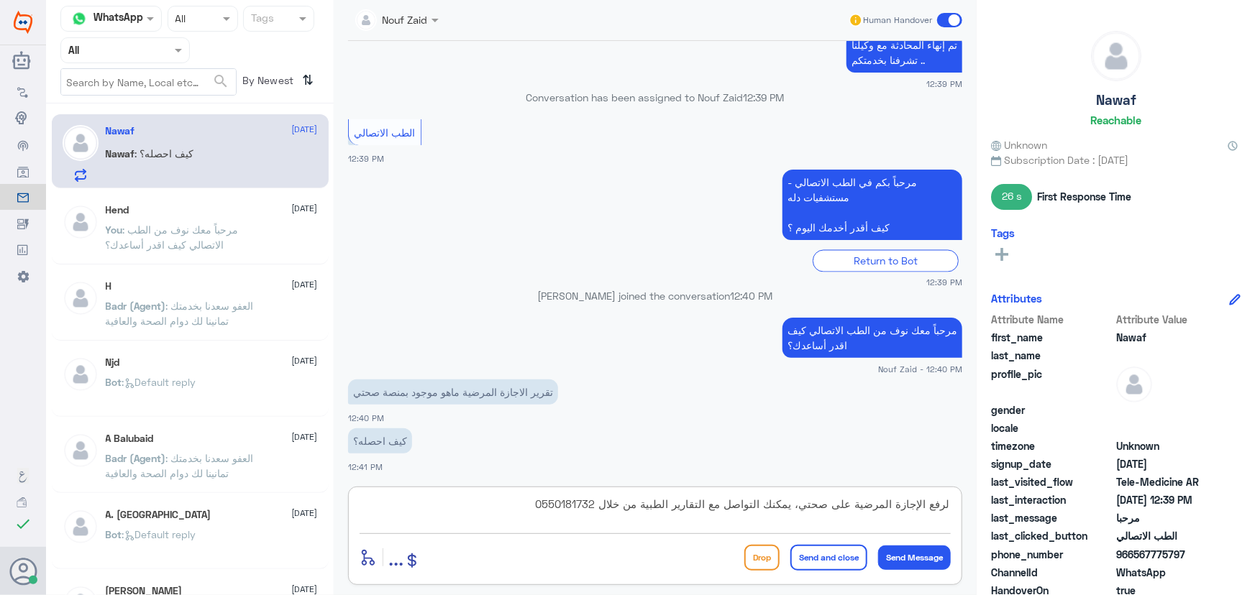
type textarea "لرفع الإجازة المرضية على صحتي، يمكنك التواصل مع التقارير الطبية من خلال 0550181…"
click at [829, 562] on button "Send and close" at bounding box center [828, 558] width 77 height 26
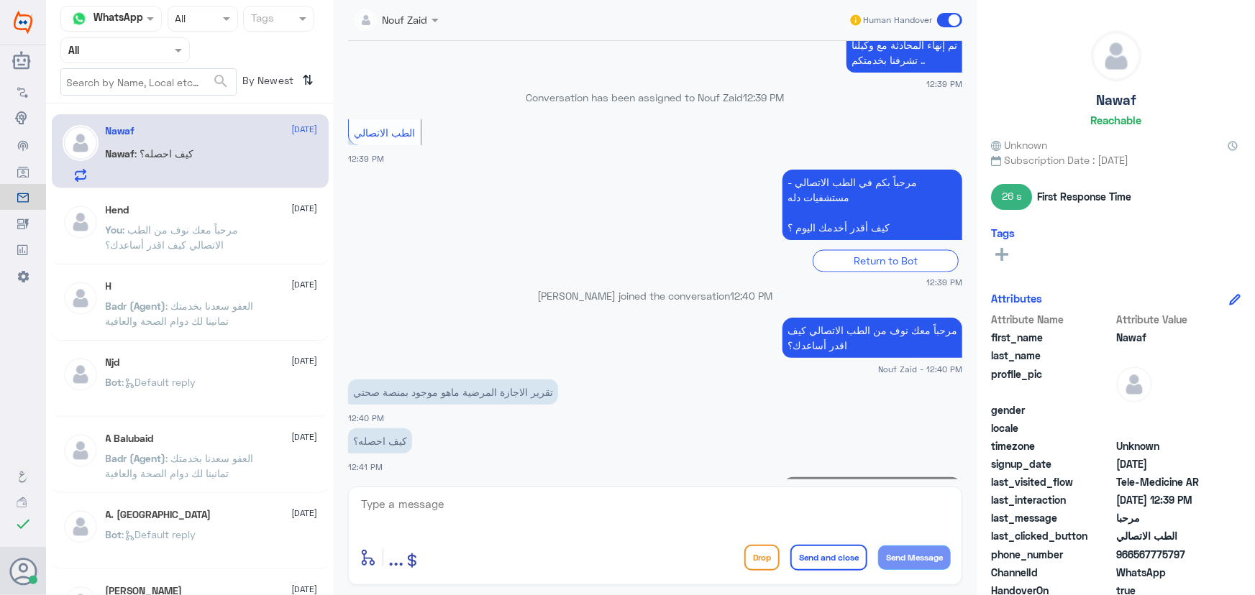
scroll to position [1316, 0]
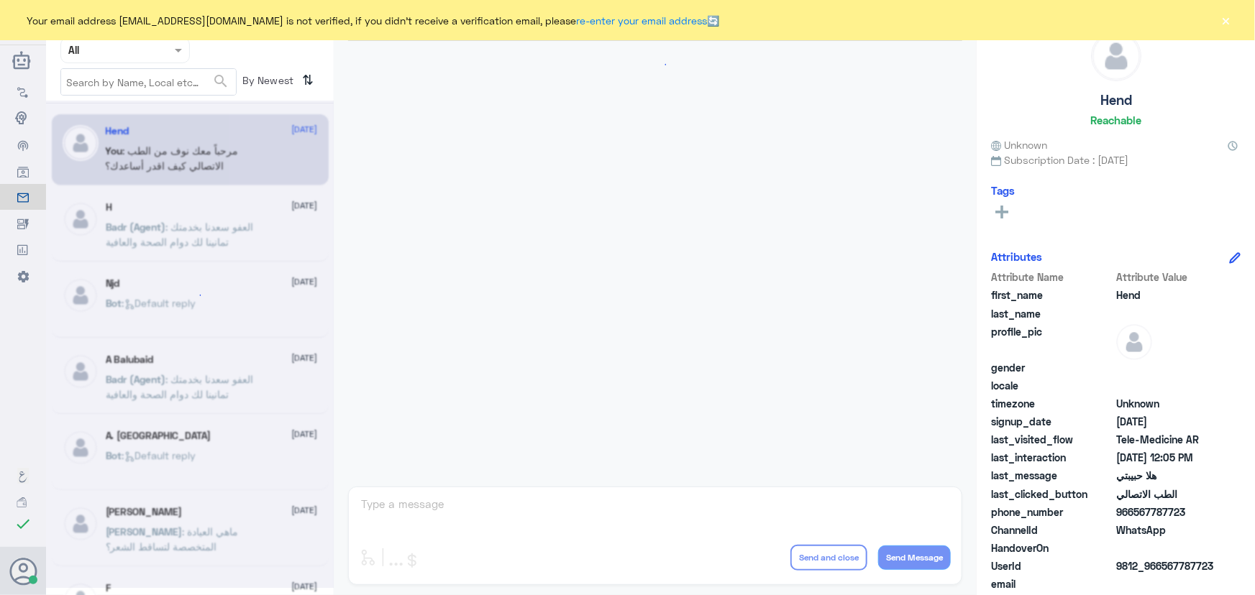
scroll to position [654, 0]
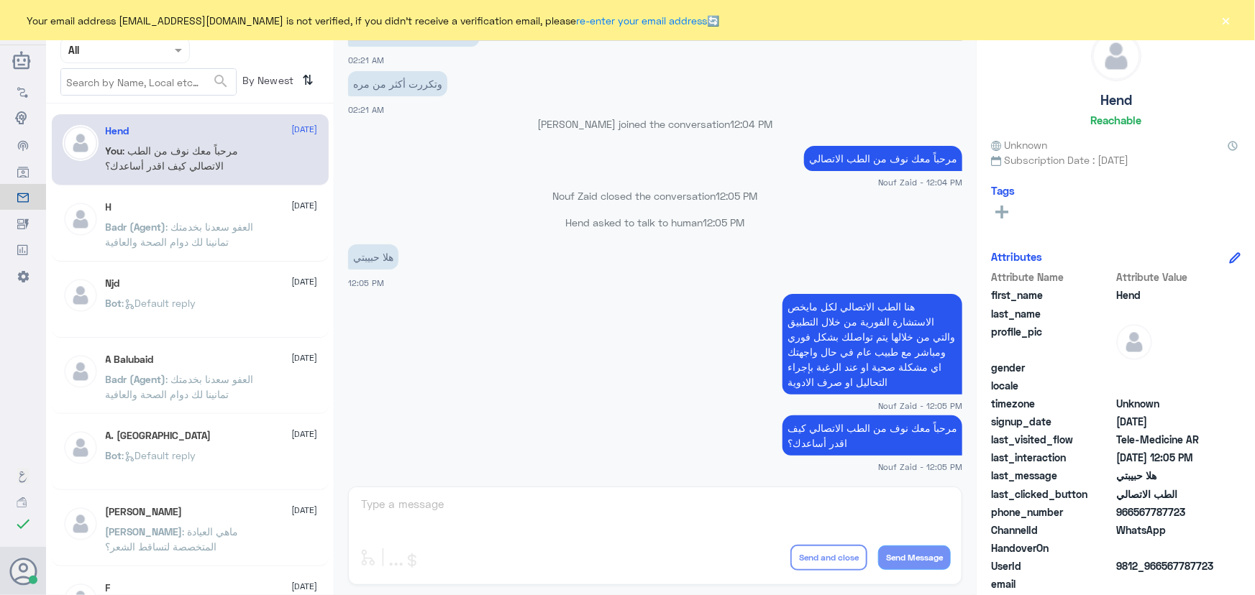
click at [1229, 14] on button "×" at bounding box center [1226, 20] width 14 height 14
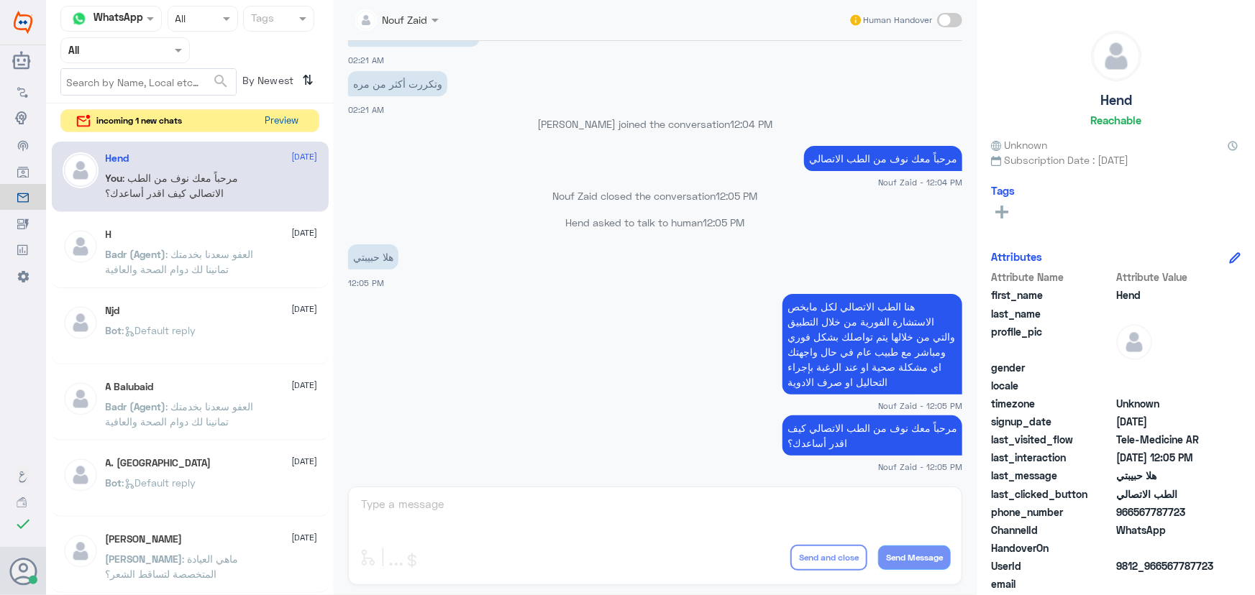
click at [273, 119] on button "Preview" at bounding box center [282, 121] width 45 height 22
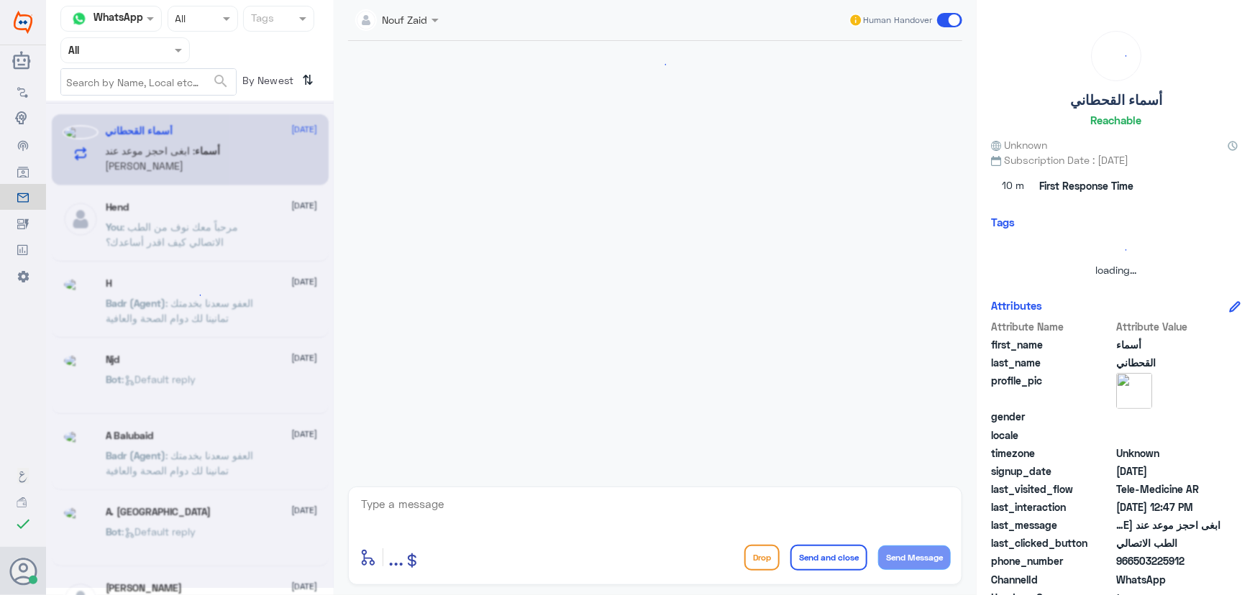
scroll to position [63, 0]
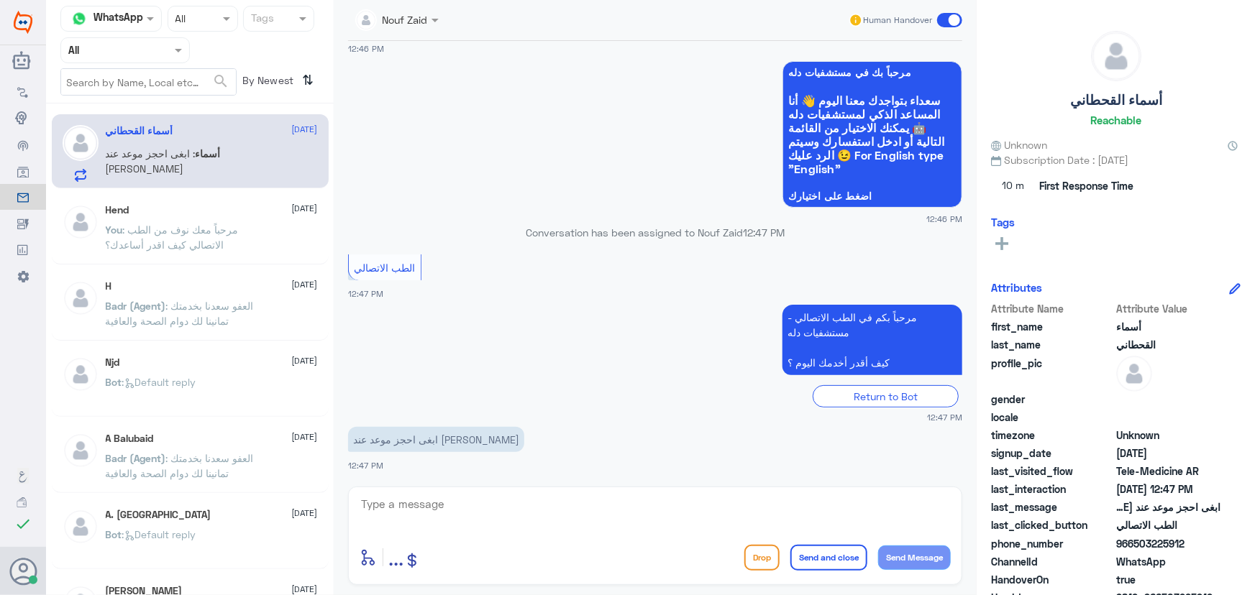
click at [448, 507] on textarea at bounding box center [655, 512] width 591 height 35
click at [449, 492] on div "enter flow name ... Drop Send and close Send Message" at bounding box center [655, 536] width 614 height 99
click at [750, 505] on textarea at bounding box center [655, 512] width 591 height 35
paste textarea "مرحباً معك نوف من الطب الاتصالي"
type textarea "مرحباً معك نوف من الطب الاتصالي"
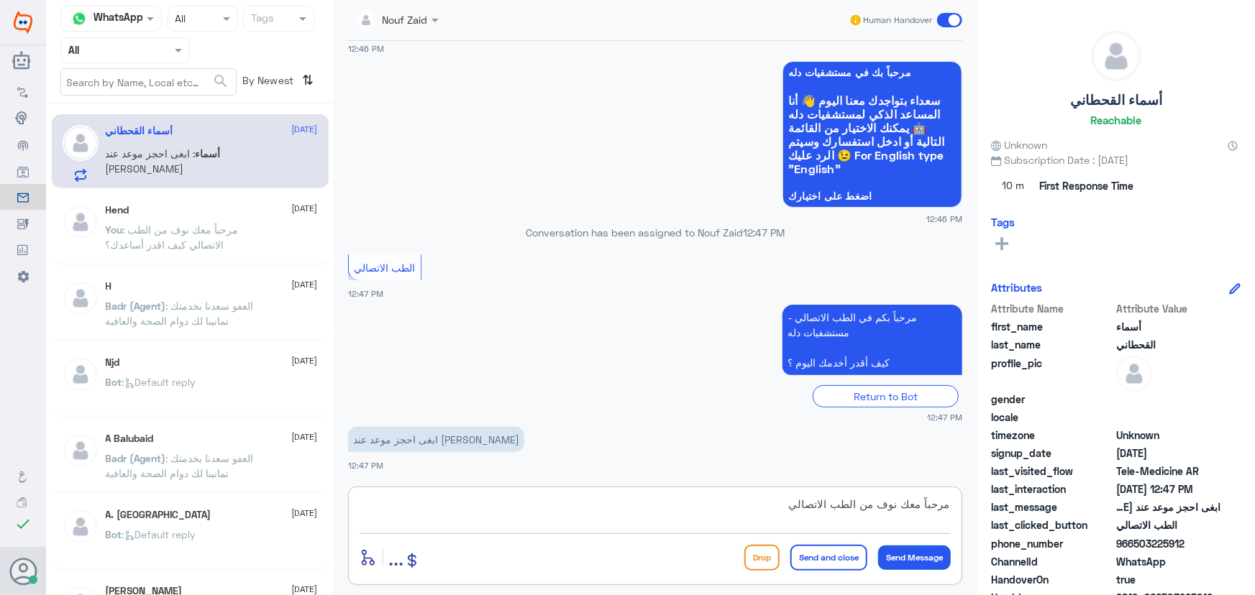
click at [913, 547] on button "Send Message" at bounding box center [914, 558] width 73 height 24
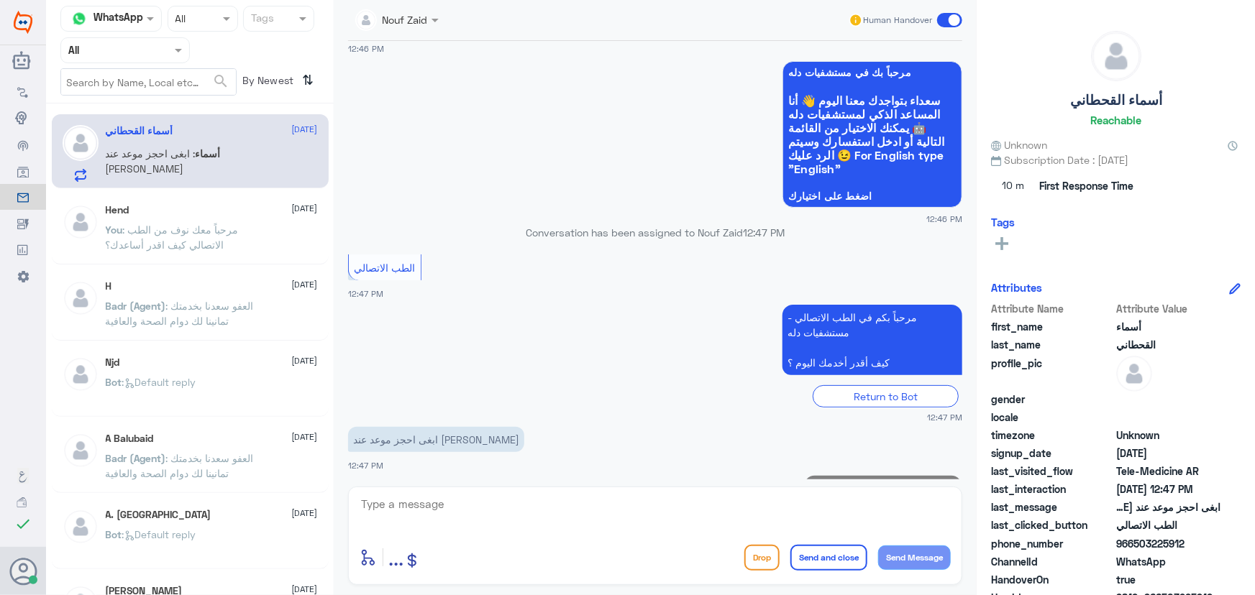
scroll to position [109, 0]
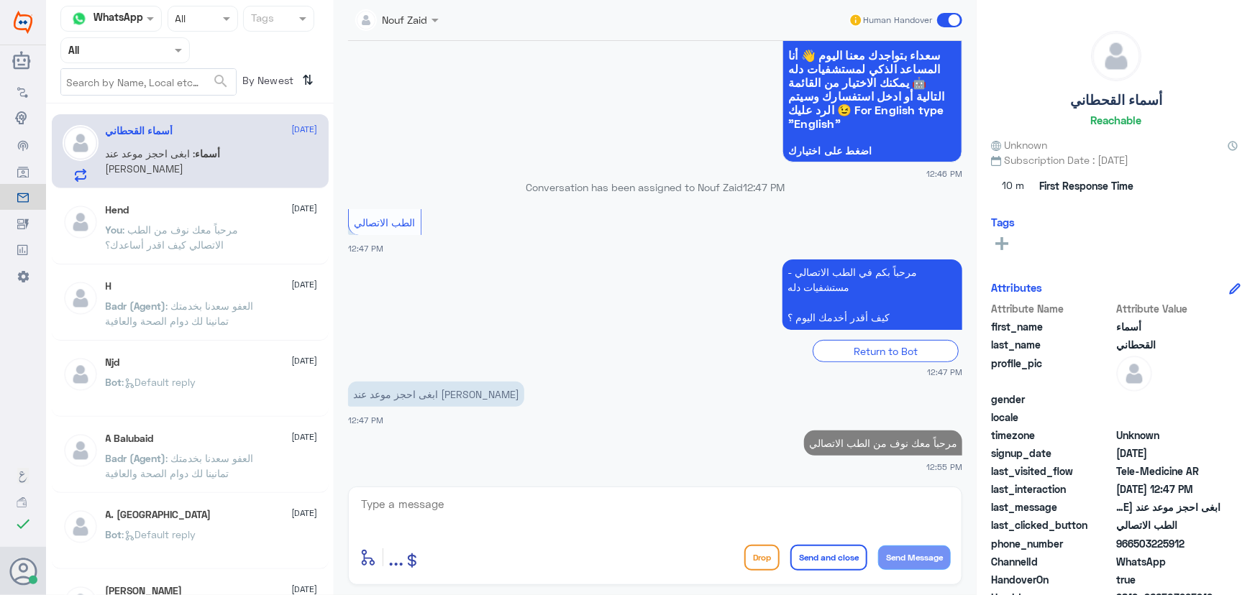
click at [795, 500] on textarea at bounding box center [655, 512] width 591 height 35
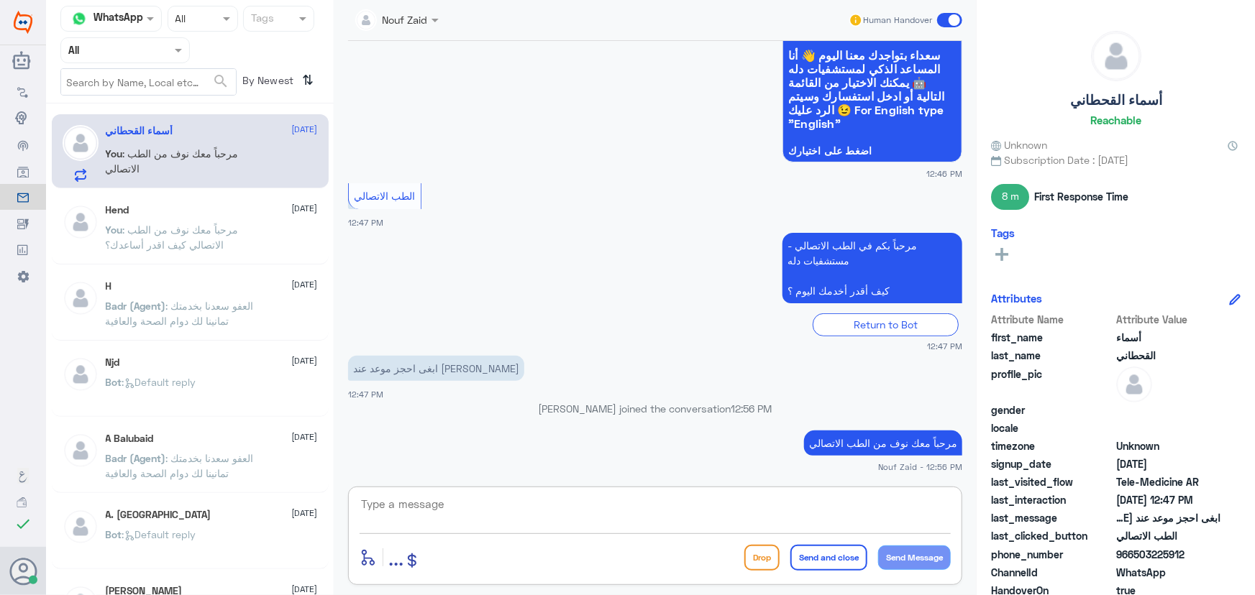
click at [531, 513] on textarea at bounding box center [655, 512] width 591 height 35
paste textarea "هنا الطب الاتصالي لكل مايخص الاستشارة الفورية من خلال التطبيق، يمكنك الاستفسار …"
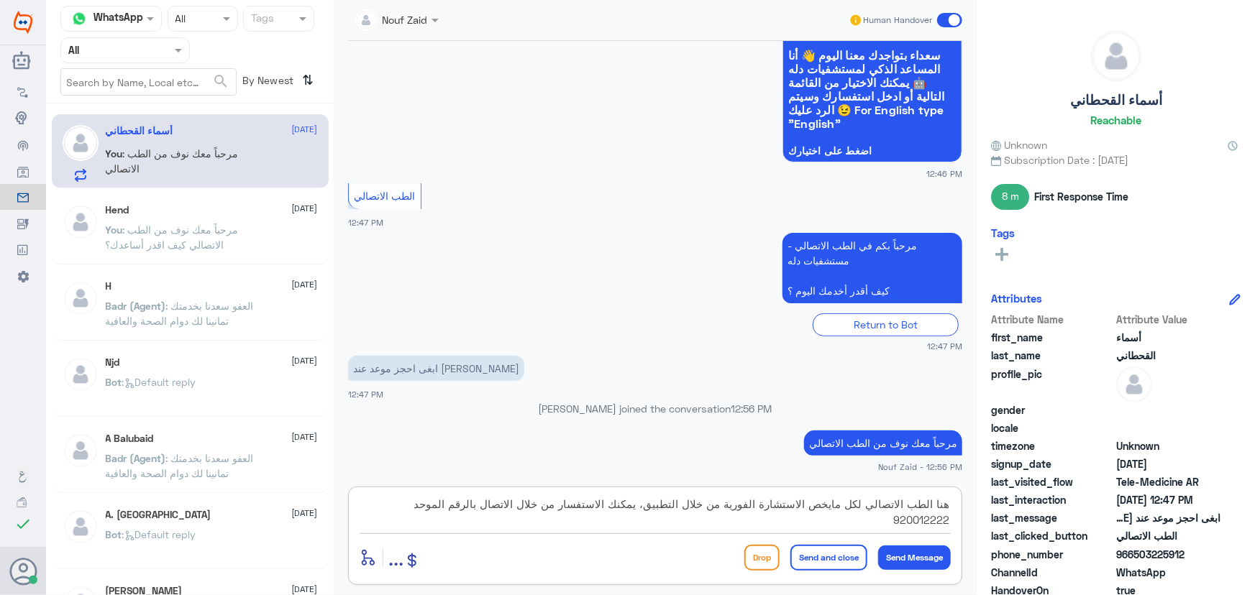
click at [569, 506] on textarea "هنا الطب الاتصالي لكل مايخص الاستشارة الفورية من خلال التطبيق، يمكنك الاستفسار …" at bounding box center [655, 512] width 591 height 35
drag, startPoint x: 560, startPoint y: 506, endPoint x: 616, endPoint y: 508, distance: 55.4
click at [616, 508] on textarea "هنا الطب الاتصالي لكل مايخص الاستشارة الفورية من خلال التطبيق، يمكنك الاستفسار …" at bounding box center [655, 512] width 591 height 35
type textarea "هنا الطب الاتصالي لكل مايخص الاستشارة الفورية من خلال التطبيق، يمكنك حجز المواع…"
click at [833, 554] on button "Send and close" at bounding box center [828, 558] width 77 height 26
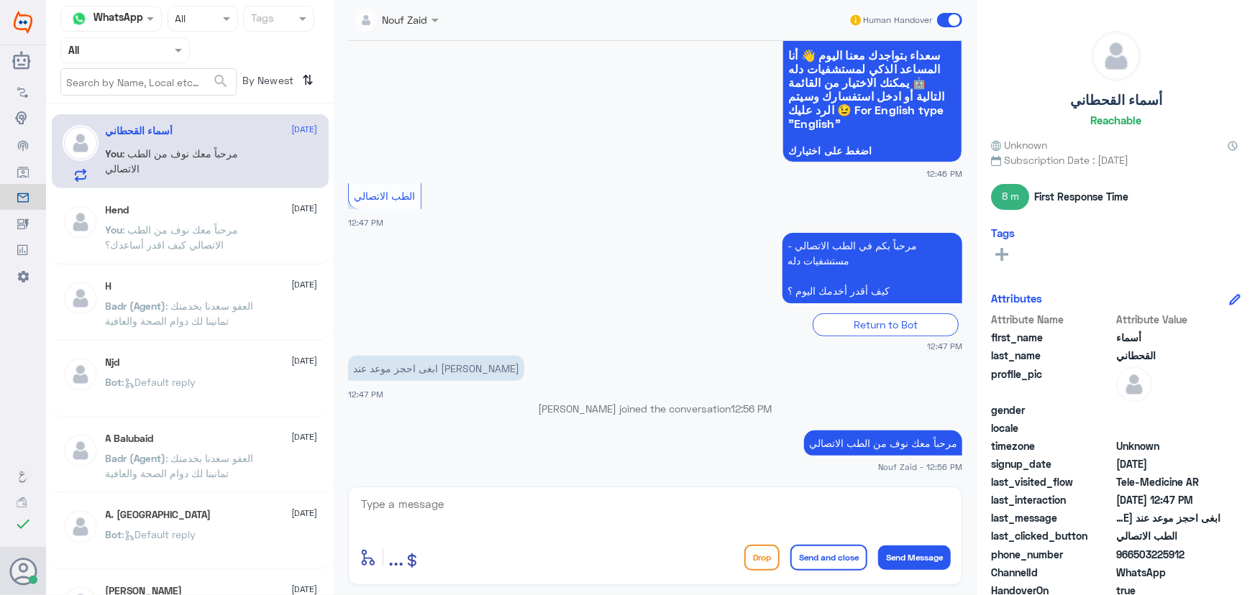
scroll to position [216, 0]
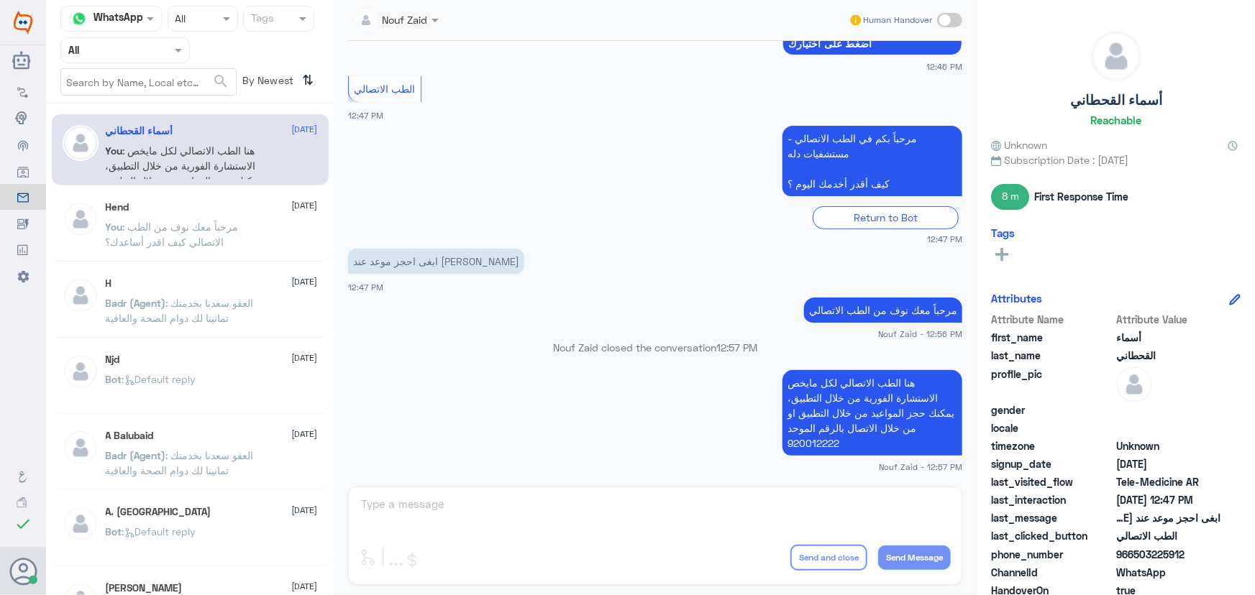
click at [572, 526] on div "Nouf Zaid Human Handover 14 Sep 2025 السلام عليكم 12:46 PM مرحباً بك في مستشفيا…" at bounding box center [655, 300] width 643 height 600
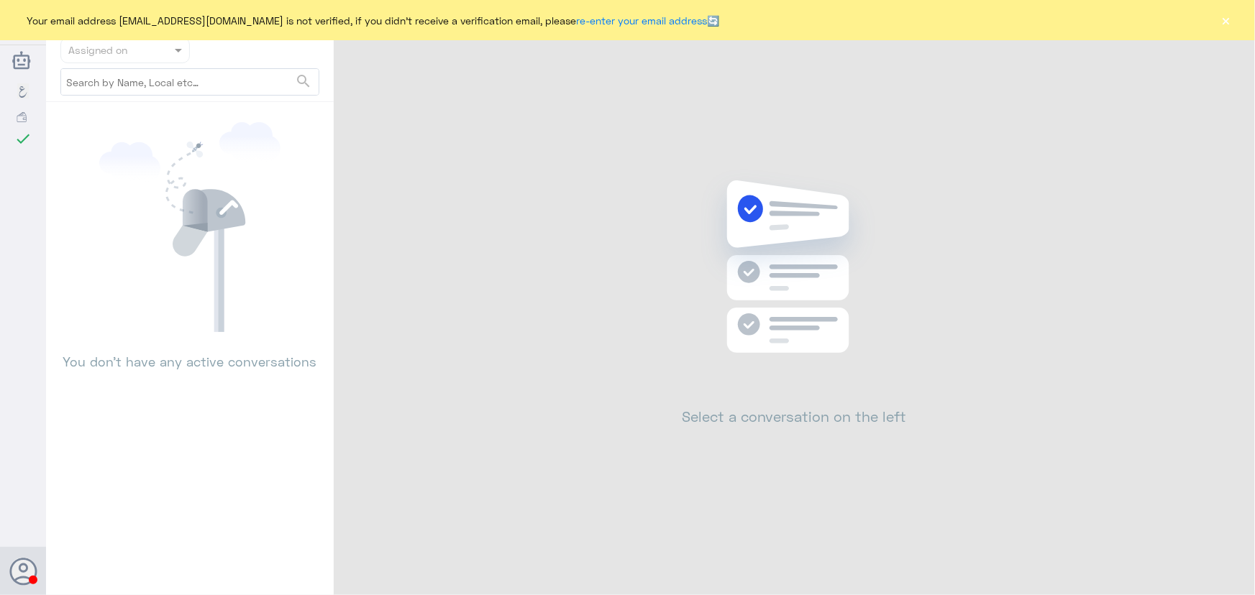
click at [1230, 21] on button "×" at bounding box center [1226, 20] width 14 height 14
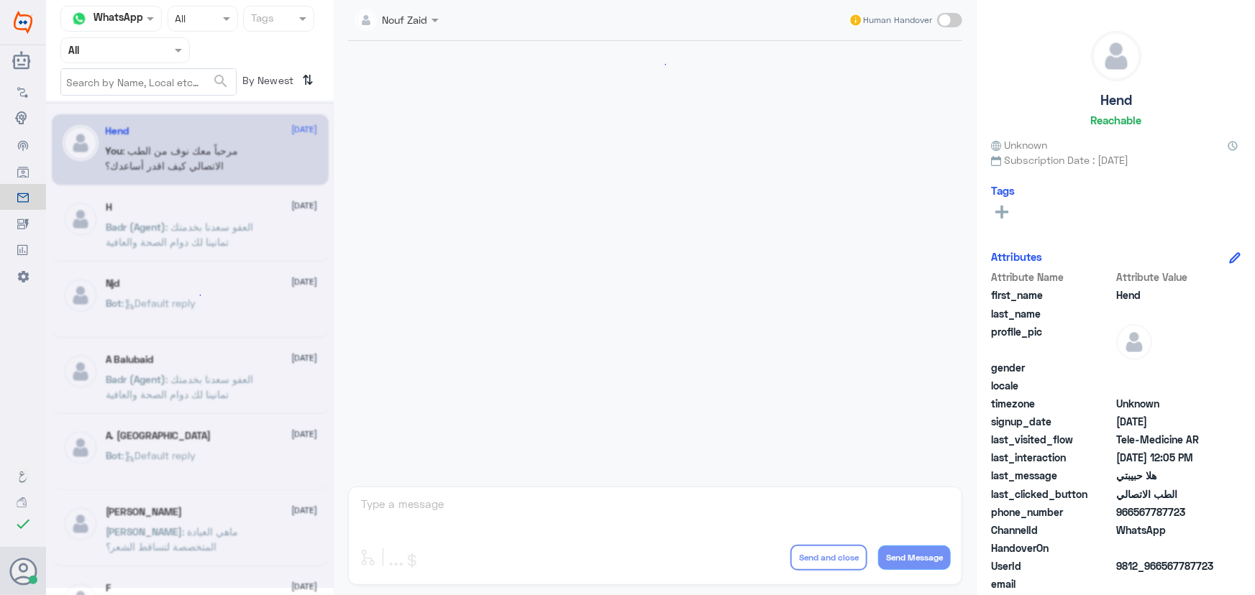
scroll to position [654, 0]
